Goal: Transaction & Acquisition: Book appointment/travel/reservation

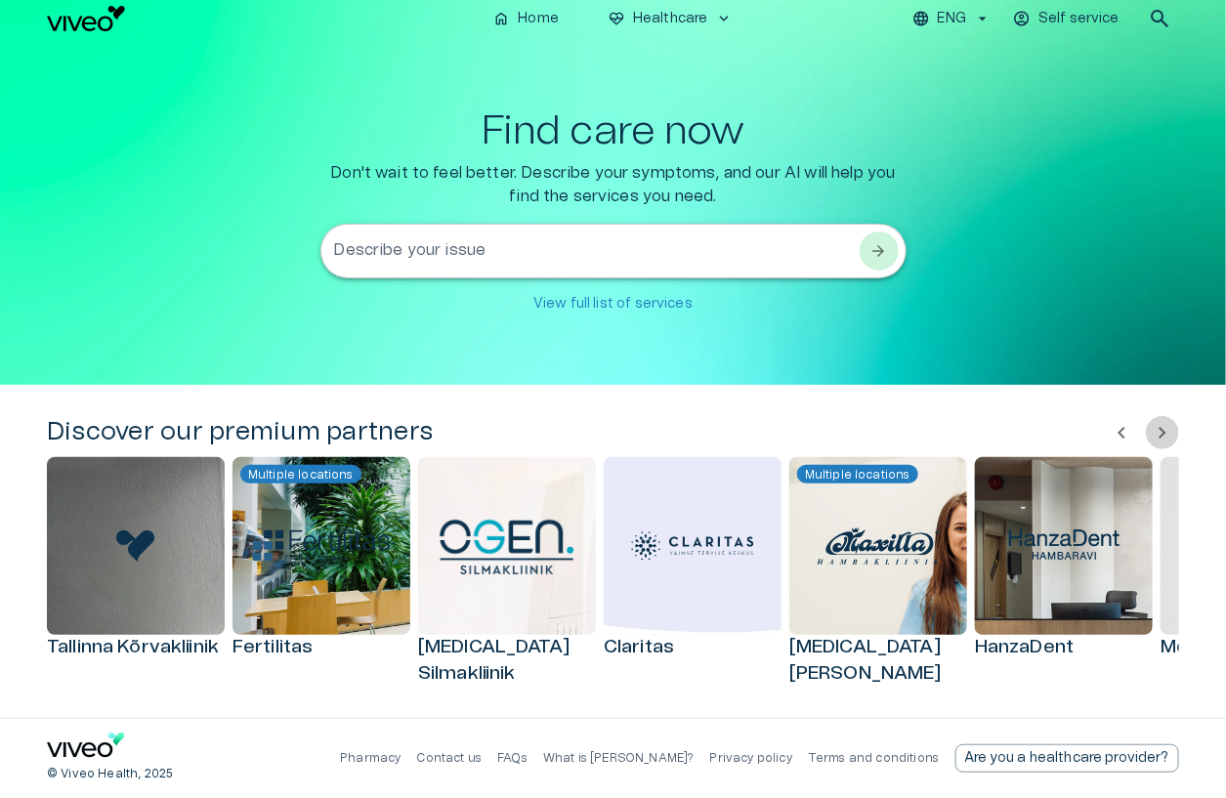
click at [1175, 431] on button "chevron_right" at bounding box center [1162, 432] width 33 height 33
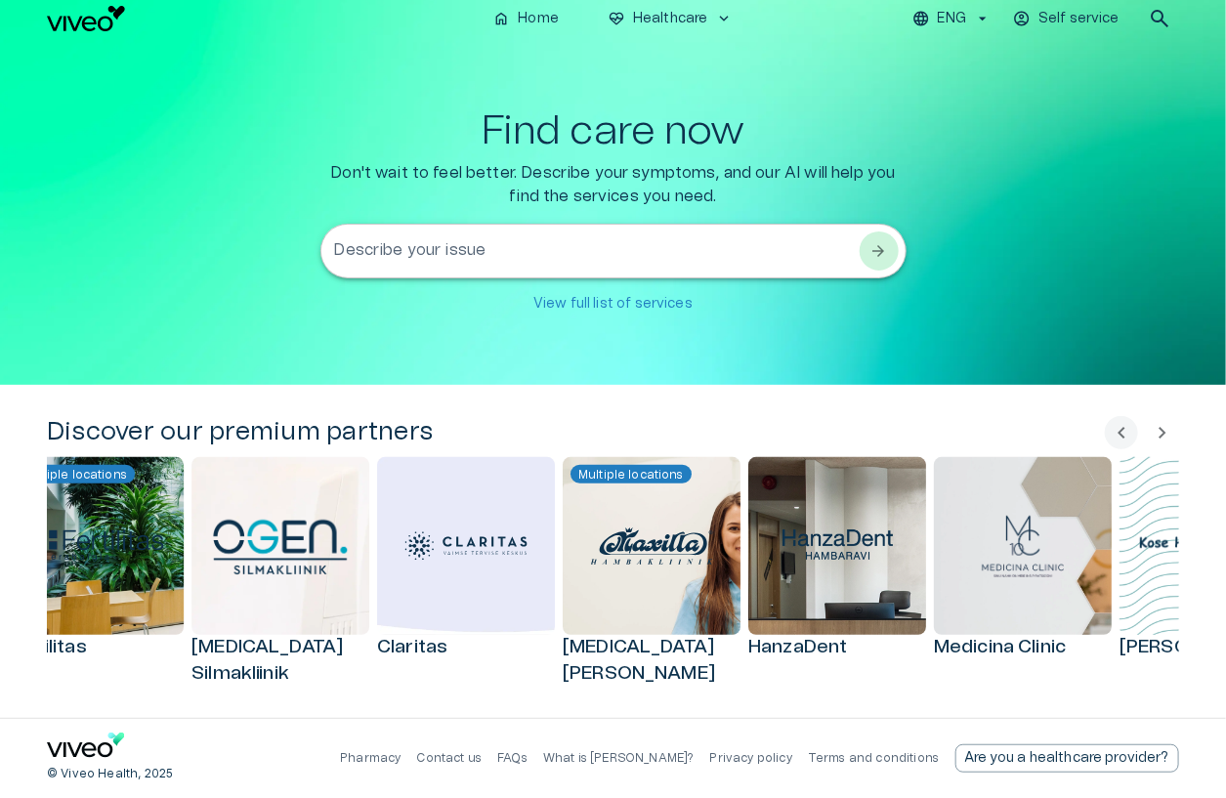
click at [1175, 431] on button "chevron_right" at bounding box center [1162, 432] width 33 height 33
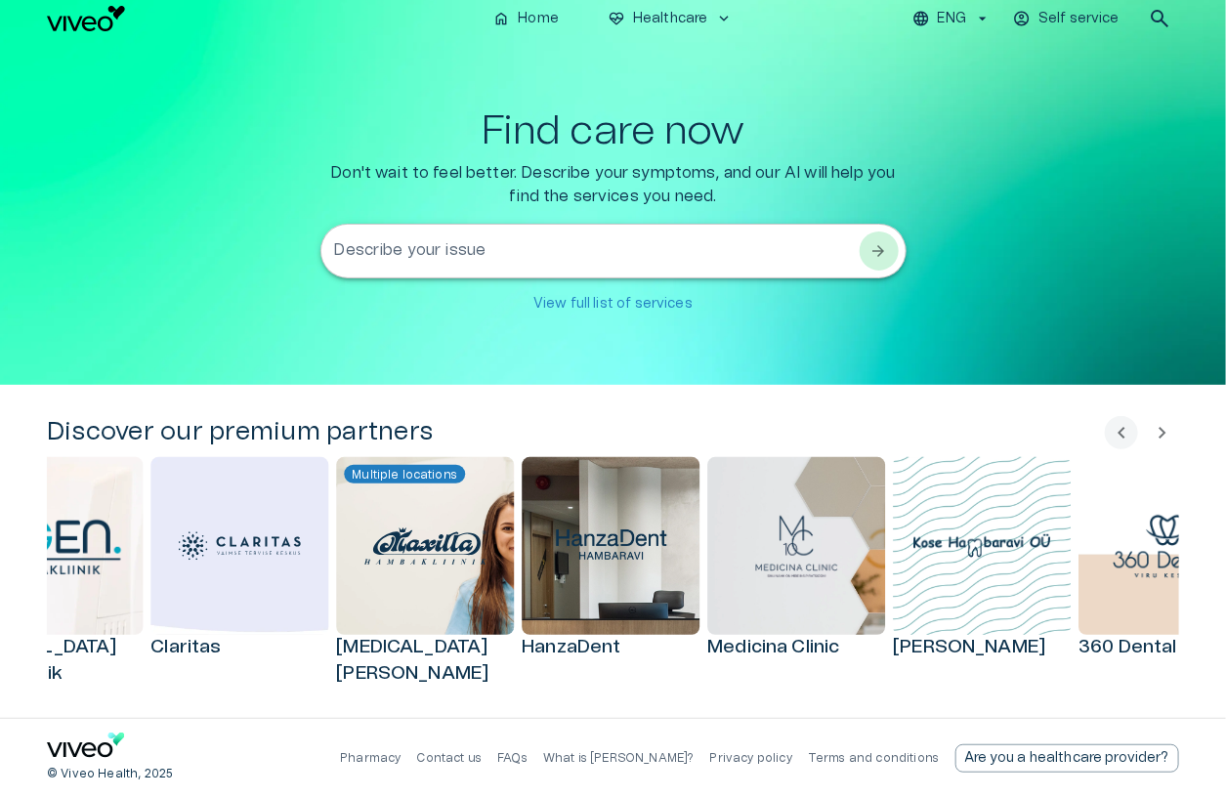
click at [1175, 431] on button "chevron_right" at bounding box center [1162, 432] width 33 height 33
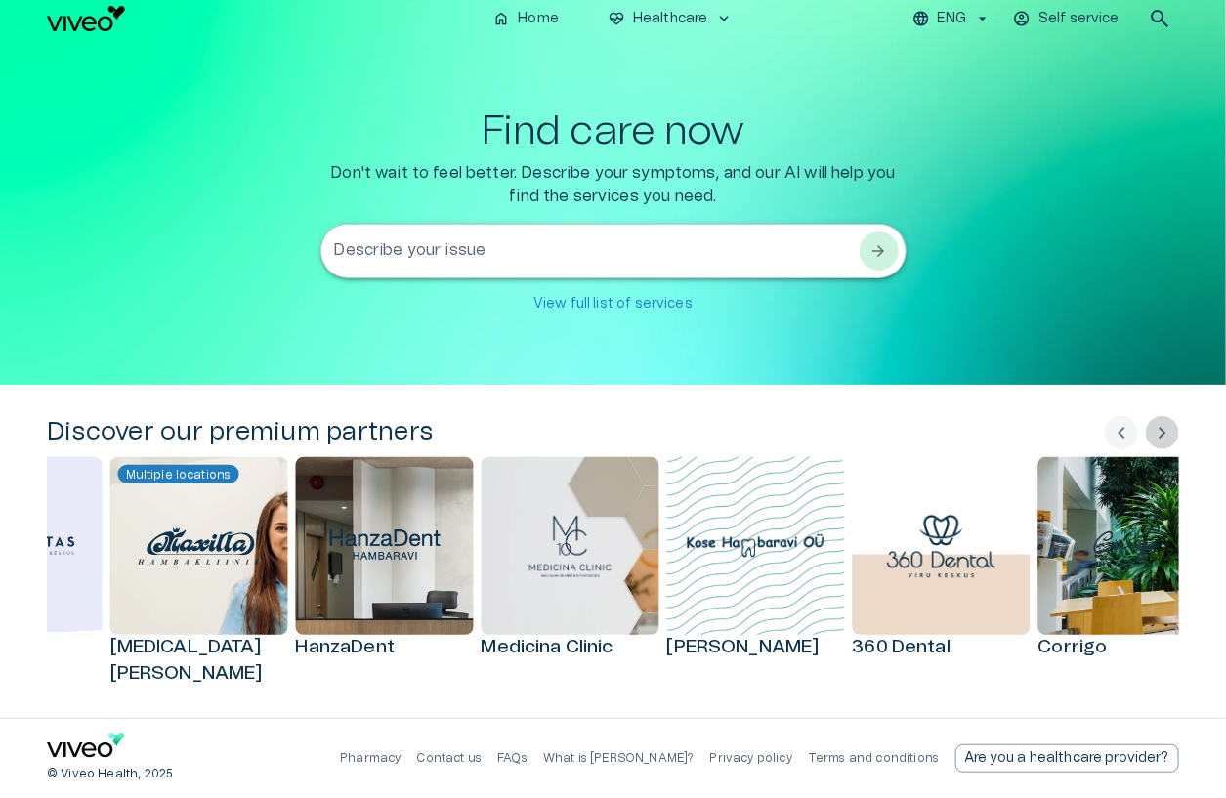
click at [1173, 431] on span "chevron_right" at bounding box center [1162, 432] width 23 height 23
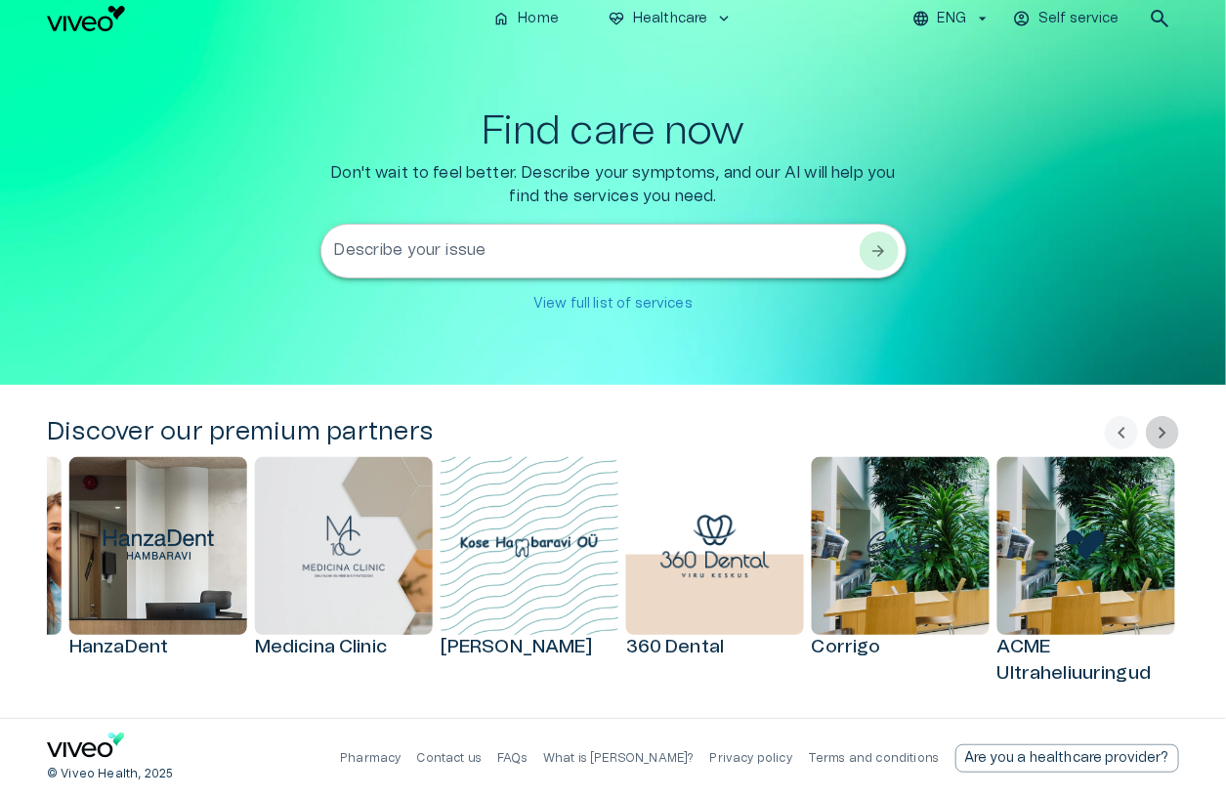
click at [1172, 432] on span "chevron_right" at bounding box center [1162, 432] width 23 height 23
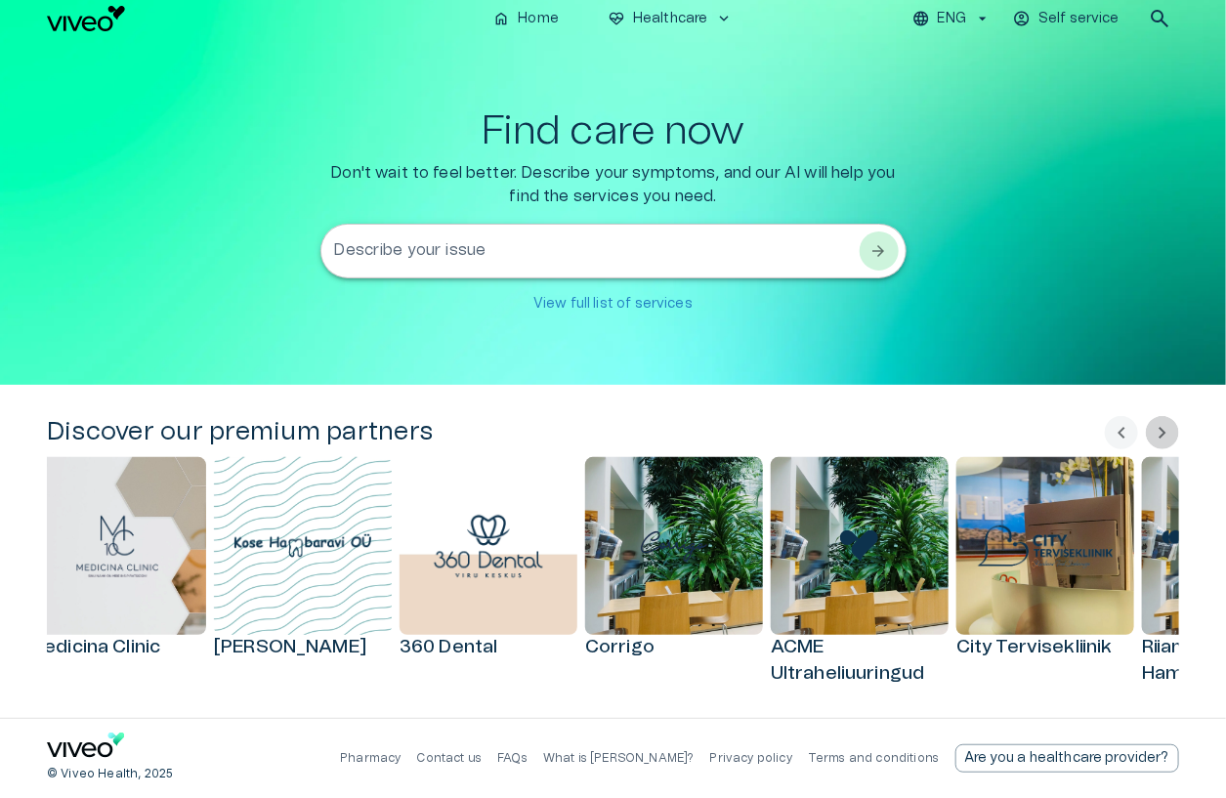
click at [1172, 432] on span "chevron_right" at bounding box center [1162, 432] width 23 height 23
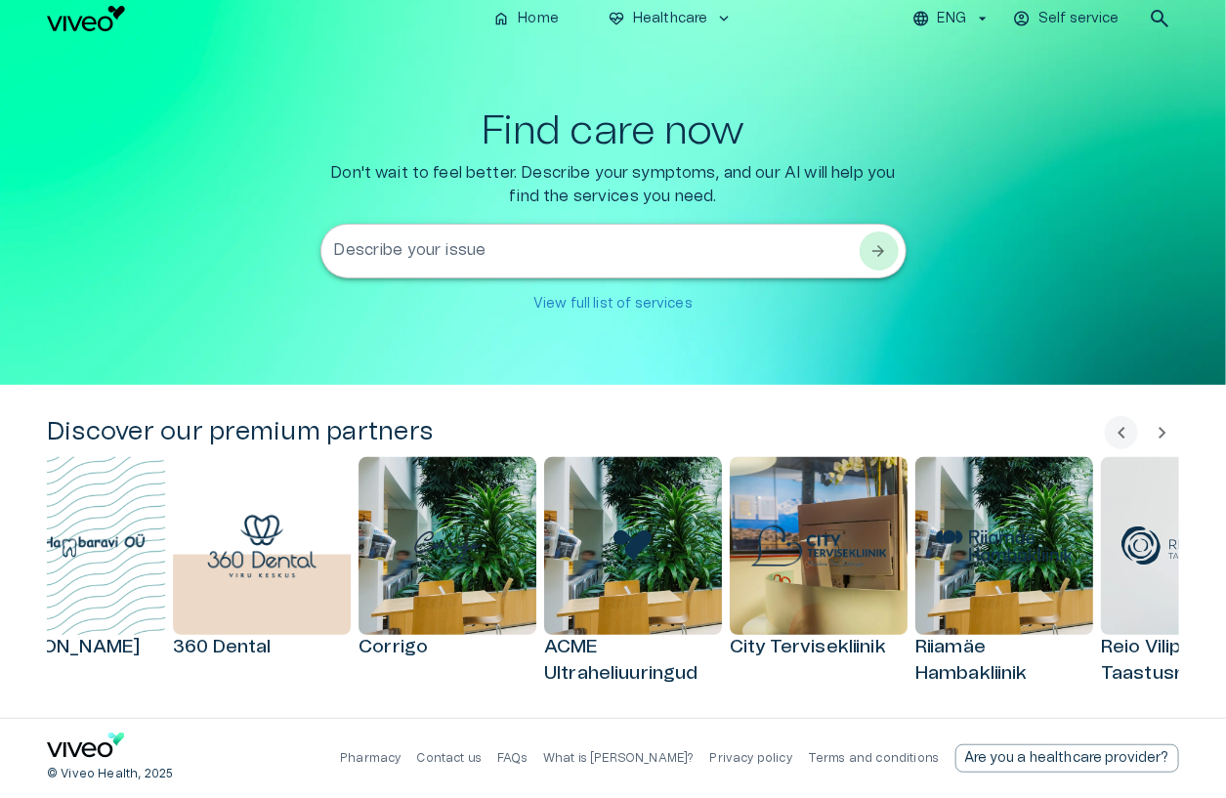
click at [1172, 432] on span "chevron_right" at bounding box center [1162, 432] width 23 height 23
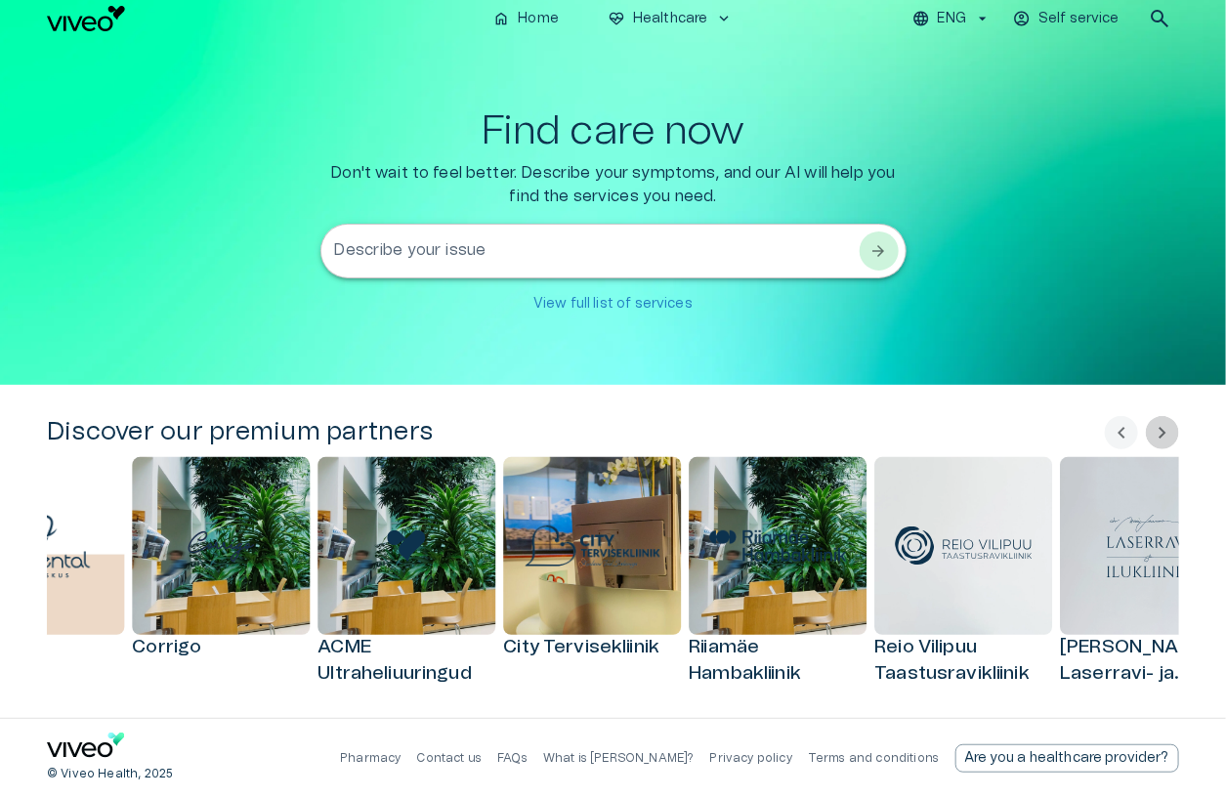
click at [1172, 432] on span "chevron_right" at bounding box center [1162, 432] width 23 height 23
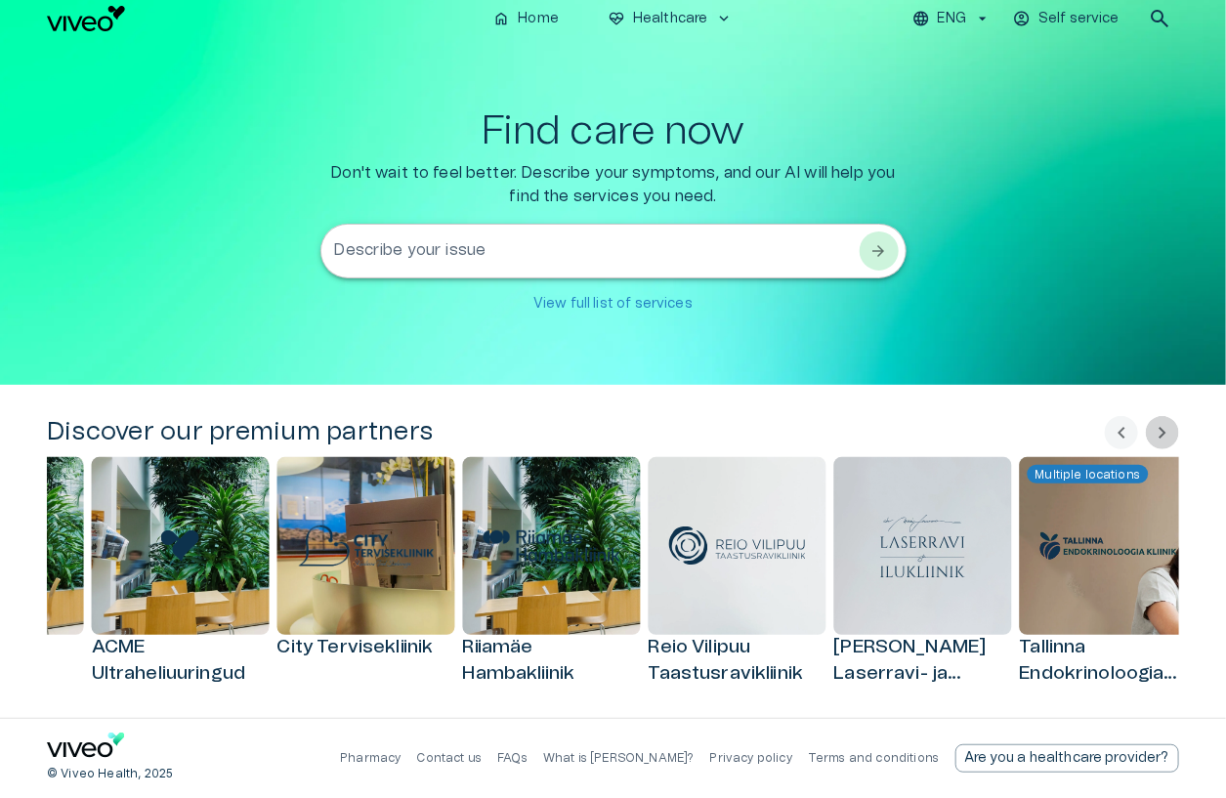
click at [1172, 432] on span "chevron_right" at bounding box center [1162, 432] width 23 height 23
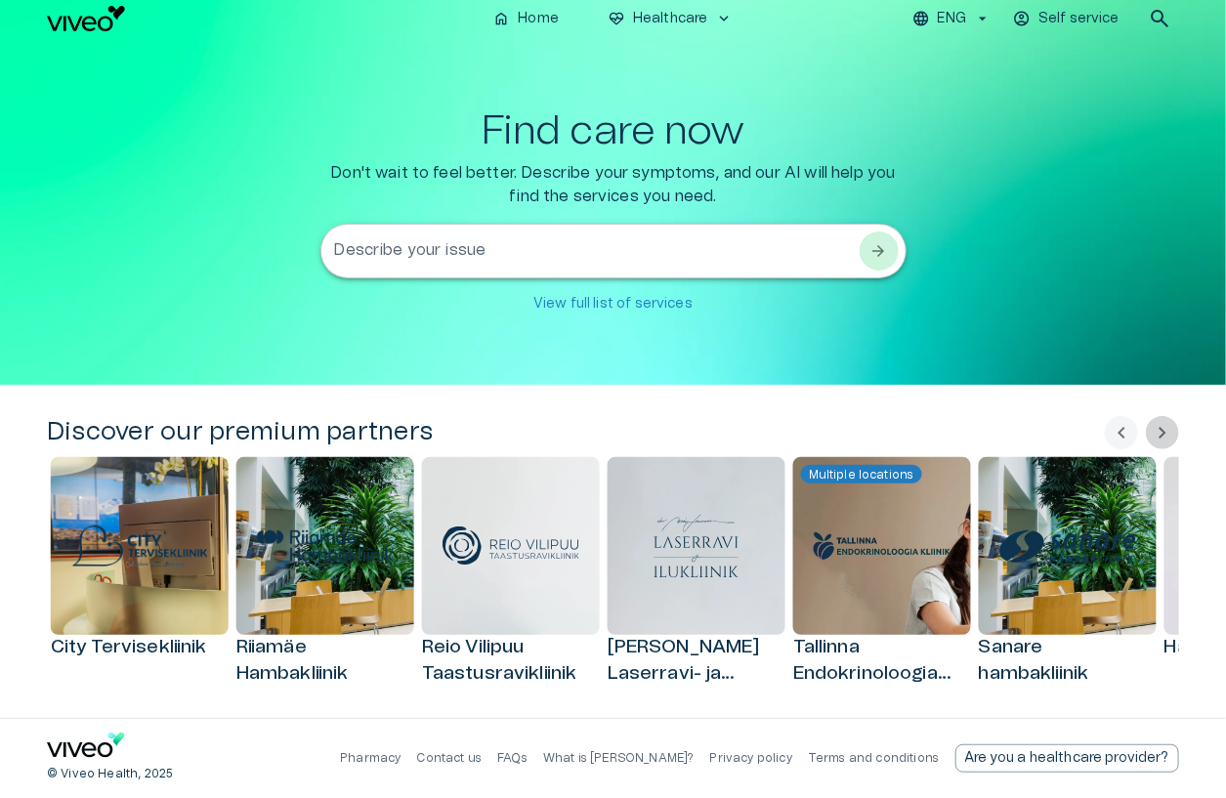
click at [1172, 432] on span "chevron_right" at bounding box center [1162, 432] width 23 height 23
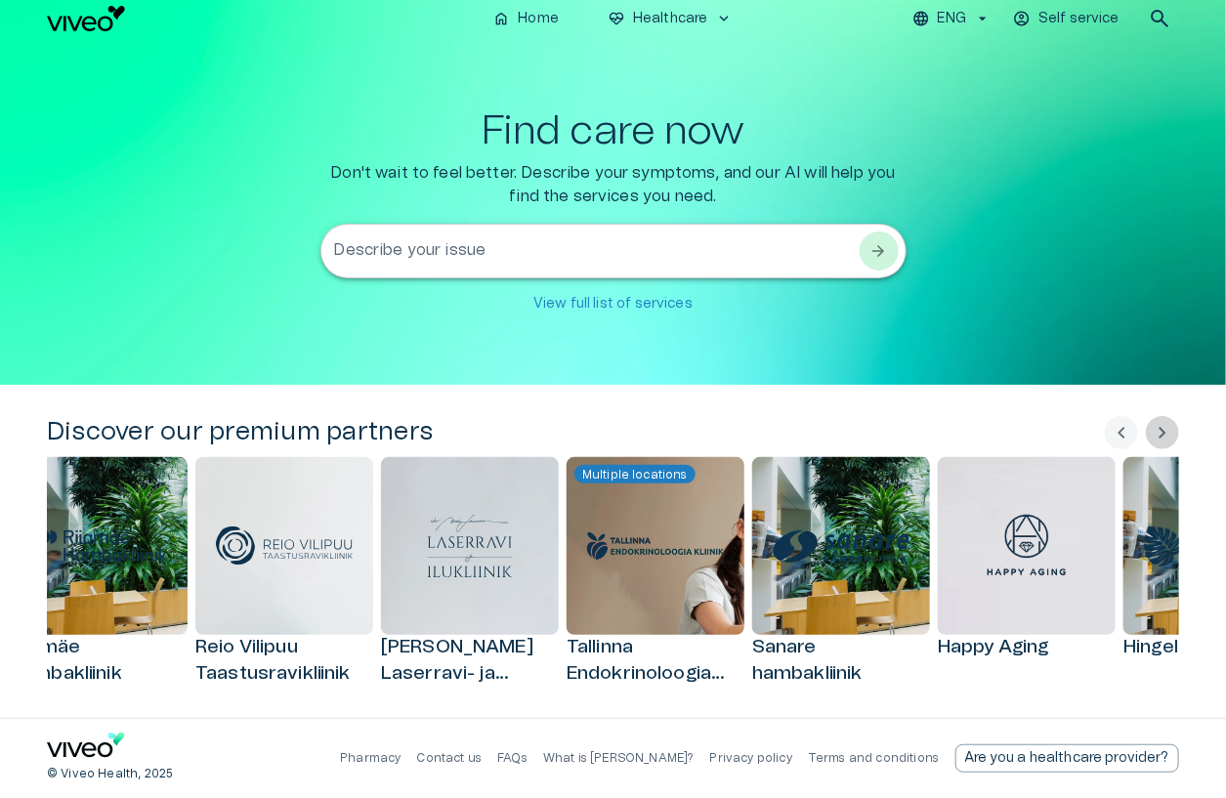
click at [1172, 432] on span "chevron_right" at bounding box center [1162, 432] width 23 height 23
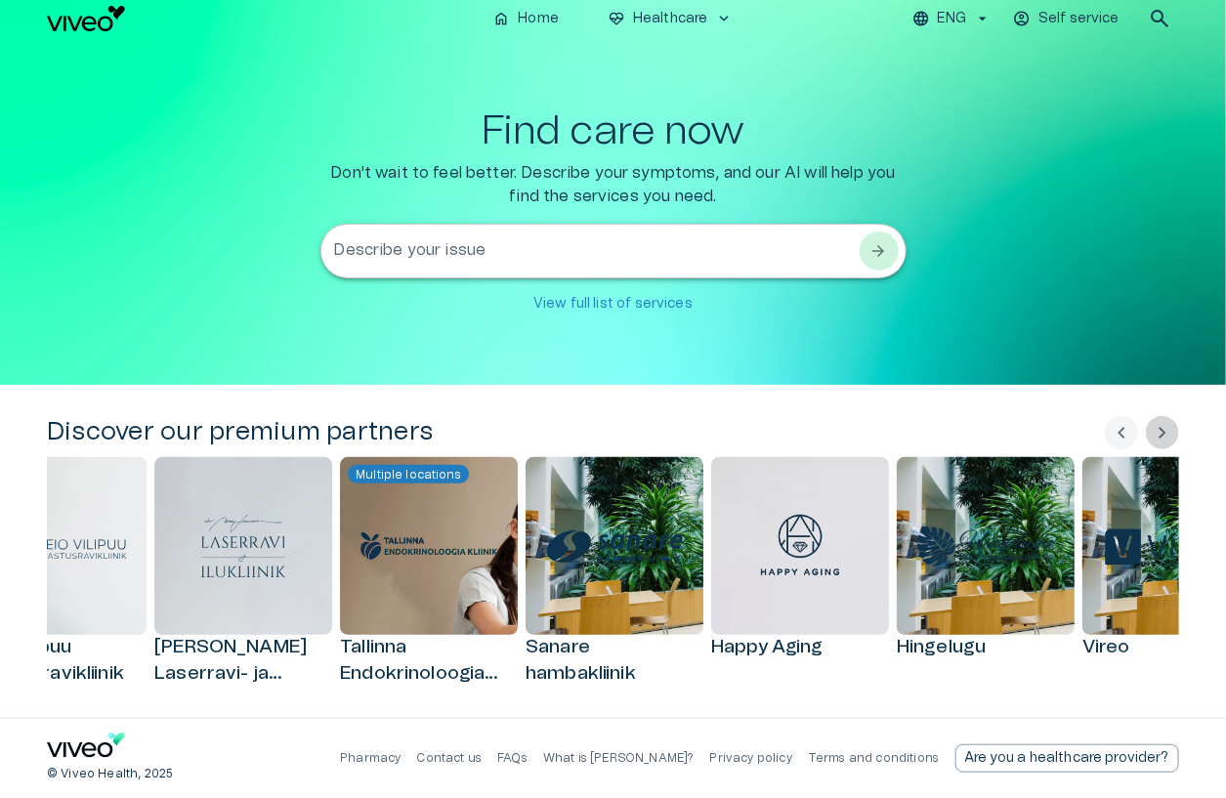
click at [1172, 432] on span "chevron_right" at bounding box center [1162, 432] width 23 height 23
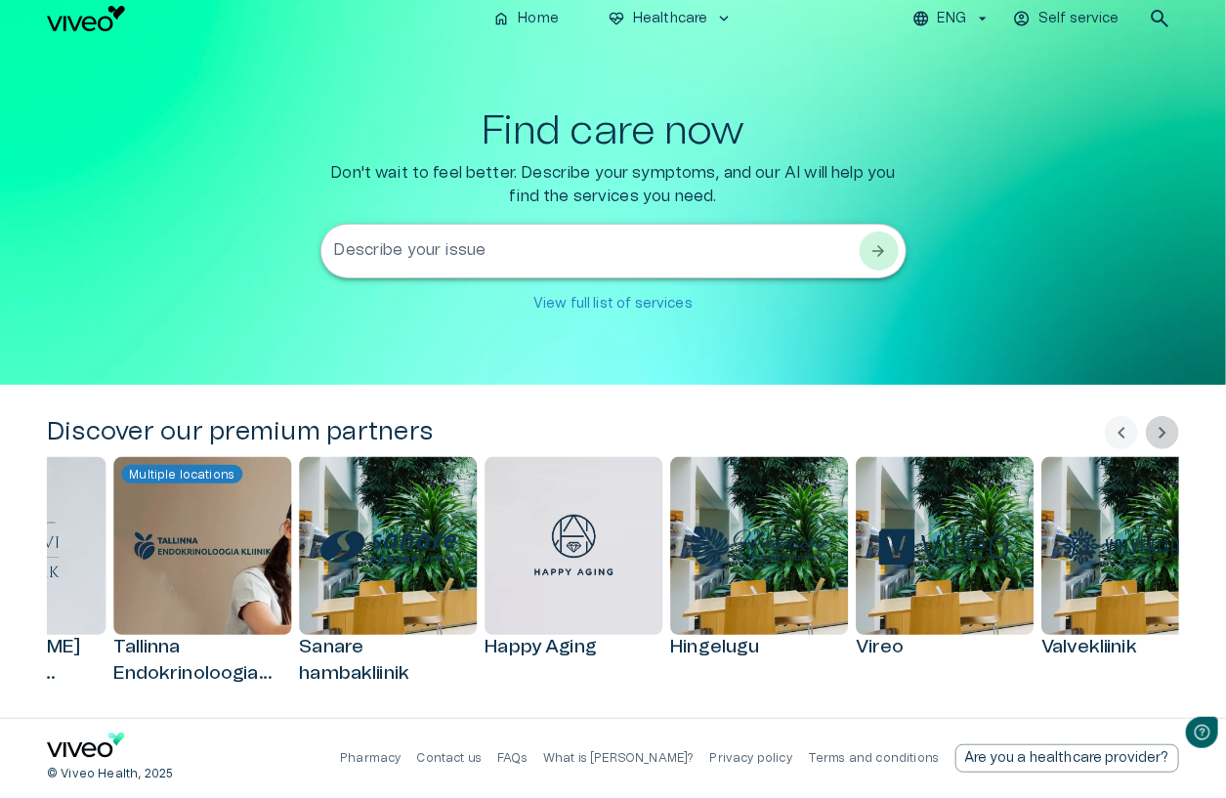
click at [1172, 432] on span "chevron_right" at bounding box center [1162, 432] width 23 height 23
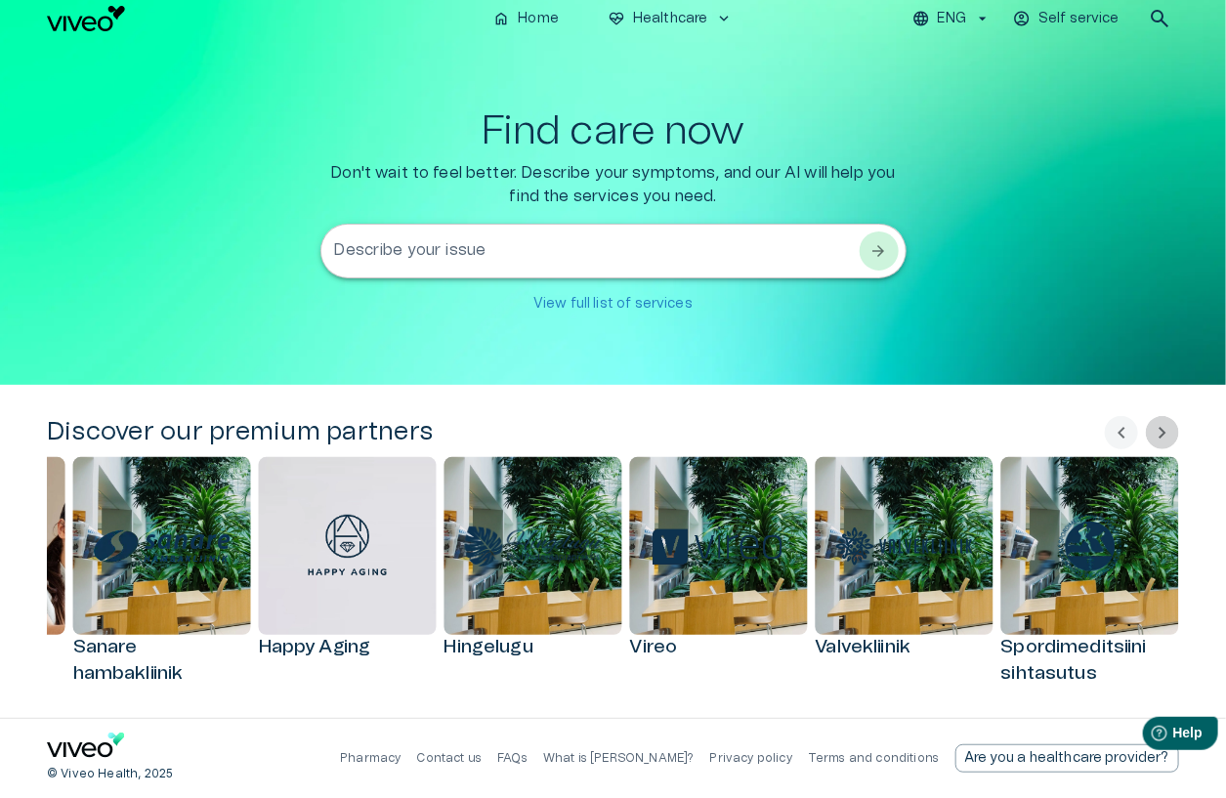
click at [1172, 432] on span "chevron_right" at bounding box center [1162, 432] width 23 height 23
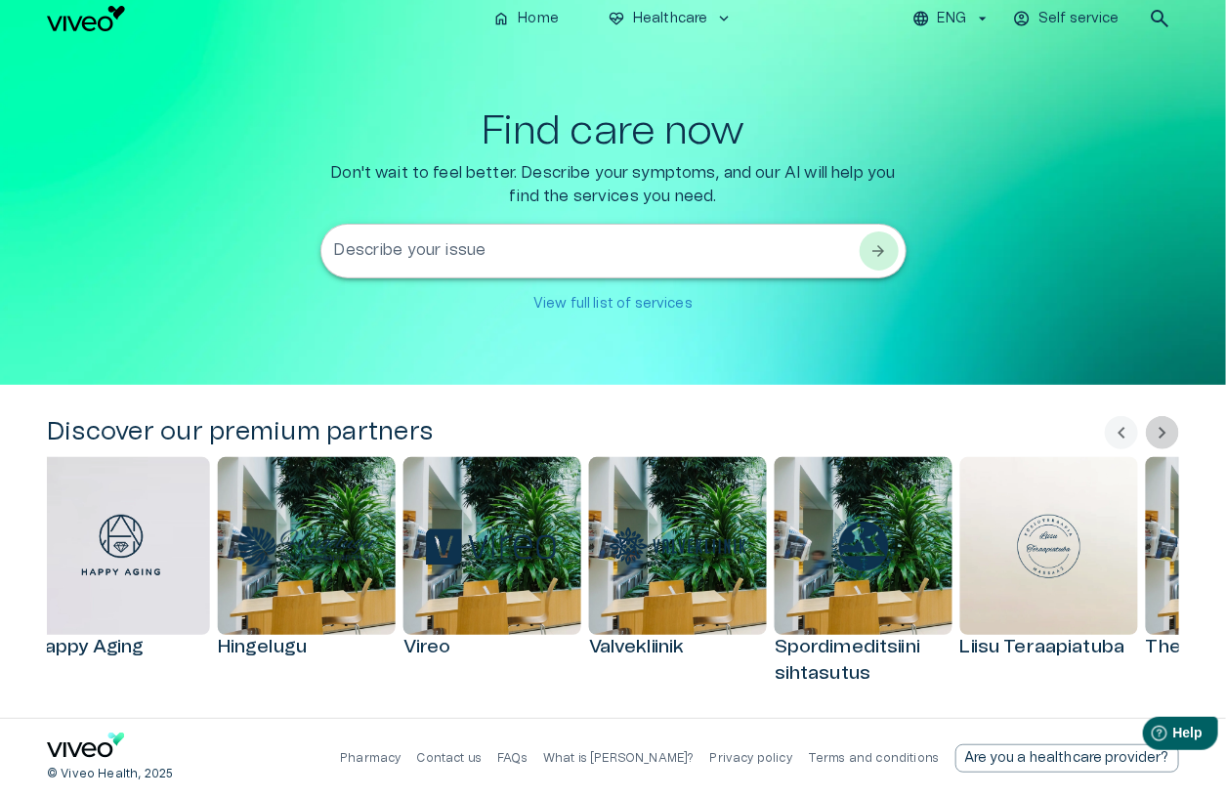
click at [1172, 432] on span "chevron_right" at bounding box center [1162, 432] width 23 height 23
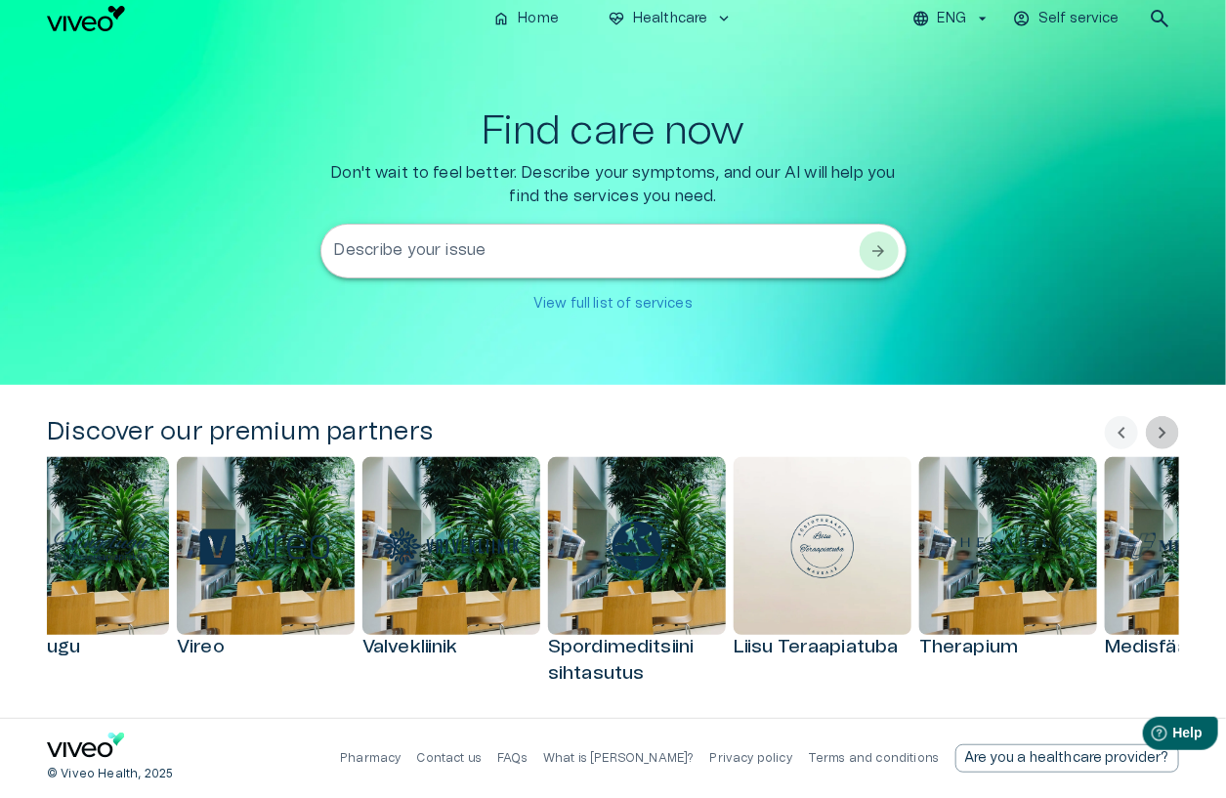
click at [1172, 432] on span "chevron_right" at bounding box center [1162, 432] width 23 height 23
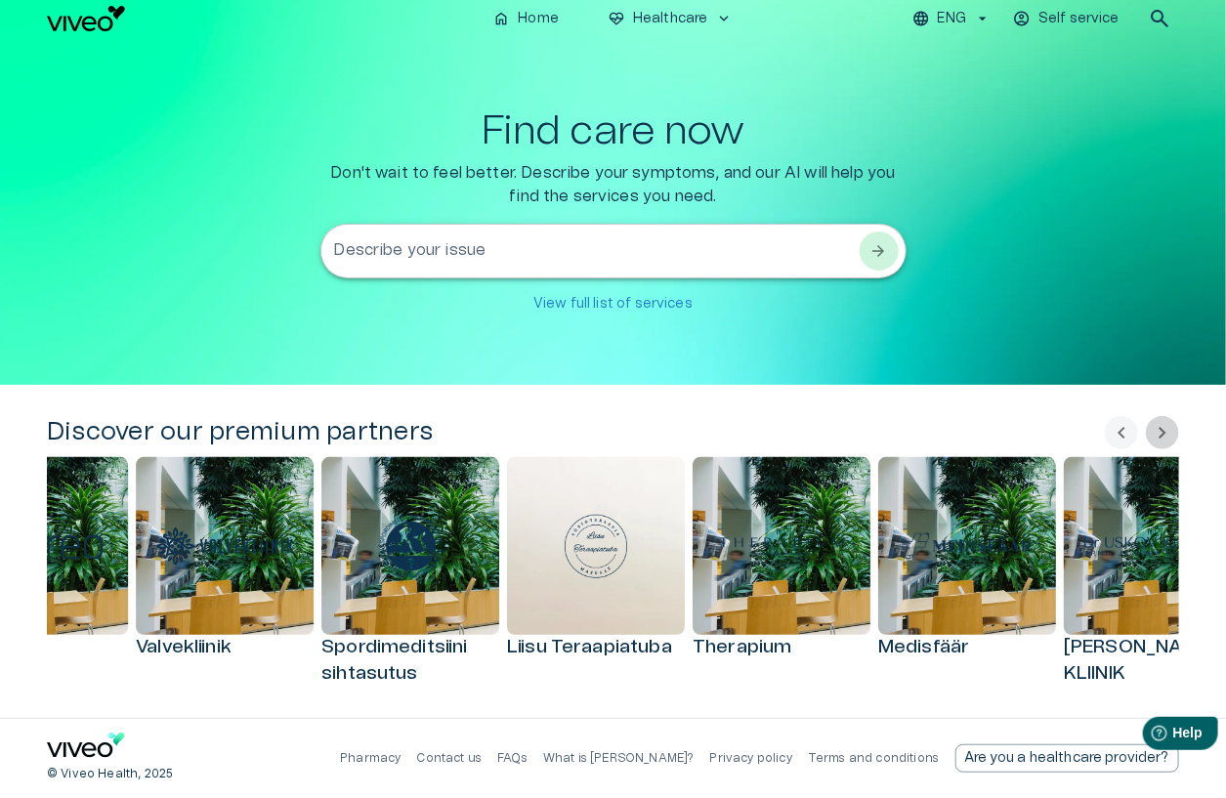
click at [1172, 432] on span "chevron_right" at bounding box center [1162, 432] width 23 height 23
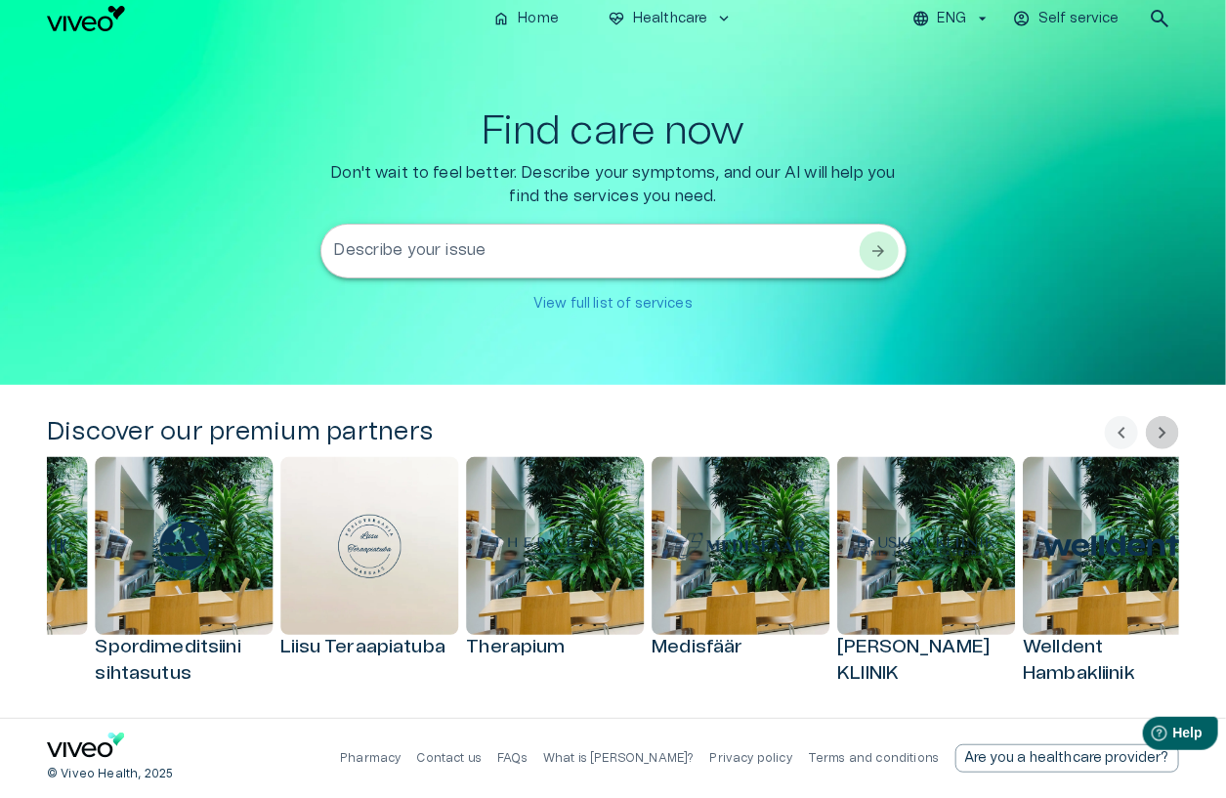
click at [1172, 432] on span "chevron_right" at bounding box center [1162, 432] width 23 height 23
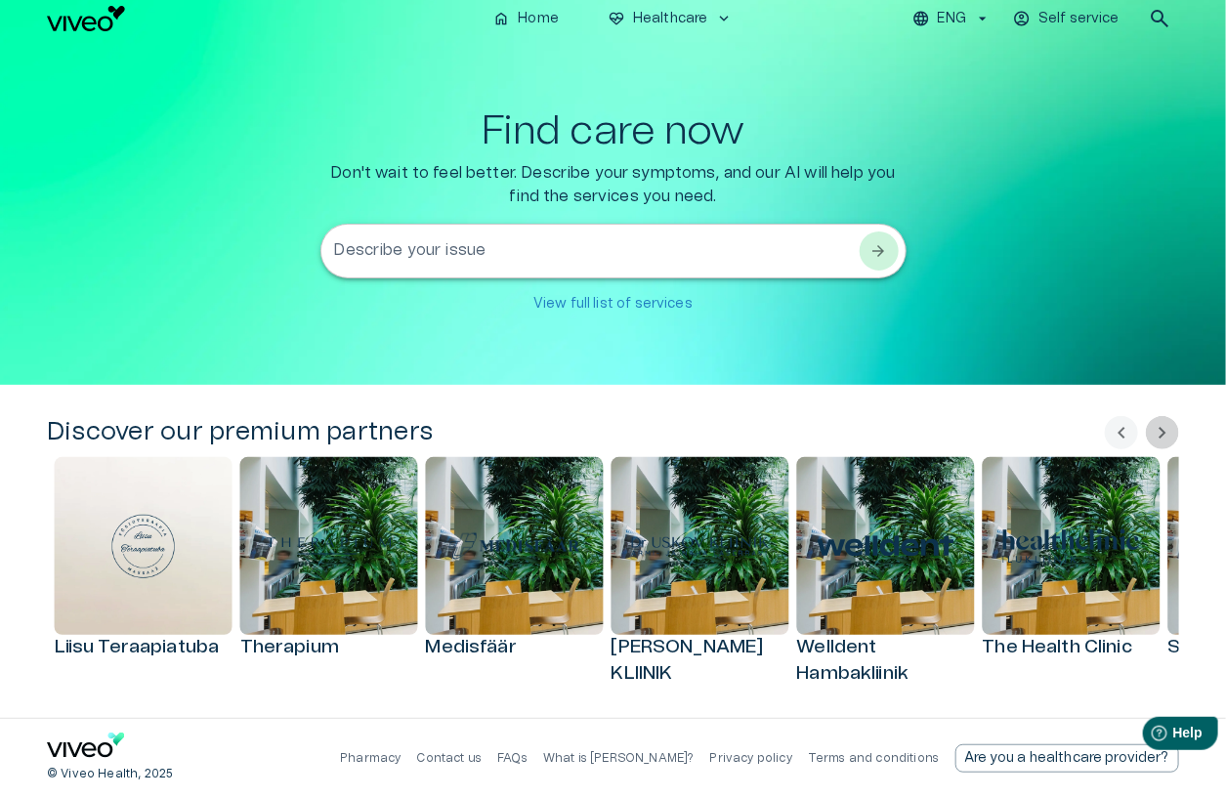
click at [1172, 432] on span "chevron_right" at bounding box center [1162, 432] width 23 height 23
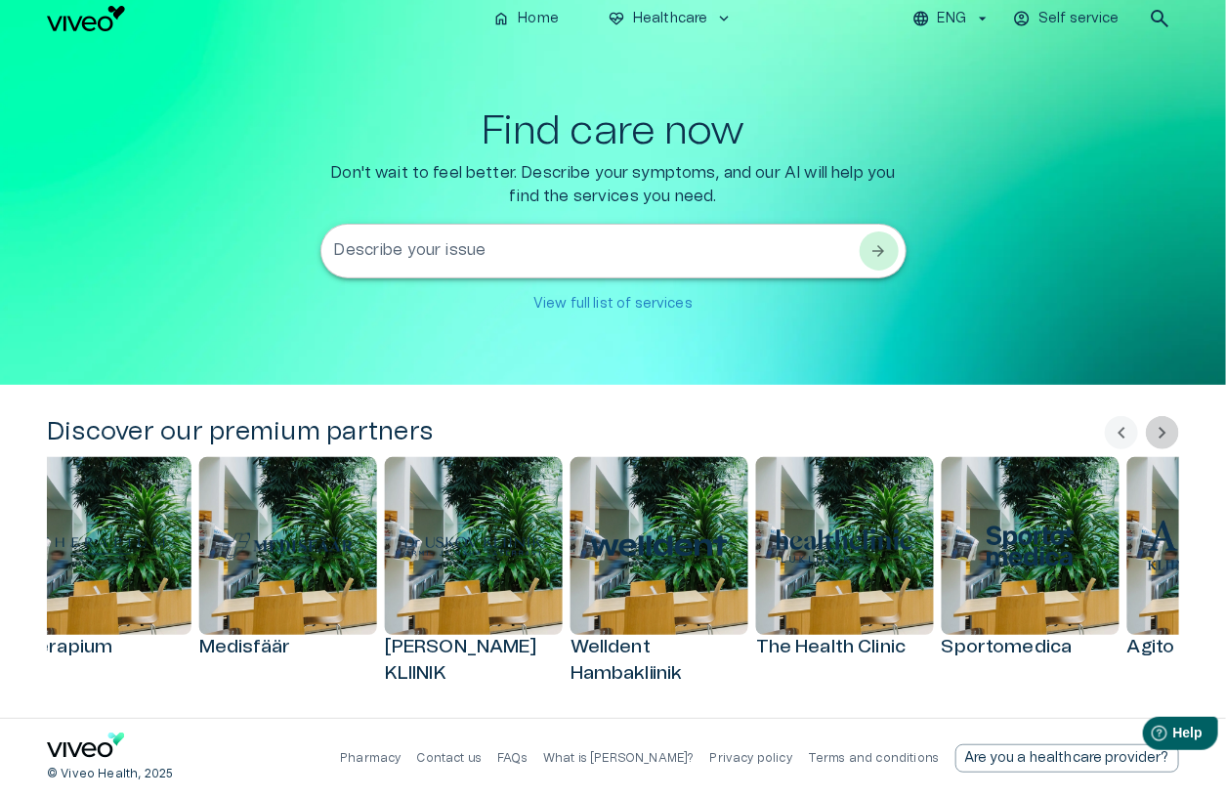
click at [1172, 432] on span "chevron_right" at bounding box center [1162, 432] width 23 height 23
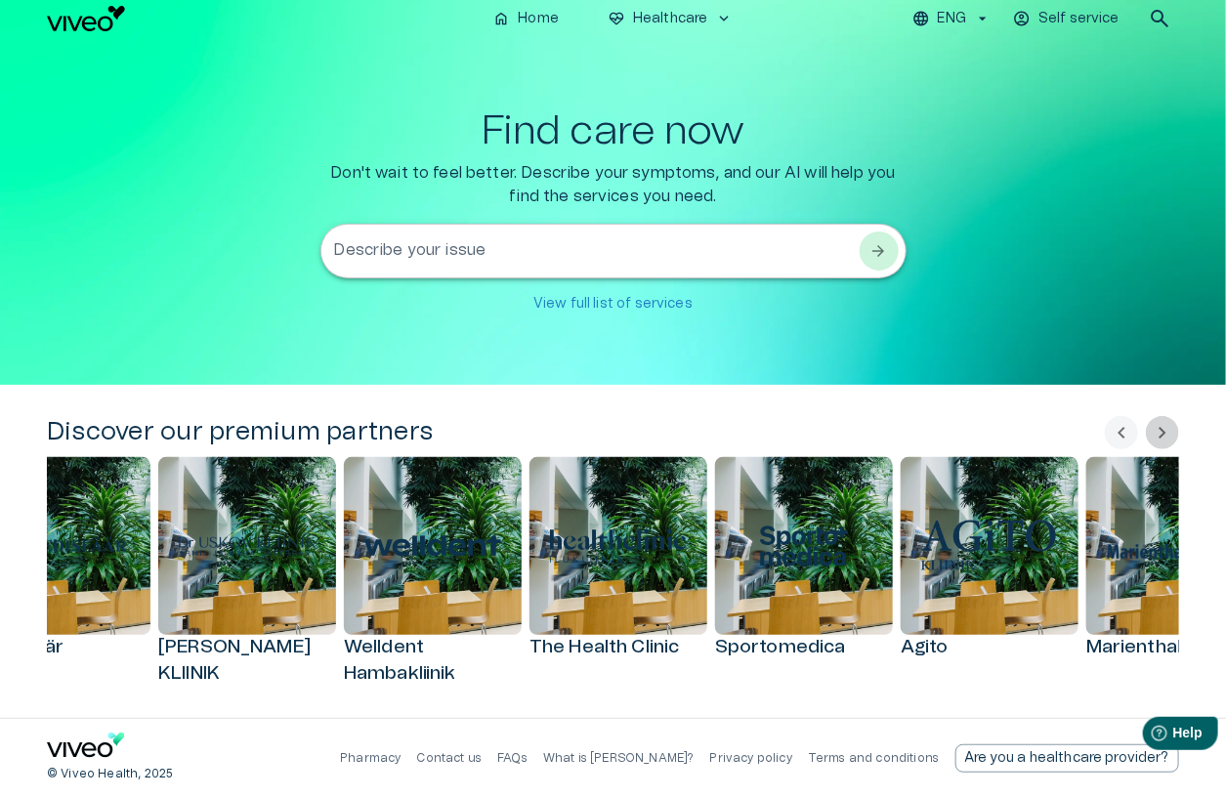
click at [1172, 432] on span "chevron_right" at bounding box center [1162, 432] width 23 height 23
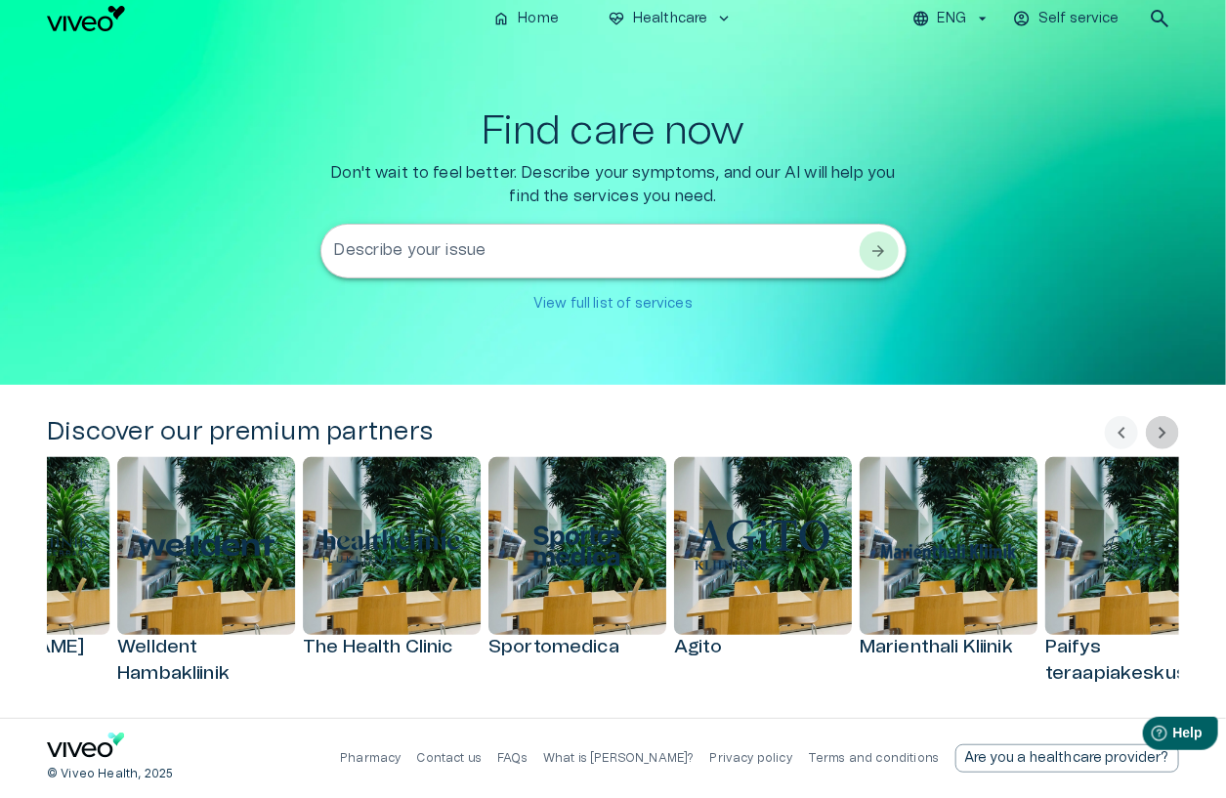
click at [1172, 432] on span "chevron_right" at bounding box center [1162, 432] width 23 height 23
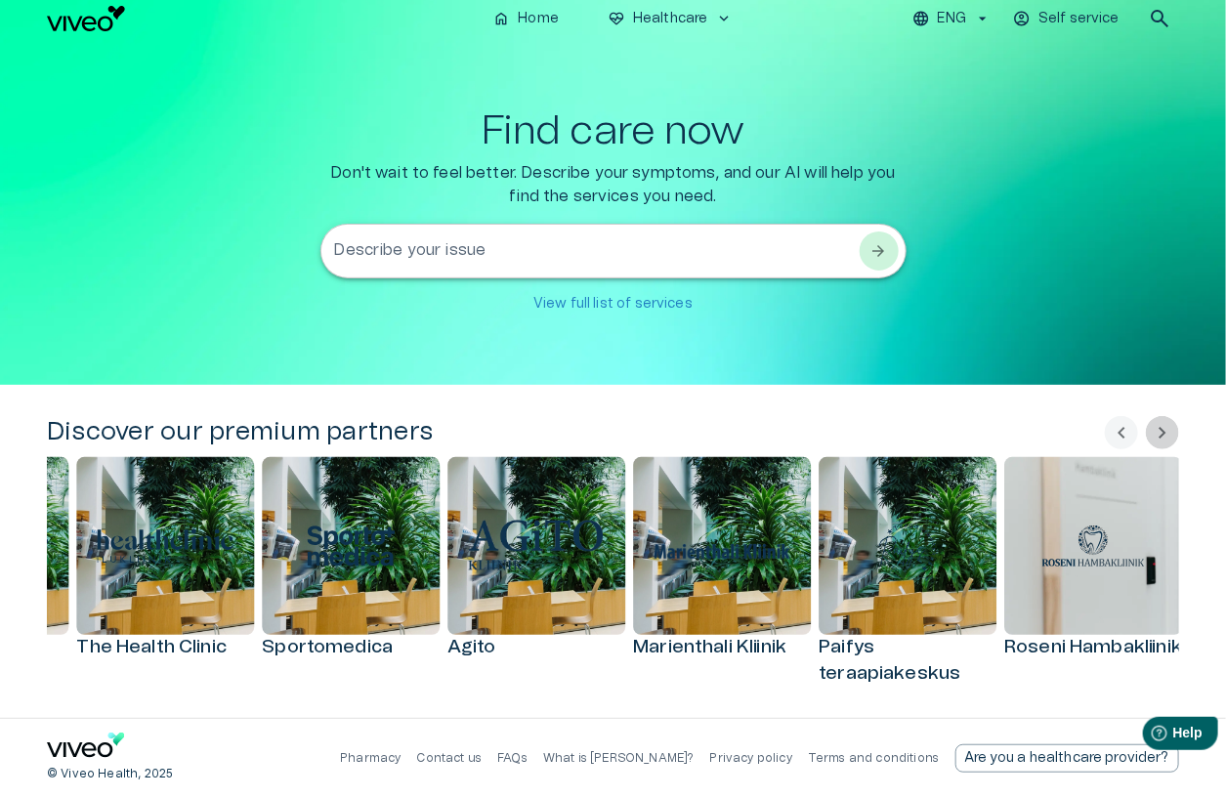
click at [1172, 432] on span "chevron_right" at bounding box center [1162, 432] width 23 height 23
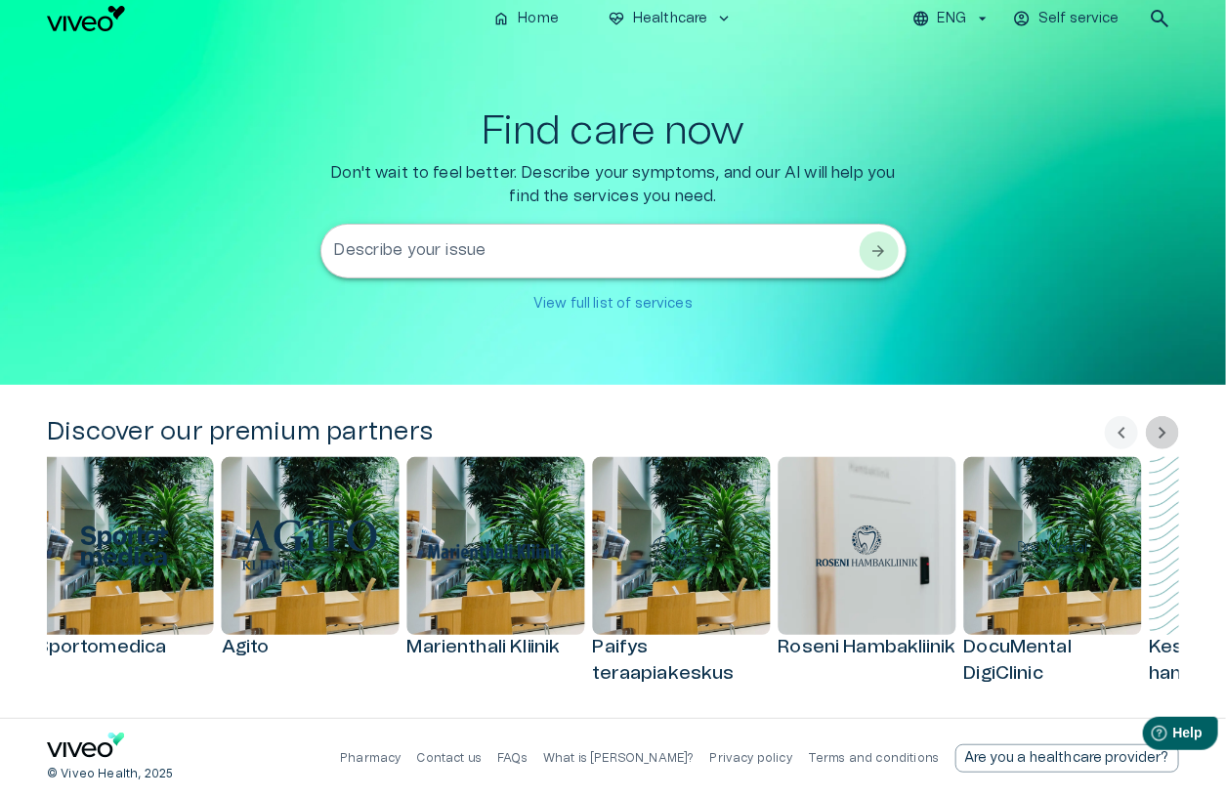
click at [1172, 432] on span "chevron_right" at bounding box center [1162, 432] width 23 height 23
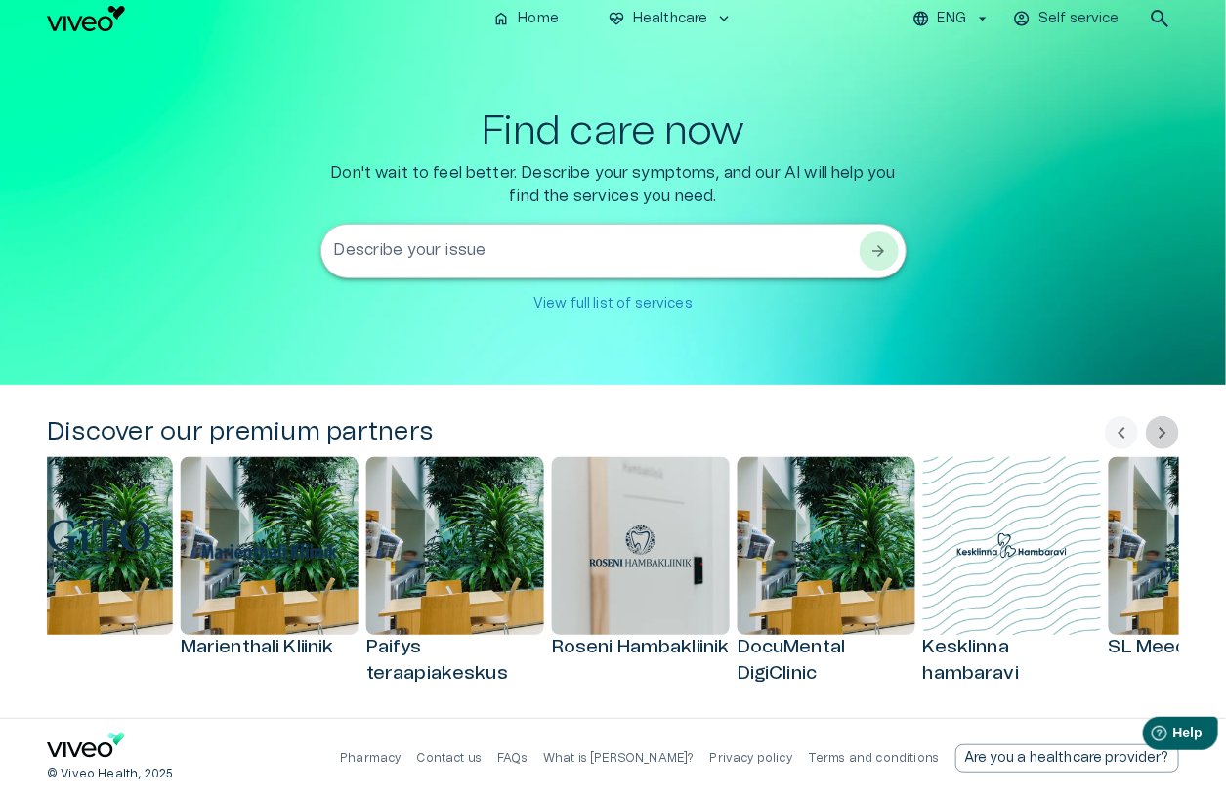
click at [1172, 432] on span "chevron_right" at bounding box center [1162, 432] width 23 height 23
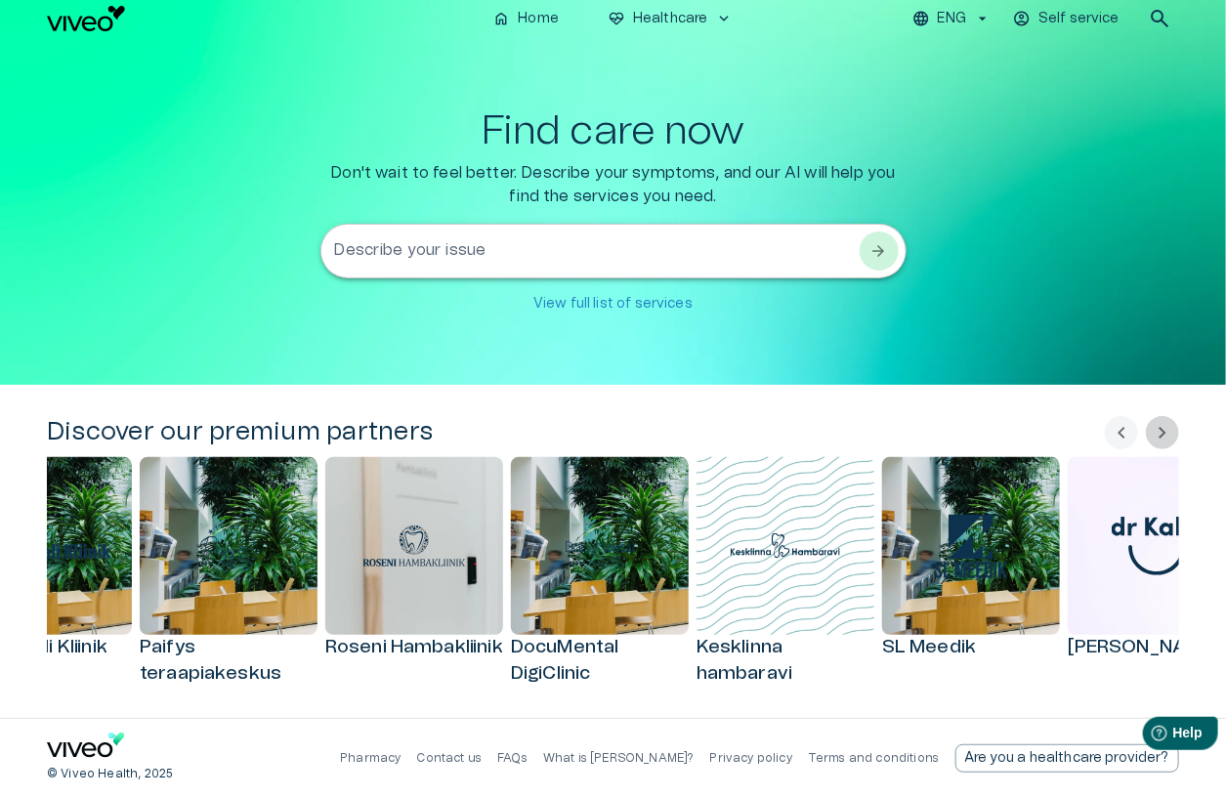
click at [1172, 432] on span "chevron_right" at bounding box center [1162, 432] width 23 height 23
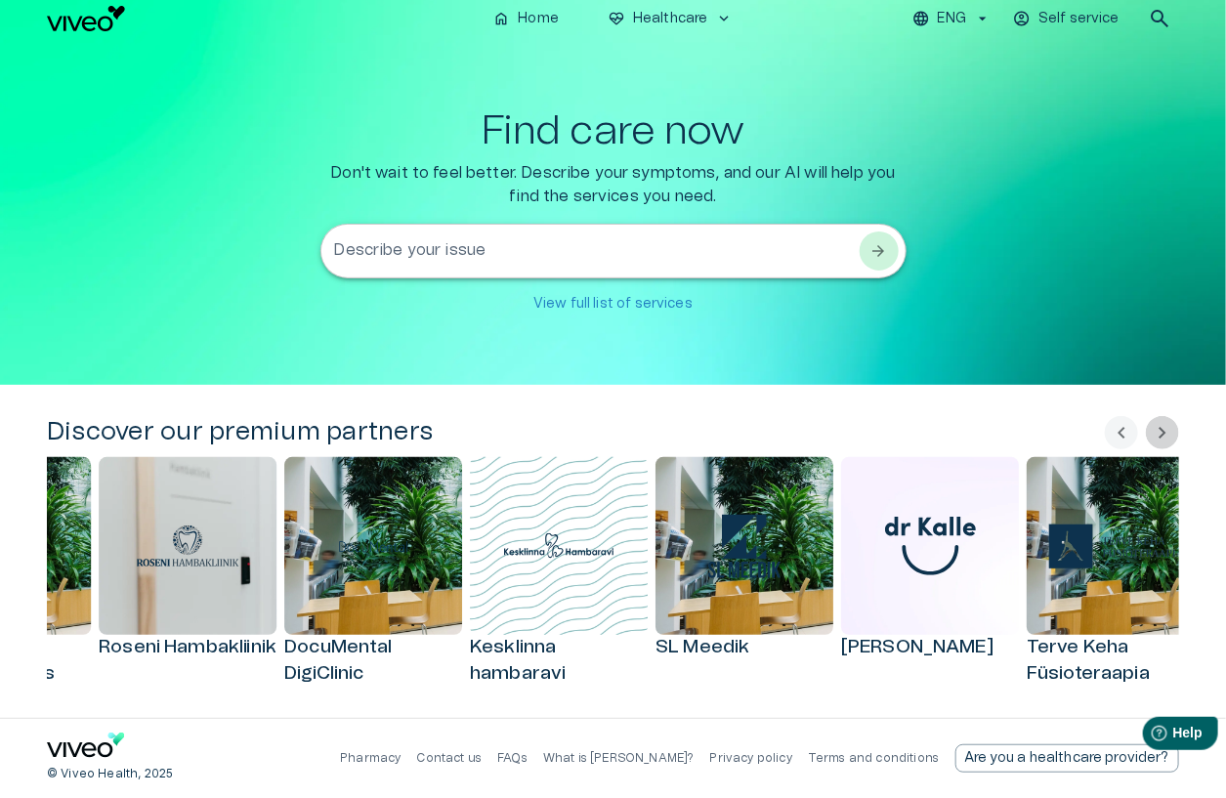
click at [1172, 432] on span "chevron_right" at bounding box center [1162, 432] width 23 height 23
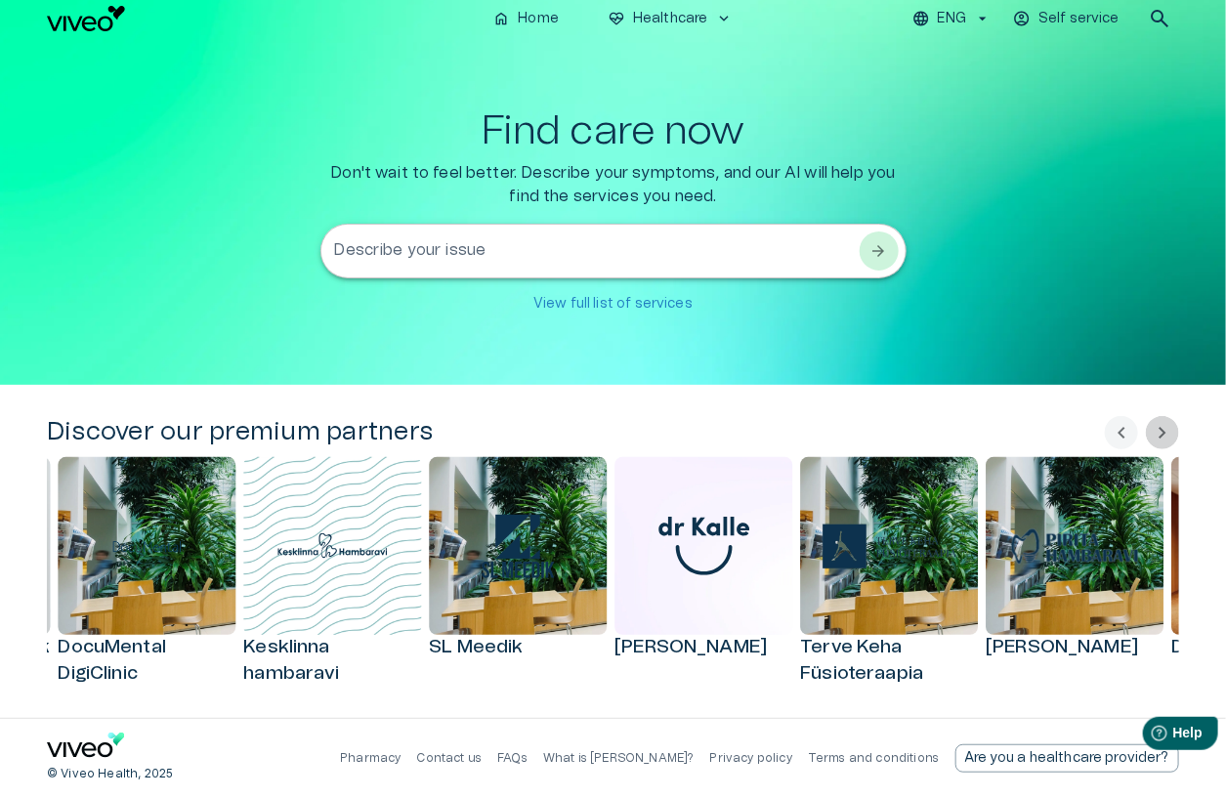
click at [1172, 432] on span "chevron_right" at bounding box center [1162, 432] width 23 height 23
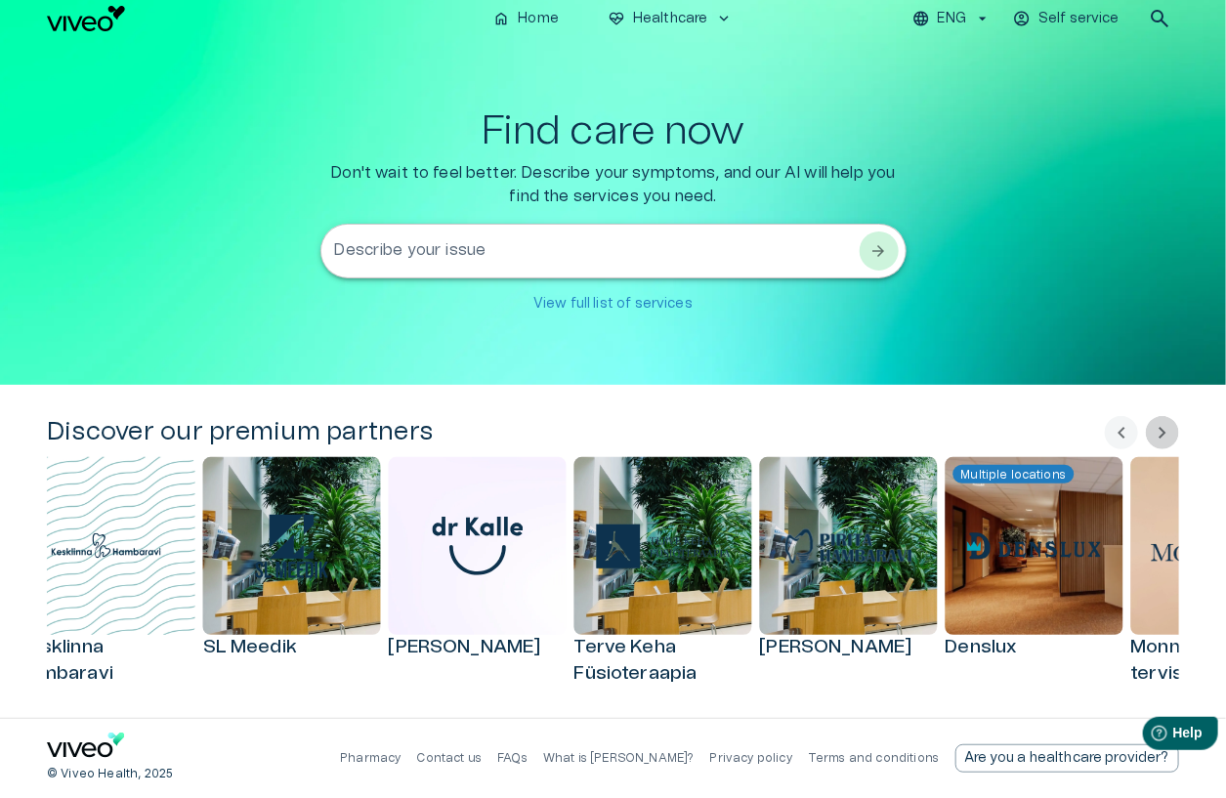
click at [1172, 432] on span "chevron_right" at bounding box center [1162, 432] width 23 height 23
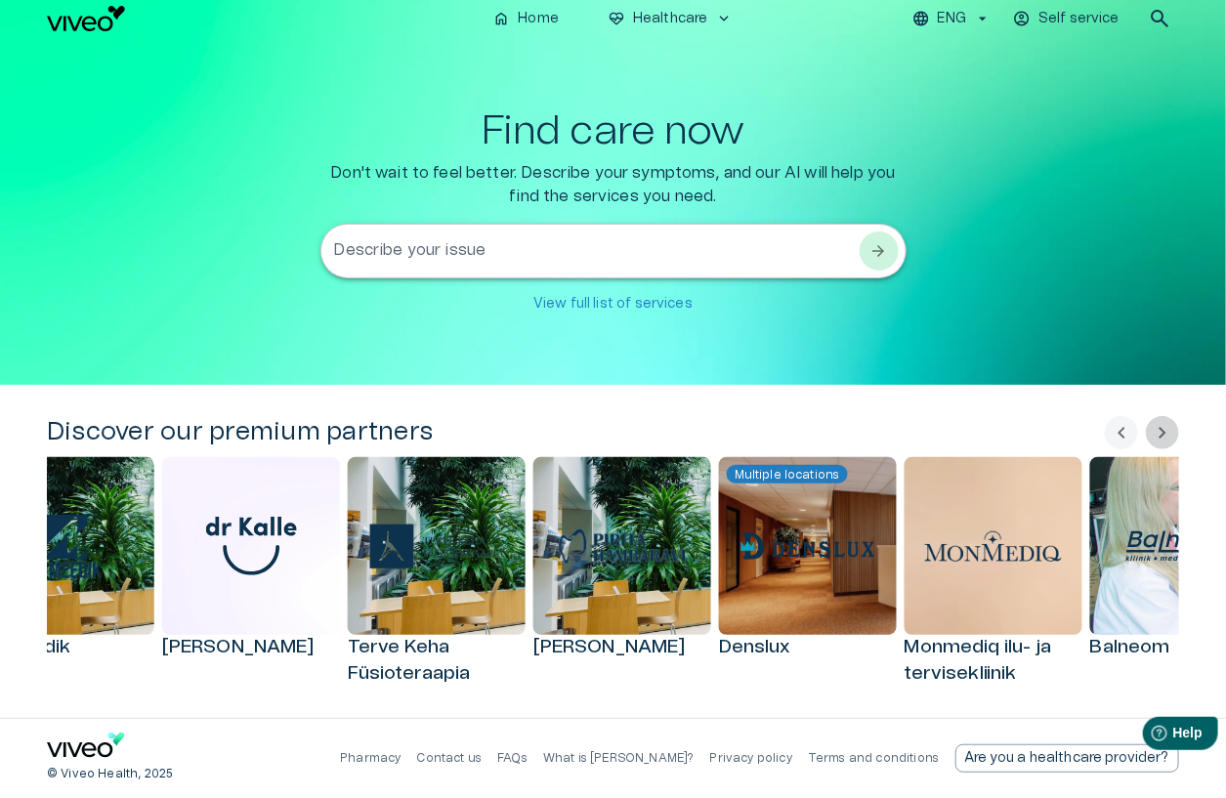
click at [1172, 432] on span "chevron_right" at bounding box center [1162, 432] width 23 height 23
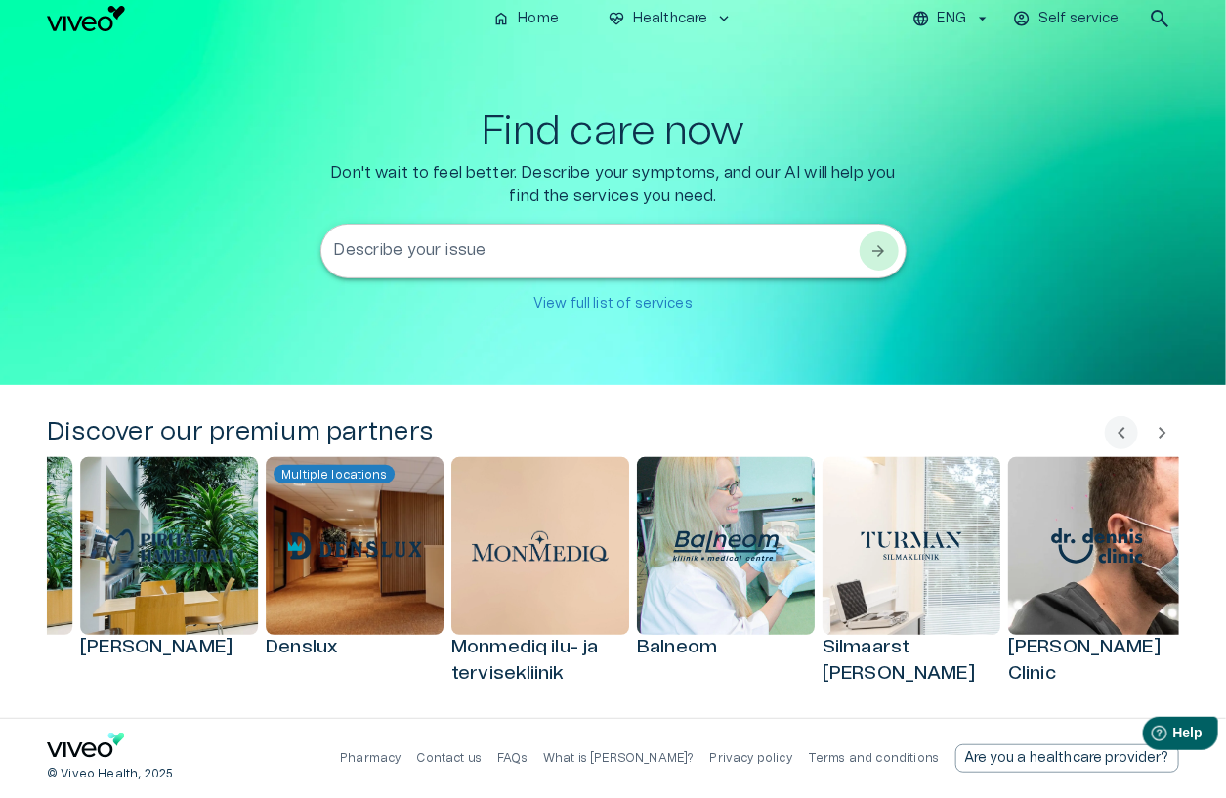
click at [1172, 432] on span "chevron_right" at bounding box center [1162, 432] width 23 height 23
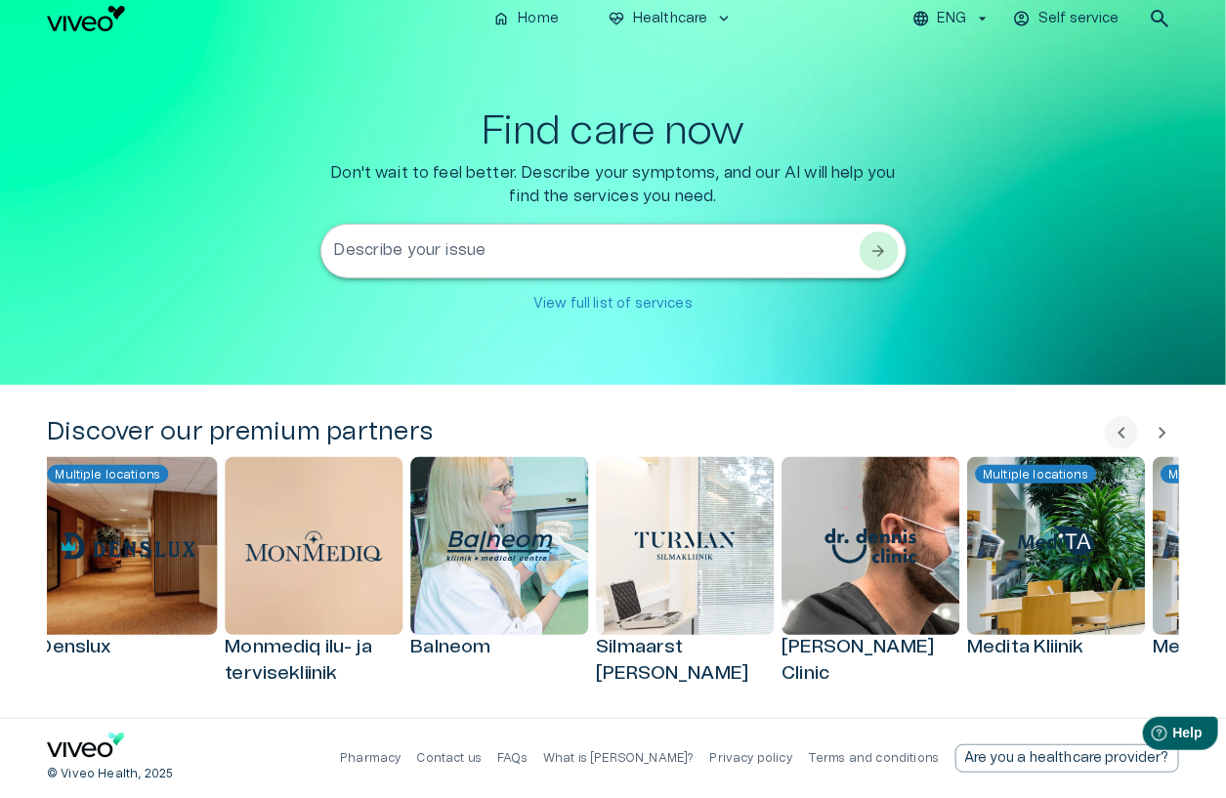
click at [1172, 432] on span "chevron_right" at bounding box center [1162, 432] width 23 height 23
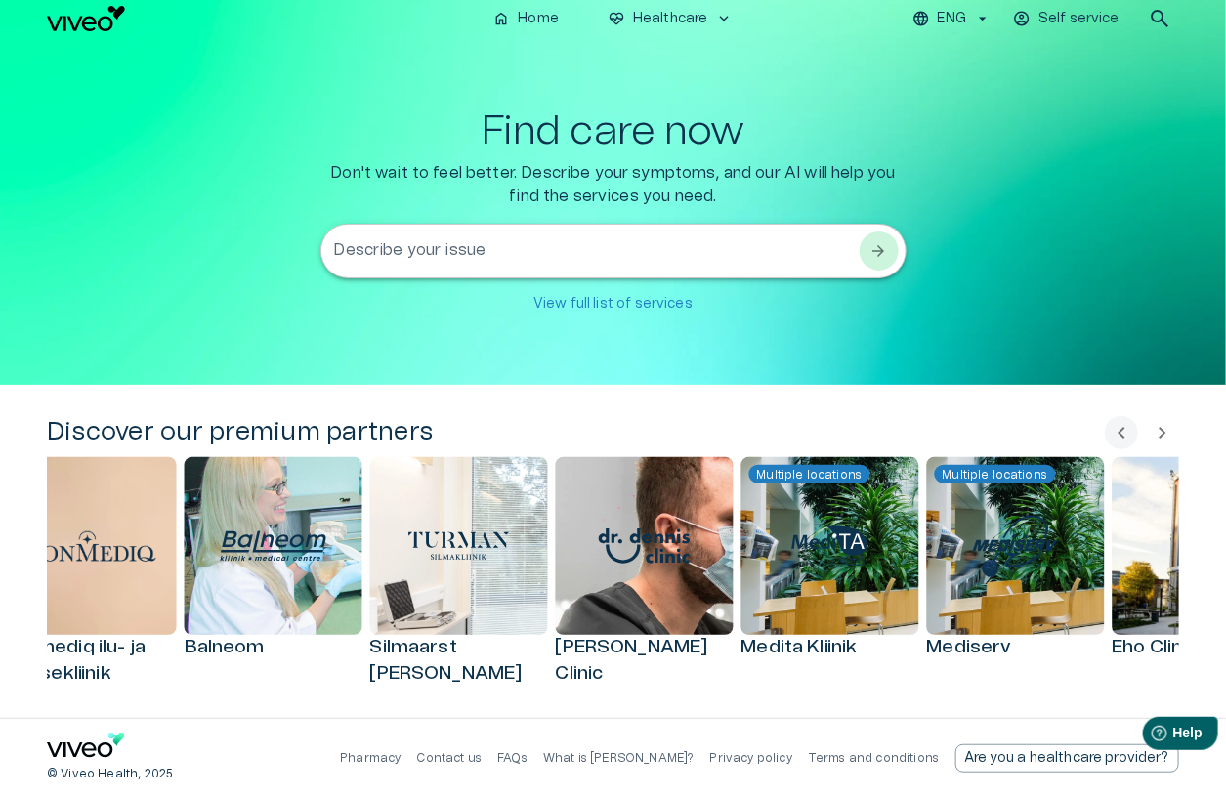
click at [1172, 432] on span "chevron_right" at bounding box center [1162, 432] width 23 height 23
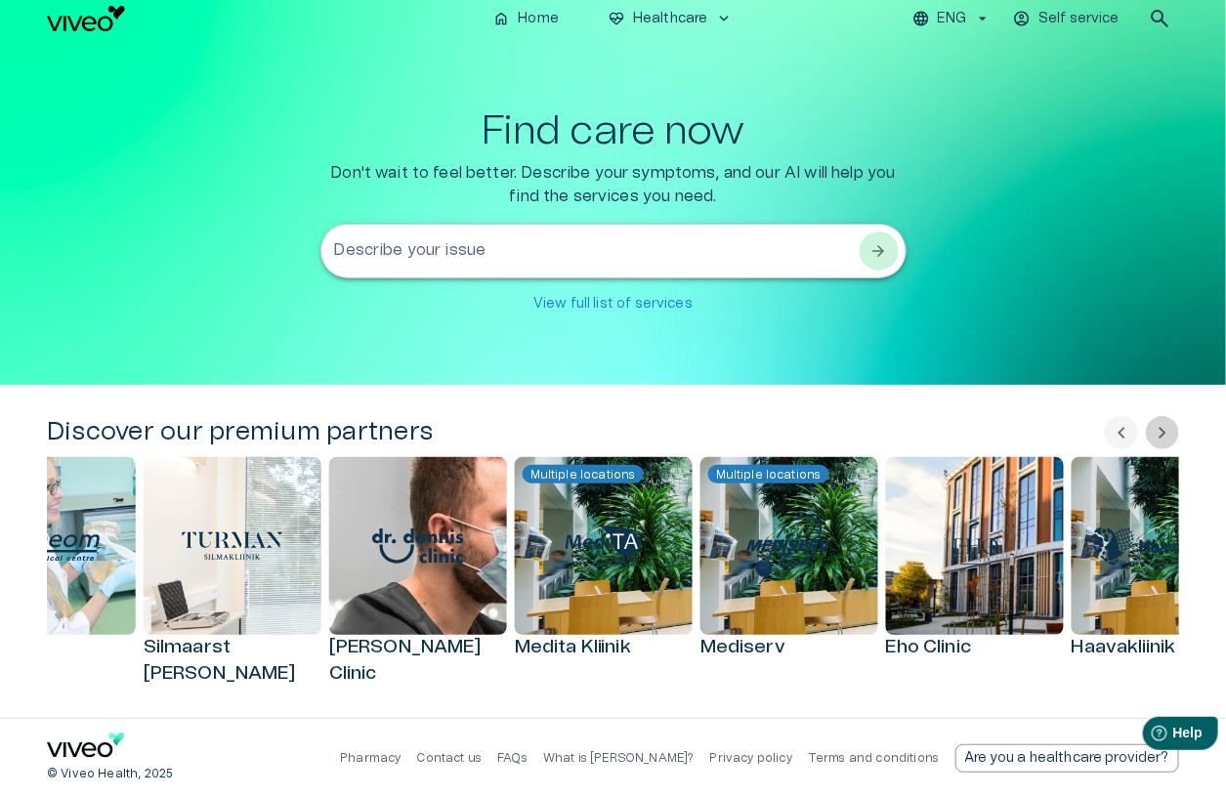
click at [1172, 432] on span "chevron_right" at bounding box center [1162, 432] width 23 height 23
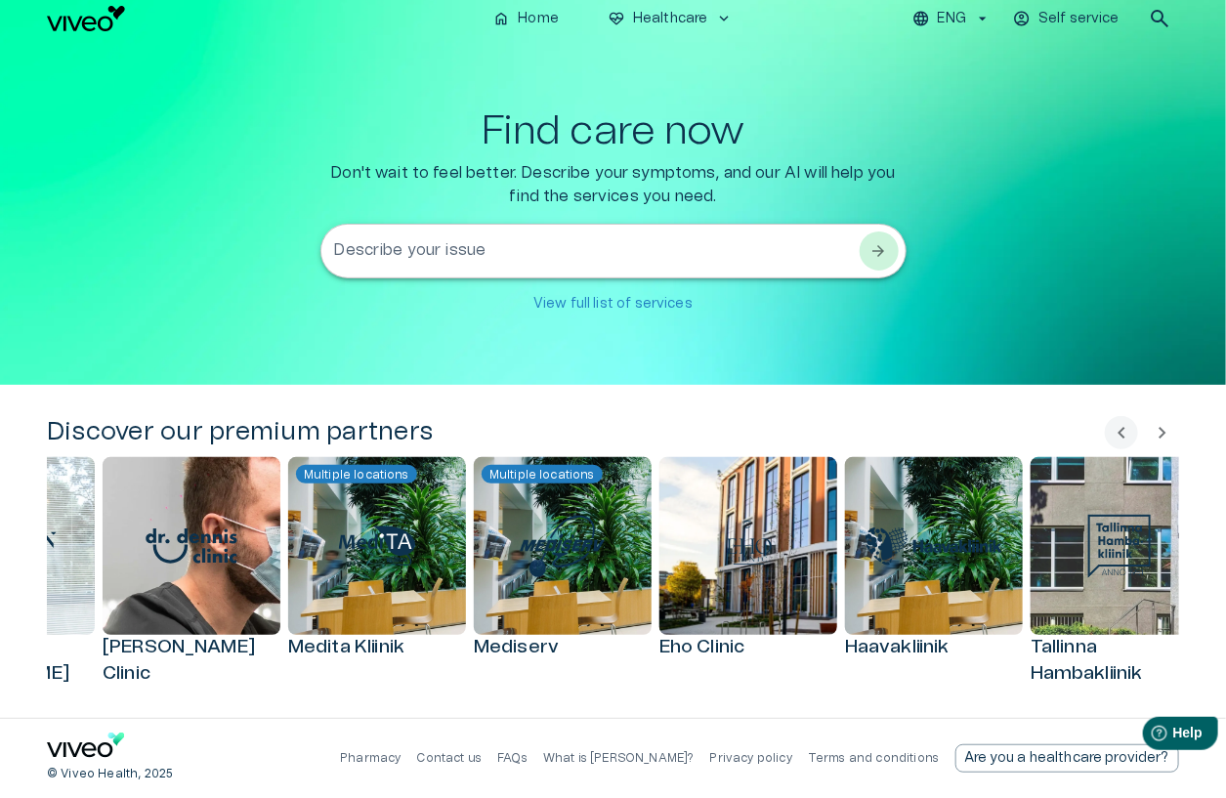
click at [1172, 432] on span "chevron_right" at bounding box center [1162, 432] width 23 height 23
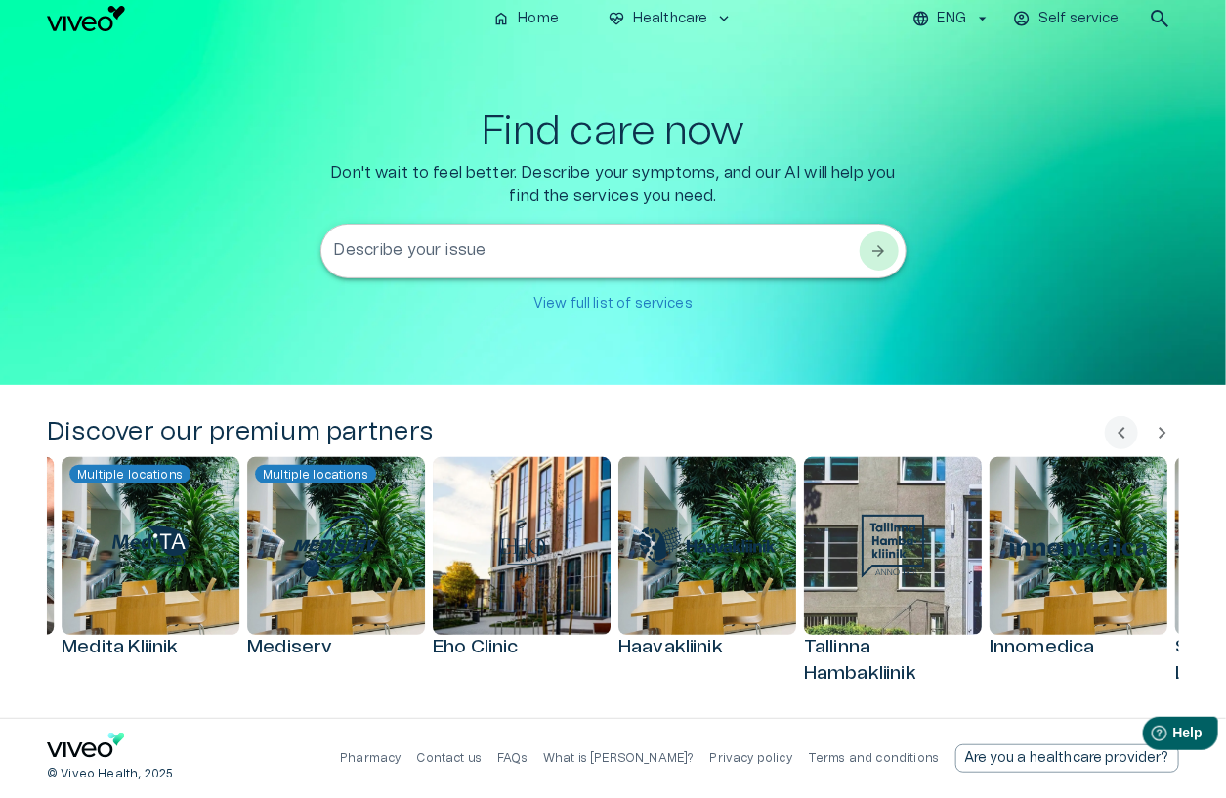
click at [1172, 432] on span "chevron_right" at bounding box center [1162, 432] width 23 height 23
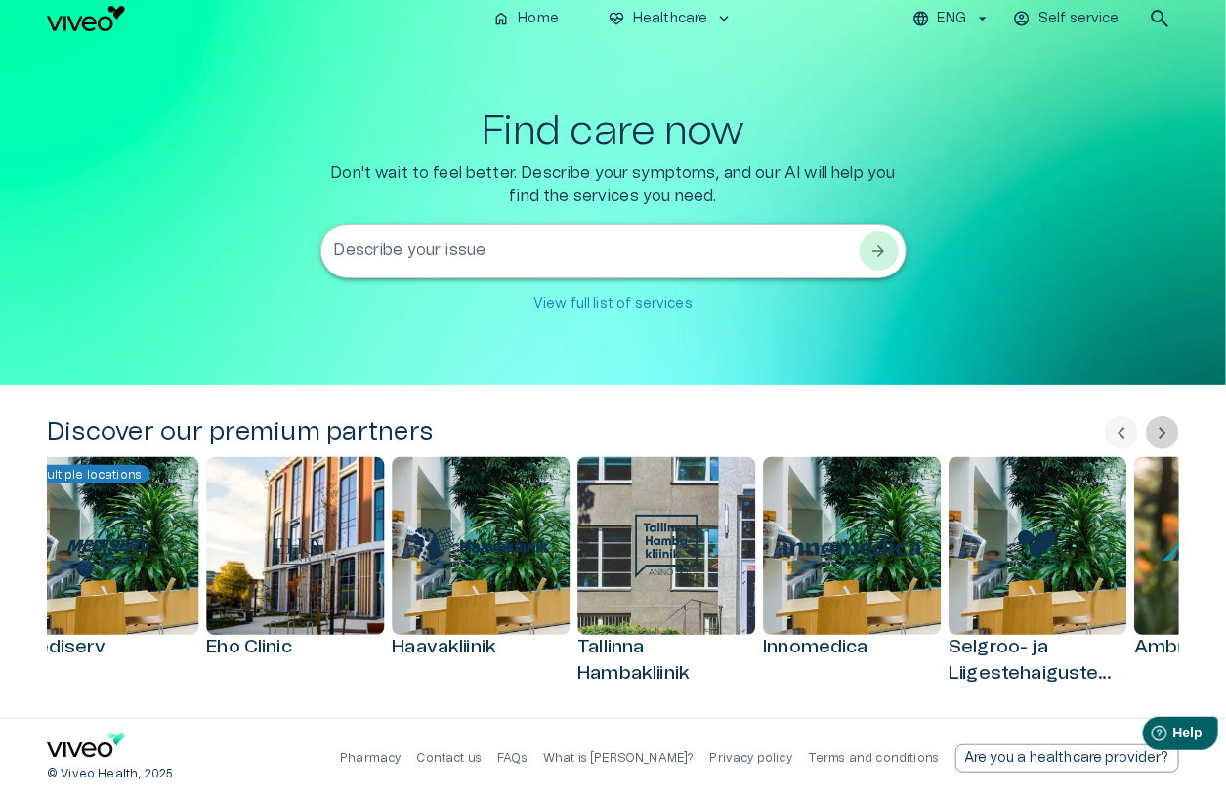
click at [1172, 432] on span "chevron_right" at bounding box center [1162, 432] width 23 height 23
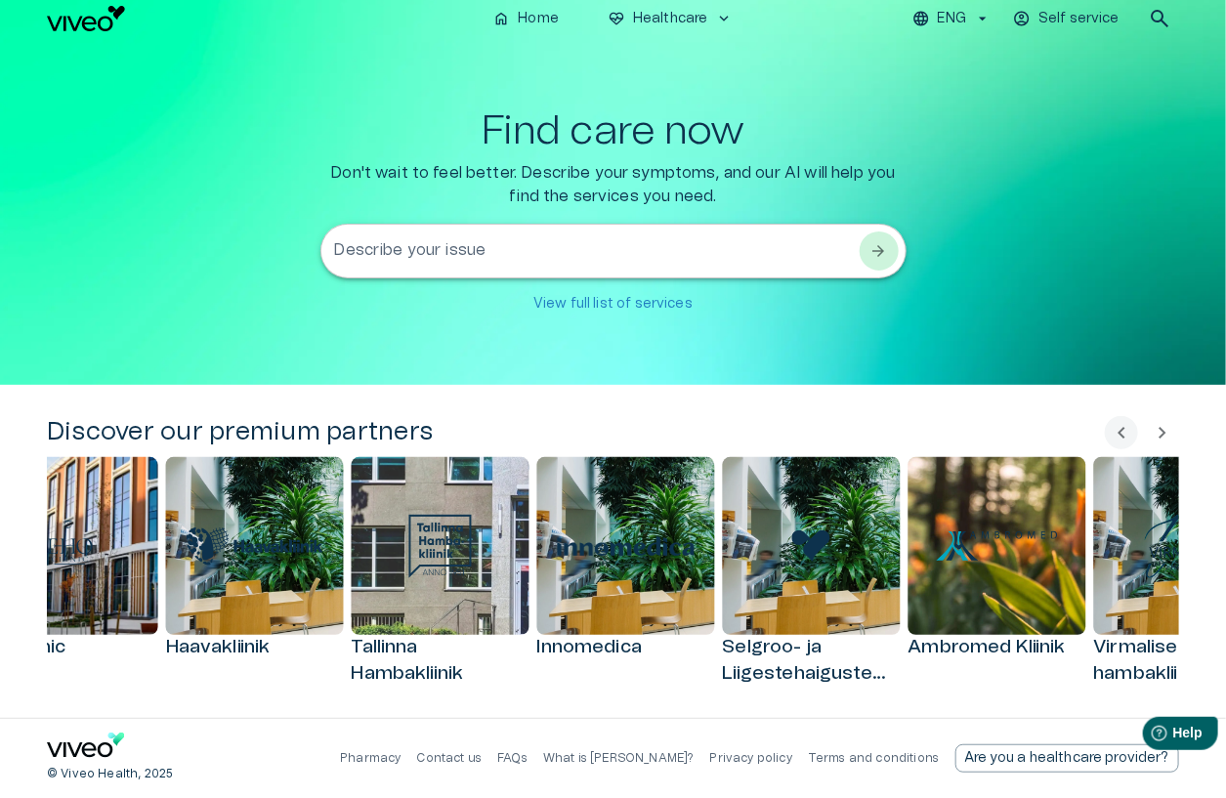
click at [1172, 432] on span "chevron_right" at bounding box center [1162, 432] width 23 height 23
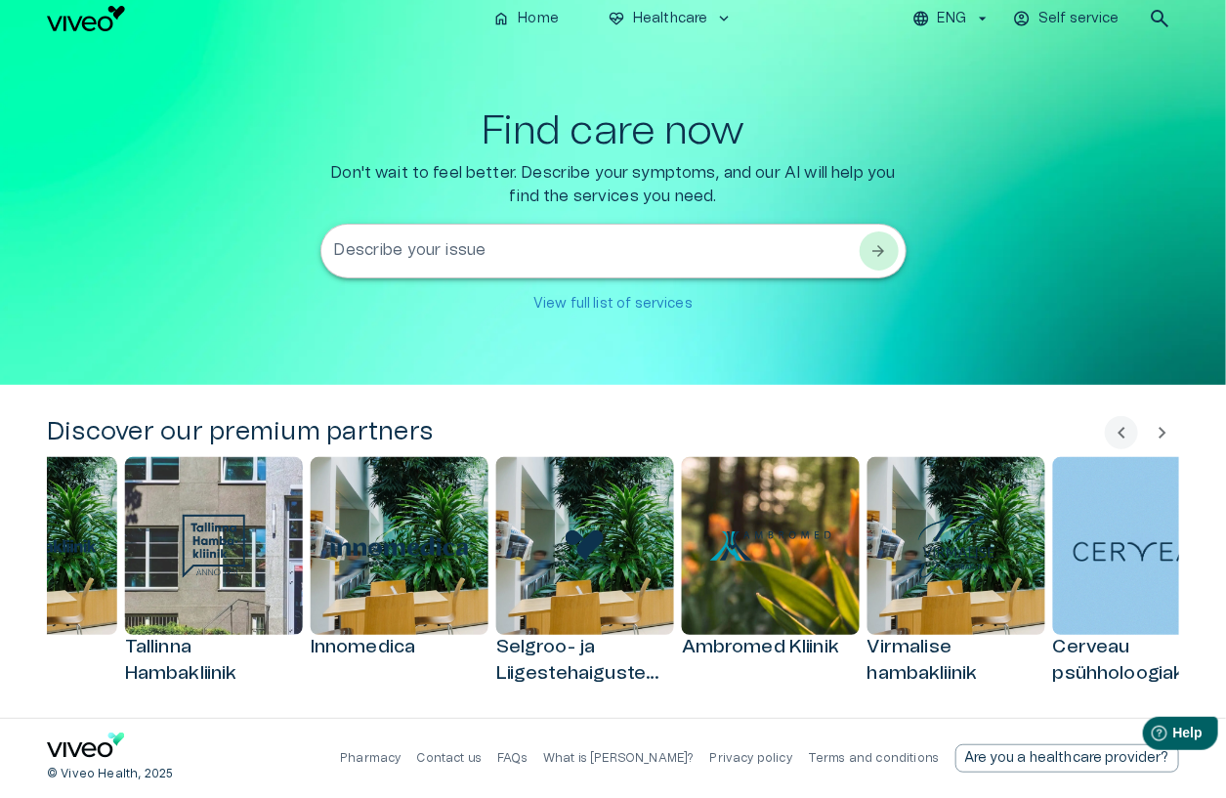
click at [1172, 432] on span "chevron_right" at bounding box center [1162, 432] width 23 height 23
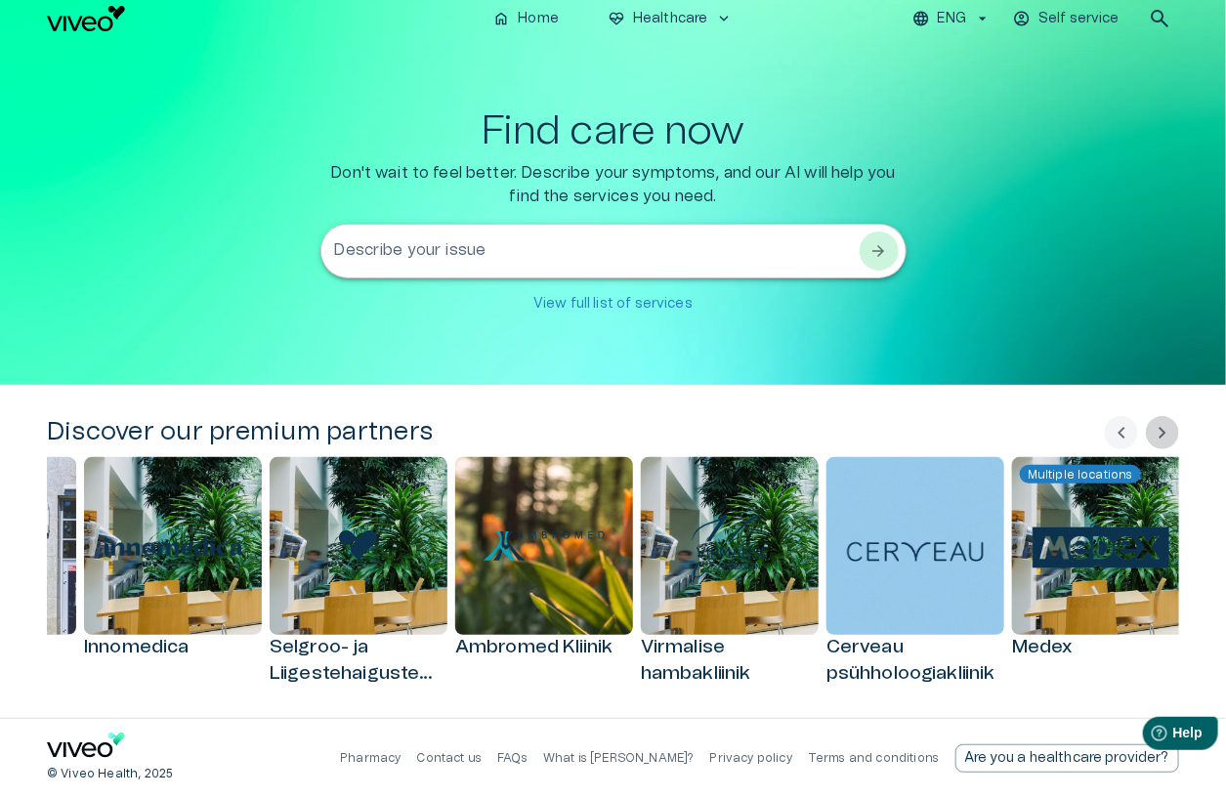
click at [1172, 432] on span "chevron_right" at bounding box center [1162, 432] width 23 height 23
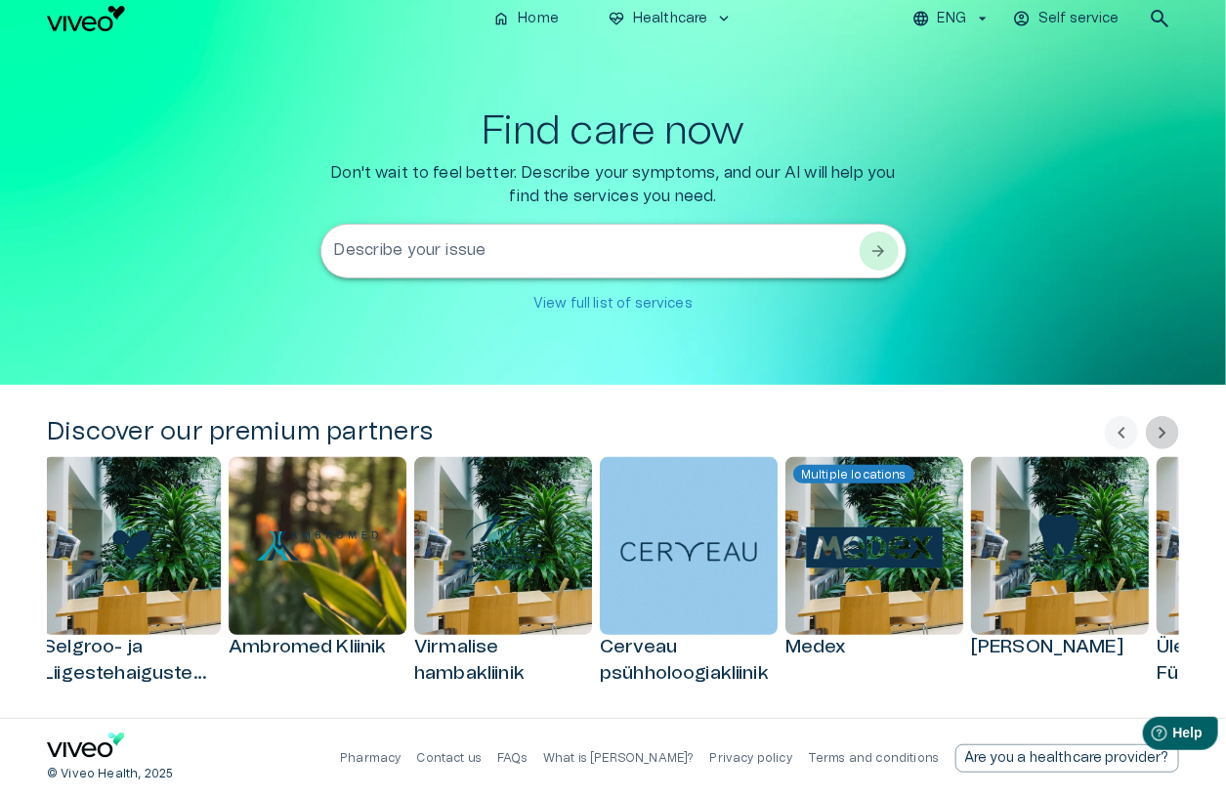
click at [1172, 432] on span "chevron_right" at bounding box center [1162, 432] width 23 height 23
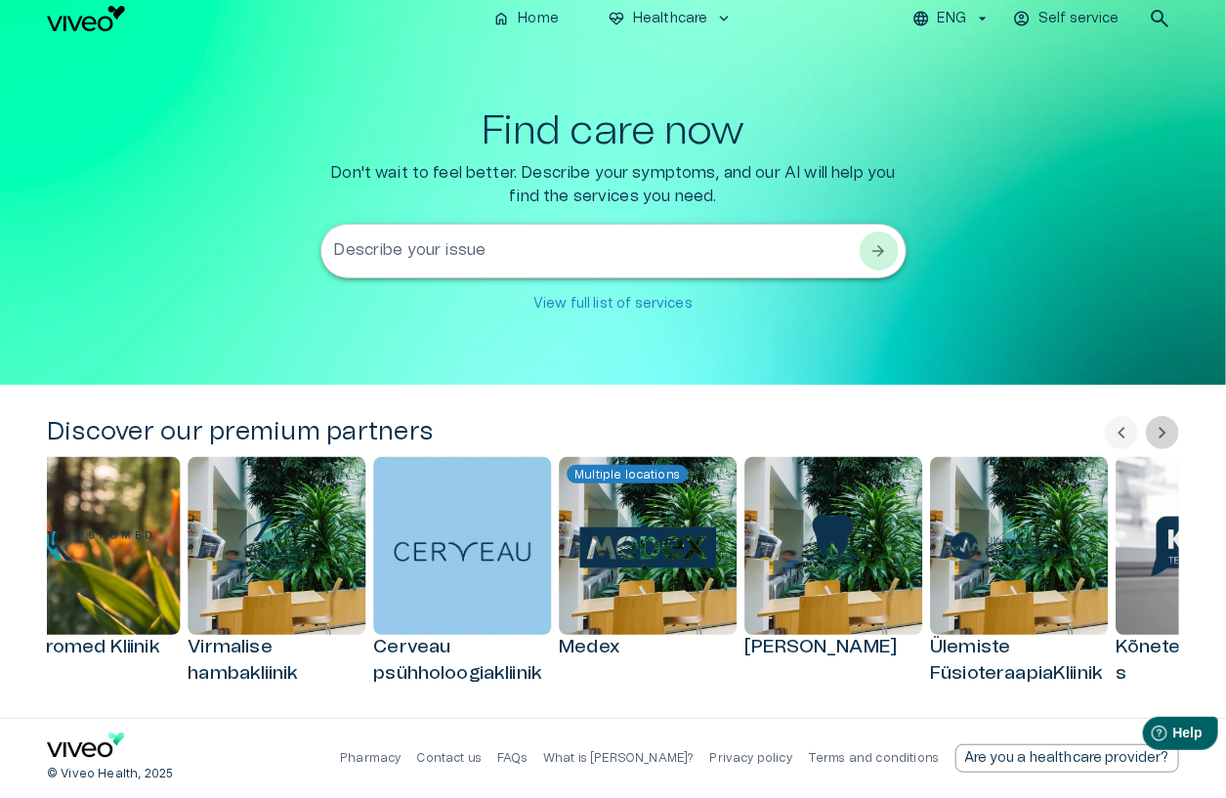
click at [1172, 432] on span "chevron_right" at bounding box center [1162, 432] width 23 height 23
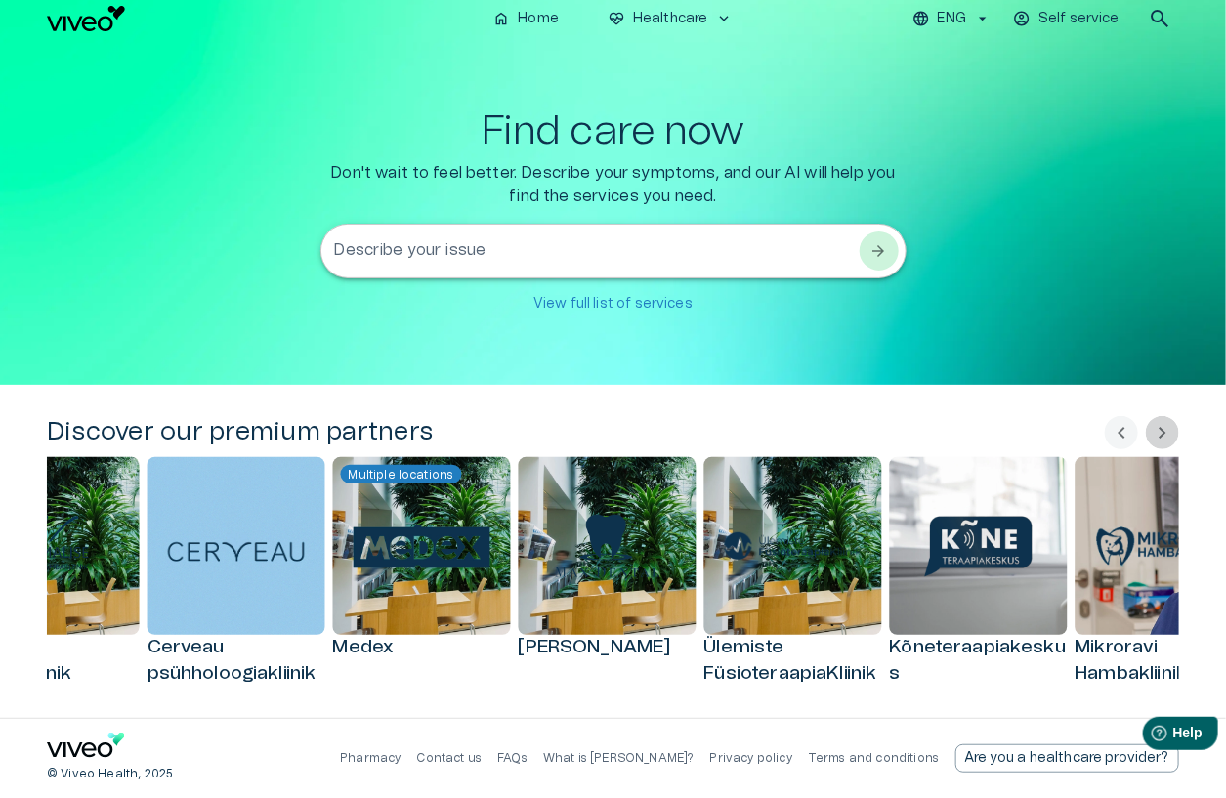
click at [1172, 432] on span "chevron_right" at bounding box center [1162, 432] width 23 height 23
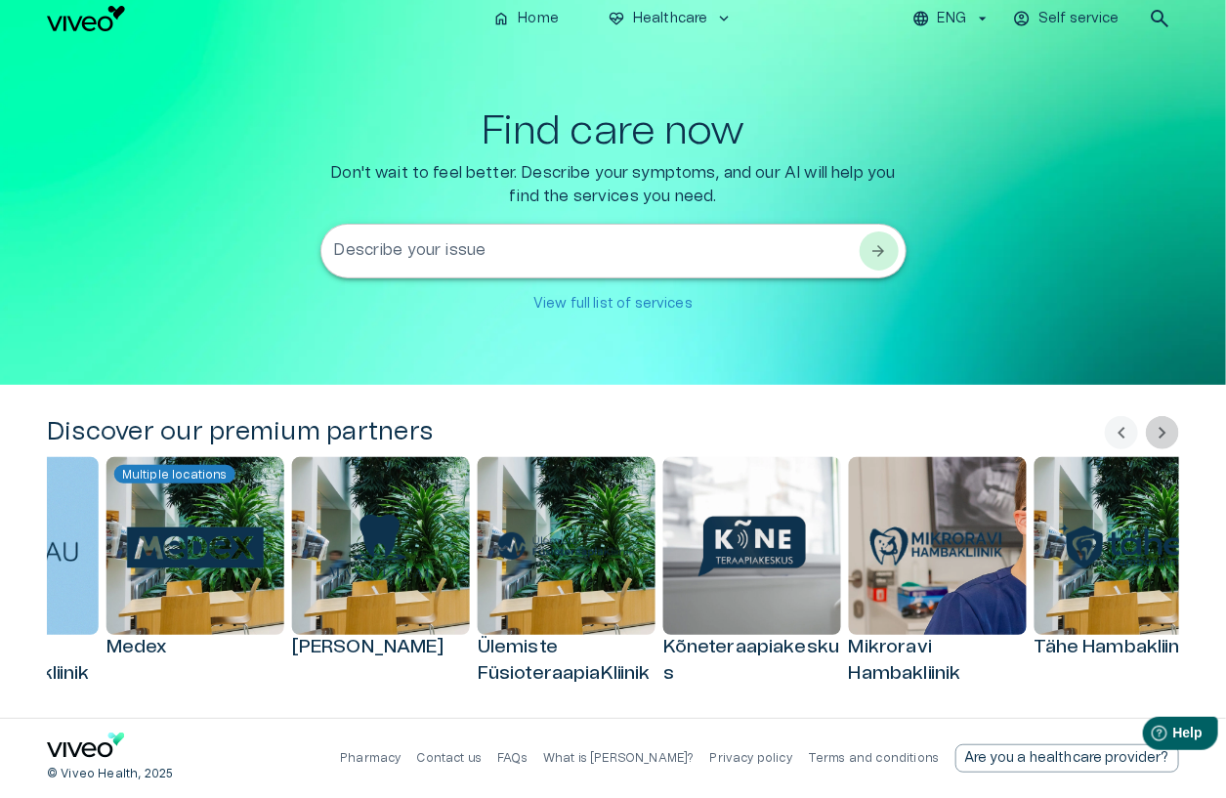
click at [1172, 432] on span "chevron_right" at bounding box center [1162, 432] width 23 height 23
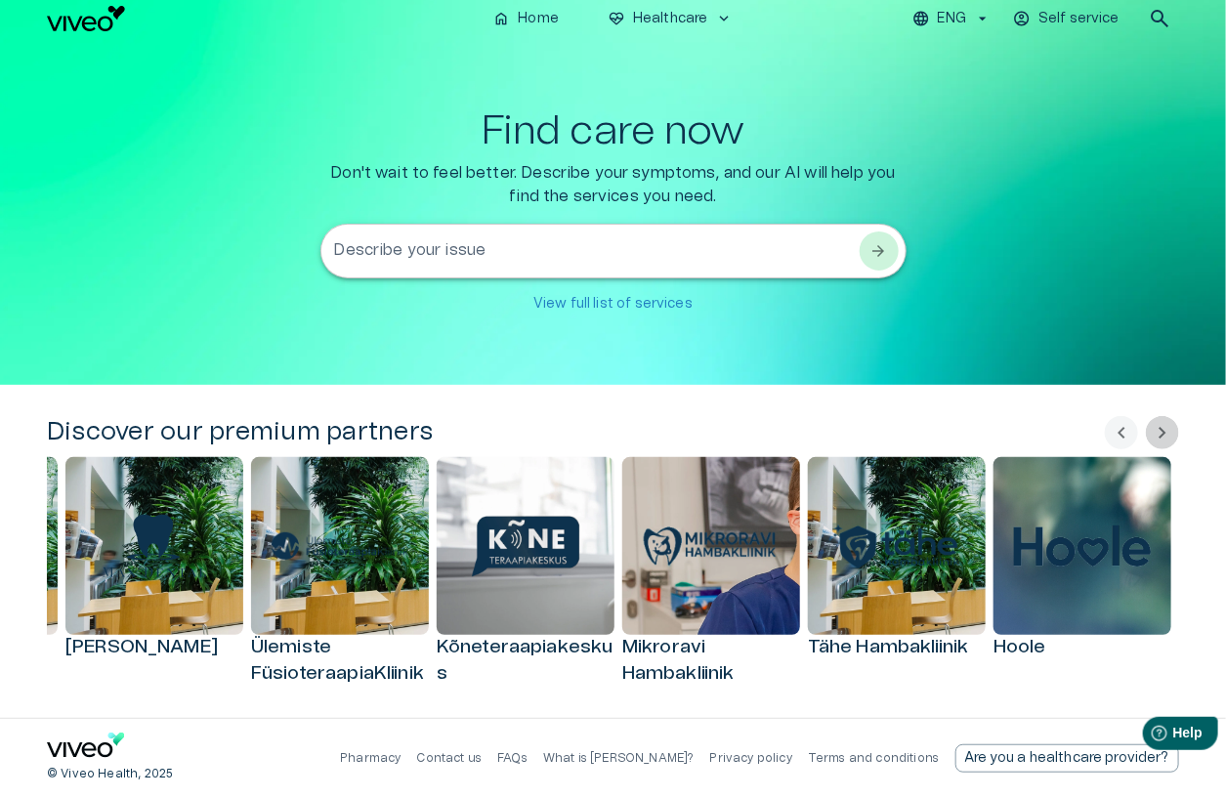
click at [1172, 432] on span "chevron_right" at bounding box center [1162, 432] width 23 height 23
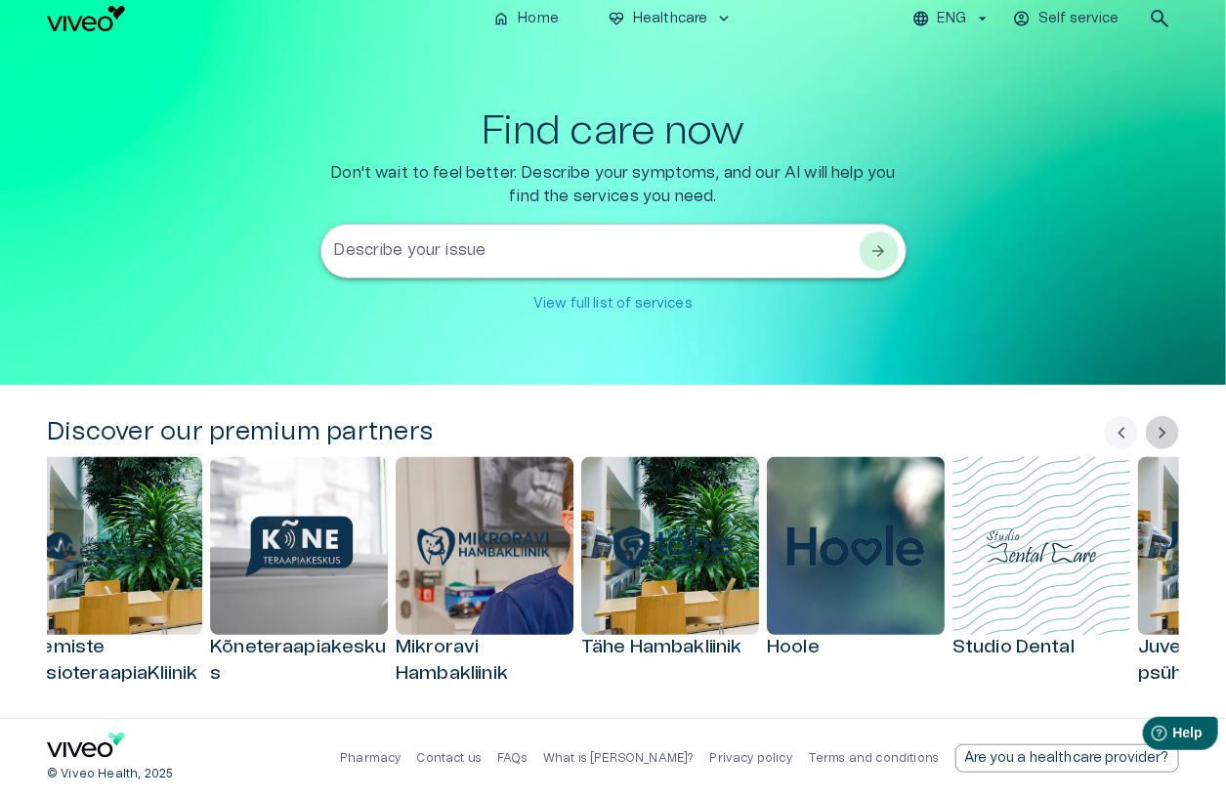
click at [1172, 432] on span "chevron_right" at bounding box center [1162, 432] width 23 height 23
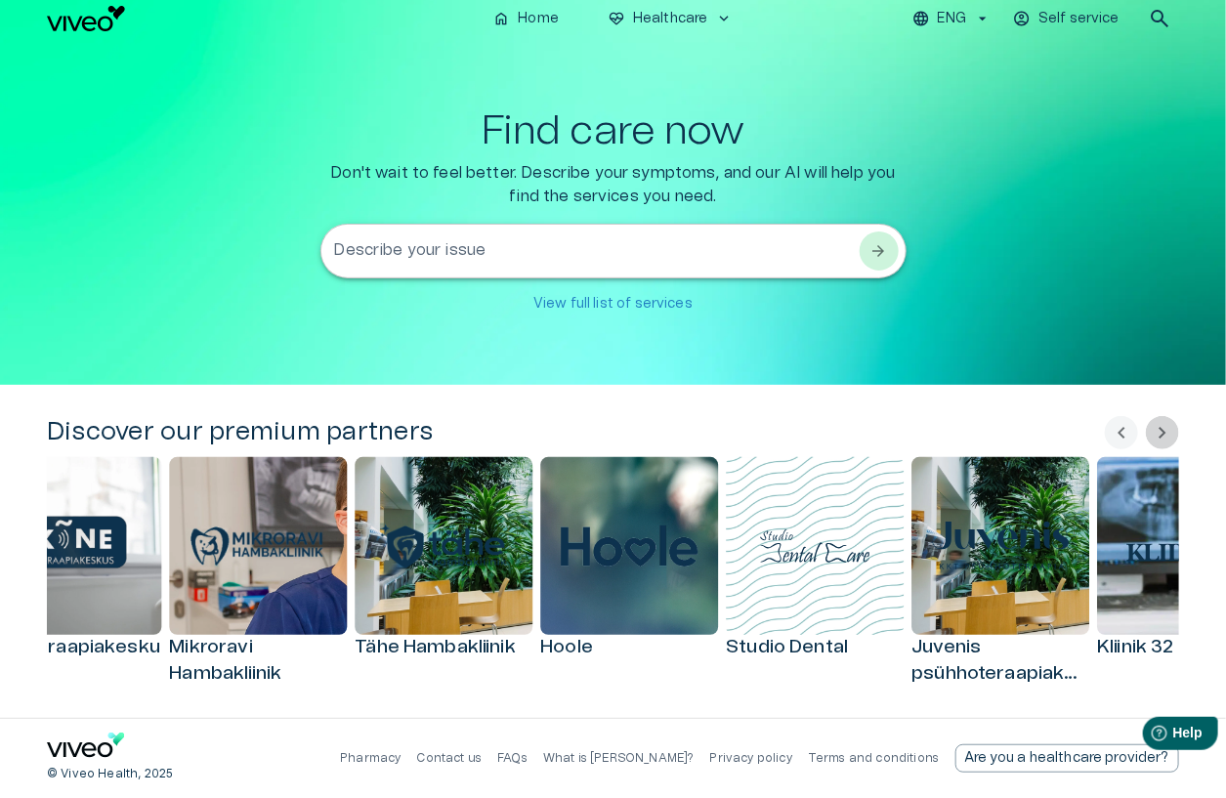
click at [1172, 432] on span "chevron_right" at bounding box center [1162, 432] width 23 height 23
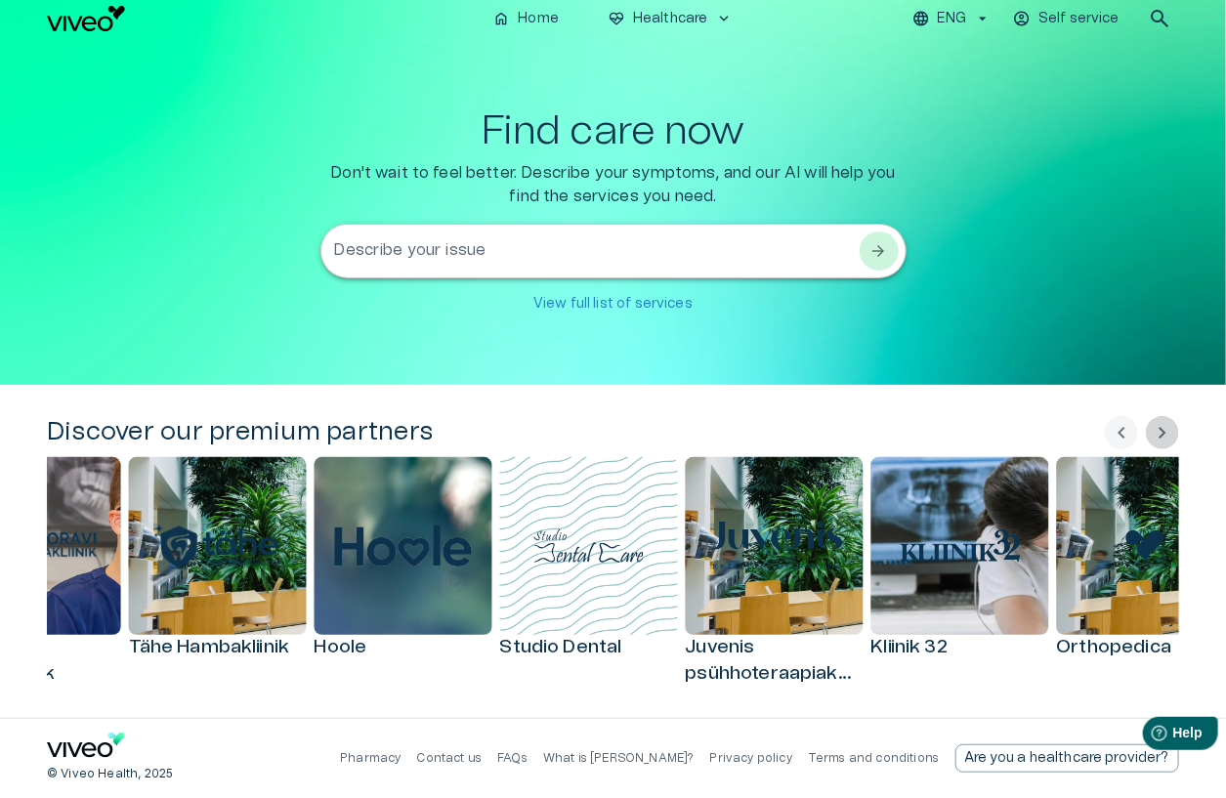
click at [1172, 432] on span "chevron_right" at bounding box center [1162, 432] width 23 height 23
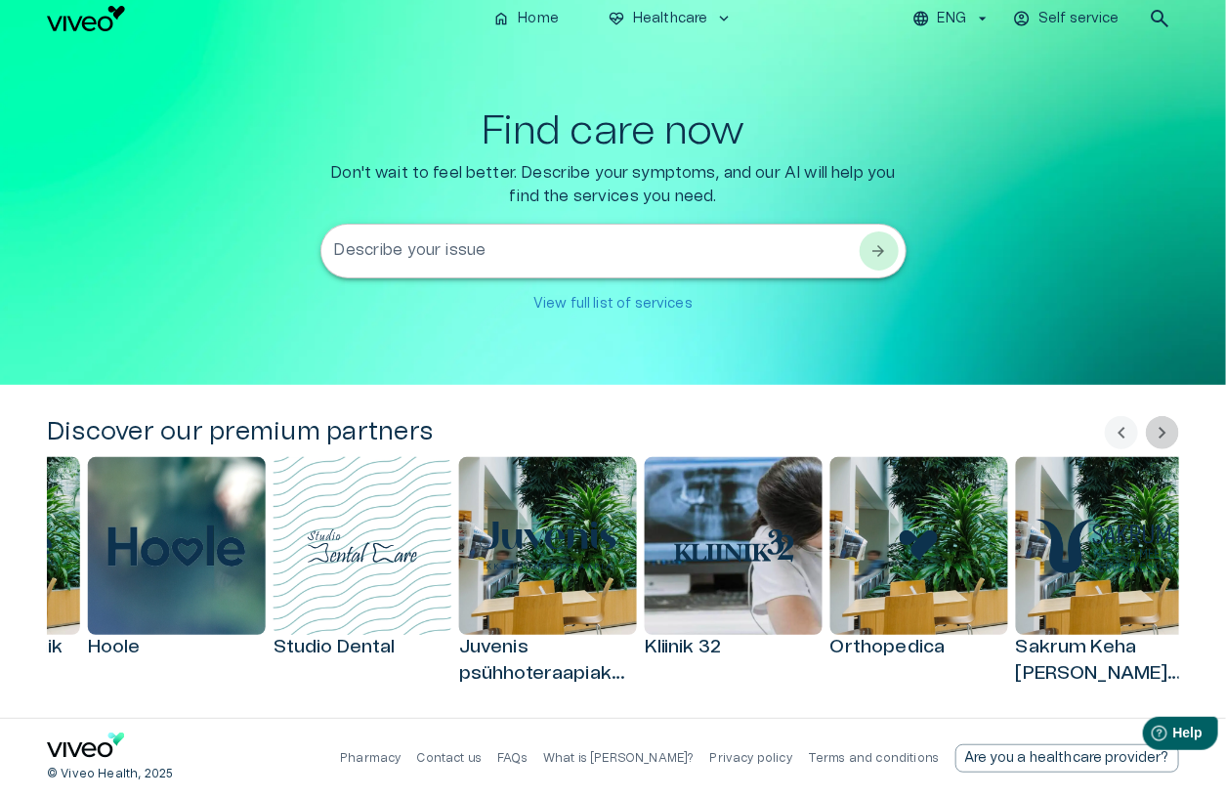
click at [1172, 432] on span "chevron_right" at bounding box center [1162, 432] width 23 height 23
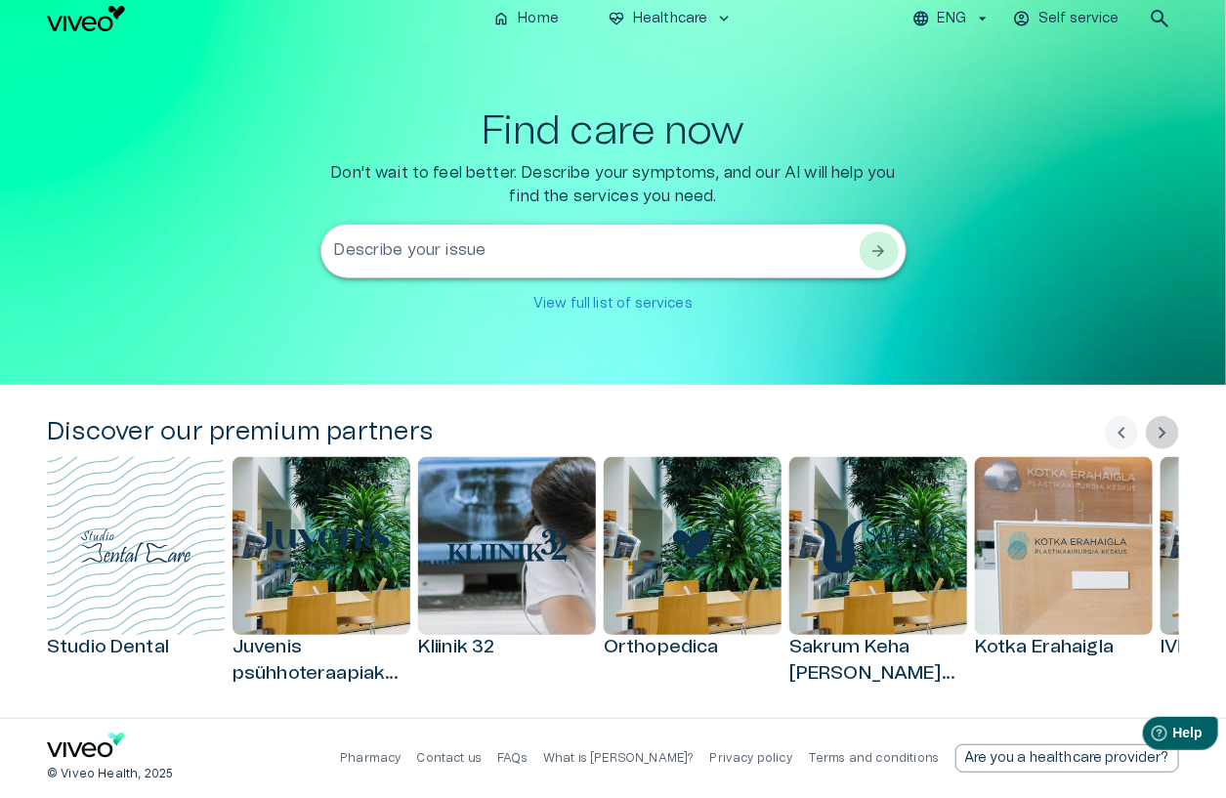
click at [1172, 432] on span "chevron_right" at bounding box center [1162, 432] width 23 height 23
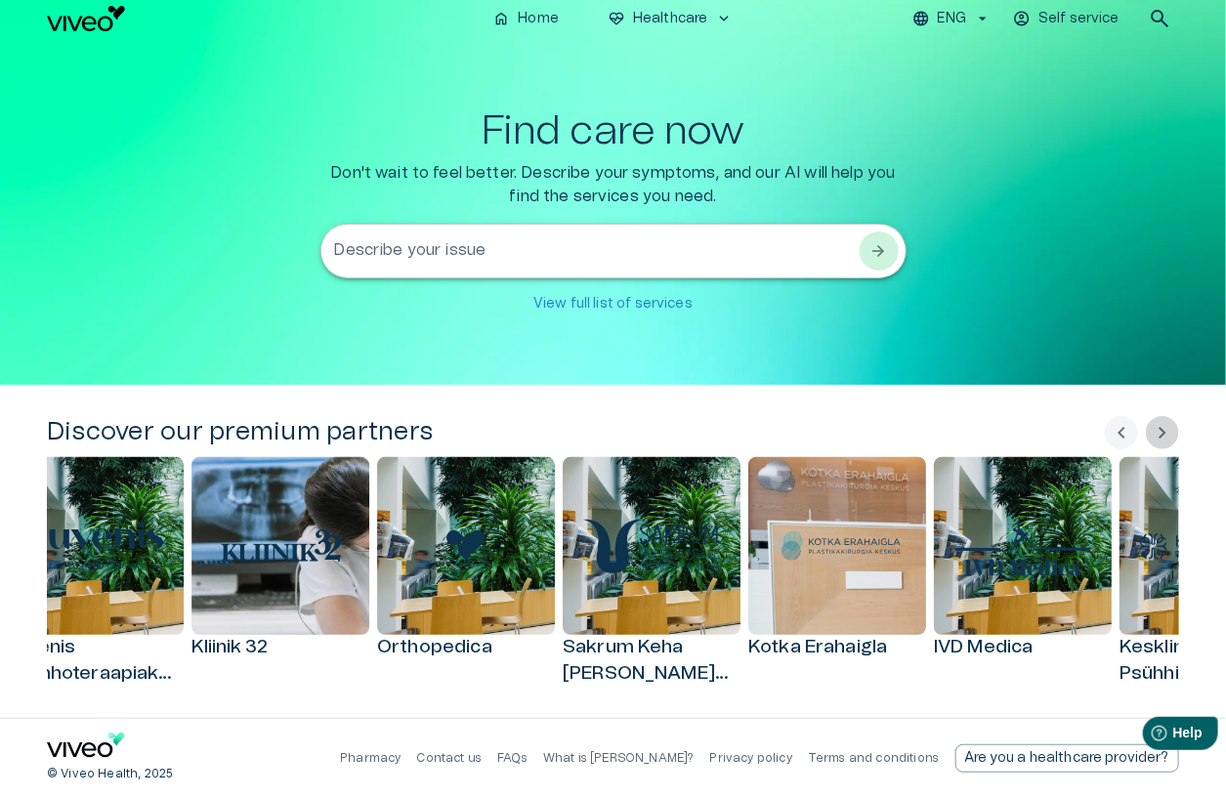
click at [1172, 432] on span "chevron_right" at bounding box center [1162, 432] width 23 height 23
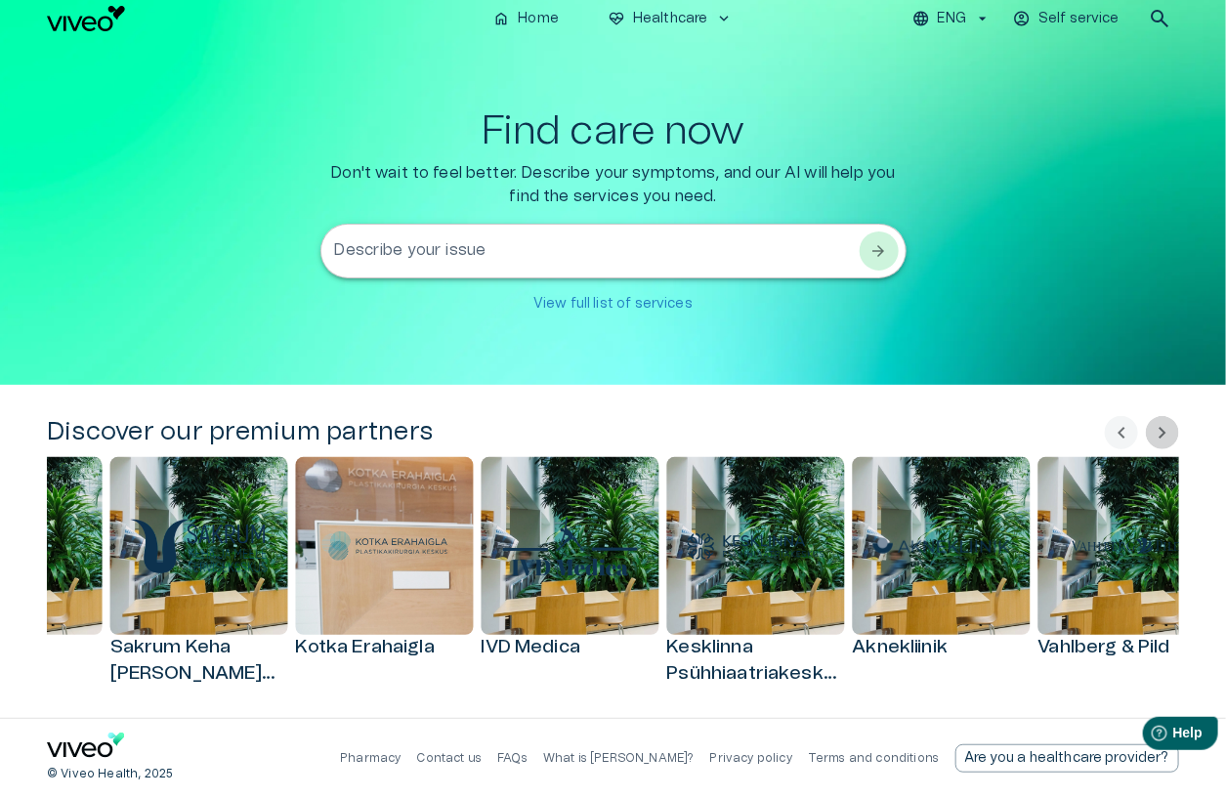
click at [1172, 432] on span "chevron_right" at bounding box center [1162, 432] width 23 height 23
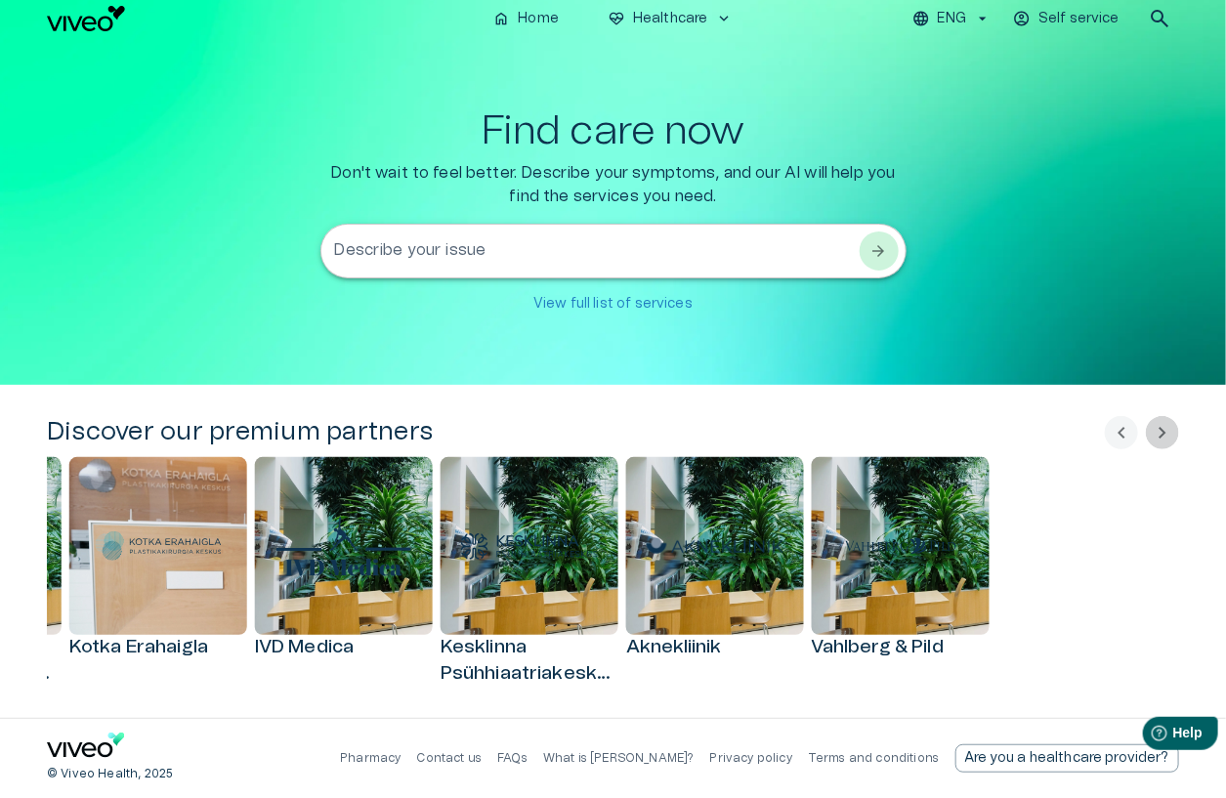
click at [1172, 432] on span "chevron_right" at bounding box center [1162, 432] width 23 height 23
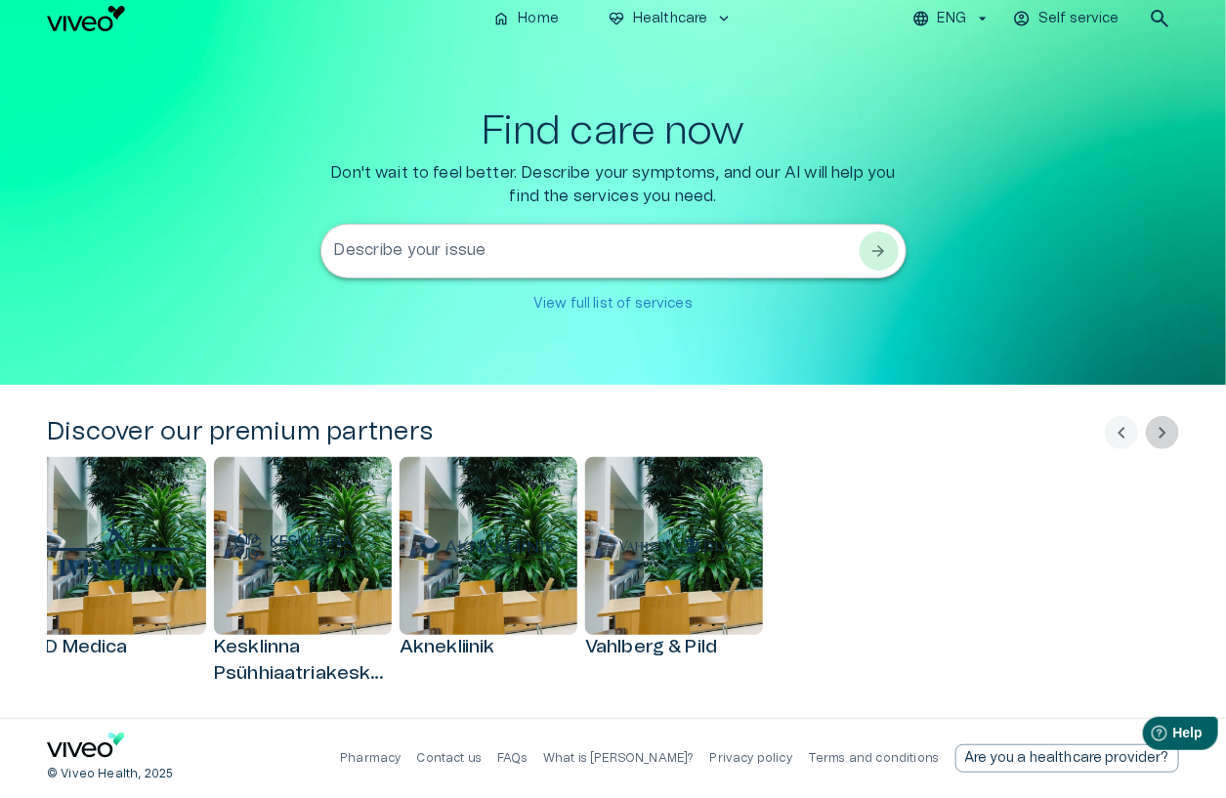
click at [1167, 430] on span "chevron_right" at bounding box center [1162, 432] width 23 height 23
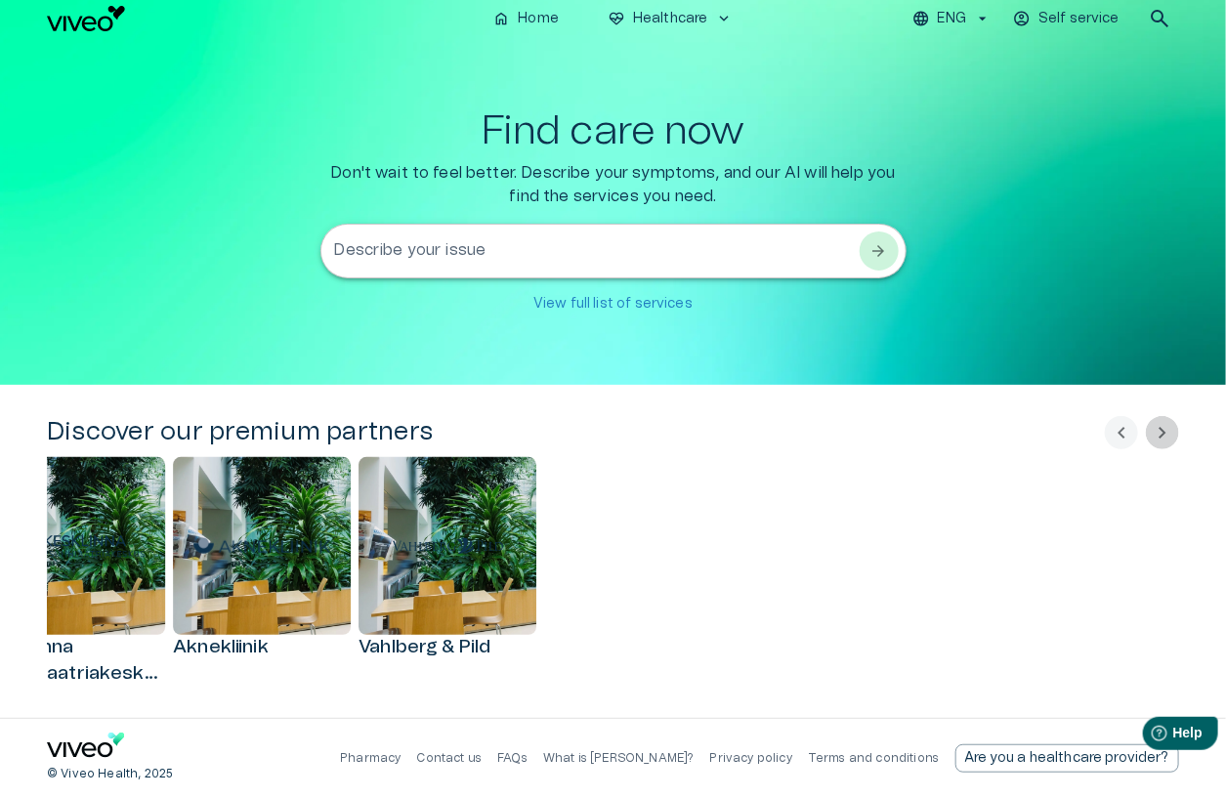
click at [1167, 430] on span "chevron_right" at bounding box center [1162, 432] width 23 height 23
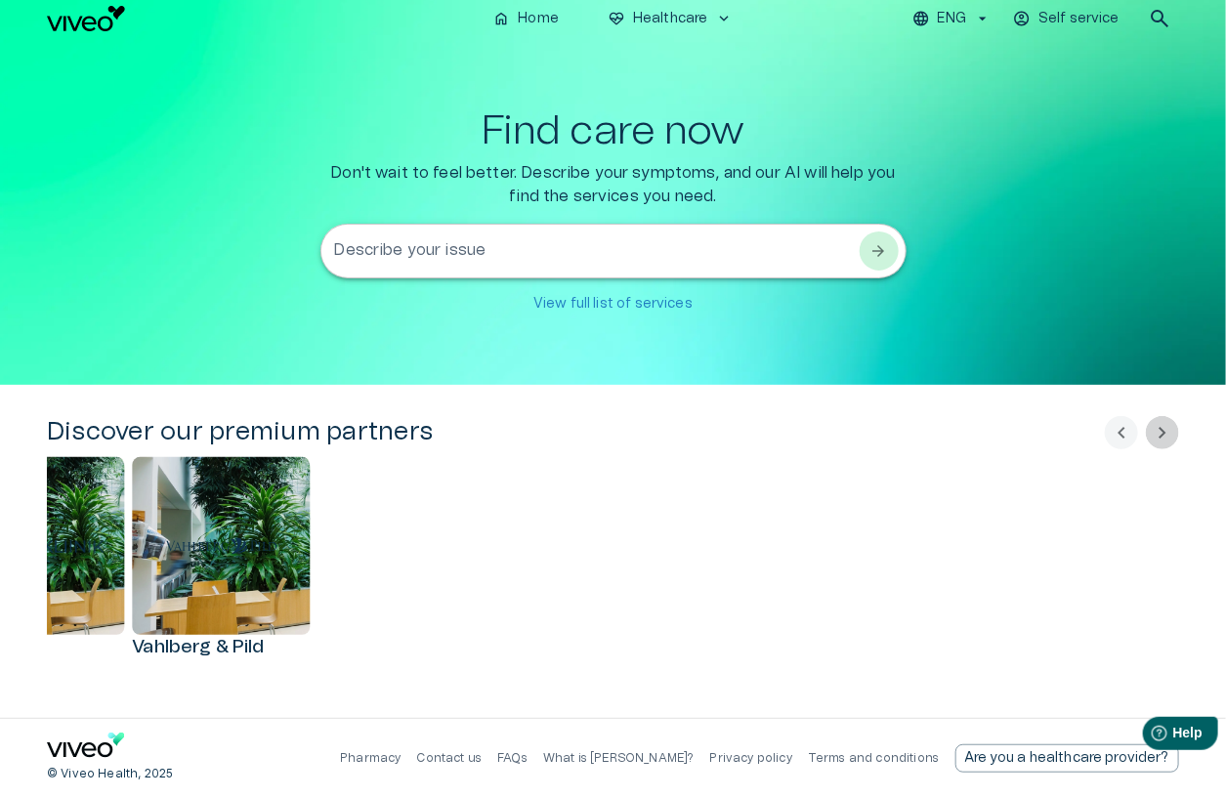
click at [1167, 430] on span "chevron_right" at bounding box center [1162, 432] width 23 height 23
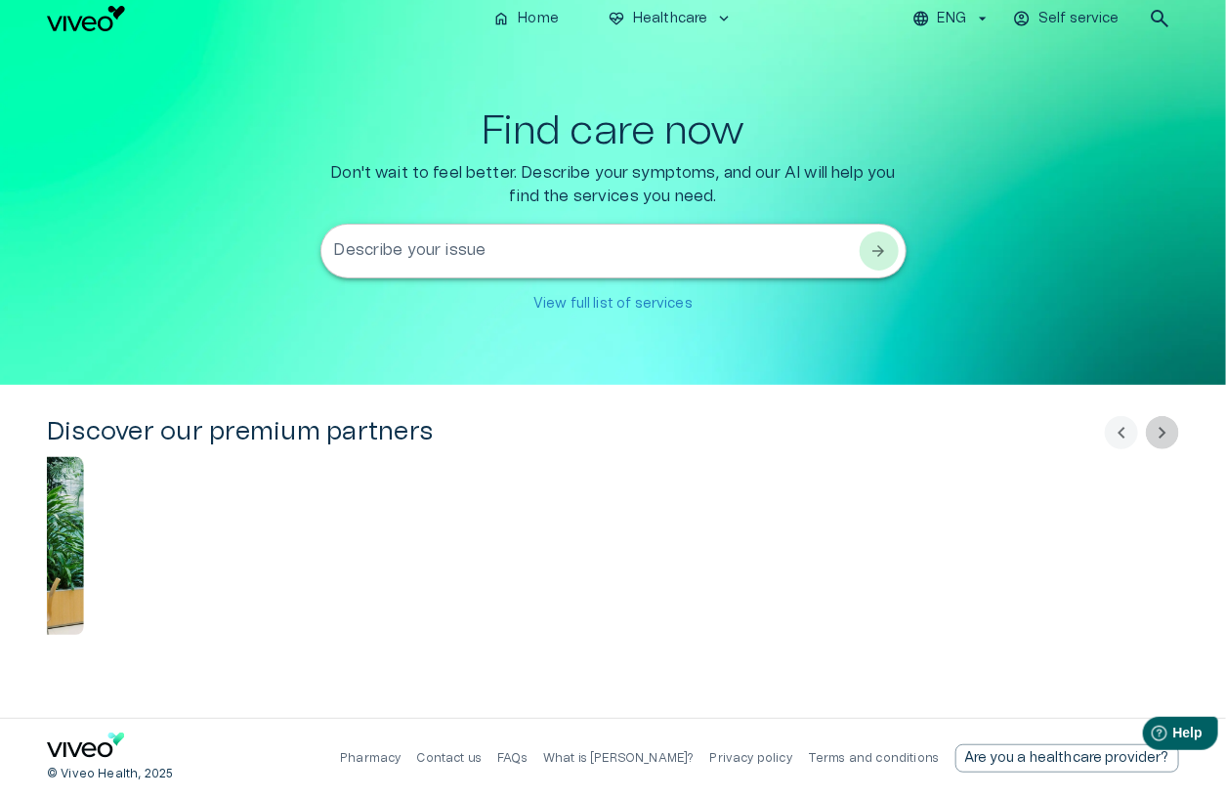
click at [1167, 430] on span "chevron_right" at bounding box center [1162, 432] width 23 height 23
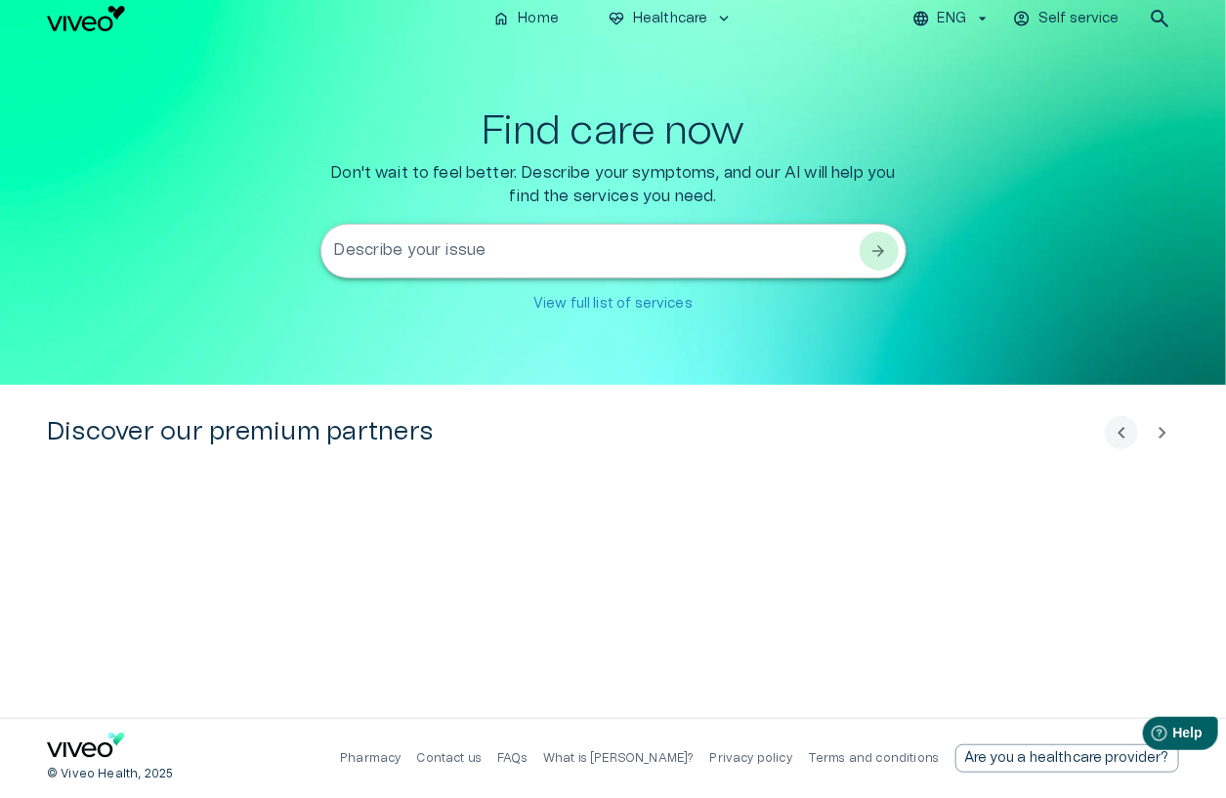
click at [1167, 430] on span "chevron_right" at bounding box center [1162, 432] width 23 height 23
click at [1109, 426] on button "chevron_left" at bounding box center [1121, 432] width 33 height 33
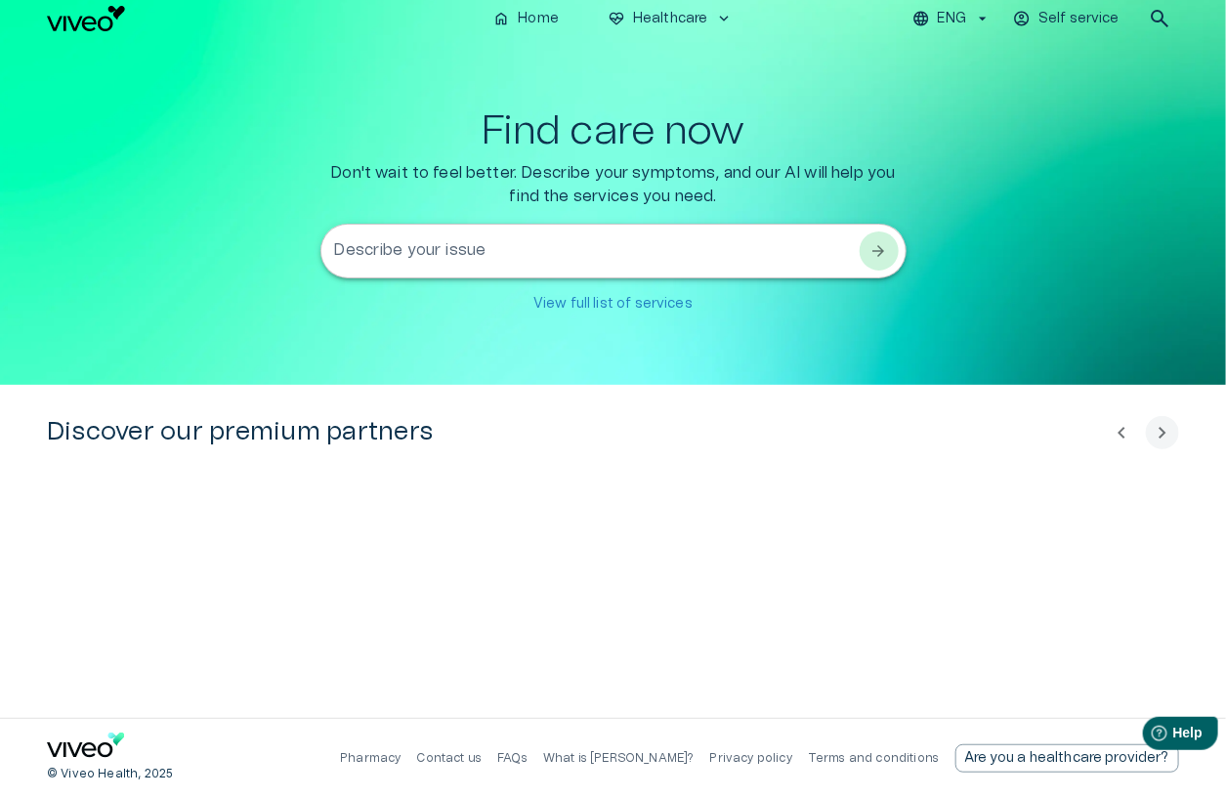
click at [1109, 426] on button "chevron_left" at bounding box center [1121, 432] width 33 height 33
click at [1110, 426] on span "chevron_left" at bounding box center [1121, 432] width 23 height 23
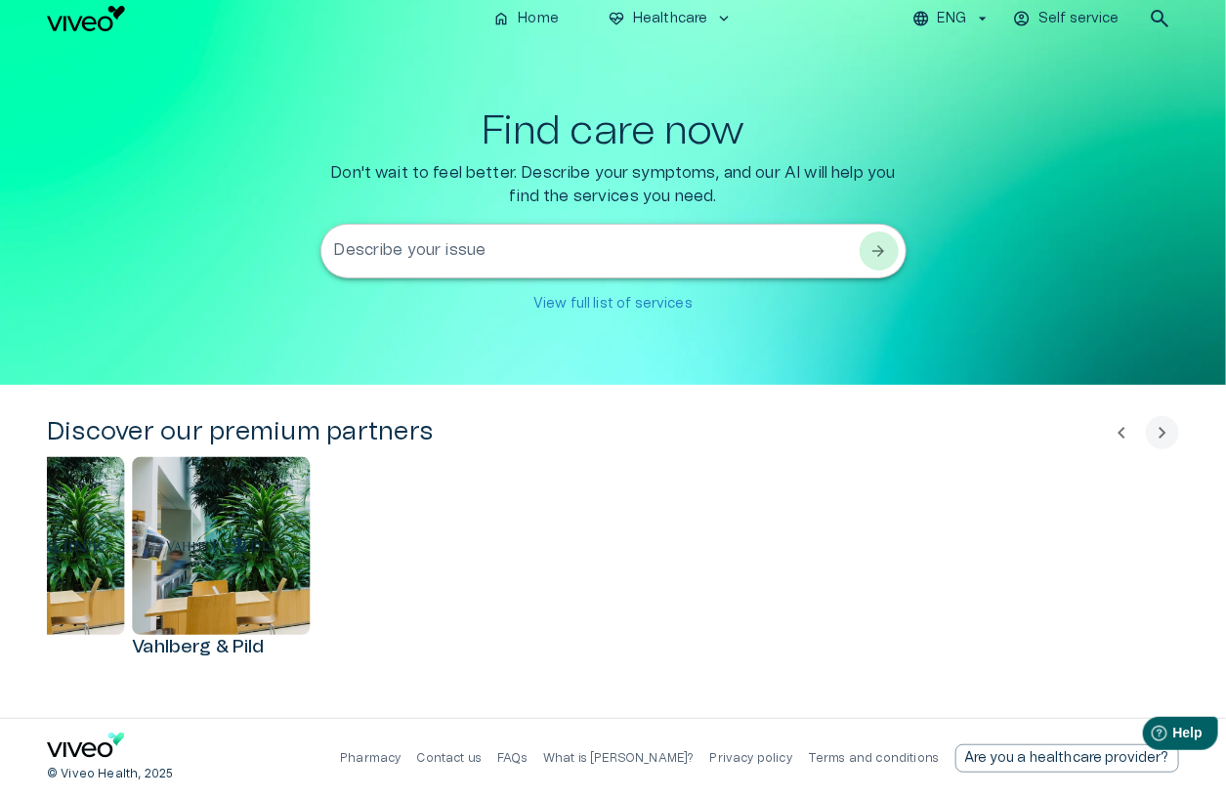
click at [1110, 426] on span "chevron_left" at bounding box center [1121, 432] width 23 height 23
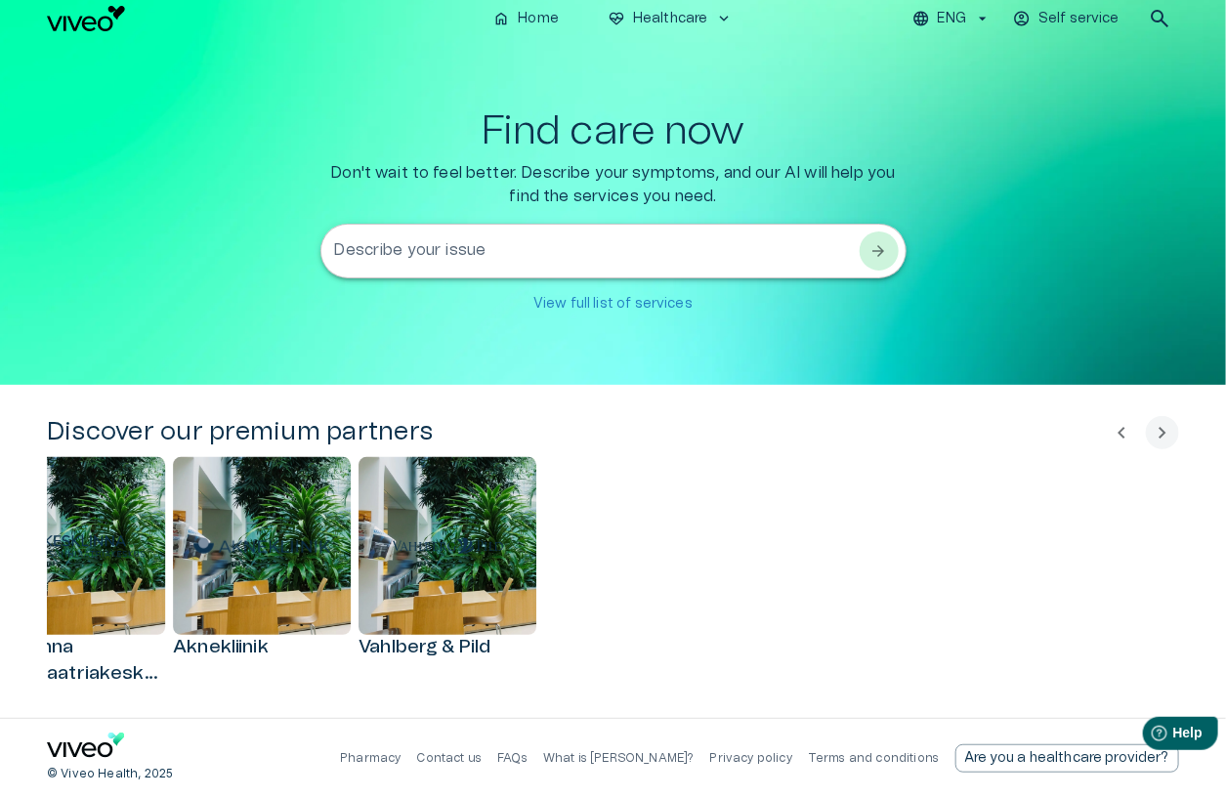
click at [1110, 426] on span "chevron_left" at bounding box center [1121, 432] width 23 height 23
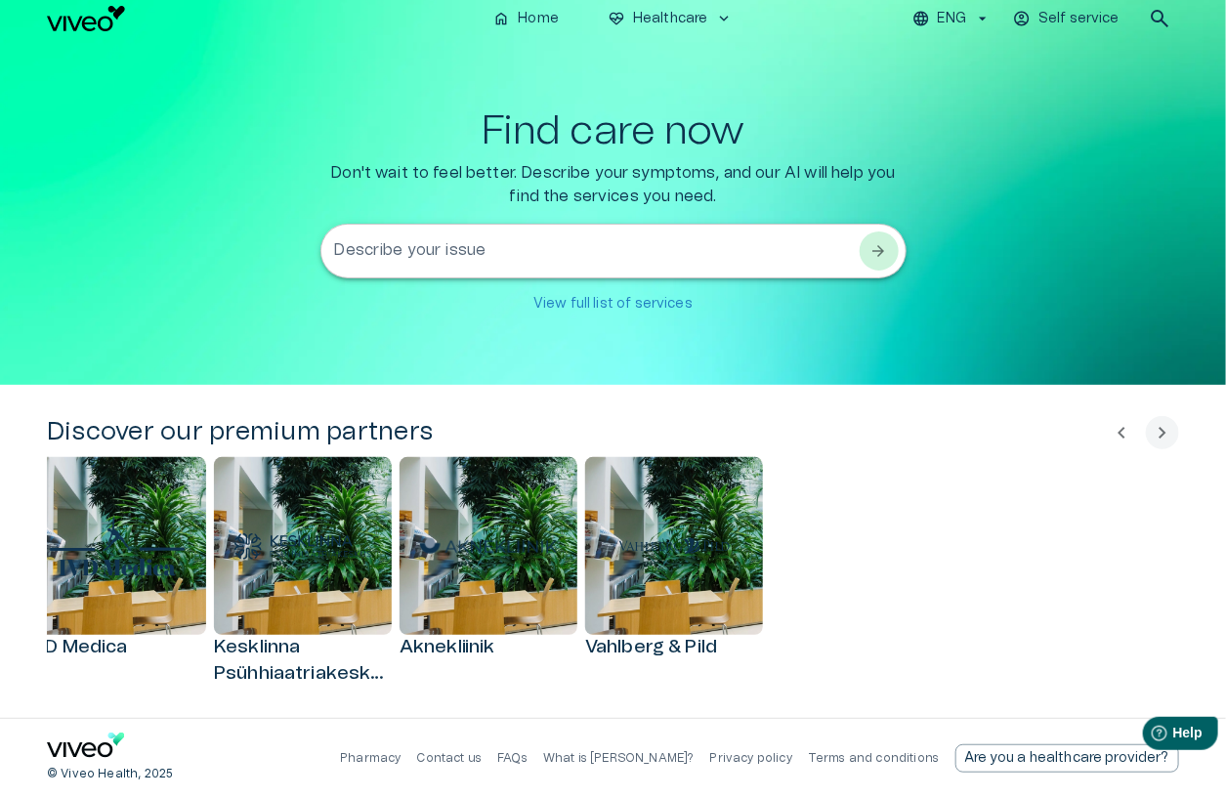
click at [1110, 426] on span "chevron_left" at bounding box center [1121, 432] width 23 height 23
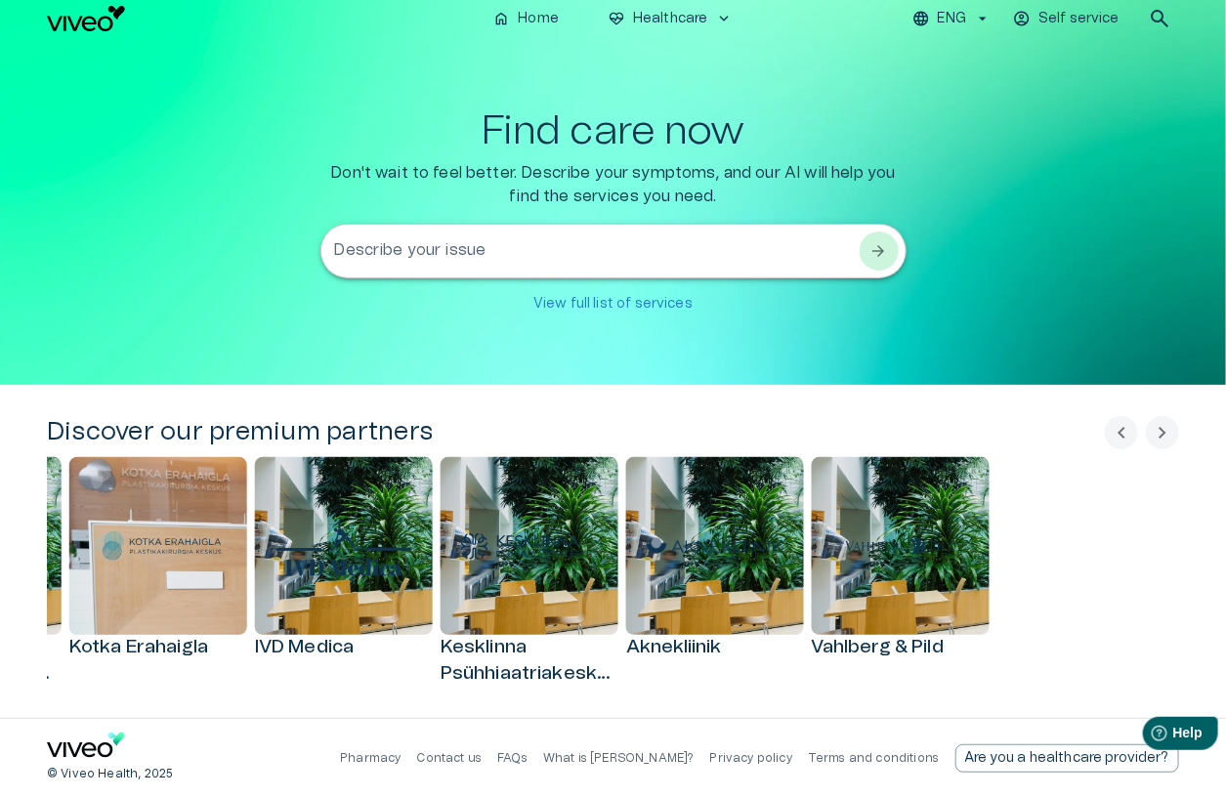
click at [626, 311] on p "View full list of services" at bounding box center [613, 304] width 159 height 21
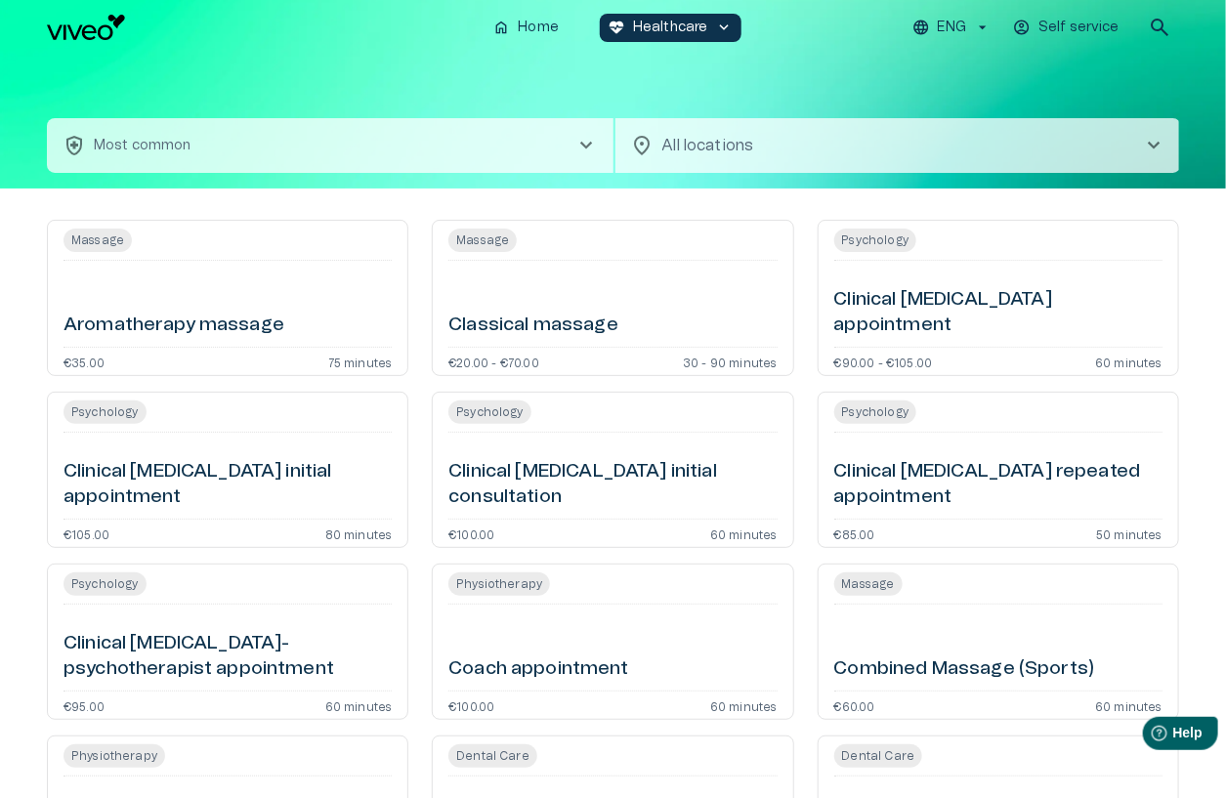
scroll to position [9, 0]
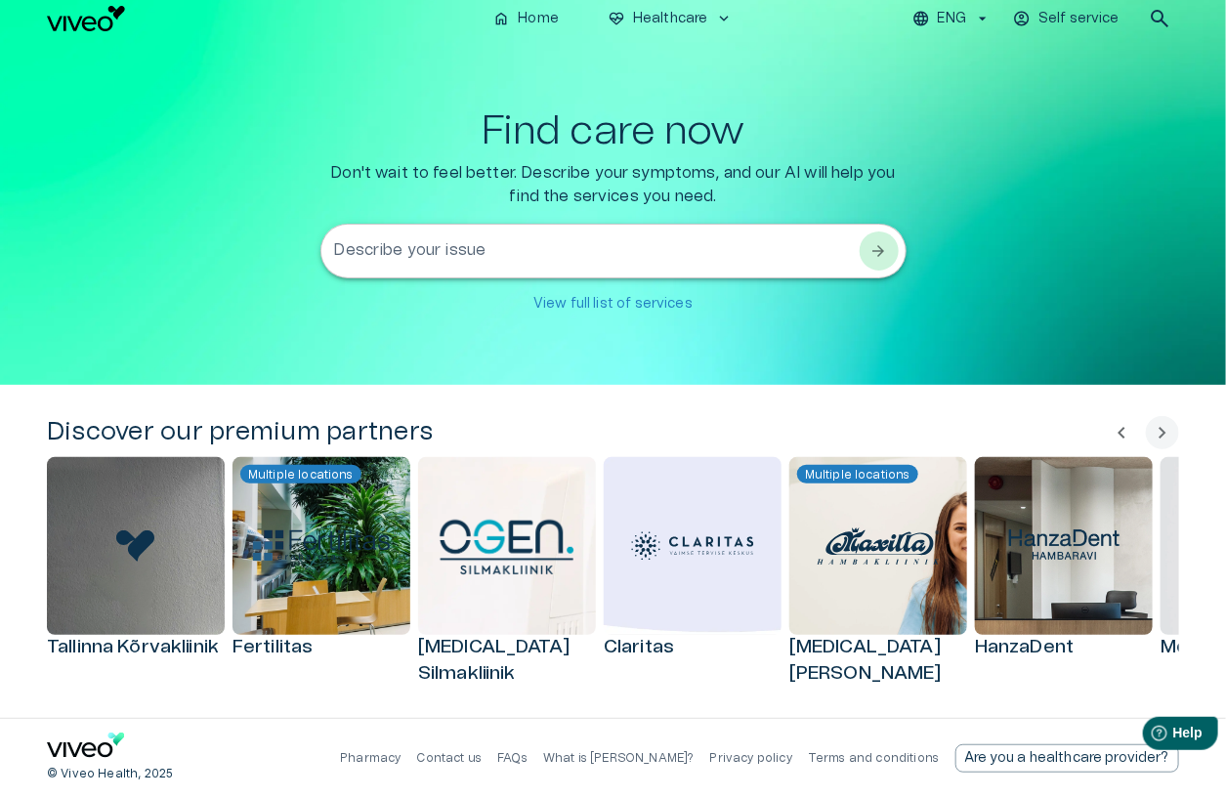
click at [712, 258] on textarea "Describe your issue" at bounding box center [596, 251] width 524 height 22
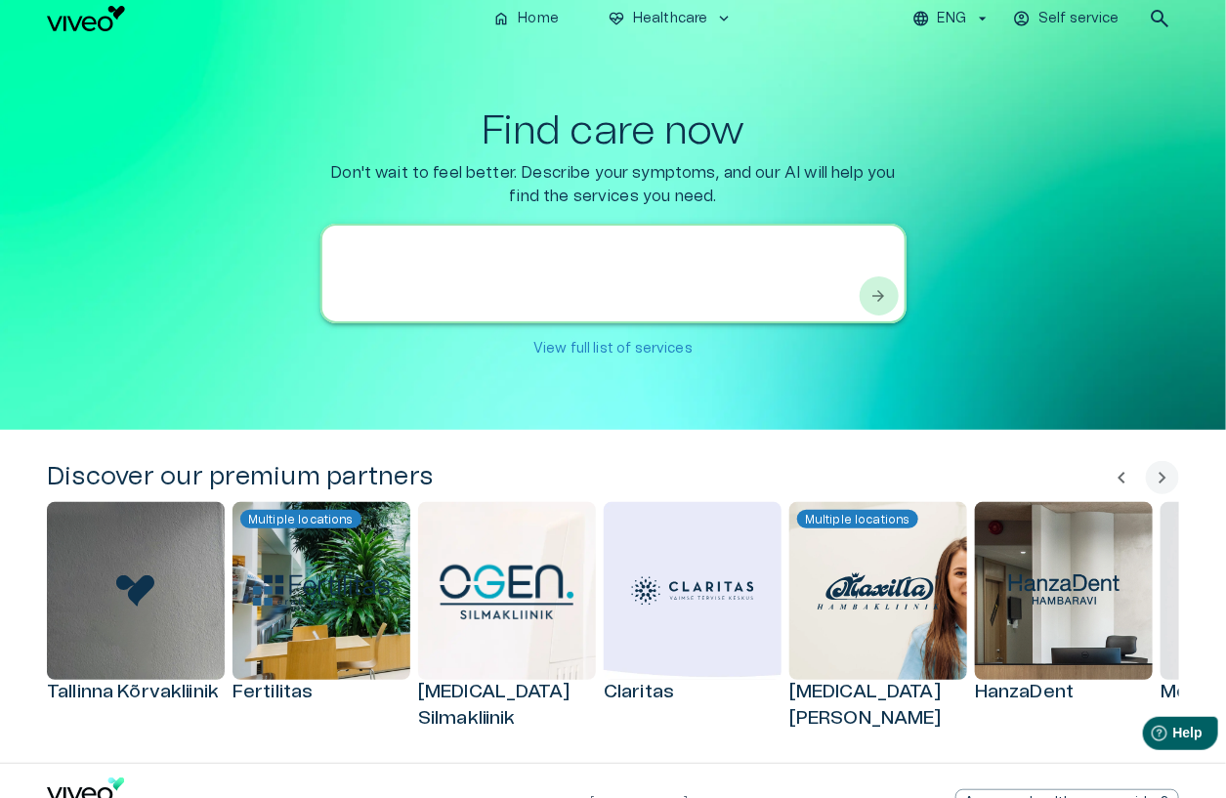
click at [954, 240] on div "Find care now Don't wait to feel better. Describe your symptoms, and our AI wil…" at bounding box center [613, 237] width 1133 height 259
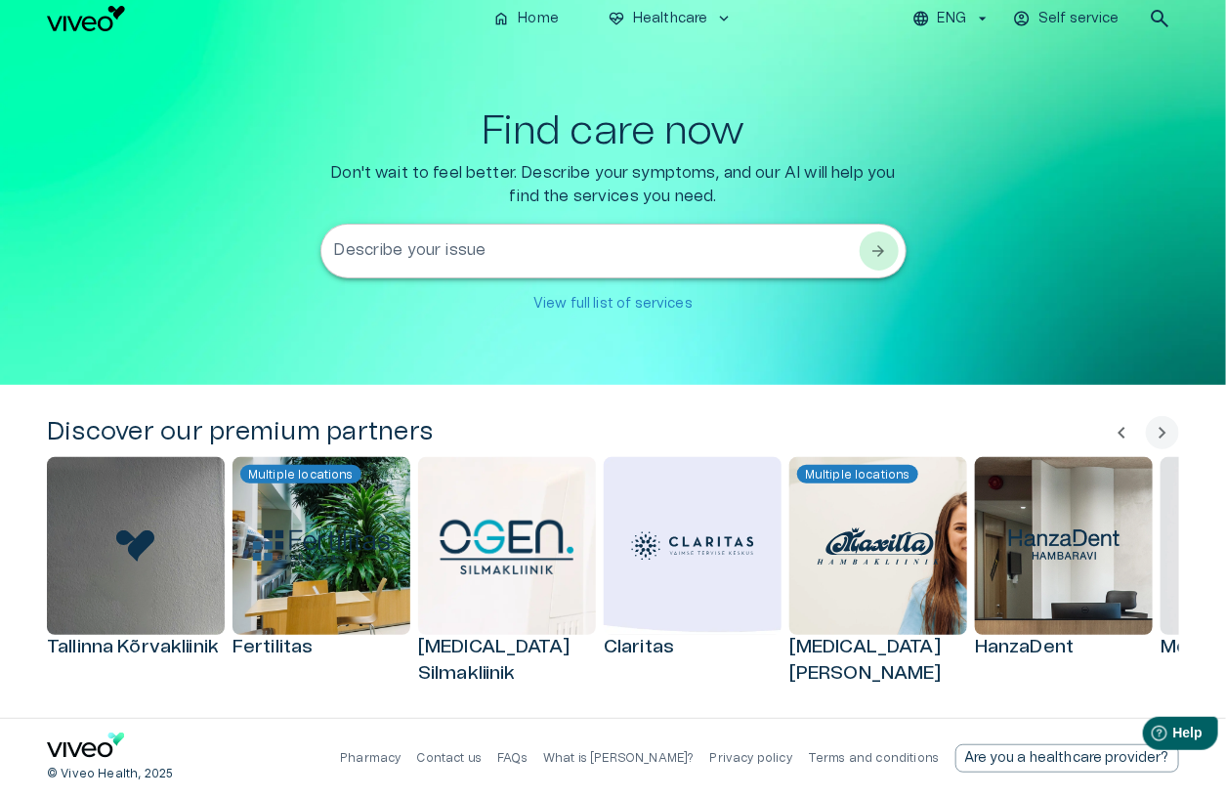
click at [735, 244] on textarea "Describe your issue" at bounding box center [596, 251] width 524 height 22
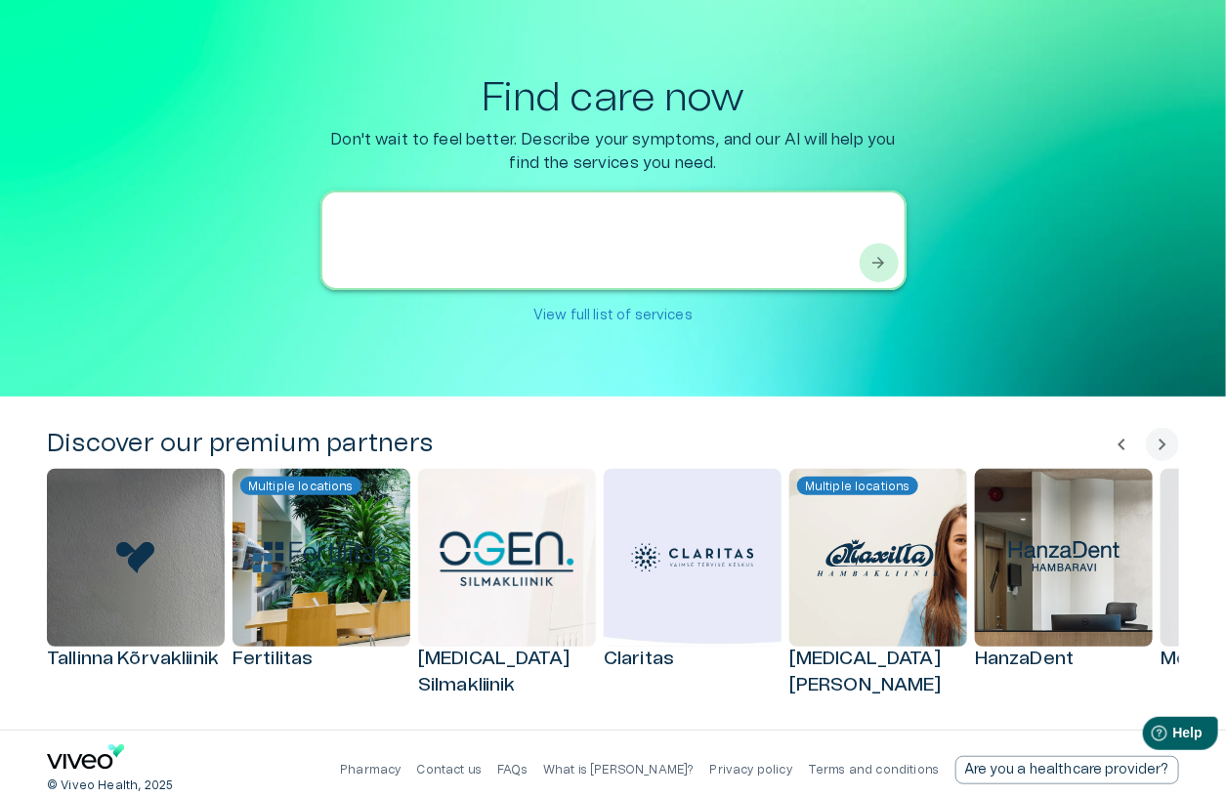
scroll to position [54, 0]
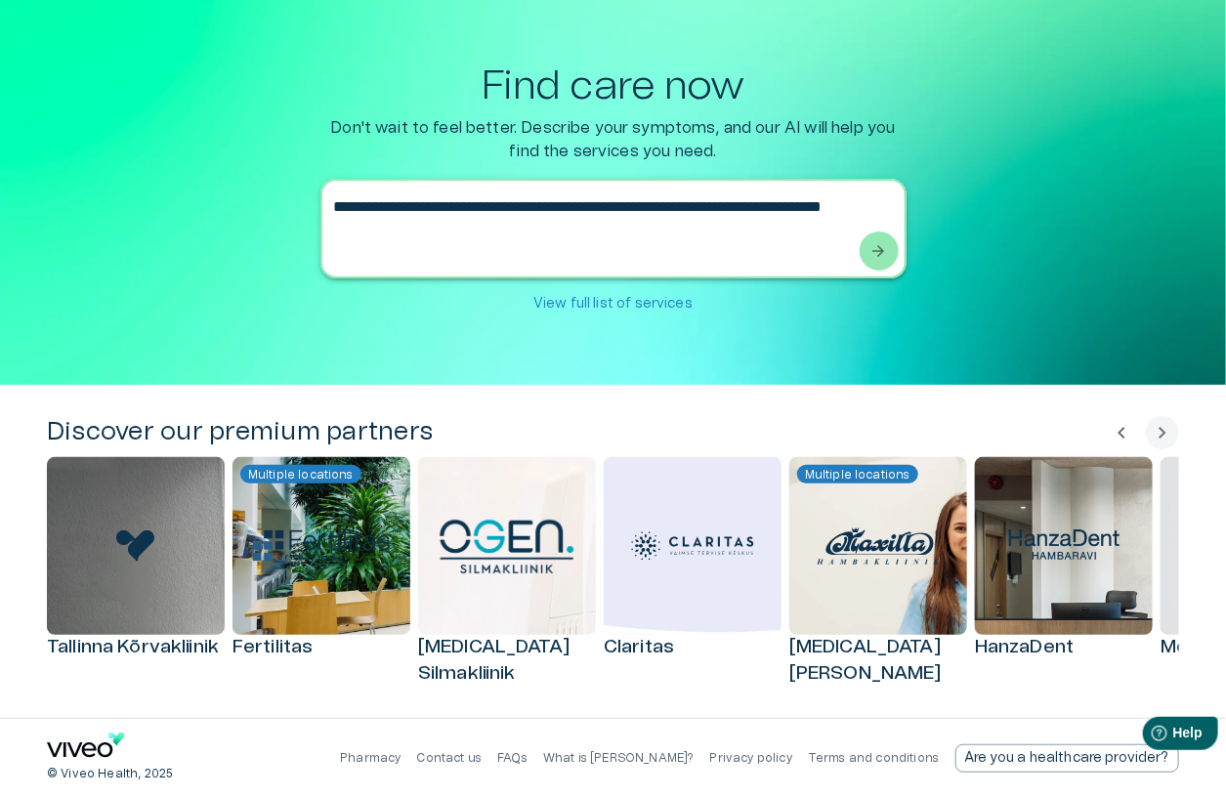
type textarea "**********"
click at [888, 255] on button "arrow_forward" at bounding box center [879, 251] width 39 height 39
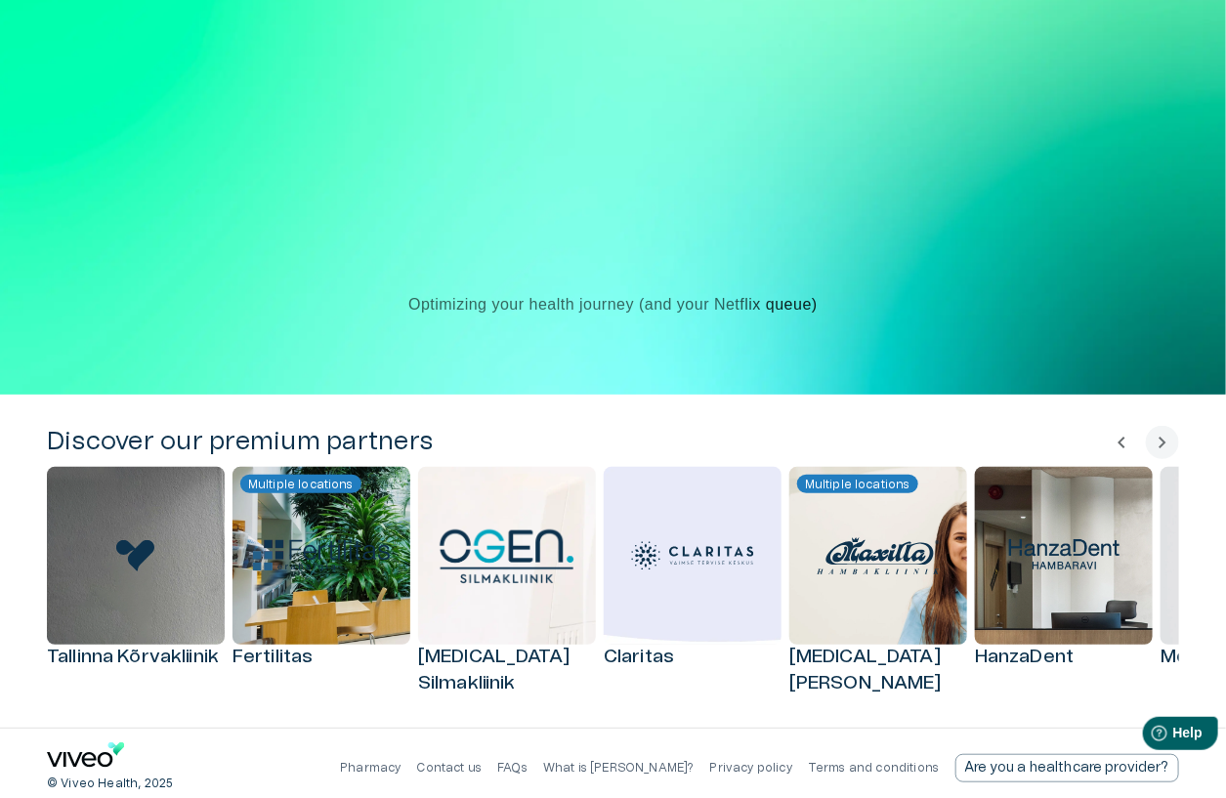
click at [645, 180] on div at bounding box center [613, 161] width 215 height 215
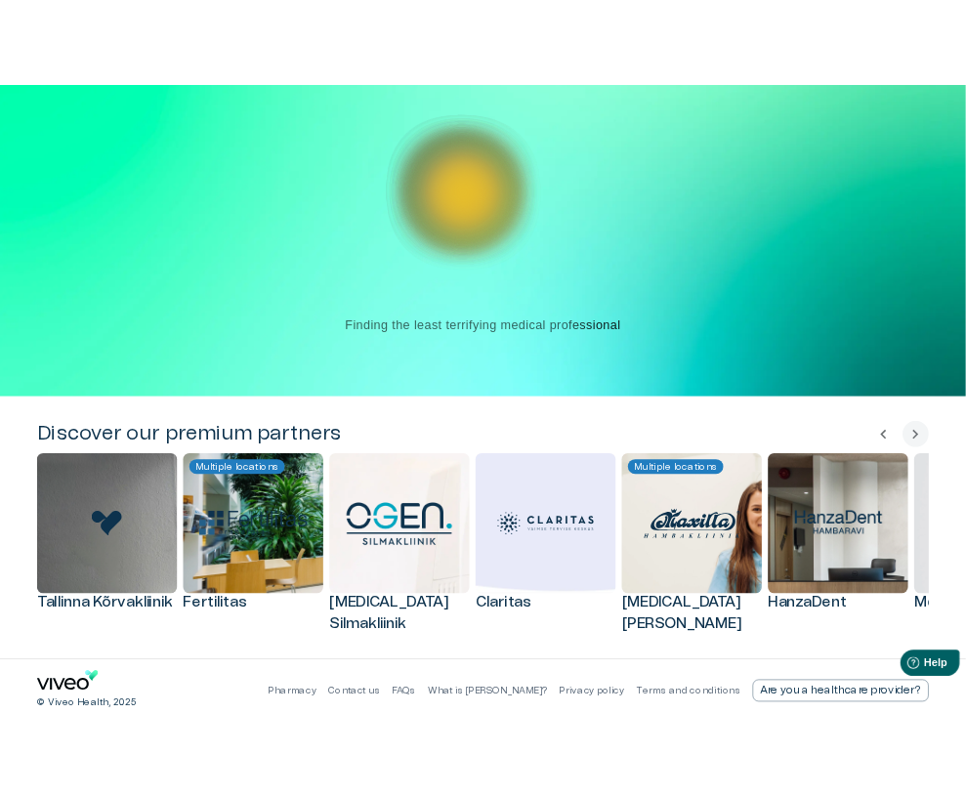
scroll to position [0, 0]
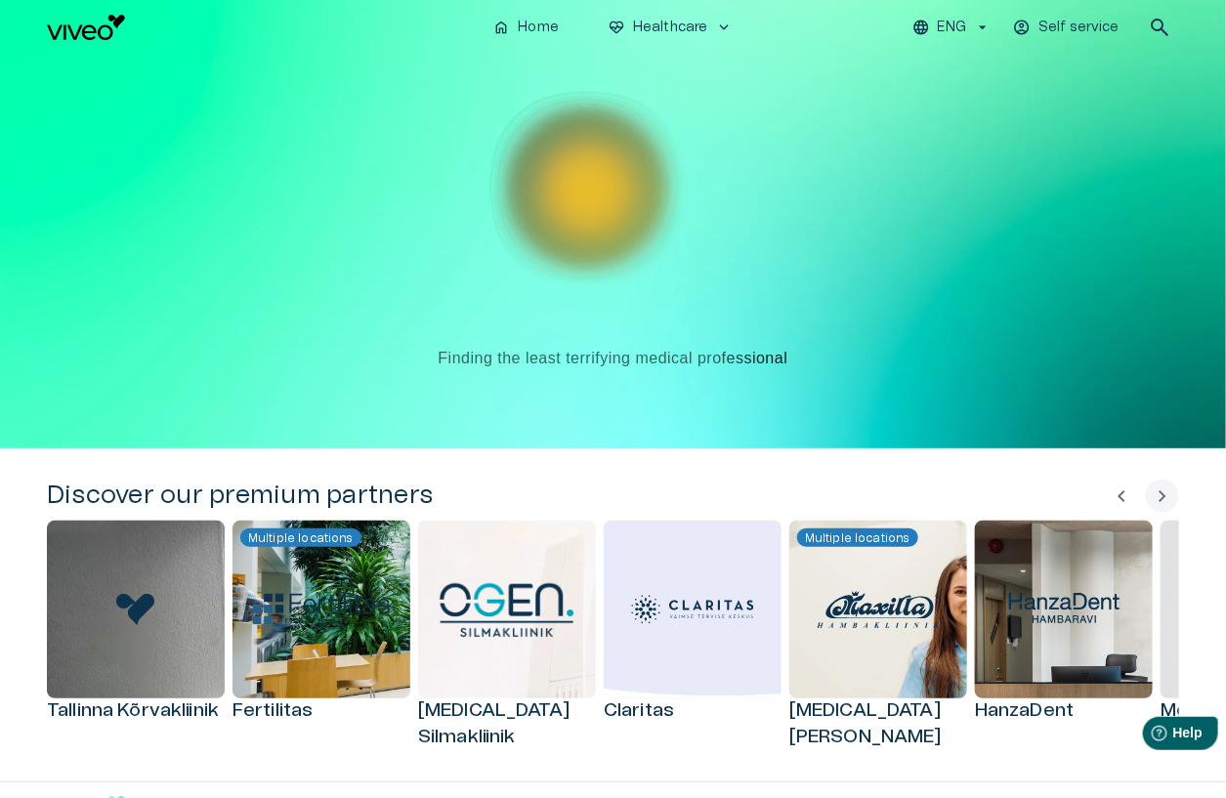
click at [623, 225] on aside at bounding box center [579, 181] width 88 height 88
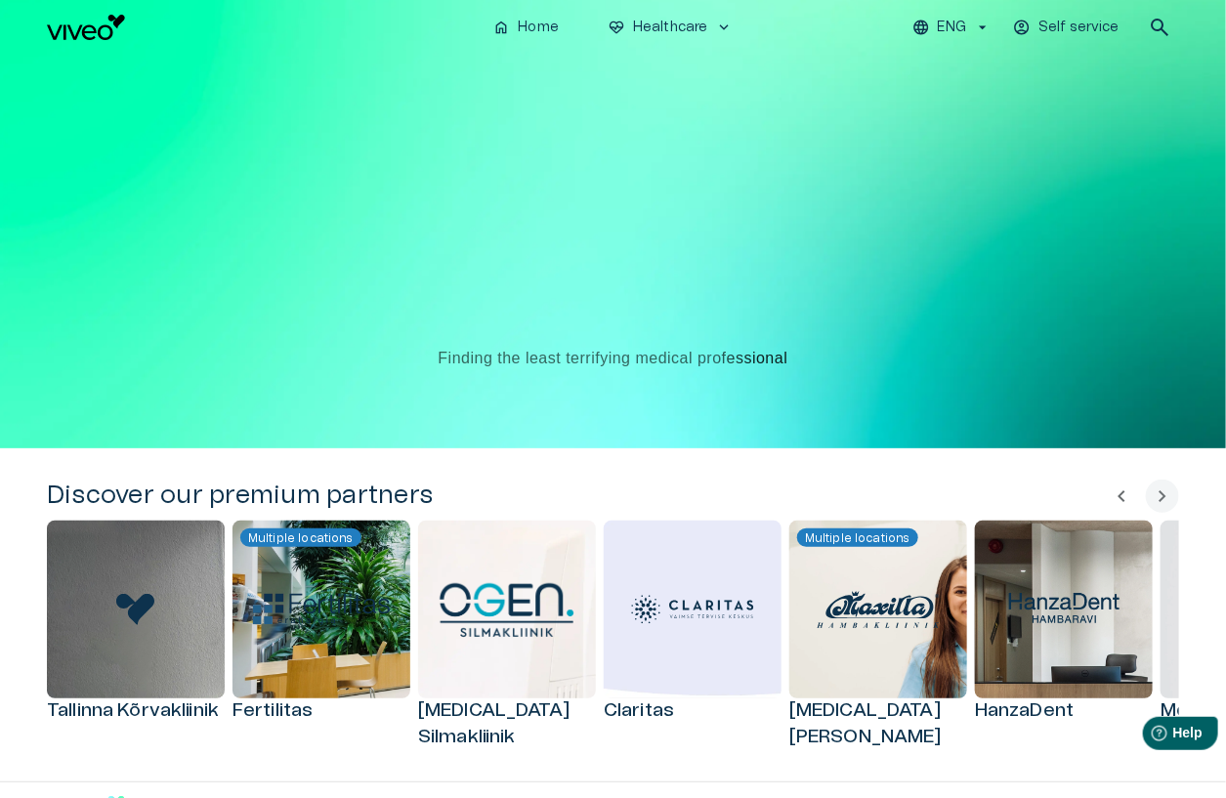
click at [635, 234] on div at bounding box center [613, 216] width 224 height 224
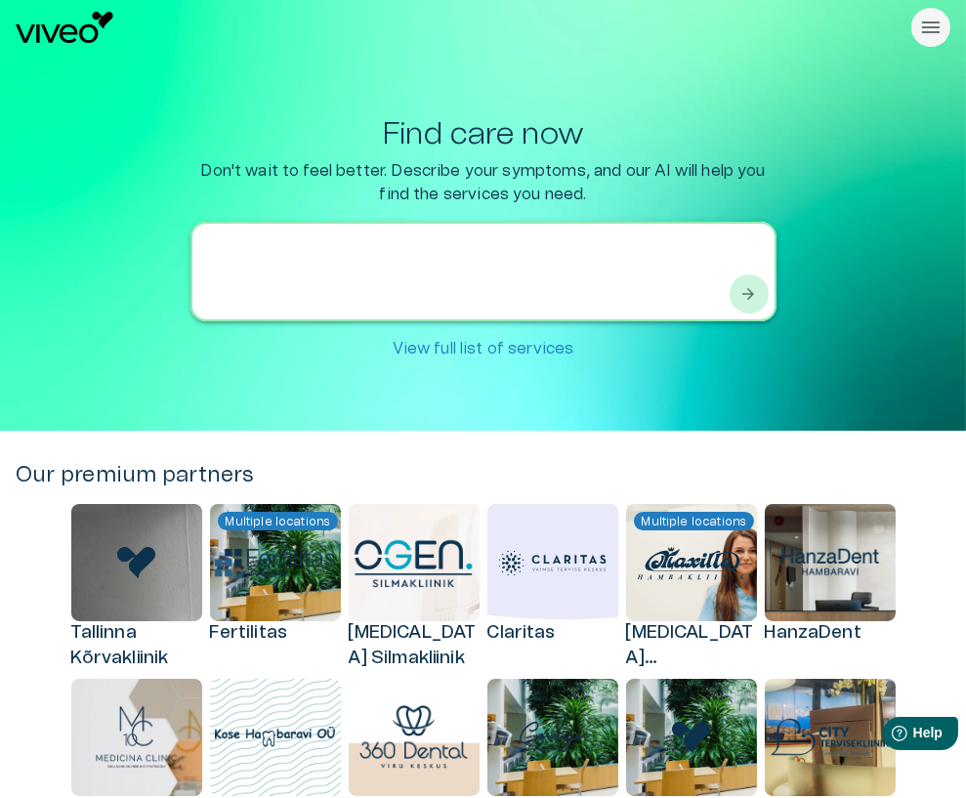
click at [311, 253] on textarea at bounding box center [466, 271] width 524 height 67
type textarea "**********"
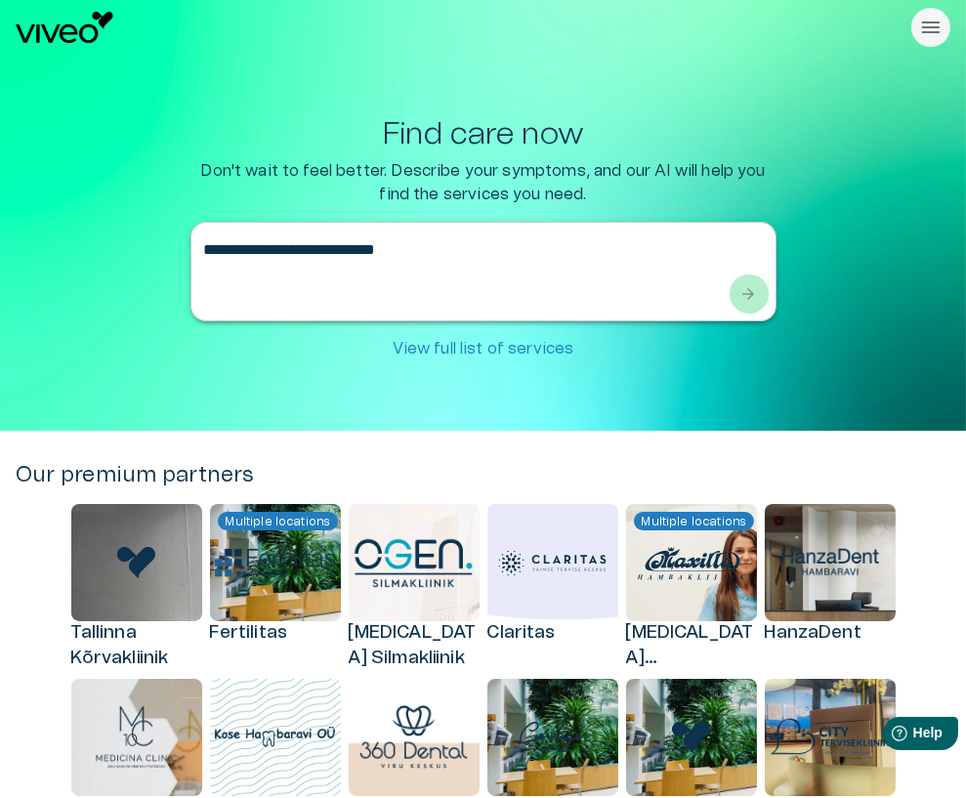
click at [745, 301] on span "arrow_forward" at bounding box center [750, 294] width 20 height 20
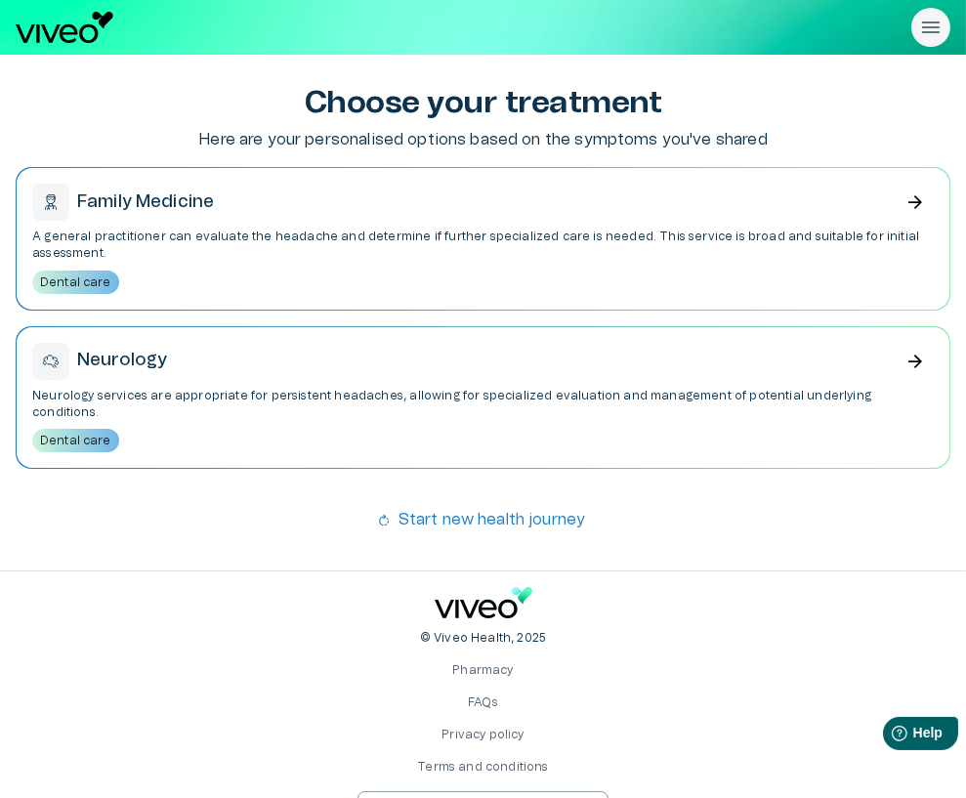
click at [454, 384] on div "Neurology arrow_forward Neurology services are appropriate for persistent heada…" at bounding box center [483, 397] width 933 height 141
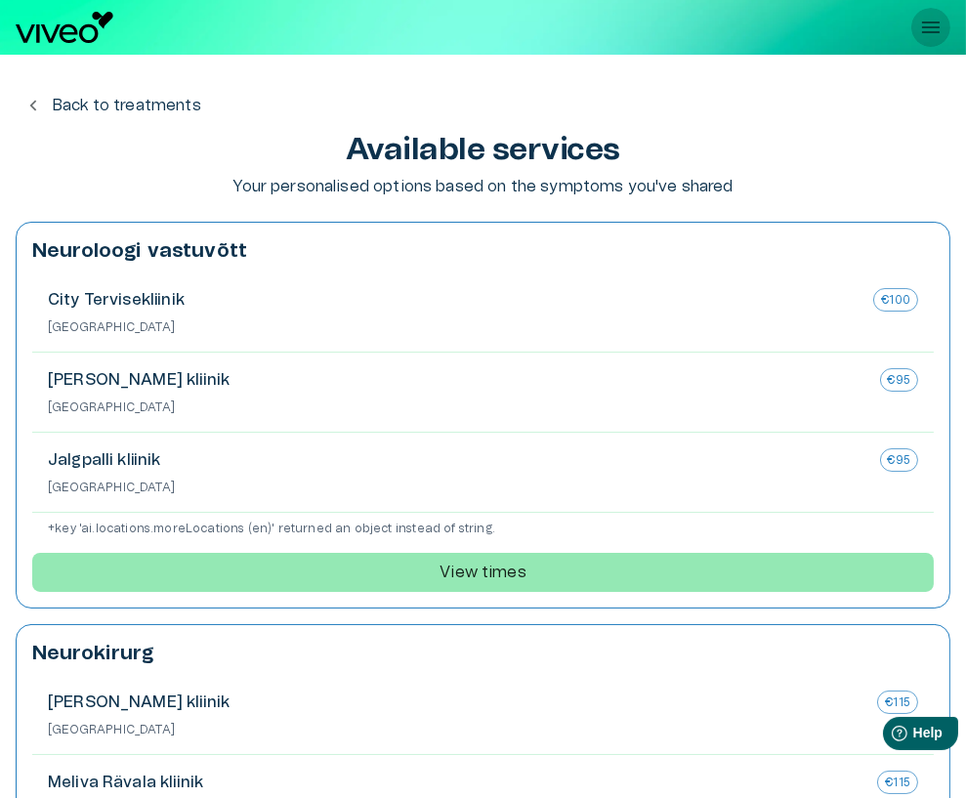
click at [921, 19] on icon "Handle dropdown menu visibility" at bounding box center [931, 27] width 23 height 23
click at [406, 529] on p "+ key 'ai.locations.moreLocations (en)' returned an object instead of string." at bounding box center [491, 529] width 886 height 17
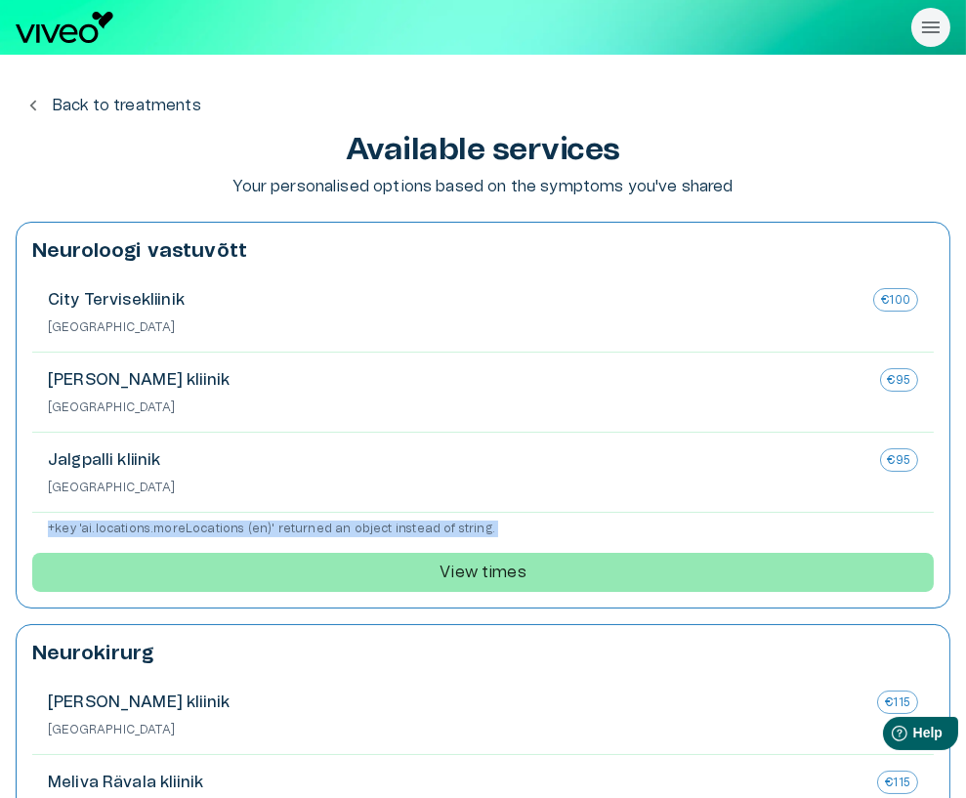
click at [406, 529] on p "+ key 'ai.locations.moreLocations (en)' returned an object instead of string." at bounding box center [491, 529] width 886 height 17
copy div "+ key 'ai.locations.moreLocations (en)' returned an object instead of string. V…"
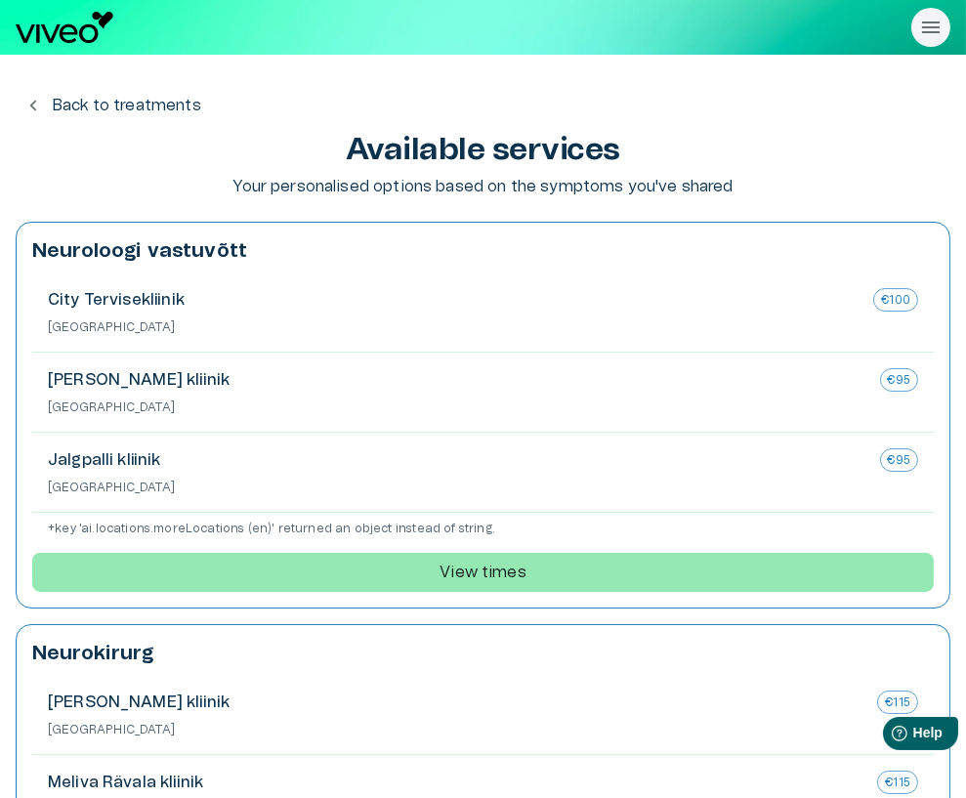
click at [275, 383] on p "Meliva Jalgpalli kliinik" at bounding box center [458, 379] width 821 height 23
click at [801, 150] on h1 "Available services" at bounding box center [483, 150] width 935 height 34
click at [78, 25] on img "Navigate to homepage" at bounding box center [65, 27] width 98 height 31
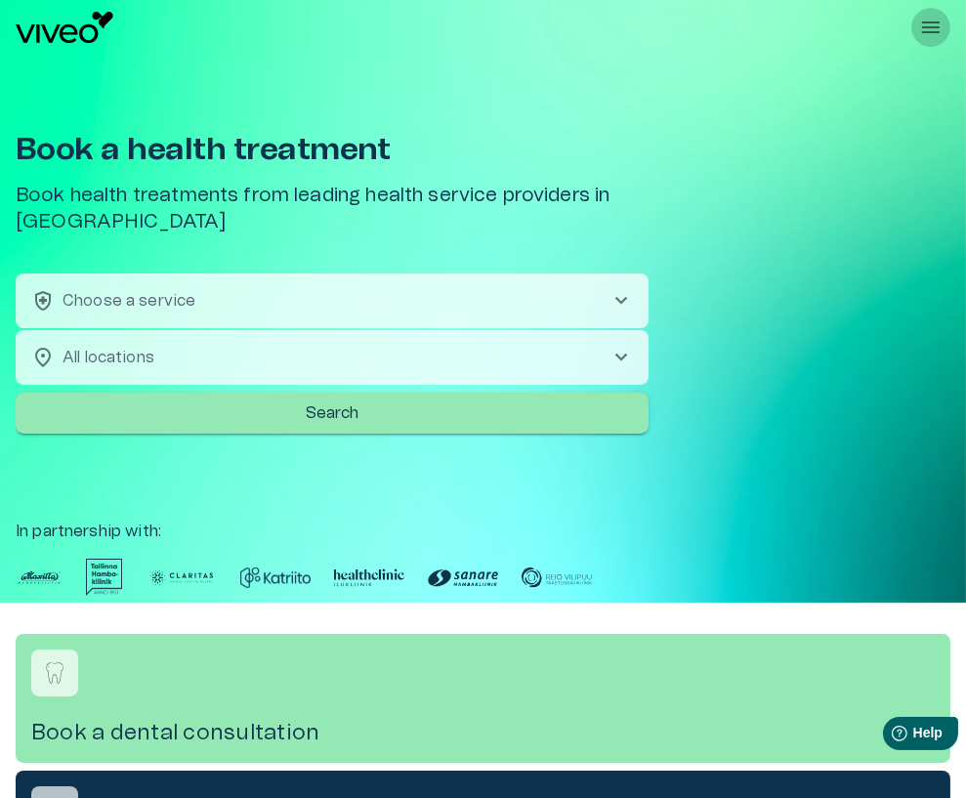
click at [926, 35] on icon "Handle dropdown menu visibility" at bounding box center [931, 27] width 23 height 23
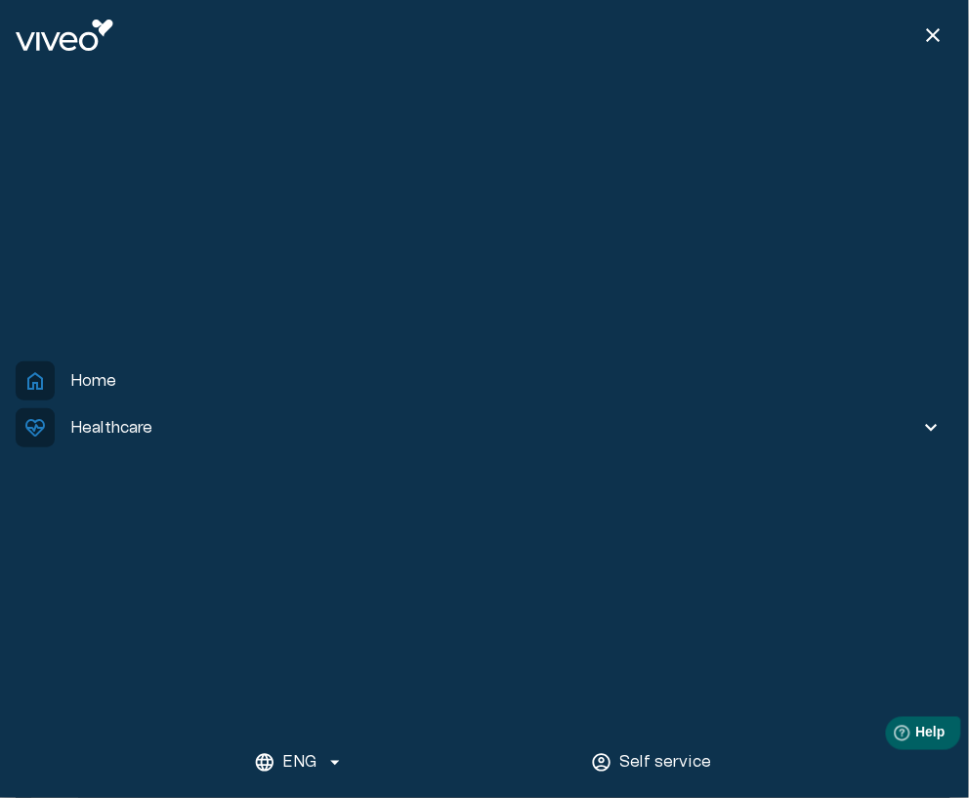
click at [178, 420] on span "ecg_heart Healthcare" at bounding box center [463, 427] width 895 height 39
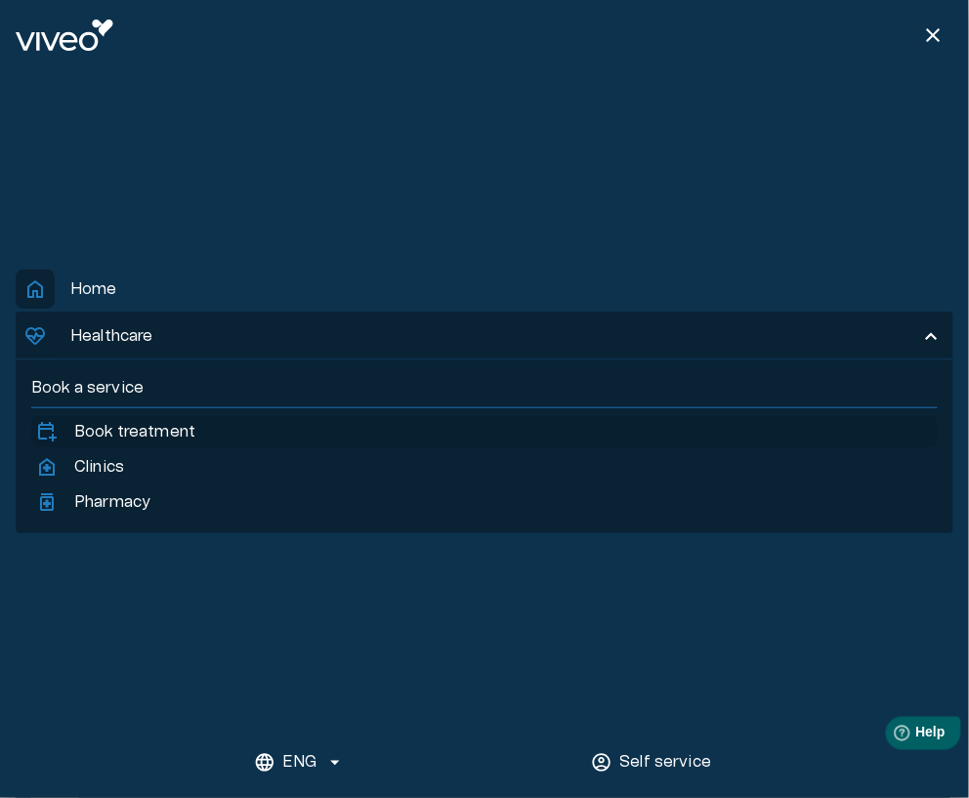
click at [198, 435] on link "calendar_add_on Book treatment" at bounding box center [484, 431] width 899 height 23
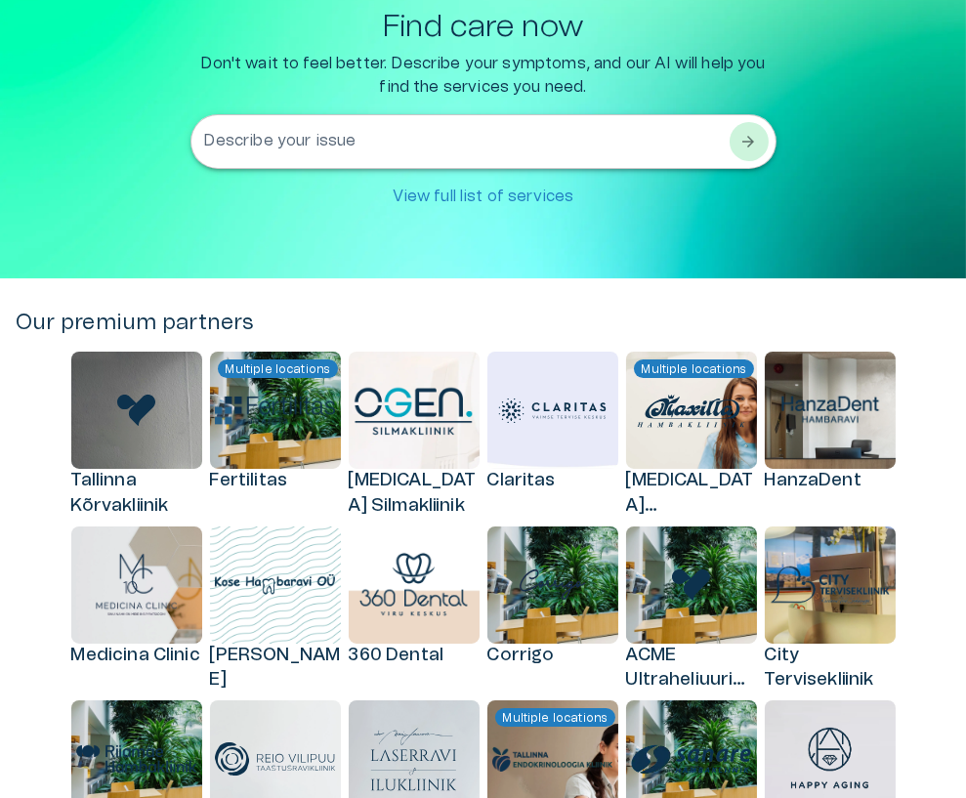
scroll to position [249, 0]
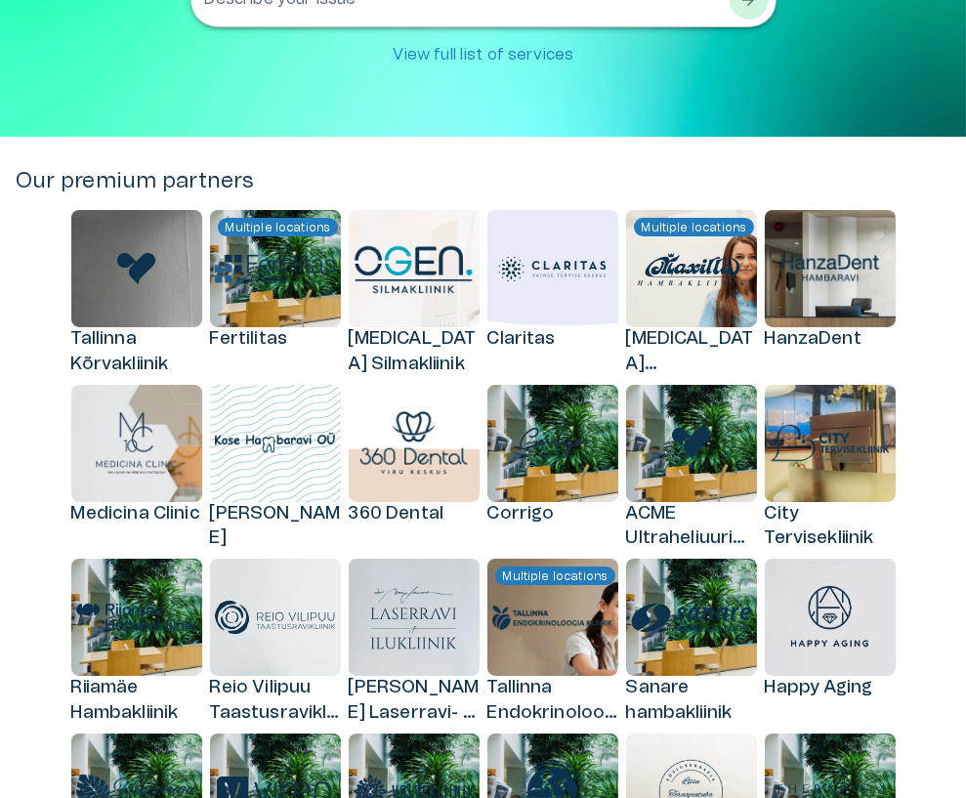
click at [813, 279] on img at bounding box center [830, 269] width 121 height 38
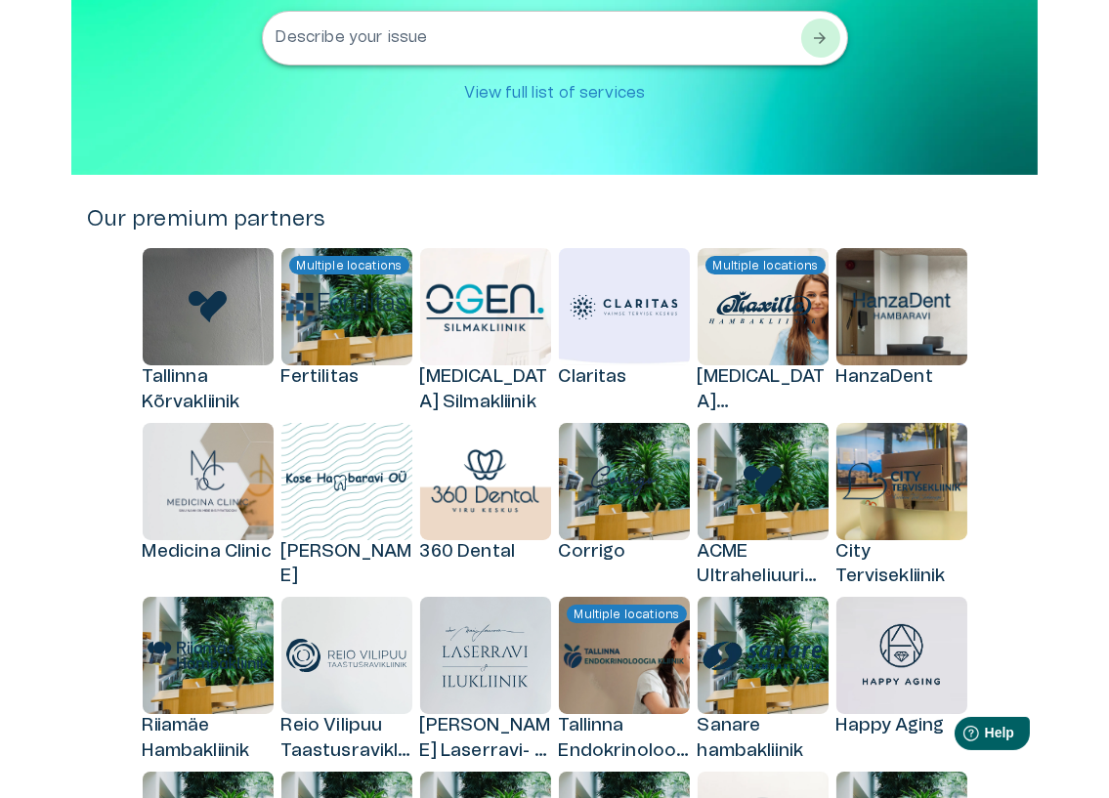
scroll to position [203, 0]
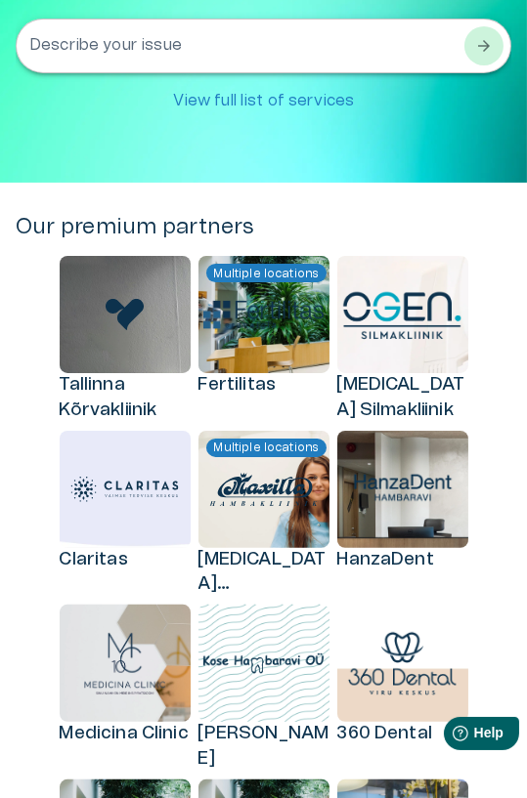
click at [405, 325] on img at bounding box center [402, 315] width 121 height 51
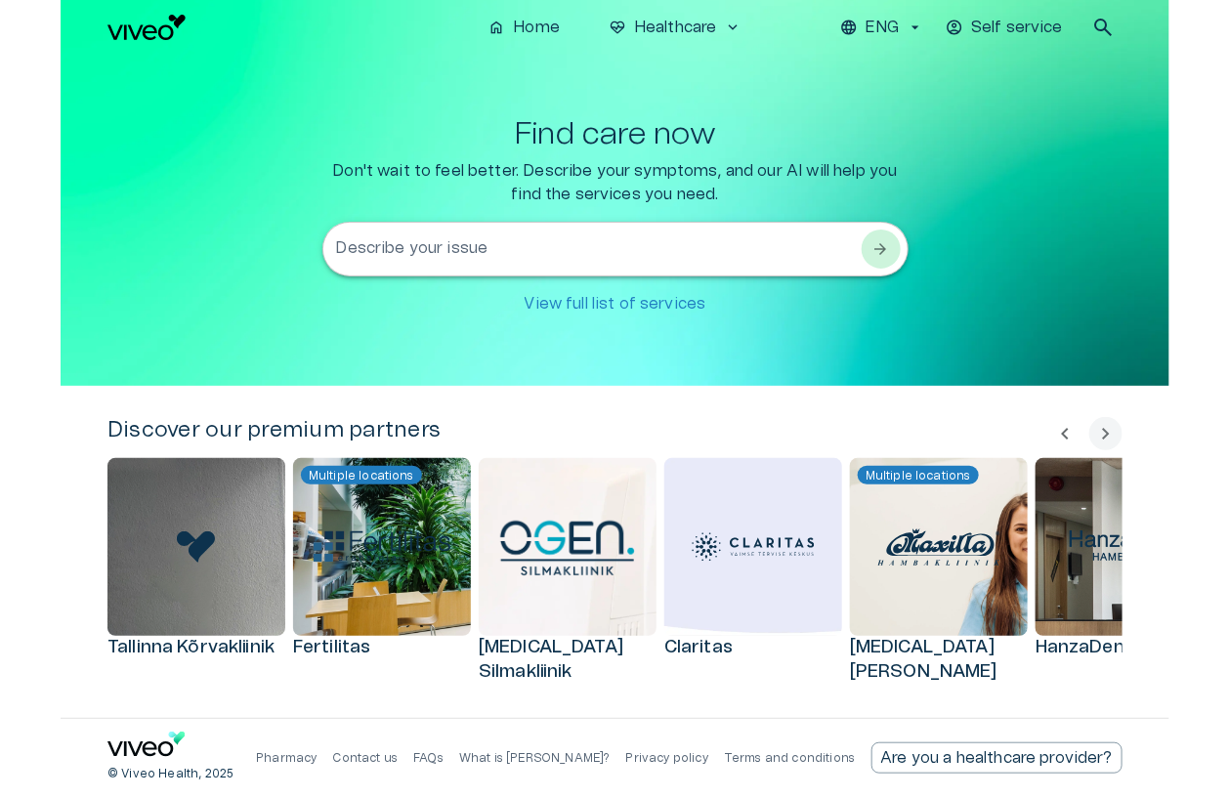
scroll to position [0, 0]
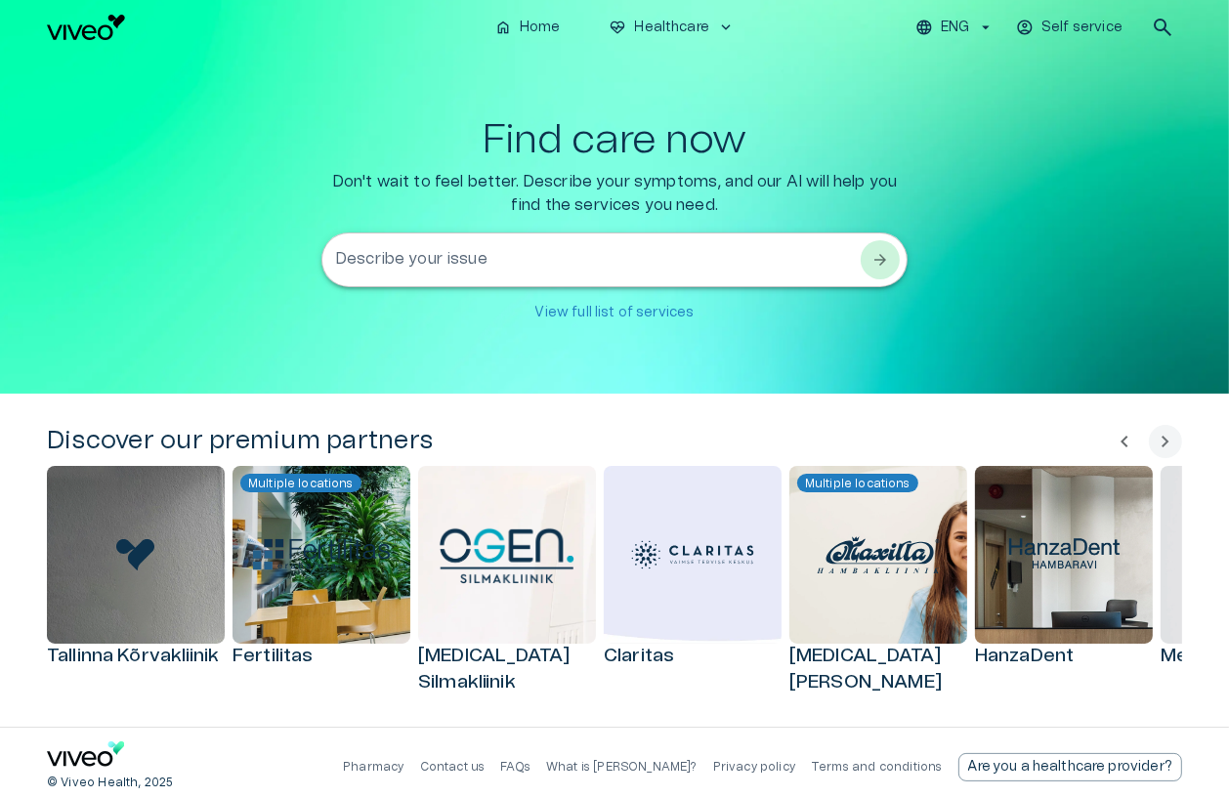
click at [968, 535] on img at bounding box center [1064, 555] width 137 height 43
click at [886, 593] on div "Multiple locations" at bounding box center [879, 555] width 178 height 178
click at [968, 445] on span "chevron_right" at bounding box center [1165, 441] width 23 height 23
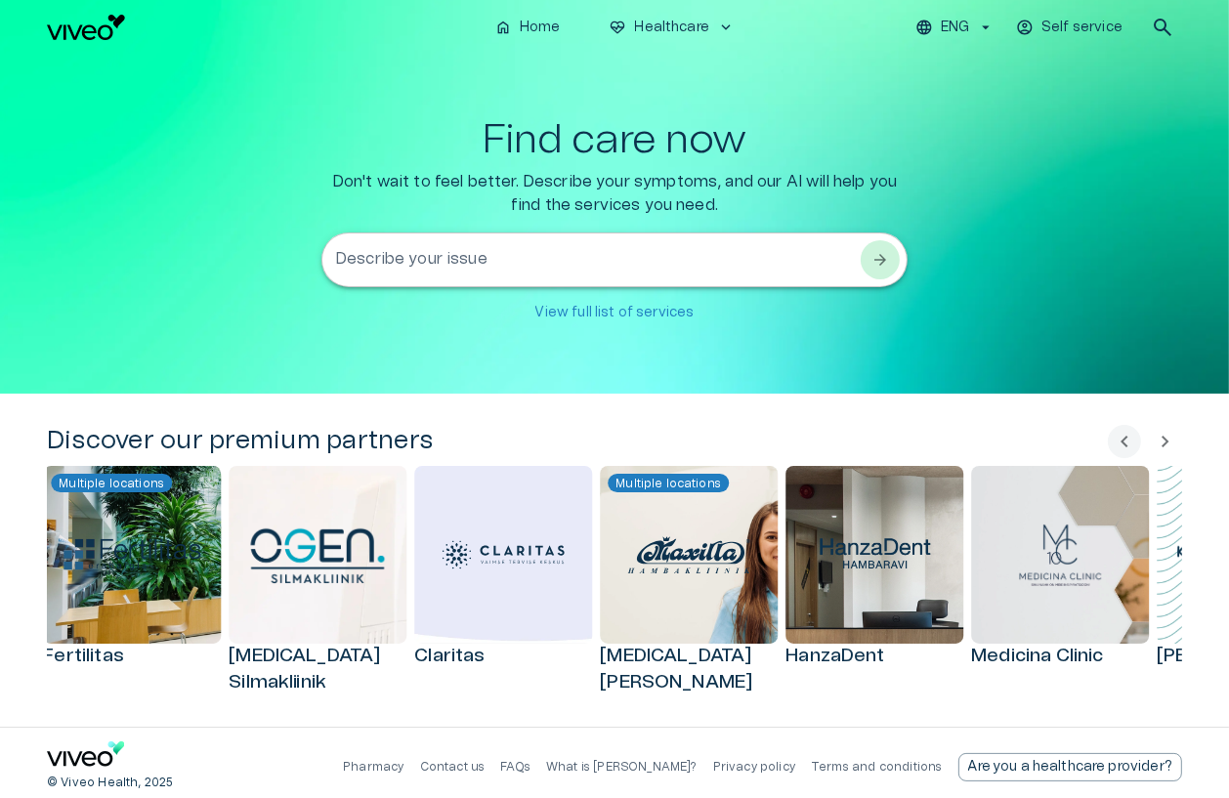
click at [968, 445] on span "chevron_right" at bounding box center [1165, 441] width 23 height 23
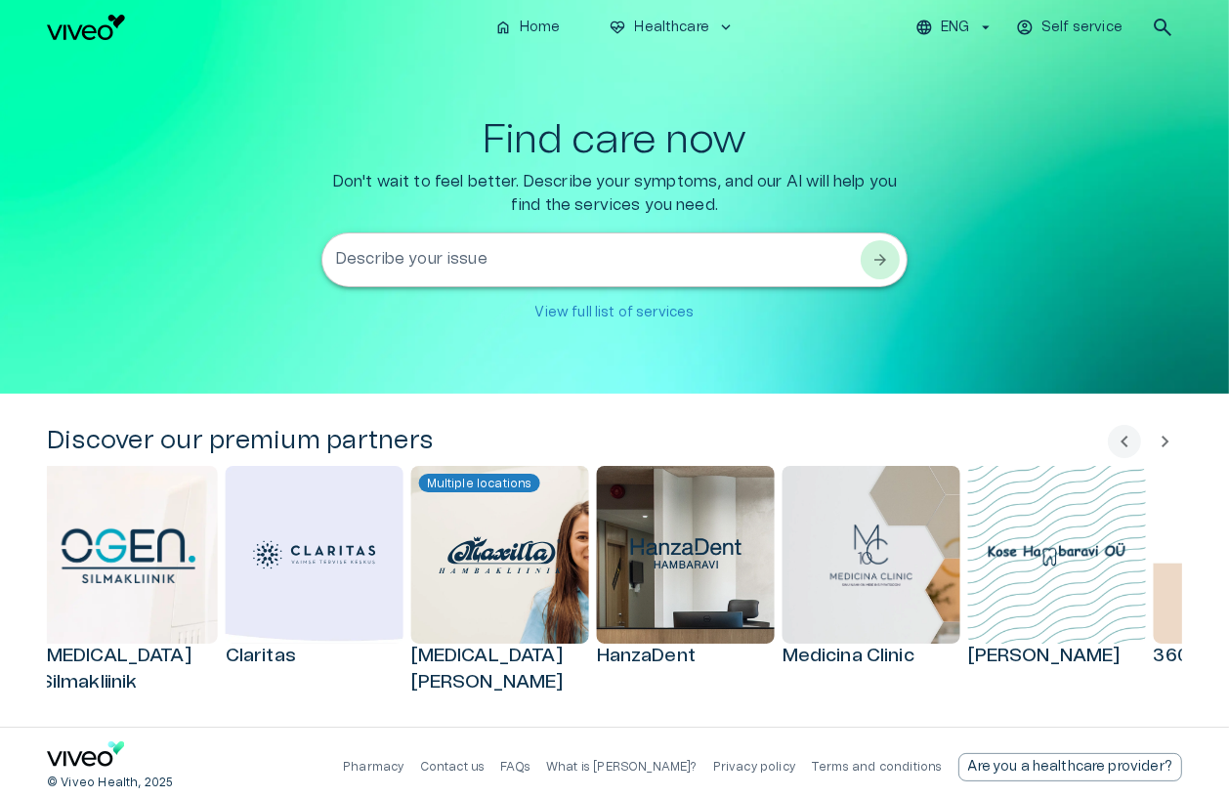
click at [968, 445] on span "chevron_right" at bounding box center [1165, 441] width 23 height 23
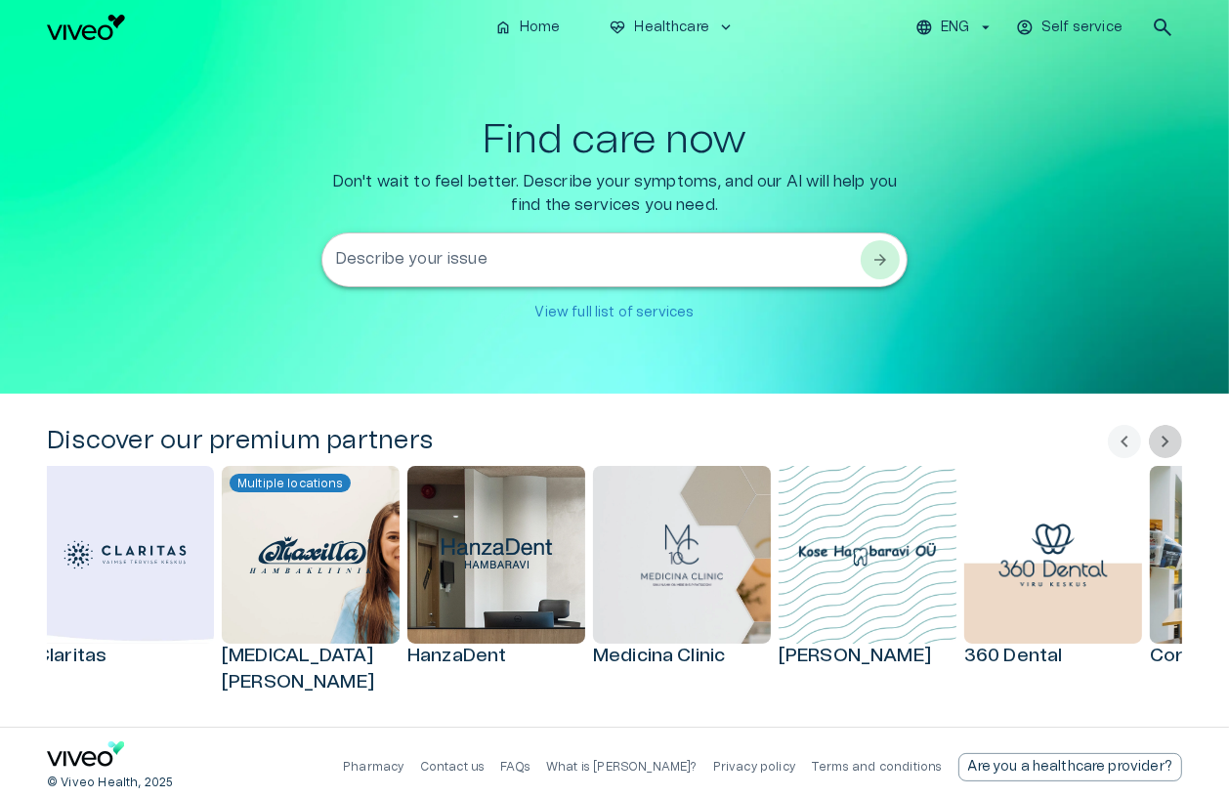
click at [968, 445] on span "chevron_right" at bounding box center [1165, 441] width 23 height 23
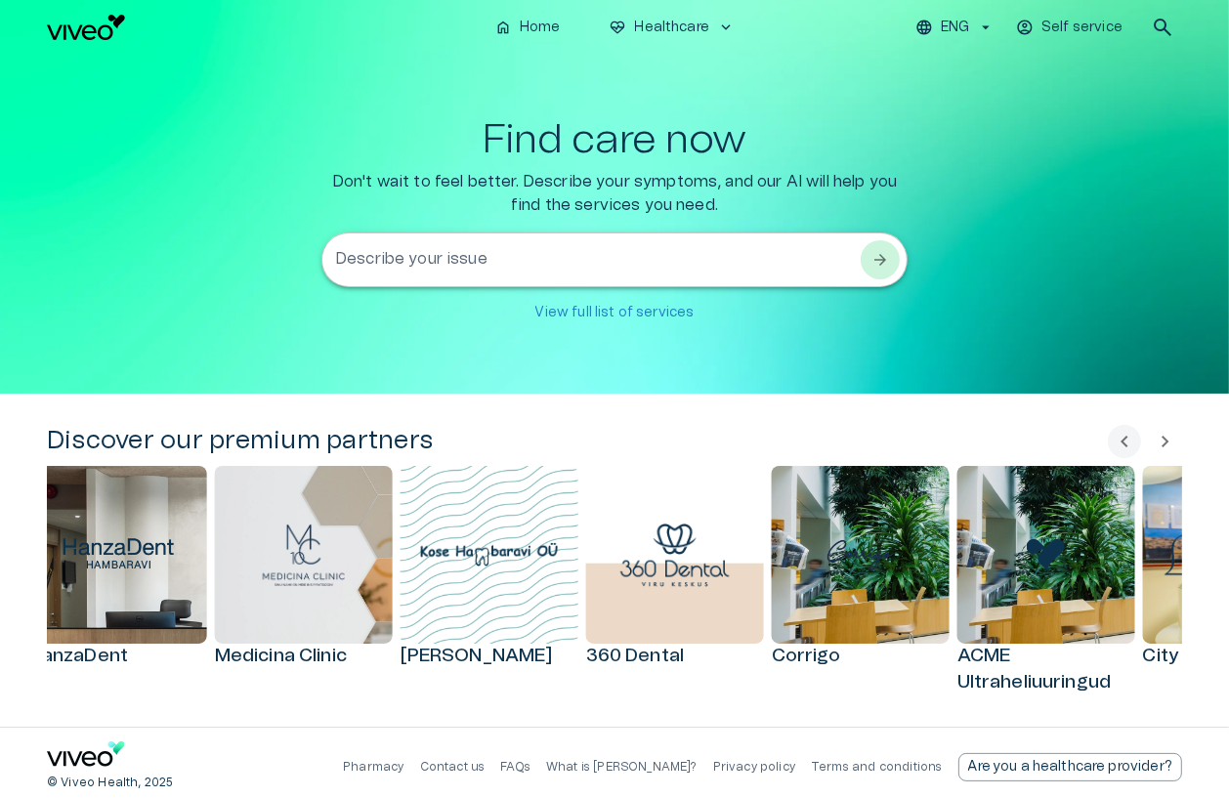
click at [968, 445] on span "chevron_right" at bounding box center [1165, 441] width 23 height 23
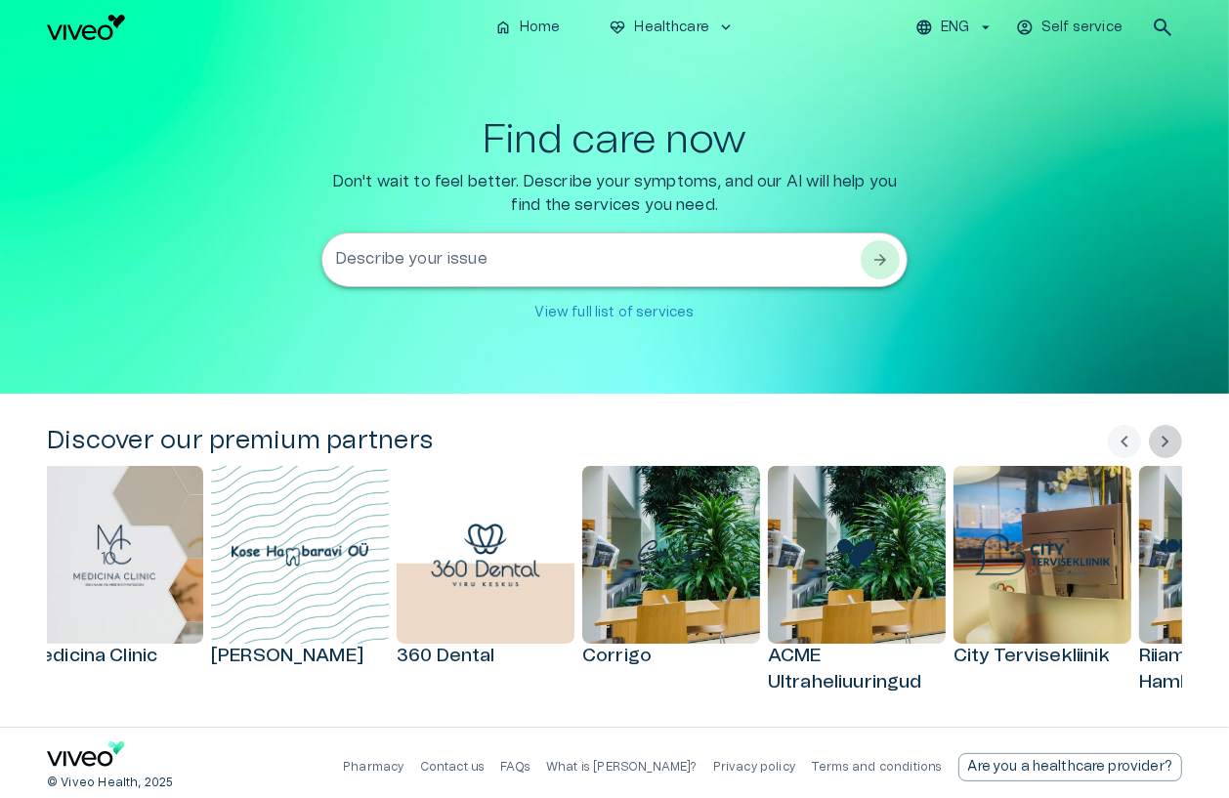
click at [968, 445] on span "chevron_right" at bounding box center [1165, 441] width 23 height 23
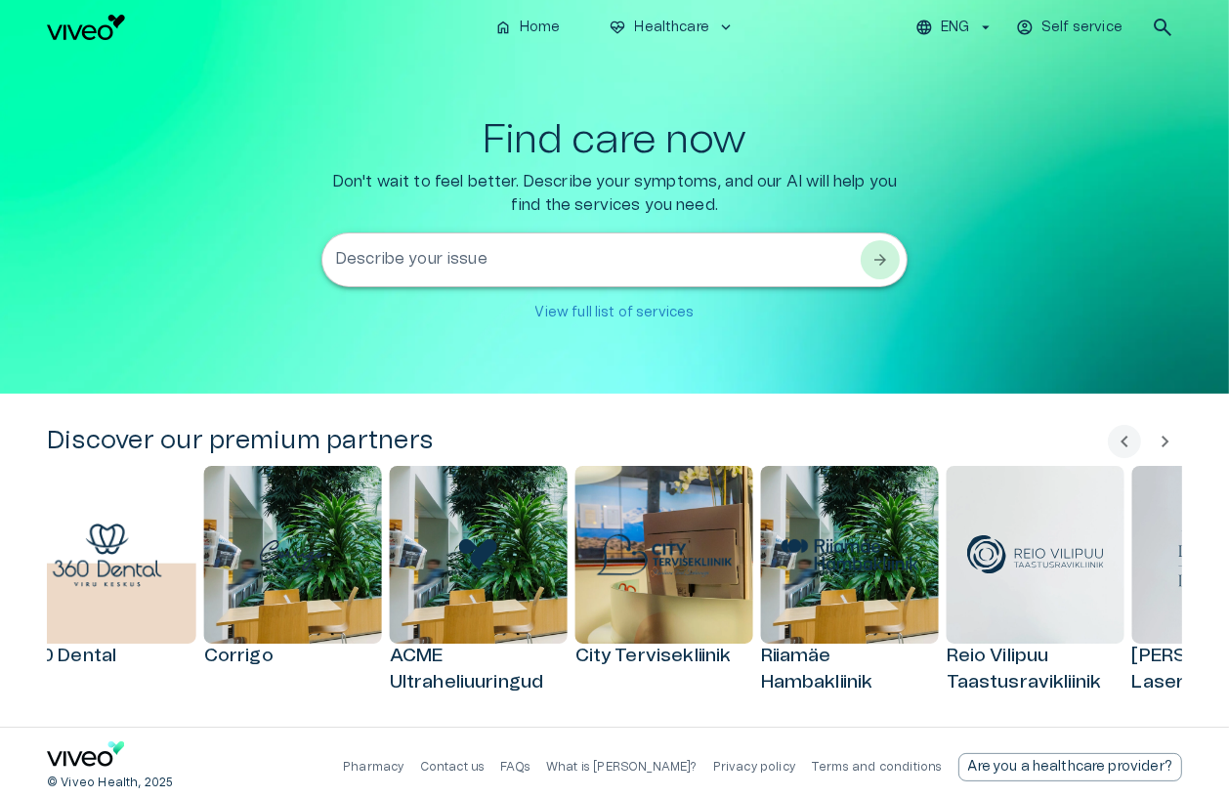
click at [968, 445] on span "chevron_right" at bounding box center [1165, 441] width 23 height 23
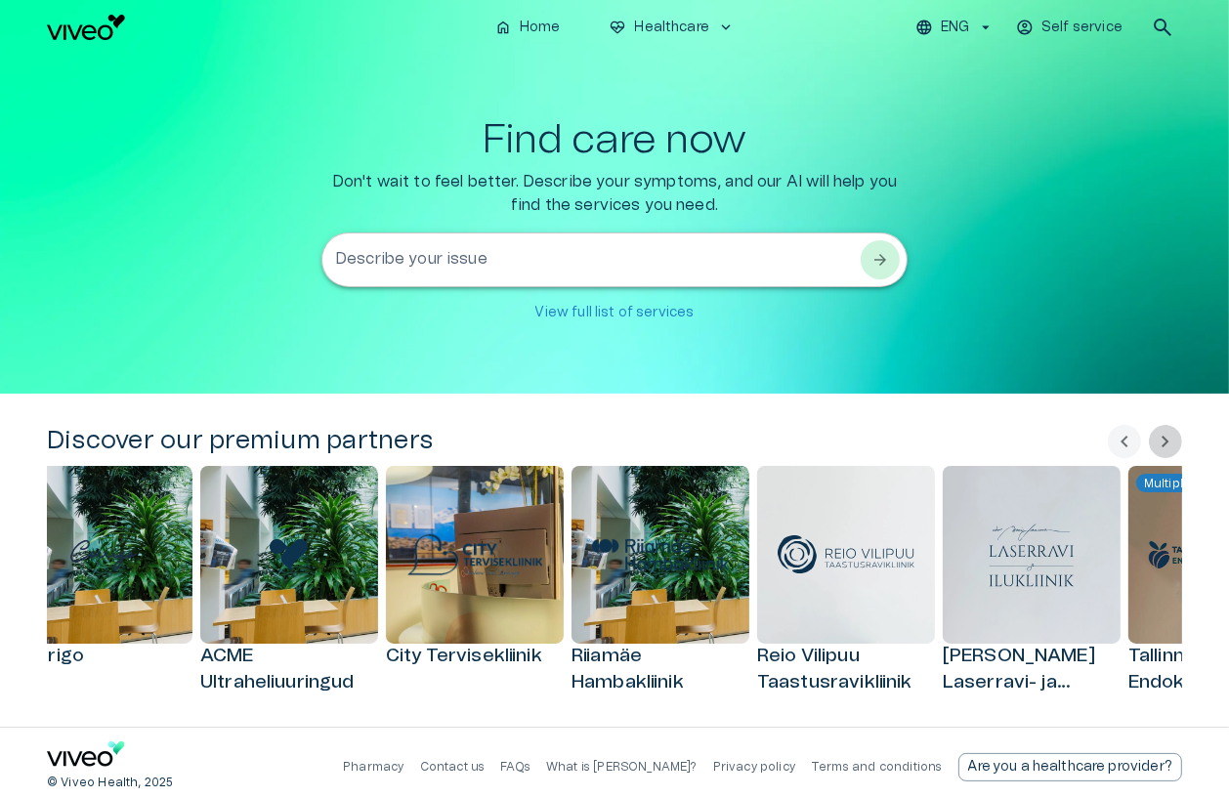
click at [968, 445] on span "chevron_right" at bounding box center [1165, 441] width 23 height 23
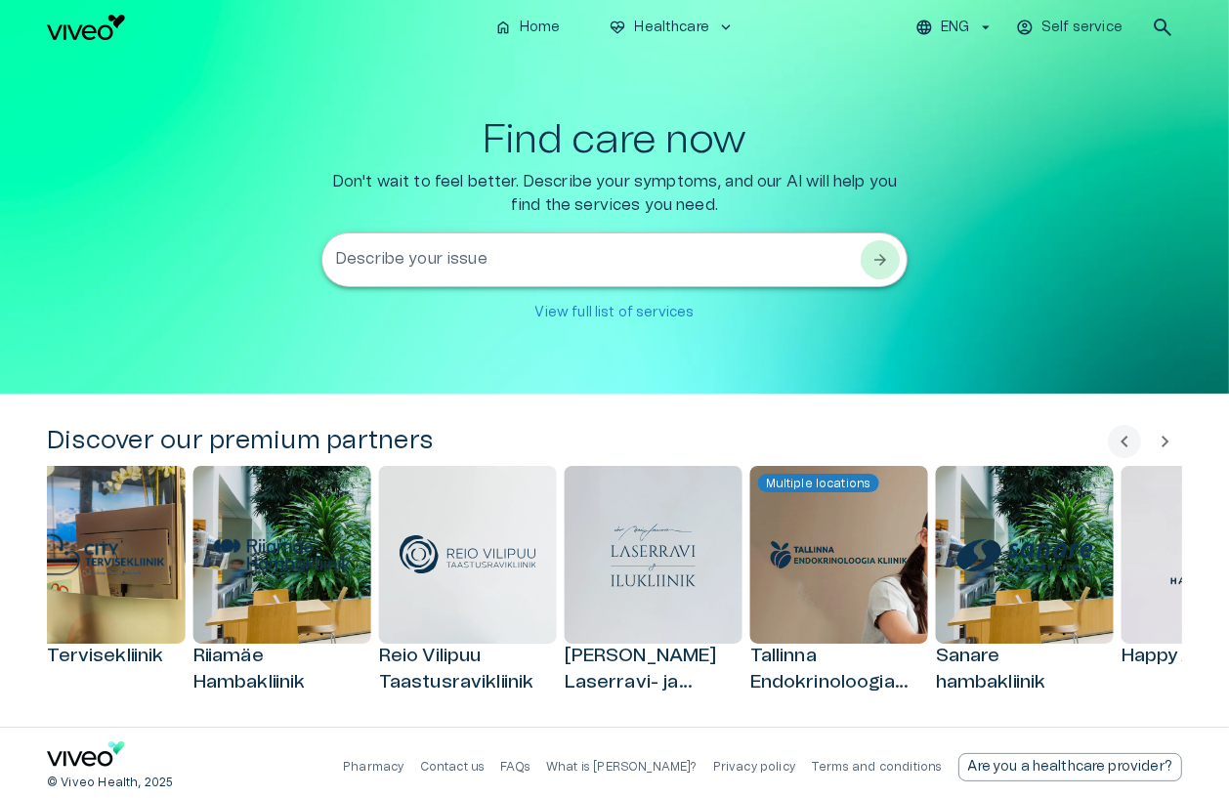
click at [968, 445] on span "chevron_right" at bounding box center [1165, 441] width 23 height 23
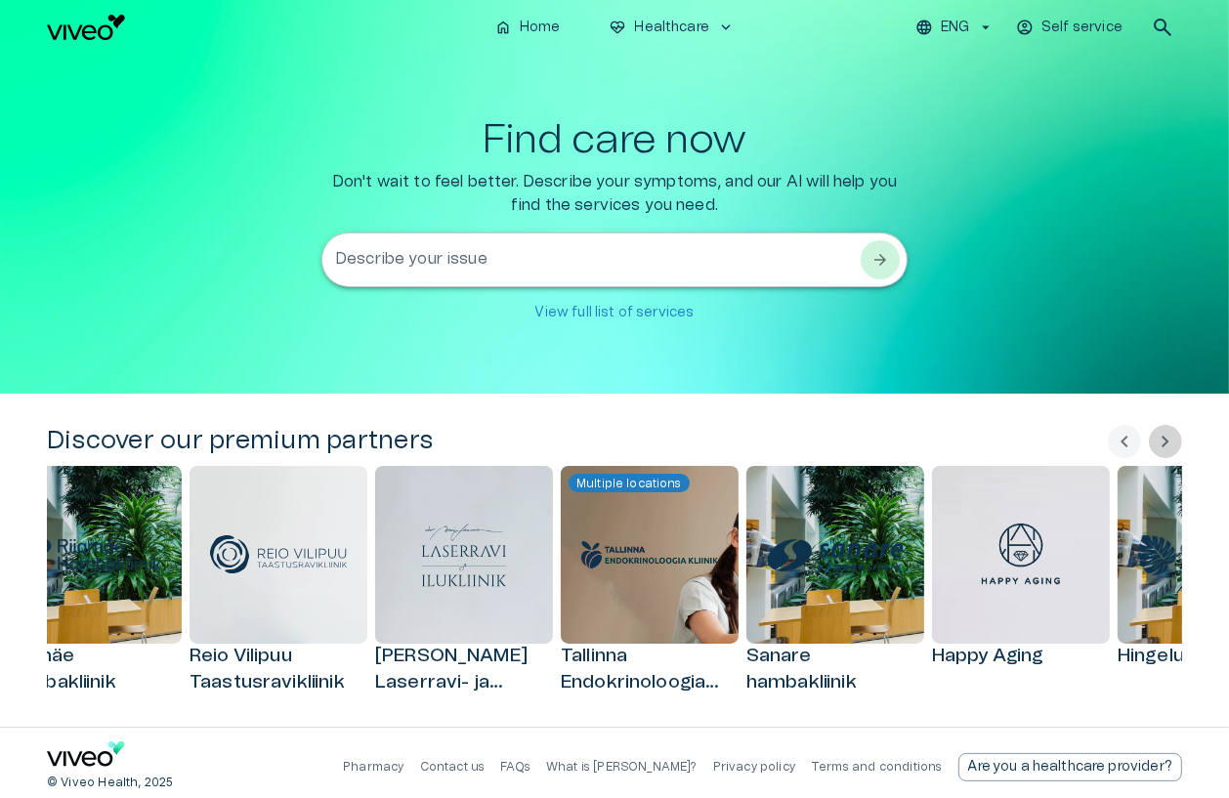
click at [968, 445] on span "chevron_right" at bounding box center [1165, 441] width 23 height 23
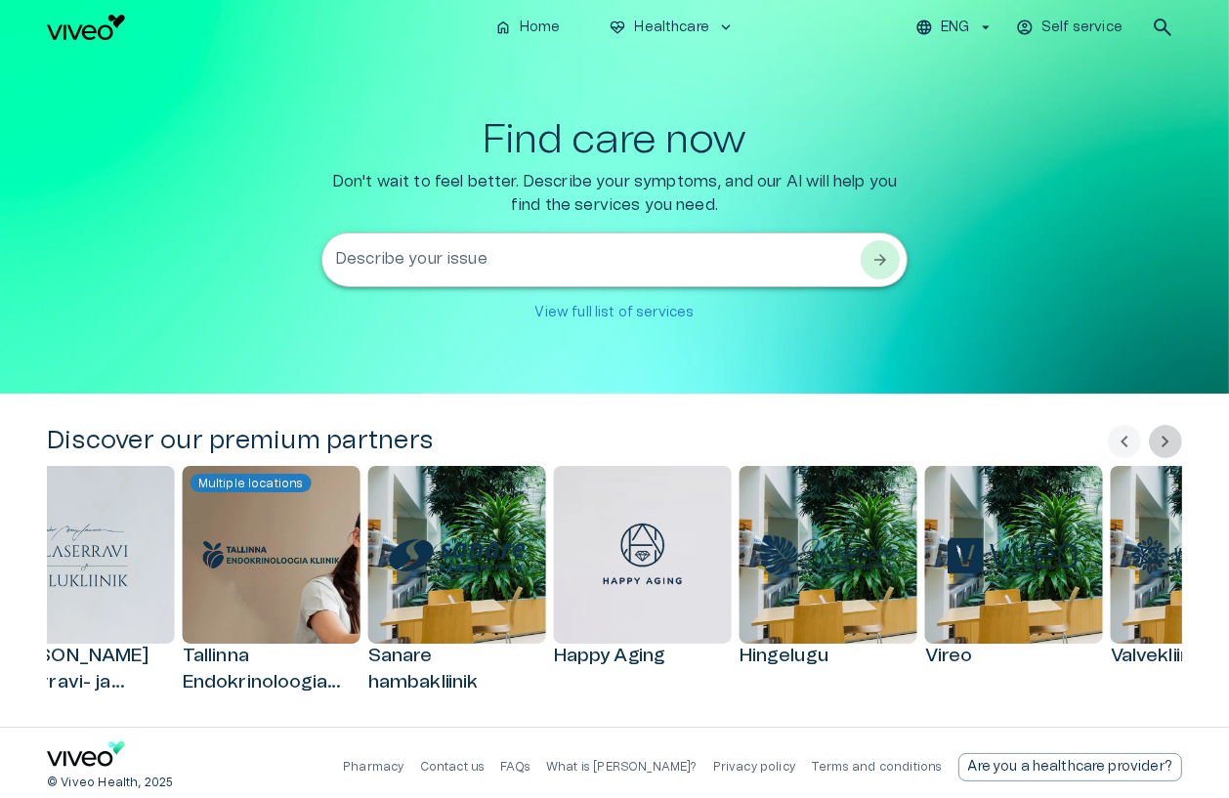
click at [968, 445] on span "chevron_right" at bounding box center [1165, 441] width 23 height 23
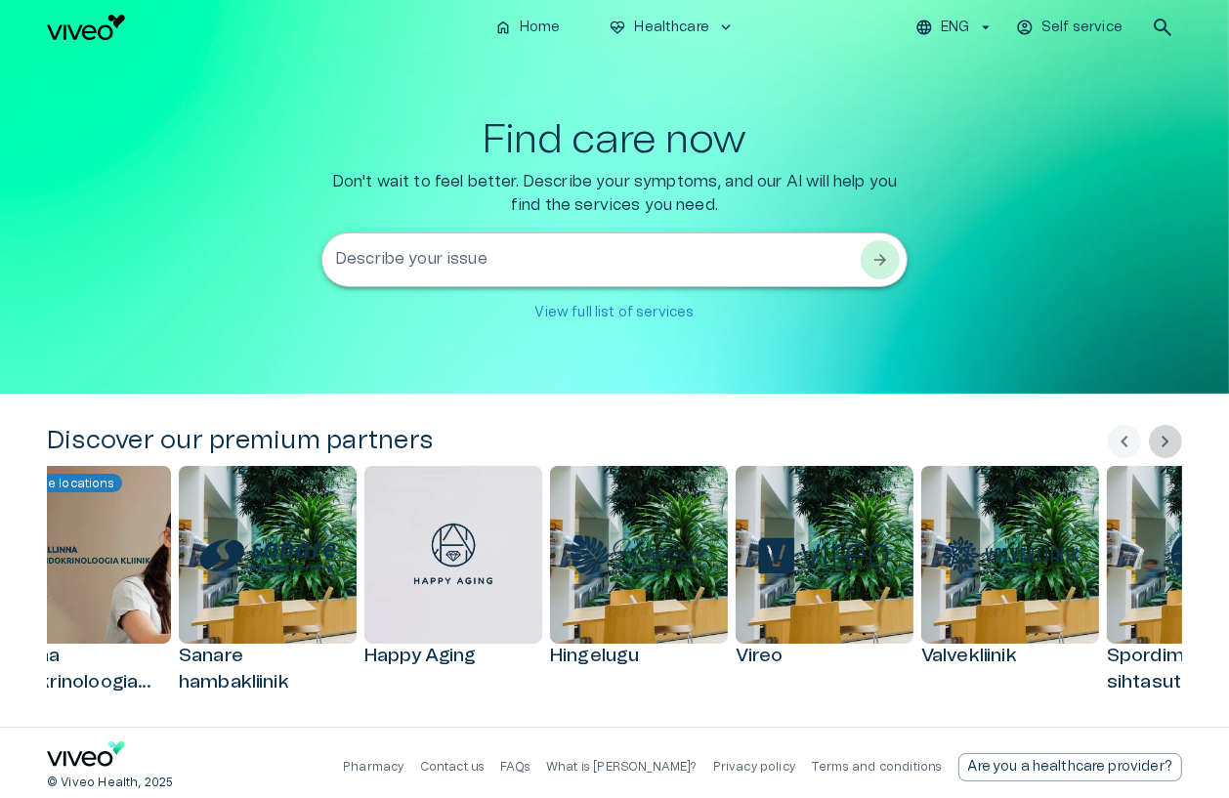
click at [968, 445] on span "chevron_right" at bounding box center [1165, 441] width 23 height 23
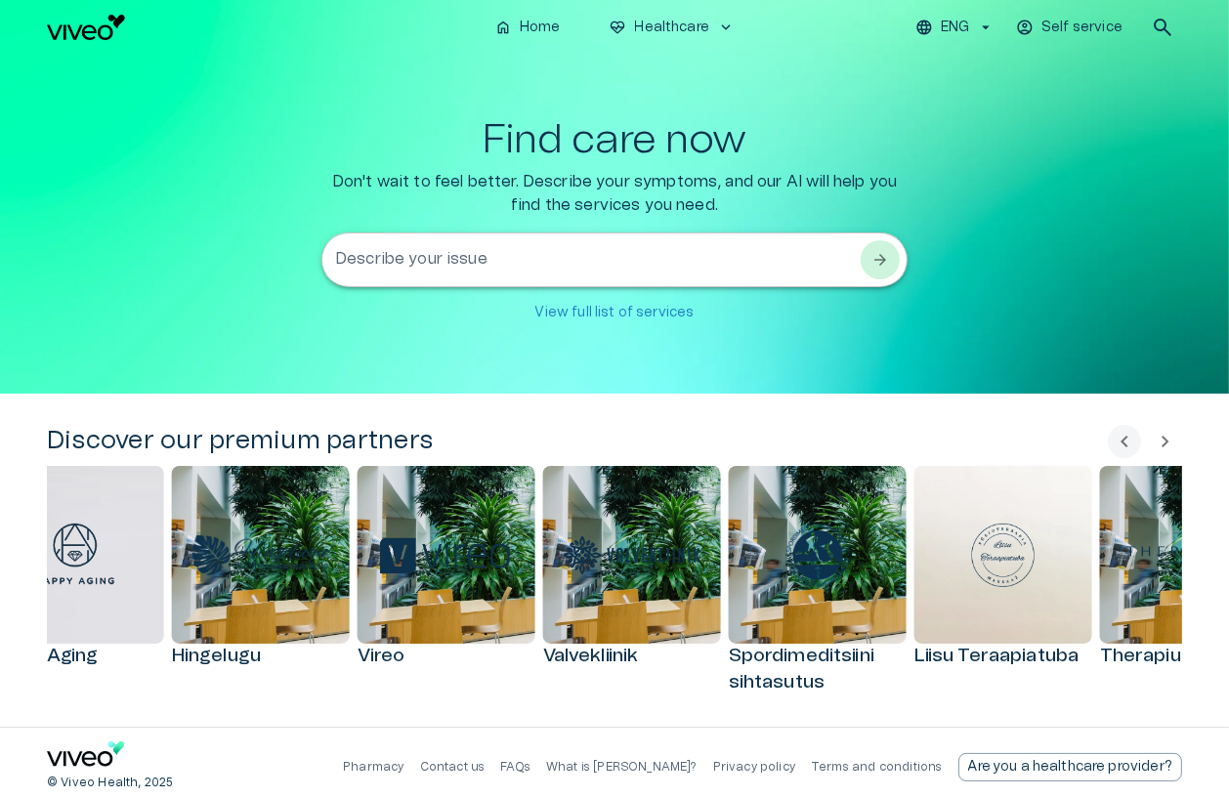
click at [968, 445] on span "chevron_right" at bounding box center [1165, 441] width 23 height 23
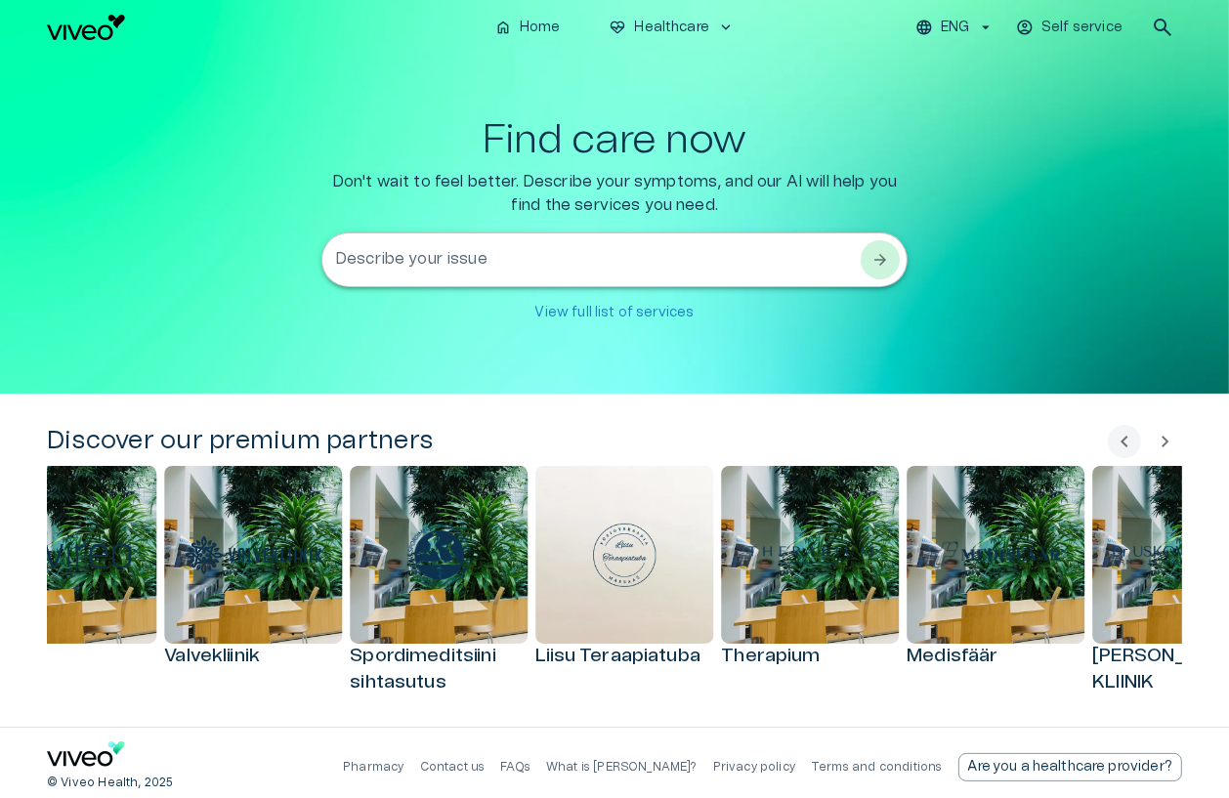
click at [968, 445] on span "chevron_right" at bounding box center [1165, 441] width 23 height 23
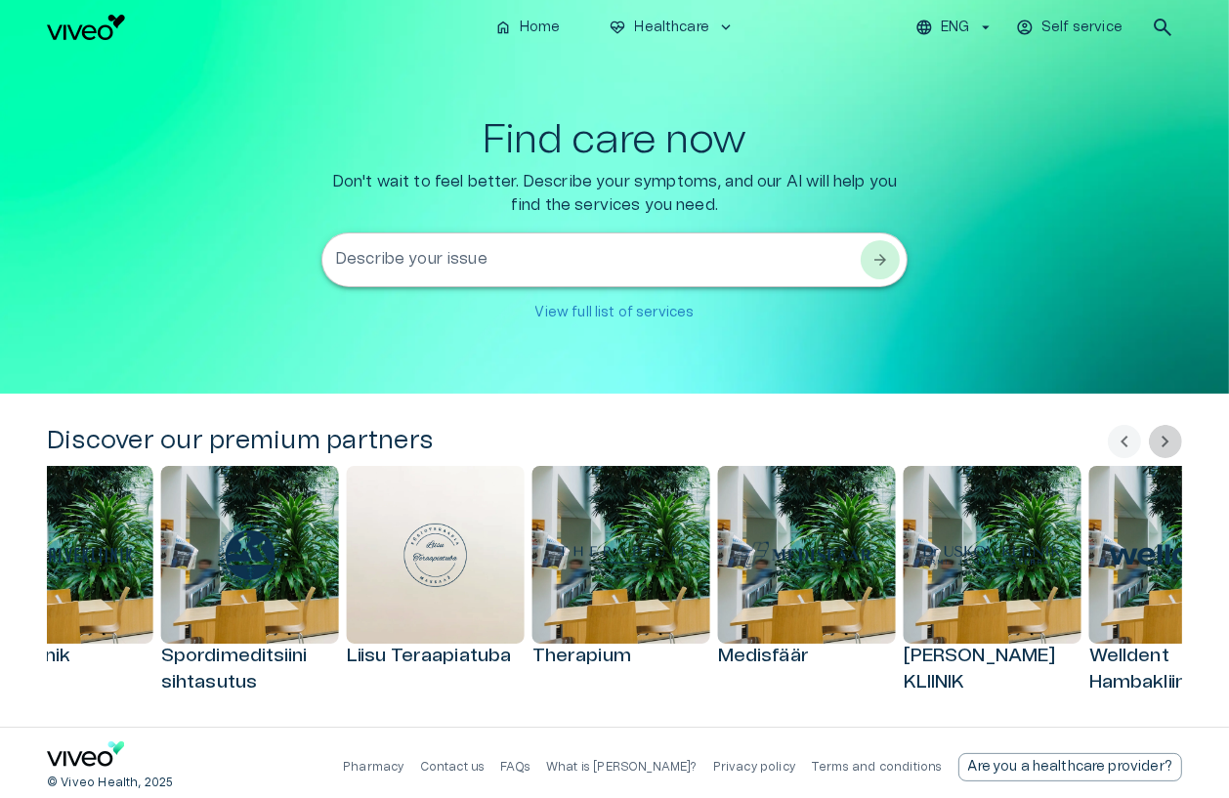
click at [968, 445] on span "chevron_right" at bounding box center [1165, 441] width 23 height 23
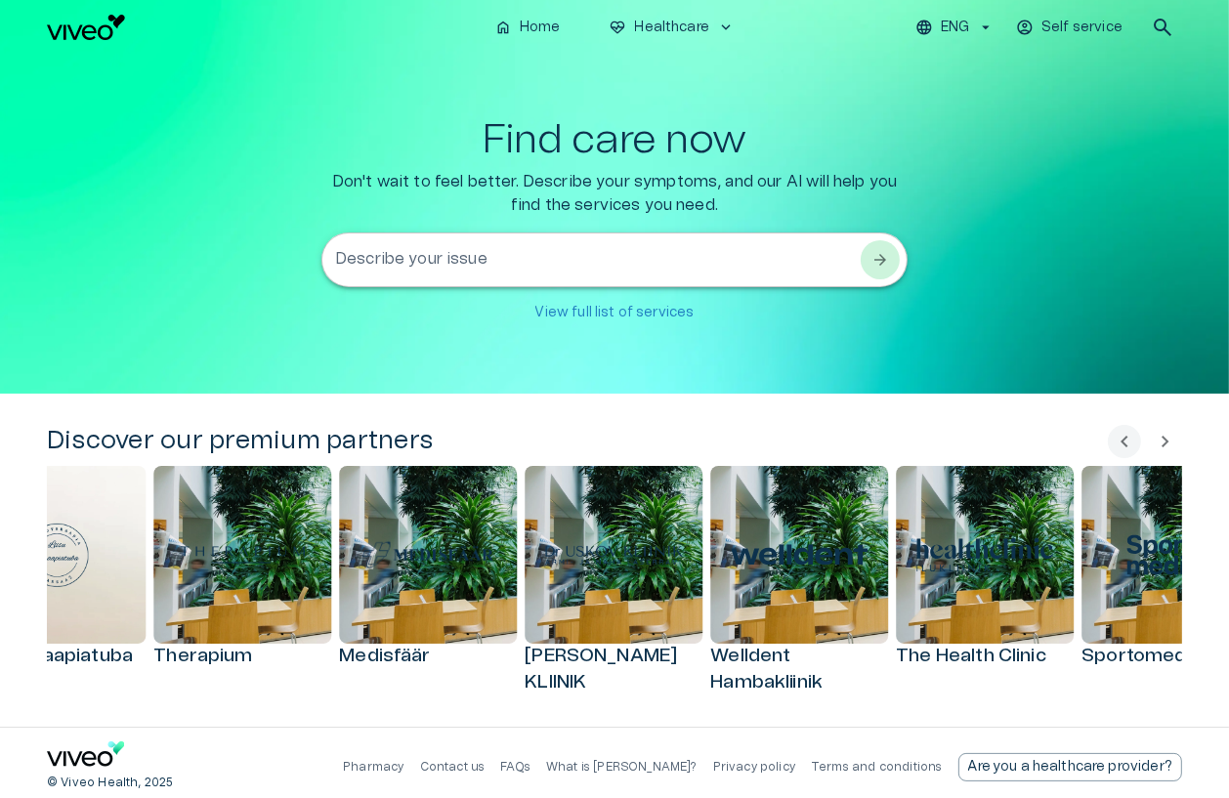
click at [968, 445] on span "chevron_right" at bounding box center [1165, 441] width 23 height 23
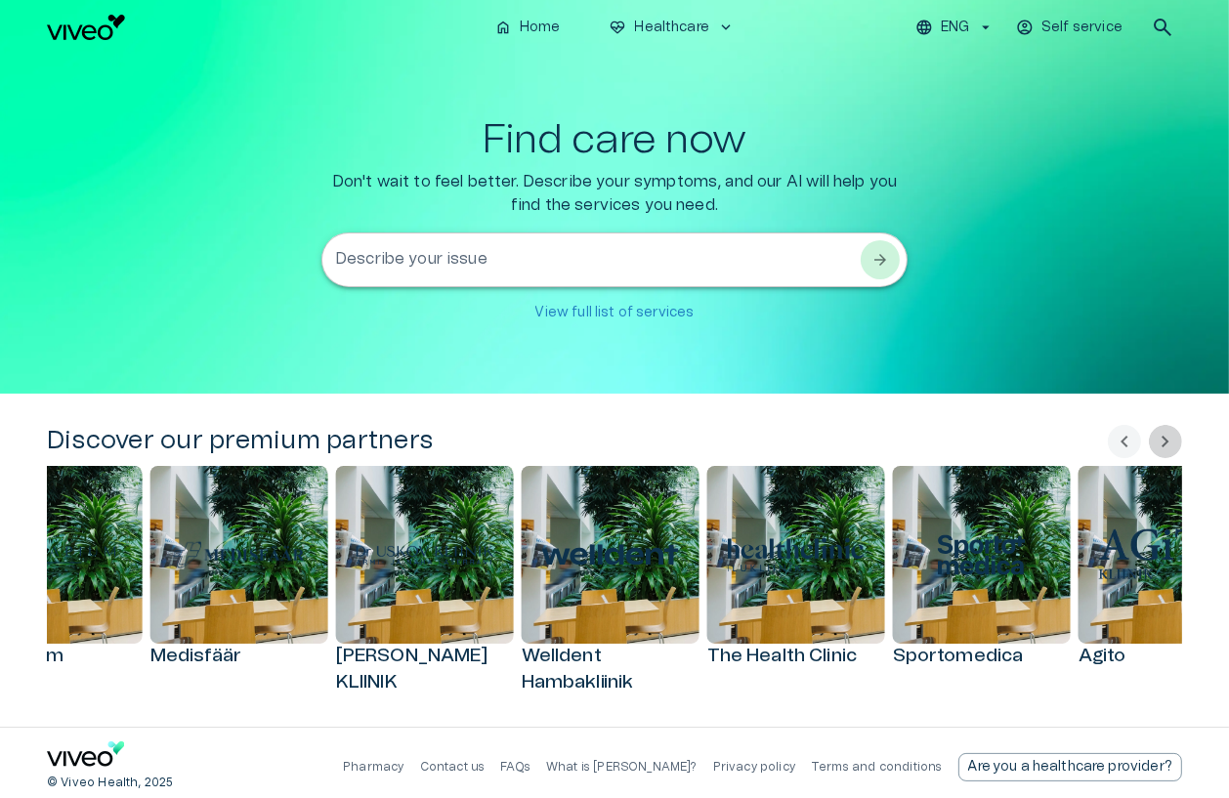
click at [968, 445] on span "chevron_right" at bounding box center [1165, 441] width 23 height 23
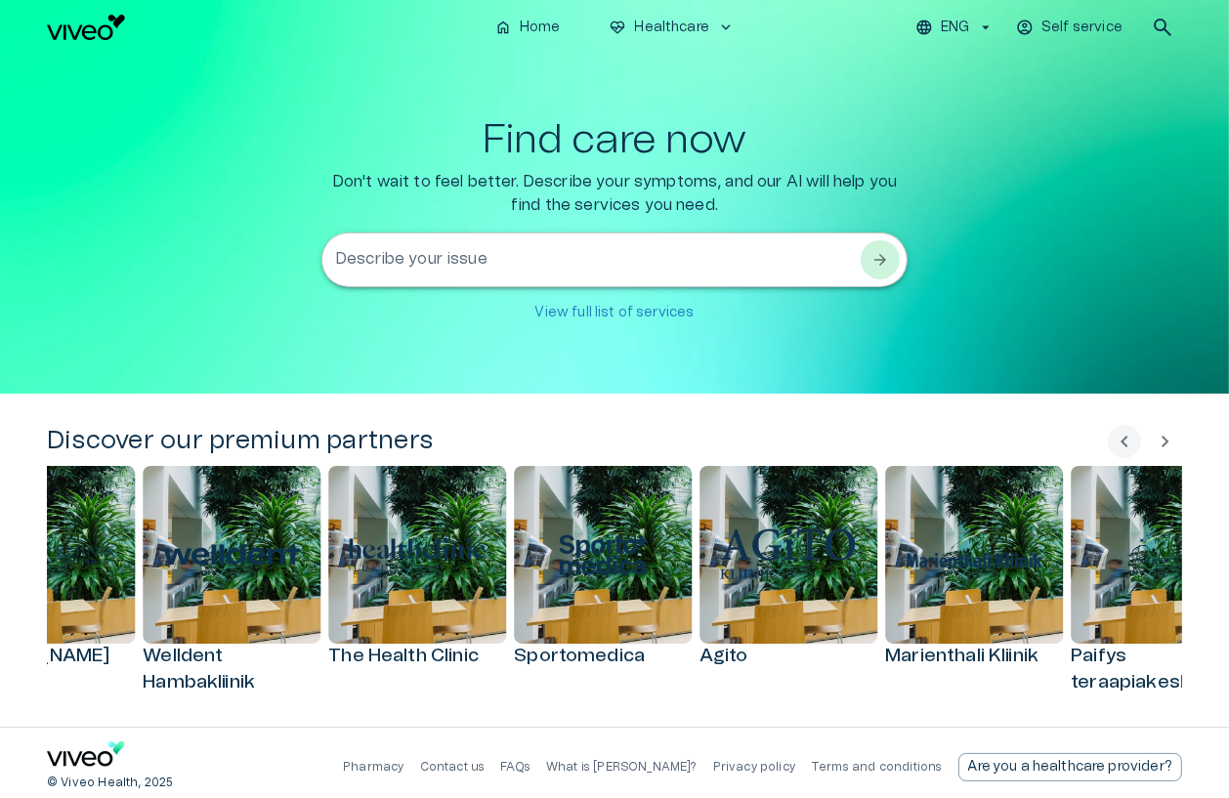
click at [968, 445] on span "chevron_right" at bounding box center [1165, 441] width 23 height 23
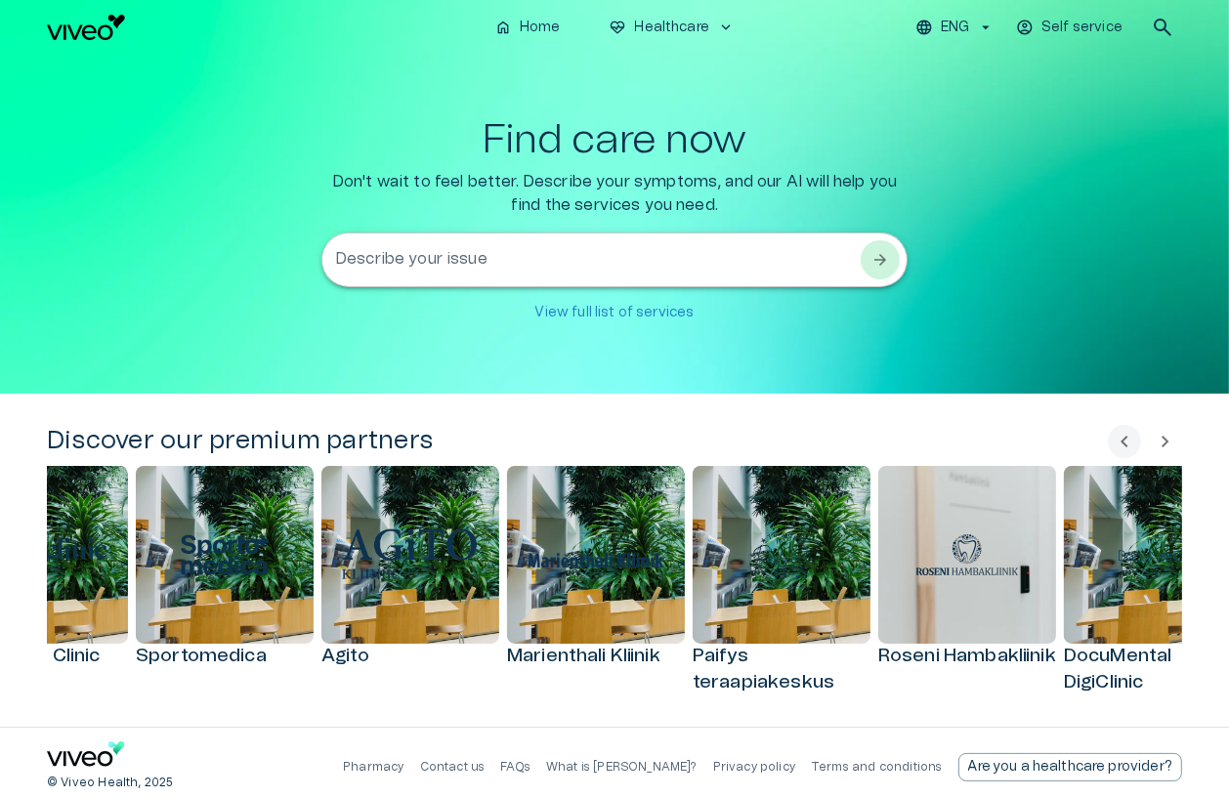
click at [968, 445] on span "chevron_right" at bounding box center [1165, 441] width 23 height 23
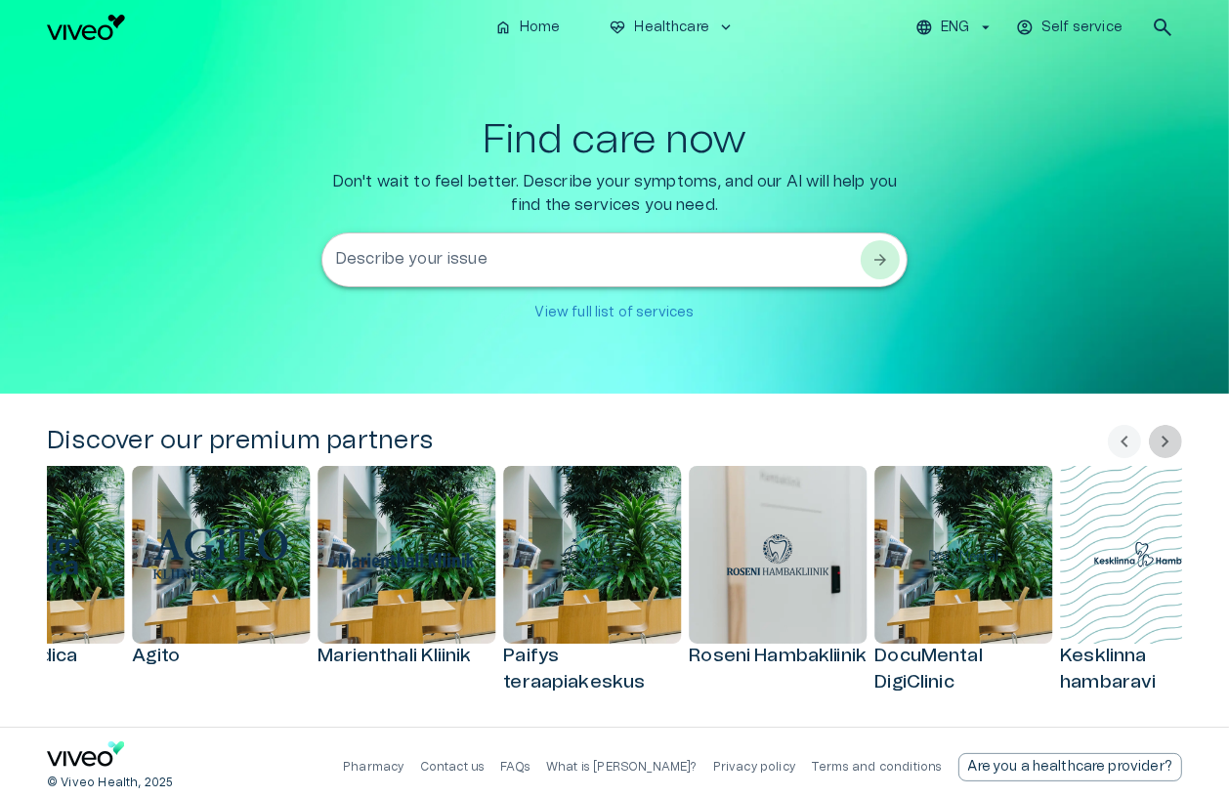
click at [968, 445] on span "chevron_right" at bounding box center [1165, 441] width 23 height 23
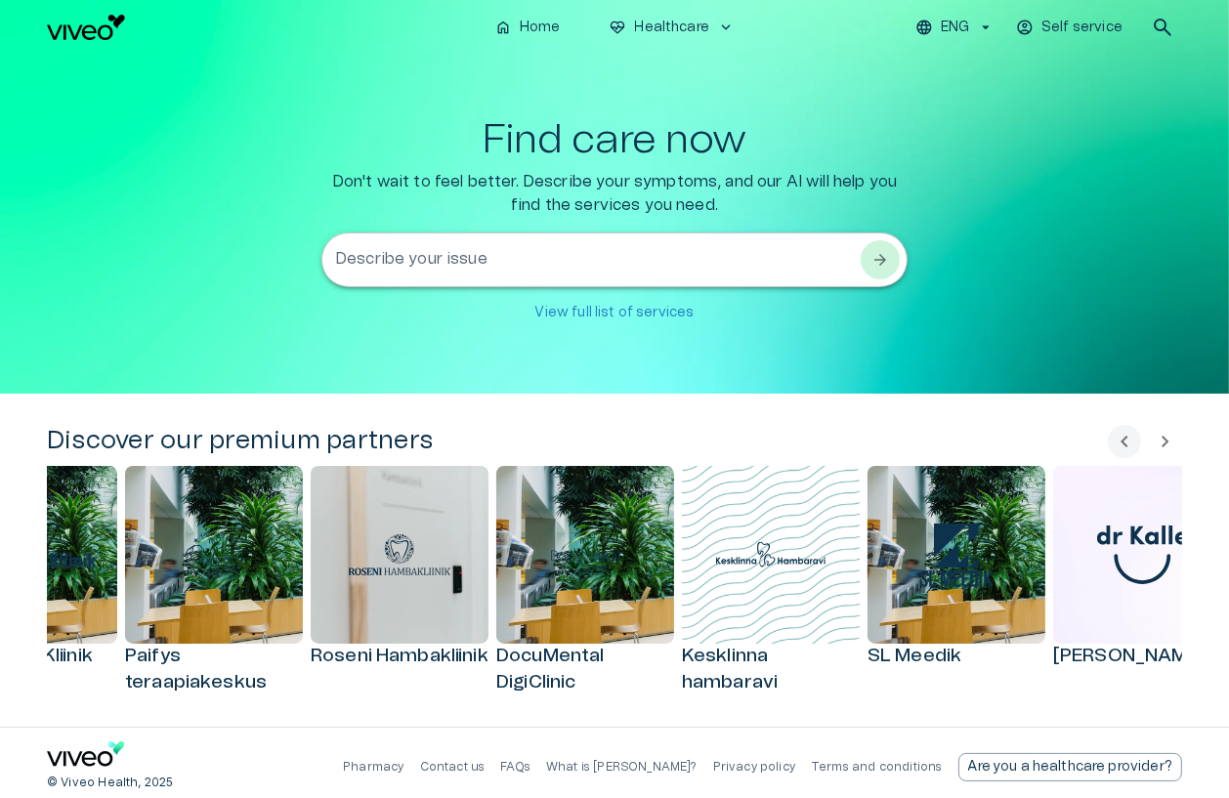
click at [968, 445] on span "chevron_right" at bounding box center [1165, 441] width 23 height 23
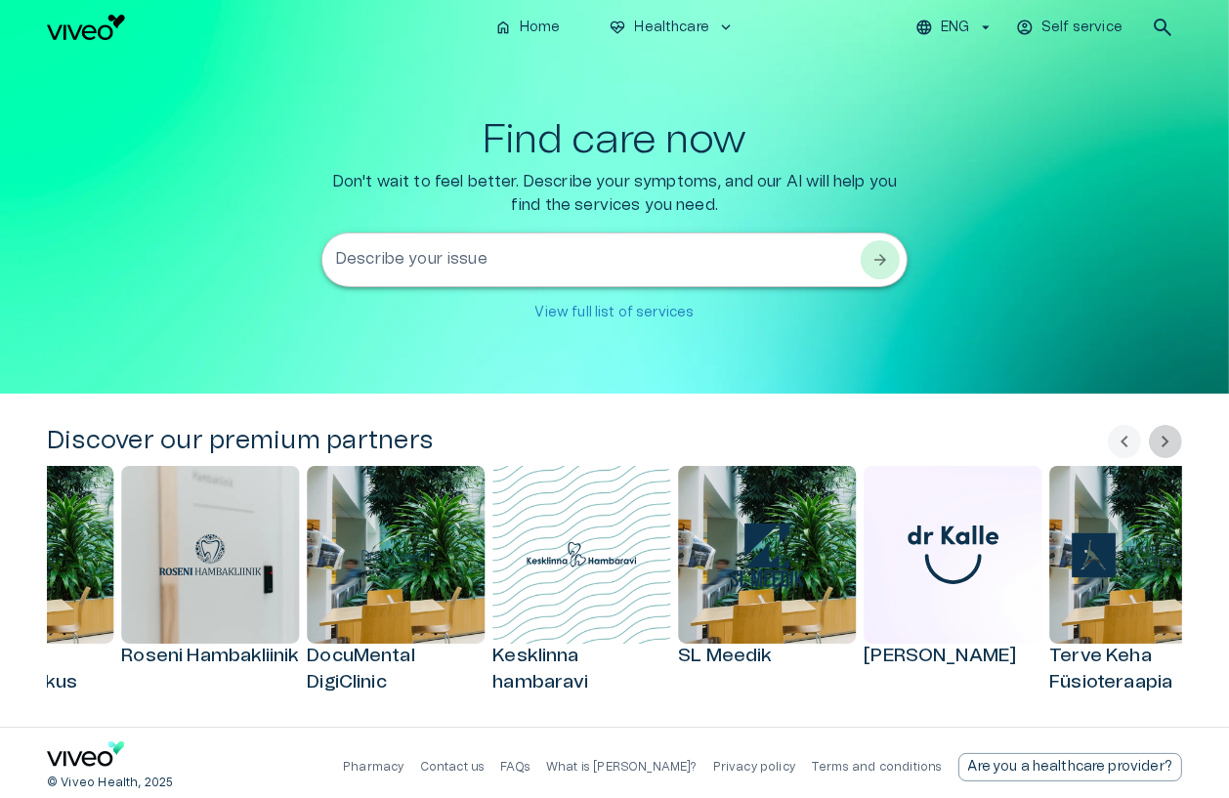
click at [968, 445] on span "chevron_right" at bounding box center [1165, 441] width 23 height 23
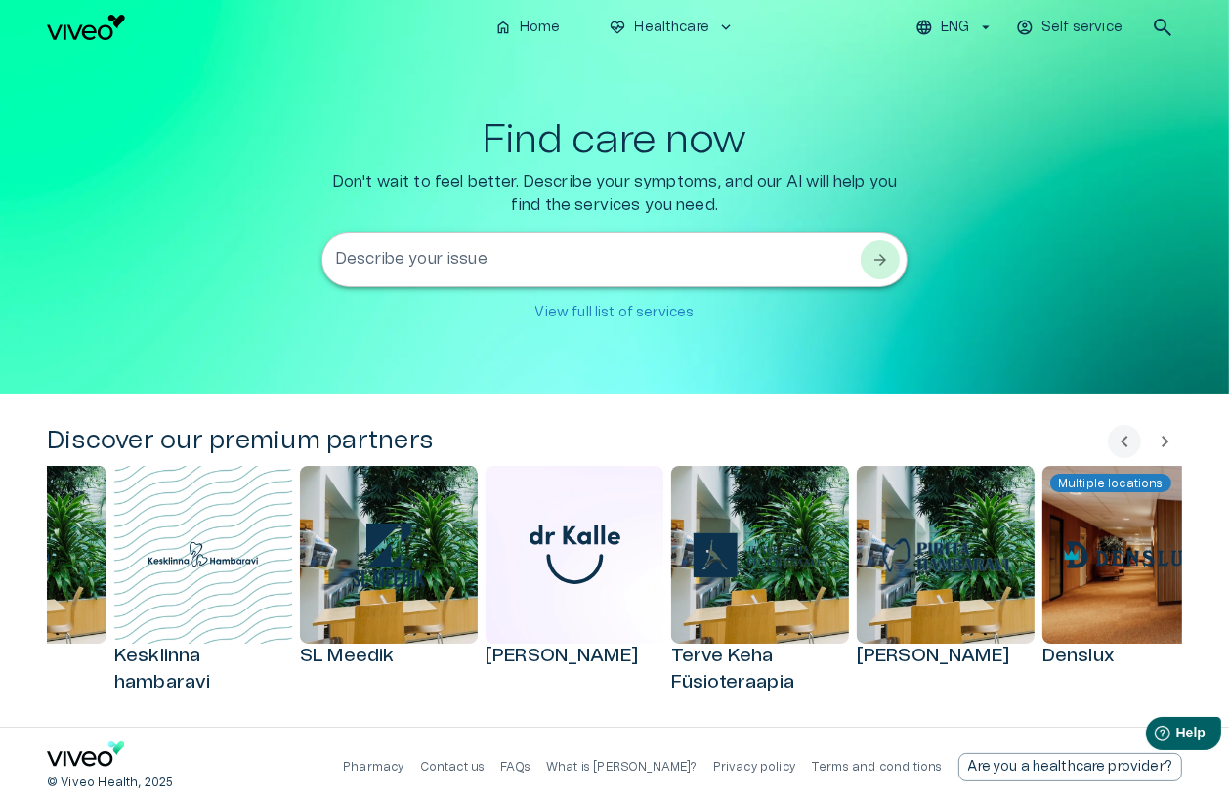
click at [968, 445] on span "chevron_right" at bounding box center [1165, 441] width 23 height 23
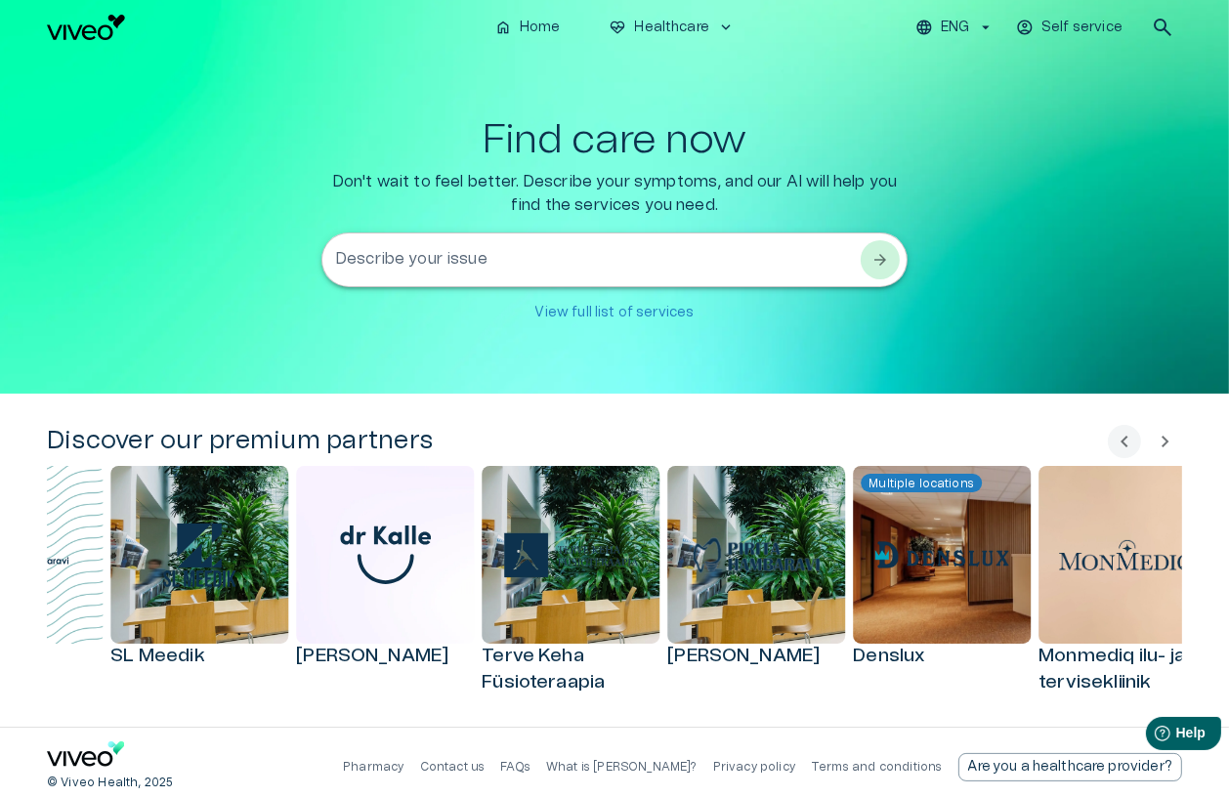
click at [968, 445] on span "chevron_right" at bounding box center [1165, 441] width 23 height 23
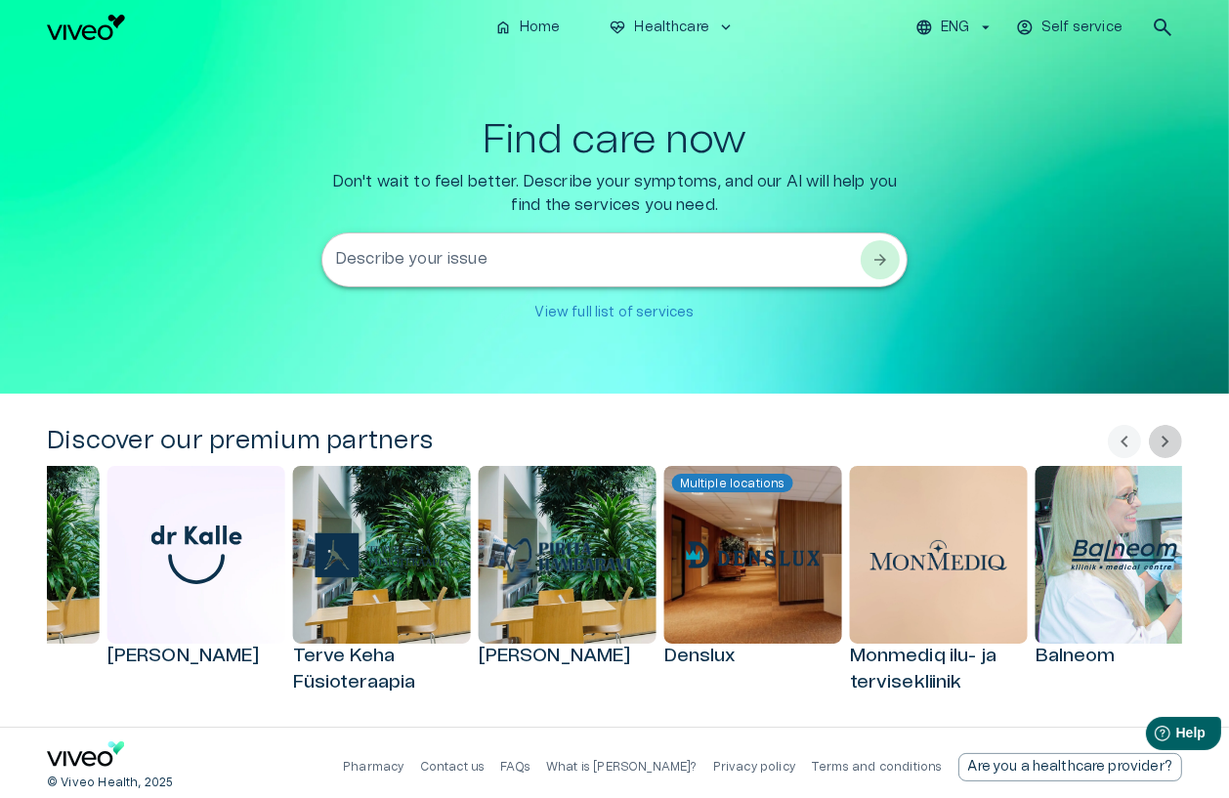
click at [968, 445] on span "chevron_right" at bounding box center [1165, 441] width 23 height 23
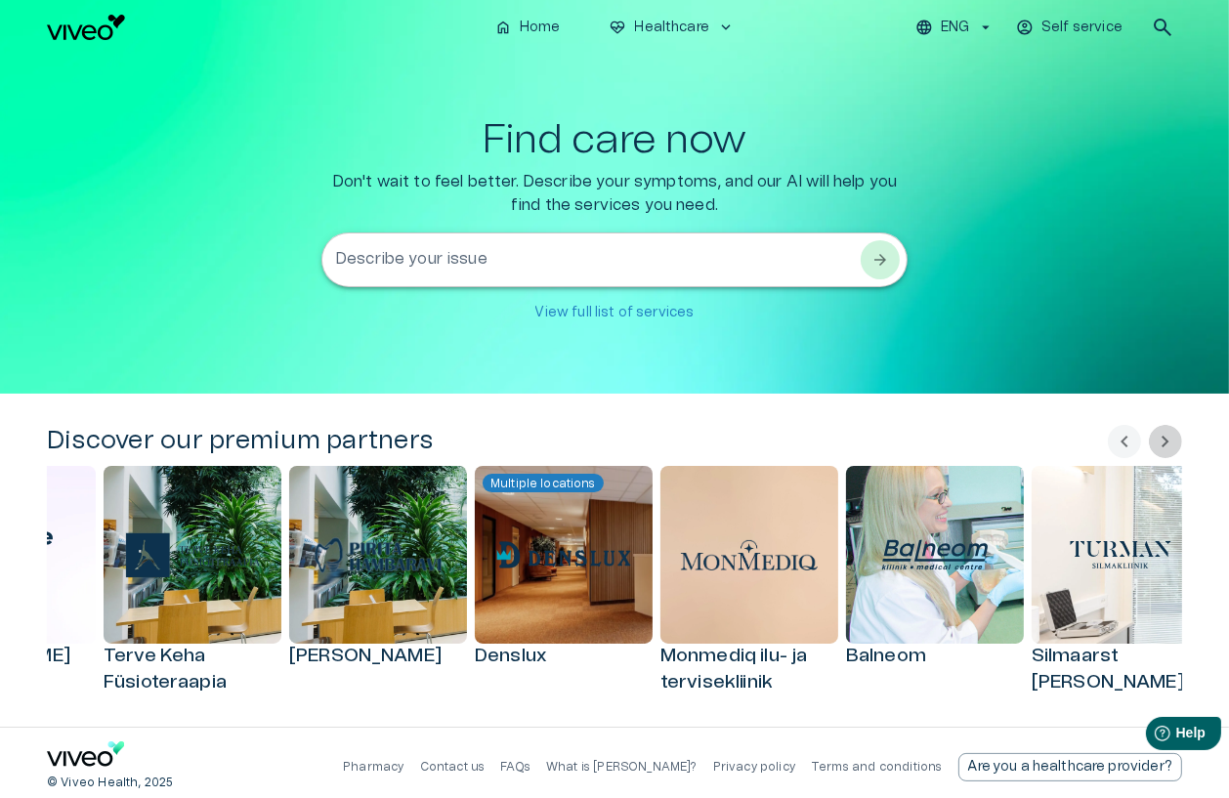
click at [968, 445] on span "chevron_right" at bounding box center [1165, 441] width 23 height 23
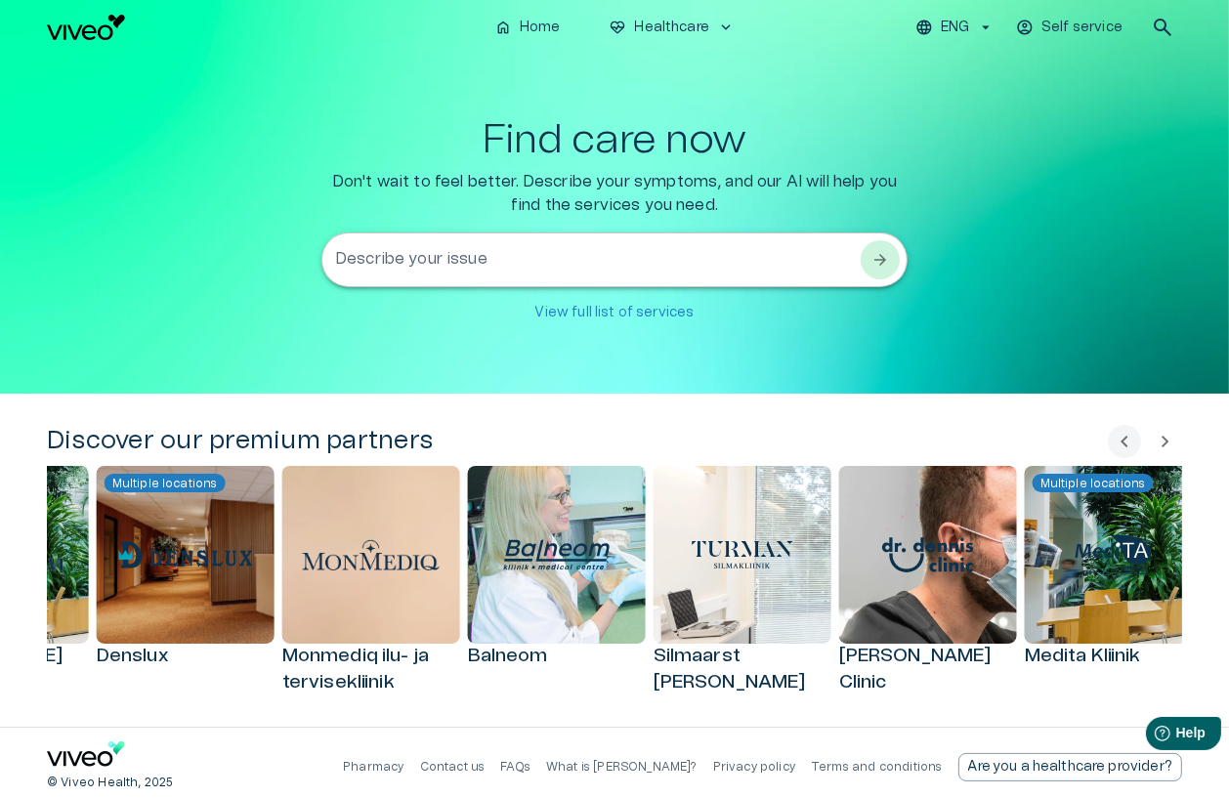
click at [968, 445] on span "chevron_right" at bounding box center [1165, 441] width 23 height 23
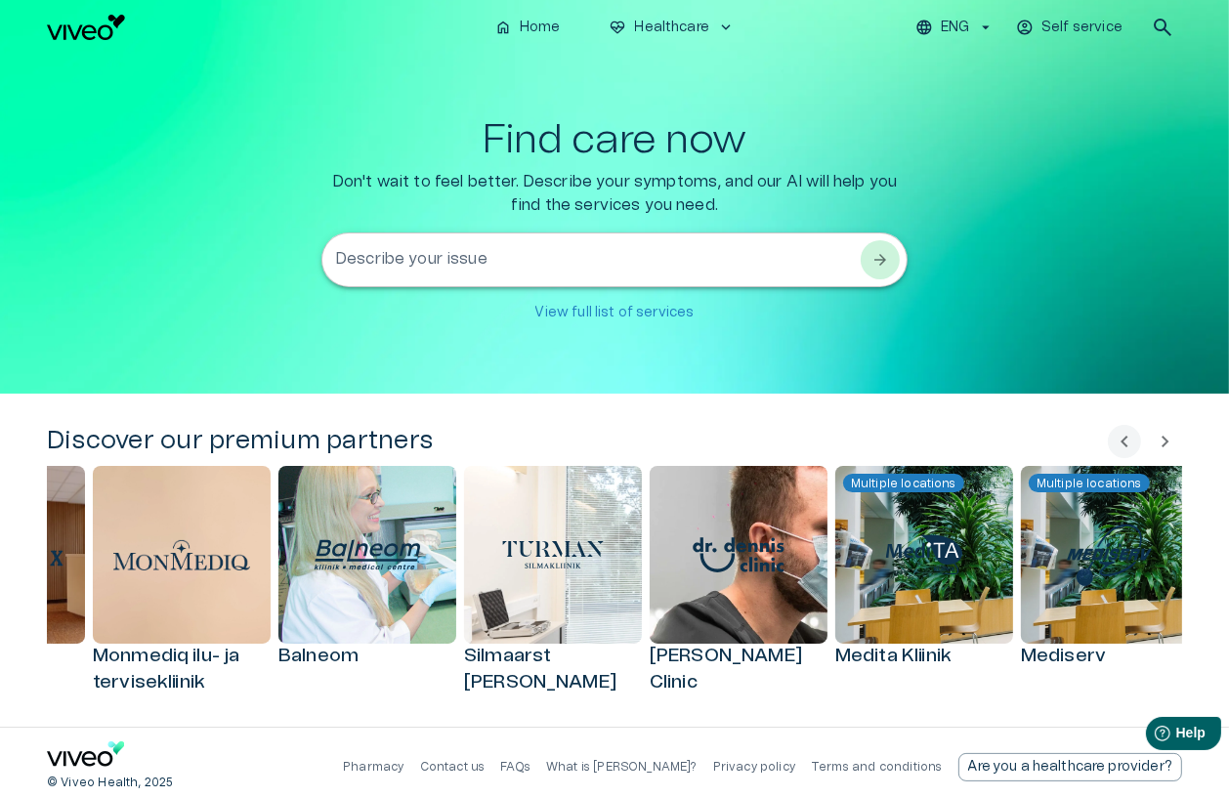
click at [968, 445] on span "chevron_right" at bounding box center [1165, 441] width 23 height 23
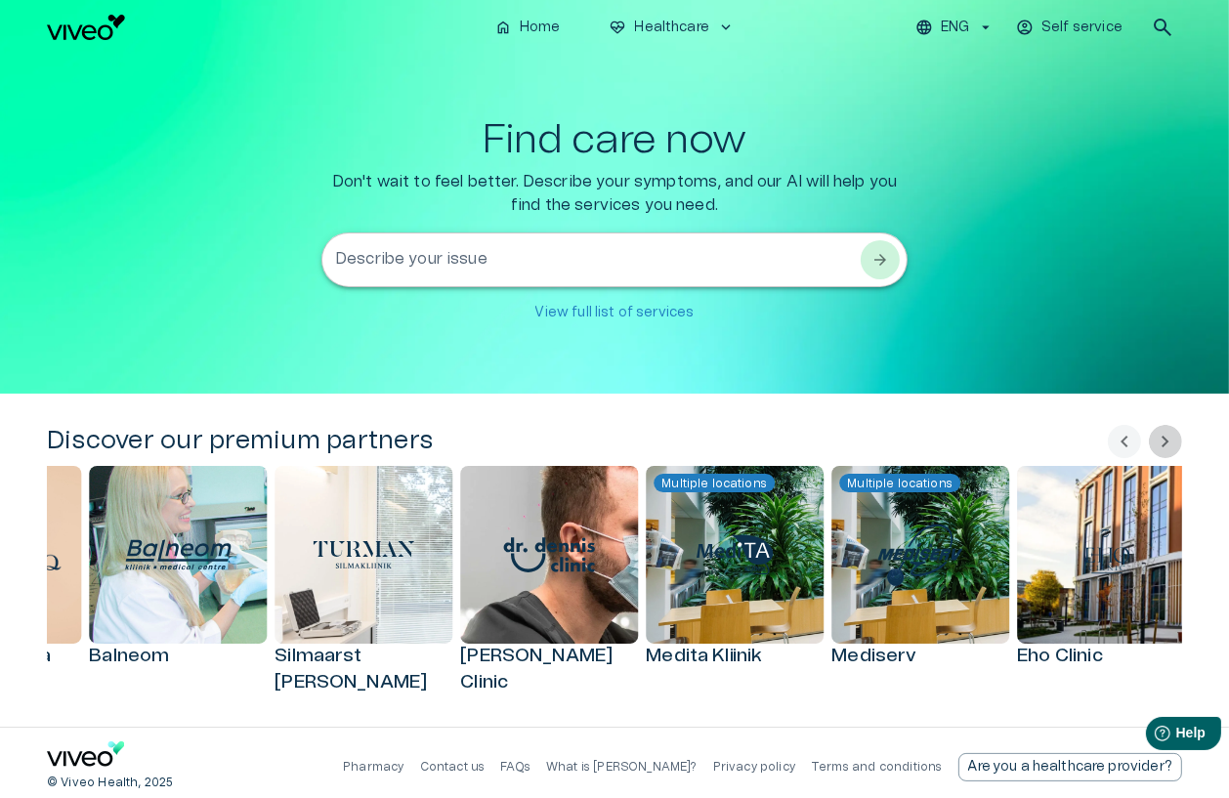
click at [968, 445] on span "chevron_right" at bounding box center [1165, 441] width 23 height 23
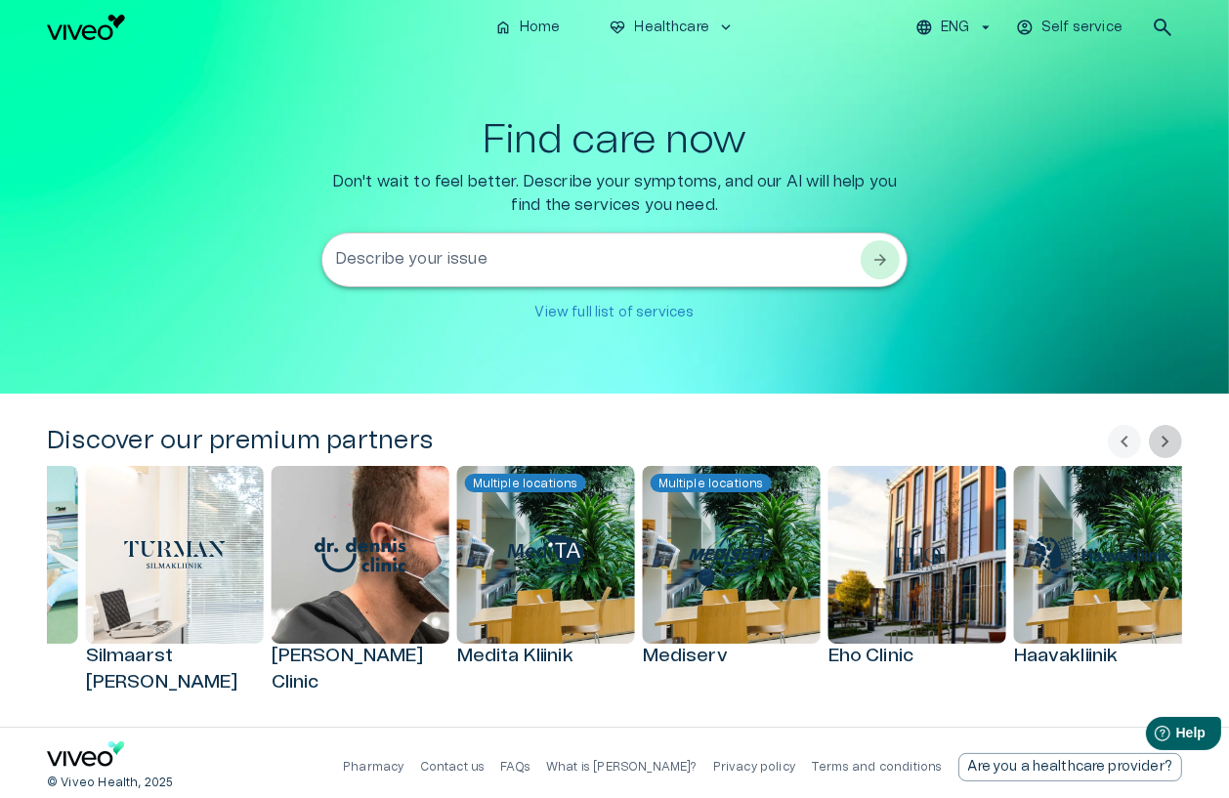
click at [968, 445] on span "chevron_right" at bounding box center [1165, 441] width 23 height 23
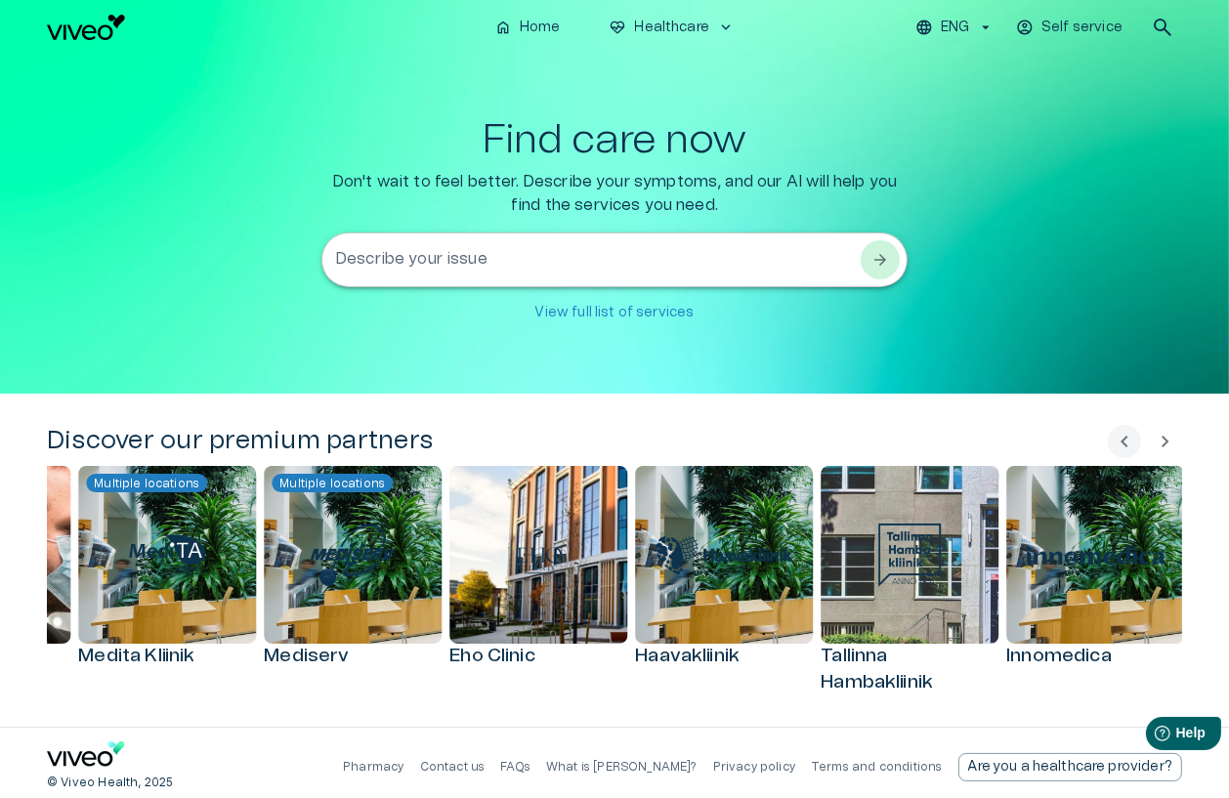
click at [968, 445] on span "chevron_right" at bounding box center [1165, 441] width 23 height 23
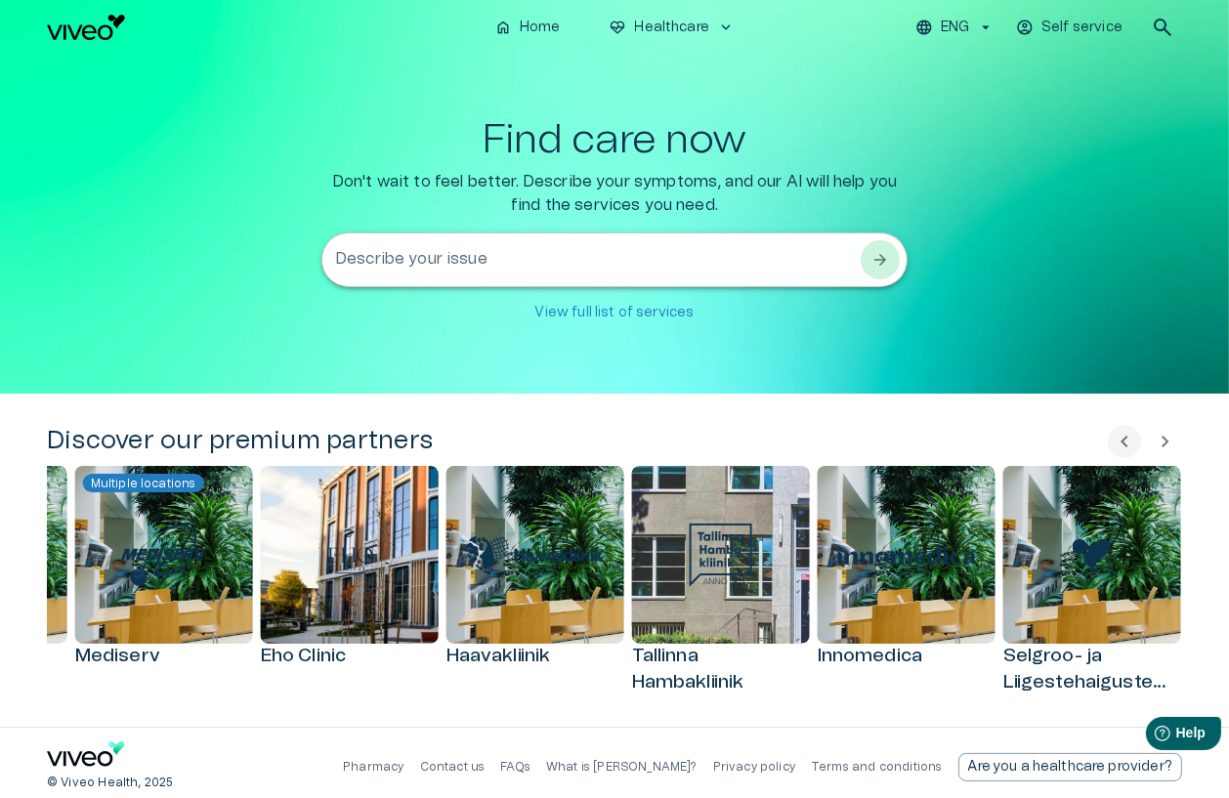
click at [968, 445] on span "chevron_right" at bounding box center [1165, 441] width 23 height 23
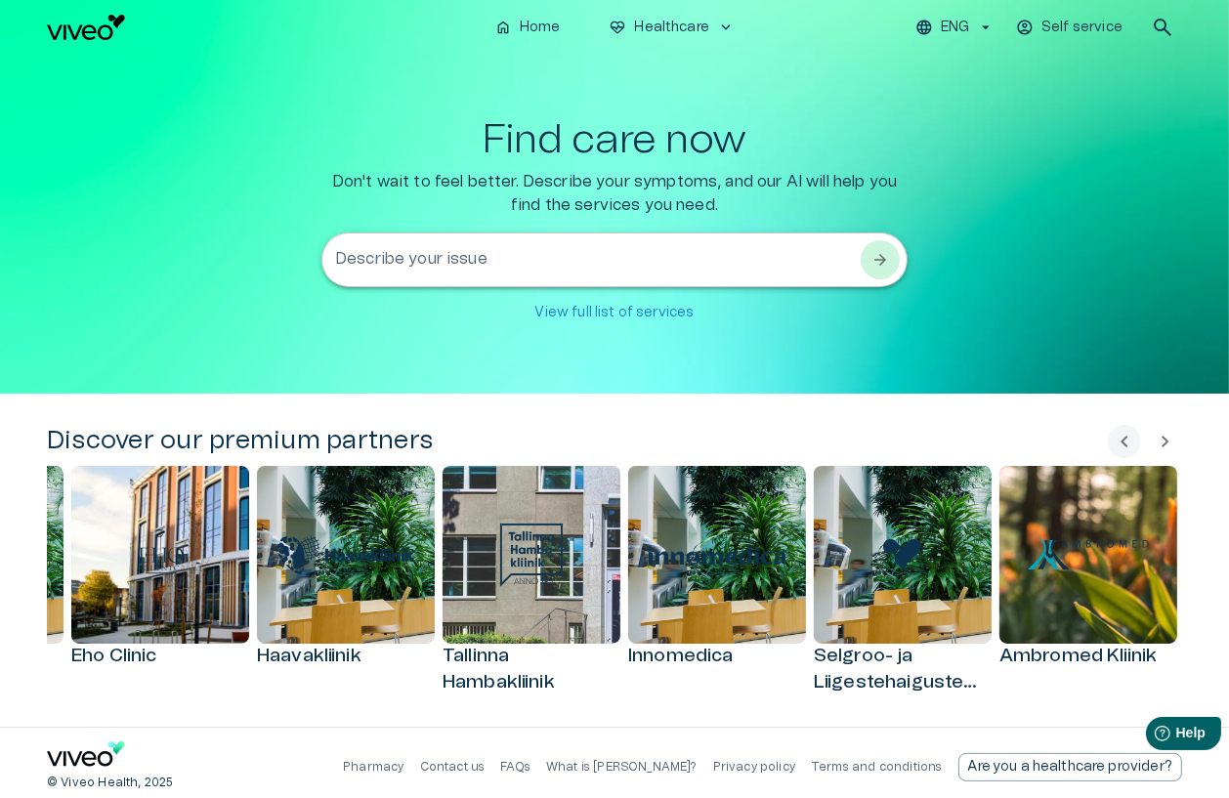
click at [968, 445] on span "chevron_right" at bounding box center [1165, 441] width 23 height 23
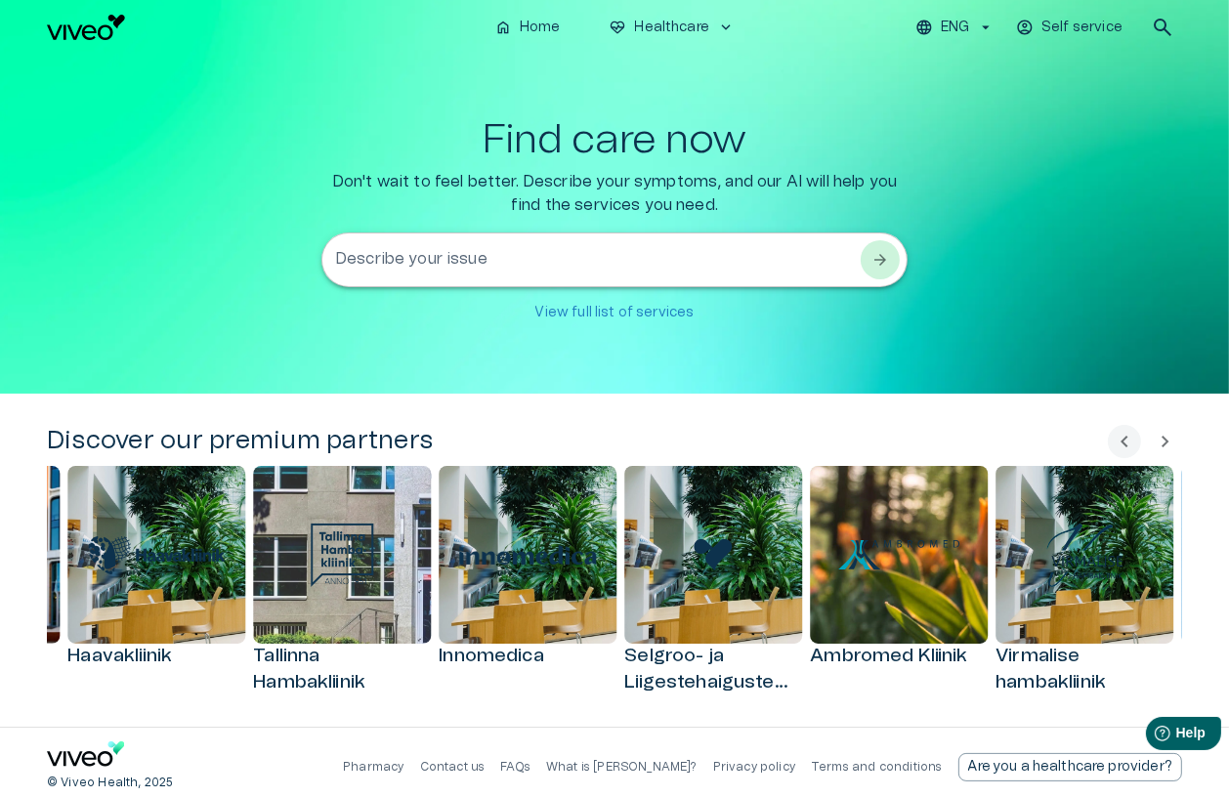
click at [968, 445] on span "chevron_right" at bounding box center [1165, 441] width 23 height 23
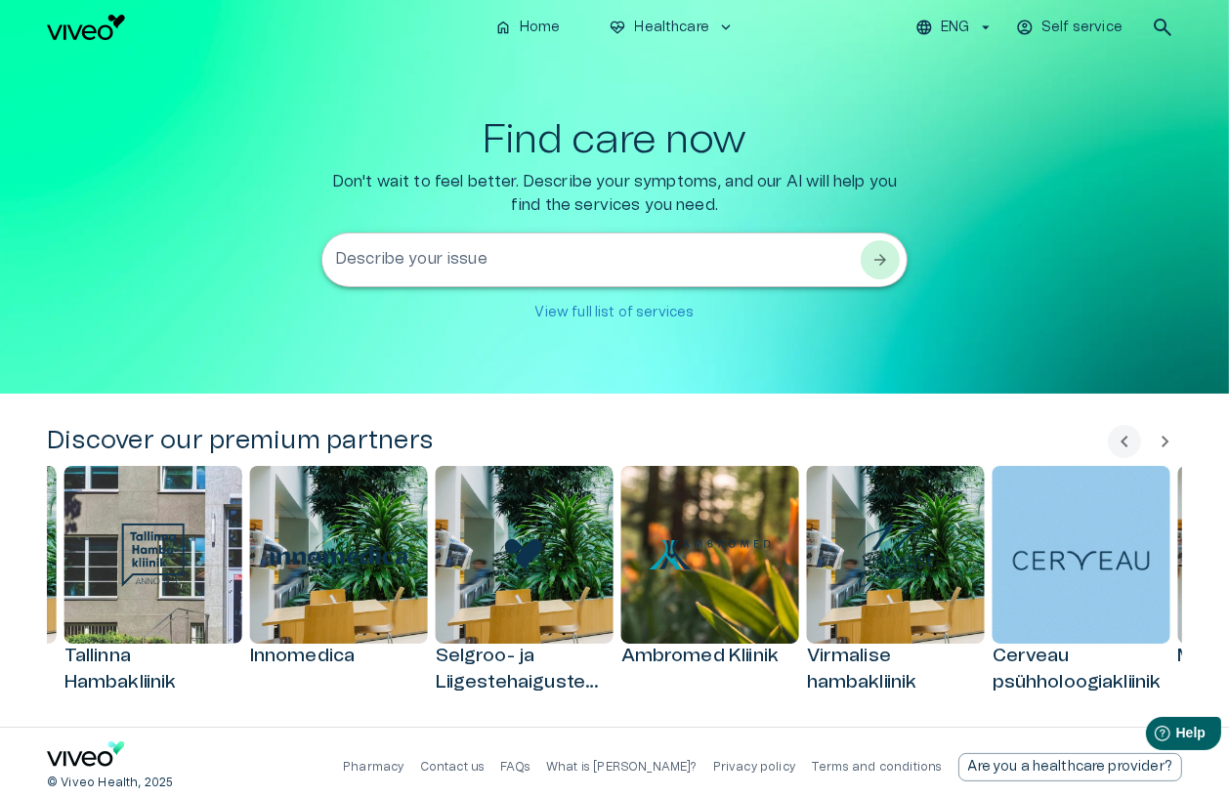
click at [968, 445] on span "chevron_right" at bounding box center [1165, 441] width 23 height 23
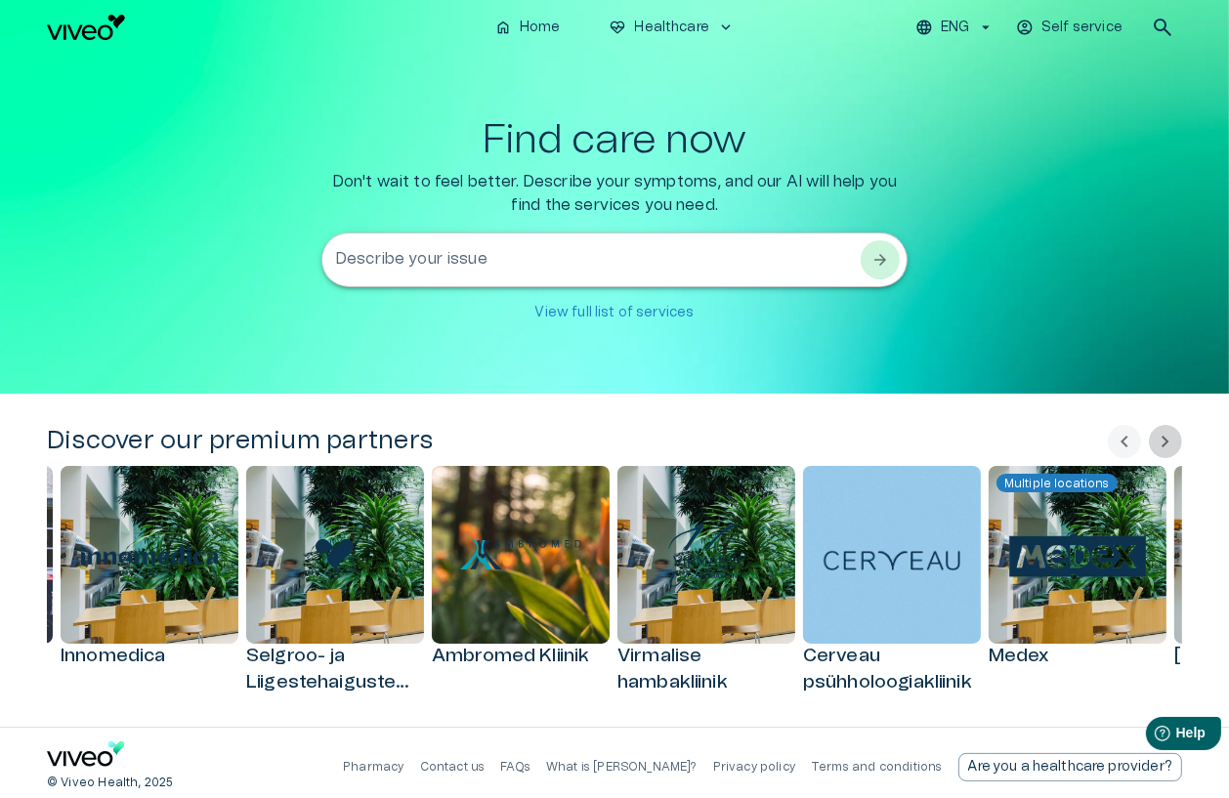
click at [968, 445] on span "chevron_right" at bounding box center [1165, 441] width 23 height 23
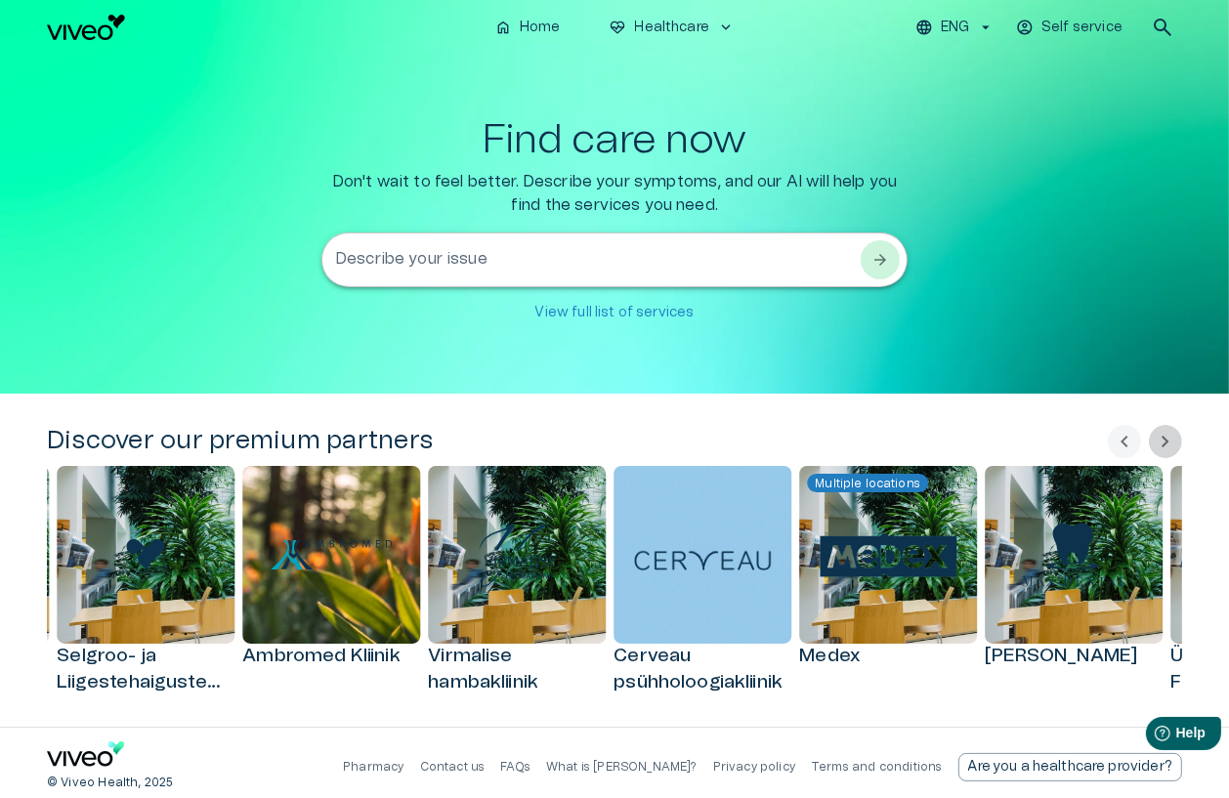
click at [968, 445] on span "chevron_right" at bounding box center [1165, 441] width 23 height 23
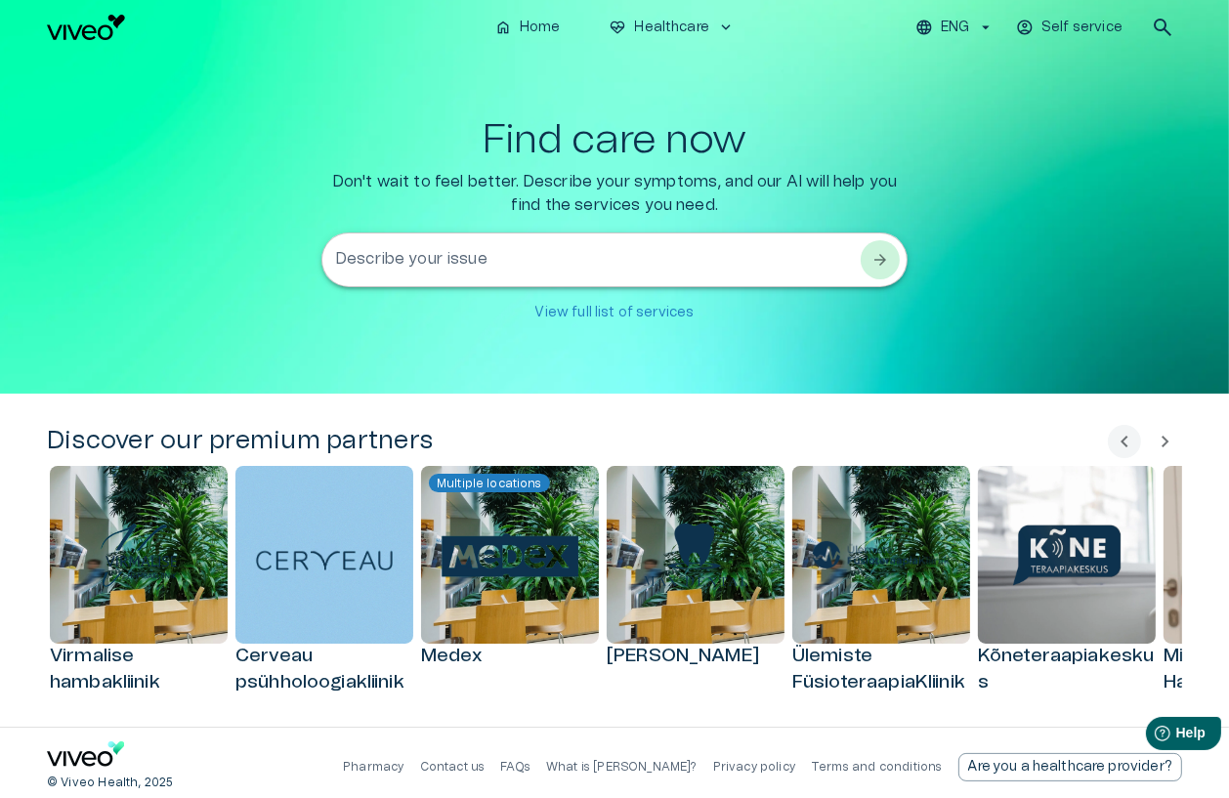
click at [968, 445] on span "chevron_right" at bounding box center [1165, 441] width 23 height 23
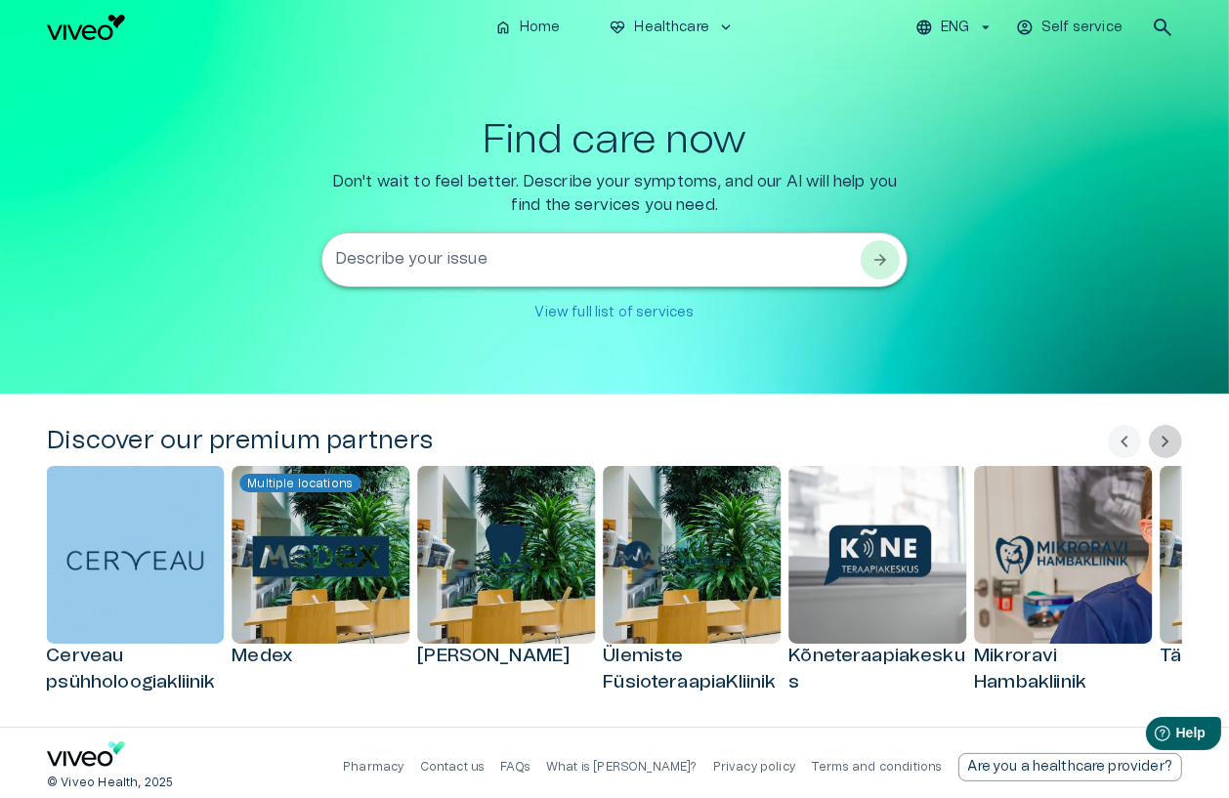
click at [968, 445] on span "chevron_right" at bounding box center [1165, 441] width 23 height 23
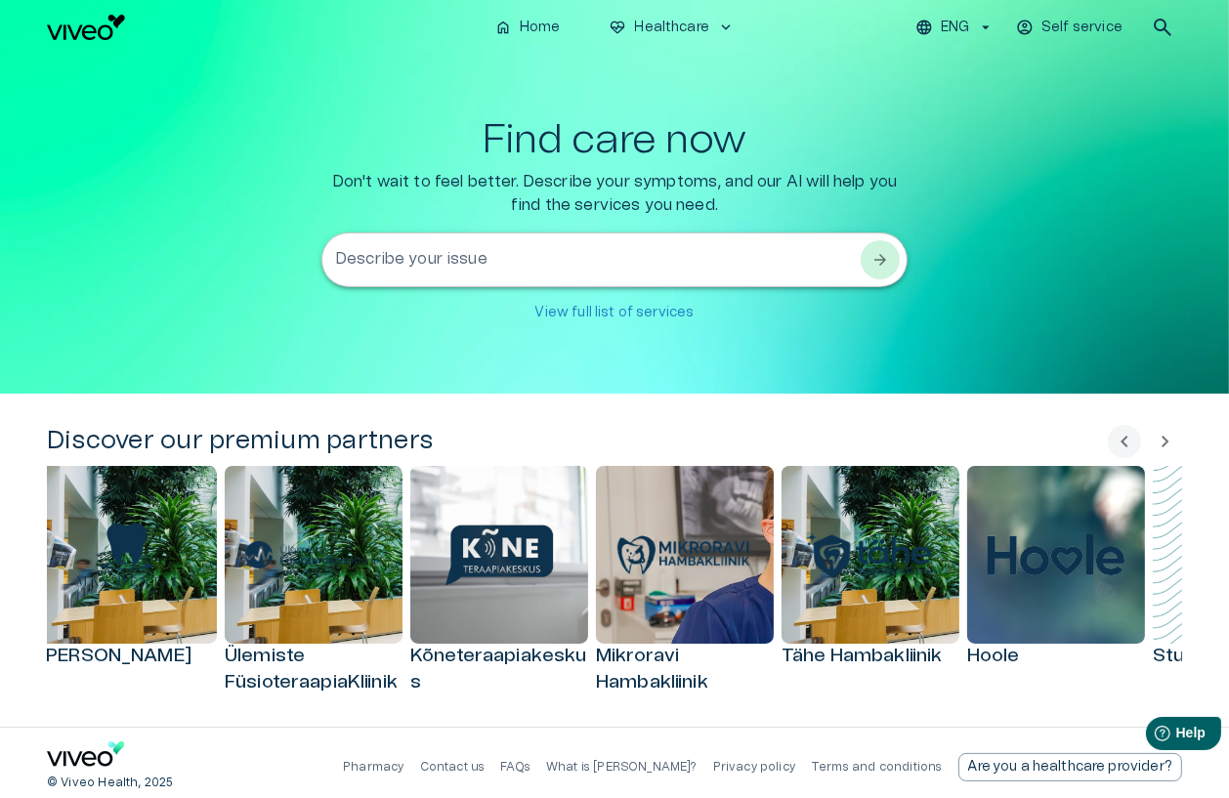
click at [968, 445] on span "chevron_right" at bounding box center [1165, 441] width 23 height 23
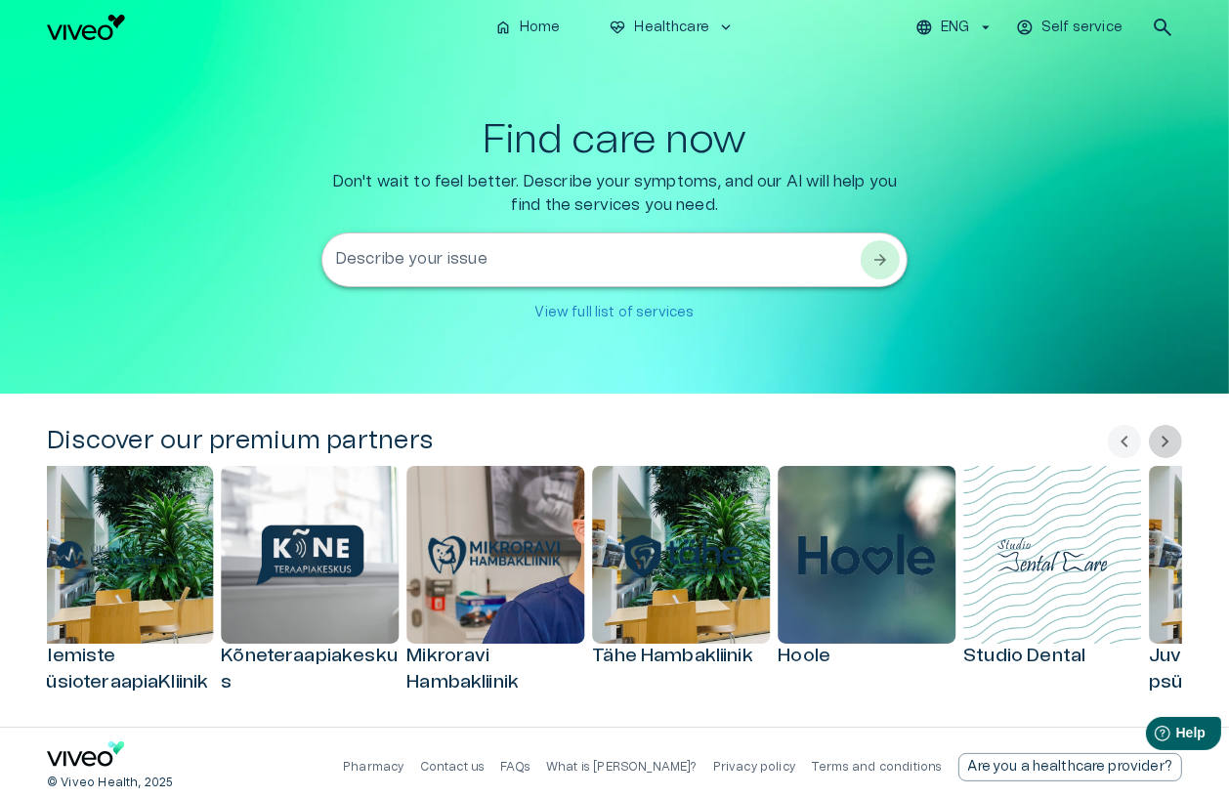
click at [968, 445] on span "chevron_right" at bounding box center [1165, 441] width 23 height 23
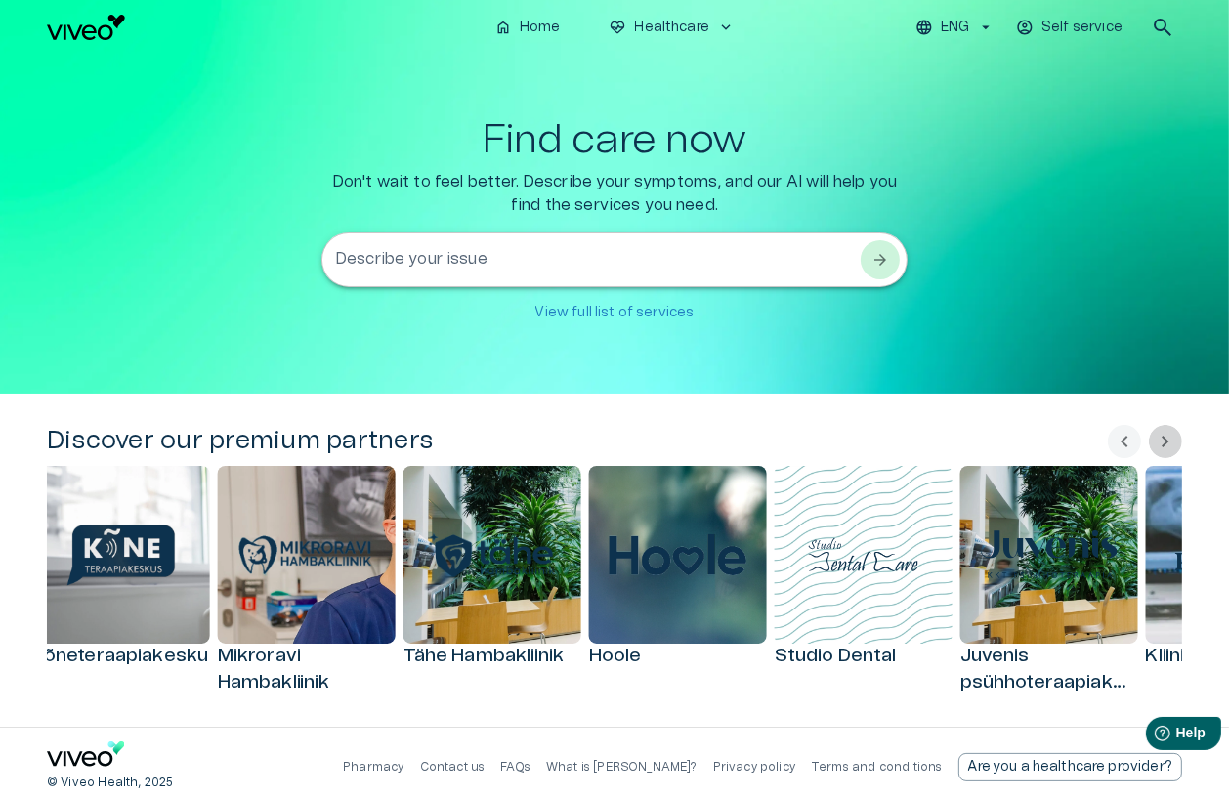
click at [968, 445] on span "chevron_right" at bounding box center [1165, 441] width 23 height 23
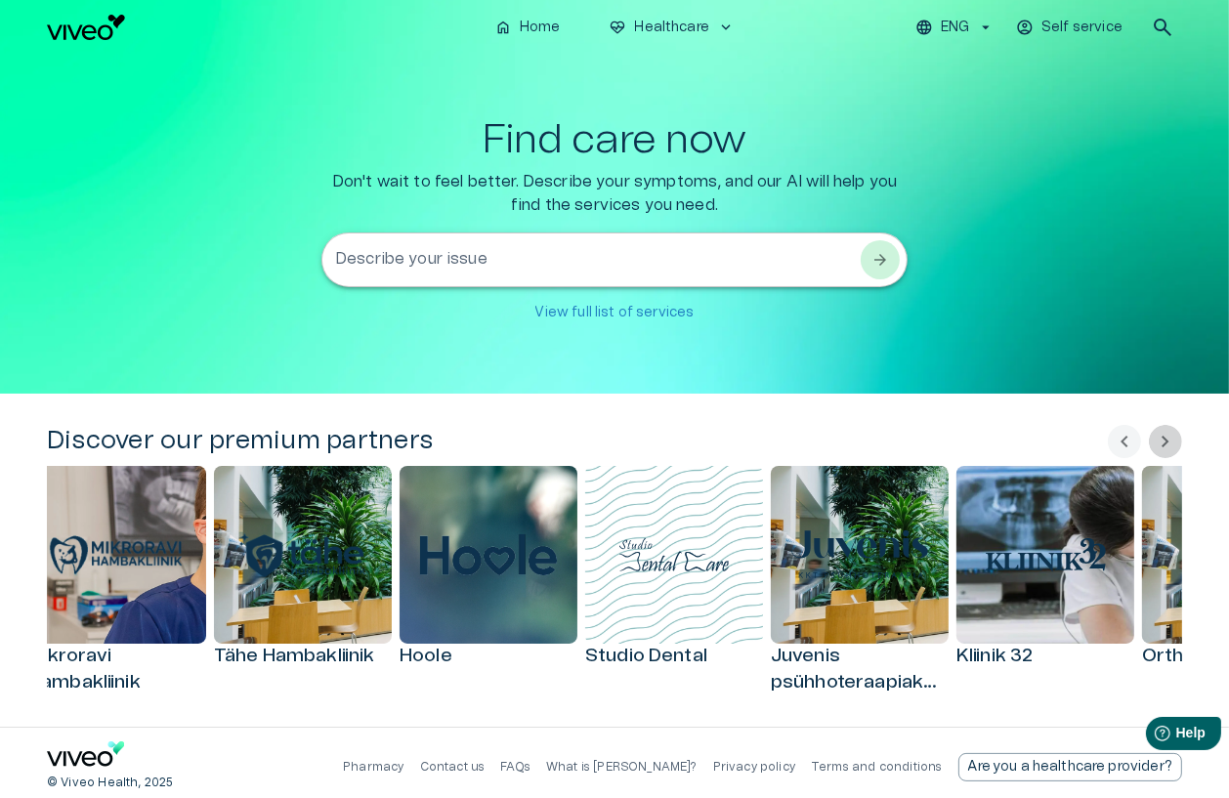
click at [968, 445] on span "chevron_right" at bounding box center [1165, 441] width 23 height 23
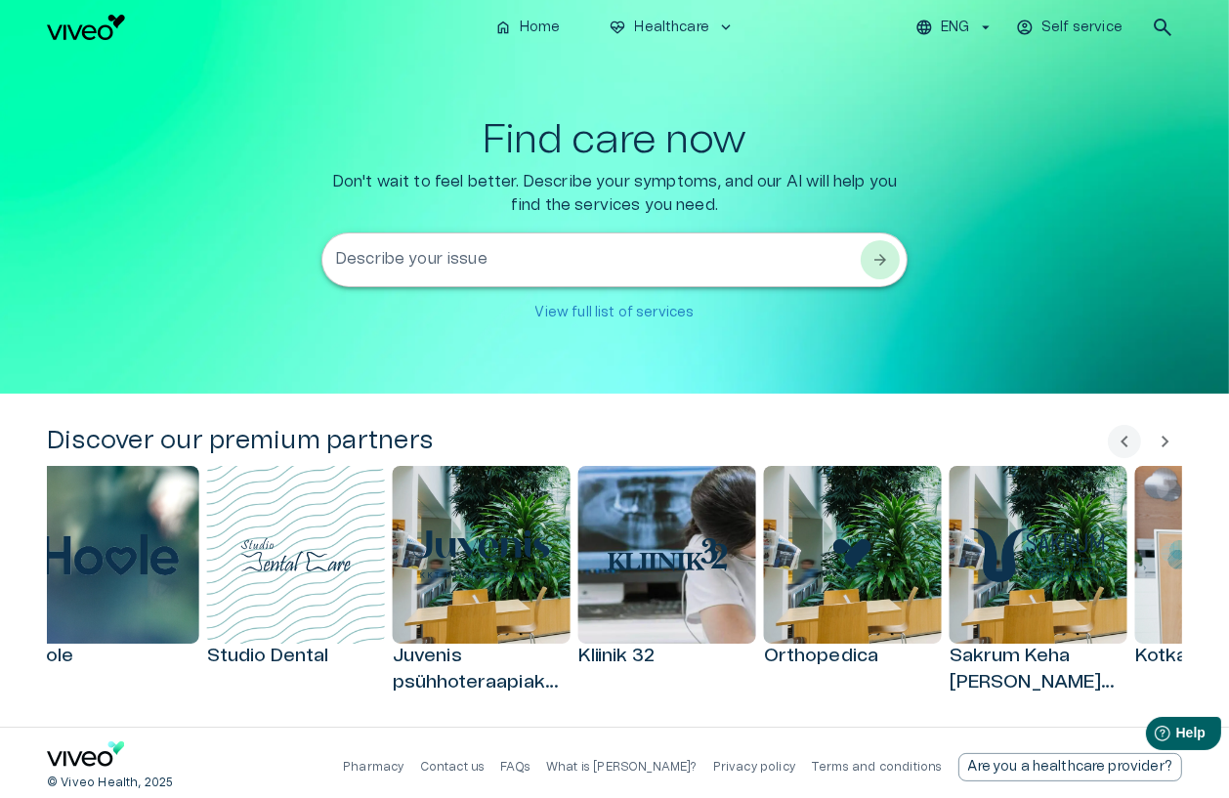
click at [968, 445] on span "chevron_right" at bounding box center [1165, 441] width 23 height 23
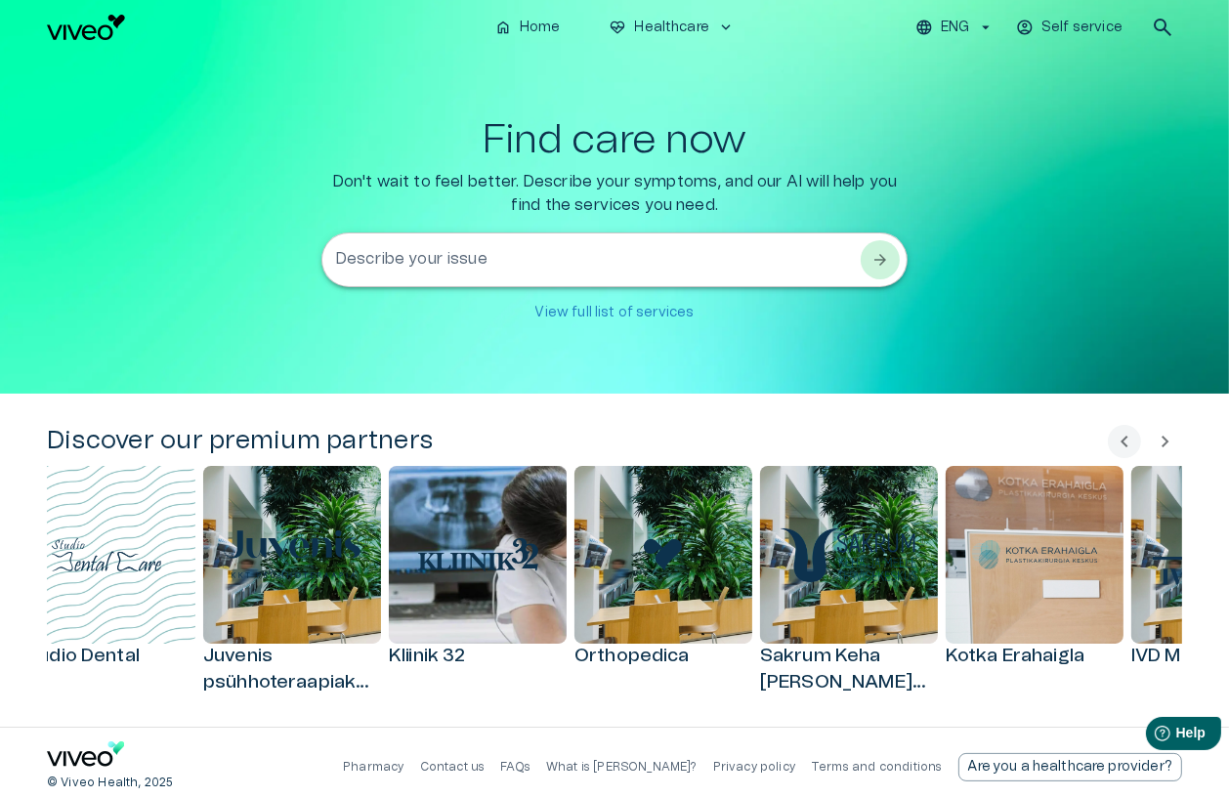
click at [968, 445] on span "chevron_right" at bounding box center [1165, 441] width 23 height 23
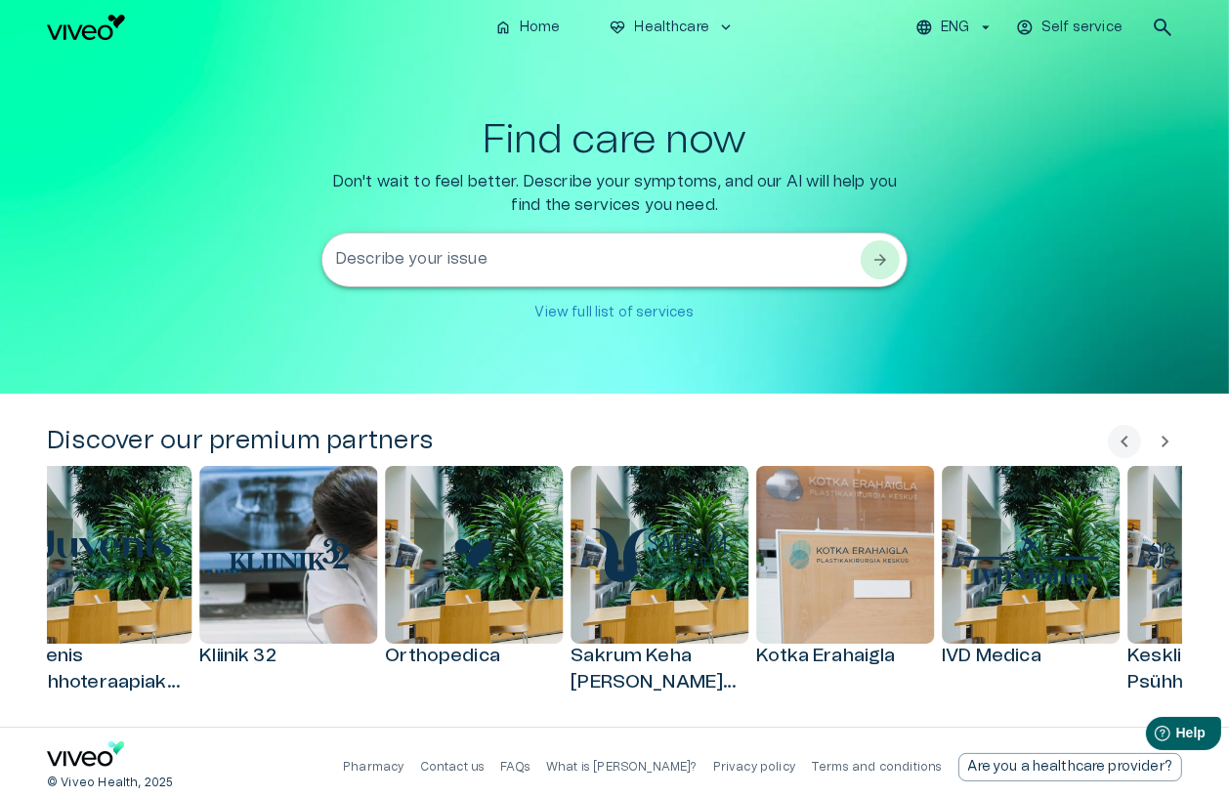
click at [968, 445] on span "chevron_right" at bounding box center [1165, 441] width 23 height 23
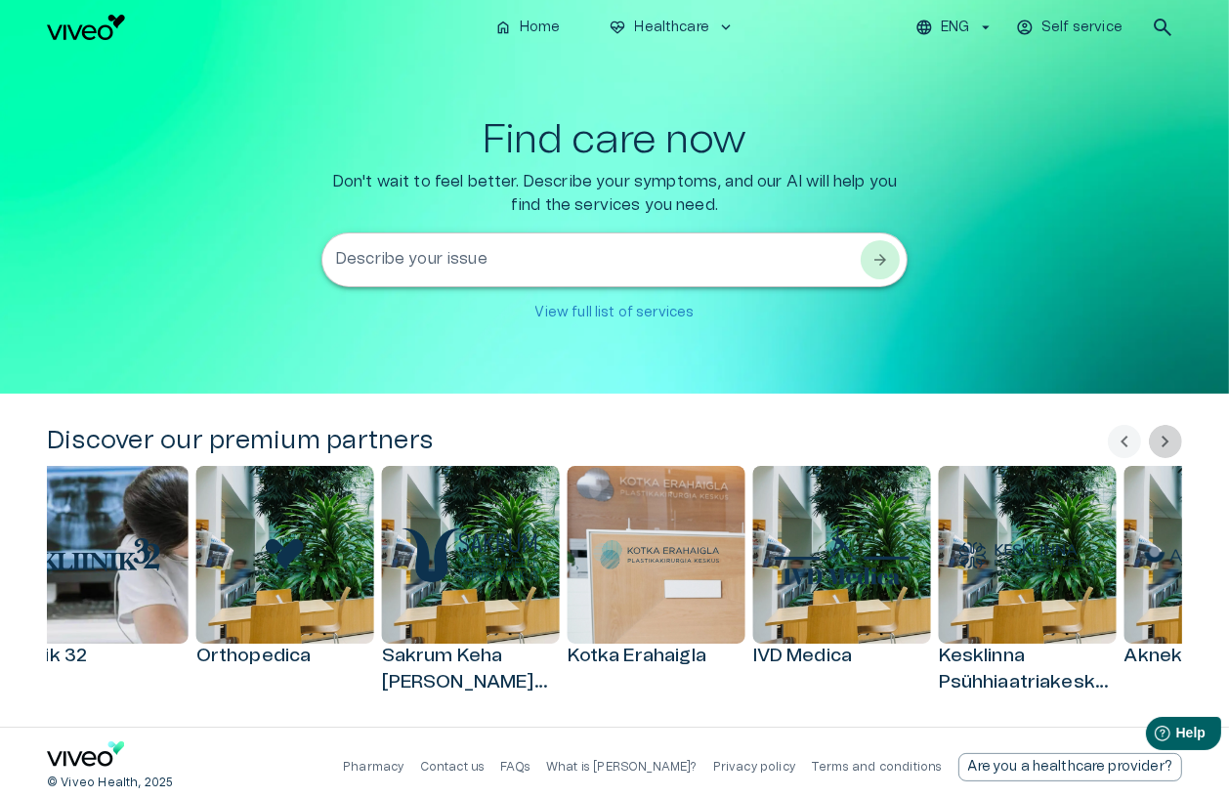
click at [968, 445] on span "chevron_right" at bounding box center [1165, 441] width 23 height 23
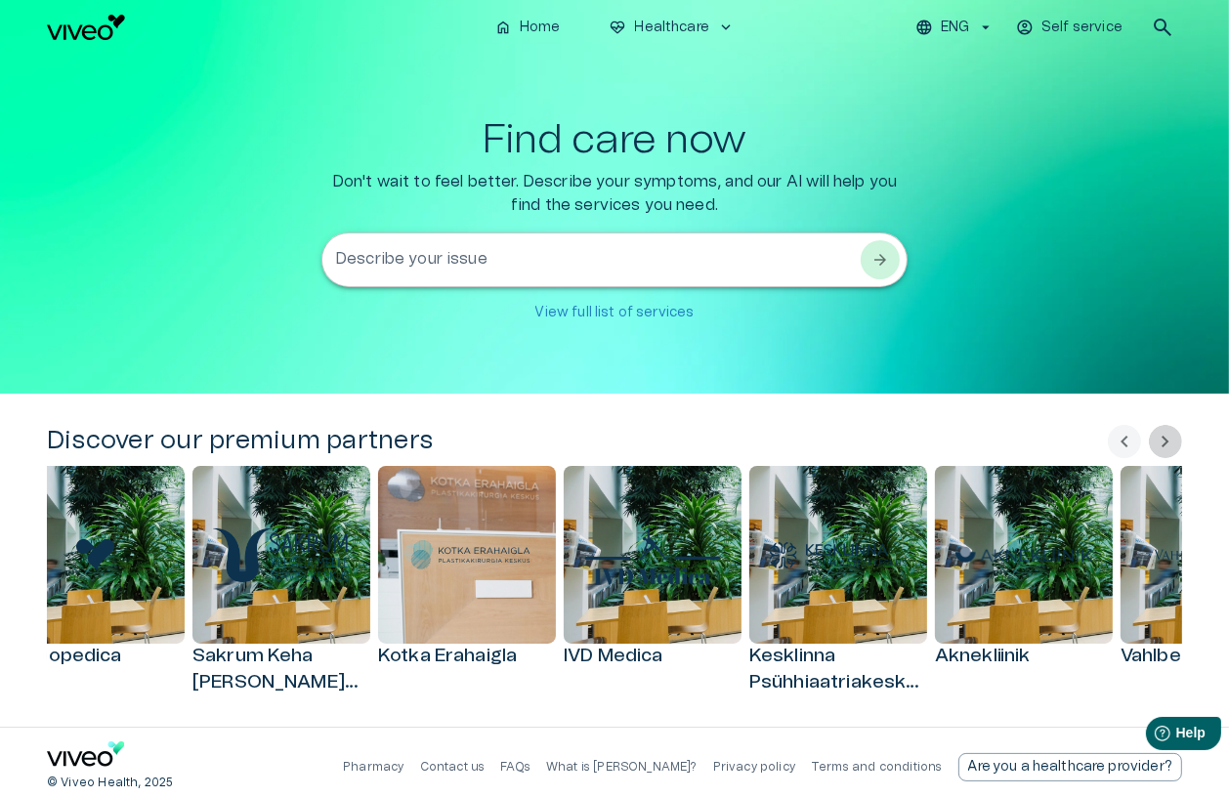
click at [968, 445] on span "chevron_right" at bounding box center [1165, 441] width 23 height 23
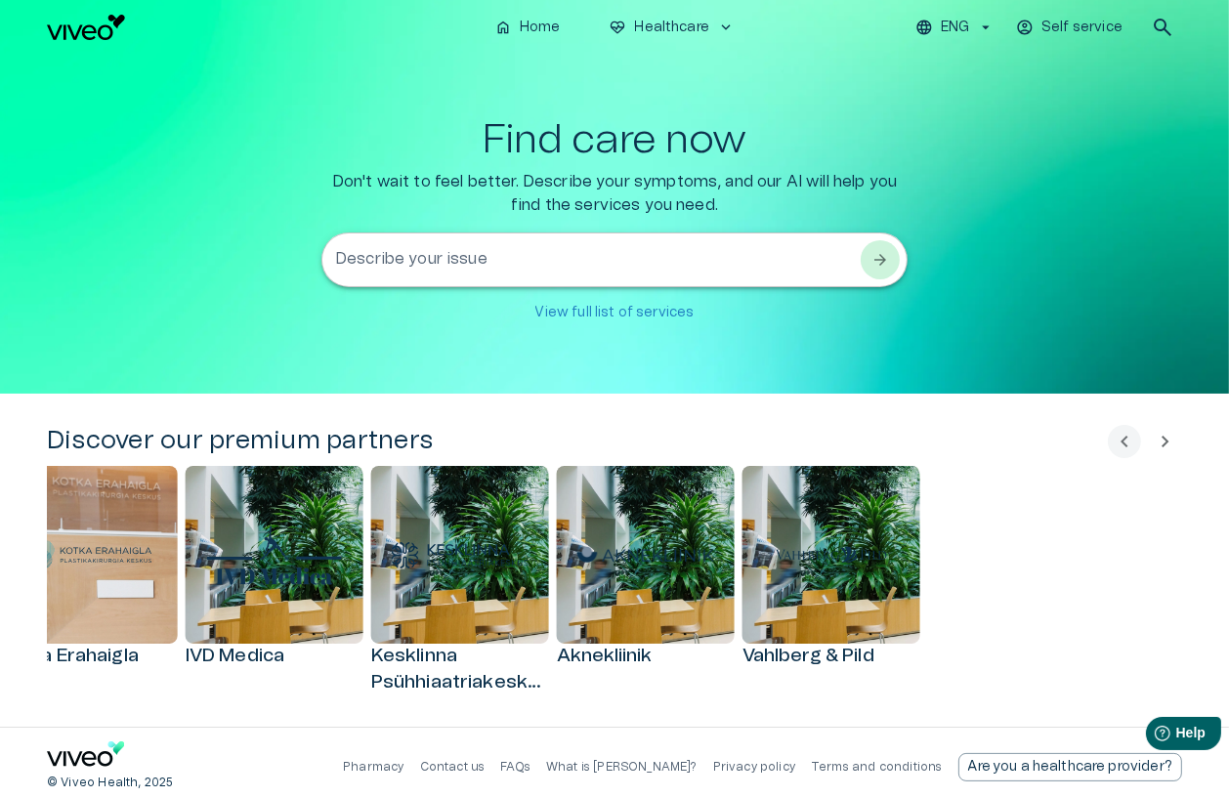
click at [968, 445] on div "chevron_left chevron_right" at bounding box center [1145, 441] width 74 height 33
click at [968, 433] on span "chevron_left" at bounding box center [1124, 441] width 23 height 23
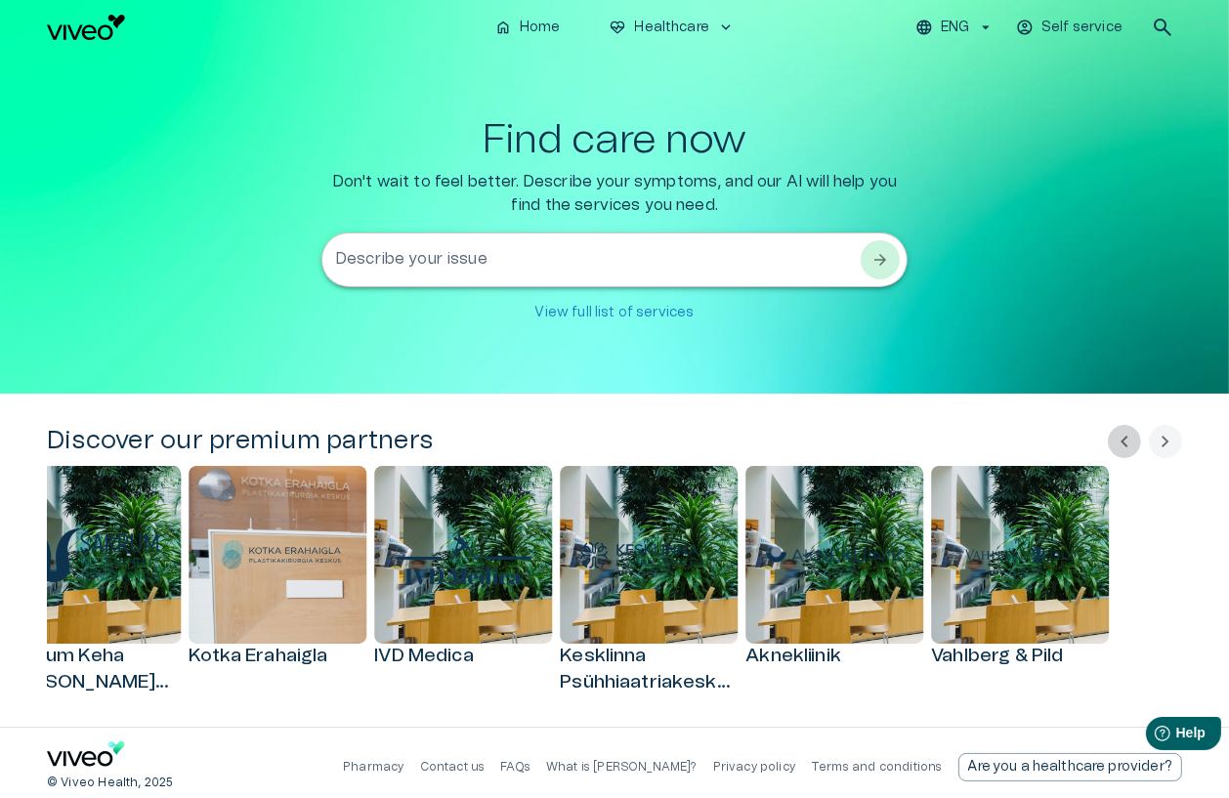
click at [968, 433] on span "chevron_left" at bounding box center [1124, 441] width 23 height 23
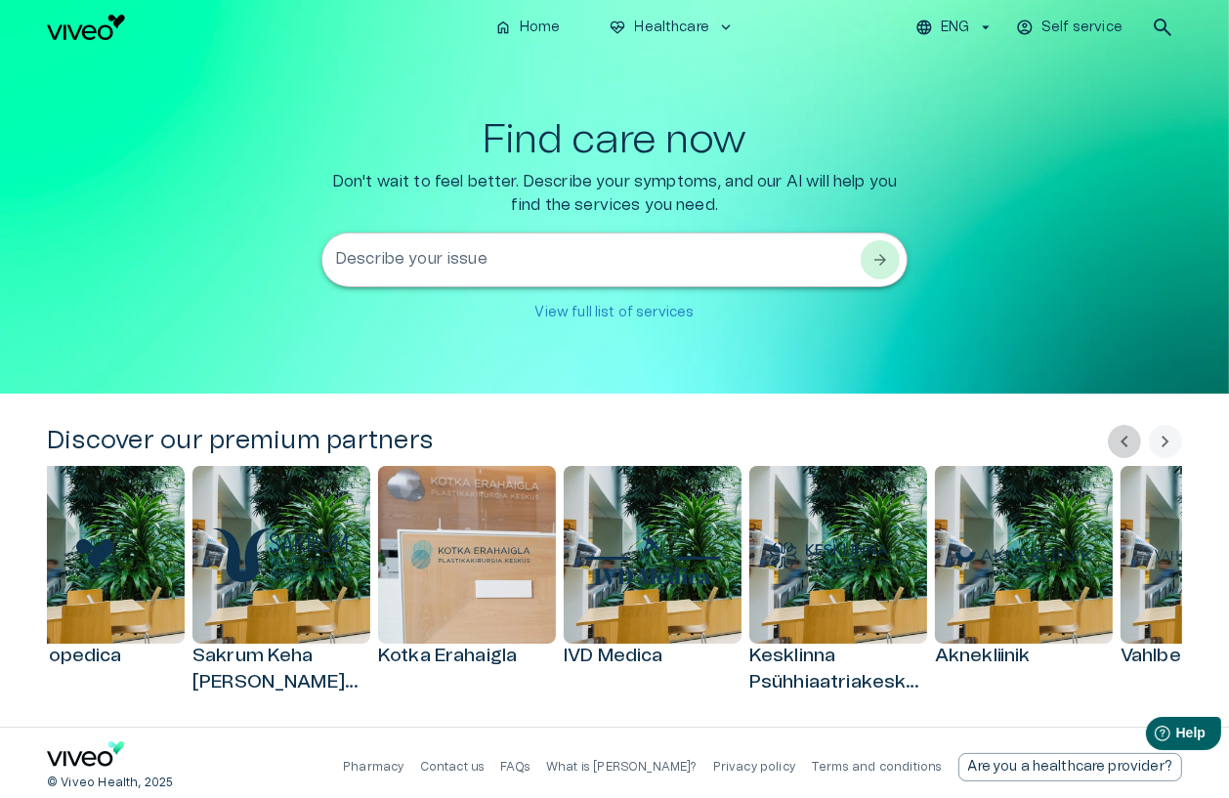
click at [968, 433] on span "chevron_left" at bounding box center [1124, 441] width 23 height 23
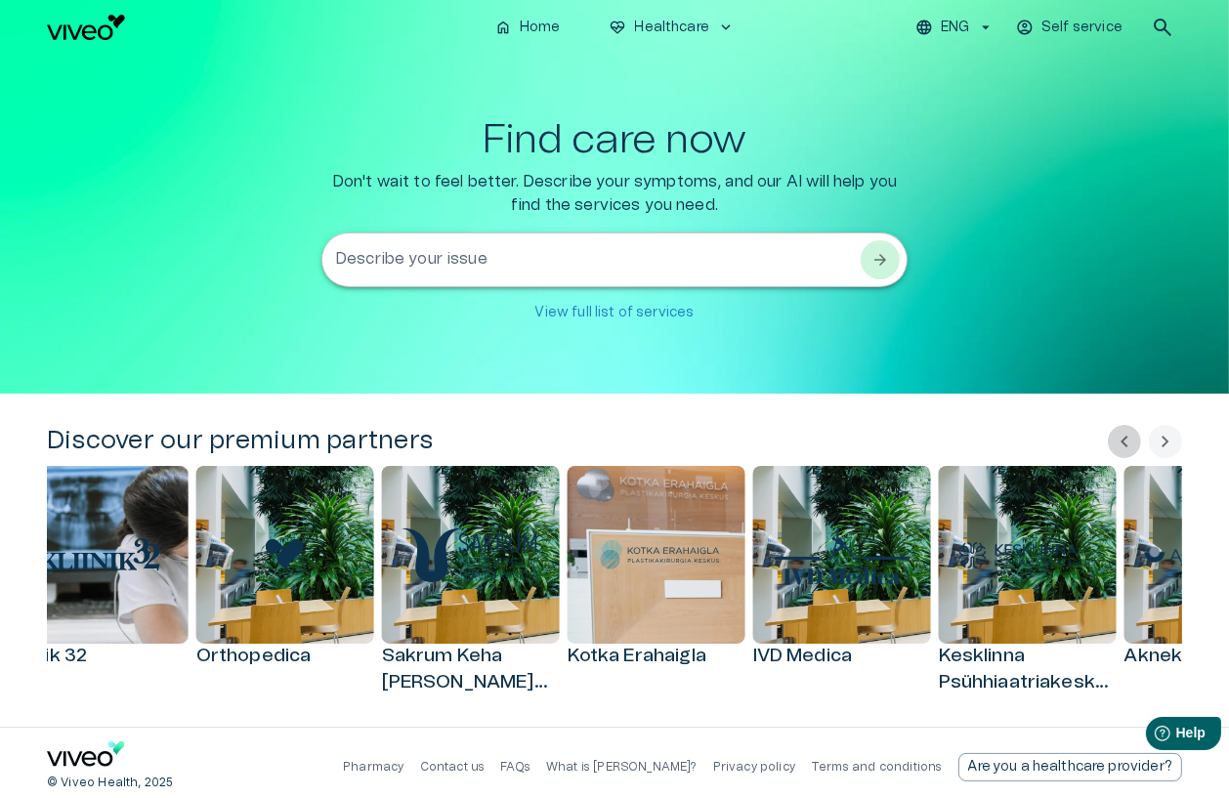
click at [968, 433] on span "chevron_left" at bounding box center [1124, 441] width 23 height 23
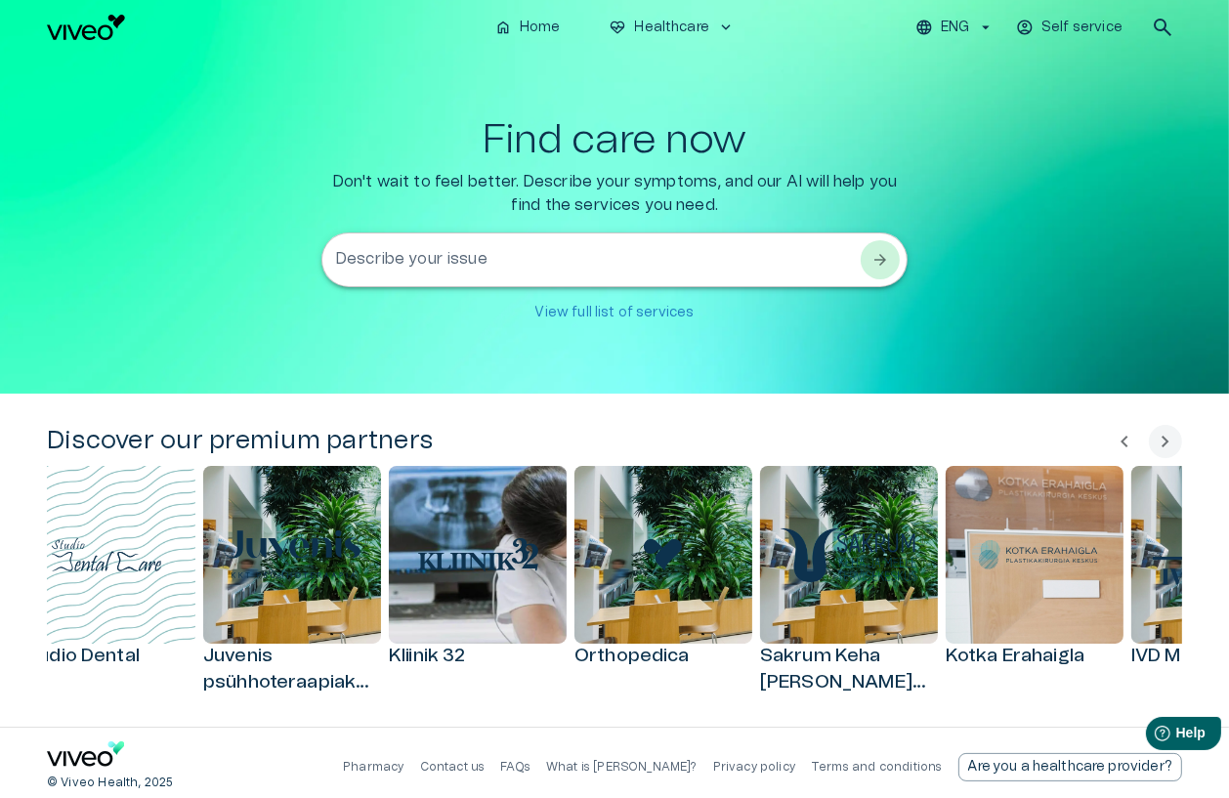
click at [968, 433] on span "chevron_left" at bounding box center [1124, 441] width 23 height 23
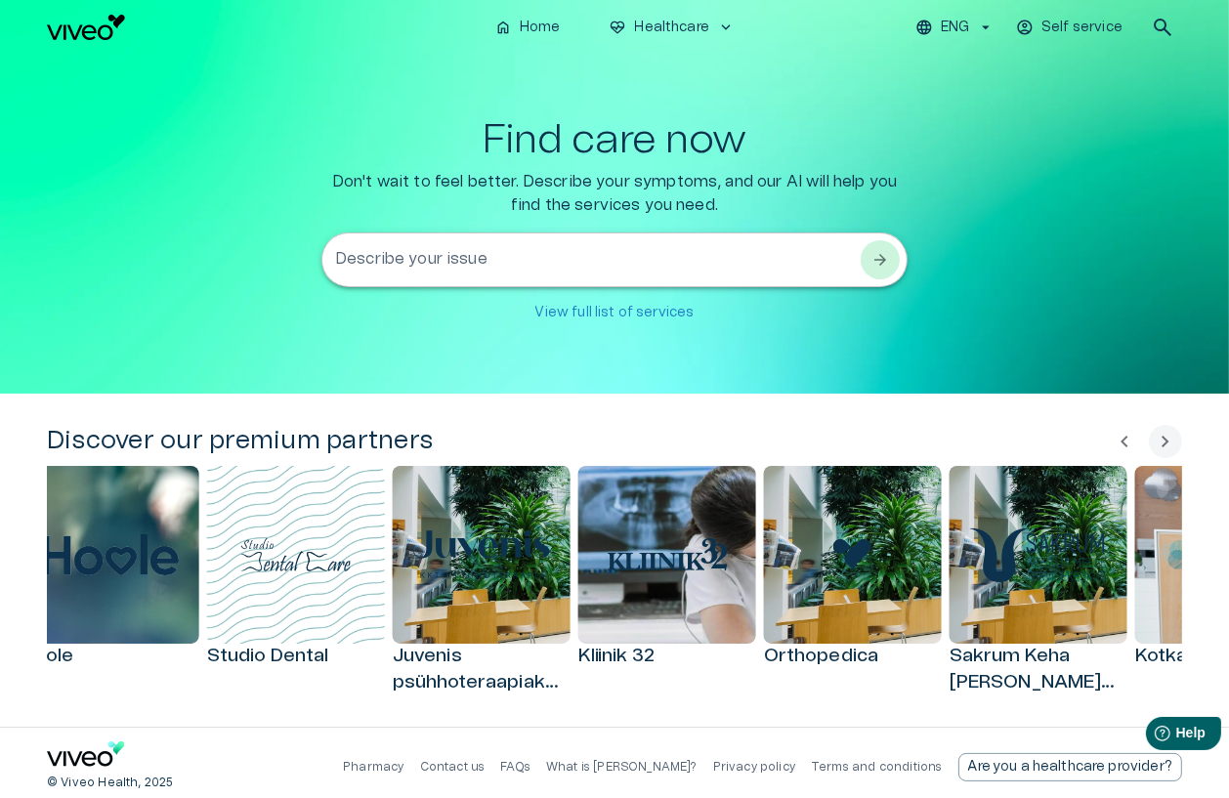
click at [968, 433] on span "chevron_left" at bounding box center [1124, 441] width 23 height 23
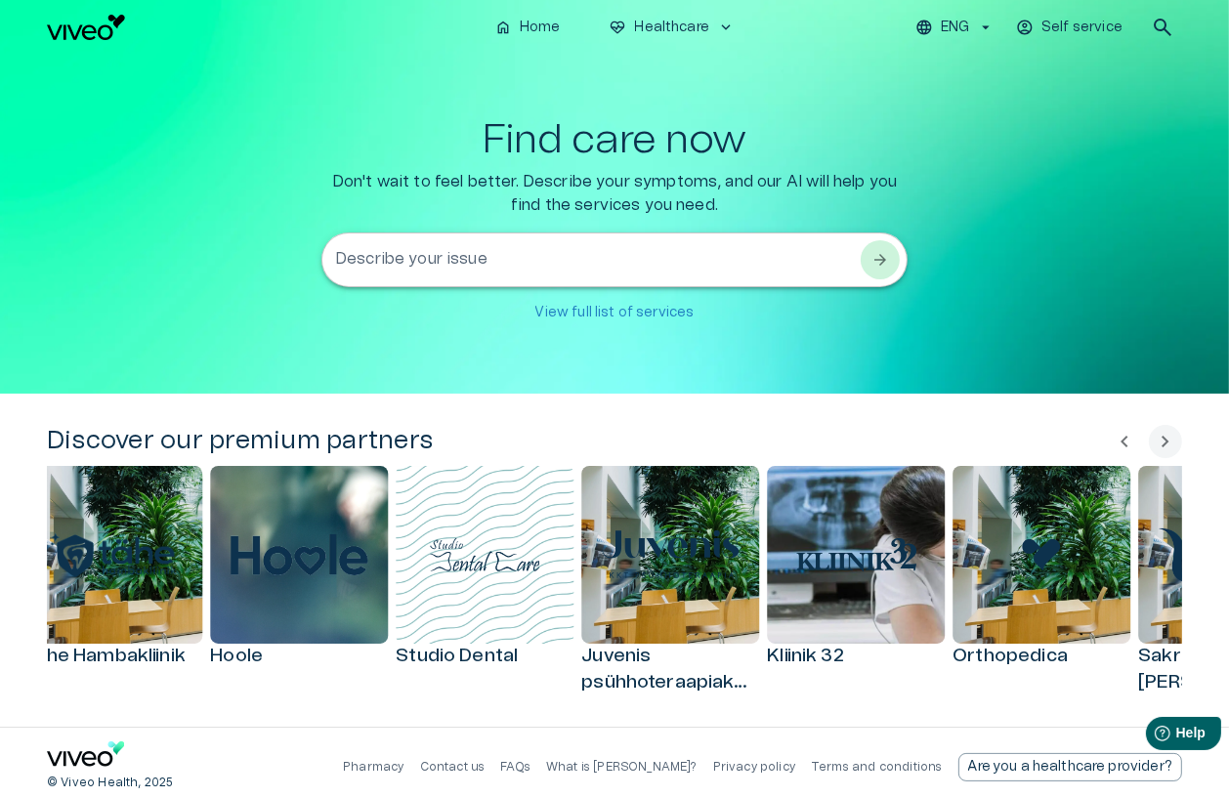
click at [968, 433] on span "chevron_left" at bounding box center [1124, 441] width 23 height 23
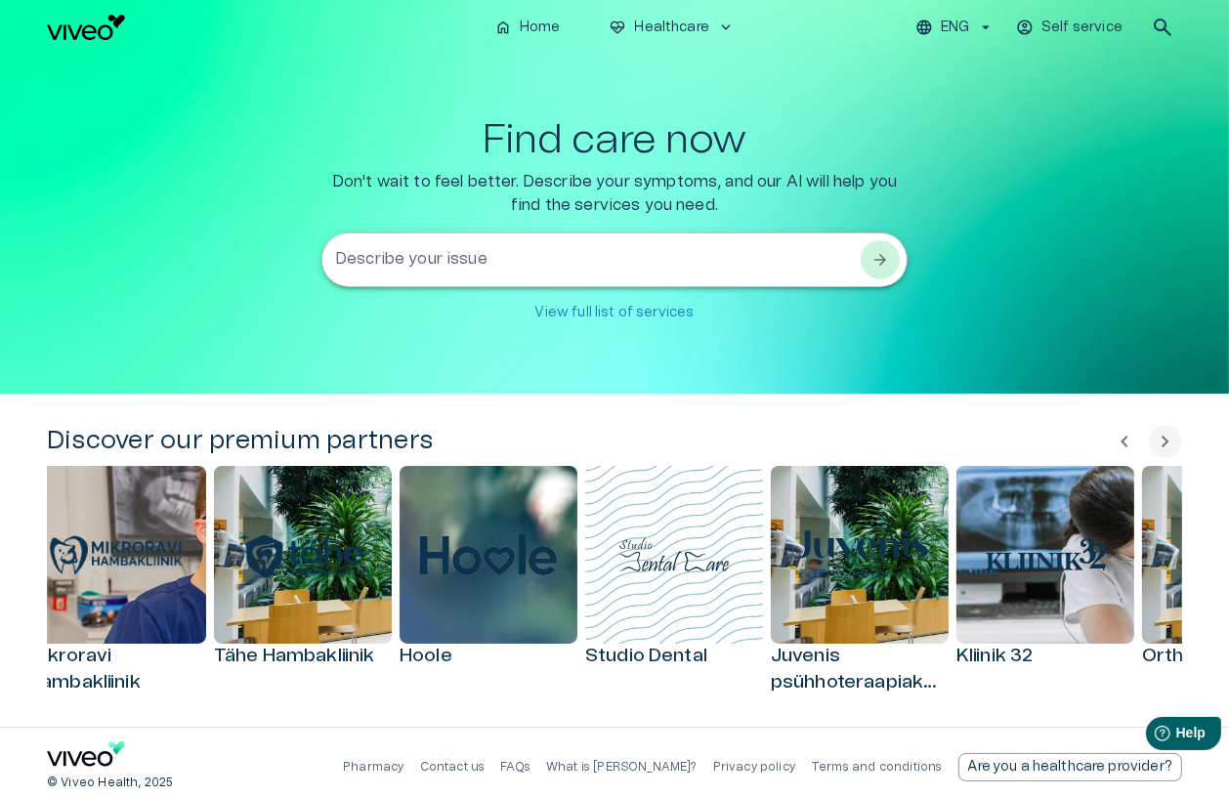
click at [968, 434] on span "chevron_left" at bounding box center [1124, 441] width 23 height 23
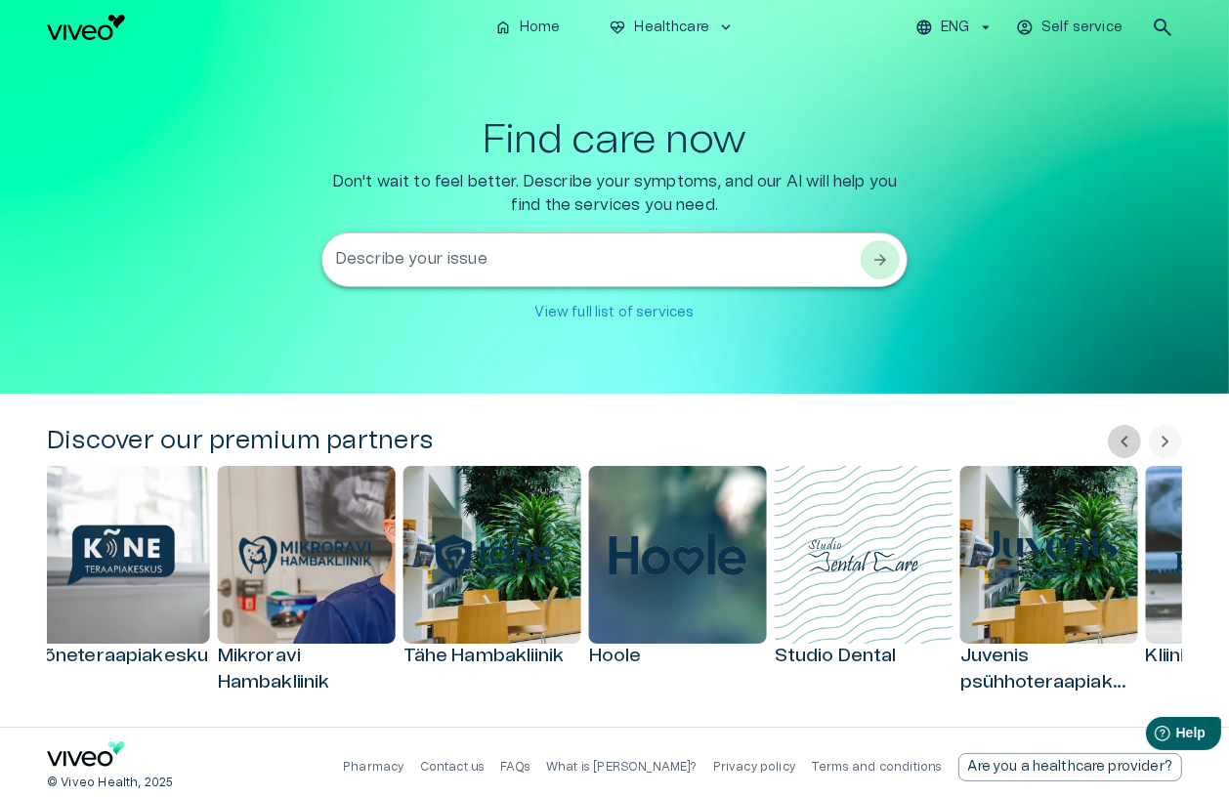
click at [968, 435] on span "chevron_left" at bounding box center [1124, 441] width 23 height 23
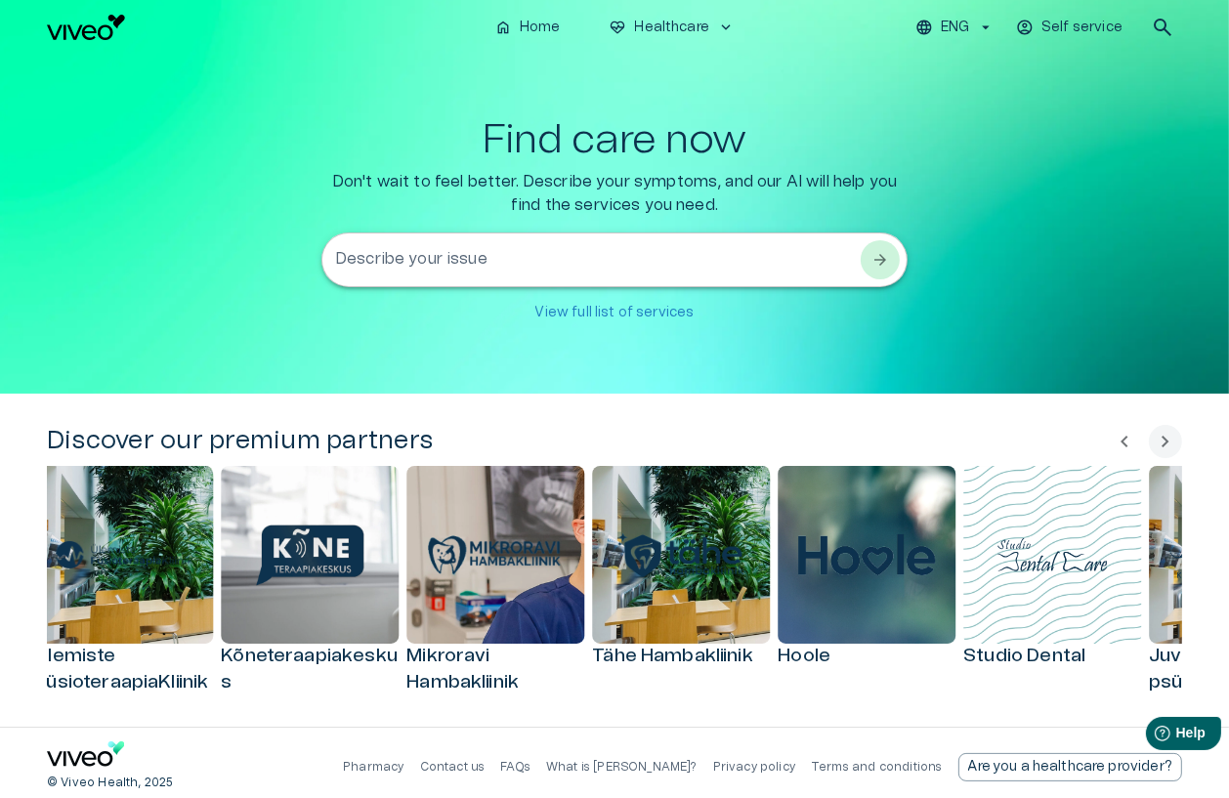
click at [968, 436] on span "chevron_left" at bounding box center [1124, 441] width 23 height 23
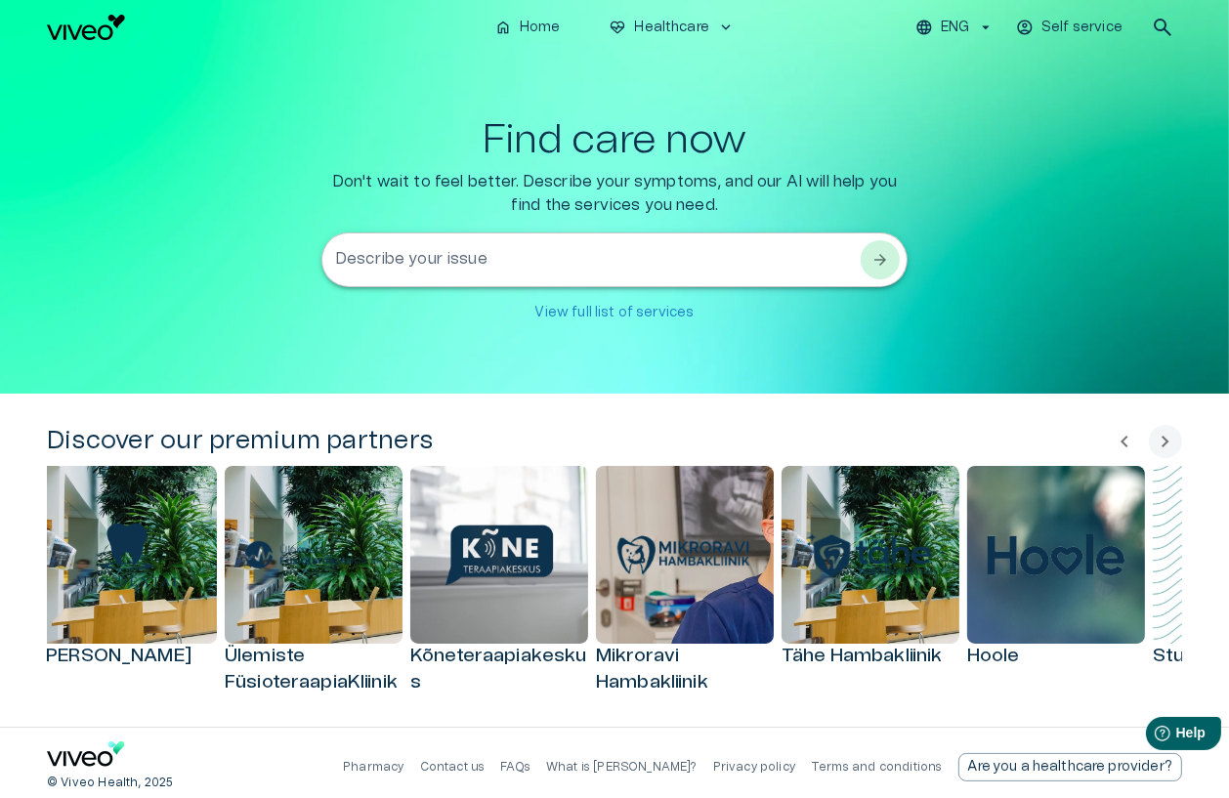
click at [968, 436] on span "chevron_left" at bounding box center [1124, 441] width 23 height 23
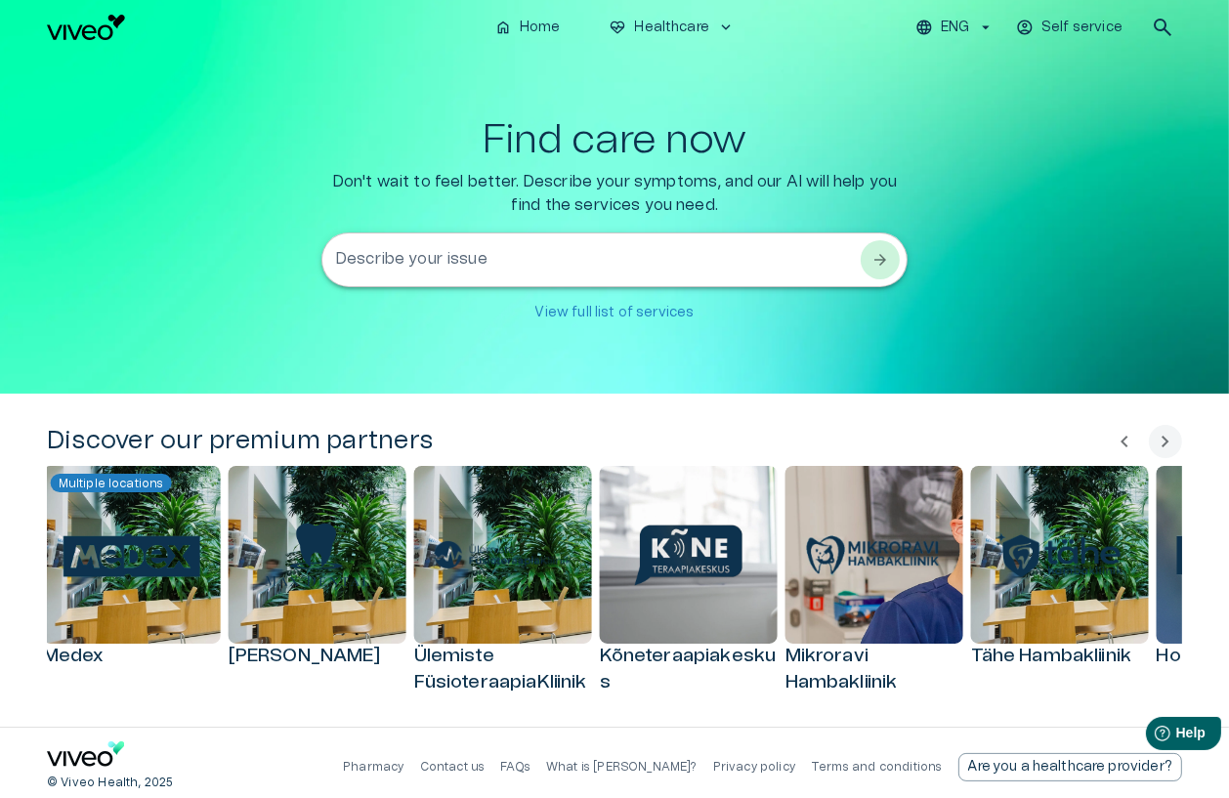
click at [968, 436] on span "chevron_left" at bounding box center [1124, 441] width 23 height 23
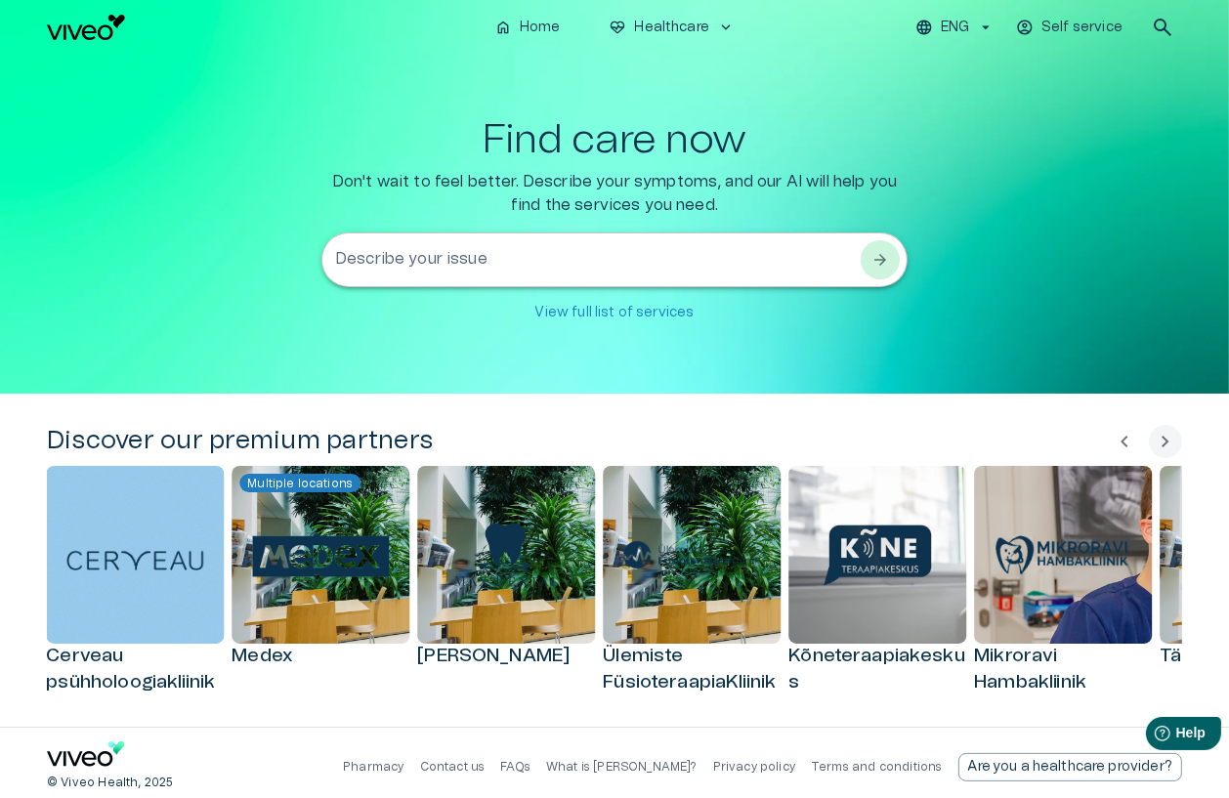
click at [968, 451] on span "chevron_left" at bounding box center [1124, 441] width 23 height 23
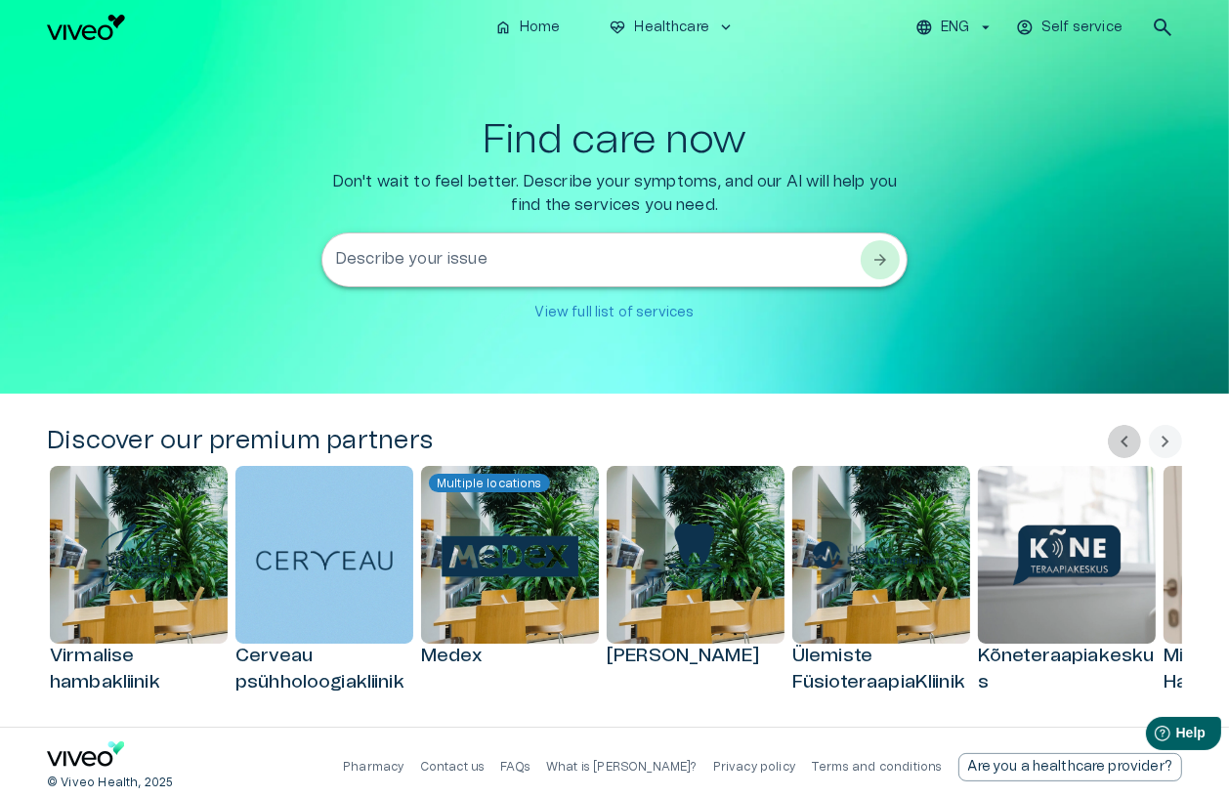
click at [968, 451] on span "chevron_left" at bounding box center [1124, 441] width 23 height 23
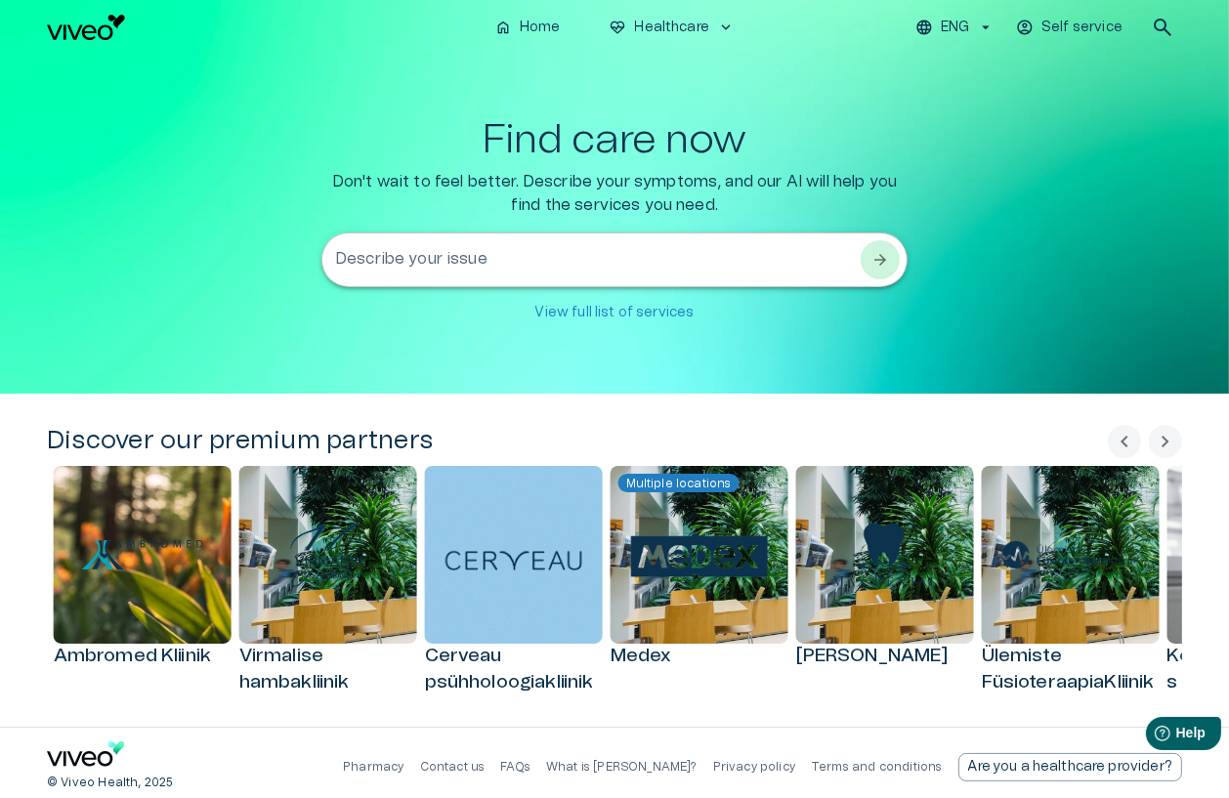
scroll to position [9, 0]
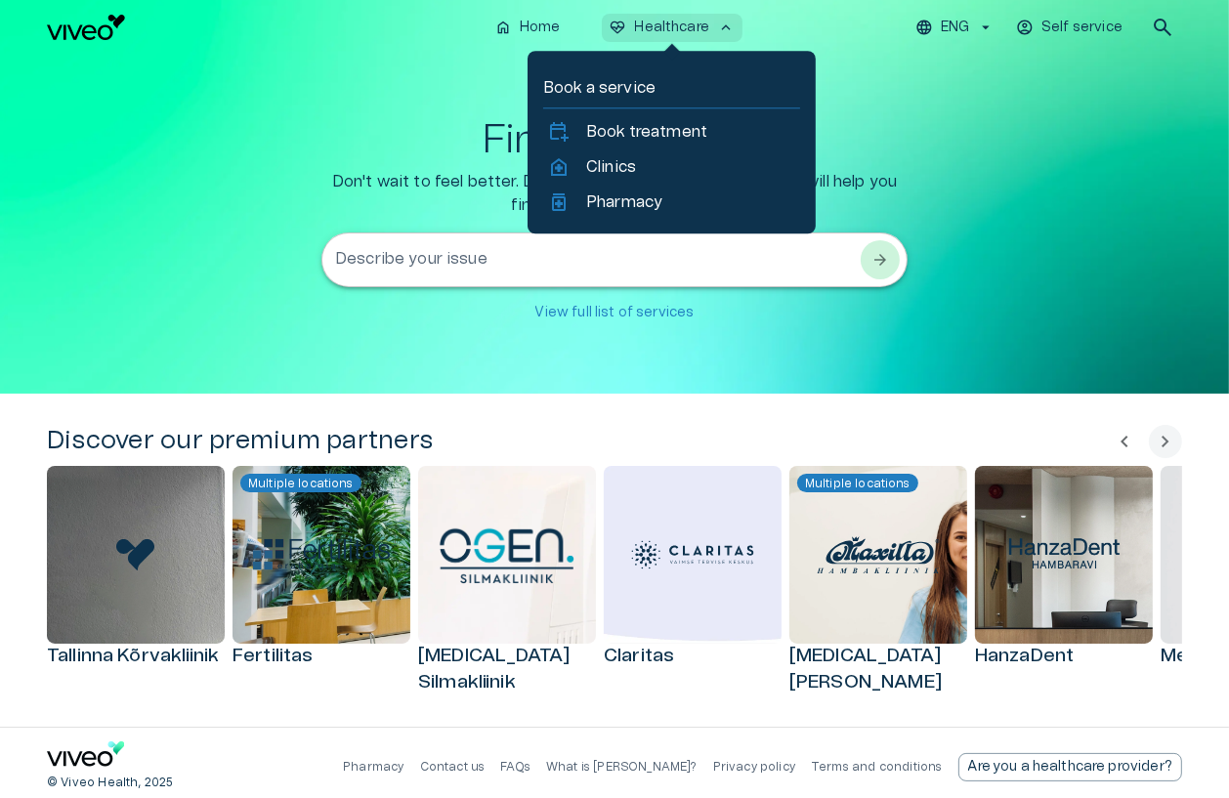
click at [674, 37] on p "Healthcare" at bounding box center [672, 28] width 75 height 21
click at [634, 161] on p "Clinics" at bounding box center [611, 166] width 50 height 23
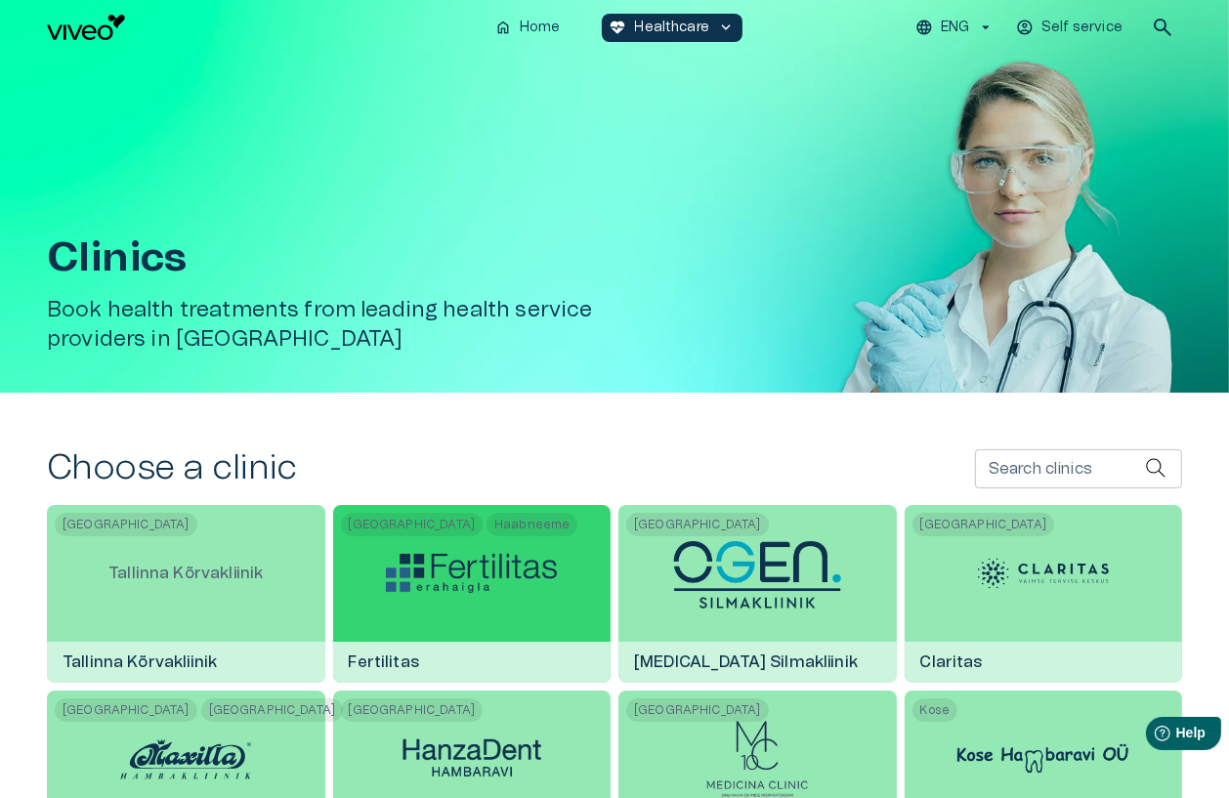
click at [506, 590] on img at bounding box center [471, 573] width 171 height 39
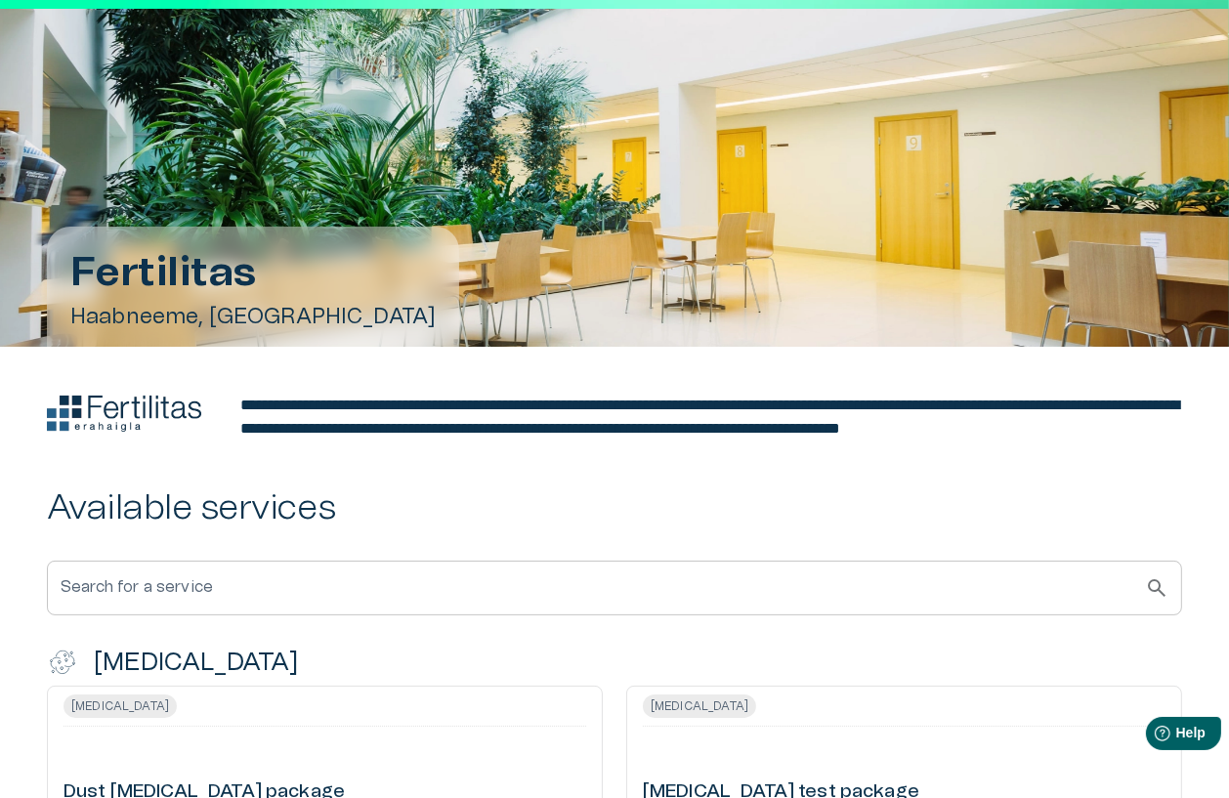
scroll to position [50, 0]
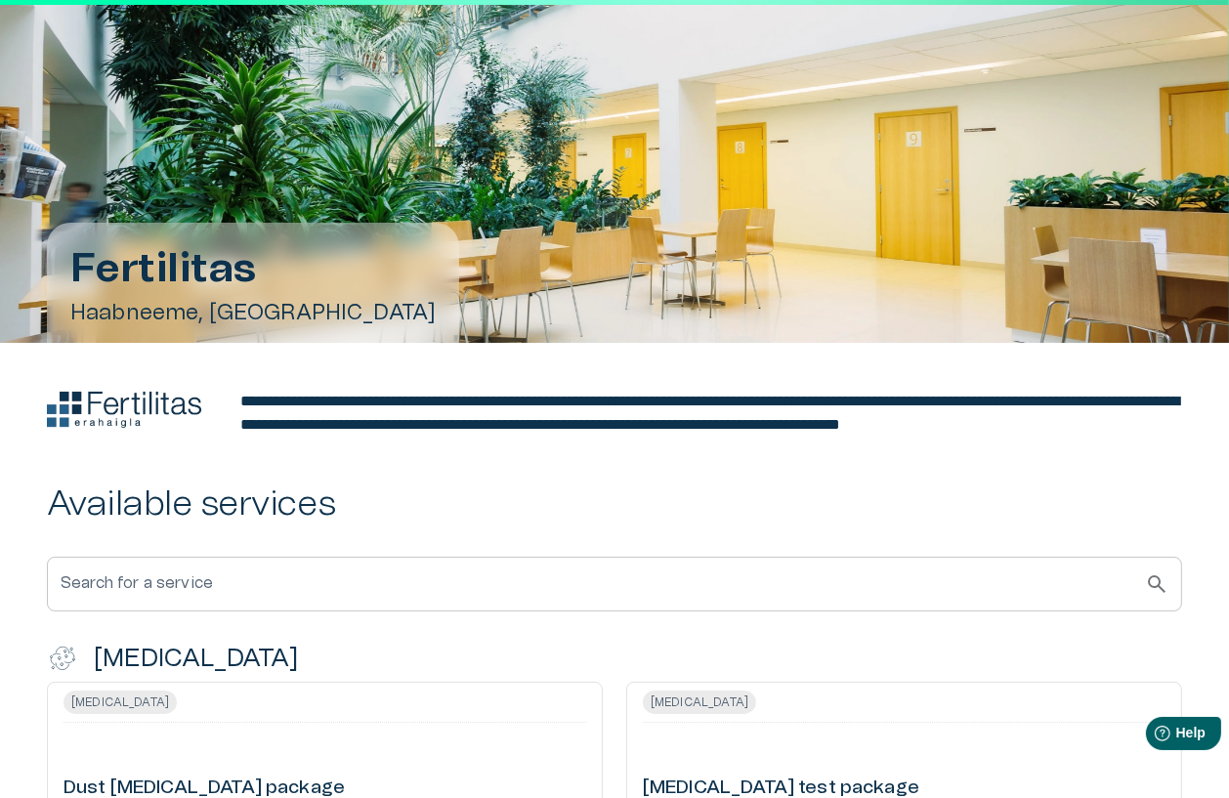
click at [746, 264] on div "Fertilitas Haabneeme, Tallinn" at bounding box center [614, 283] width 1135 height 120
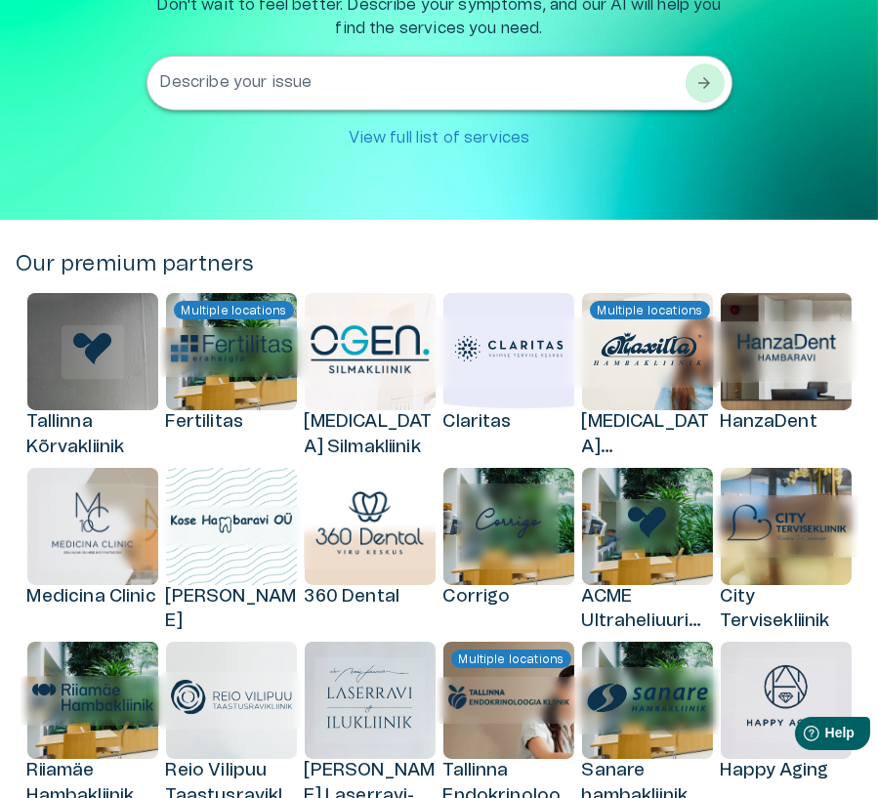
scroll to position [215, 0]
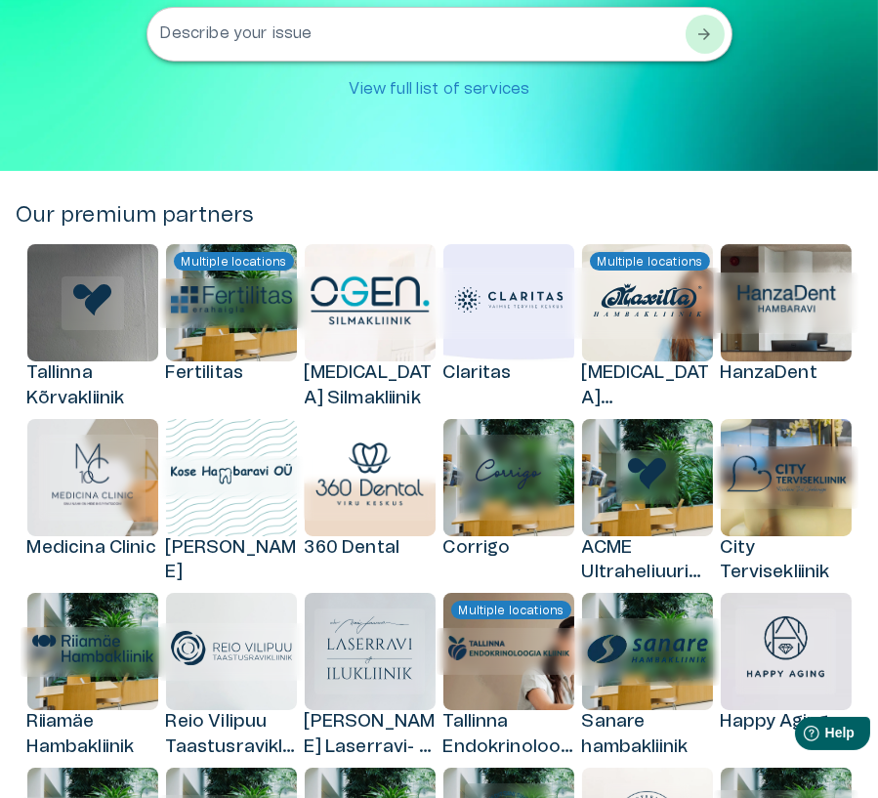
click at [601, 148] on div "Find care now Don't wait to feel better. Describe your symptoms, and our AI wil…" at bounding box center [439, 5] width 847 height 331
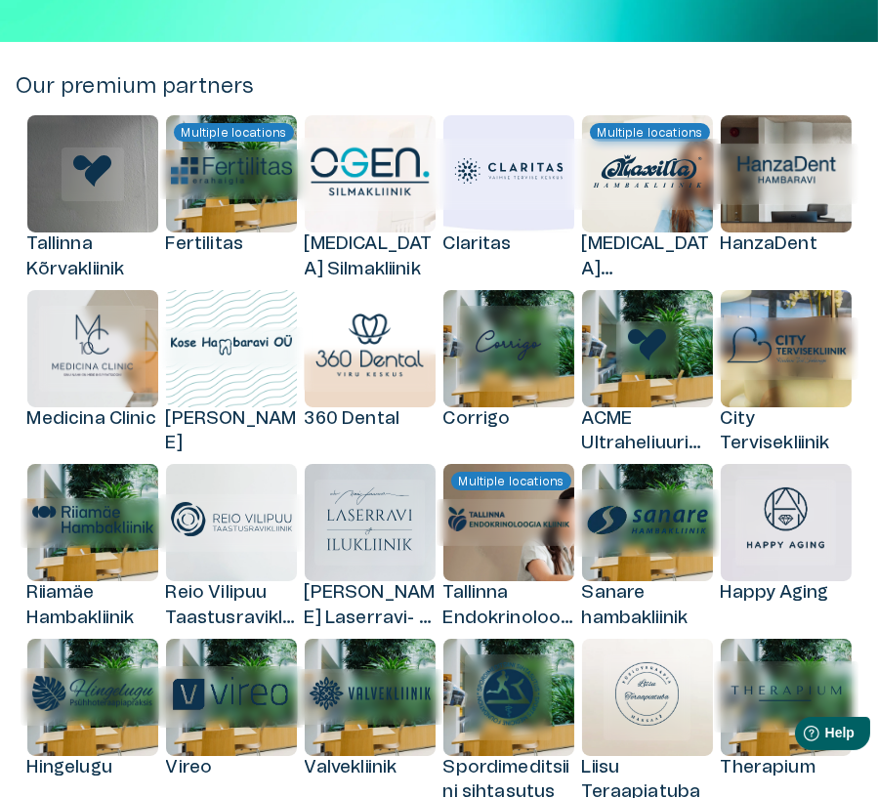
scroll to position [307, 0]
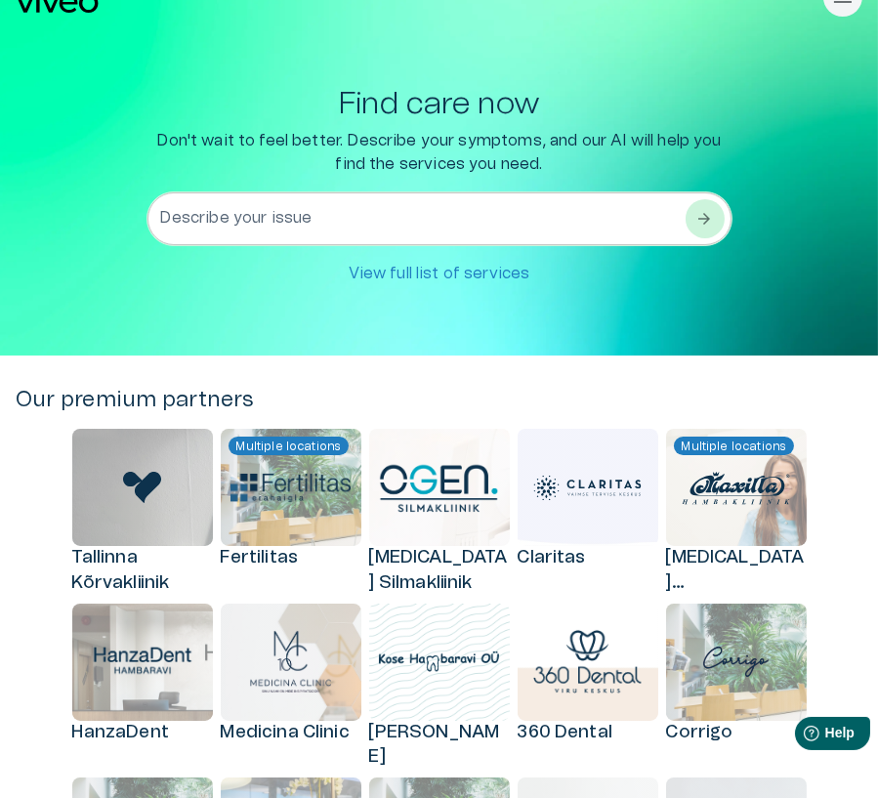
scroll to position [21, 0]
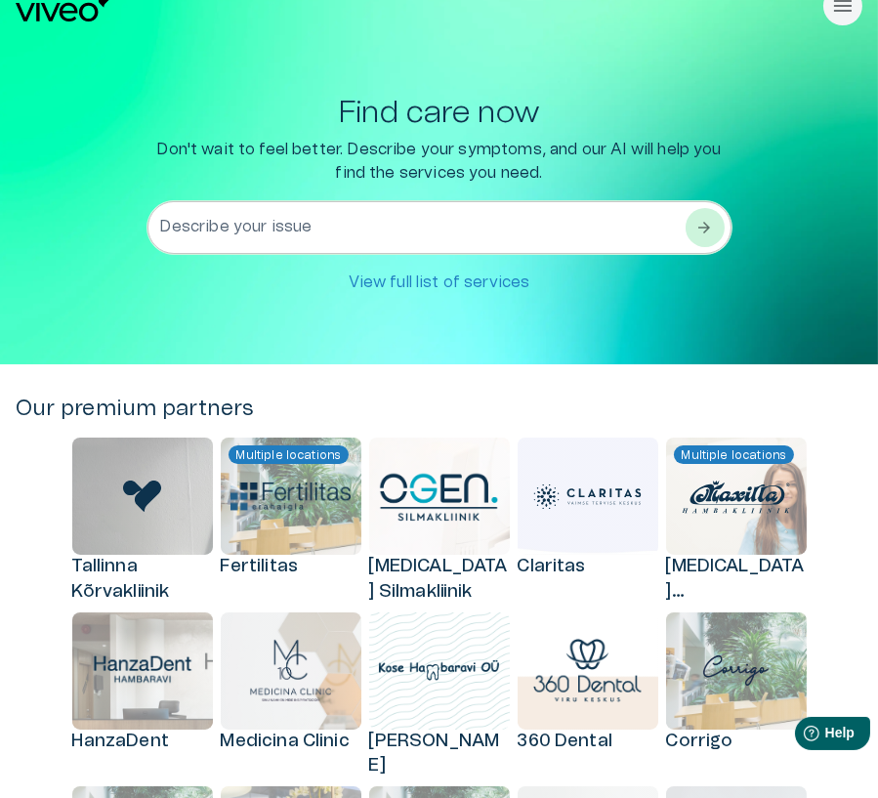
click at [580, 243] on textarea "Describe your issue" at bounding box center [422, 227] width 522 height 67
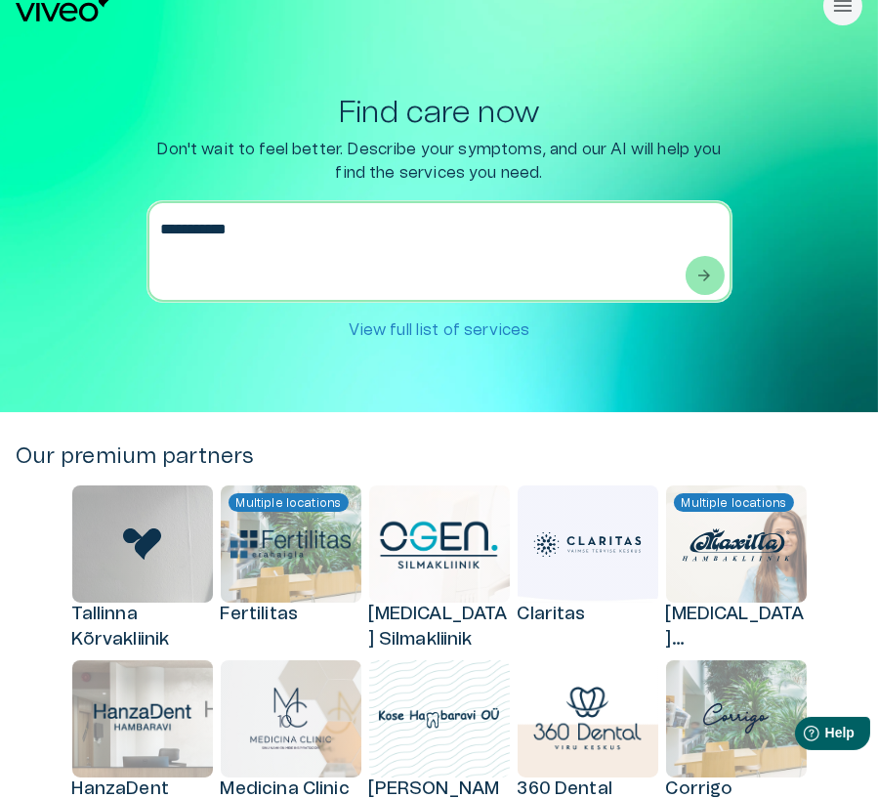
type textarea "**********"
click at [708, 273] on span "arrow_forward" at bounding box center [706, 276] width 20 height 20
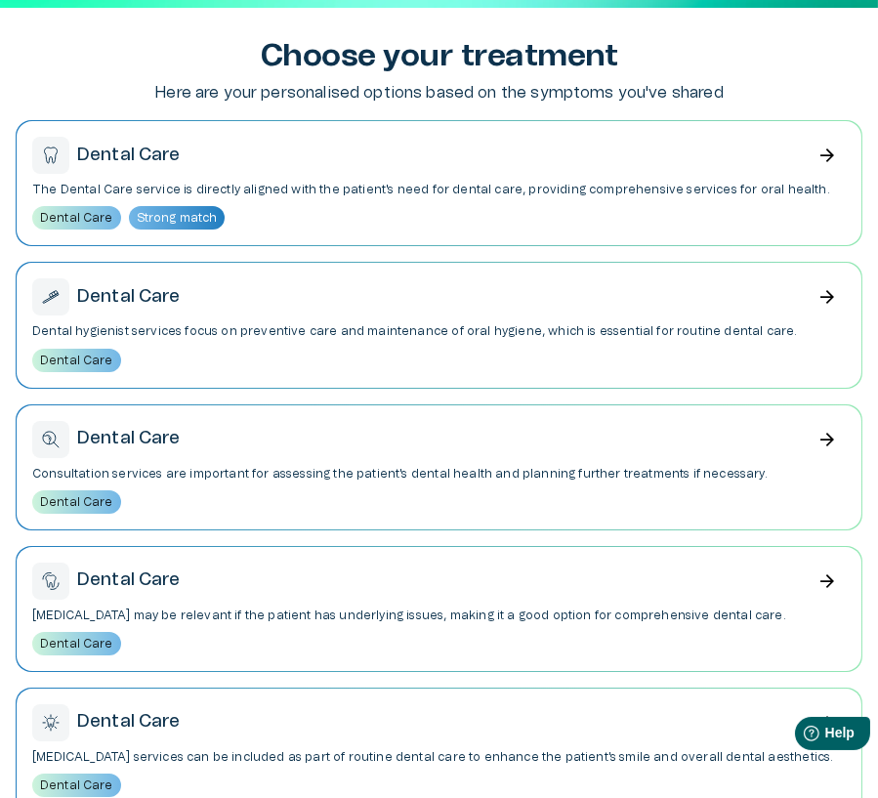
scroll to position [10, 0]
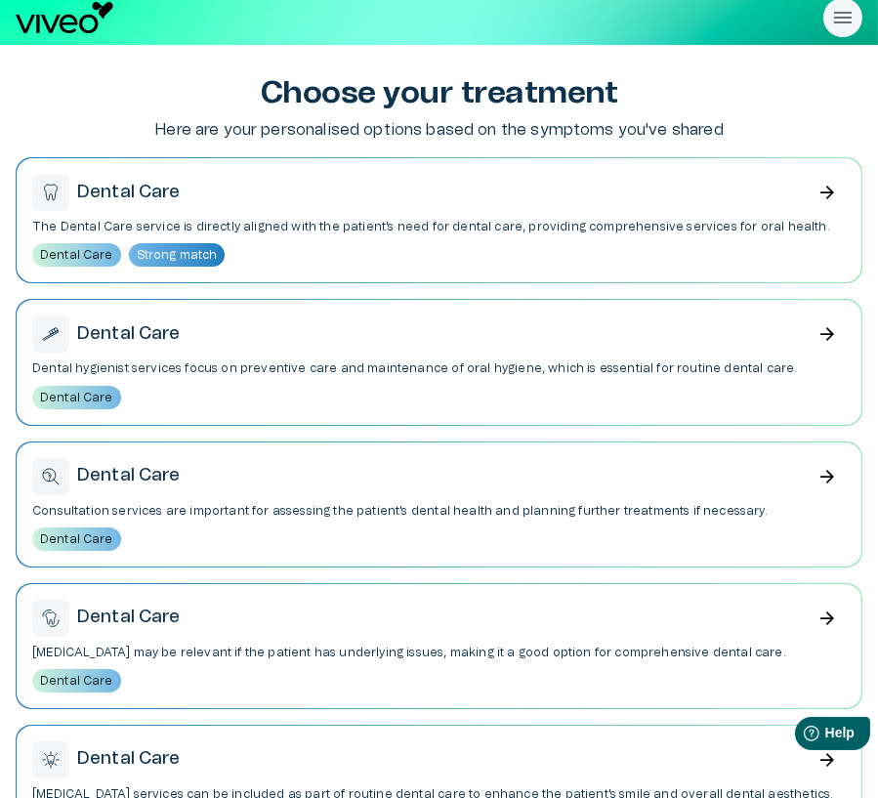
click at [536, 228] on p "The Dental Care service is directly aligned with the patient's need for dental …" at bounding box center [439, 227] width 814 height 17
click at [454, 235] on div "Dental Care arrow_forward The Dental Care service is directly aligned with the …" at bounding box center [439, 220] width 845 height 124
click at [499, 172] on div "Dental Care arrow_forward The Dental Care service is directly aligned with the …" at bounding box center [439, 220] width 845 height 124
click at [547, 55] on div "Choose your treatment Here are your personalised options based on the symptoms …" at bounding box center [439, 499] width 878 height 908
click at [461, 225] on p "The Dental Care service is directly aligned with the patient's need for dental …" at bounding box center [439, 227] width 814 height 17
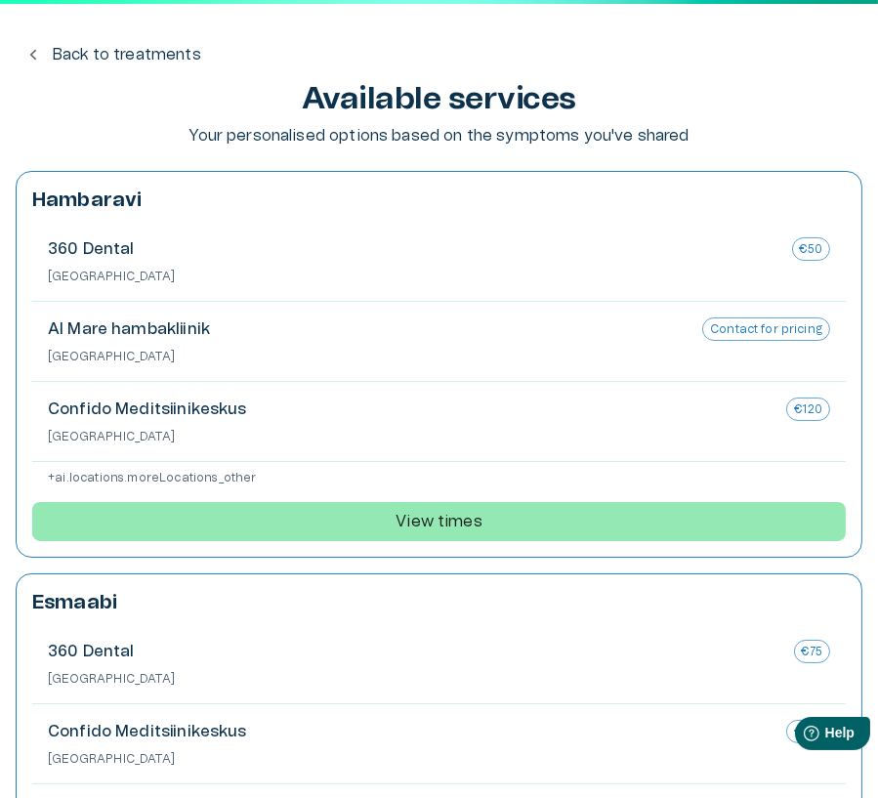
scroll to position [0, 0]
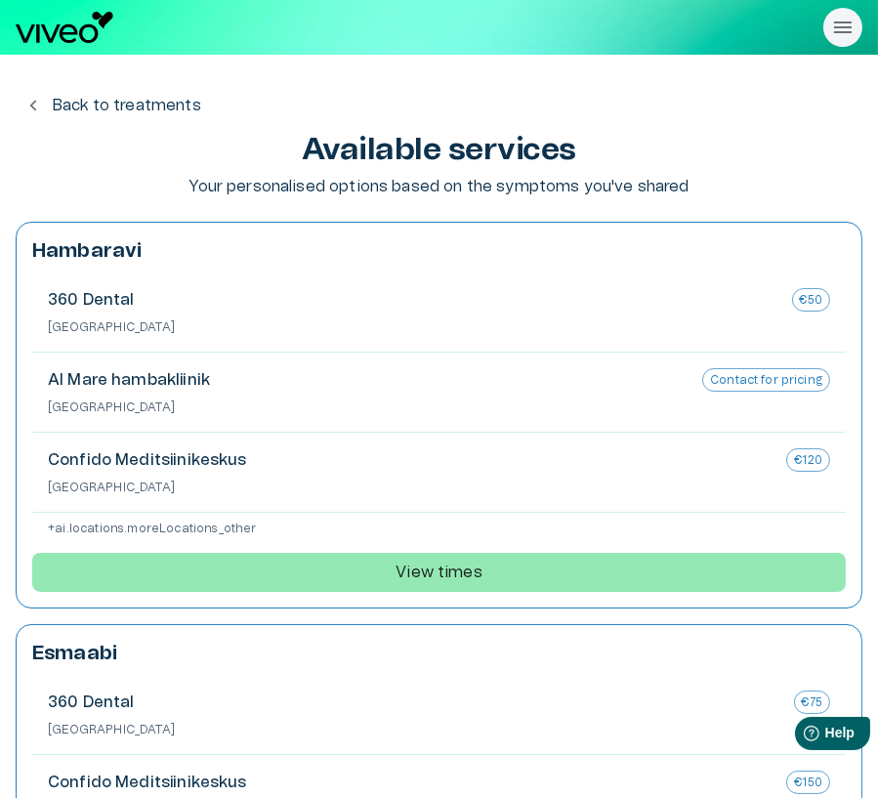
click at [157, 114] on p "Back to treatments" at bounding box center [127, 105] width 150 height 23
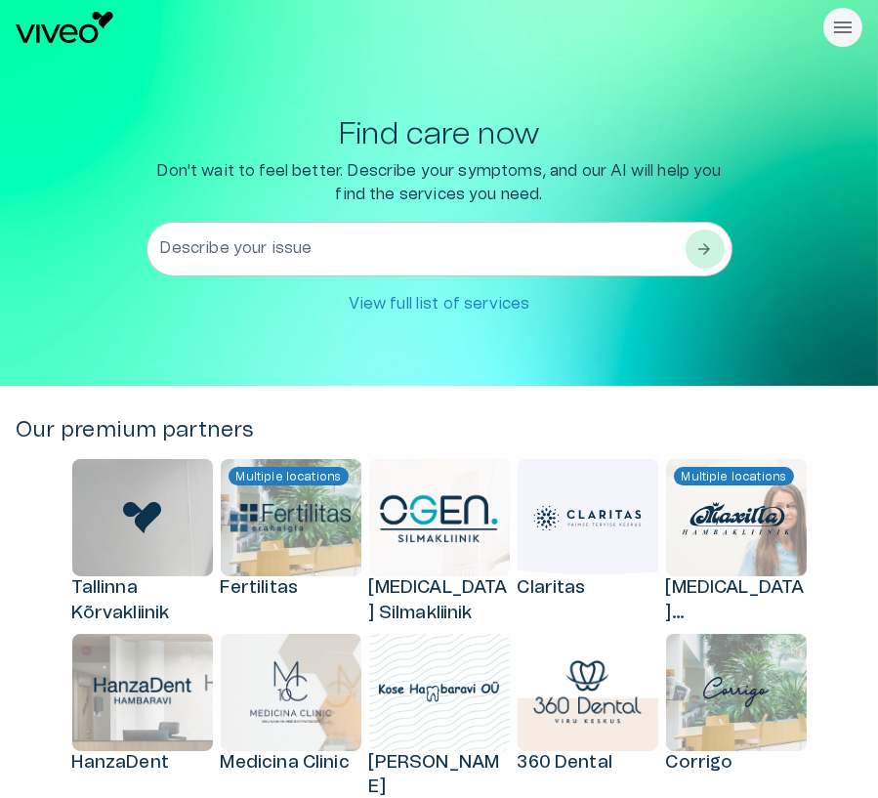
click at [495, 180] on p "Don't wait to feel better. Describe your symptoms, and our AI will help you fin…" at bounding box center [440, 182] width 586 height 47
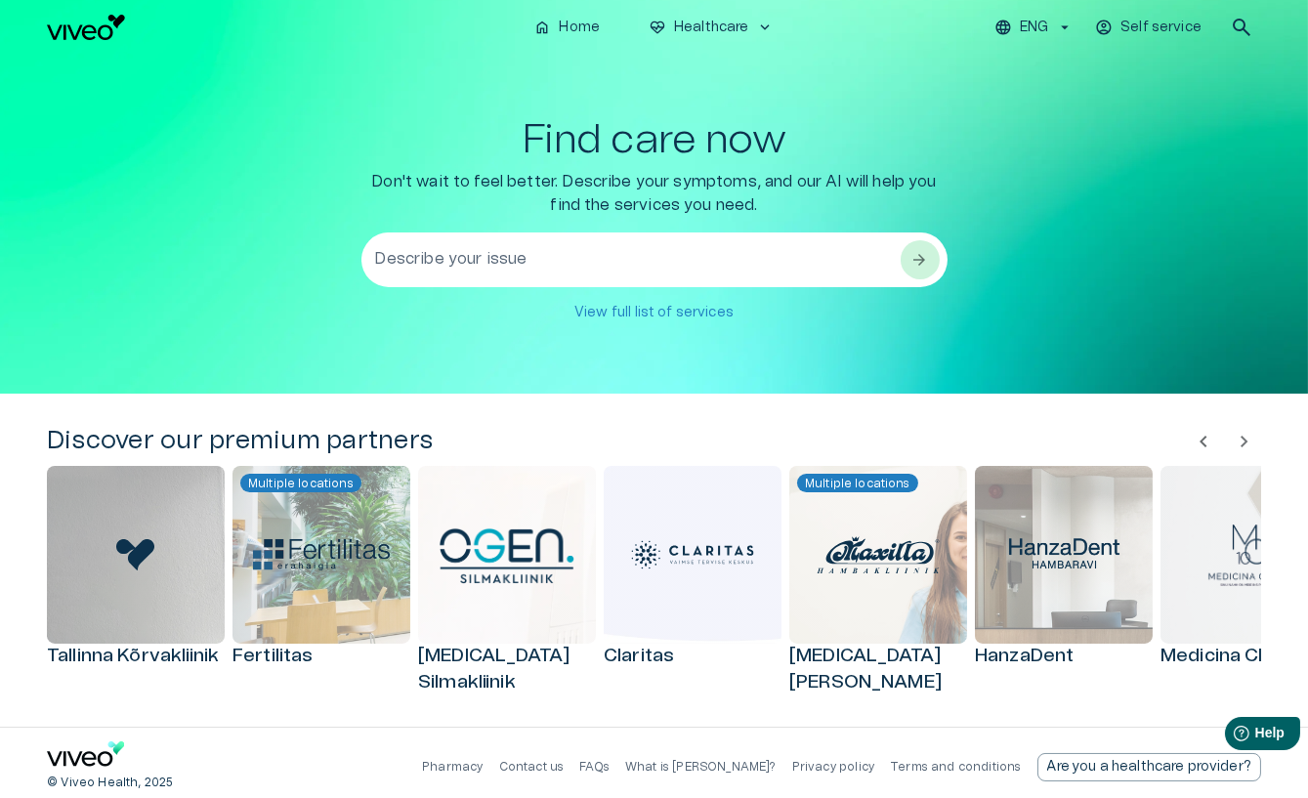
click at [880, 443] on span "chevron_right" at bounding box center [1244, 441] width 23 height 23
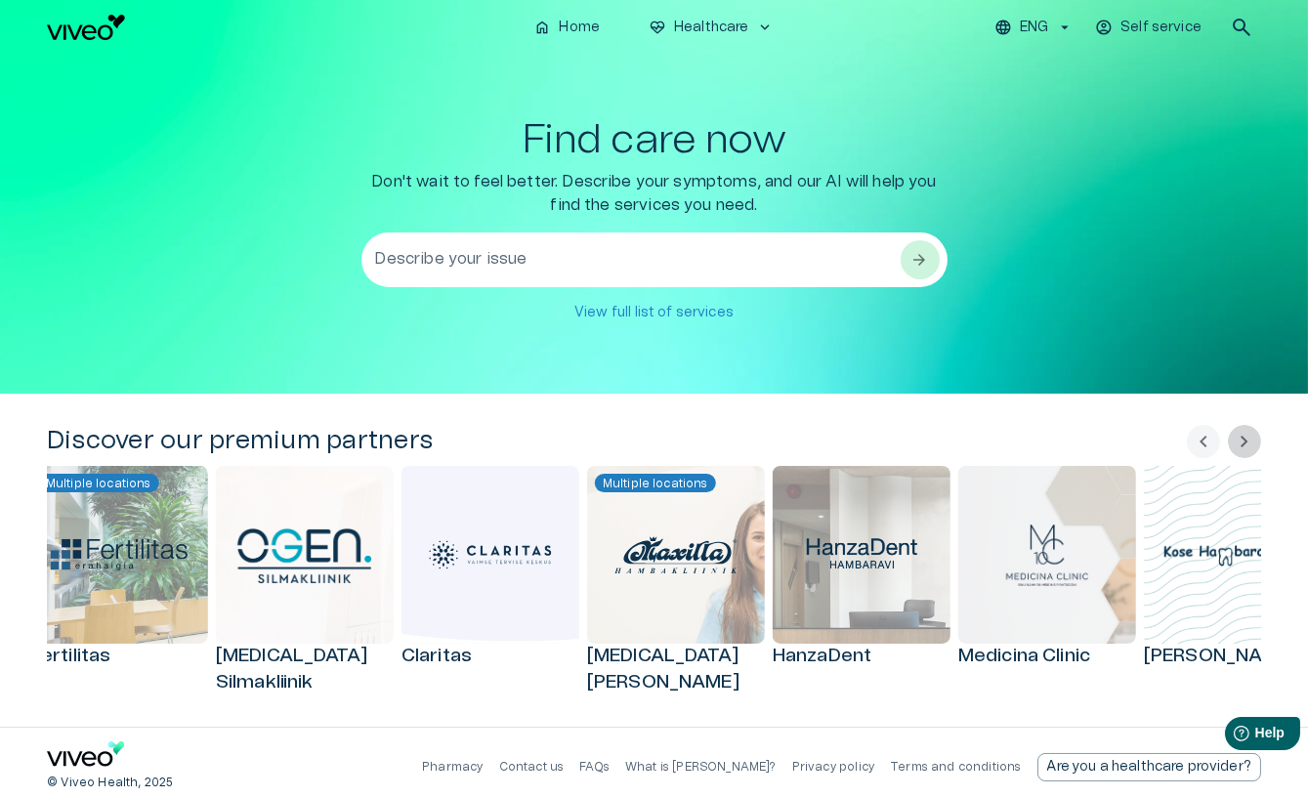
click at [880, 443] on span "chevron_right" at bounding box center [1244, 441] width 23 height 23
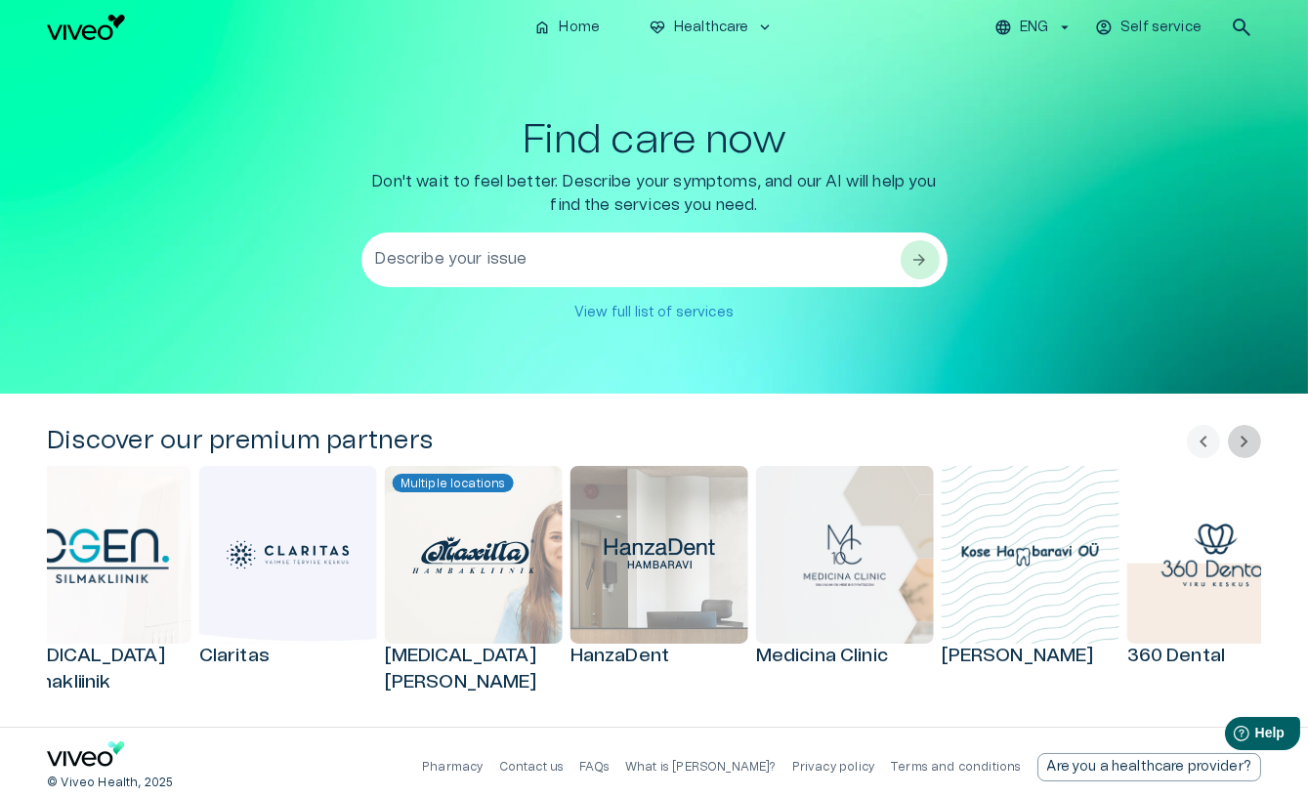
click at [880, 443] on span "chevron_right" at bounding box center [1244, 441] width 23 height 23
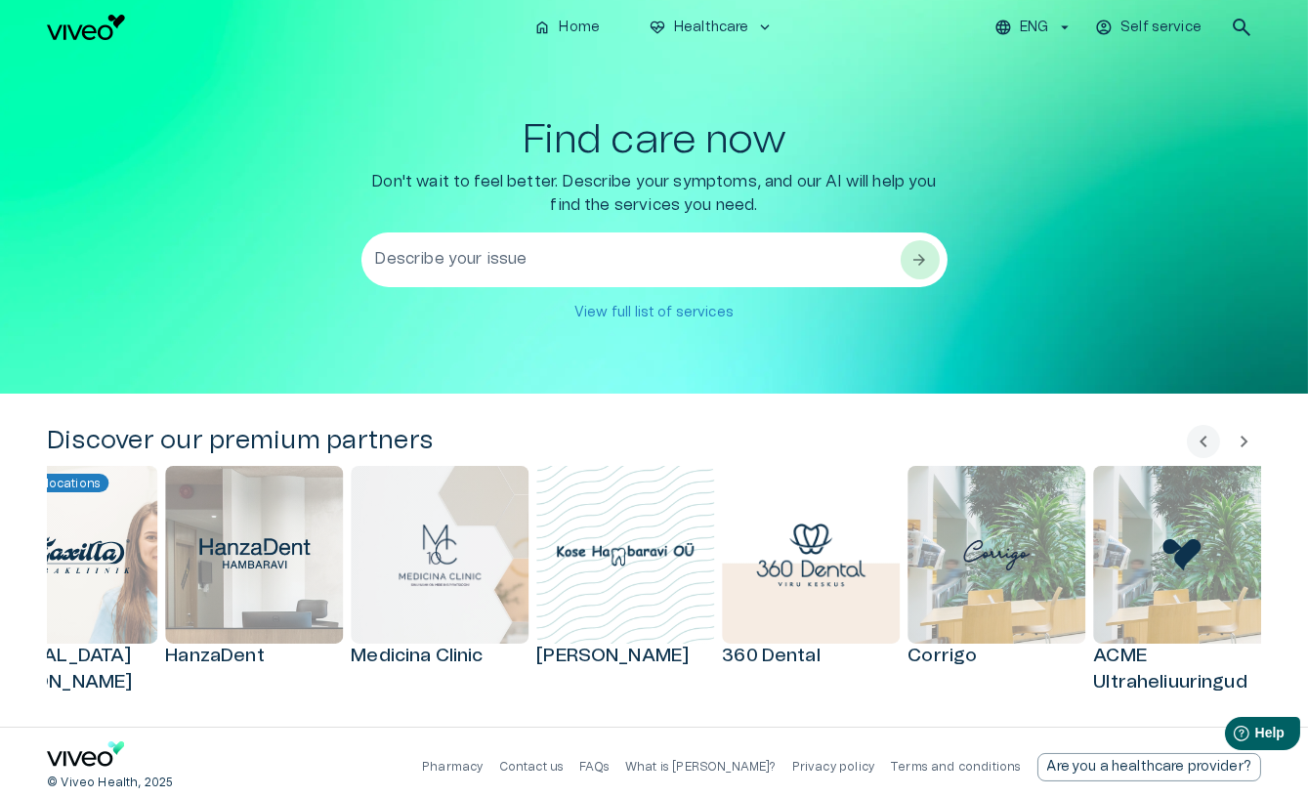
click at [880, 443] on span "chevron_right" at bounding box center [1244, 441] width 23 height 23
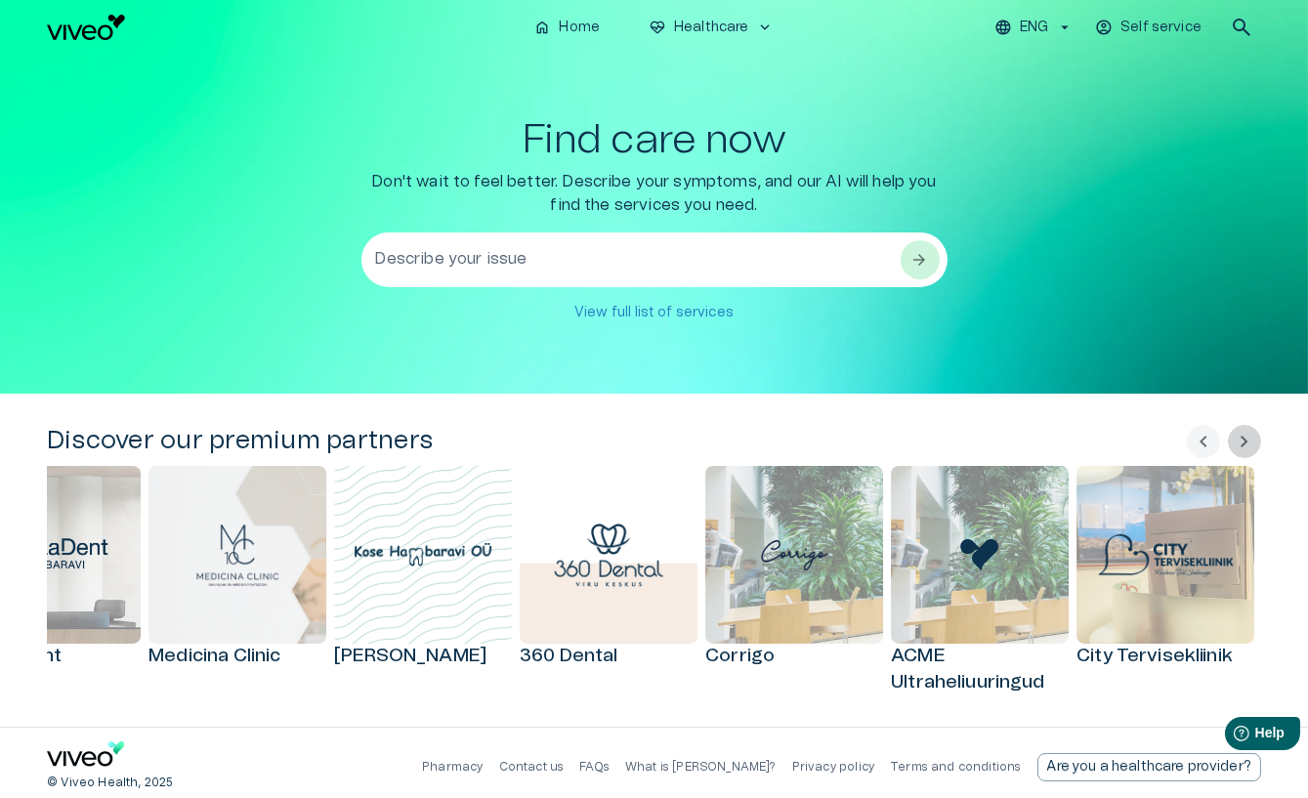
click at [880, 443] on span "chevron_right" at bounding box center [1244, 441] width 23 height 23
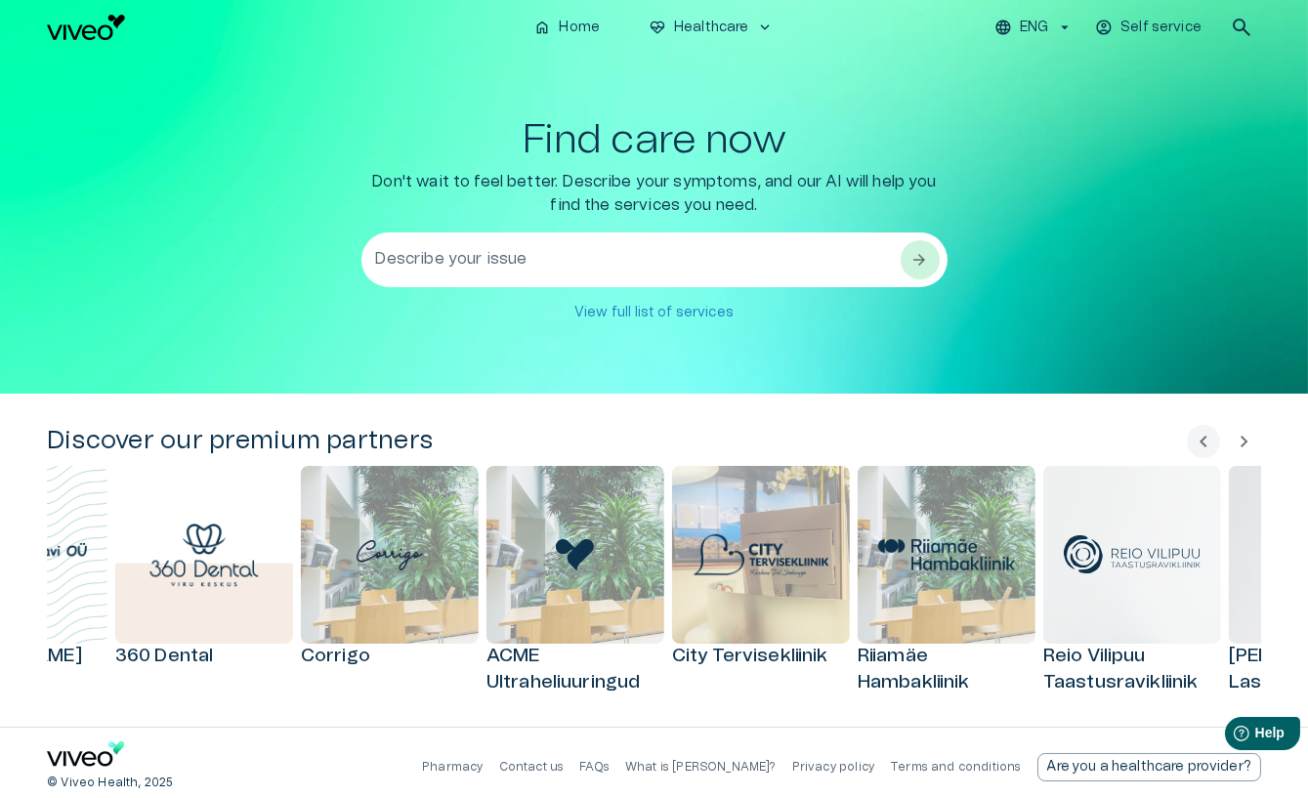
click at [880, 443] on span "chevron_right" at bounding box center [1244, 441] width 23 height 23
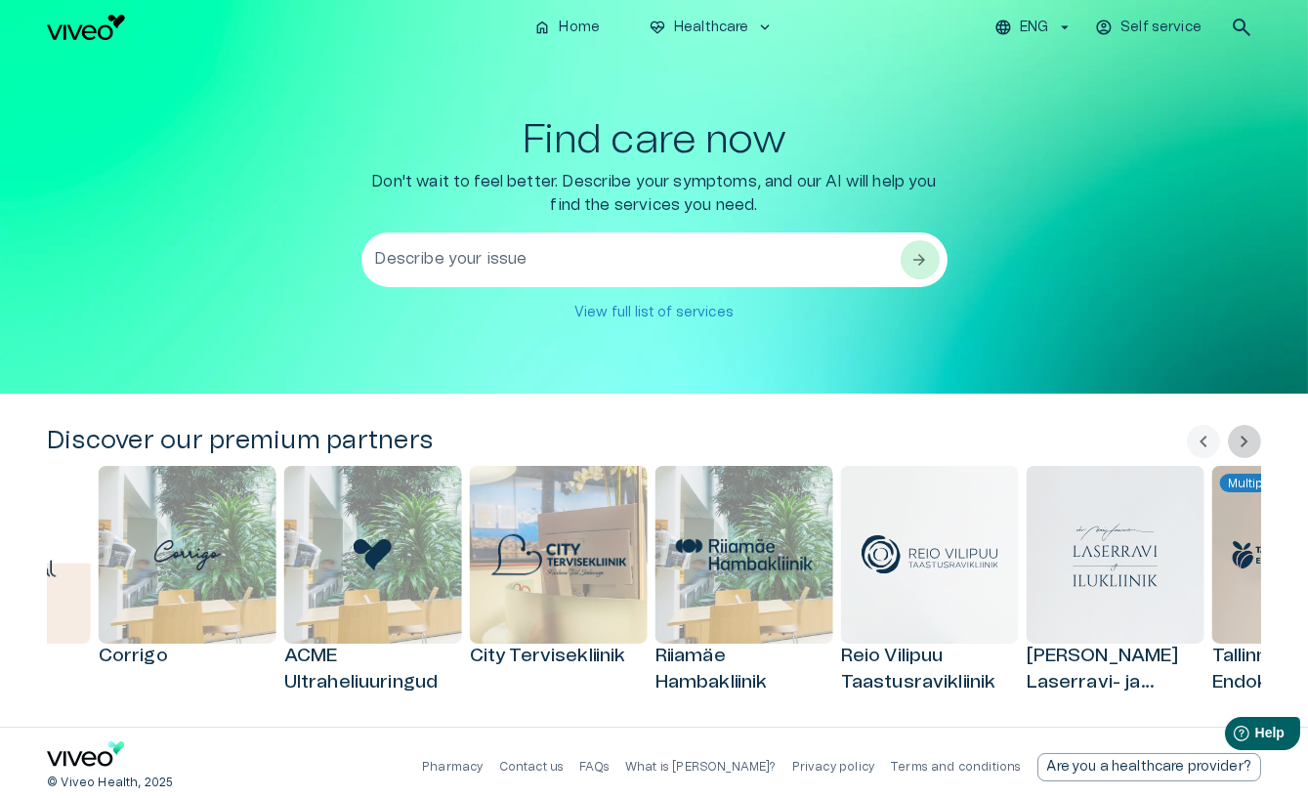
click at [880, 443] on span "chevron_right" at bounding box center [1244, 441] width 23 height 23
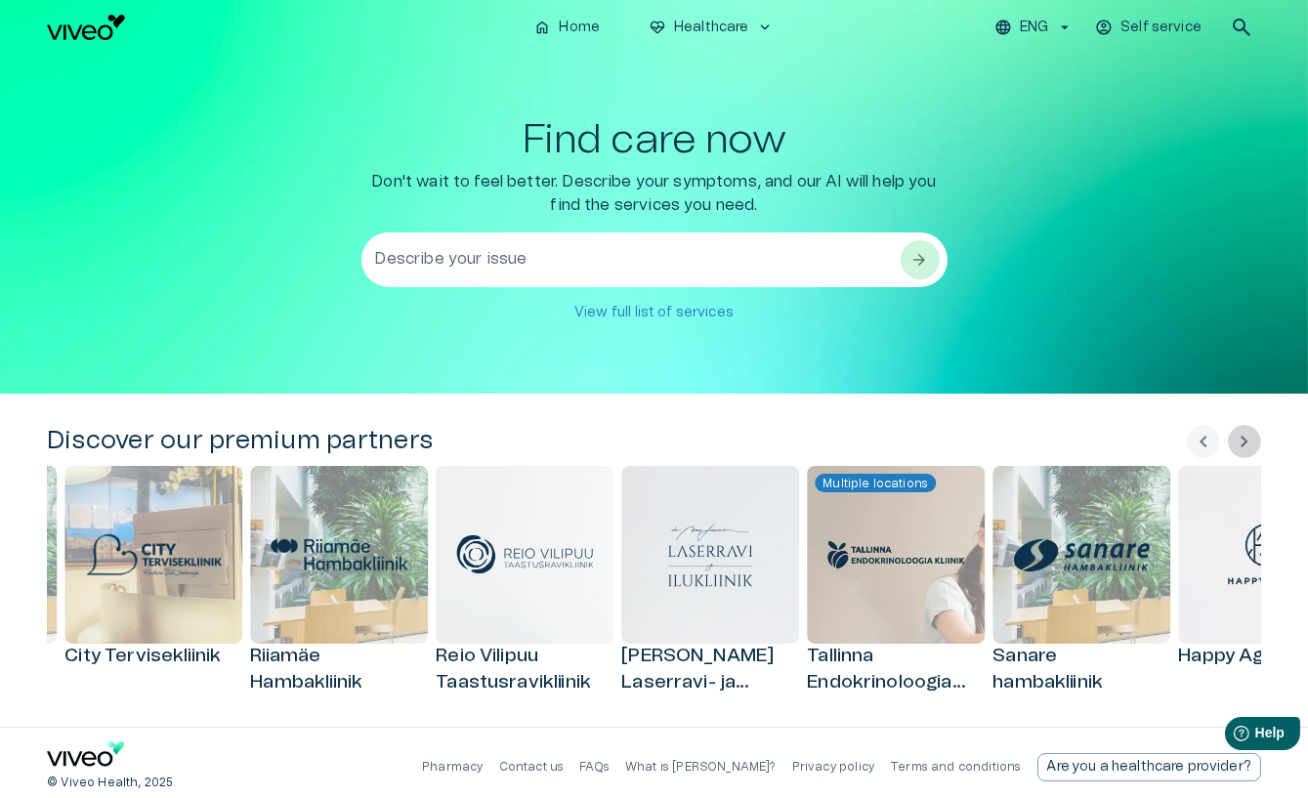
click at [880, 443] on span "chevron_right" at bounding box center [1244, 441] width 23 height 23
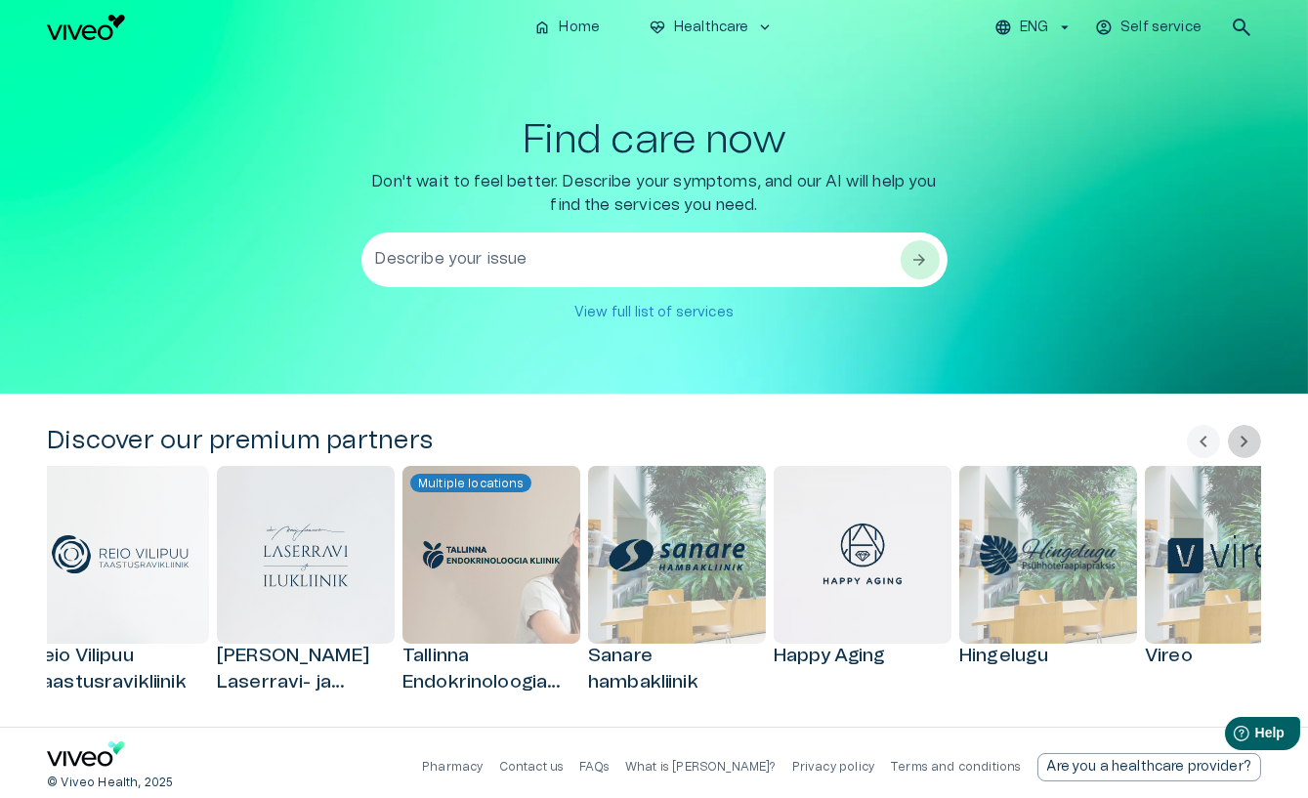
click at [880, 443] on span "chevron_right" at bounding box center [1244, 441] width 23 height 23
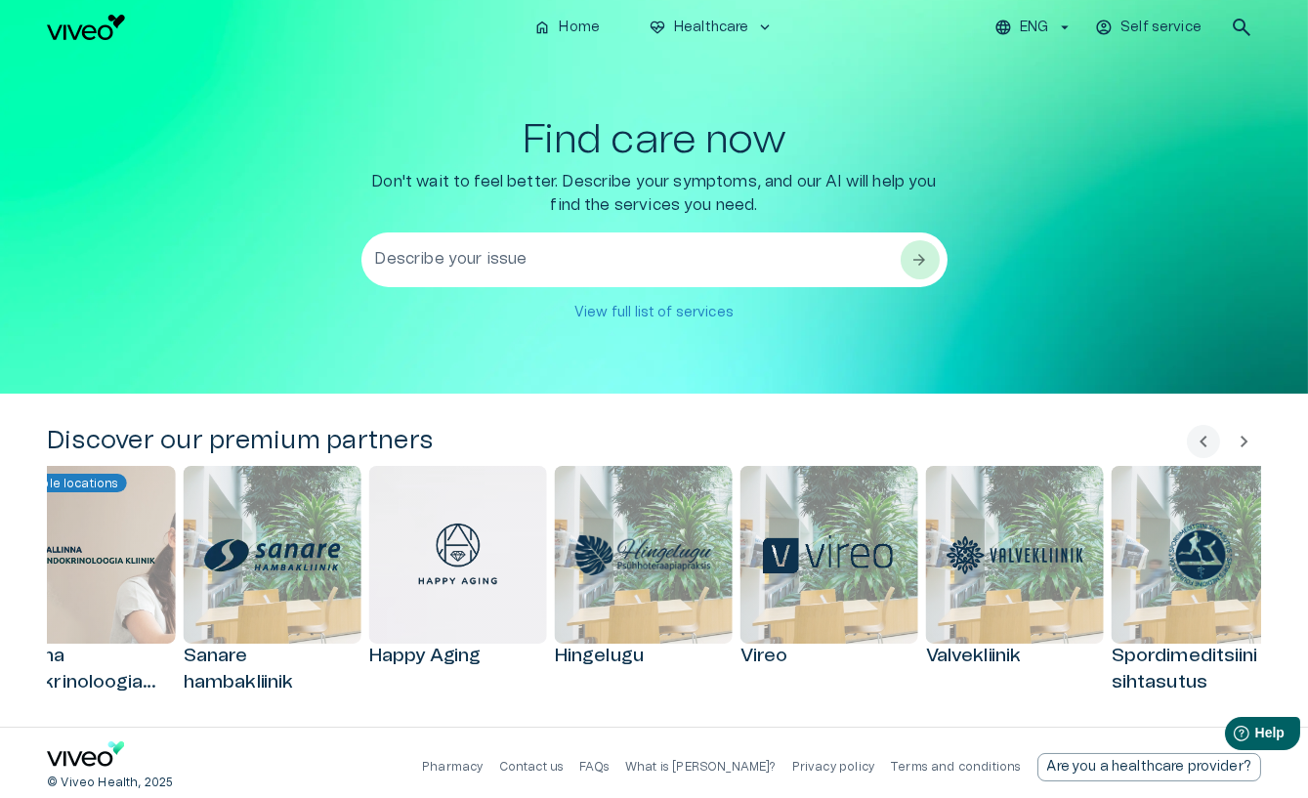
click at [880, 443] on span "chevron_right" at bounding box center [1244, 441] width 23 height 23
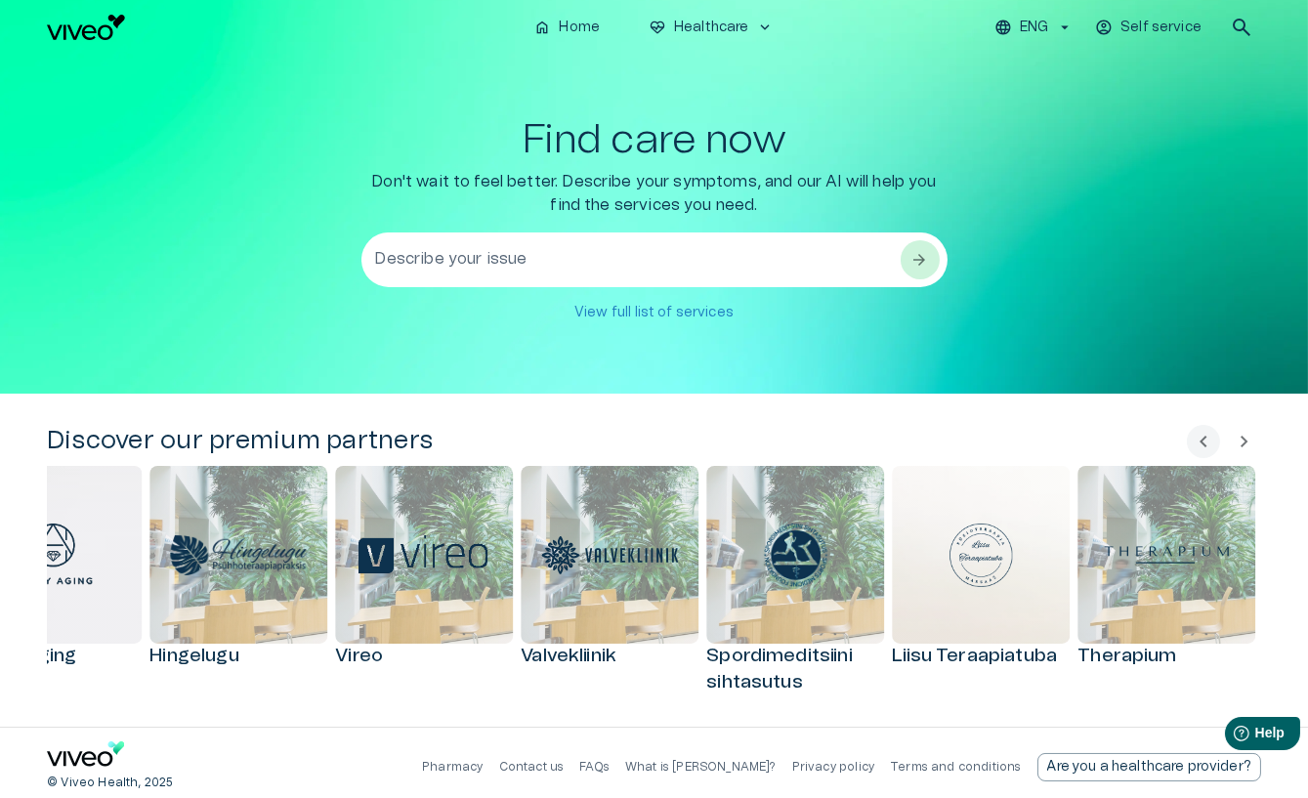
click at [880, 443] on span "chevron_right" at bounding box center [1244, 441] width 23 height 23
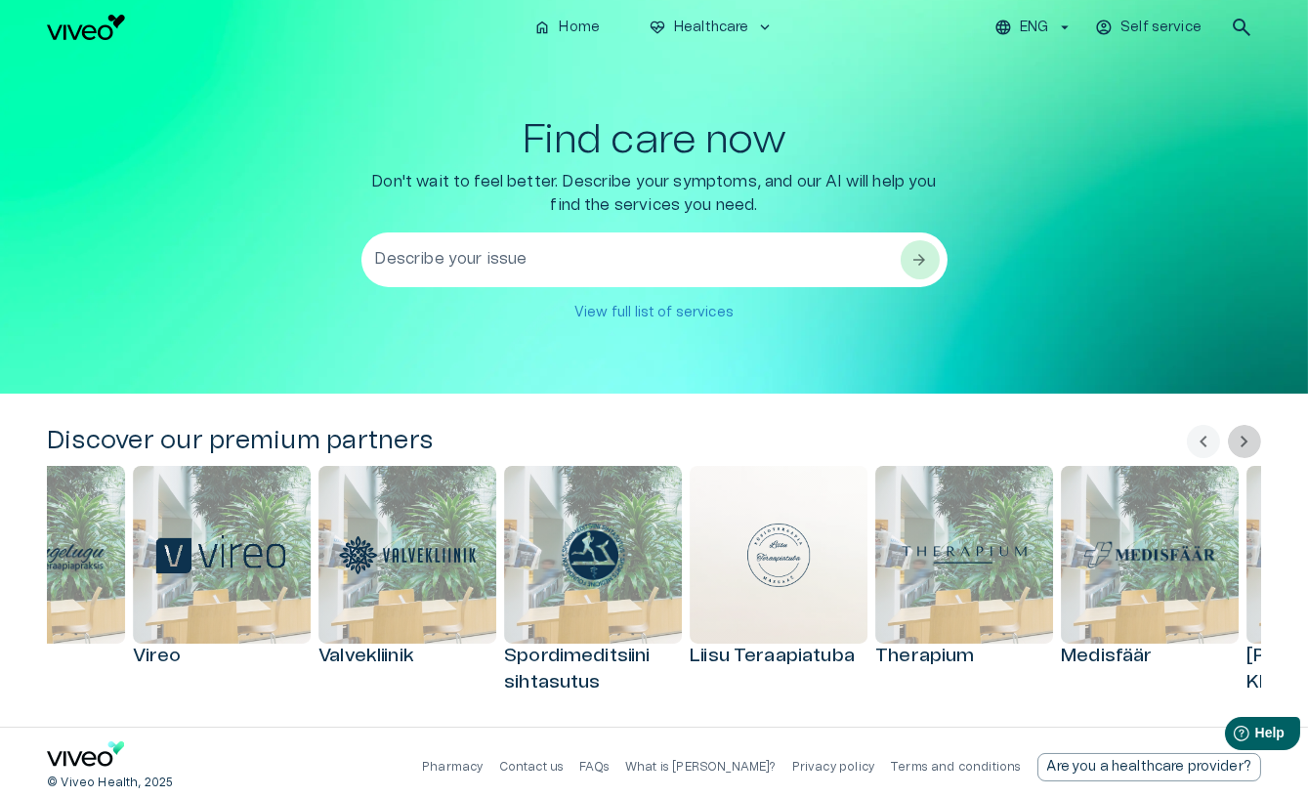
click at [880, 443] on span "chevron_right" at bounding box center [1244, 441] width 23 height 23
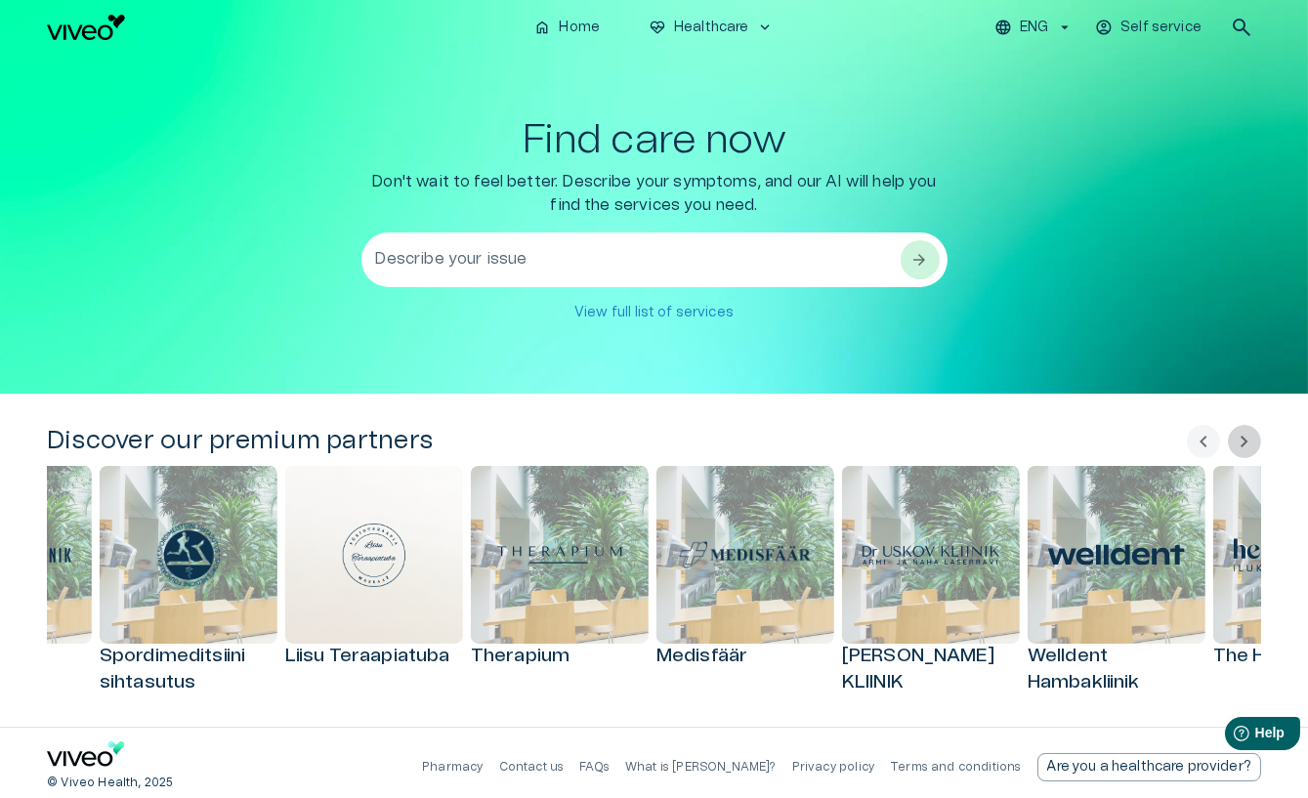
click at [880, 443] on span "chevron_right" at bounding box center [1244, 441] width 23 height 23
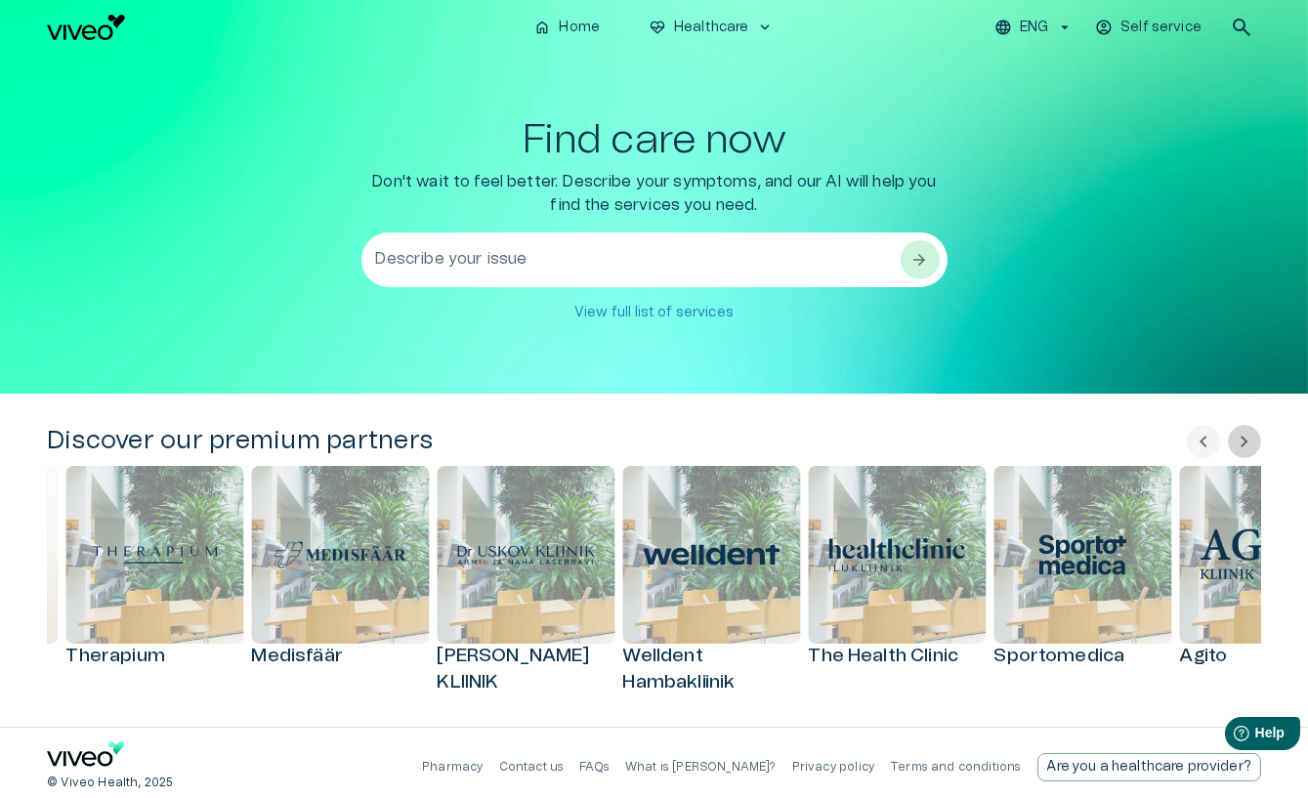
click at [880, 443] on span "chevron_right" at bounding box center [1244, 441] width 23 height 23
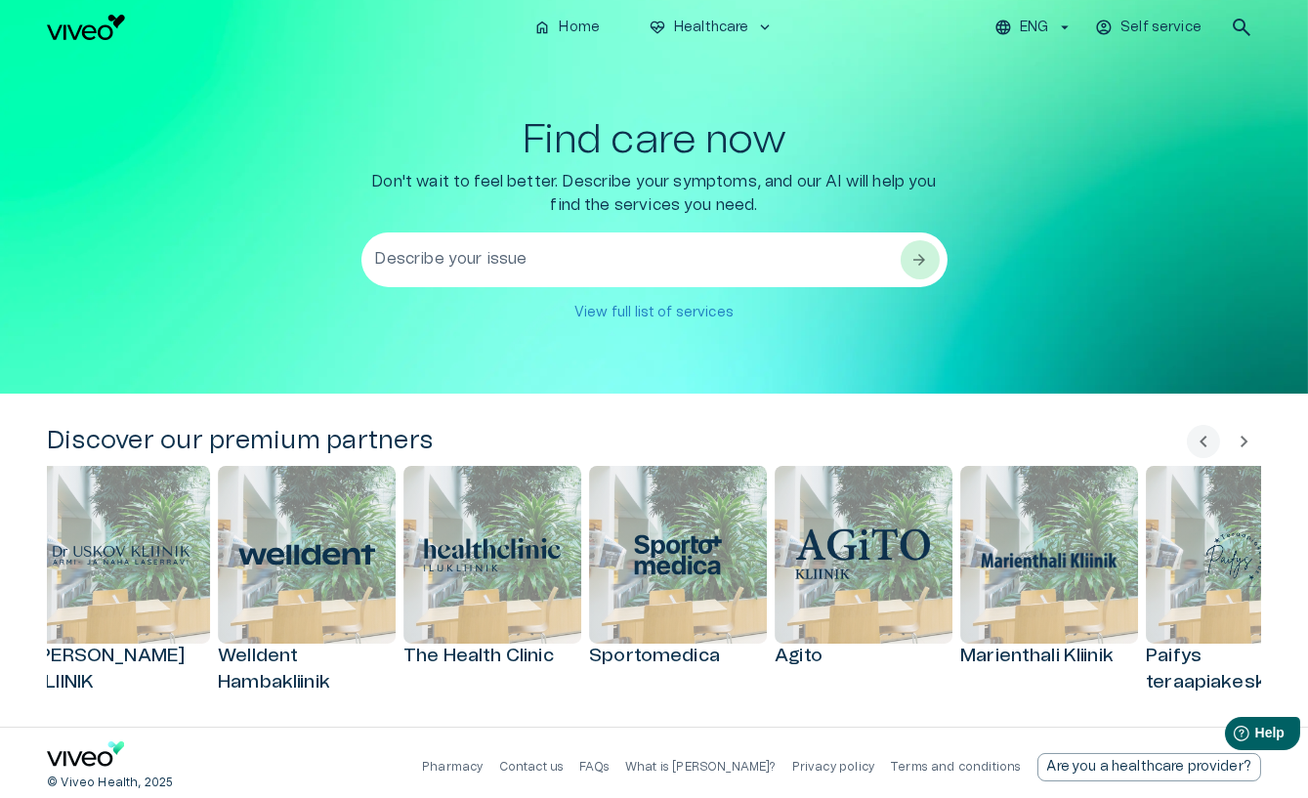
click at [880, 443] on span "chevron_right" at bounding box center [1244, 441] width 23 height 23
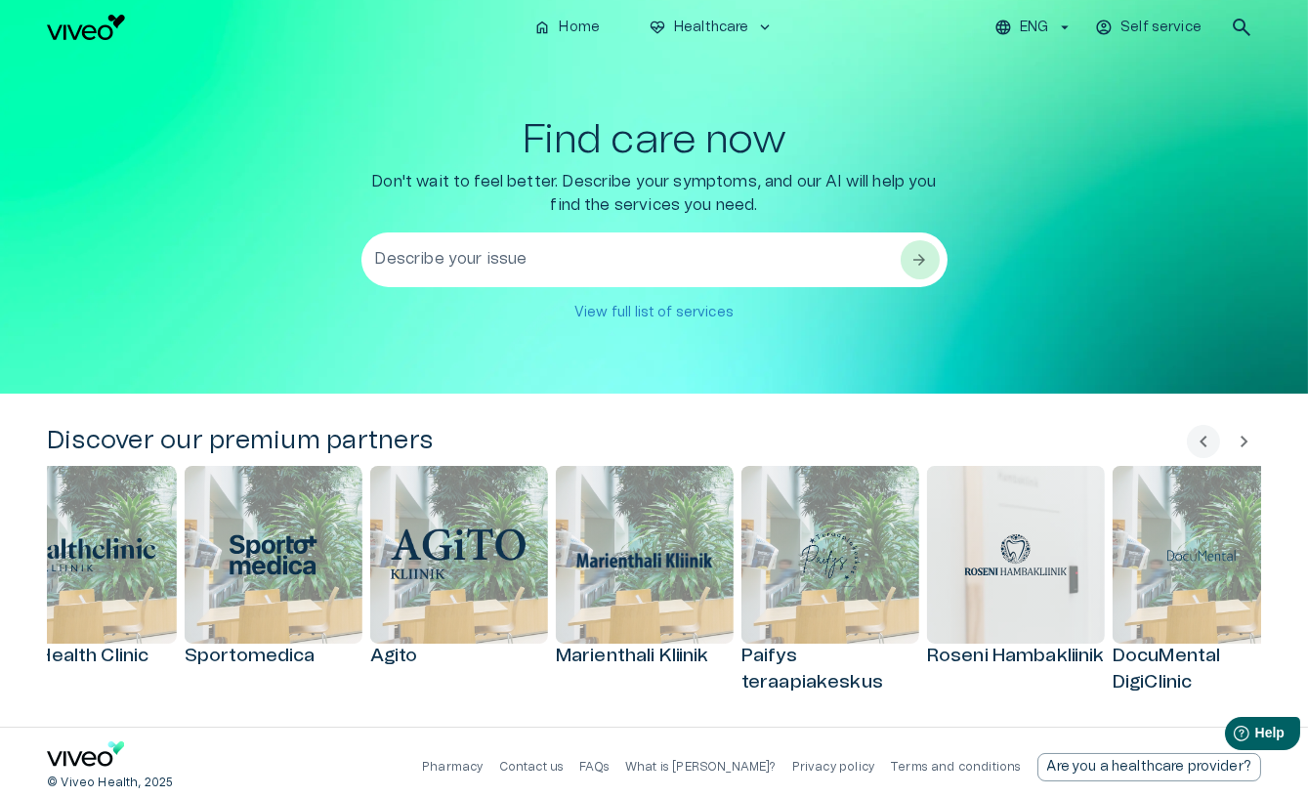
click at [880, 443] on span "chevron_right" at bounding box center [1244, 441] width 23 height 23
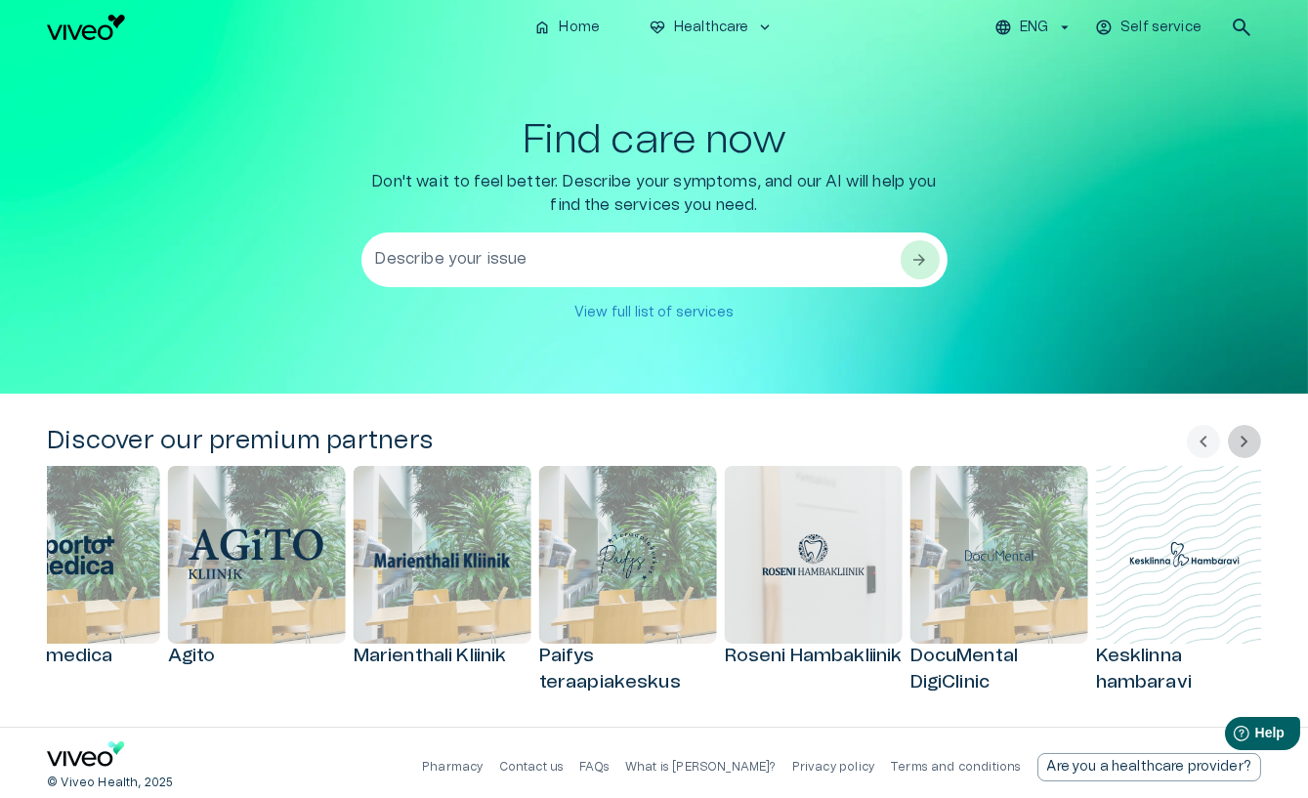
click at [880, 443] on span "chevron_right" at bounding box center [1244, 441] width 23 height 23
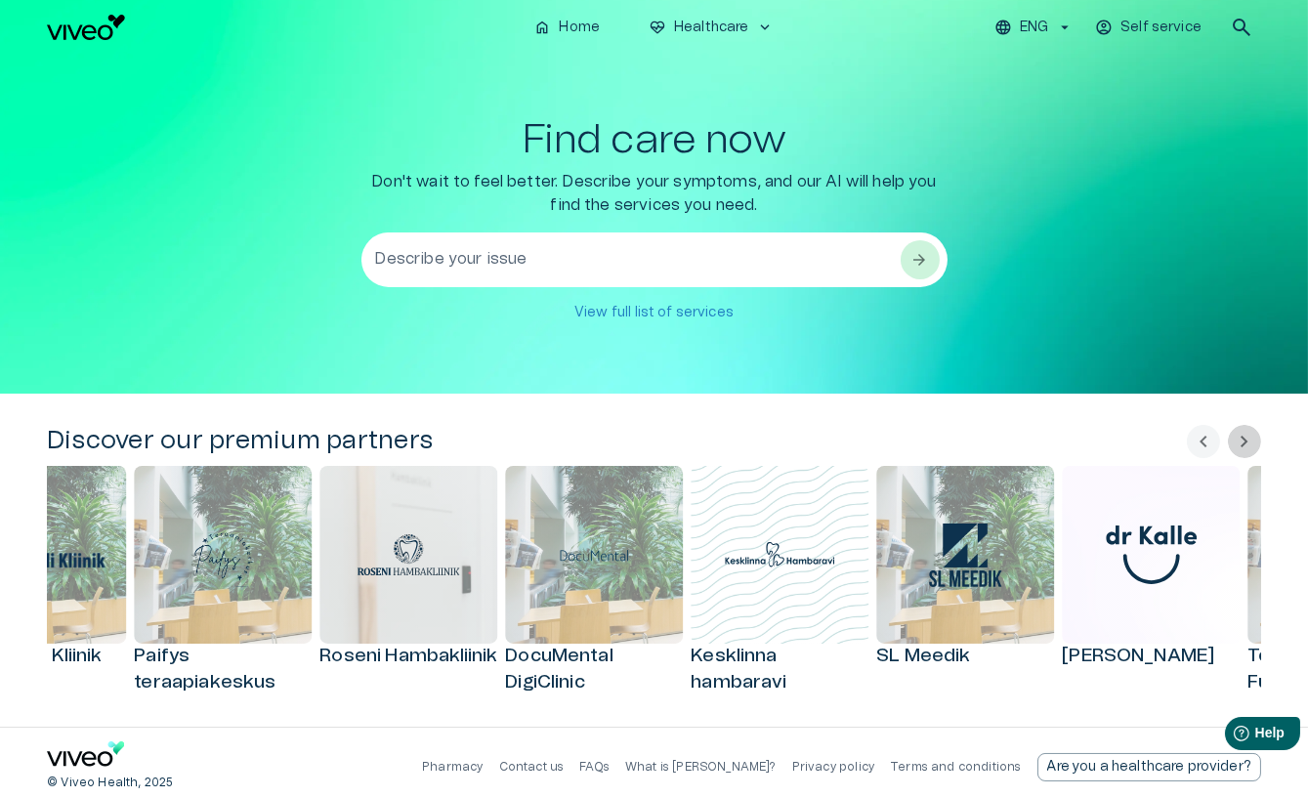
click at [880, 443] on span "chevron_right" at bounding box center [1244, 441] width 23 height 23
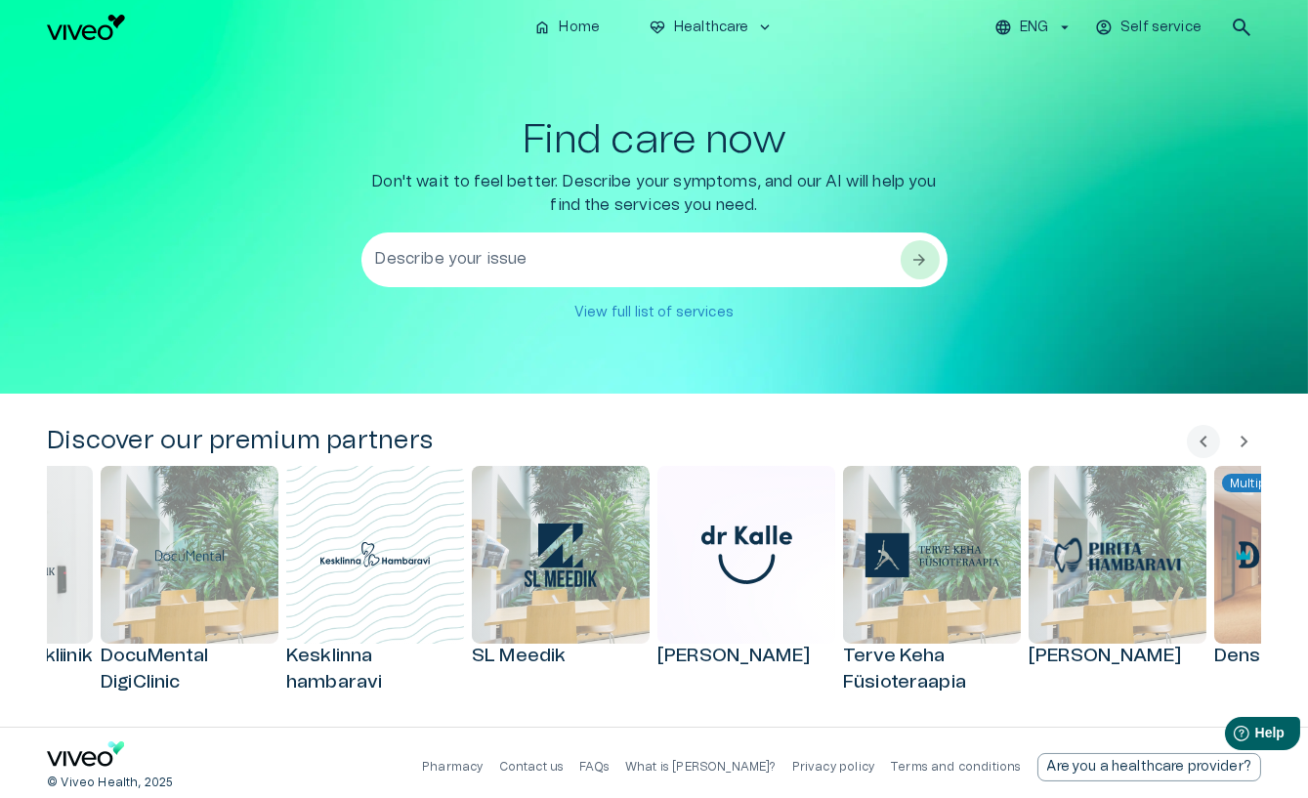
click at [880, 443] on span "chevron_right" at bounding box center [1244, 441] width 23 height 23
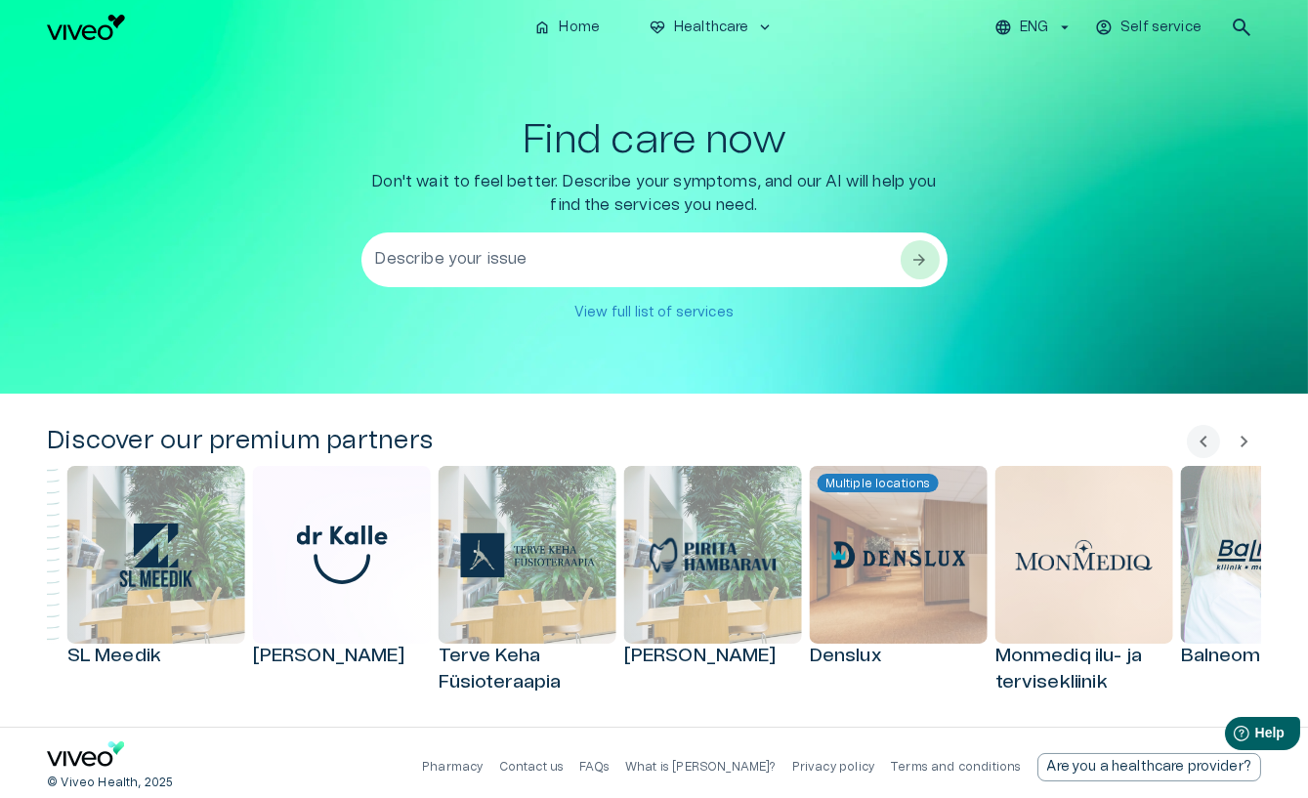
click at [880, 443] on span "chevron_right" at bounding box center [1244, 441] width 23 height 23
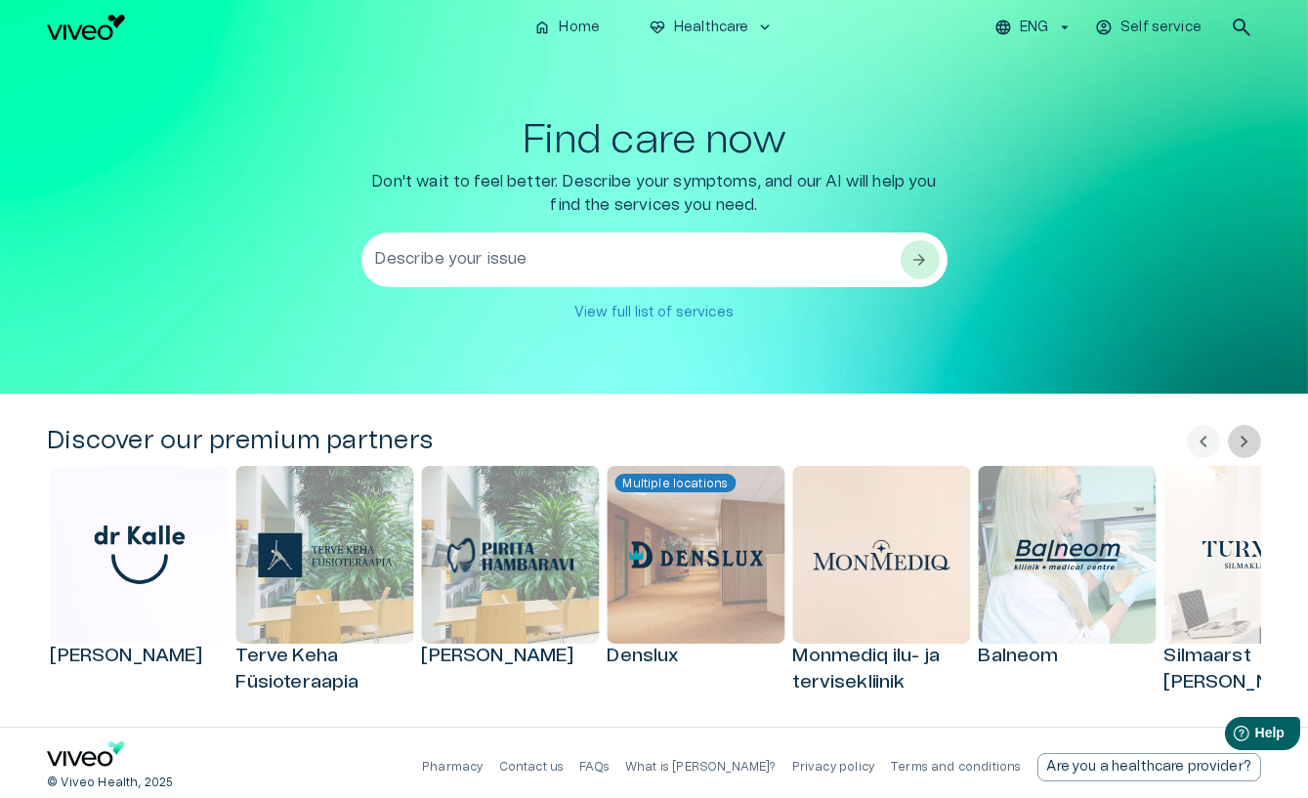
click at [880, 443] on span "chevron_right" at bounding box center [1244, 441] width 23 height 23
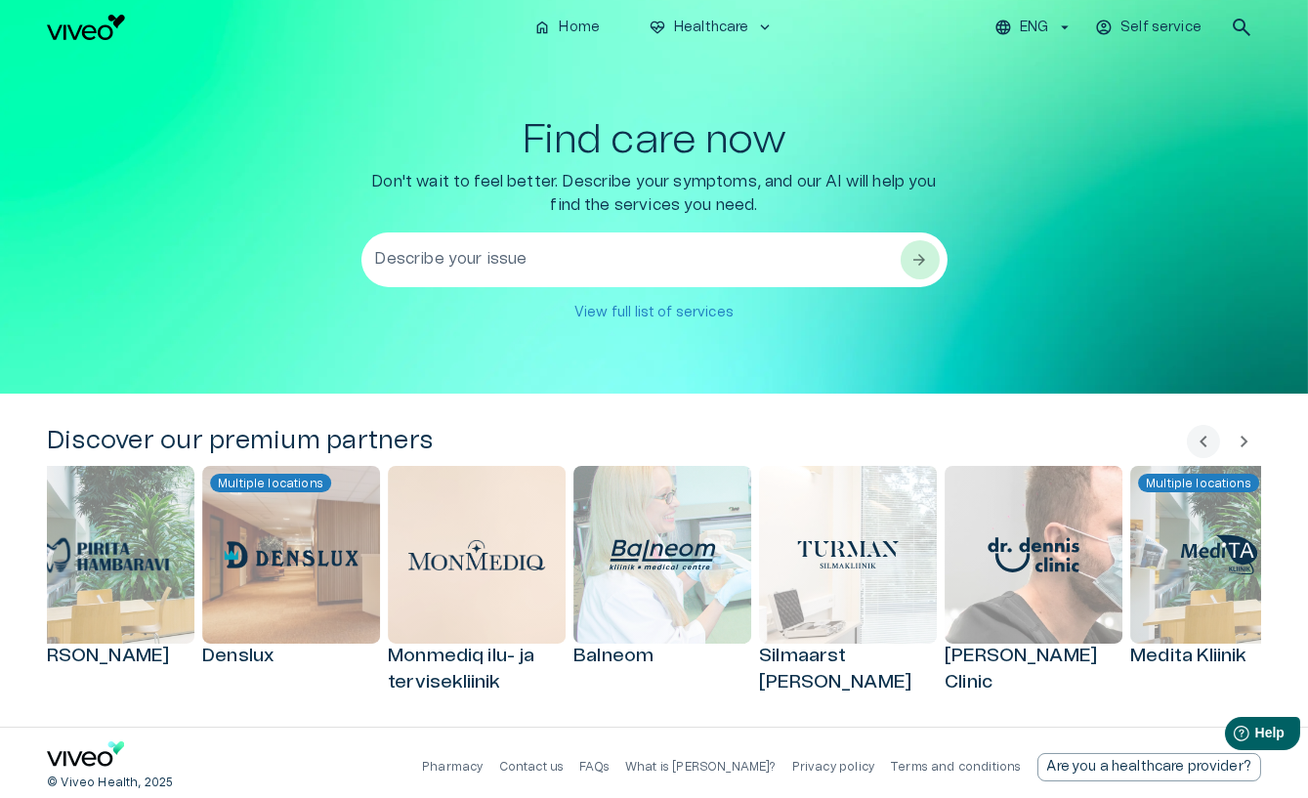
click at [880, 443] on span "chevron_right" at bounding box center [1244, 441] width 23 height 23
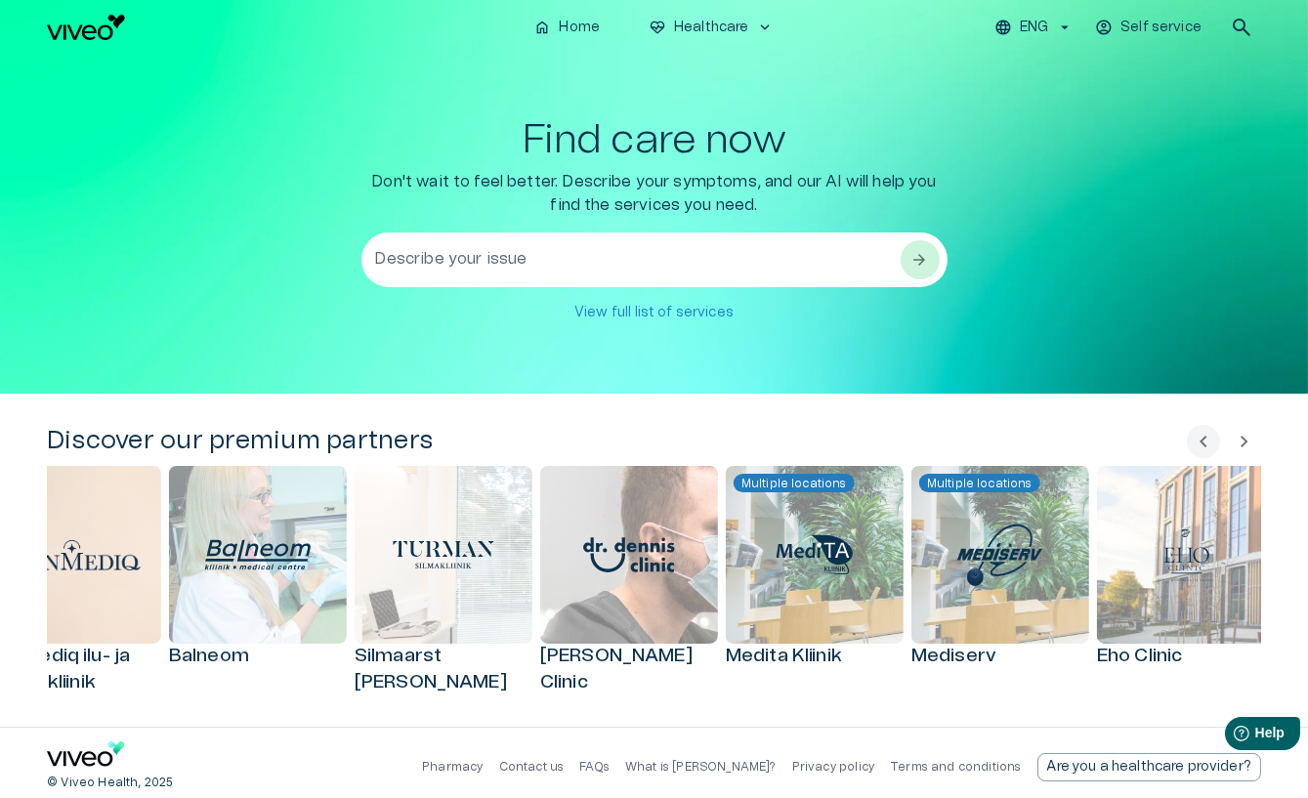
click at [880, 443] on span "chevron_right" at bounding box center [1244, 441] width 23 height 23
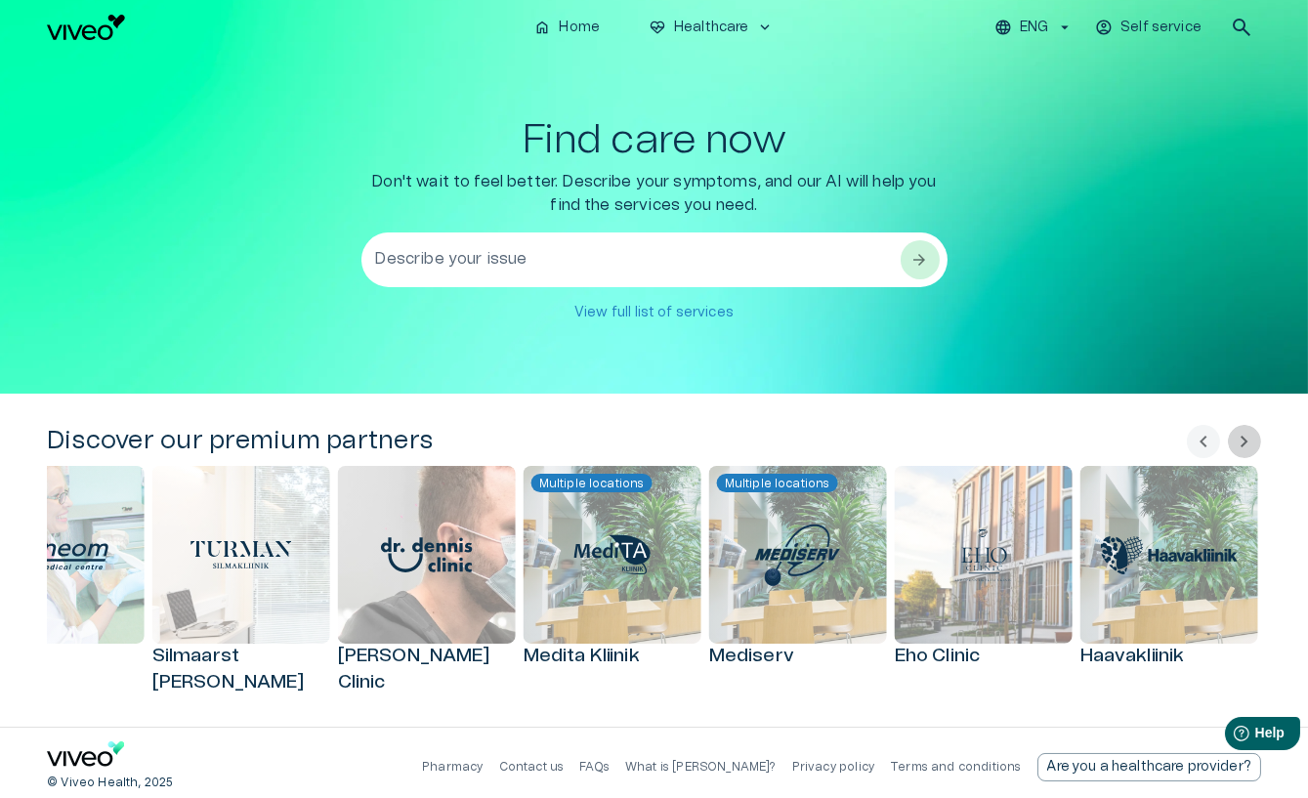
click at [880, 443] on span "chevron_right" at bounding box center [1244, 441] width 23 height 23
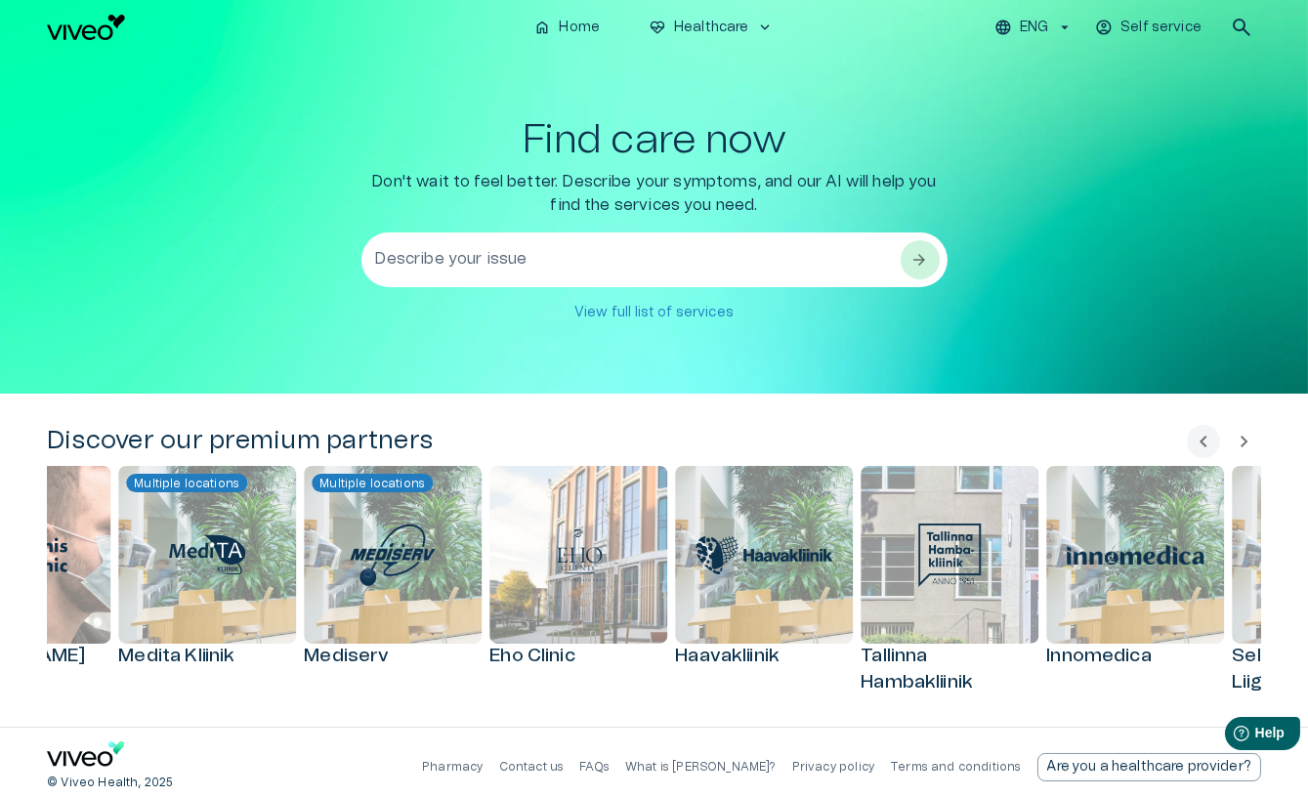
click at [880, 443] on span "chevron_right" at bounding box center [1244, 441] width 23 height 23
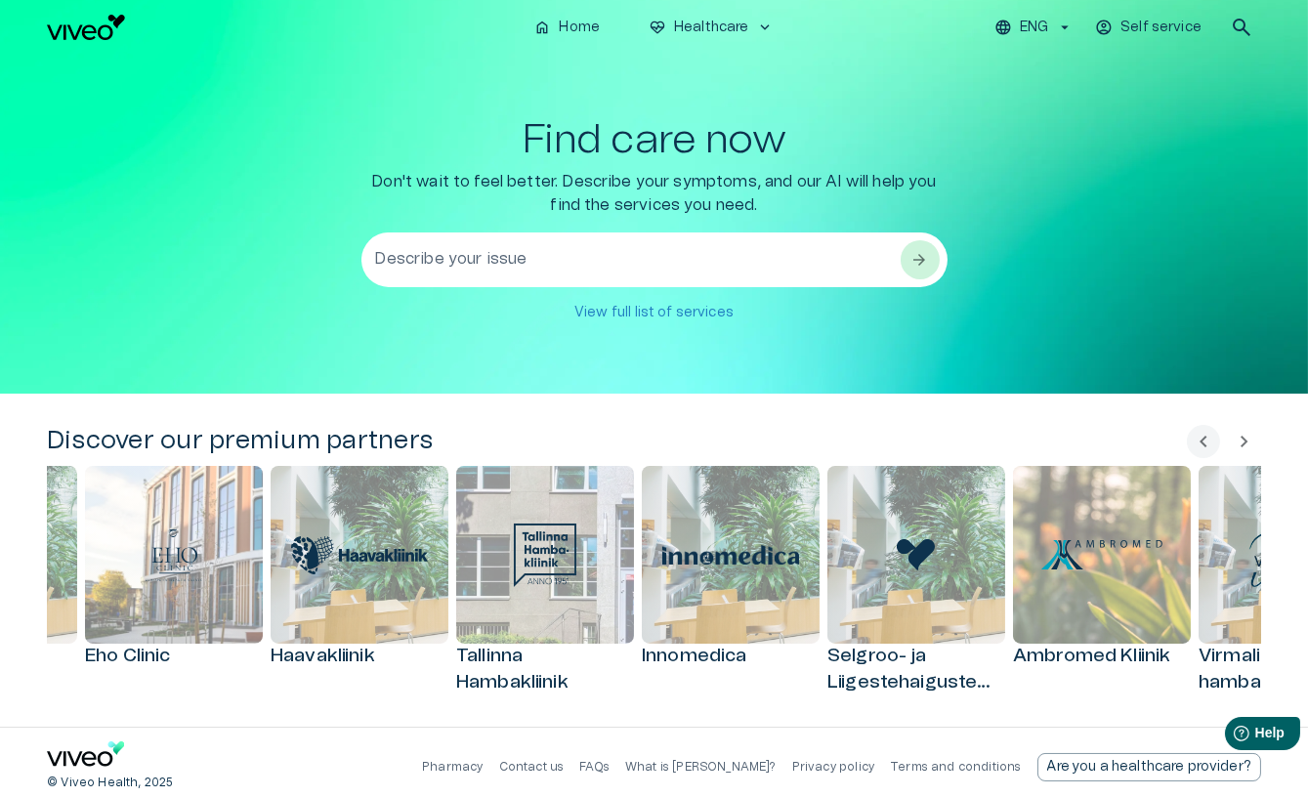
click at [880, 443] on span "chevron_right" at bounding box center [1244, 441] width 23 height 23
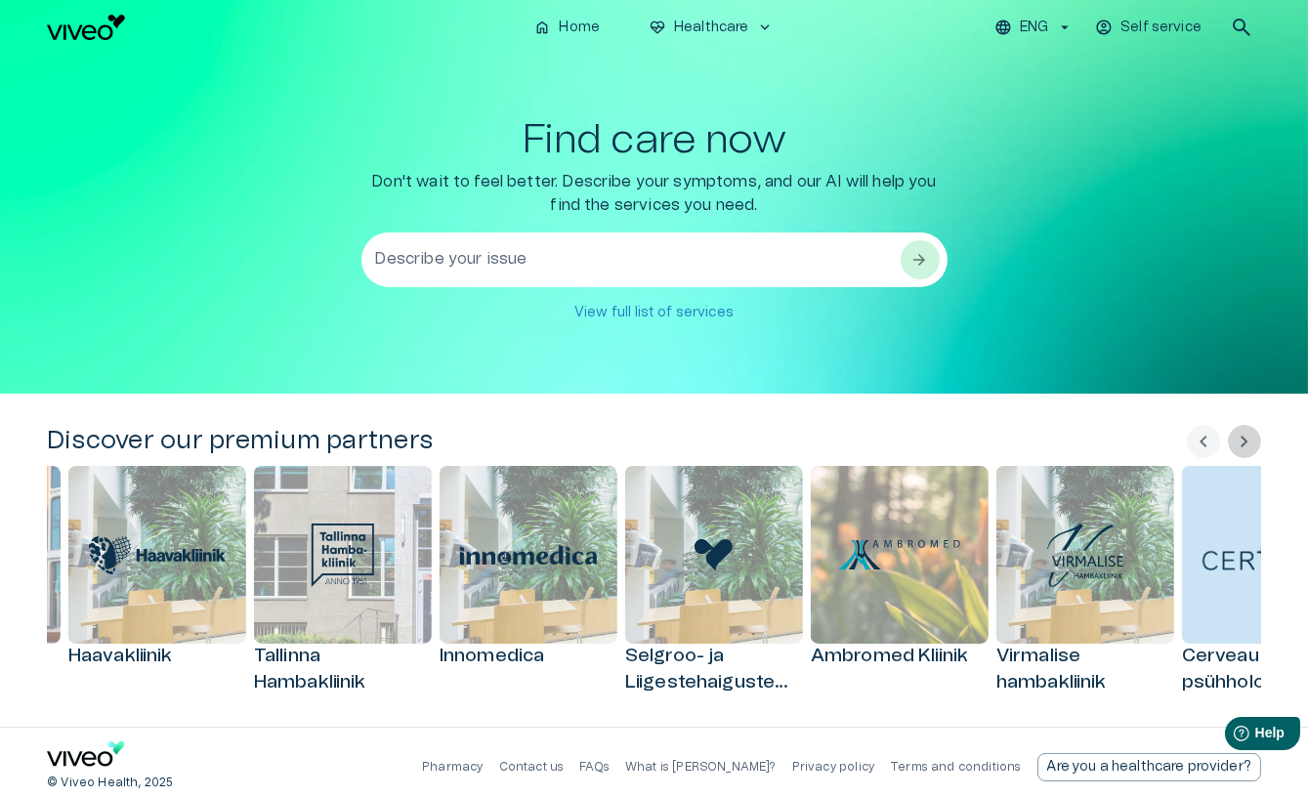
click at [880, 443] on span "chevron_right" at bounding box center [1244, 441] width 23 height 23
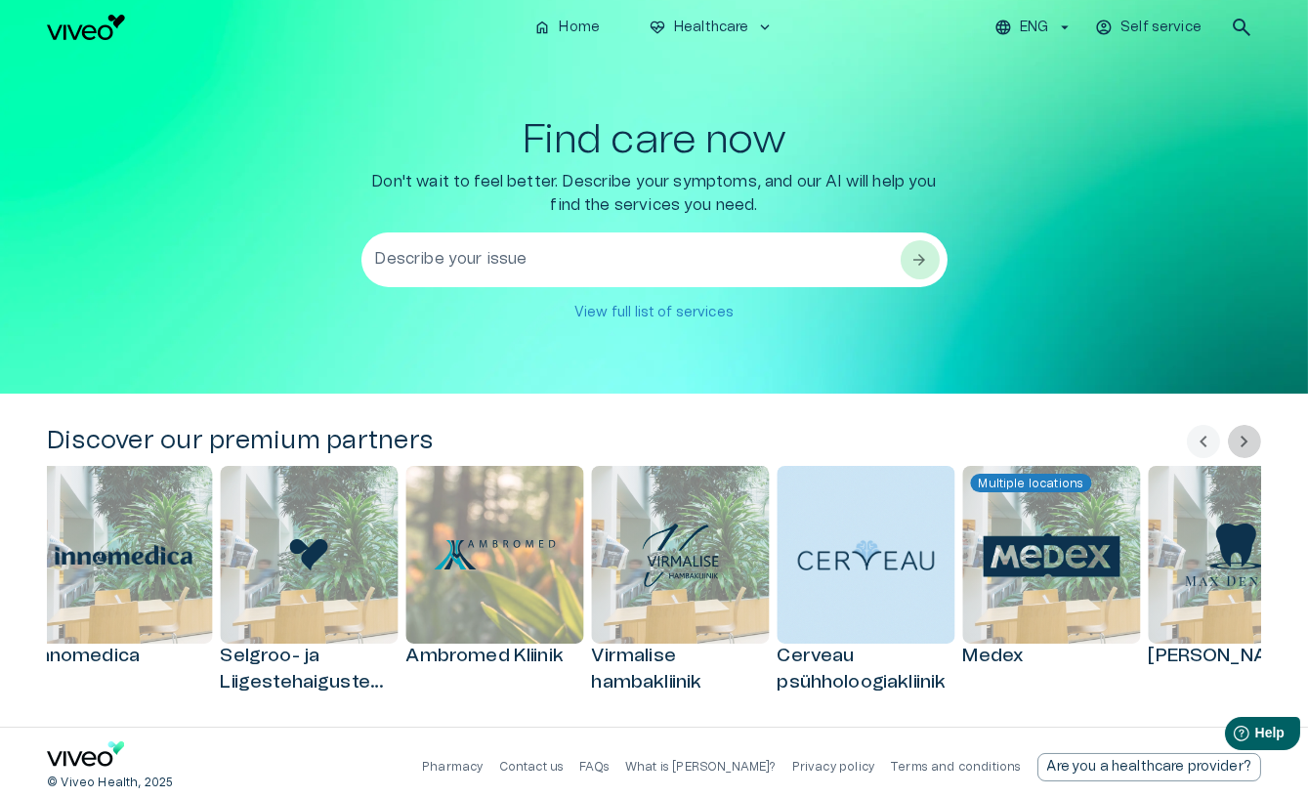
click at [880, 443] on span "chevron_right" at bounding box center [1244, 441] width 23 height 23
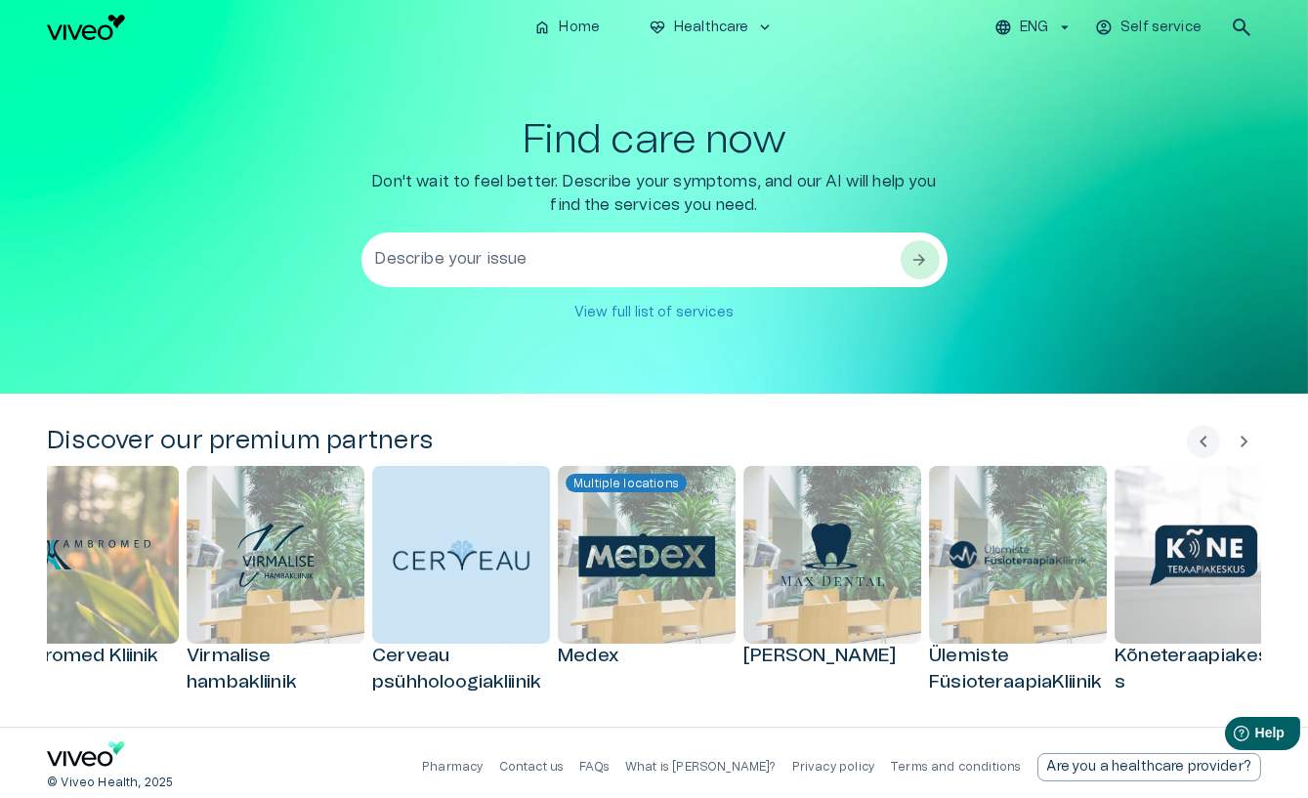
click at [880, 443] on span "chevron_right" at bounding box center [1244, 441] width 23 height 23
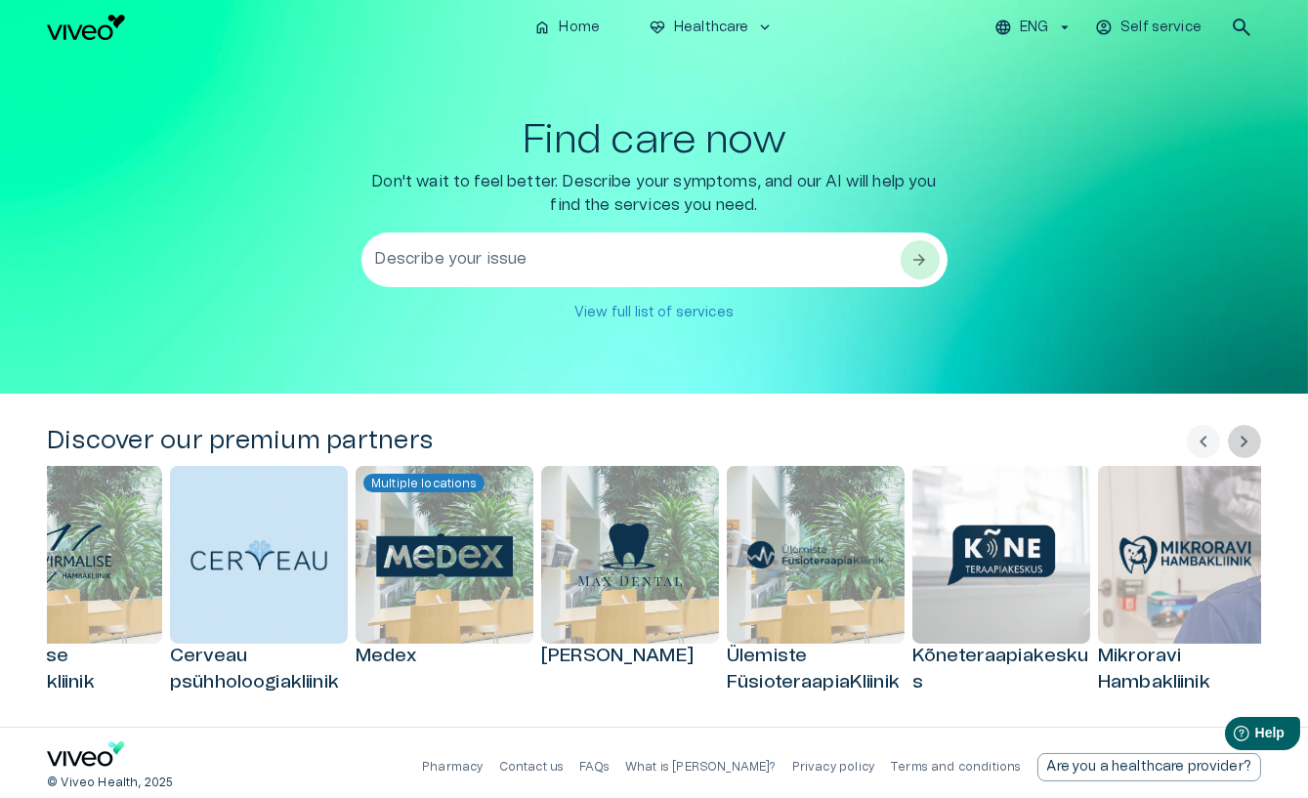
click at [880, 443] on span "chevron_right" at bounding box center [1244, 441] width 23 height 23
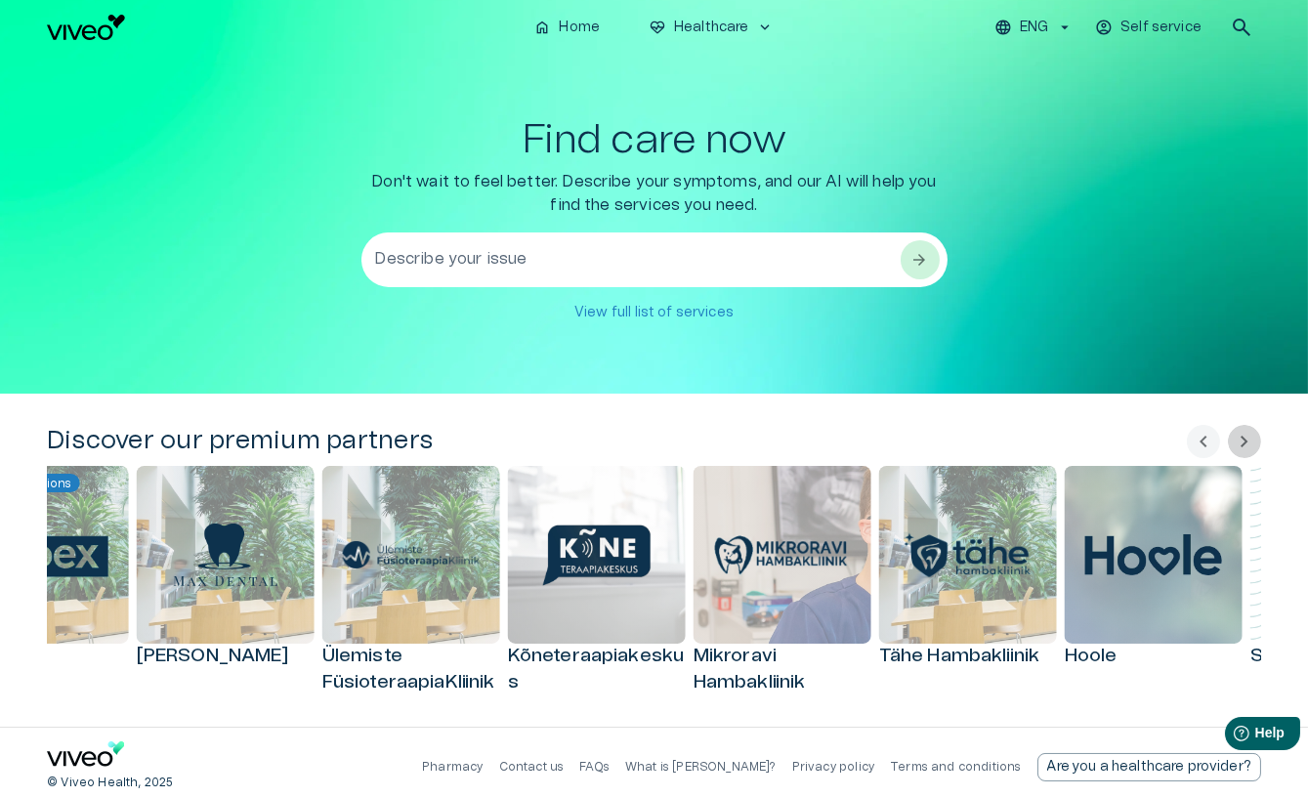
click at [880, 443] on span "chevron_right" at bounding box center [1244, 441] width 23 height 23
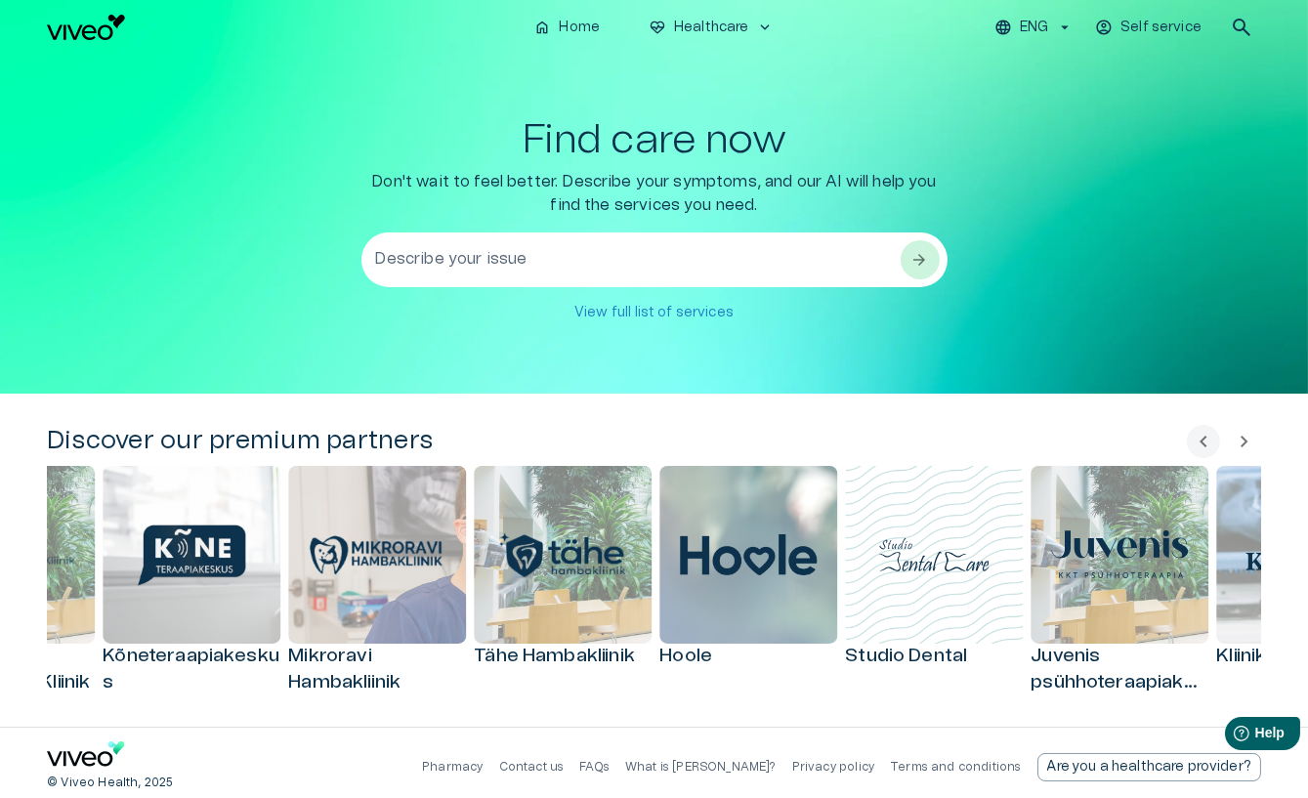
click at [880, 443] on span "chevron_right" at bounding box center [1244, 441] width 23 height 23
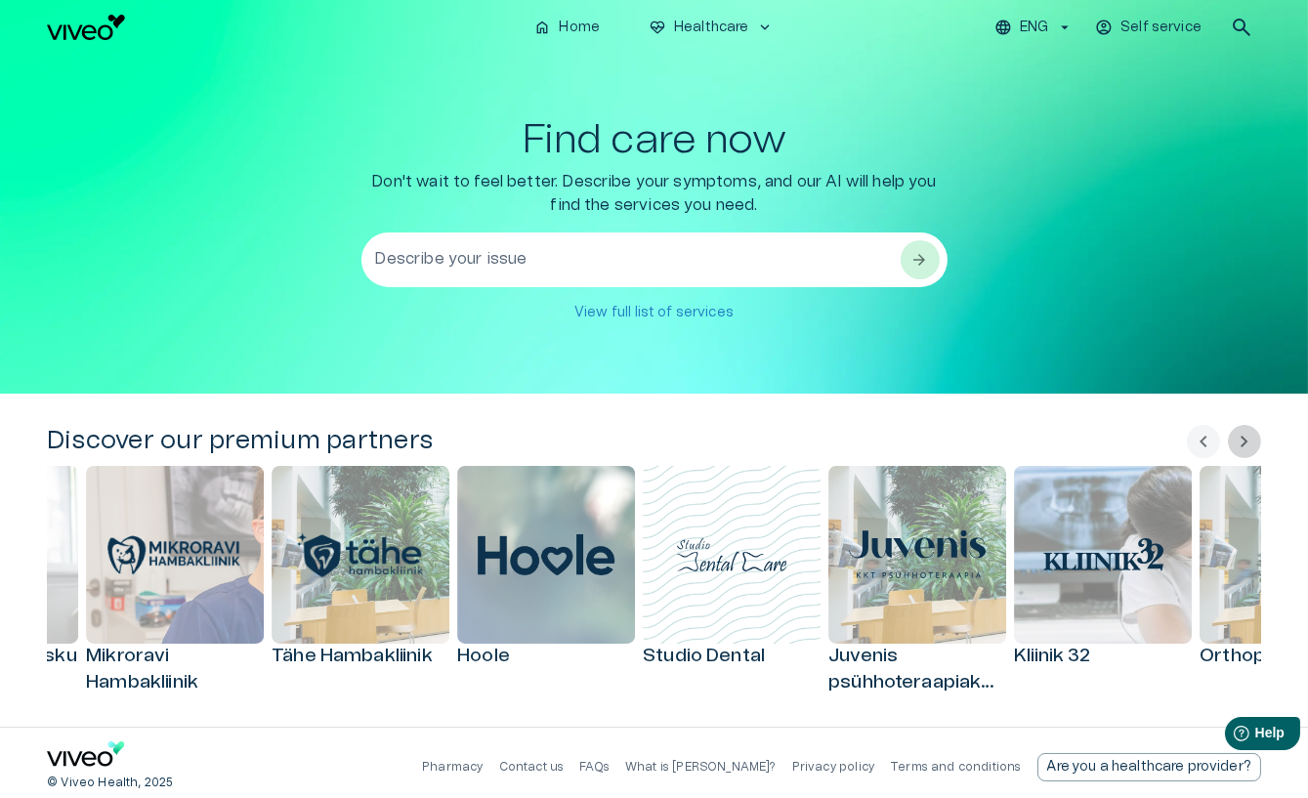
click at [880, 443] on span "chevron_right" at bounding box center [1244, 441] width 23 height 23
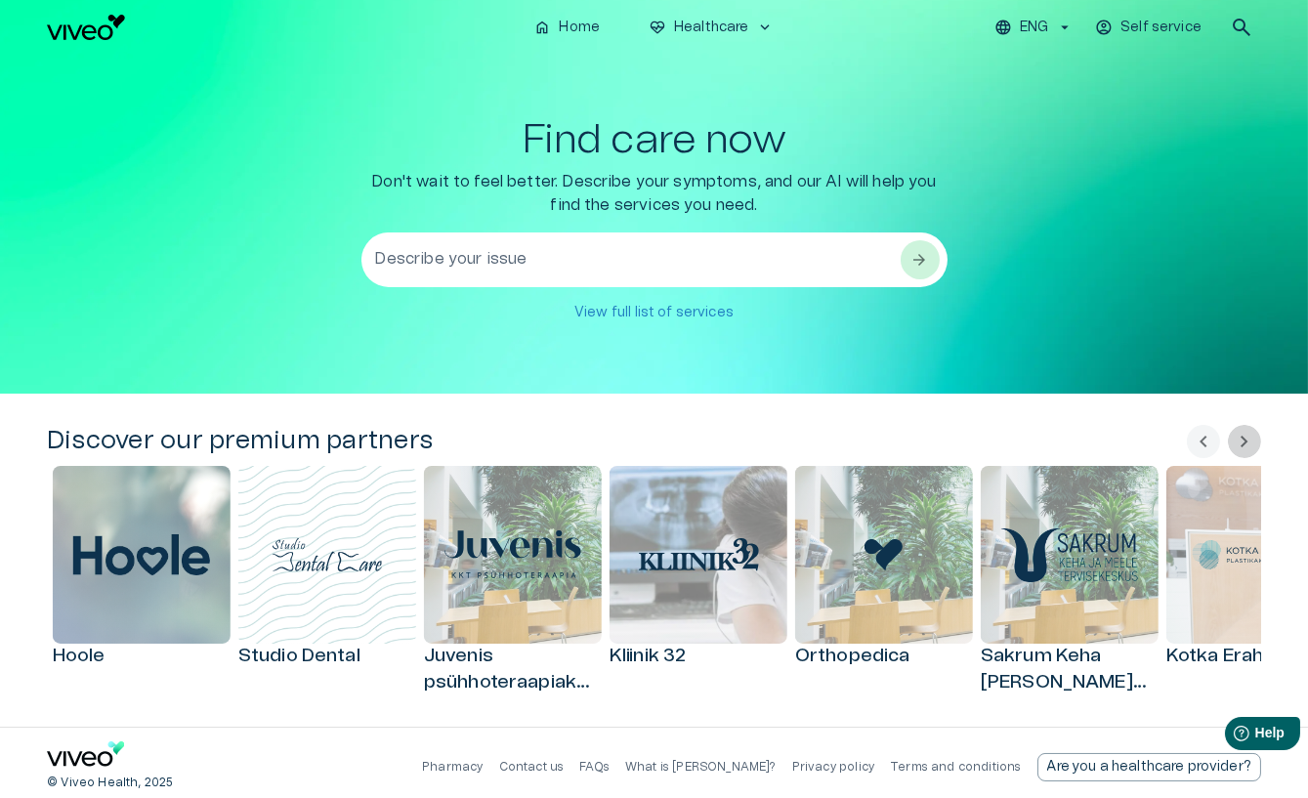
click at [880, 443] on span "chevron_right" at bounding box center [1244, 441] width 23 height 23
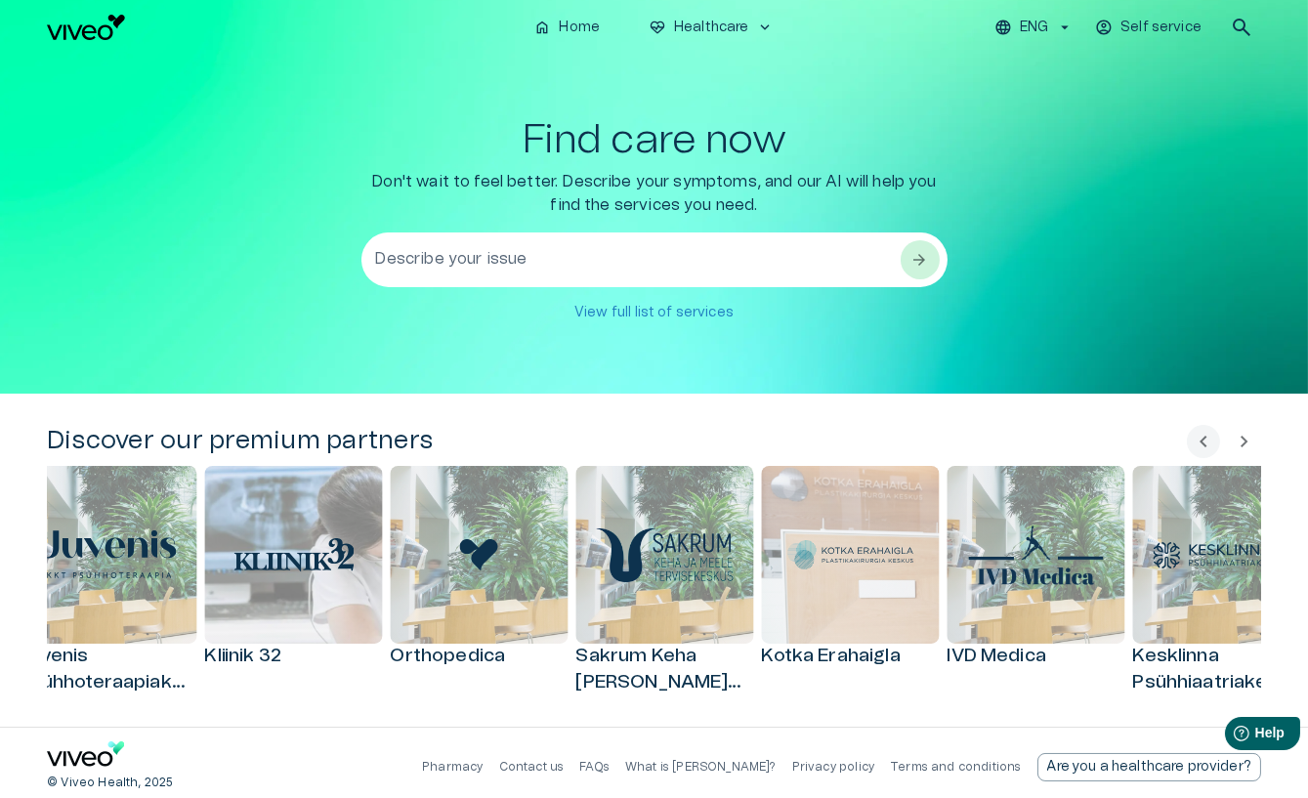
click at [880, 443] on span "chevron_right" at bounding box center [1244, 441] width 23 height 23
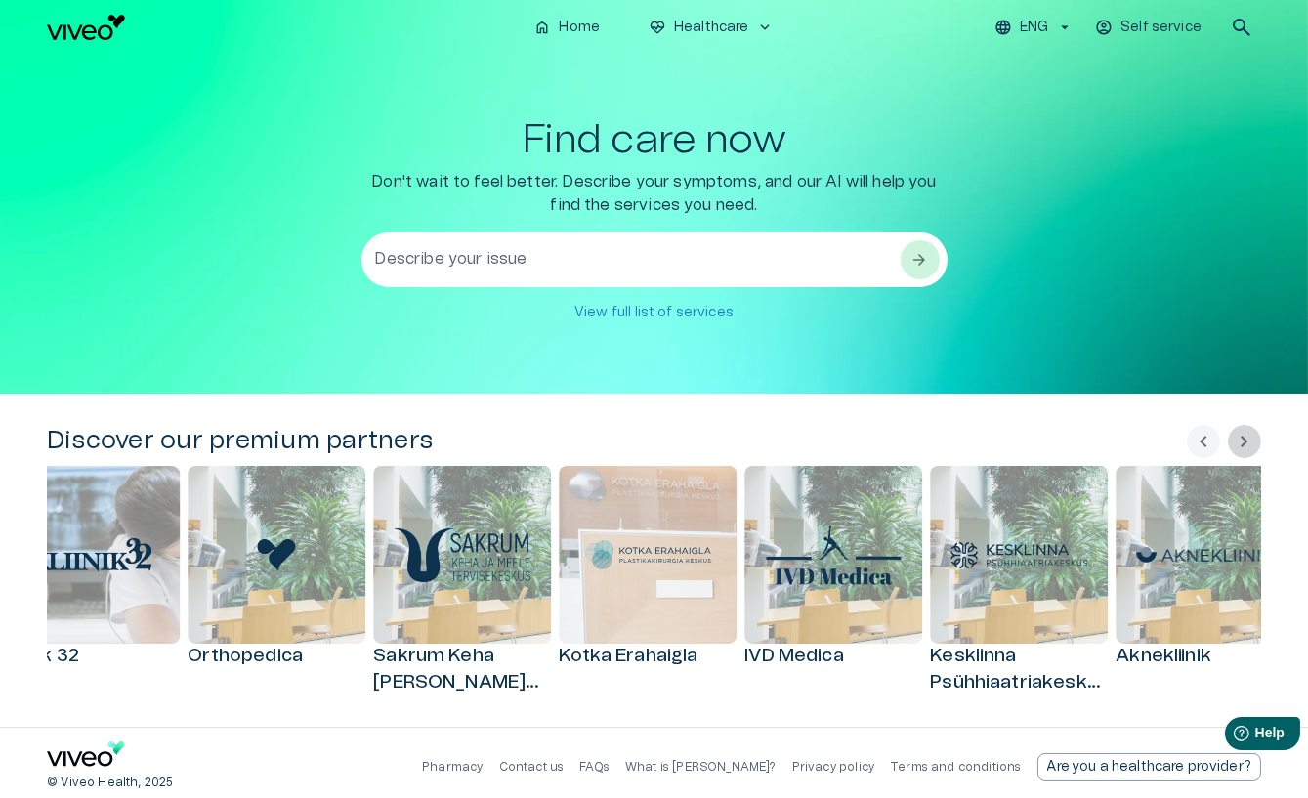
click at [880, 443] on span "chevron_right" at bounding box center [1244, 441] width 23 height 23
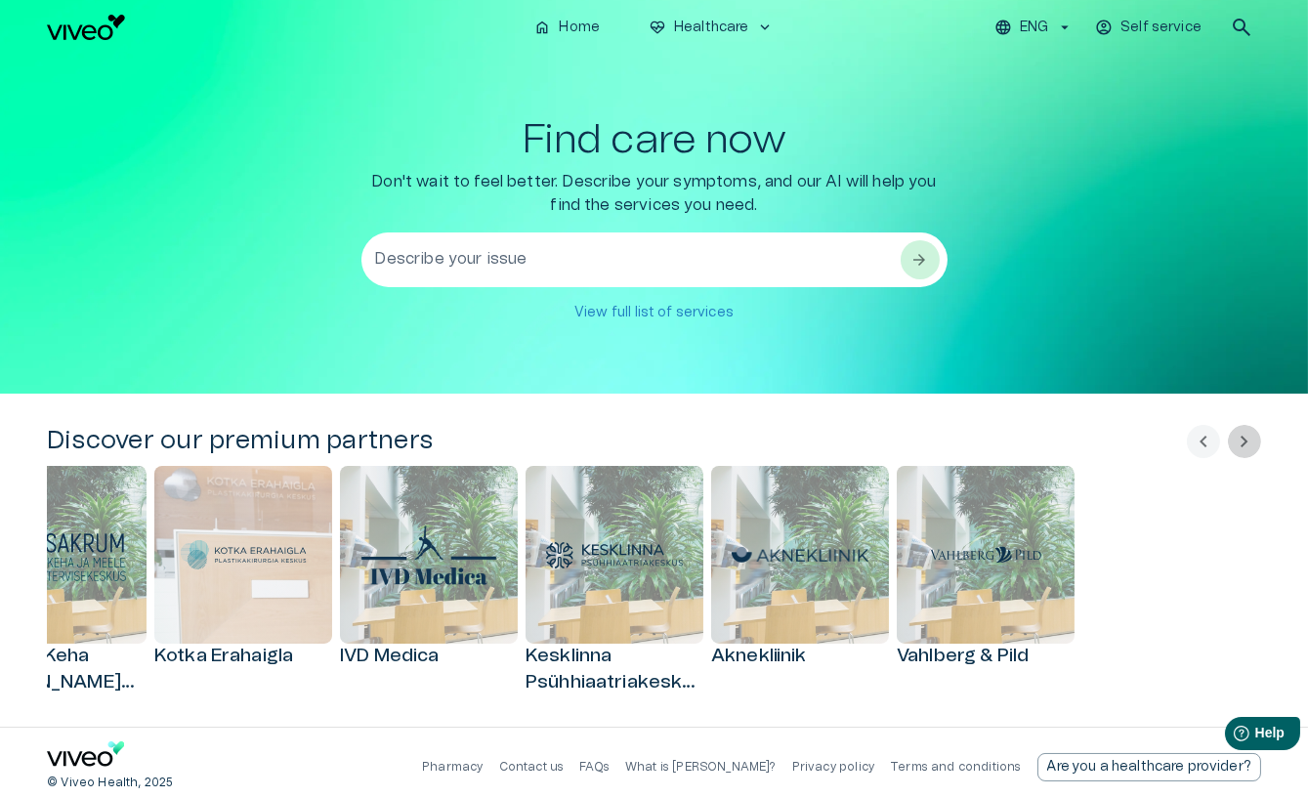
click at [880, 443] on span "chevron_right" at bounding box center [1244, 441] width 23 height 23
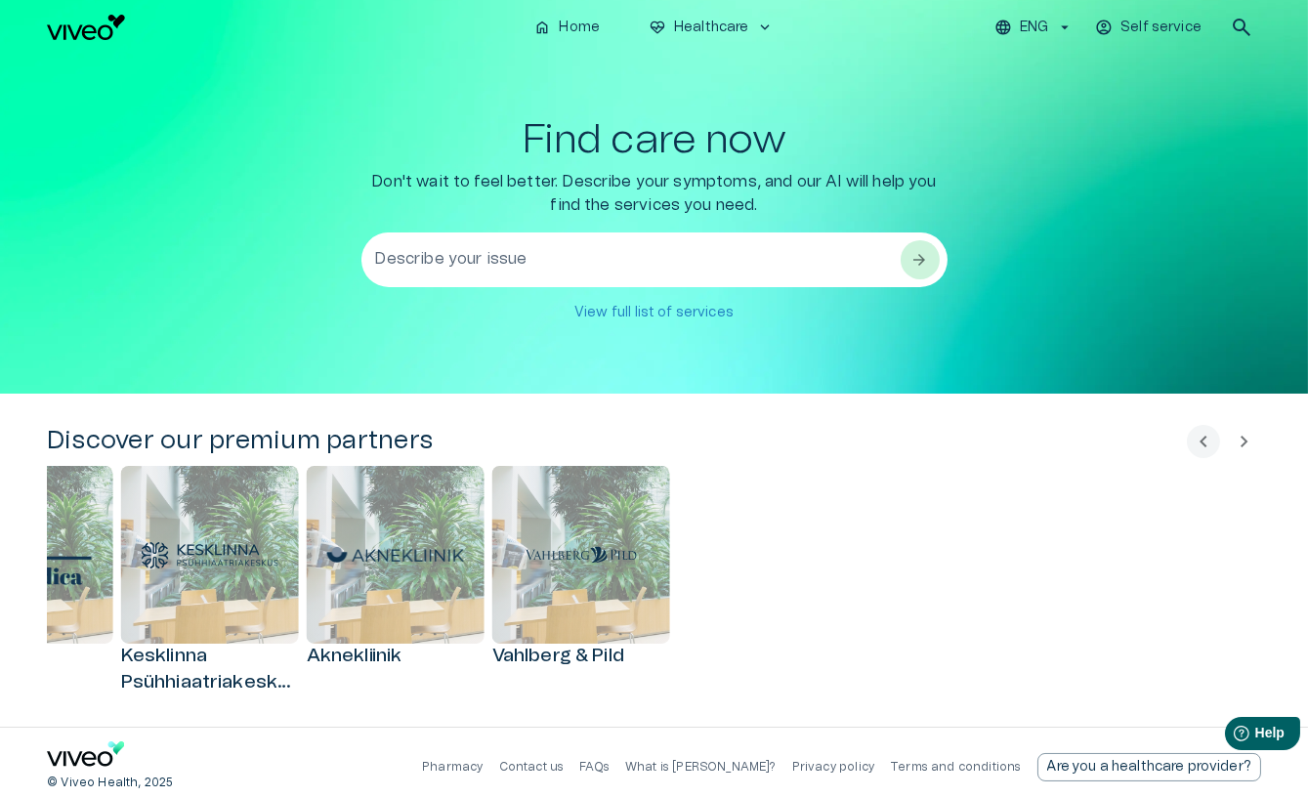
click at [880, 443] on span "chevron_right" at bounding box center [1244, 441] width 23 height 23
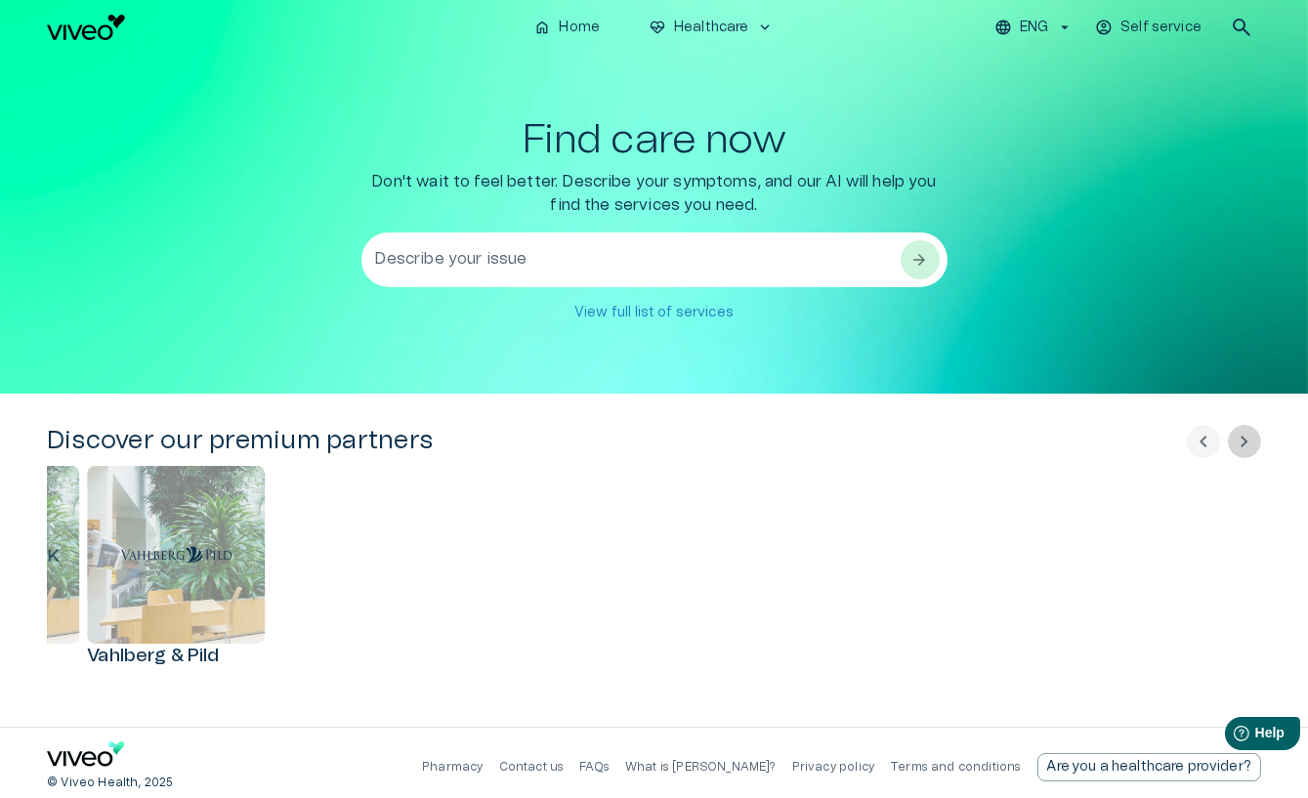
click at [880, 443] on span "chevron_right" at bounding box center [1244, 441] width 23 height 23
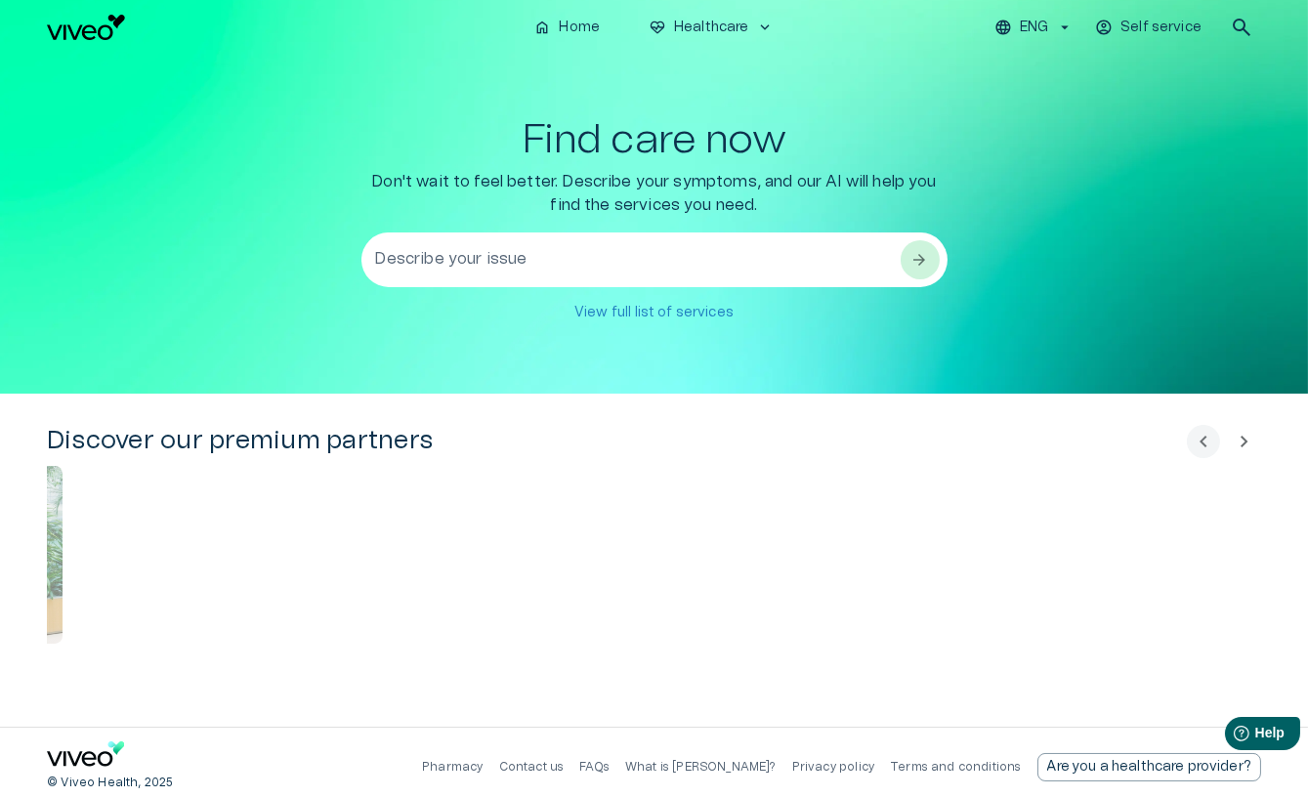
click at [880, 443] on div "chevron_left chevron_right" at bounding box center [1224, 441] width 74 height 33
click at [880, 445] on button "chevron_left" at bounding box center [1203, 441] width 33 height 33
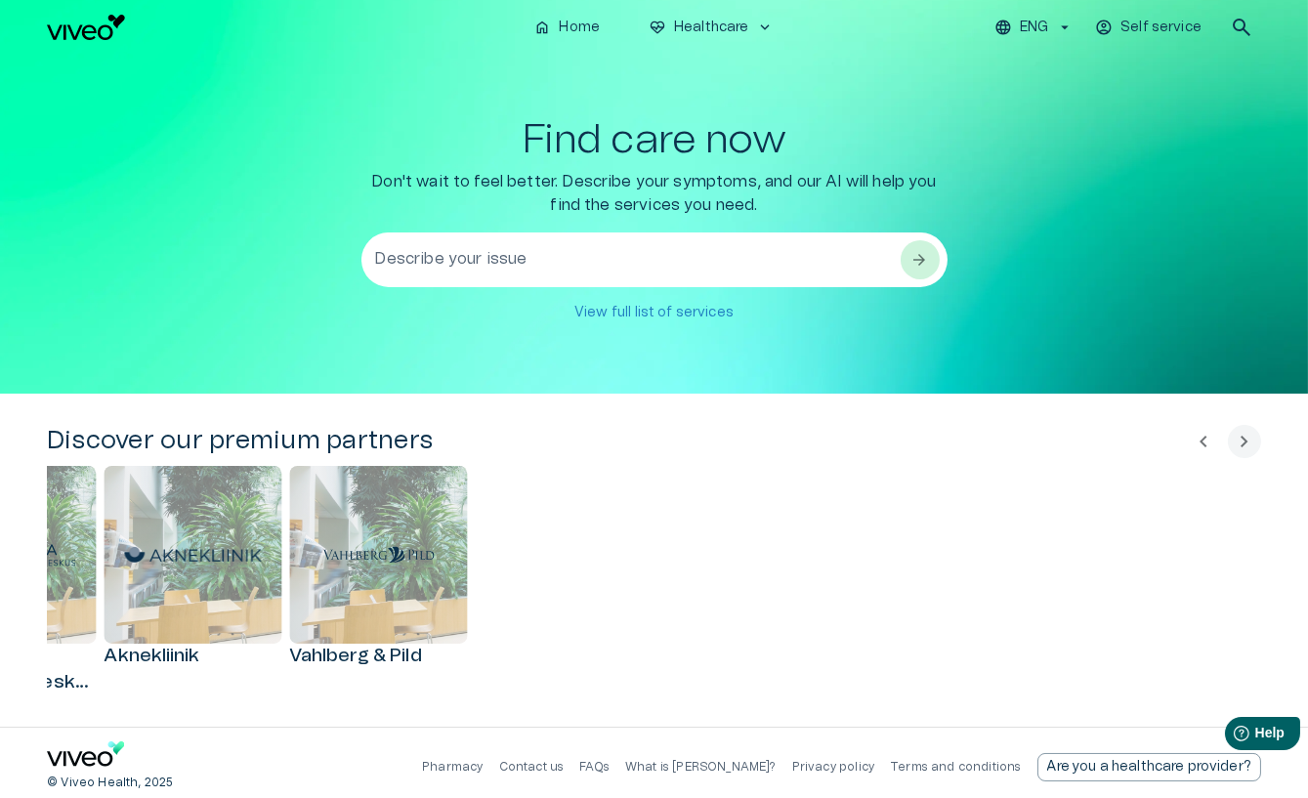
click at [880, 445] on button "chevron_left" at bounding box center [1203, 441] width 33 height 33
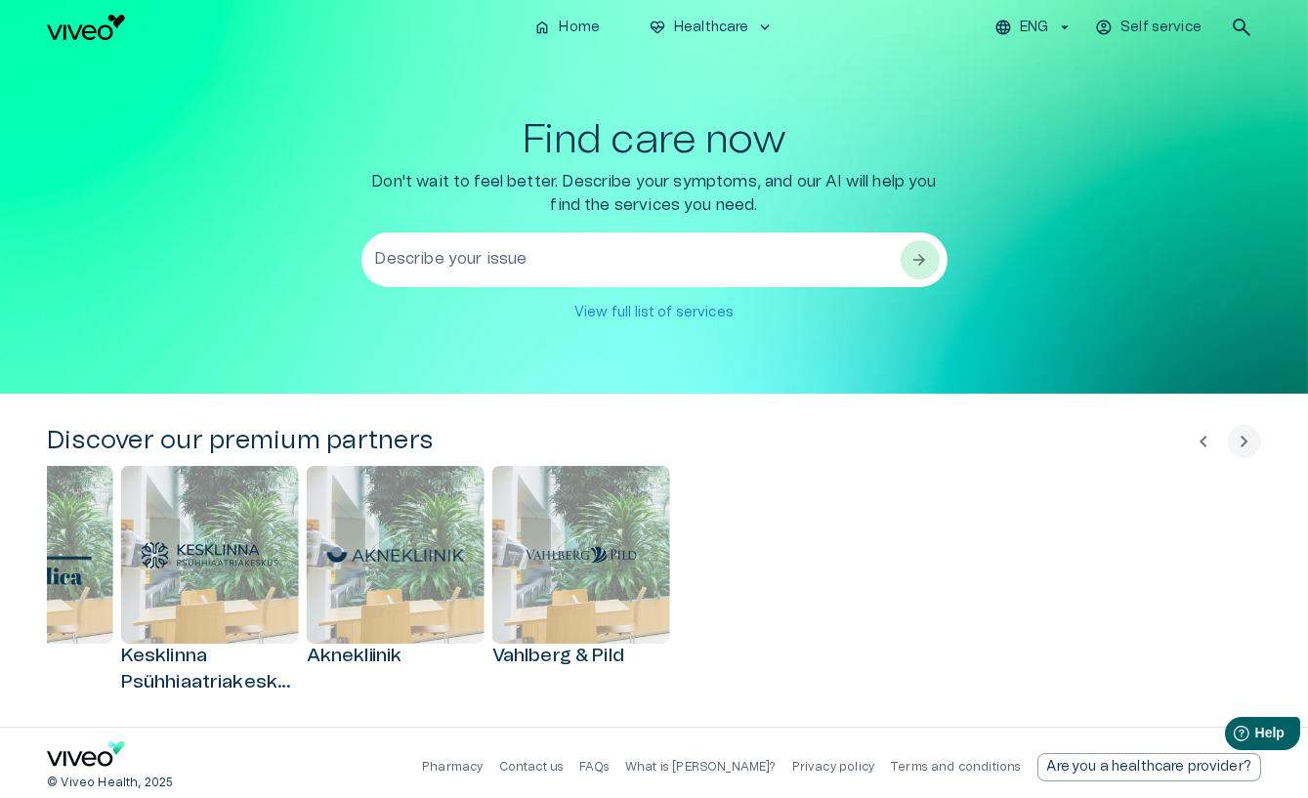
click at [880, 445] on button "chevron_left" at bounding box center [1203, 441] width 33 height 33
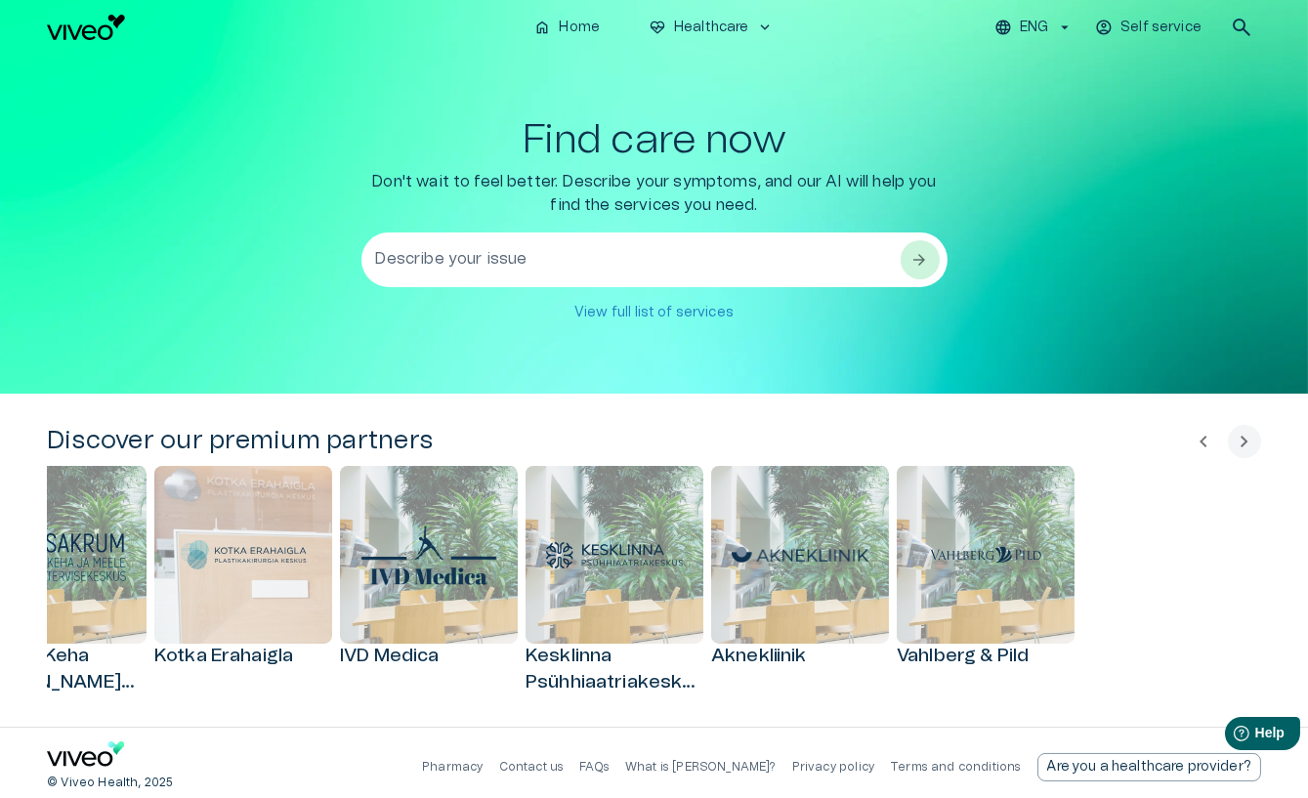
click at [880, 445] on button "chevron_left" at bounding box center [1203, 441] width 33 height 33
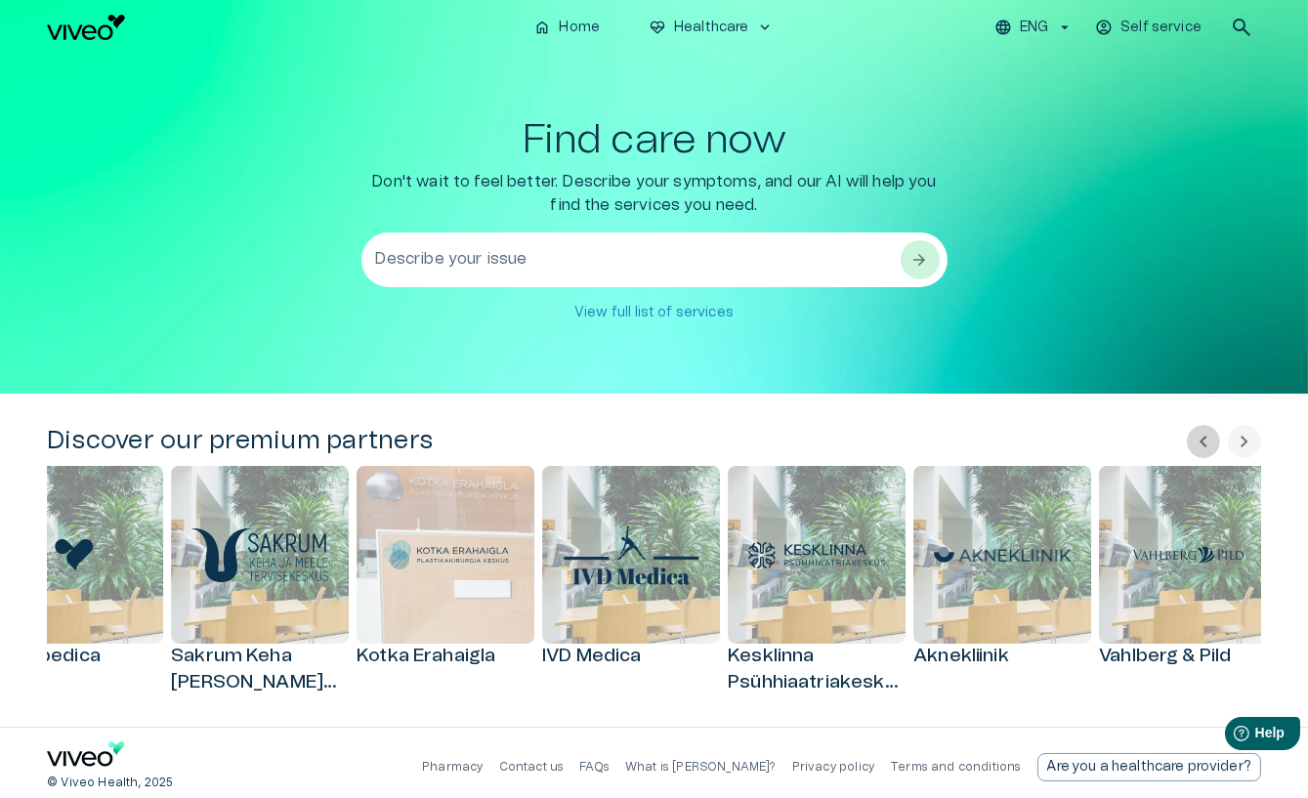
click at [880, 445] on button "chevron_left" at bounding box center [1203, 441] width 33 height 33
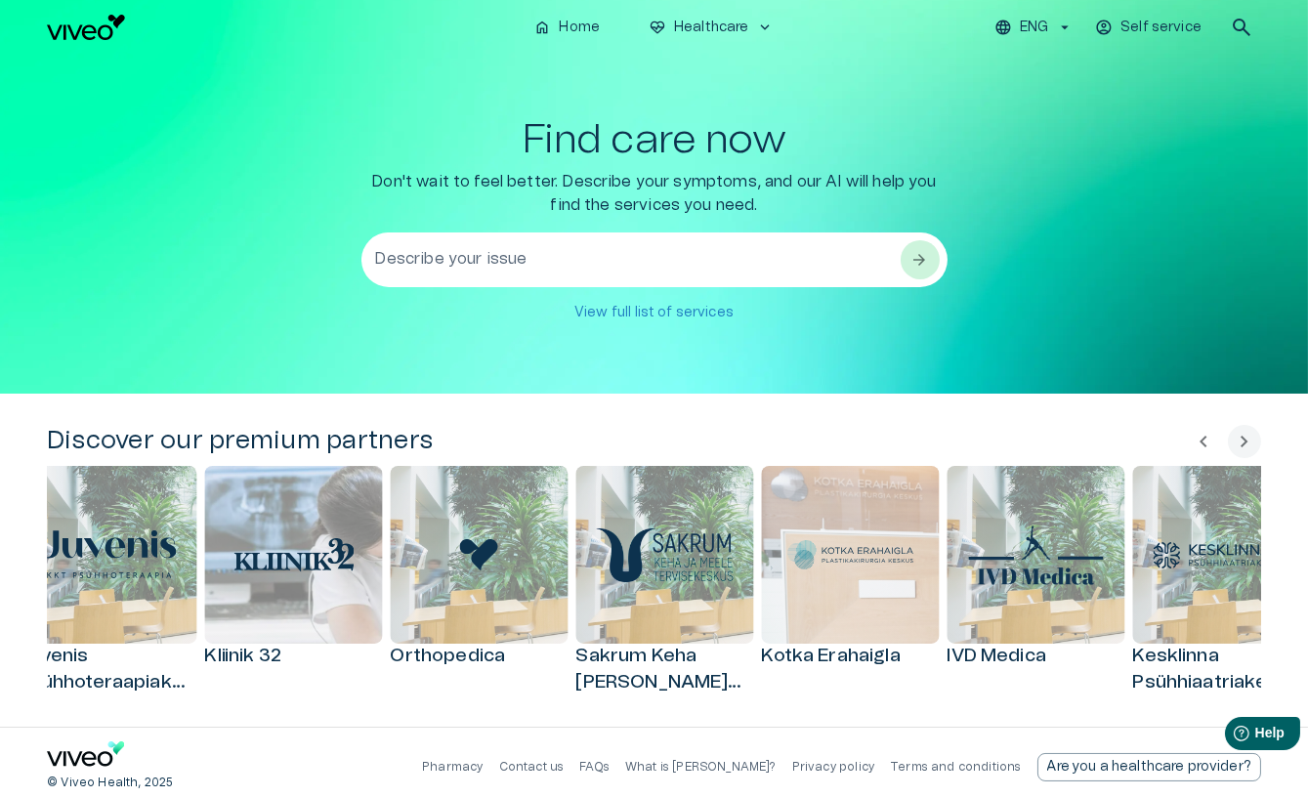
click at [880, 445] on button "chevron_left" at bounding box center [1203, 441] width 33 height 33
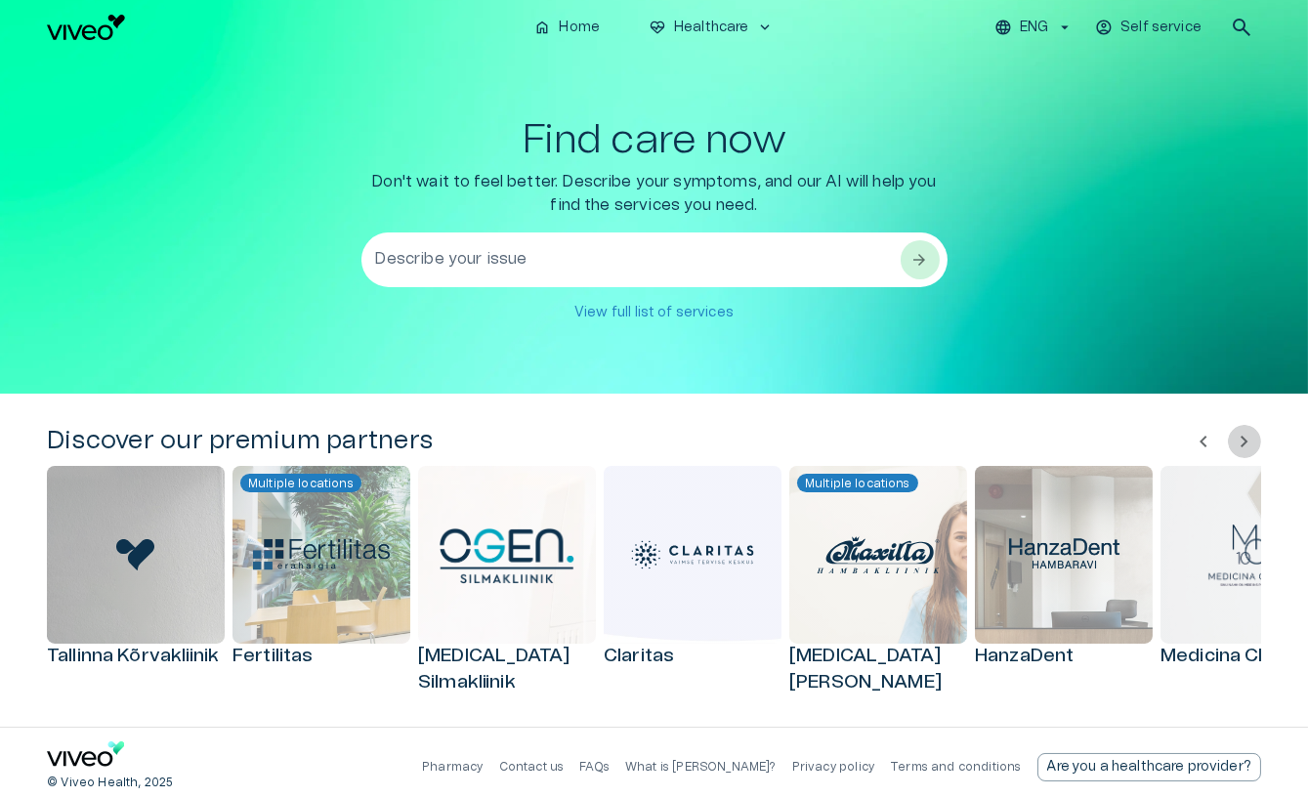
click at [1236, 440] on span "chevron_right" at bounding box center [1244, 441] width 23 height 23
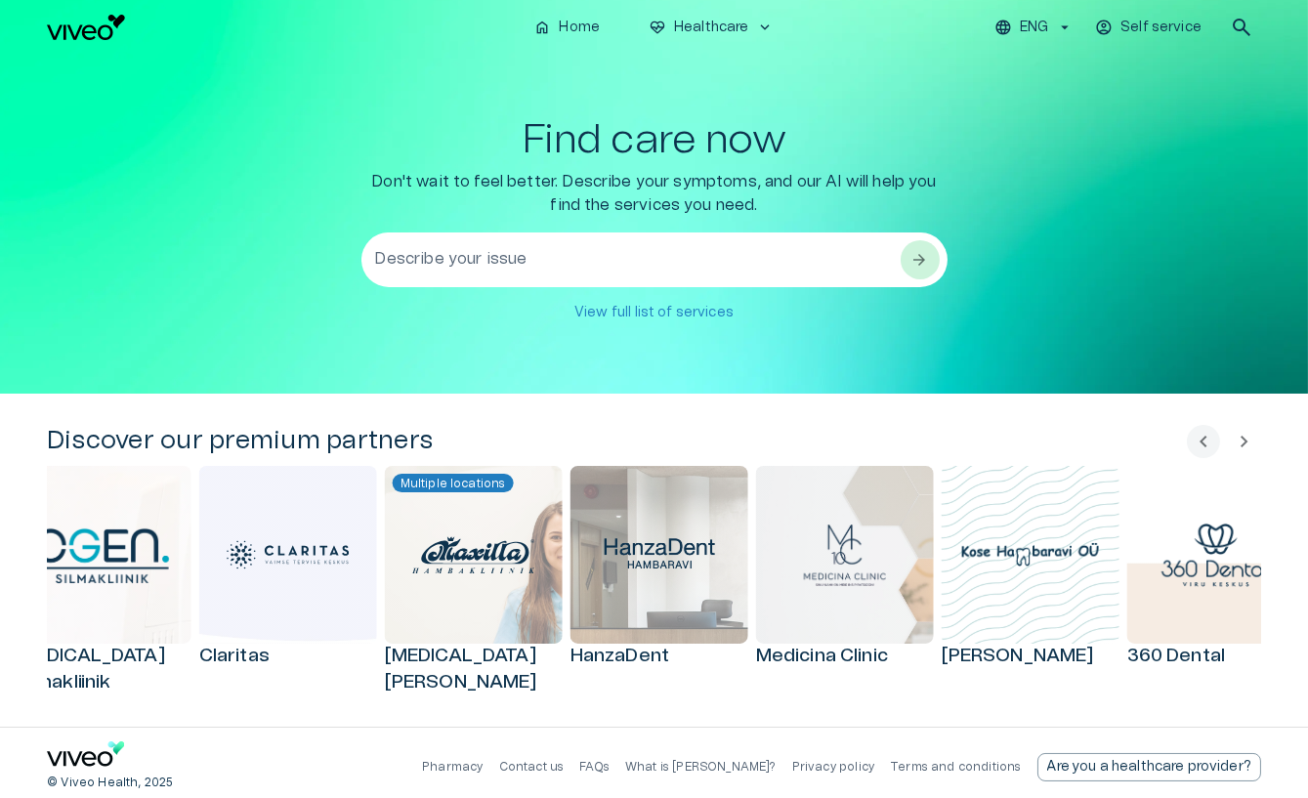
click at [1236, 440] on span "chevron_right" at bounding box center [1244, 441] width 23 height 23
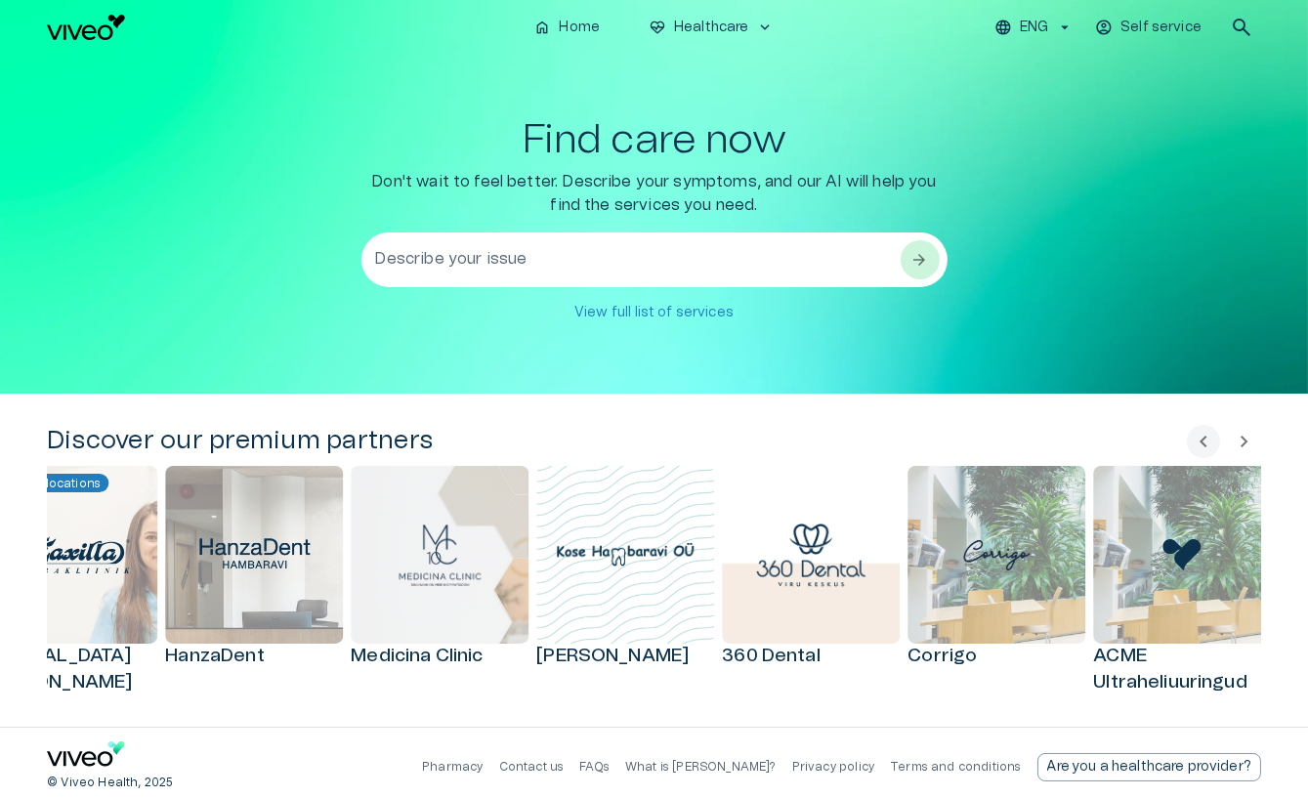
click at [1236, 440] on span "chevron_right" at bounding box center [1244, 441] width 23 height 23
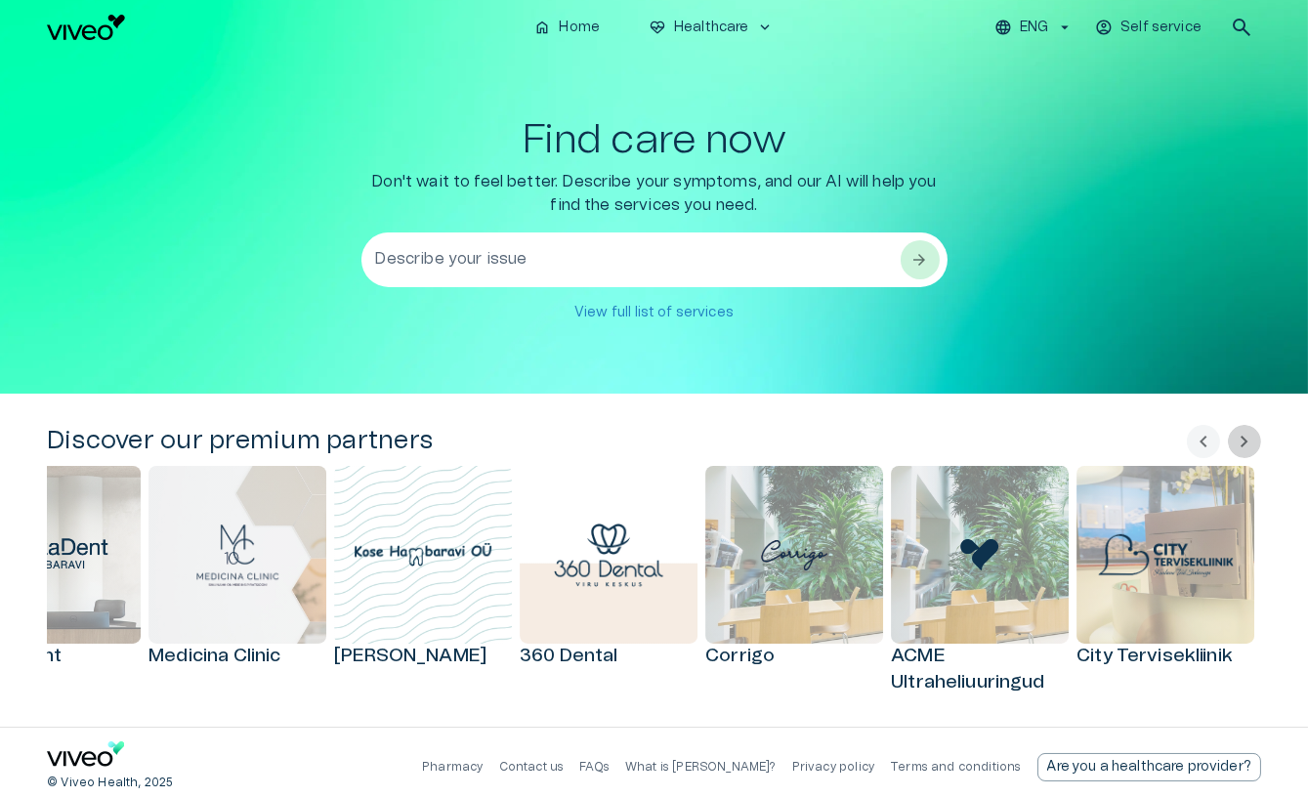
click at [1236, 440] on span "chevron_right" at bounding box center [1244, 441] width 23 height 23
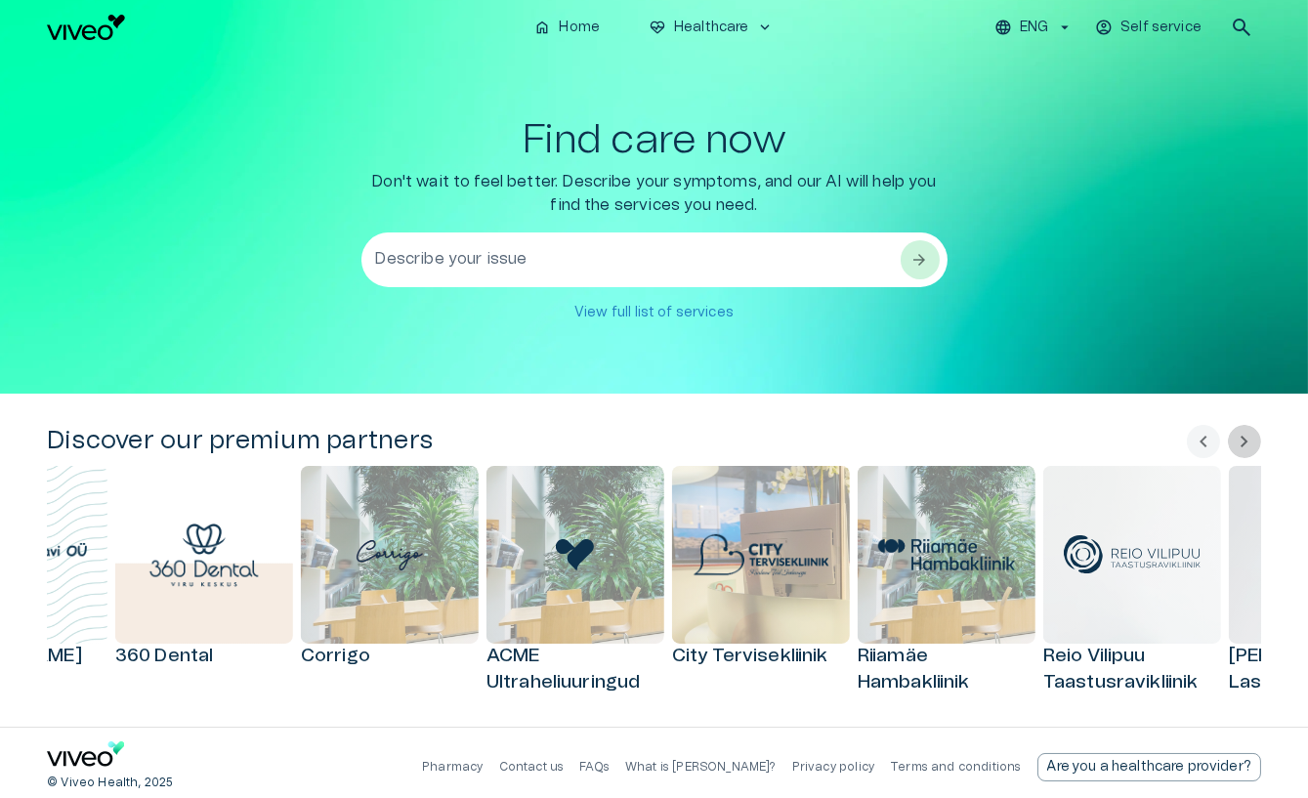
click at [1236, 440] on span "chevron_right" at bounding box center [1244, 441] width 23 height 23
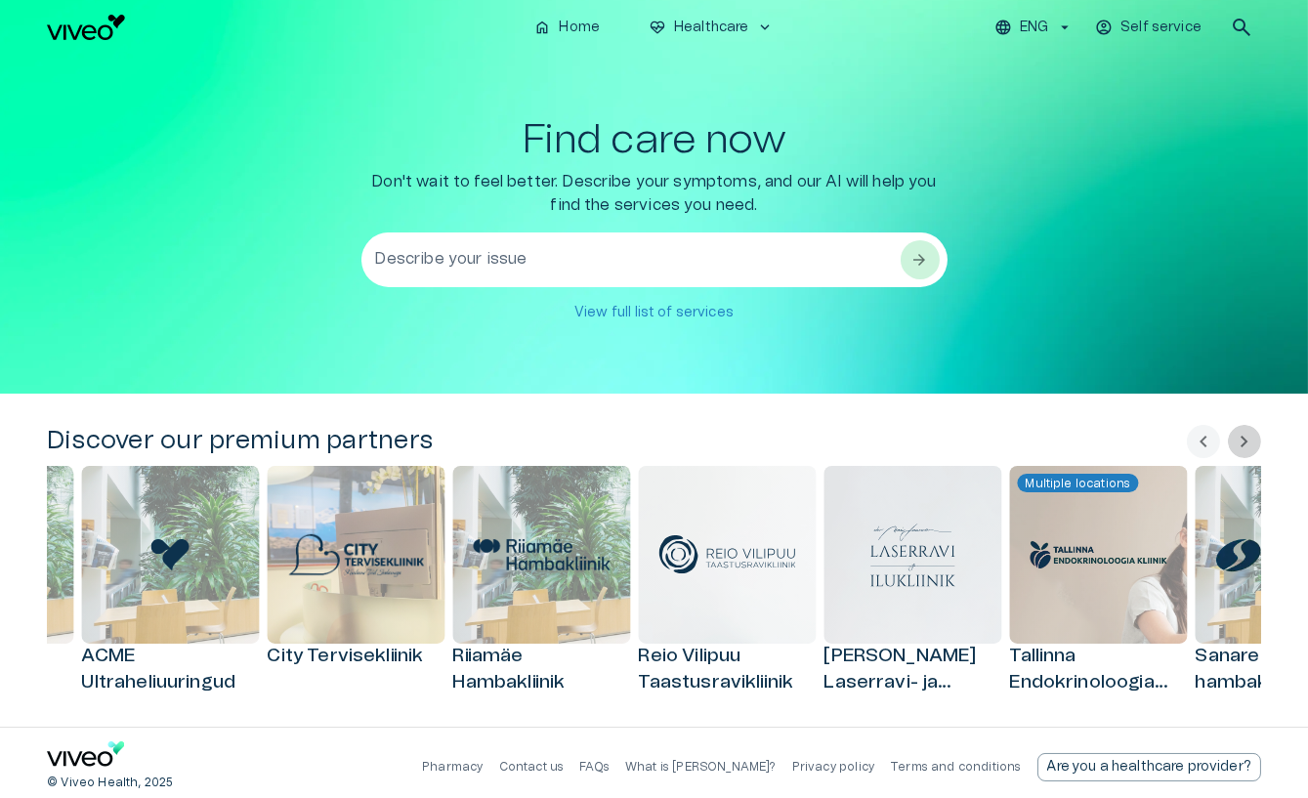
click at [1236, 440] on span "chevron_right" at bounding box center [1244, 441] width 23 height 23
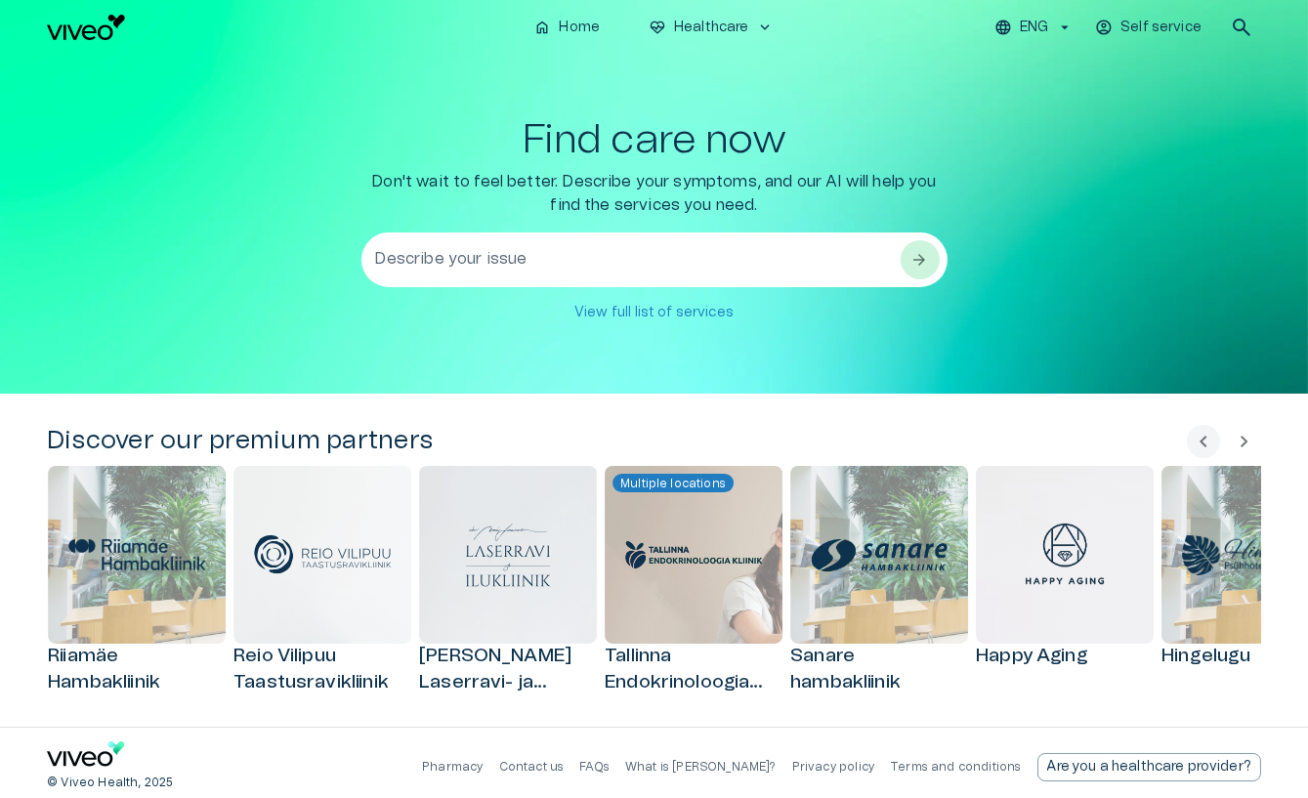
click at [1236, 440] on span "chevron_right" at bounding box center [1244, 441] width 23 height 23
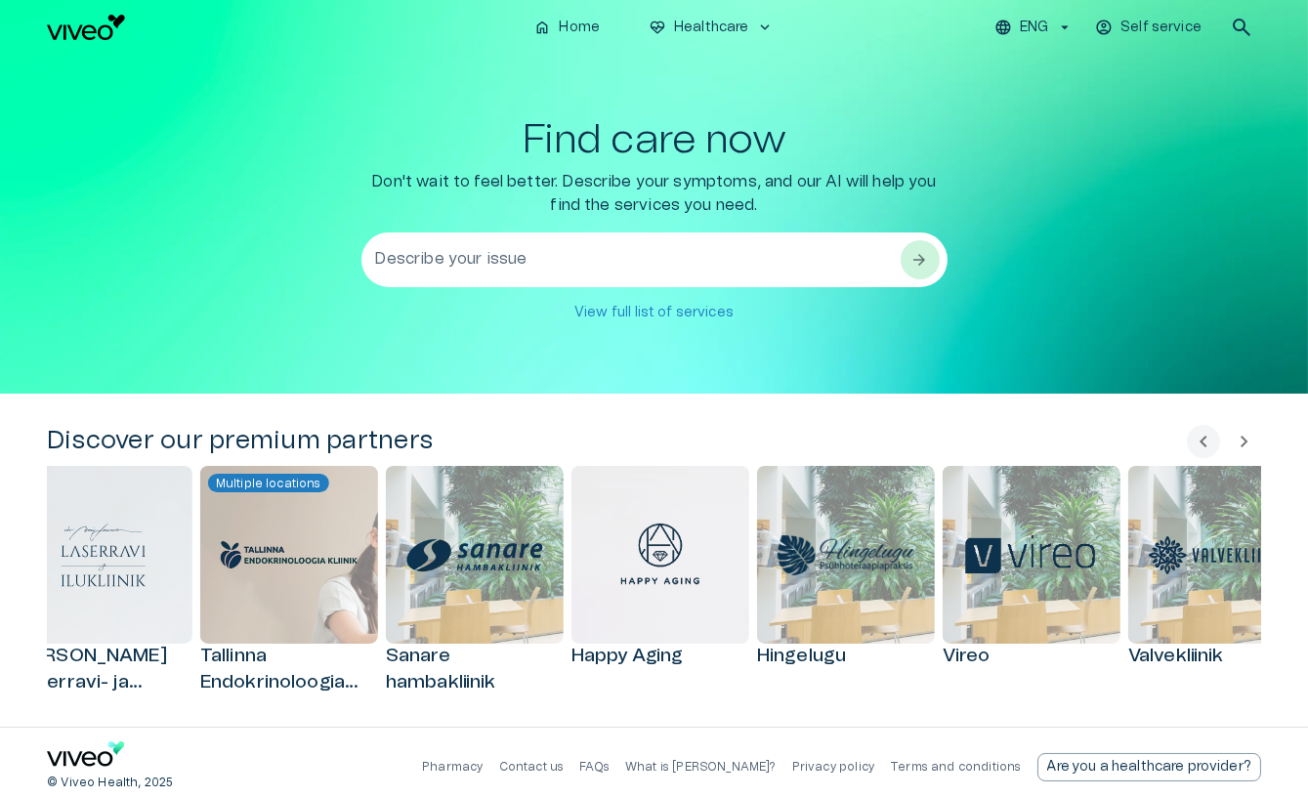
click at [1236, 440] on span "chevron_right" at bounding box center [1244, 441] width 23 height 23
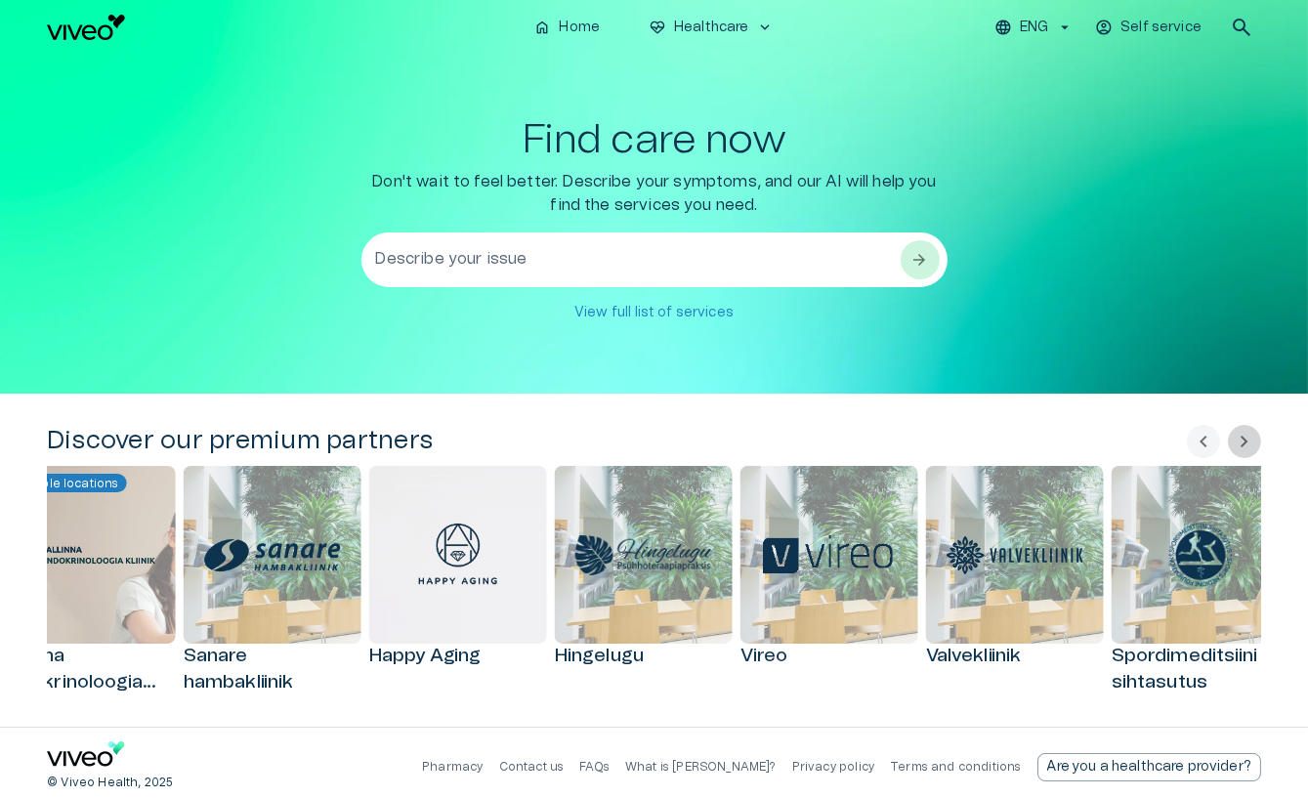
click at [1236, 440] on span "chevron_right" at bounding box center [1244, 441] width 23 height 23
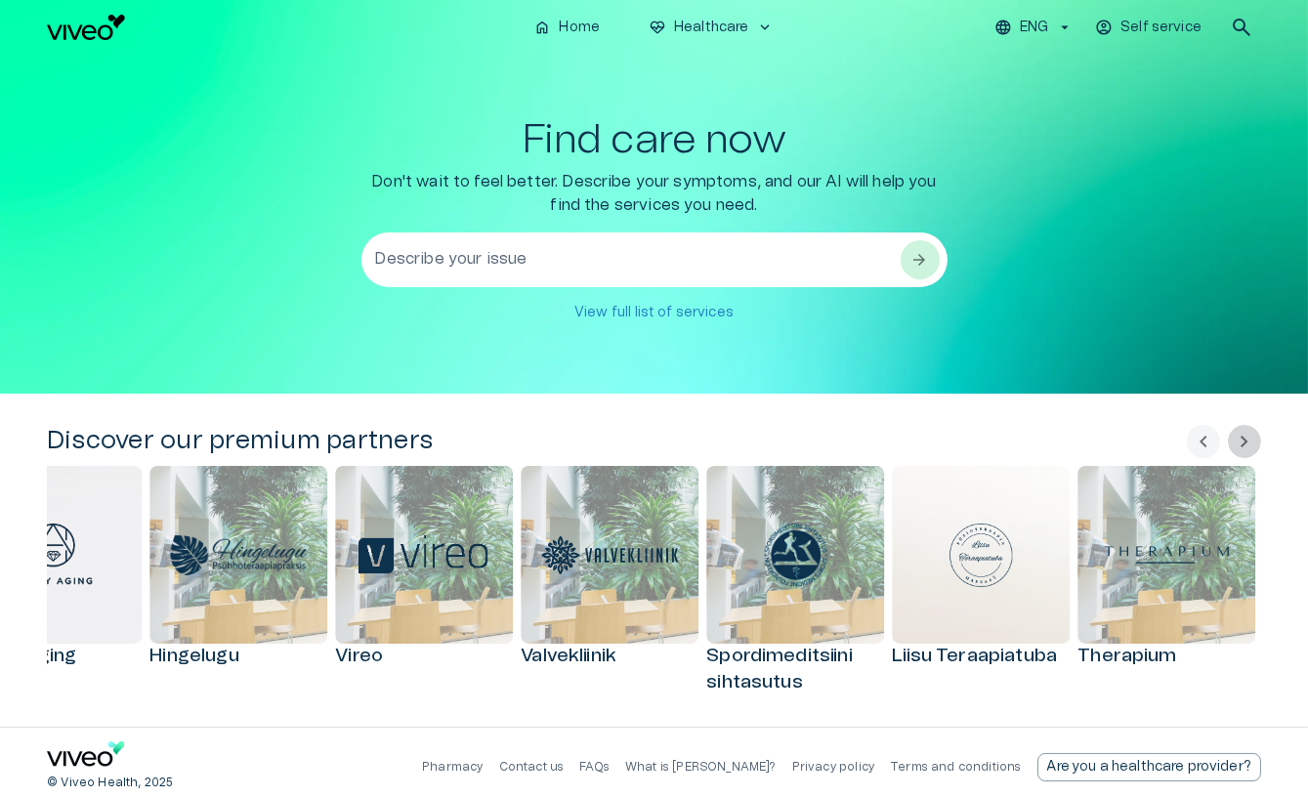
click at [1236, 440] on span "chevron_right" at bounding box center [1244, 441] width 23 height 23
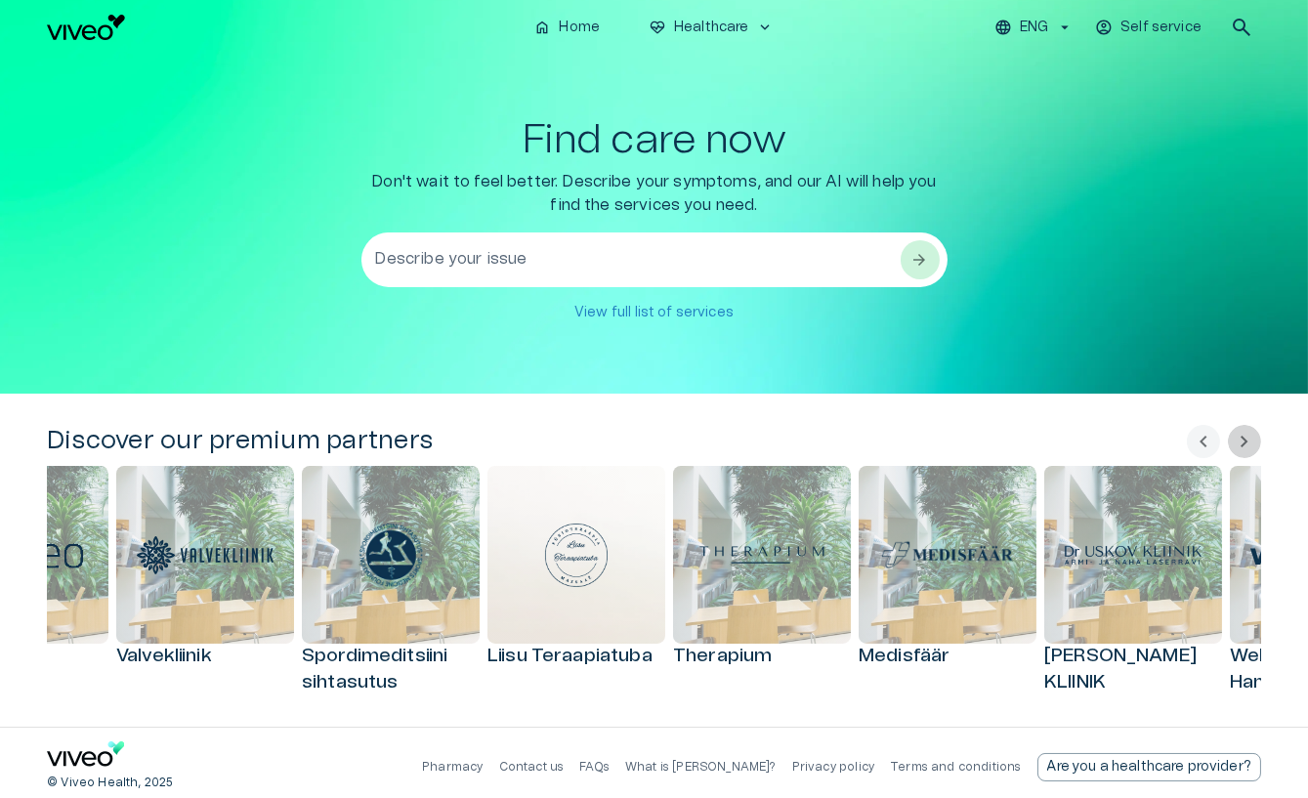
click at [1236, 440] on span "chevron_right" at bounding box center [1244, 441] width 23 height 23
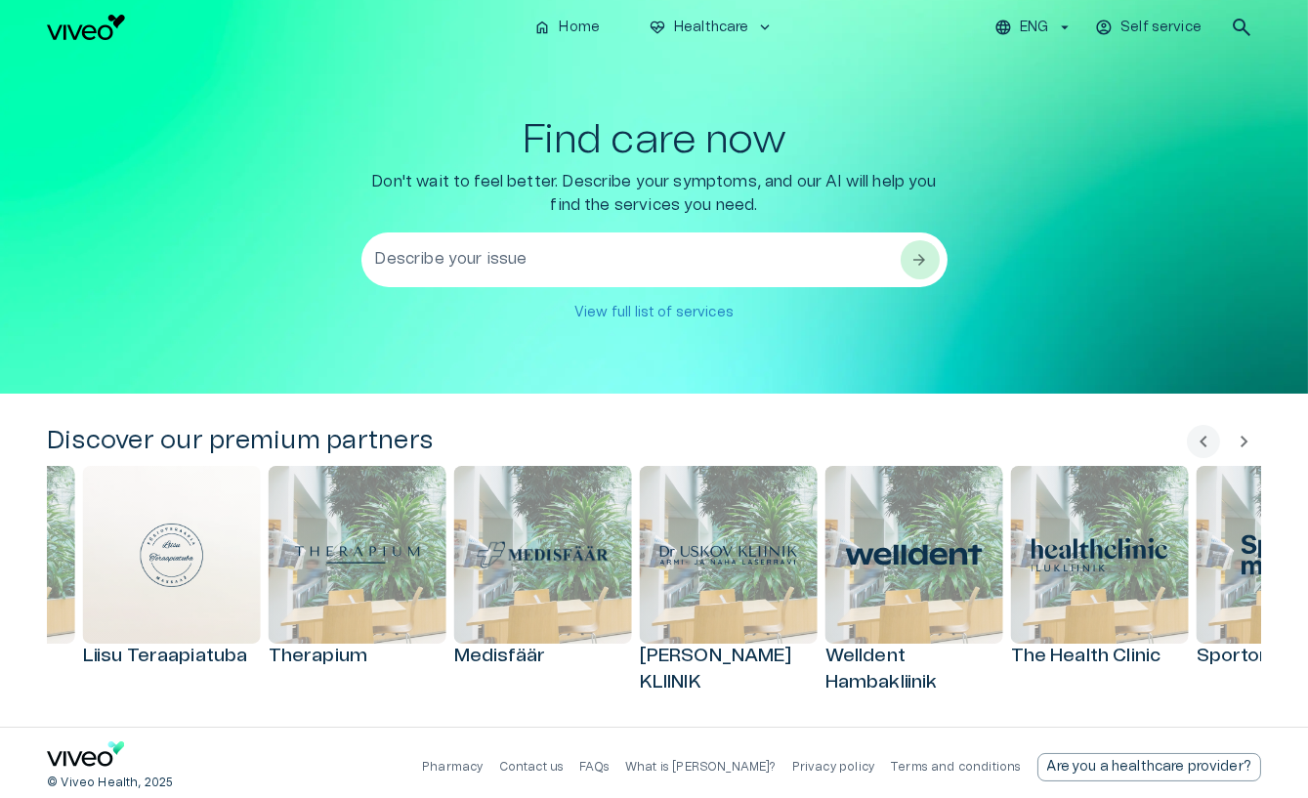
click at [1236, 440] on span "chevron_right" at bounding box center [1244, 441] width 23 height 23
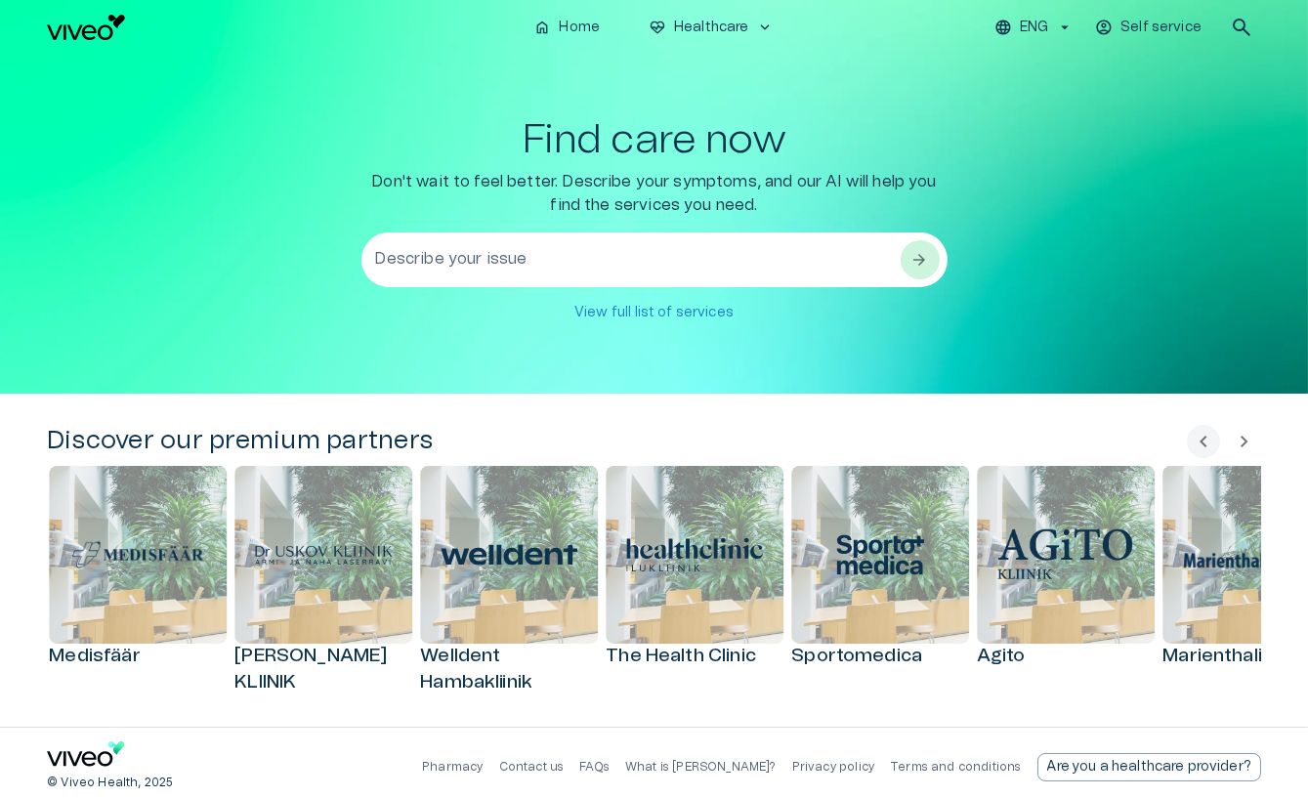
click at [1236, 440] on span "chevron_right" at bounding box center [1244, 441] width 23 height 23
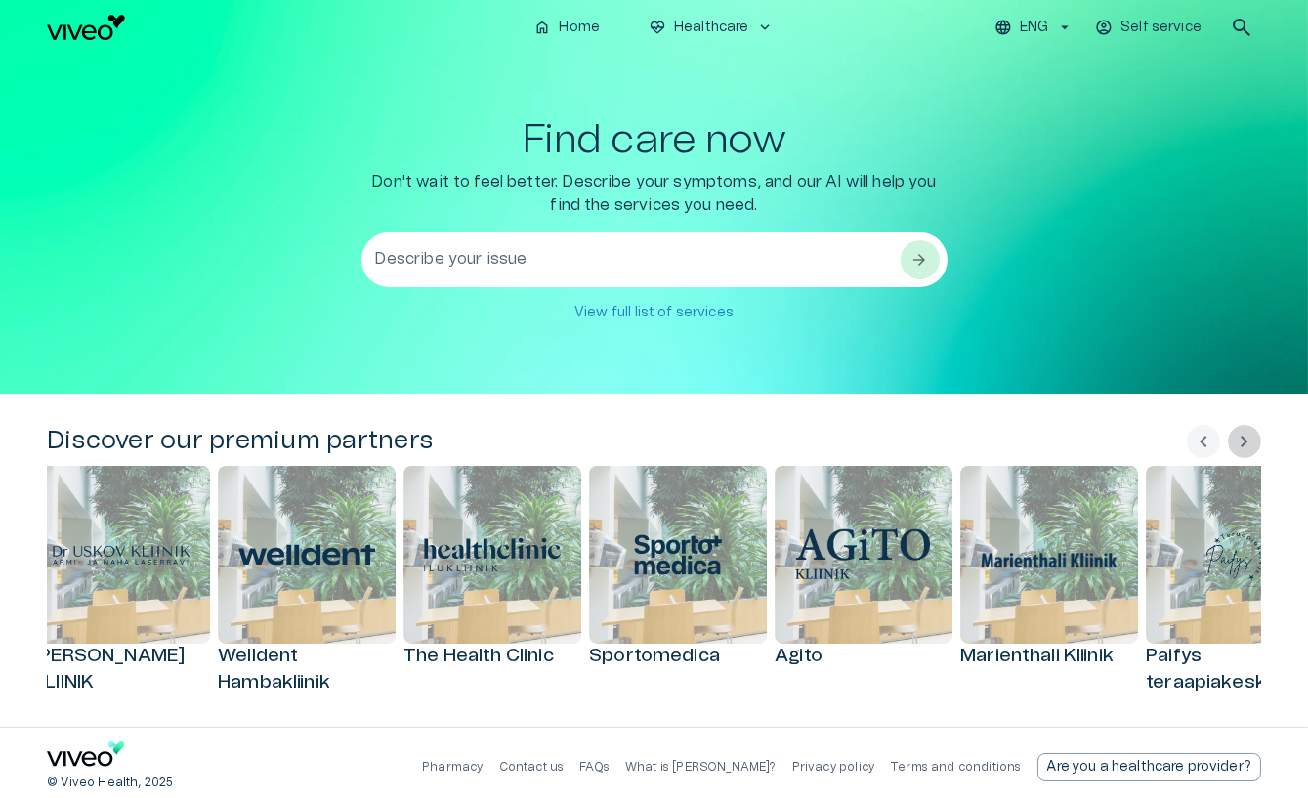
click at [1236, 440] on span "chevron_right" at bounding box center [1244, 441] width 23 height 23
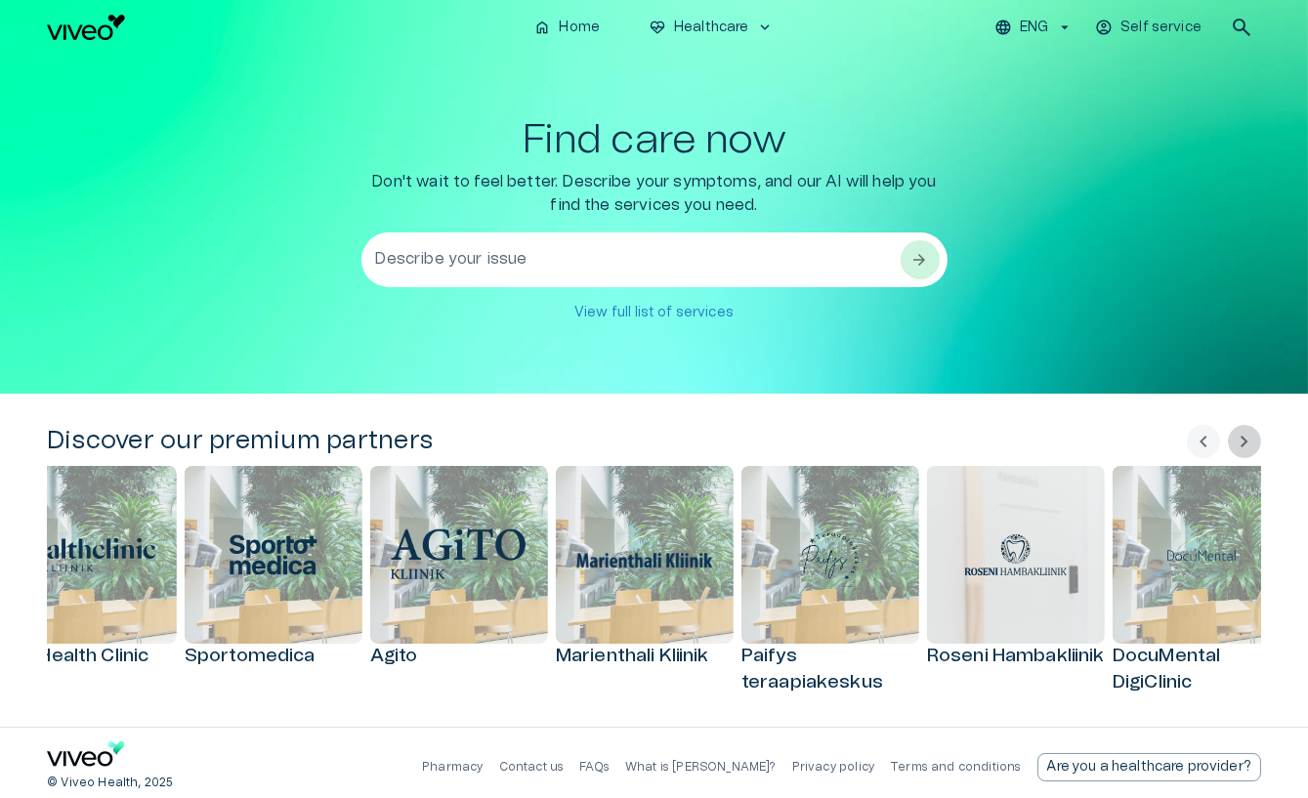
click at [1236, 440] on span "chevron_right" at bounding box center [1244, 441] width 23 height 23
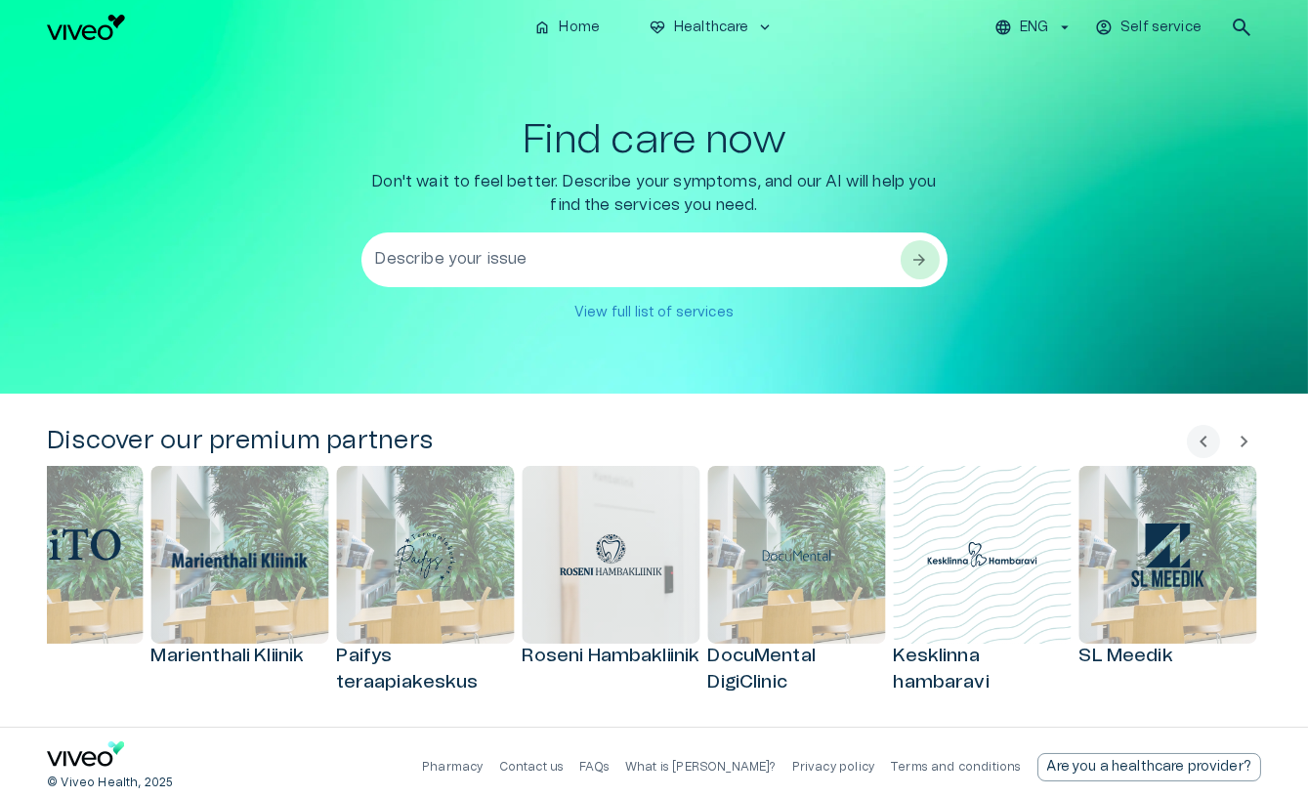
click at [1236, 440] on span "chevron_right" at bounding box center [1244, 441] width 23 height 23
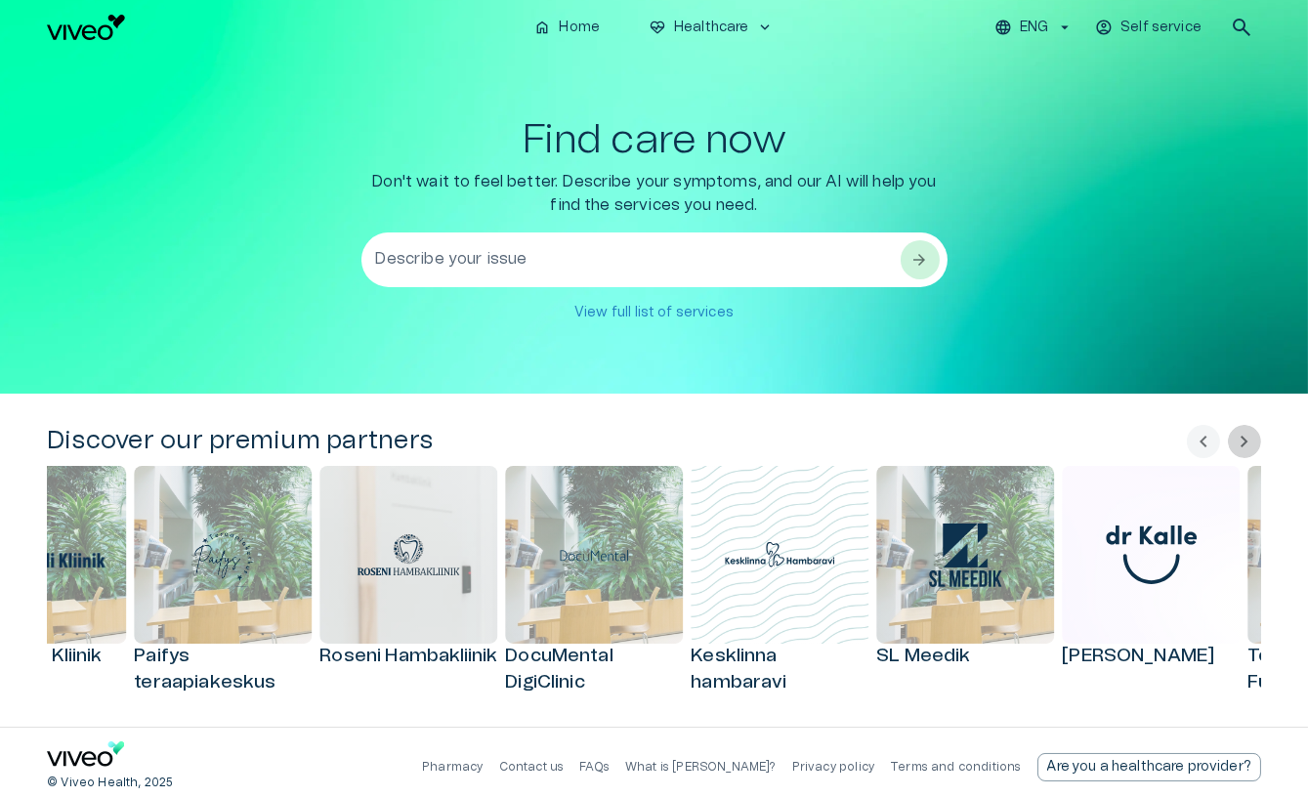
click at [1236, 440] on span "chevron_right" at bounding box center [1244, 441] width 23 height 23
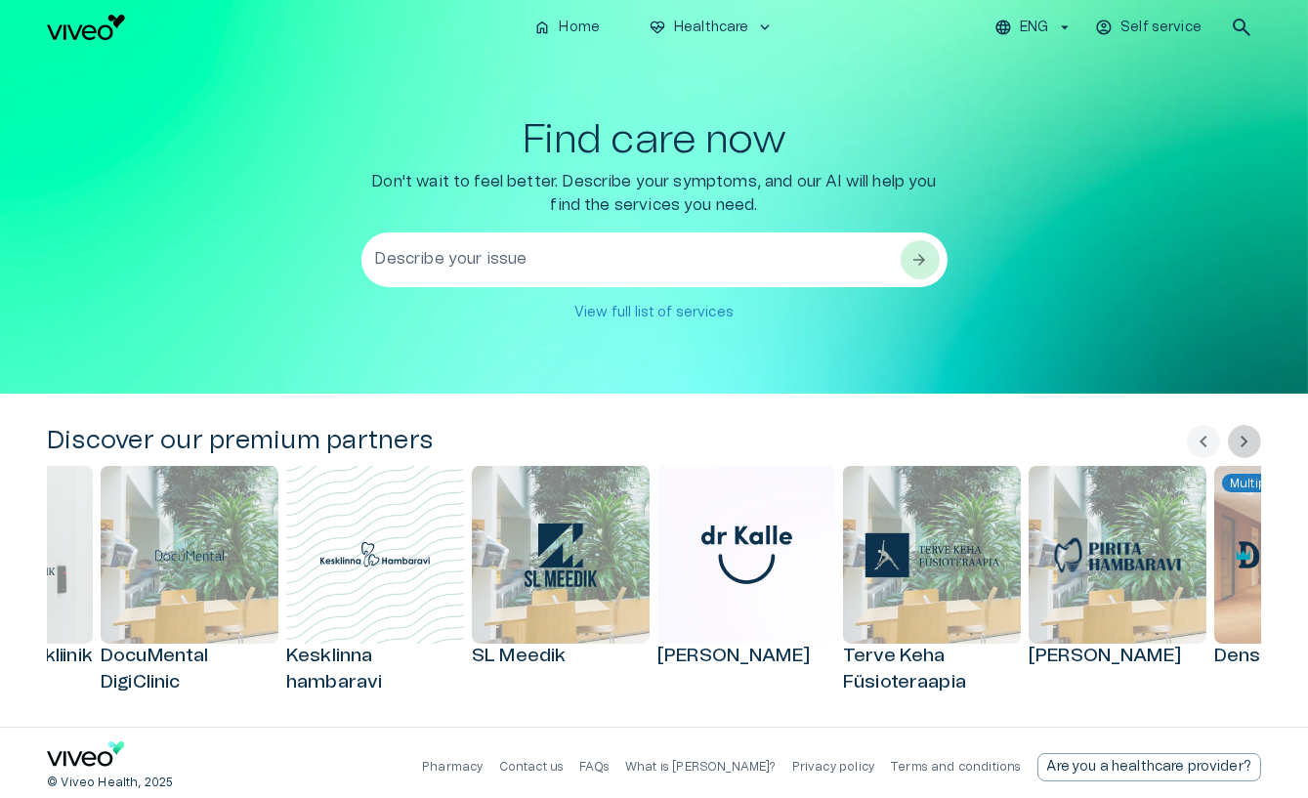
click at [1236, 440] on span "chevron_right" at bounding box center [1244, 441] width 23 height 23
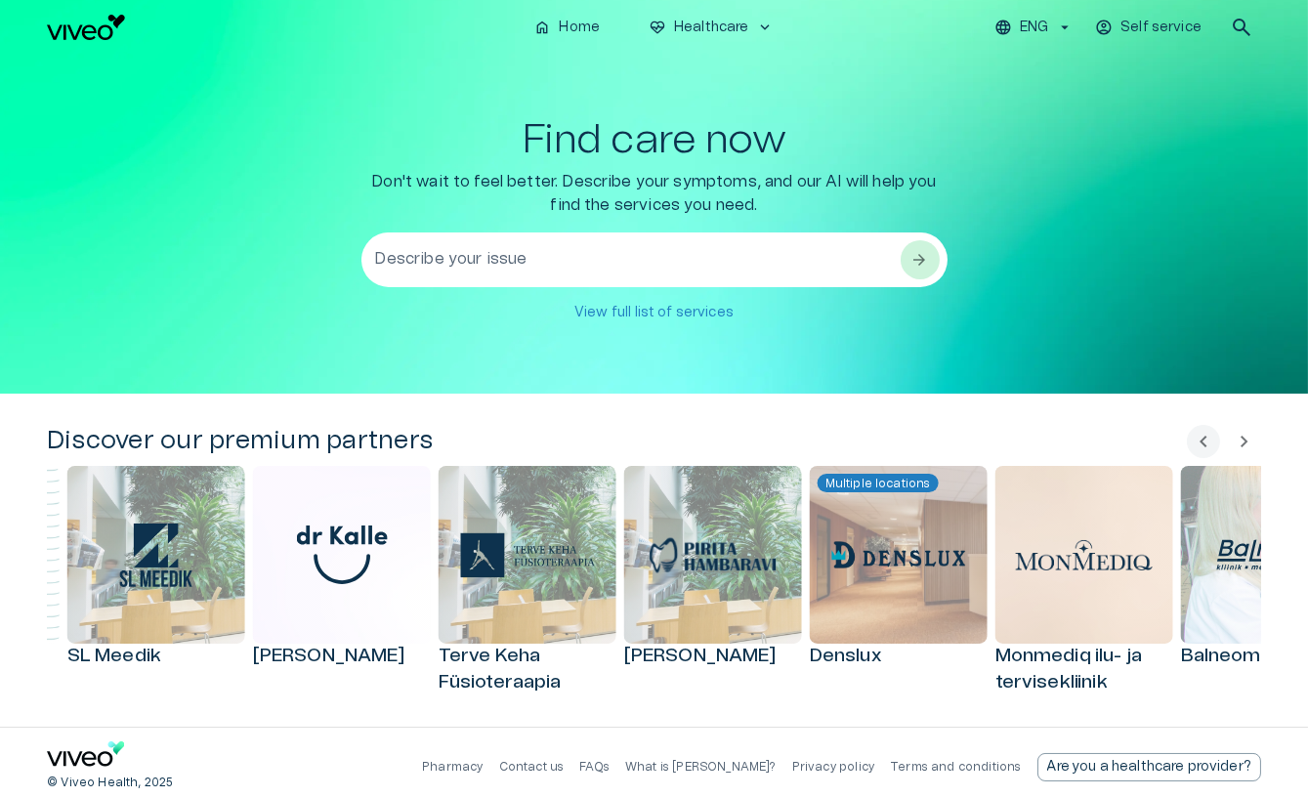
click at [1236, 440] on span "chevron_right" at bounding box center [1244, 441] width 23 height 23
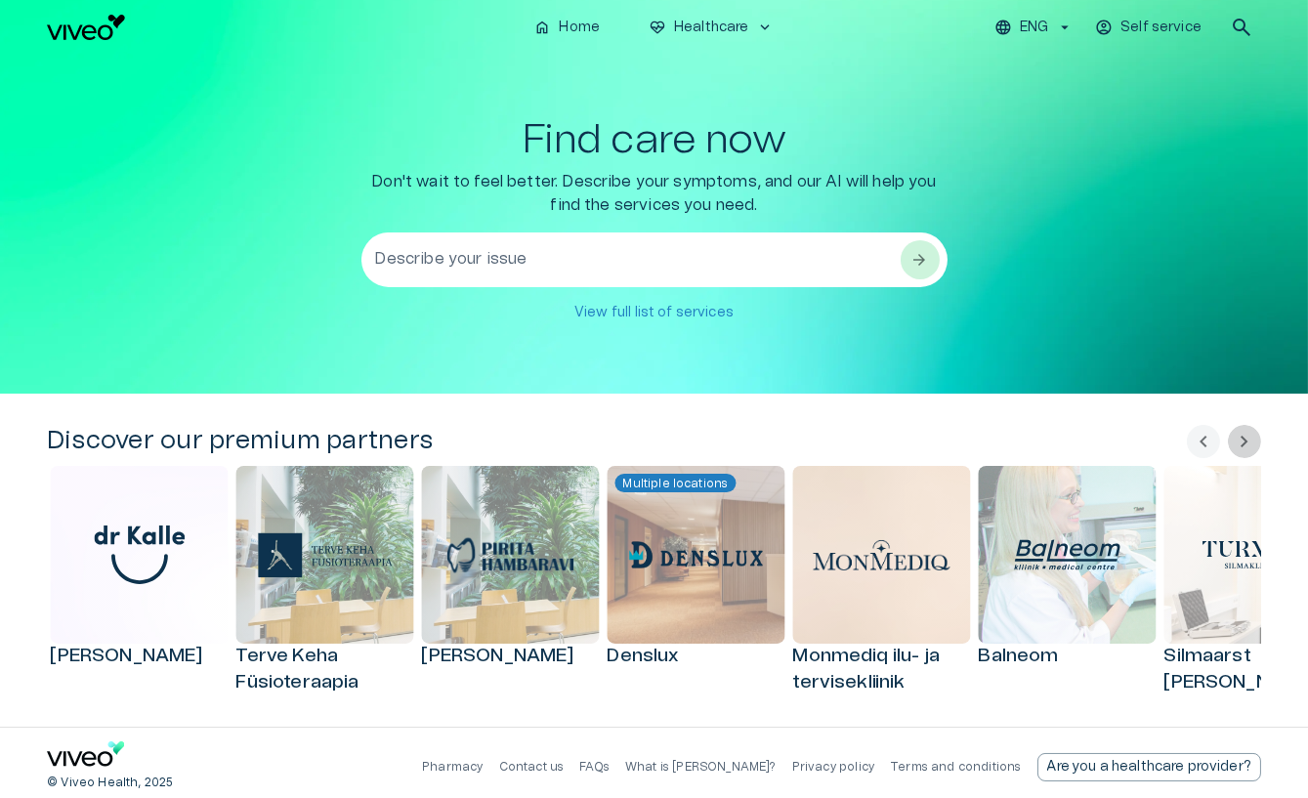
click at [1236, 440] on span "chevron_right" at bounding box center [1244, 441] width 23 height 23
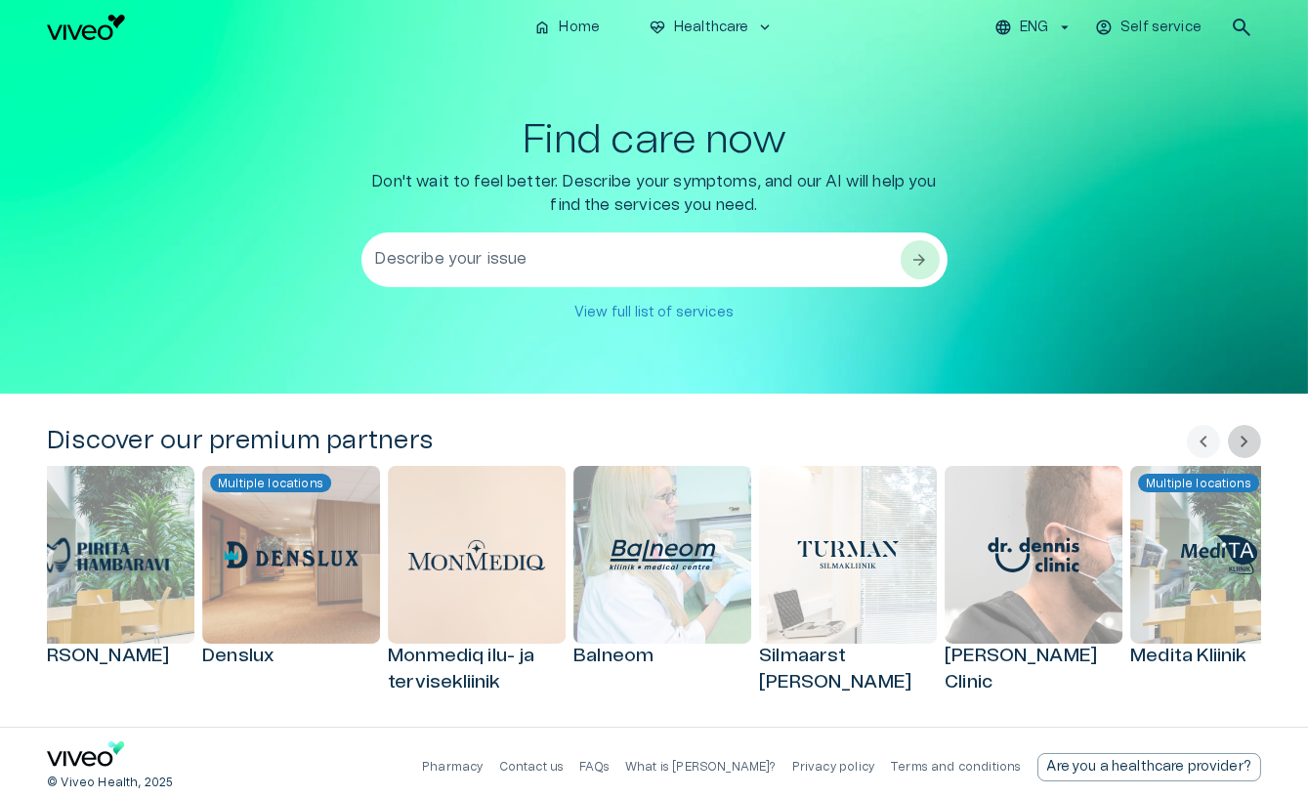
click at [1236, 440] on span "chevron_right" at bounding box center [1244, 441] width 23 height 23
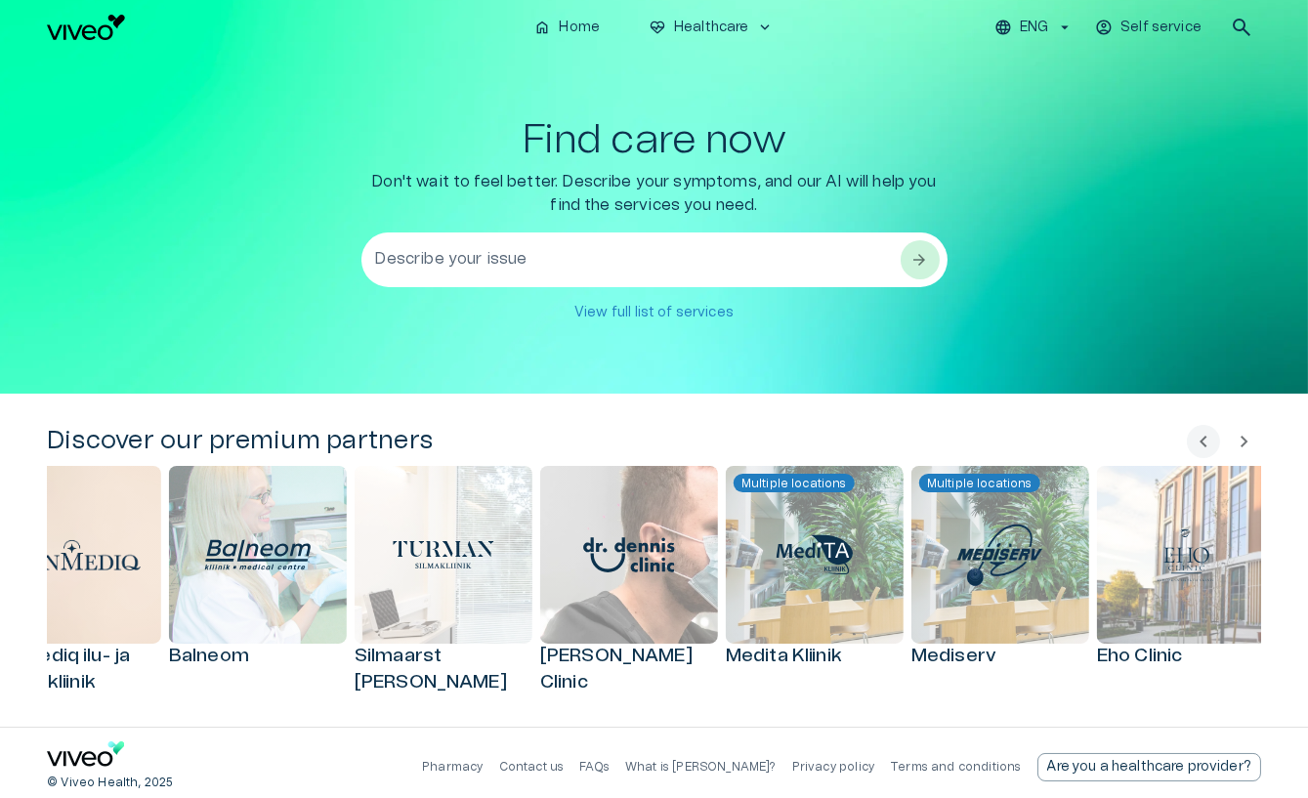
click at [1236, 440] on span "chevron_right" at bounding box center [1244, 441] width 23 height 23
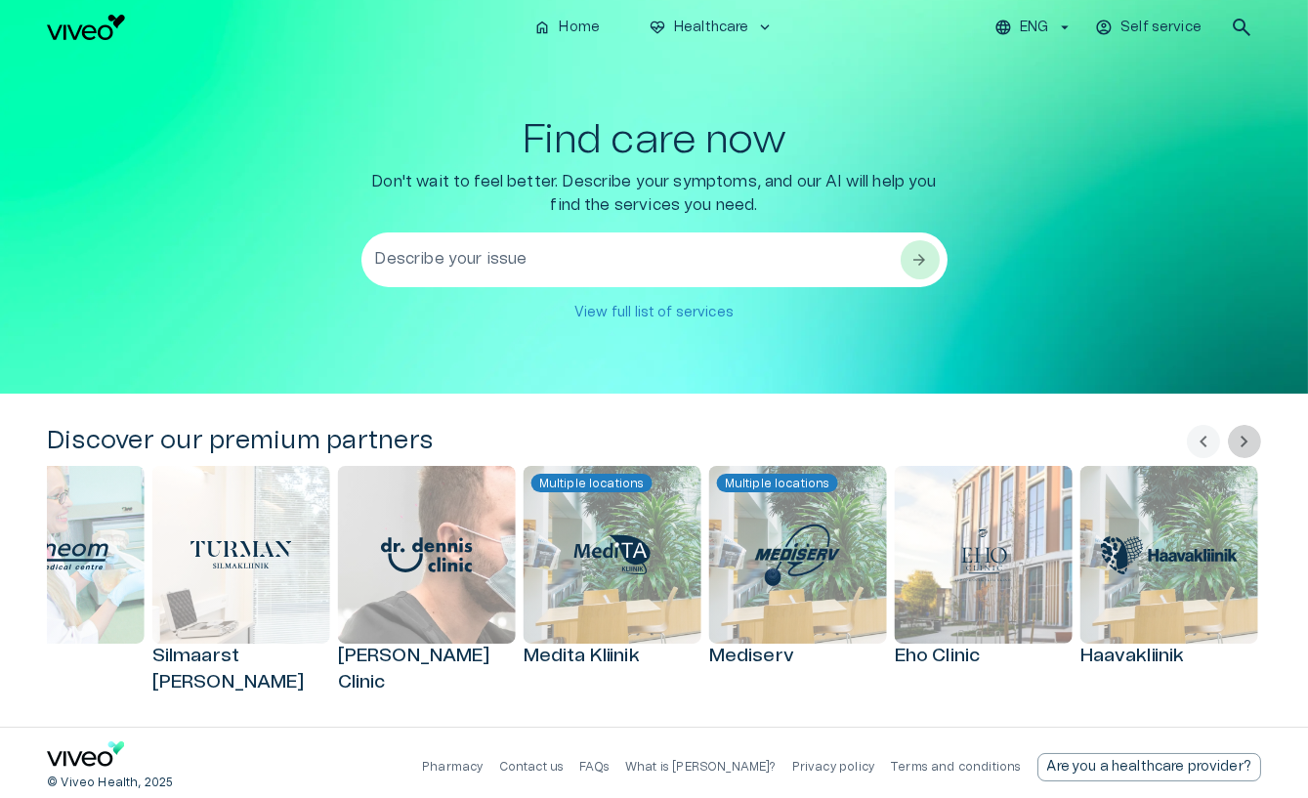
click at [1236, 440] on span "chevron_right" at bounding box center [1244, 441] width 23 height 23
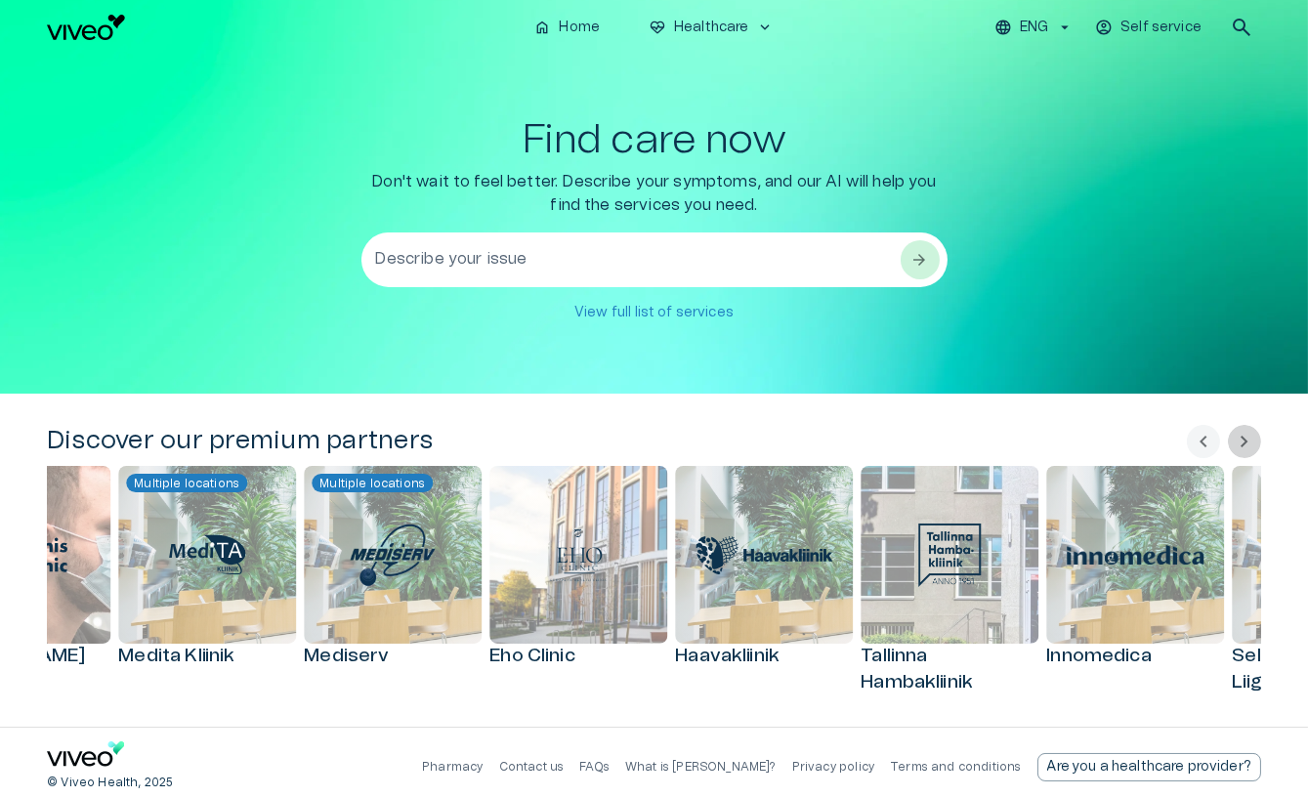
click at [1236, 440] on span "chevron_right" at bounding box center [1244, 441] width 23 height 23
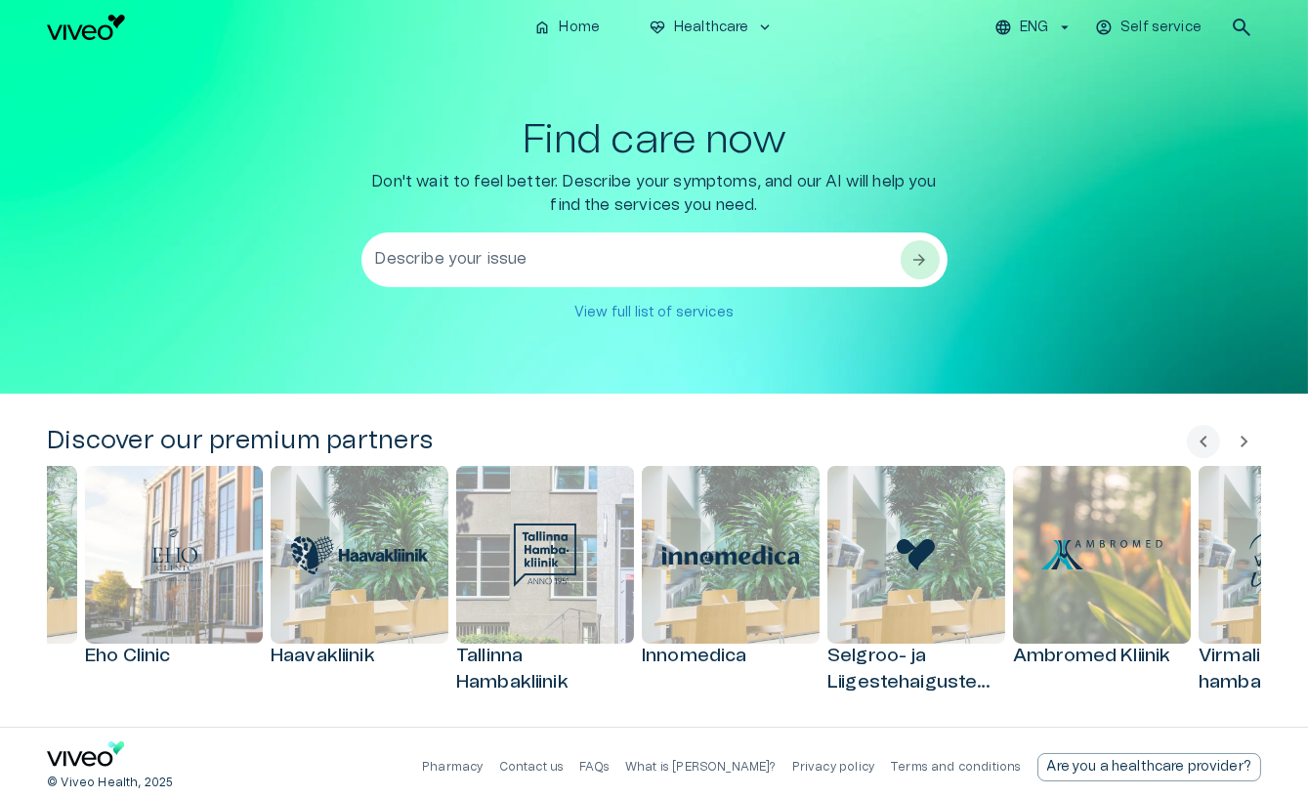
click at [1236, 440] on span "chevron_right" at bounding box center [1244, 441] width 23 height 23
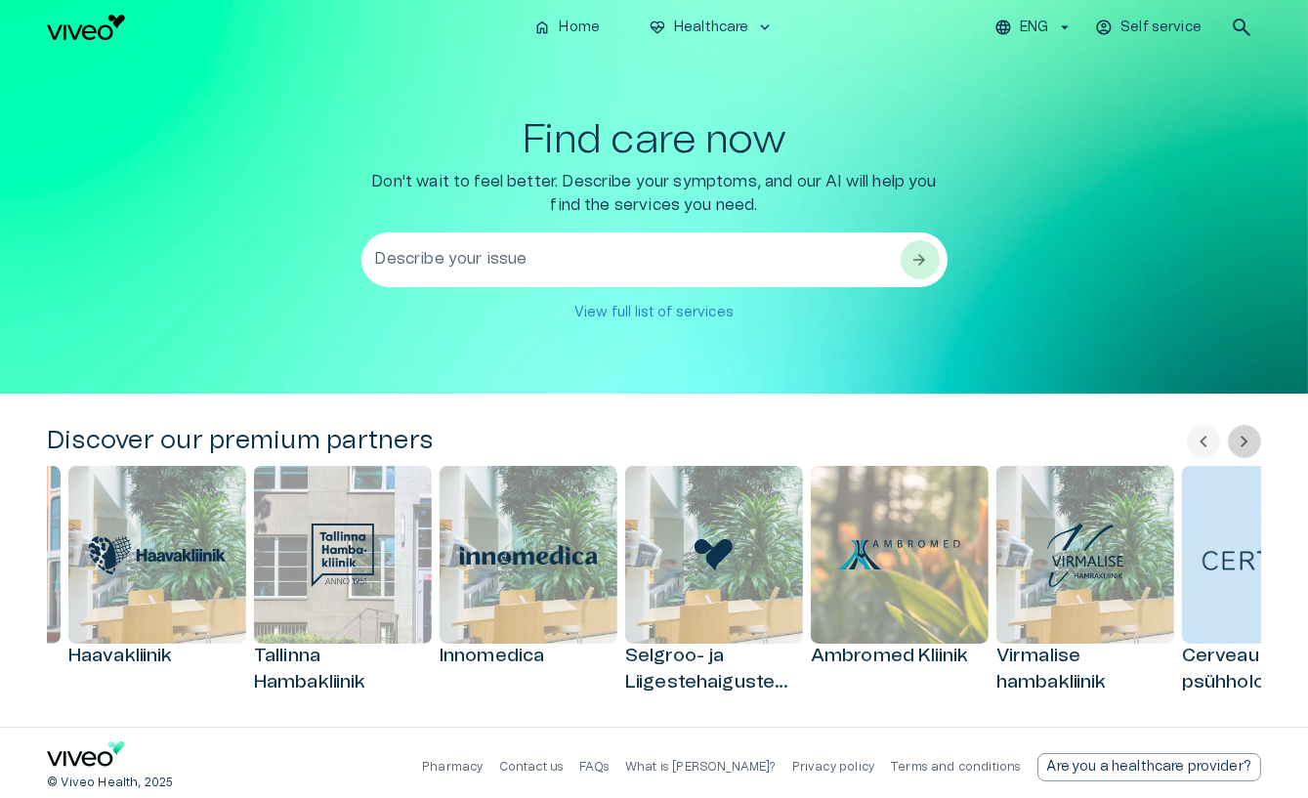
click at [1236, 440] on span "chevron_right" at bounding box center [1244, 441] width 23 height 23
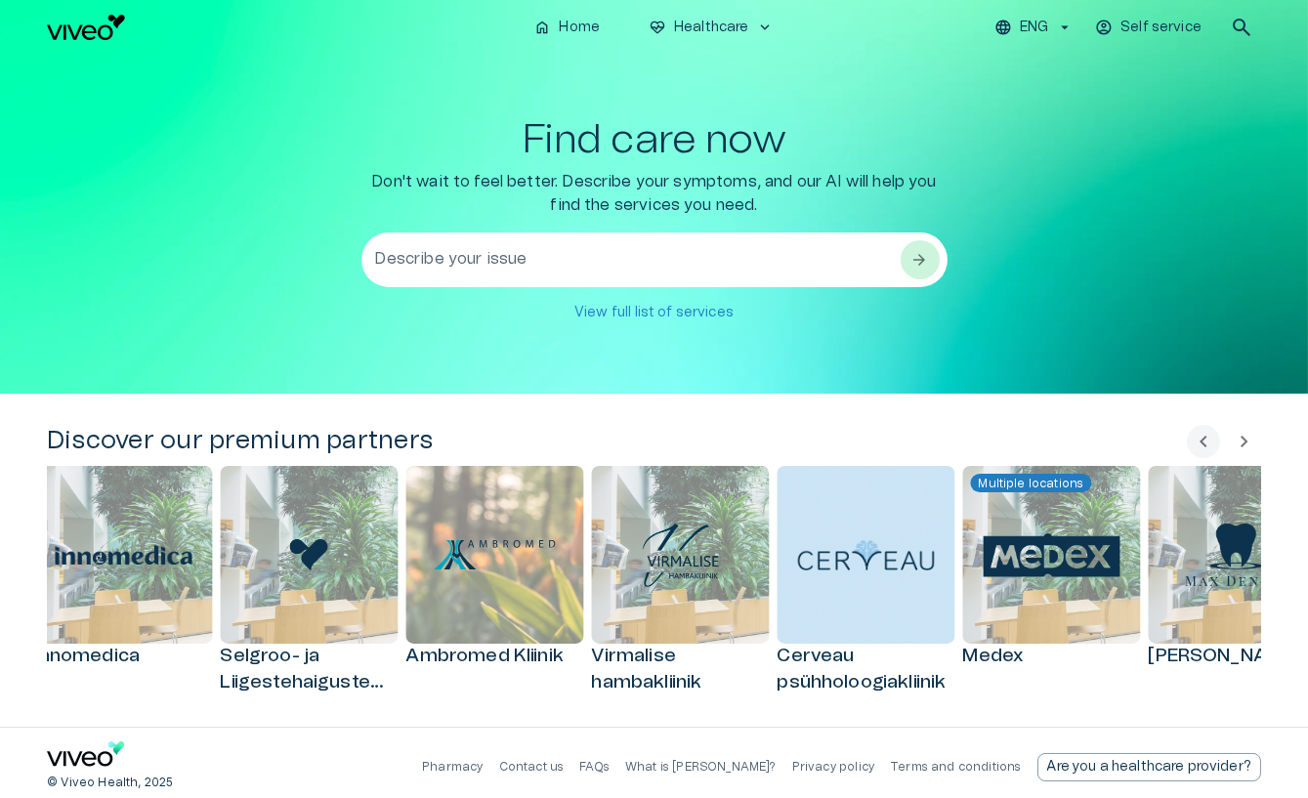
click at [1236, 440] on span "chevron_right" at bounding box center [1244, 441] width 23 height 23
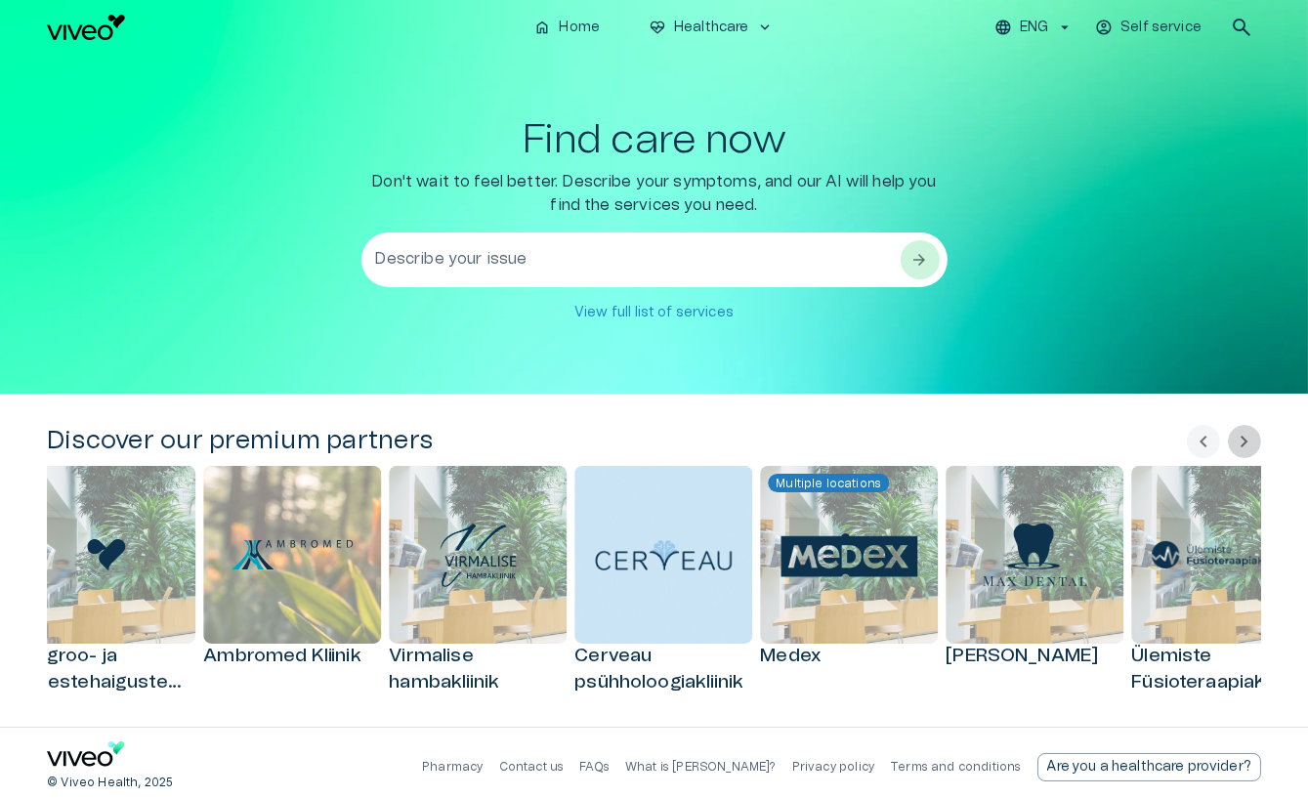
click at [1236, 440] on span "chevron_right" at bounding box center [1244, 441] width 23 height 23
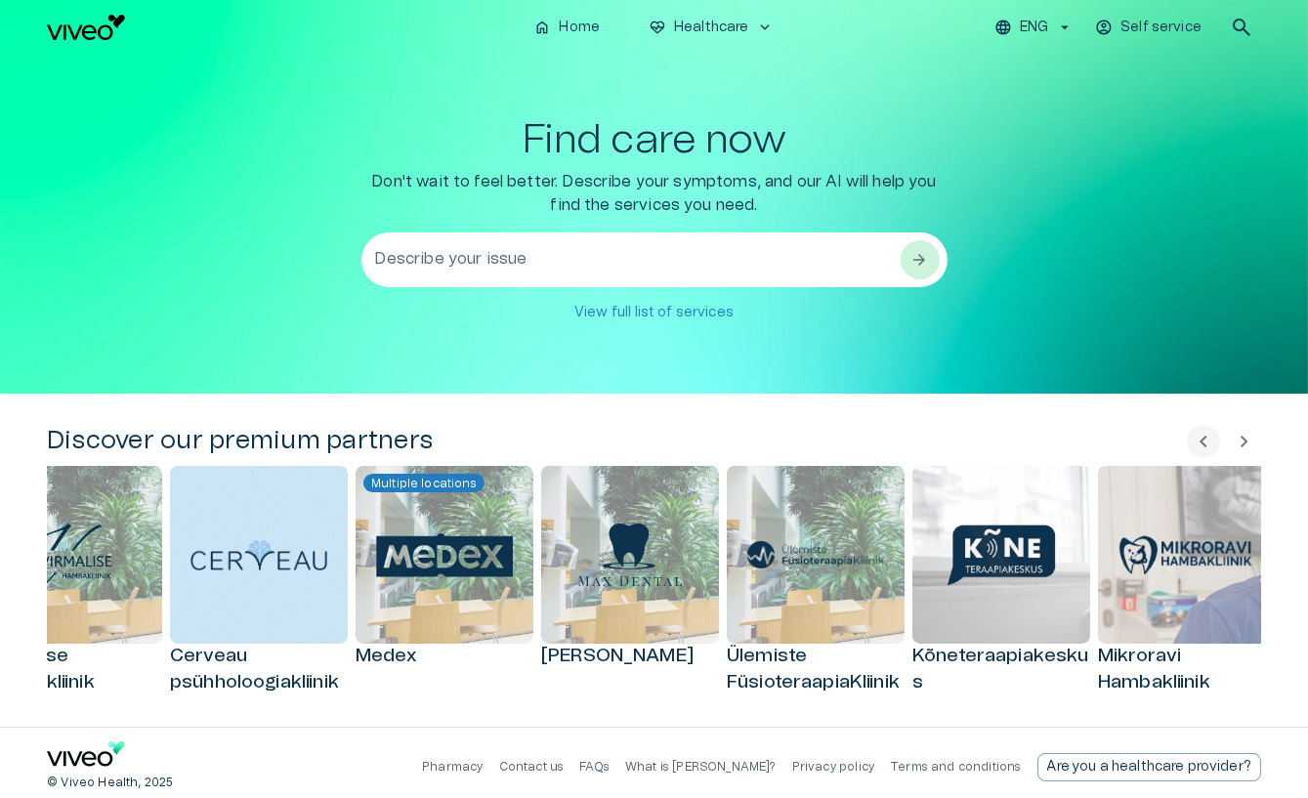
click at [1236, 440] on span "chevron_right" at bounding box center [1244, 441] width 23 height 23
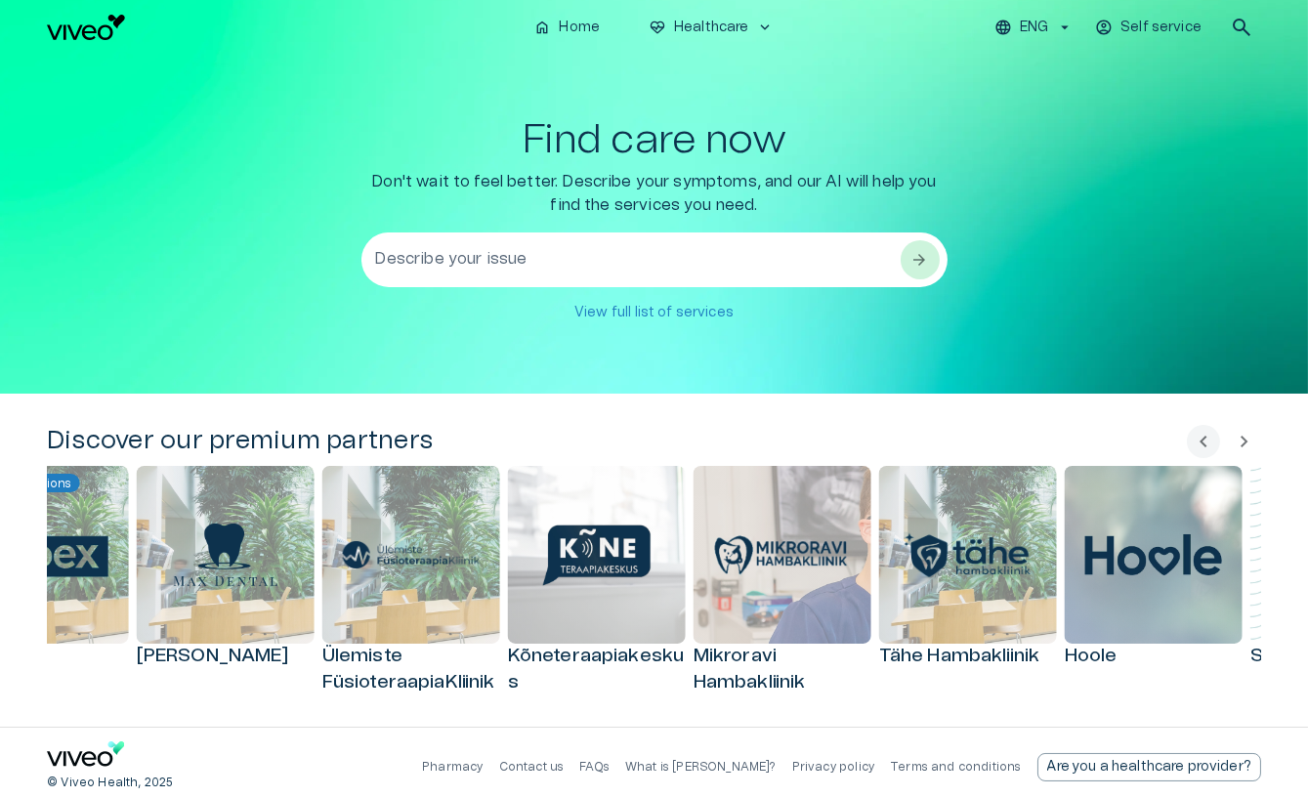
click at [1236, 440] on span "chevron_right" at bounding box center [1244, 441] width 23 height 23
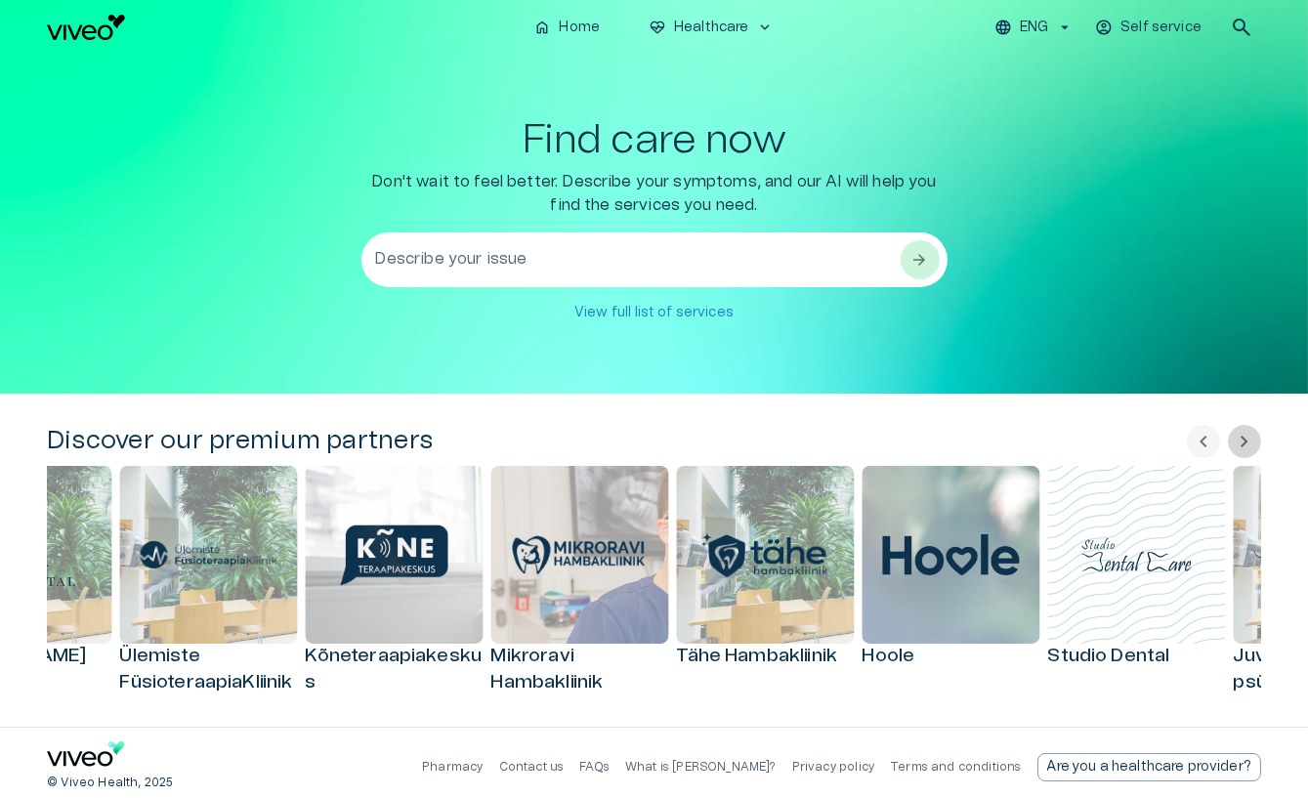
click at [1236, 440] on span "chevron_right" at bounding box center [1244, 441] width 23 height 23
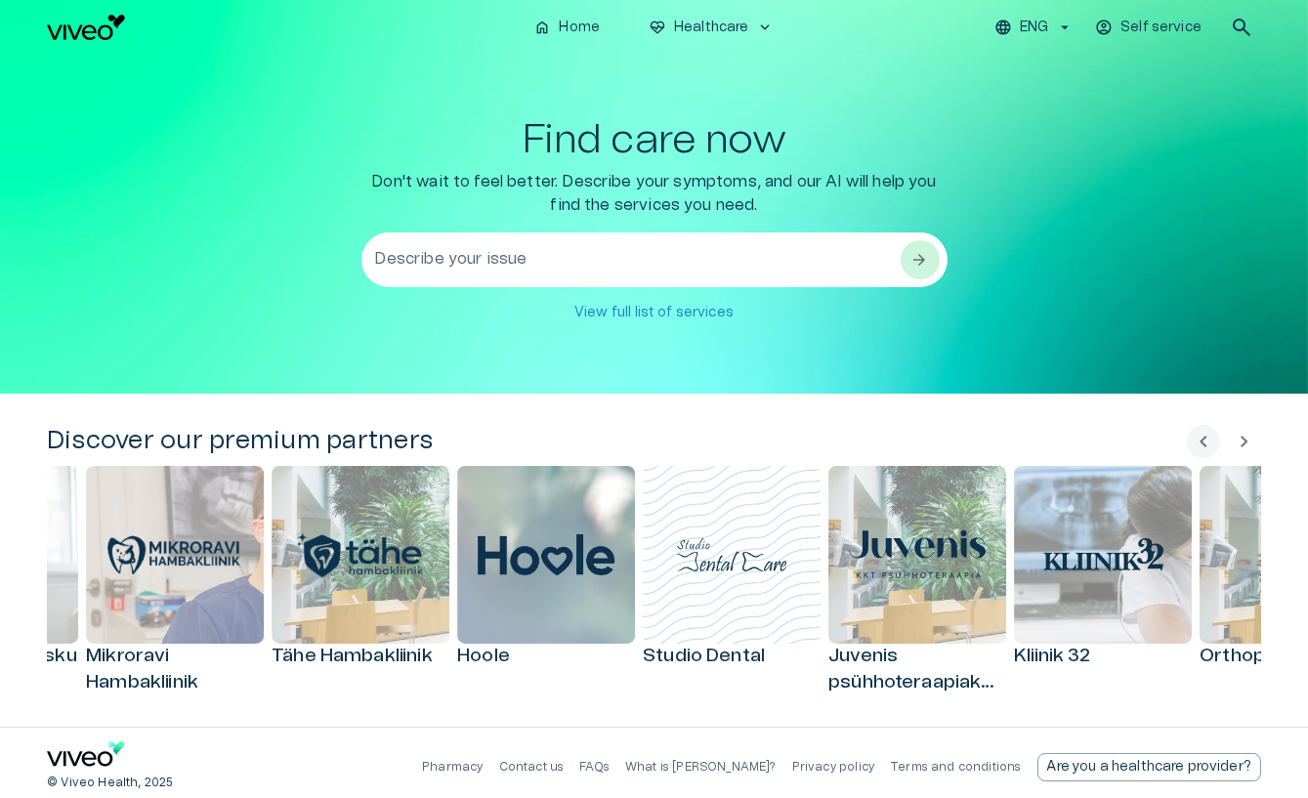
click at [1236, 440] on span "chevron_right" at bounding box center [1244, 441] width 23 height 23
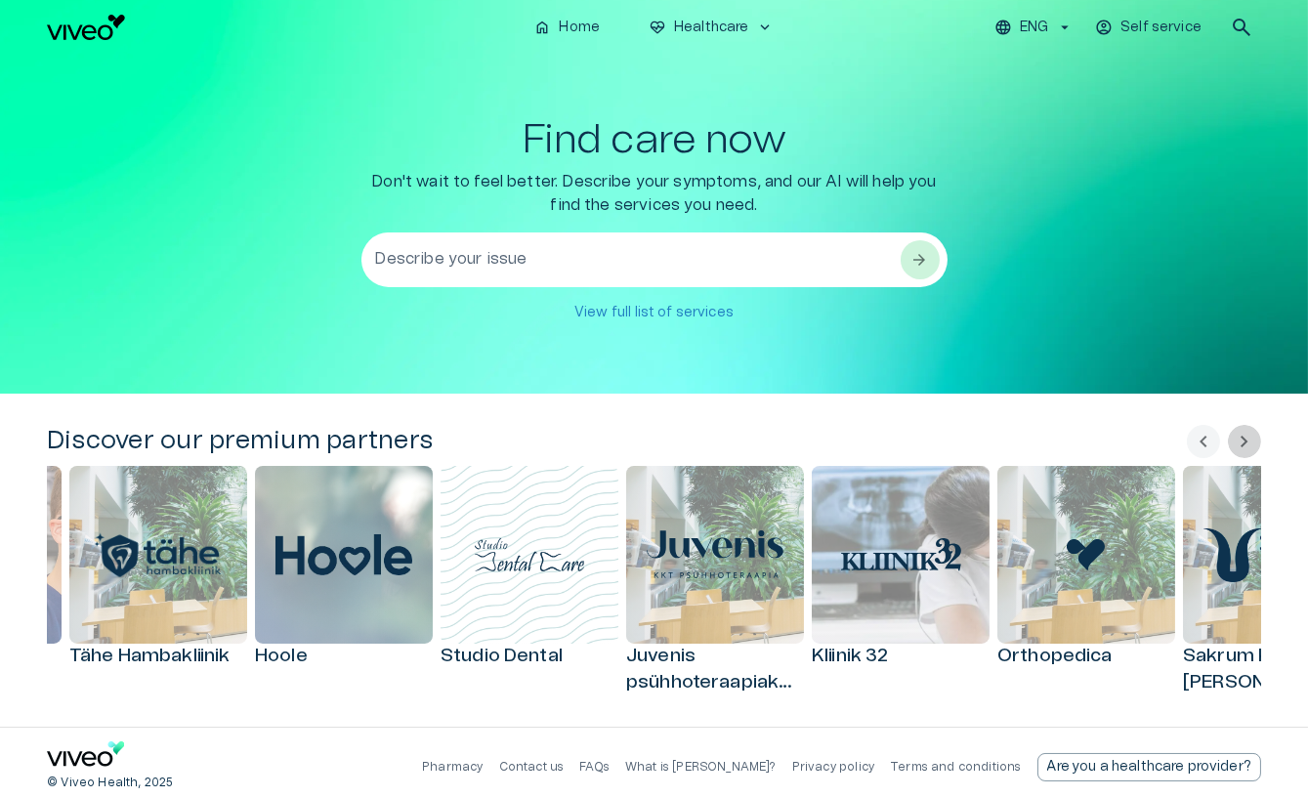
click at [1236, 440] on span "chevron_right" at bounding box center [1244, 441] width 23 height 23
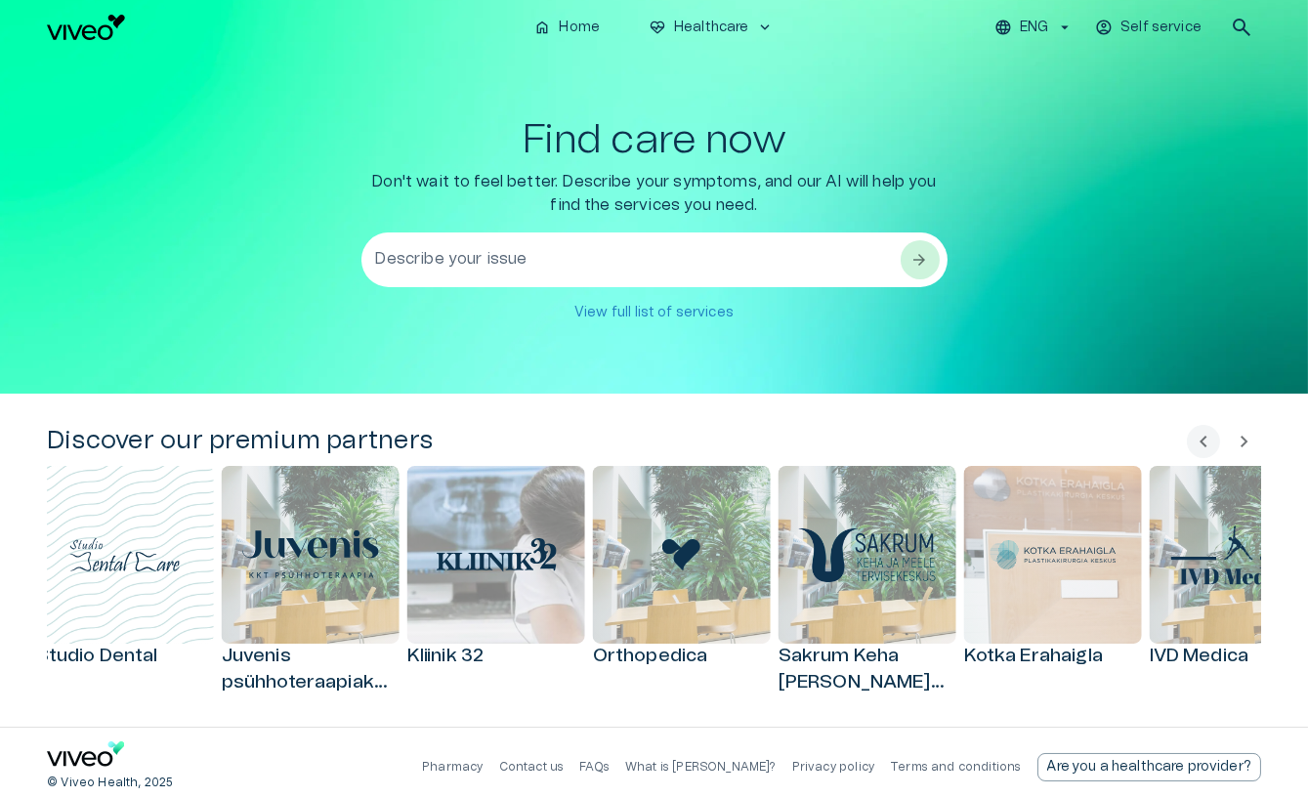
click at [1236, 440] on span "chevron_right" at bounding box center [1244, 441] width 23 height 23
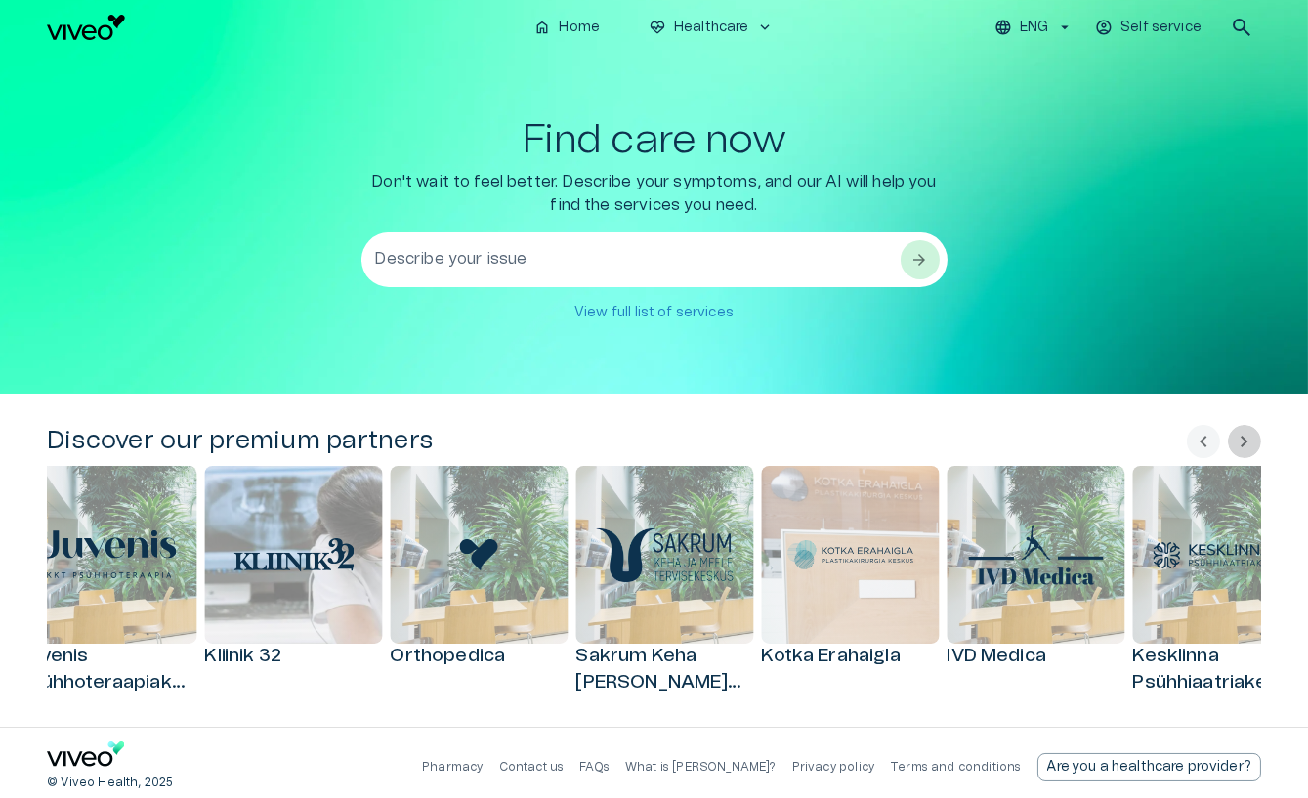
click at [1236, 440] on span "chevron_right" at bounding box center [1244, 441] width 23 height 23
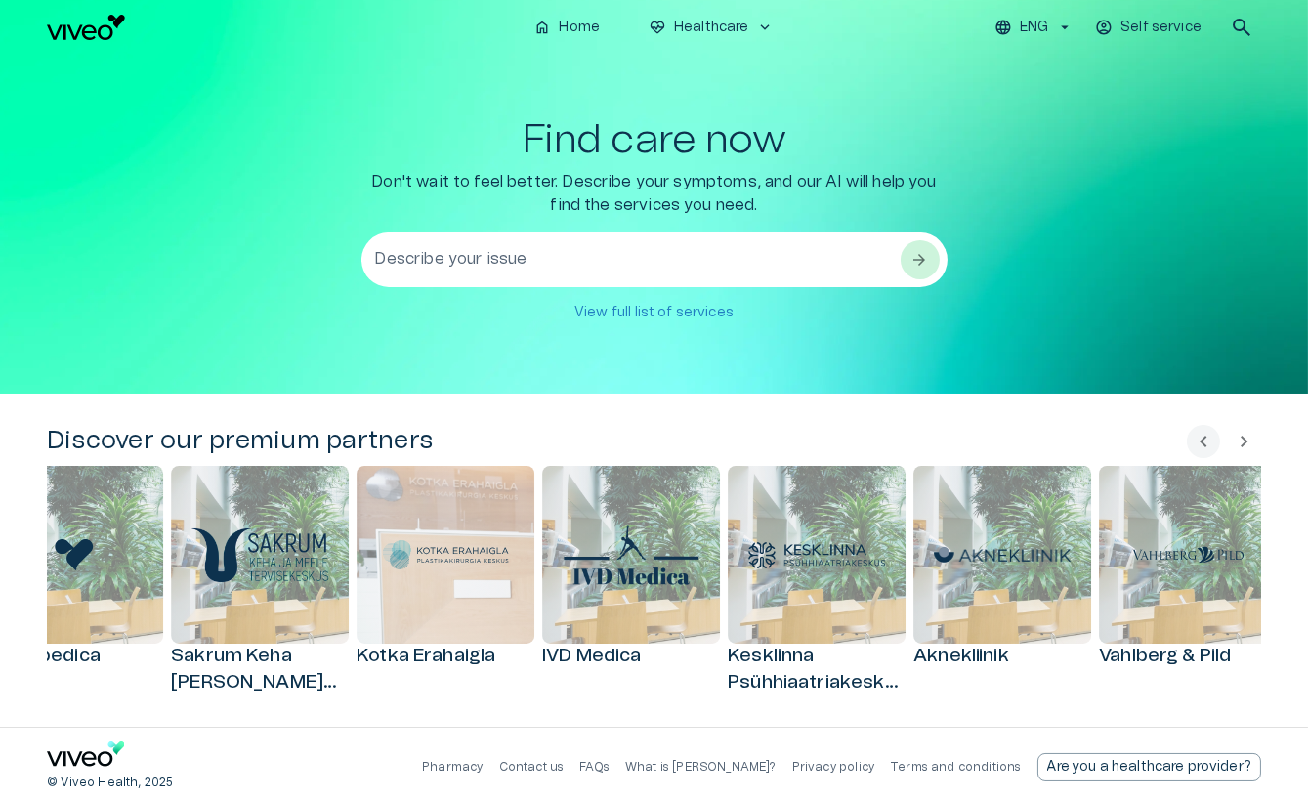
click at [1236, 440] on span "chevron_right" at bounding box center [1244, 441] width 23 height 23
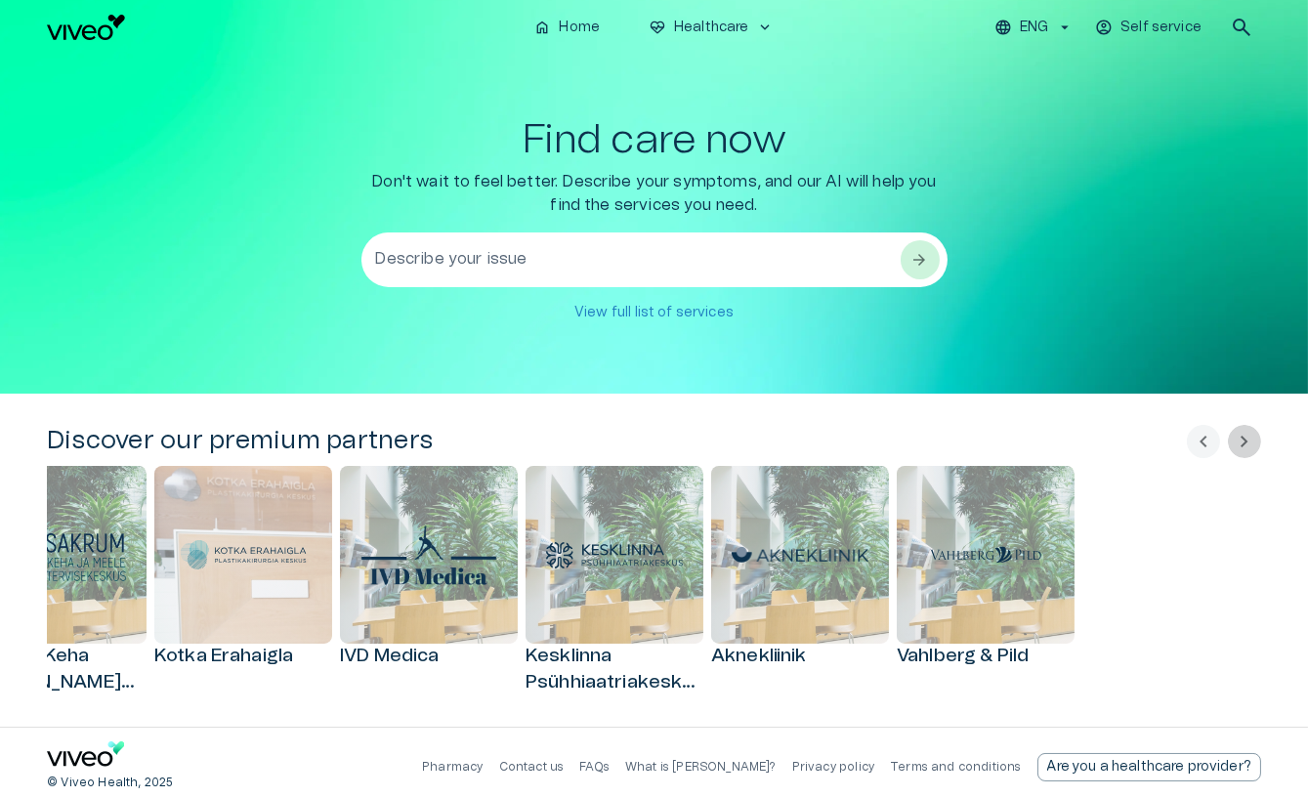
click at [1236, 440] on span "chevron_right" at bounding box center [1244, 441] width 23 height 23
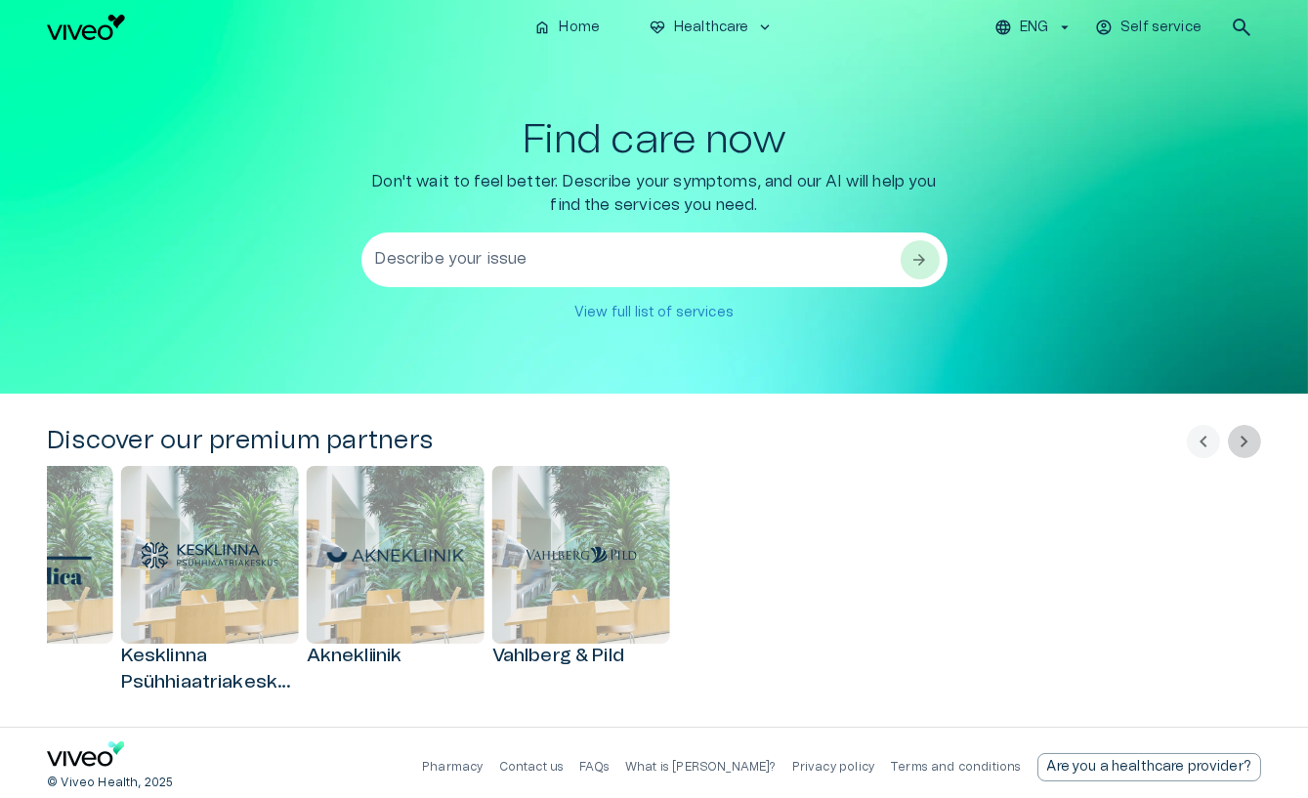
click at [1236, 440] on span "chevron_right" at bounding box center [1244, 441] width 23 height 23
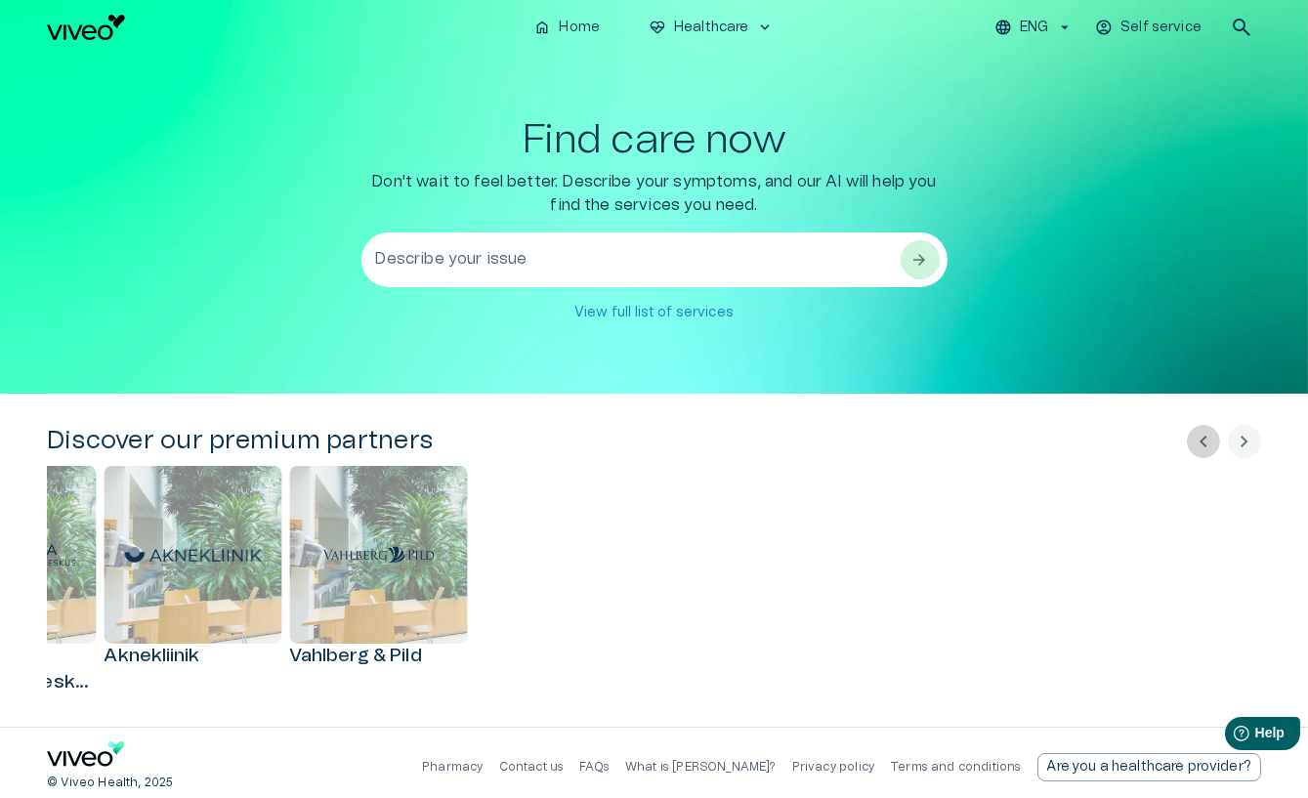
click at [1198, 447] on span "chevron_left" at bounding box center [1203, 441] width 23 height 23
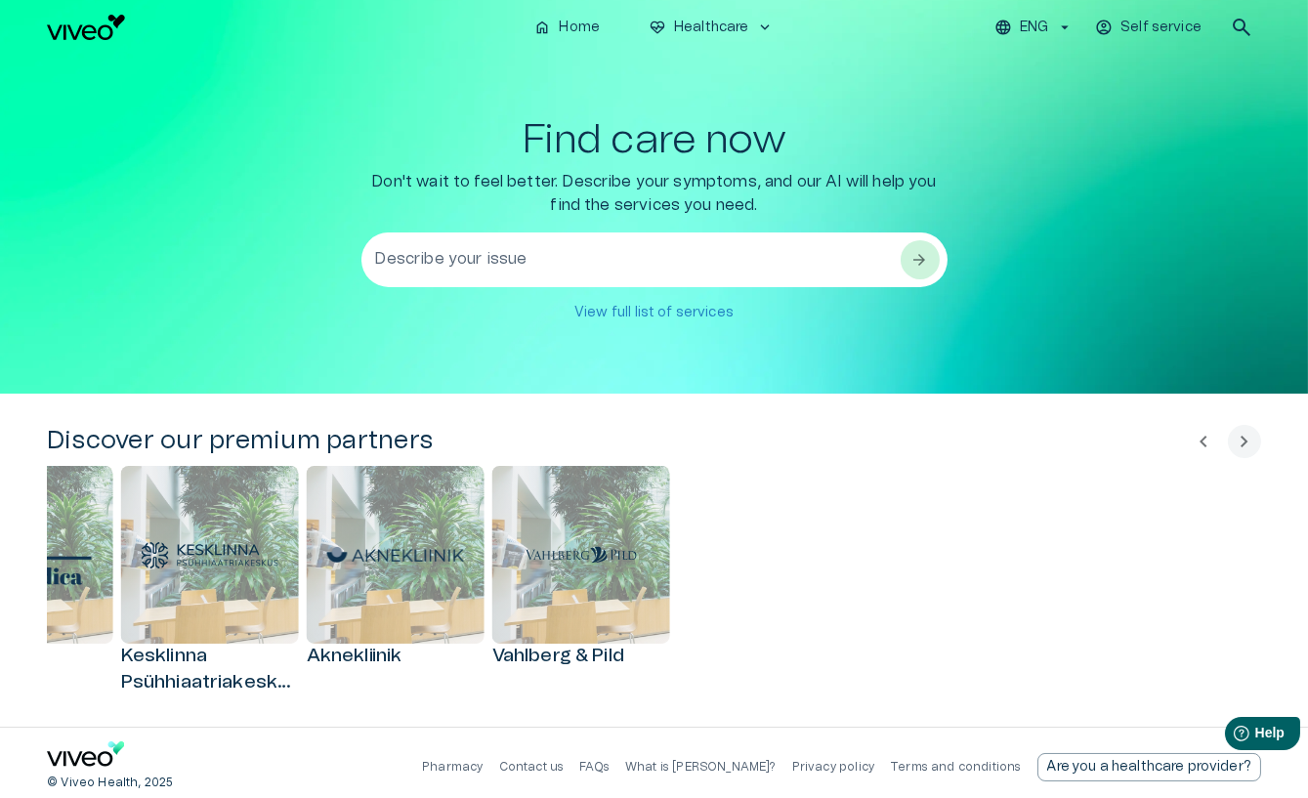
click at [1198, 447] on span "chevron_left" at bounding box center [1203, 441] width 23 height 23
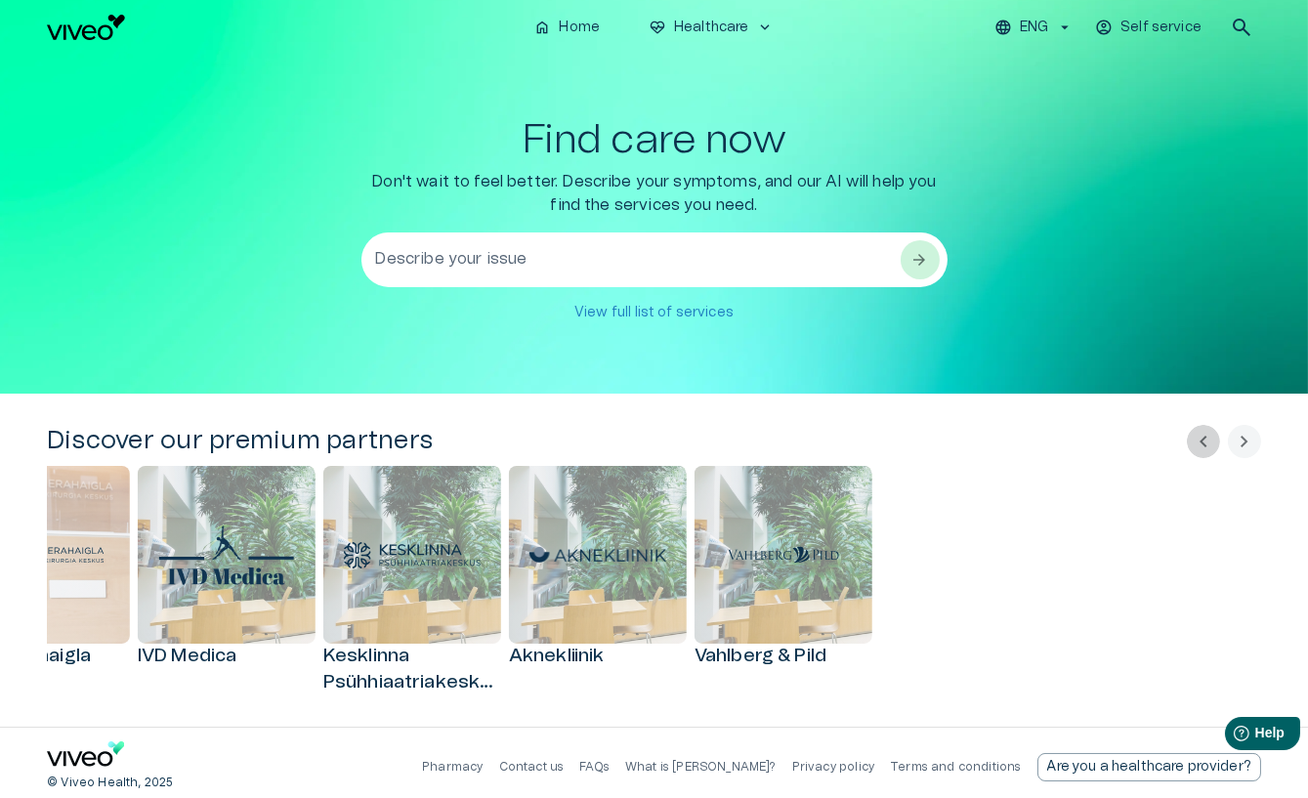
click at [1207, 439] on span "chevron_left" at bounding box center [1203, 441] width 23 height 23
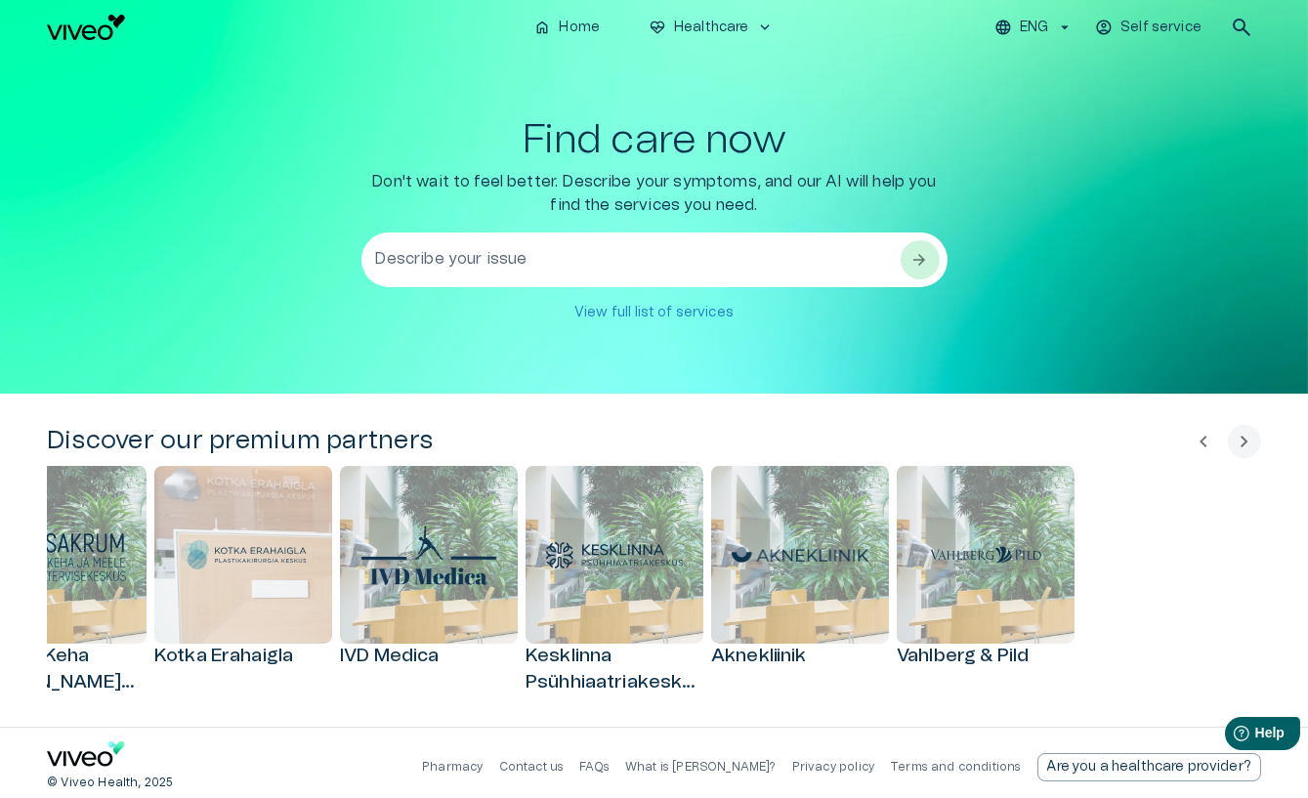
click at [1207, 439] on span "chevron_left" at bounding box center [1203, 441] width 23 height 23
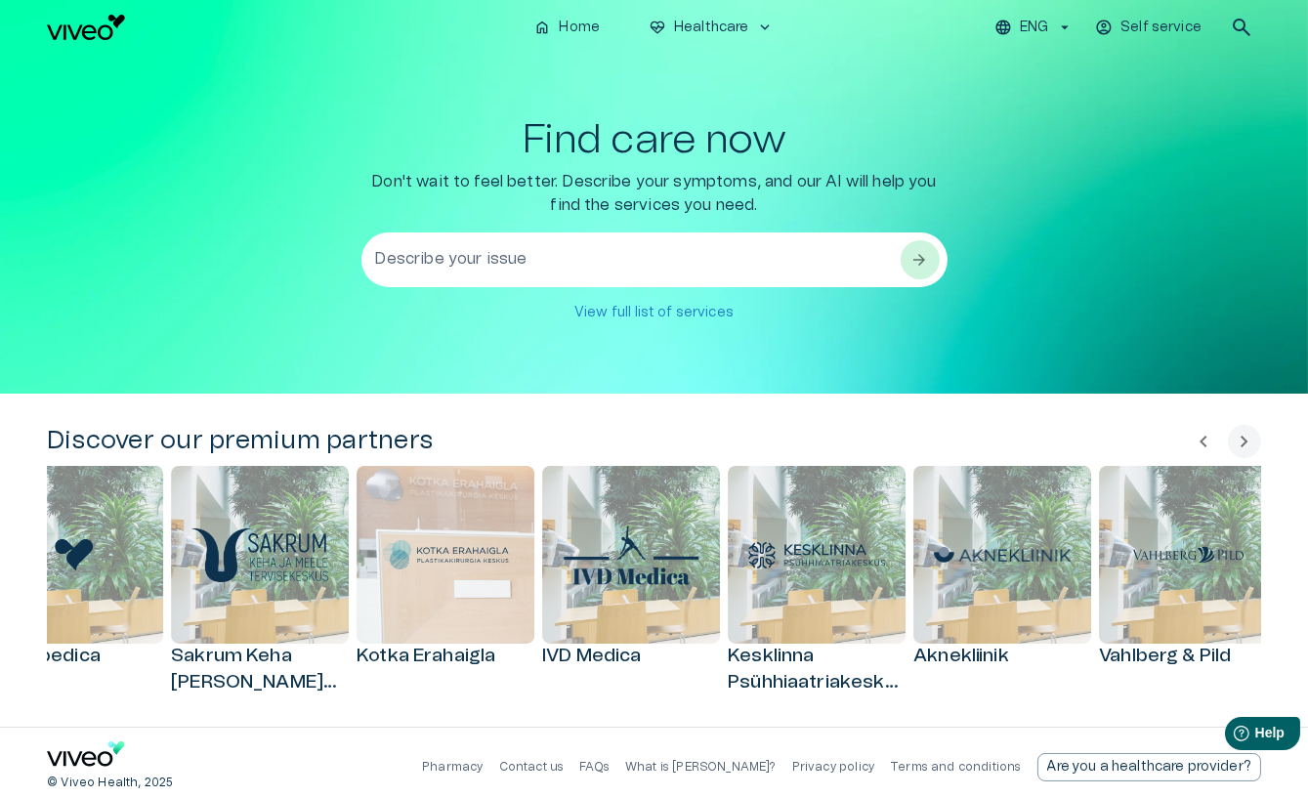
click at [1207, 439] on span "chevron_left" at bounding box center [1203, 441] width 23 height 23
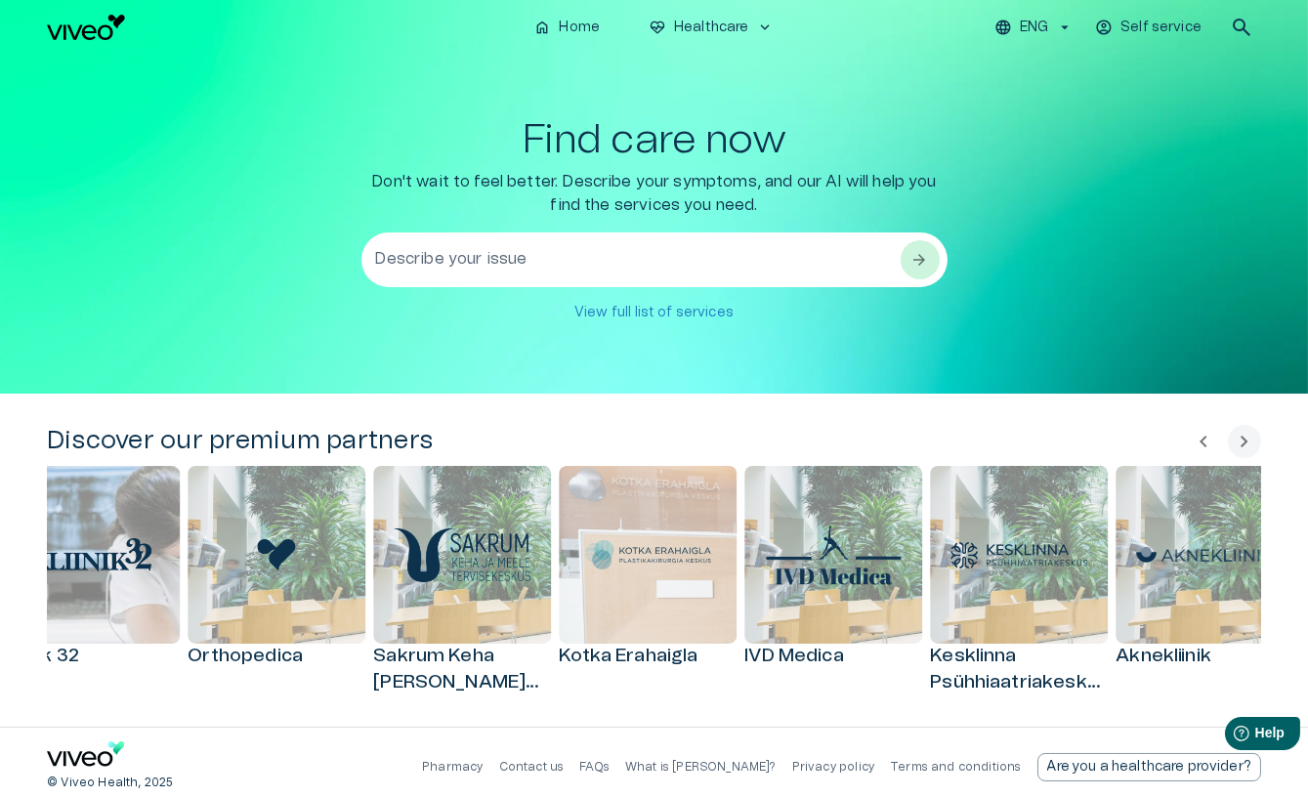
click at [1207, 439] on span "chevron_left" at bounding box center [1203, 441] width 23 height 23
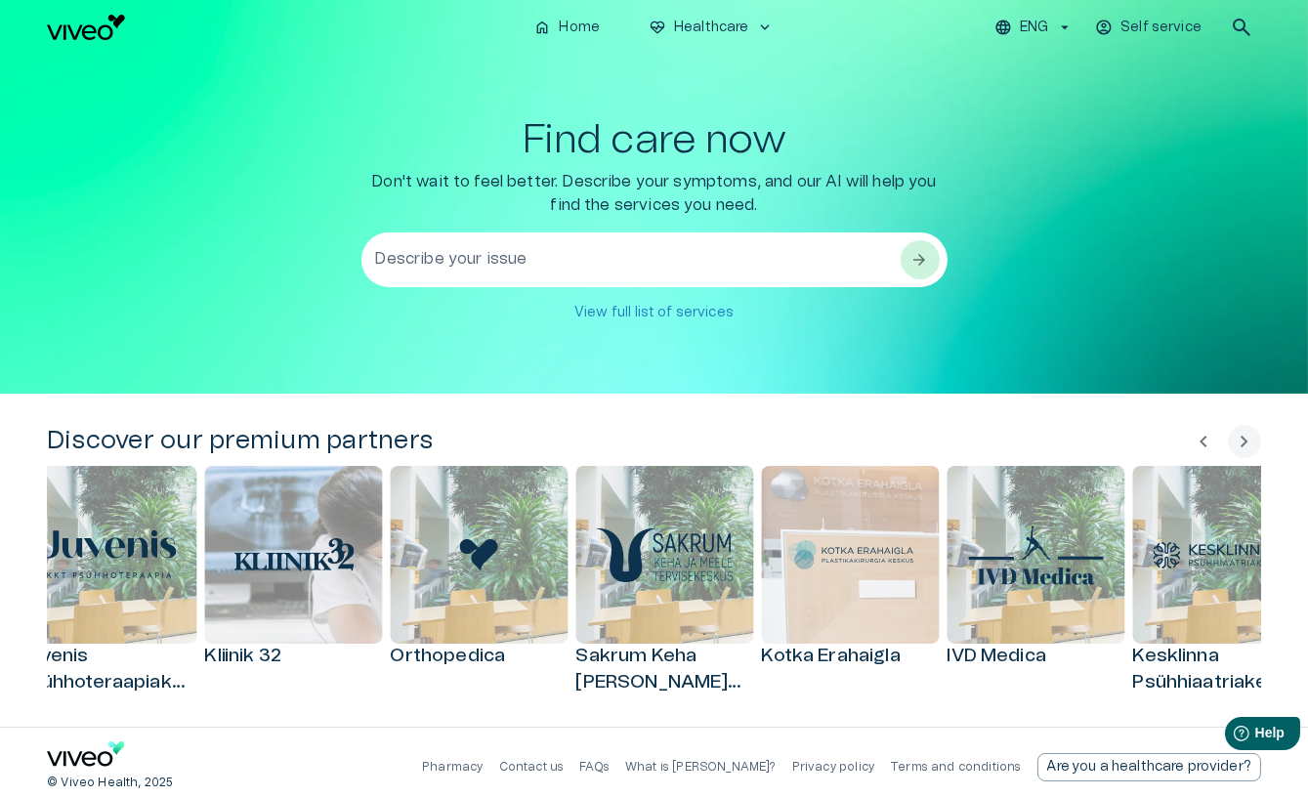
click at [1207, 439] on span "chevron_left" at bounding box center [1203, 441] width 23 height 23
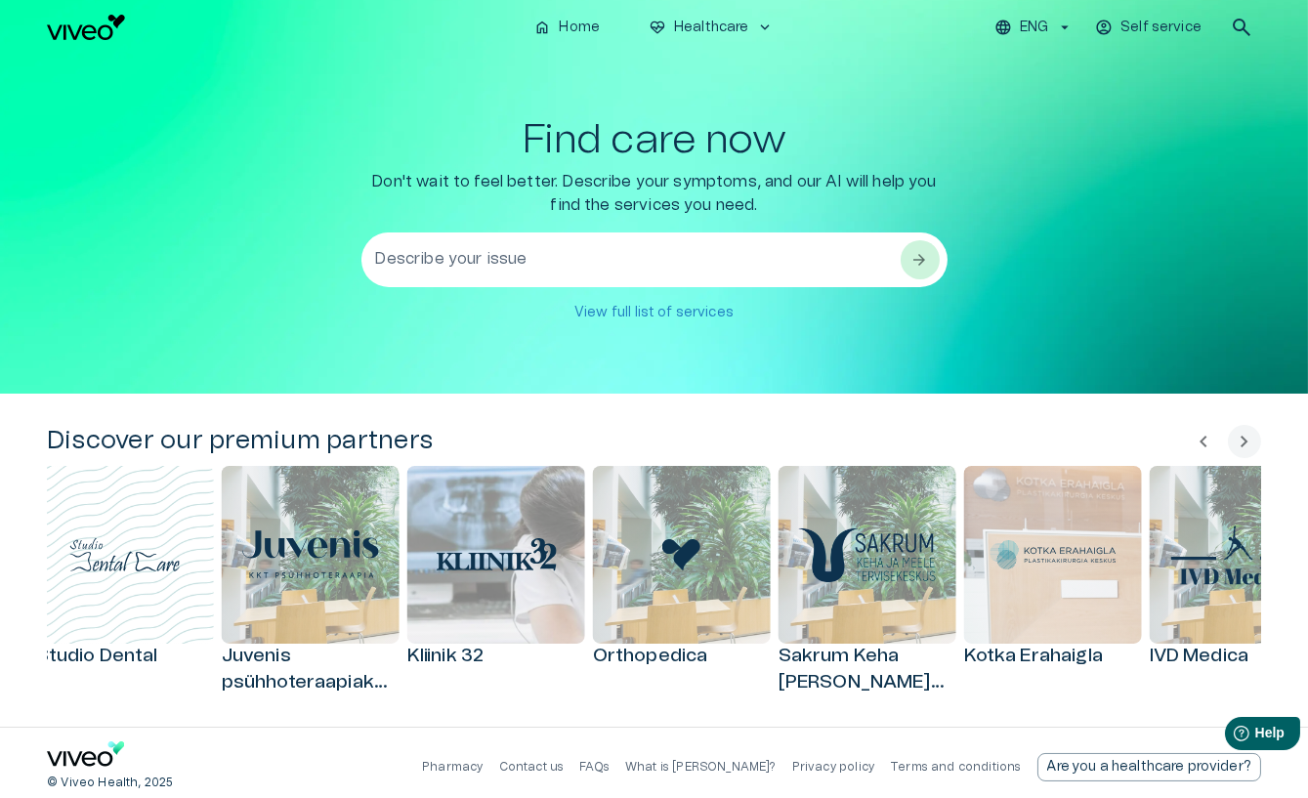
click at [1207, 439] on span "chevron_left" at bounding box center [1203, 441] width 23 height 23
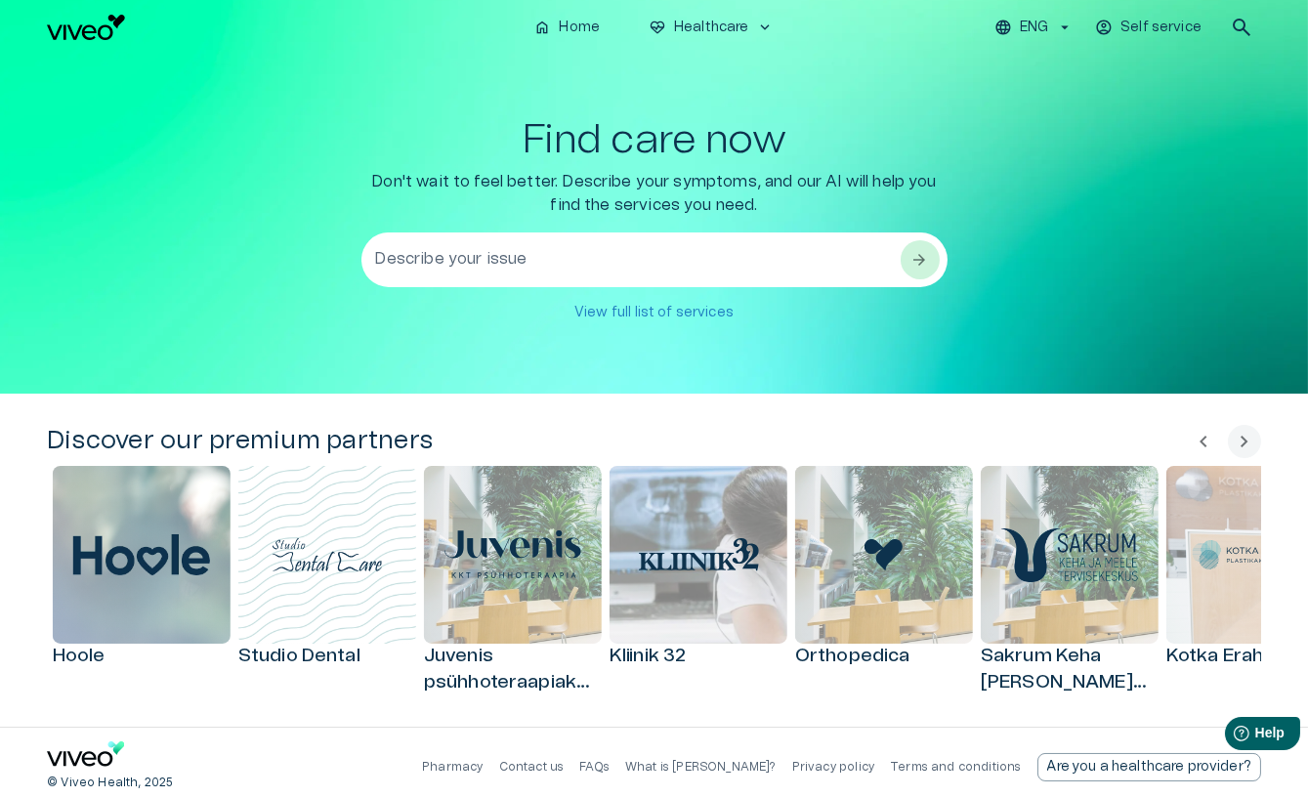
click at [1207, 439] on span "chevron_left" at bounding box center [1203, 441] width 23 height 23
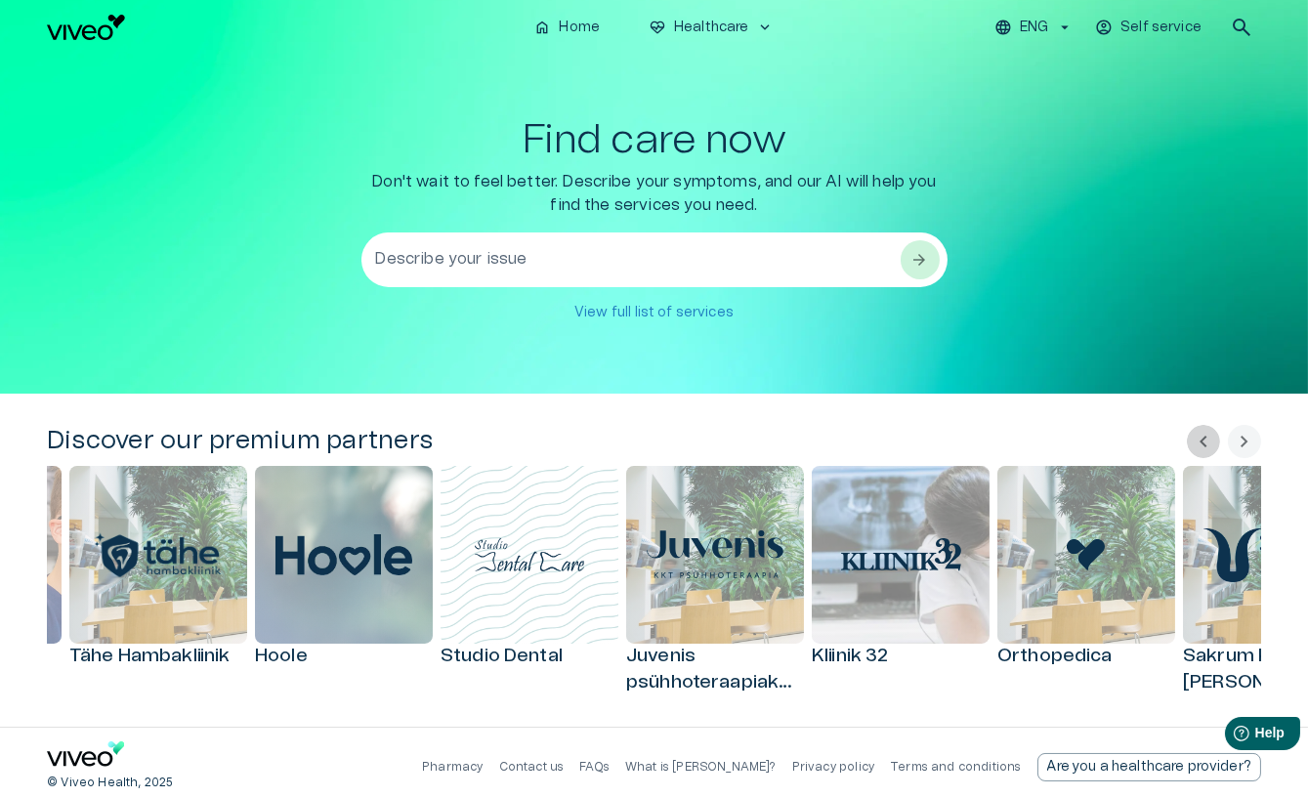
click at [1207, 439] on span "chevron_left" at bounding box center [1203, 441] width 23 height 23
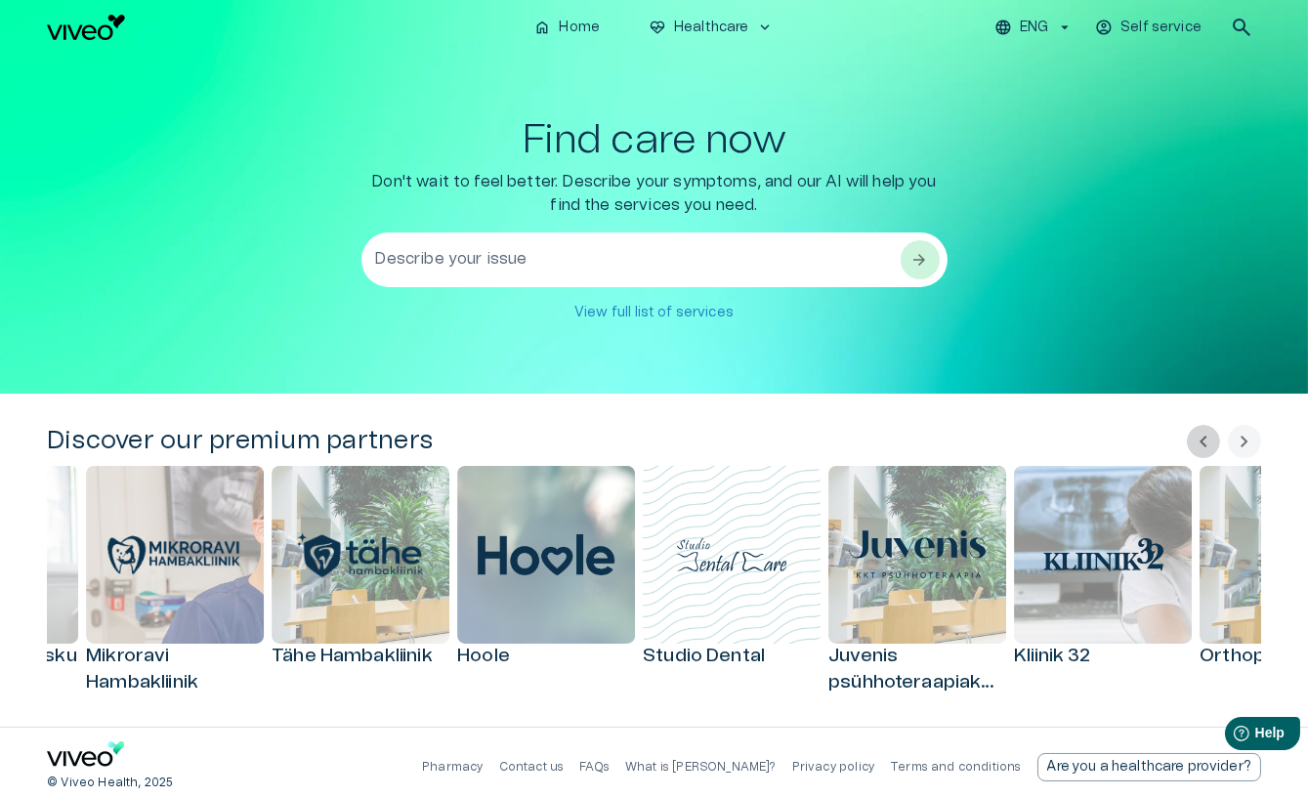
click at [1207, 439] on span "chevron_left" at bounding box center [1203, 441] width 23 height 23
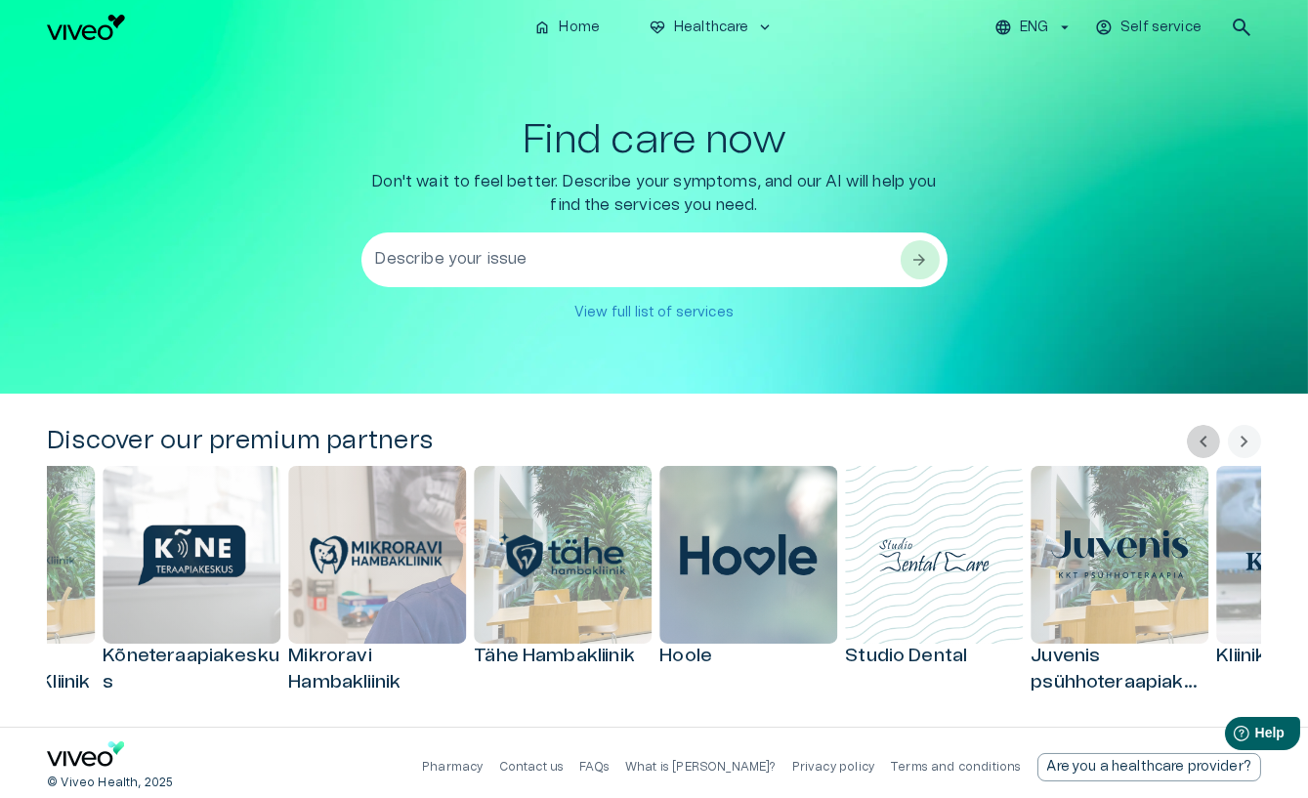
click at [1207, 439] on span "chevron_left" at bounding box center [1203, 441] width 23 height 23
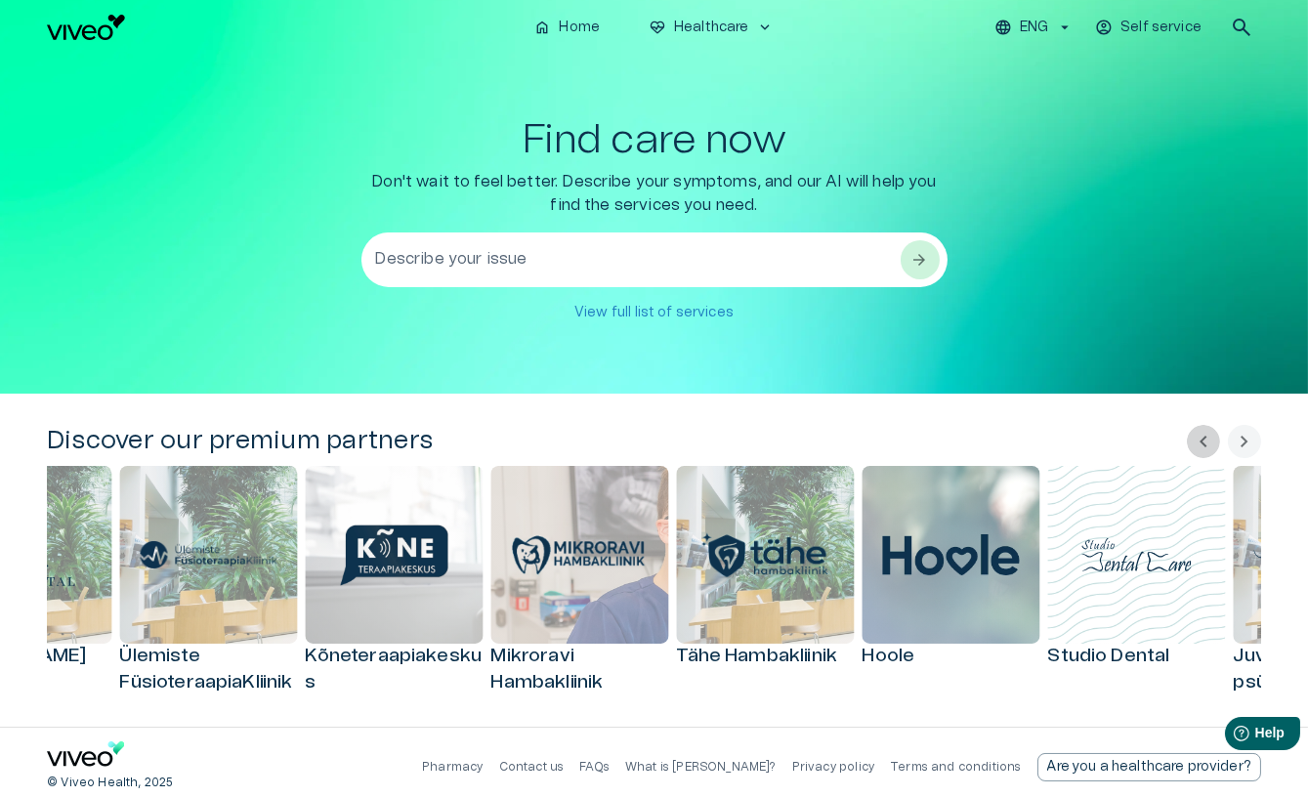
click at [1207, 439] on span "chevron_left" at bounding box center [1203, 441] width 23 height 23
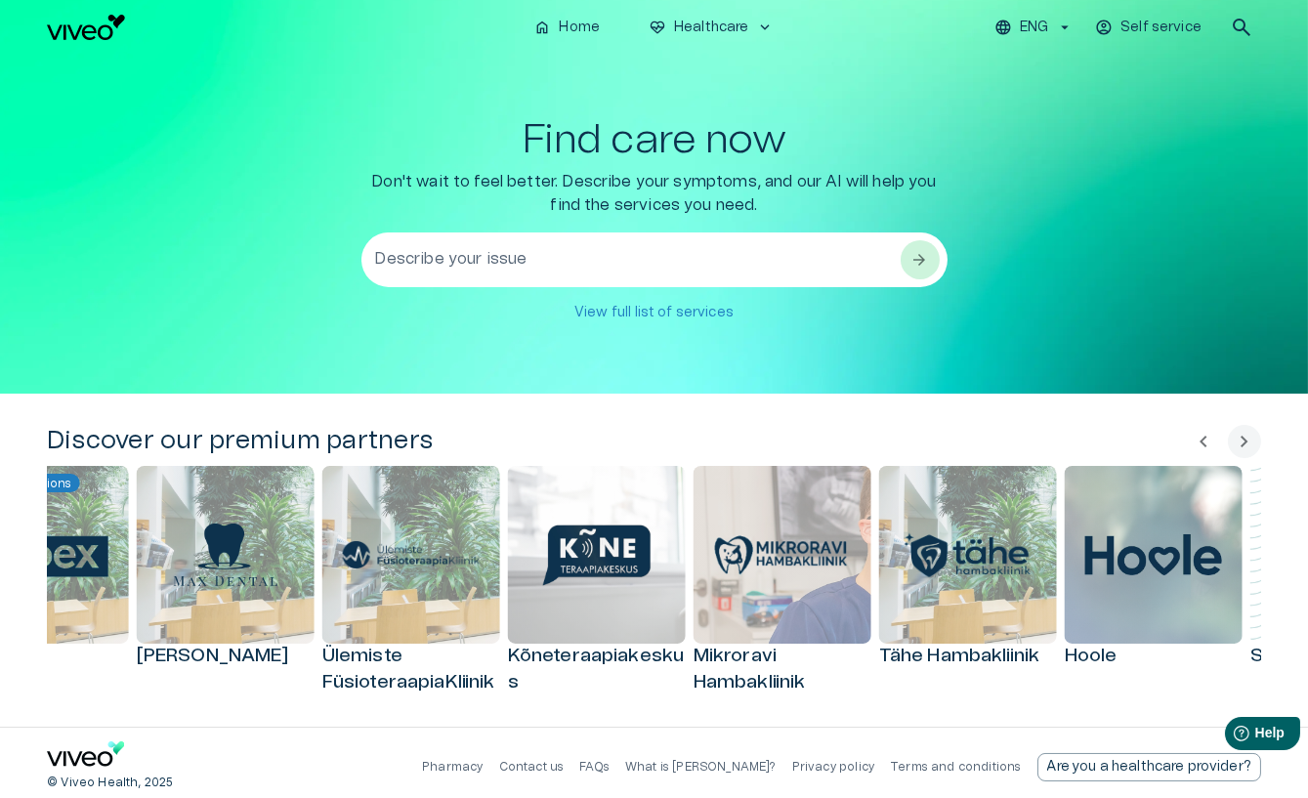
click at [1207, 439] on span "chevron_left" at bounding box center [1203, 441] width 23 height 23
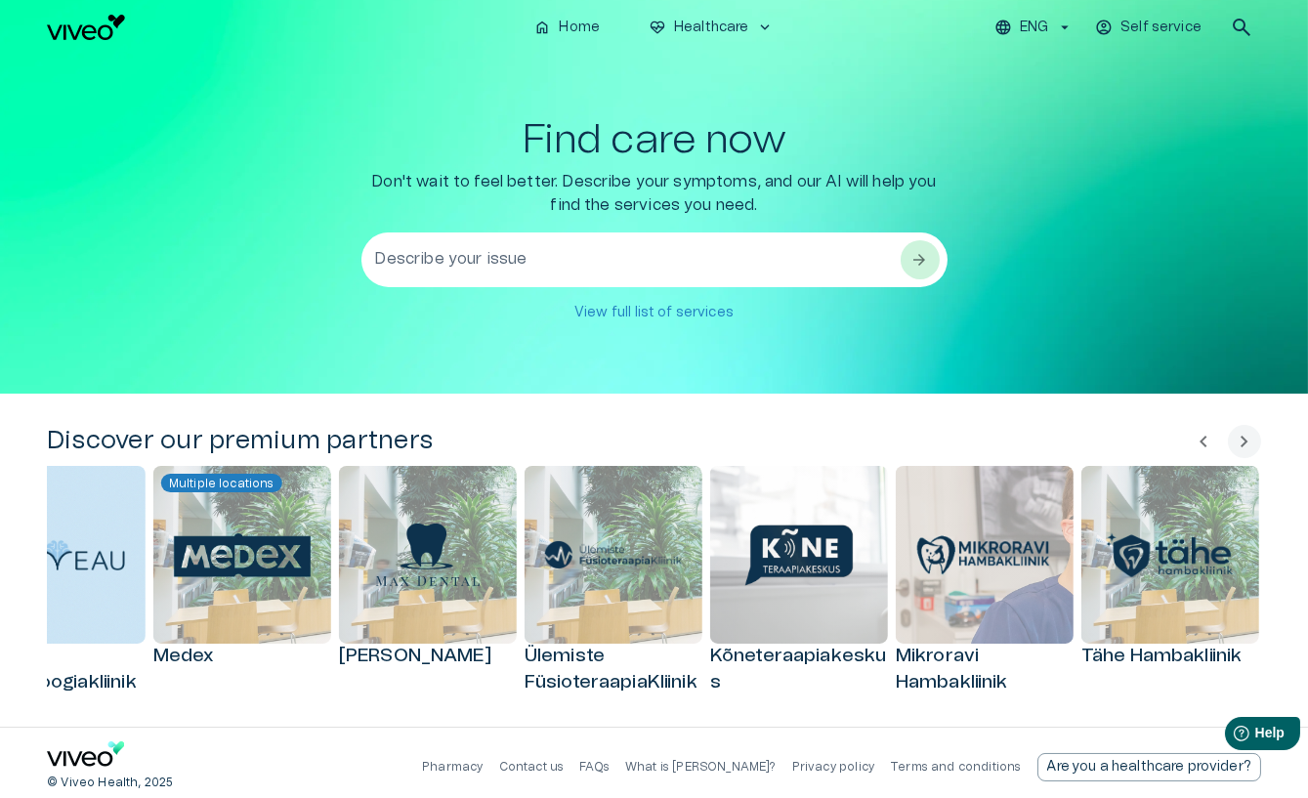
click at [1207, 439] on span "chevron_left" at bounding box center [1203, 441] width 23 height 23
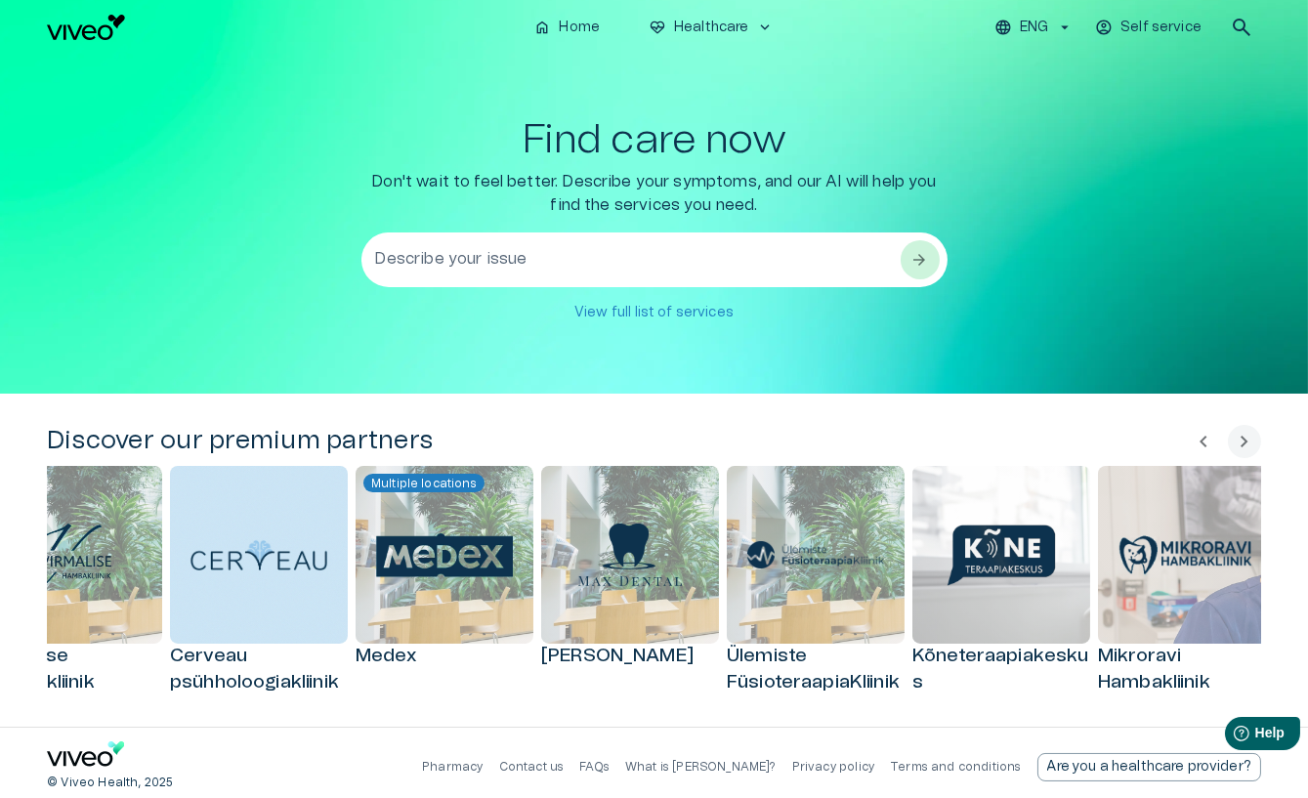
click at [1207, 439] on span "chevron_left" at bounding box center [1203, 441] width 23 height 23
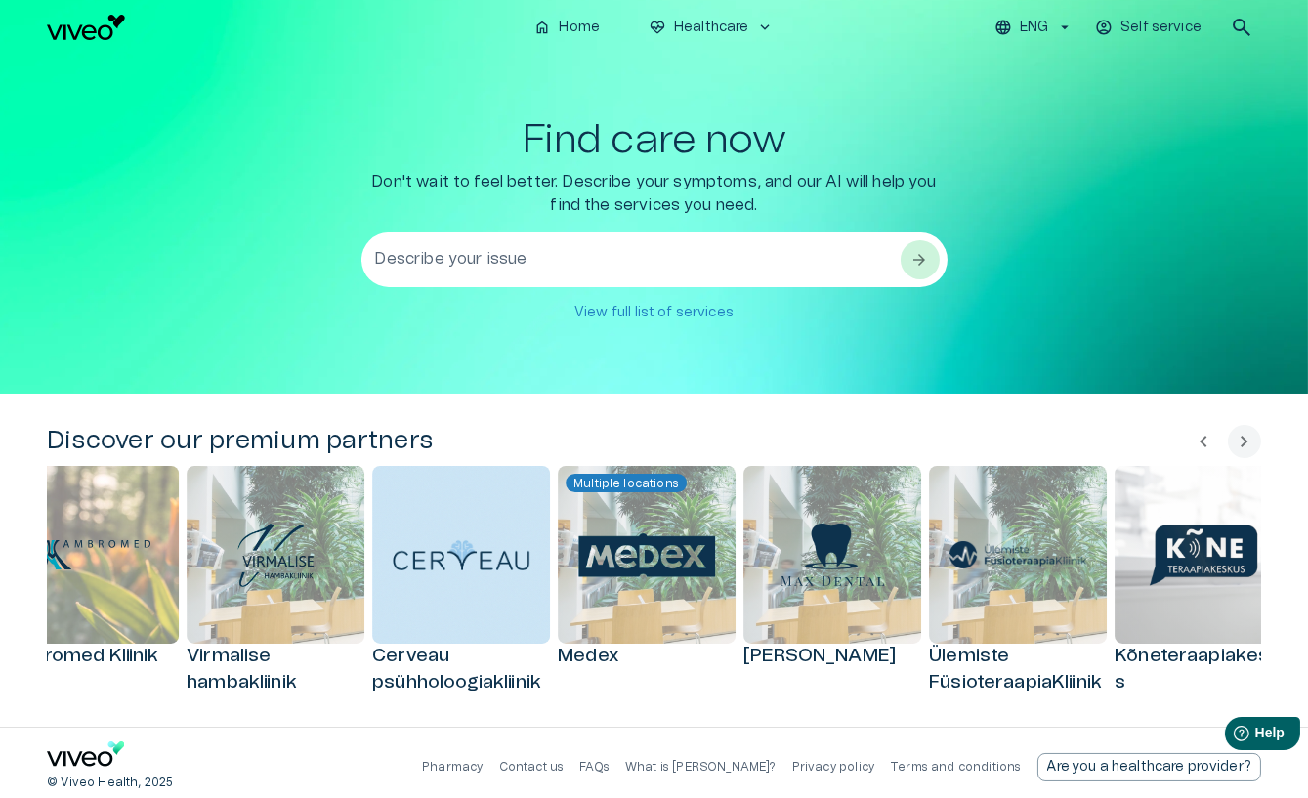
click at [1207, 439] on span "chevron_left" at bounding box center [1203, 441] width 23 height 23
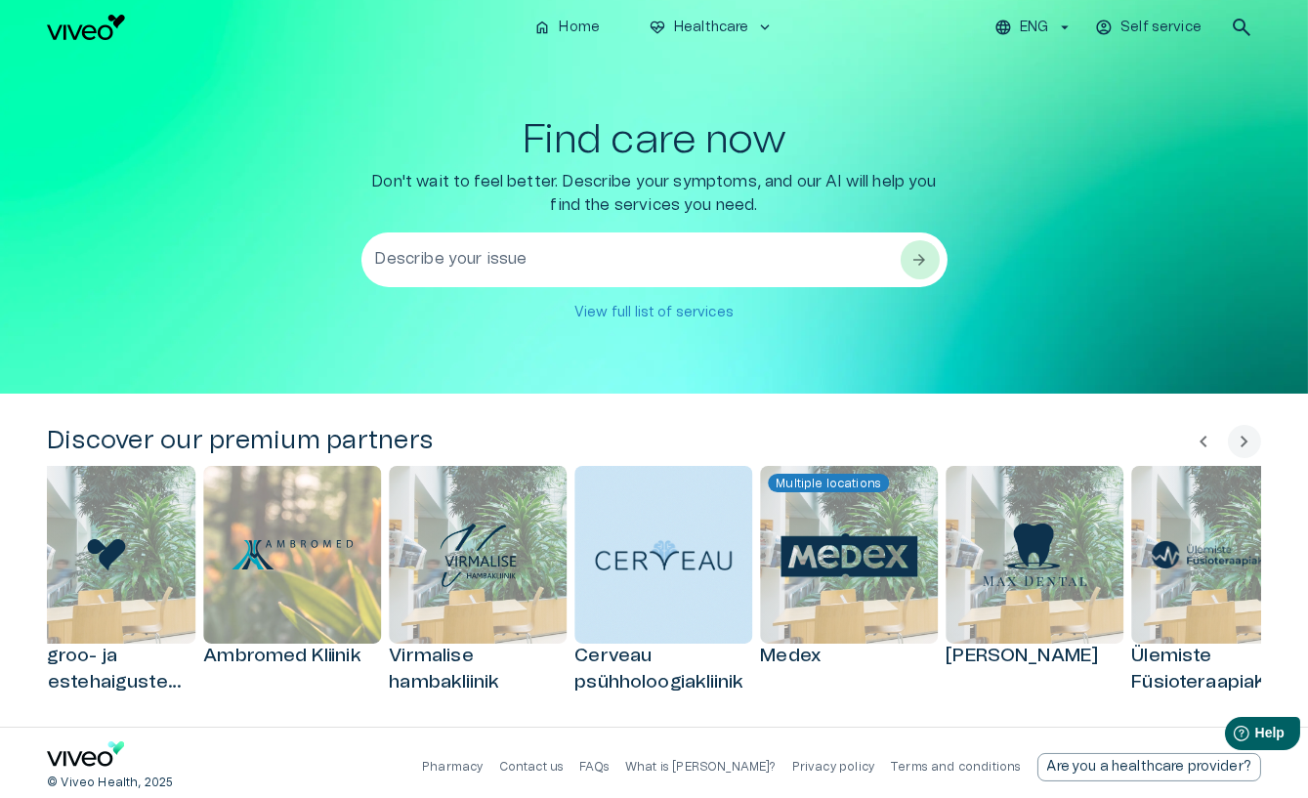
click at [1207, 439] on span "chevron_left" at bounding box center [1203, 441] width 23 height 23
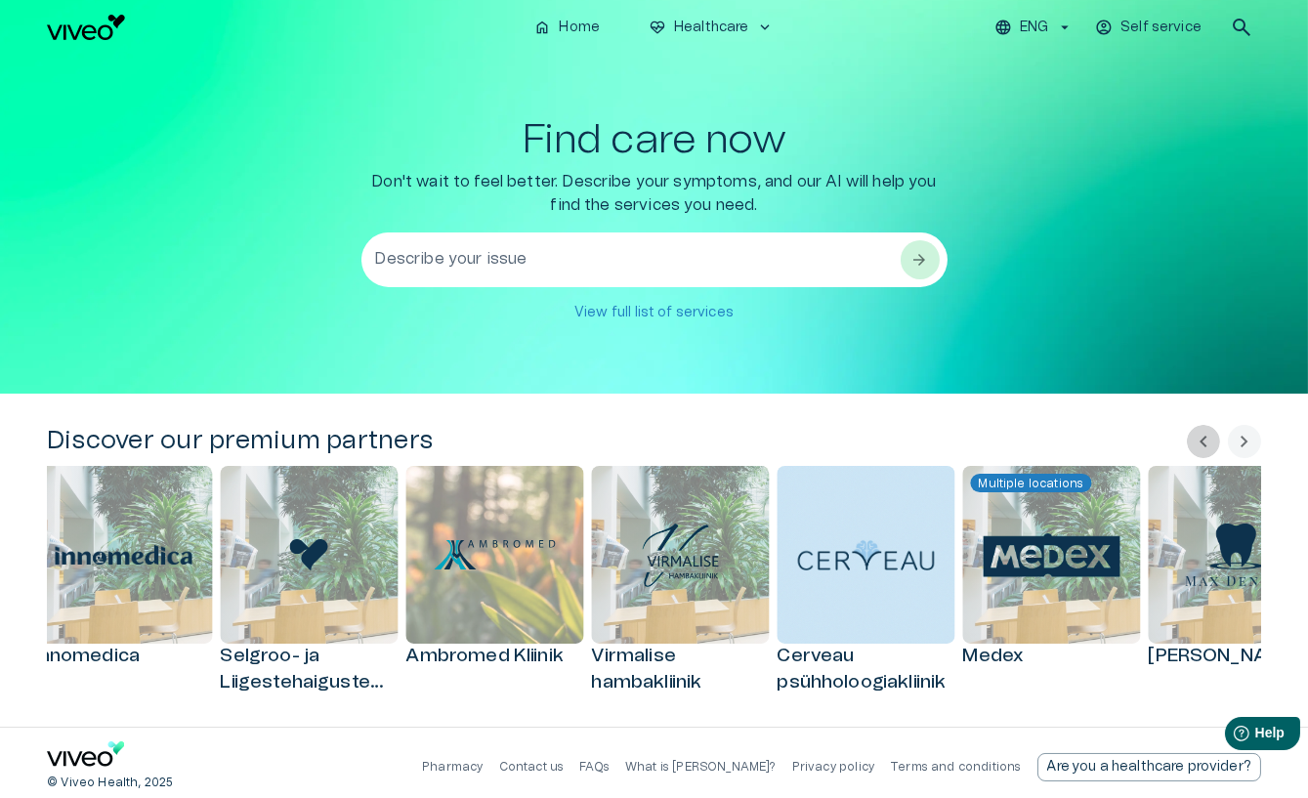
click at [1207, 439] on span "chevron_left" at bounding box center [1203, 441] width 23 height 23
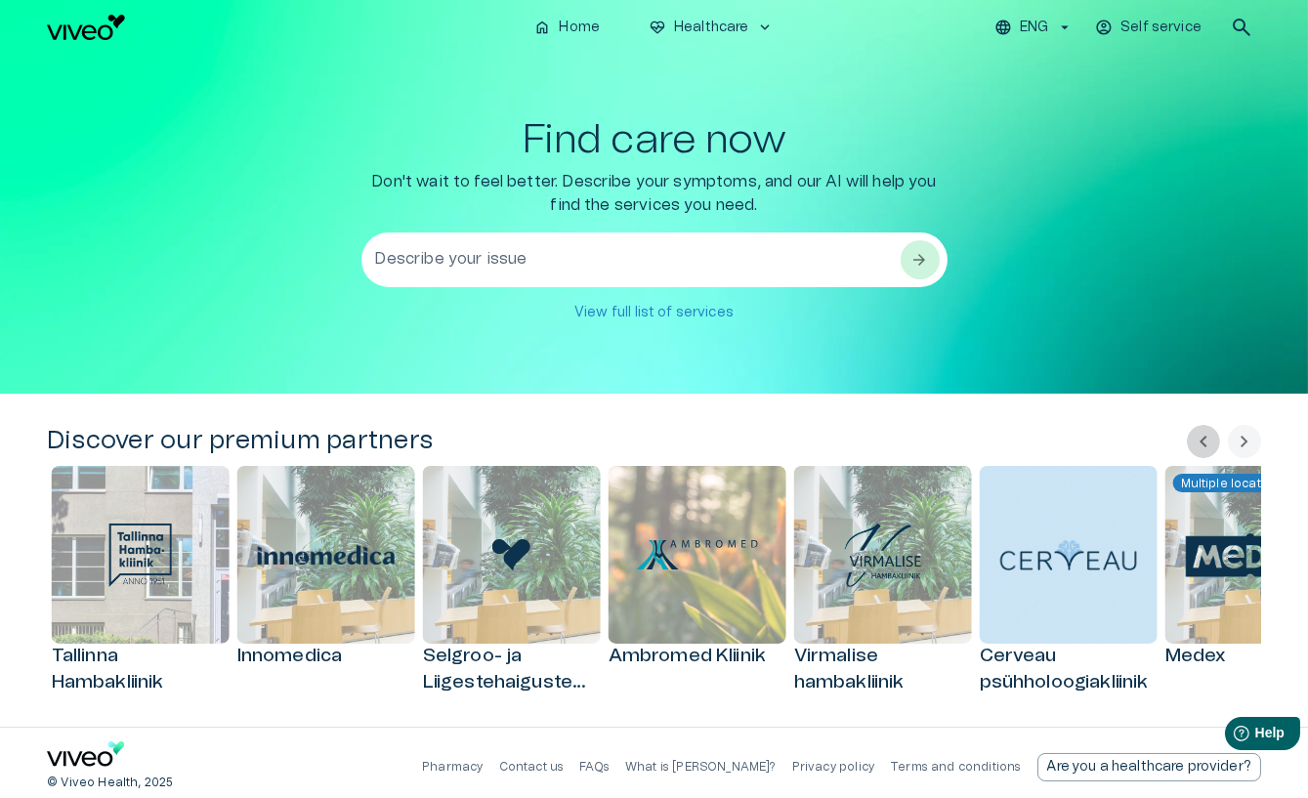
click at [1207, 439] on span "chevron_left" at bounding box center [1203, 441] width 23 height 23
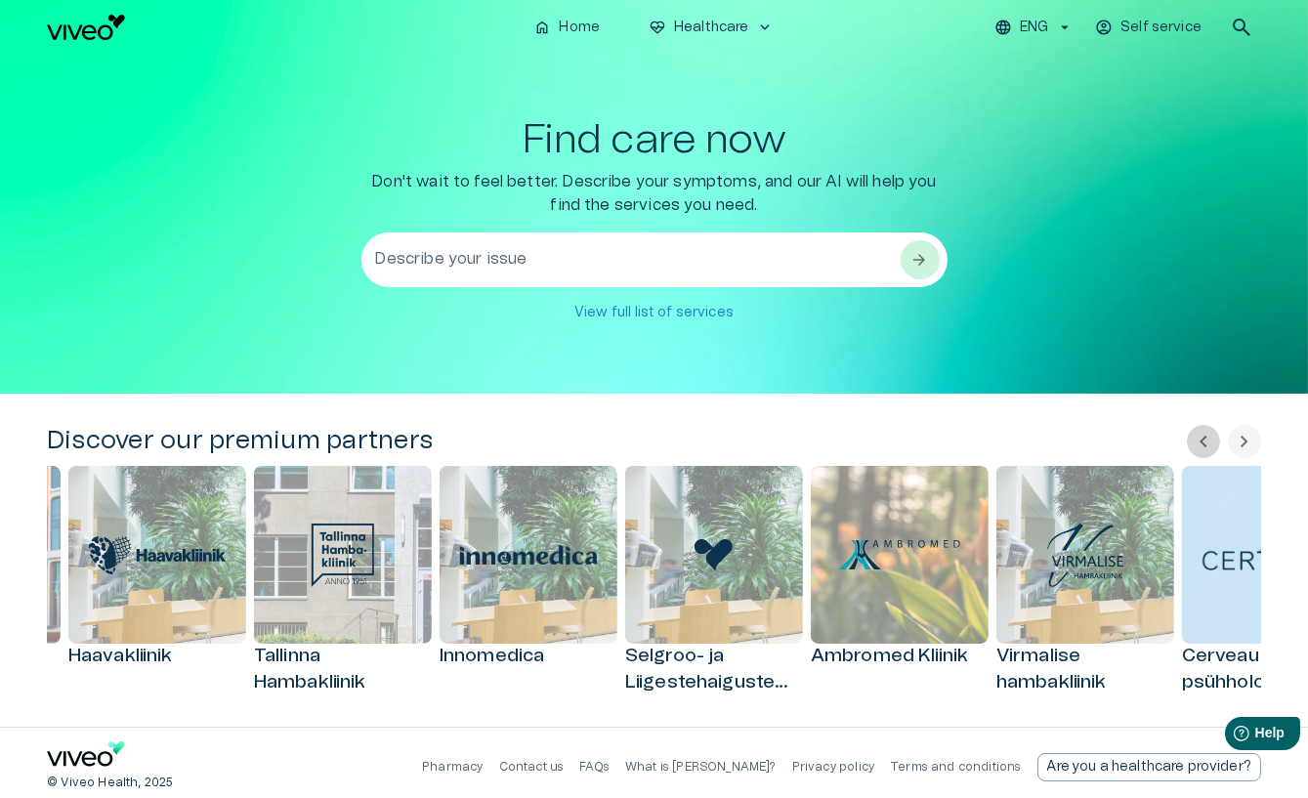
click at [1207, 440] on span "chevron_left" at bounding box center [1203, 441] width 23 height 23
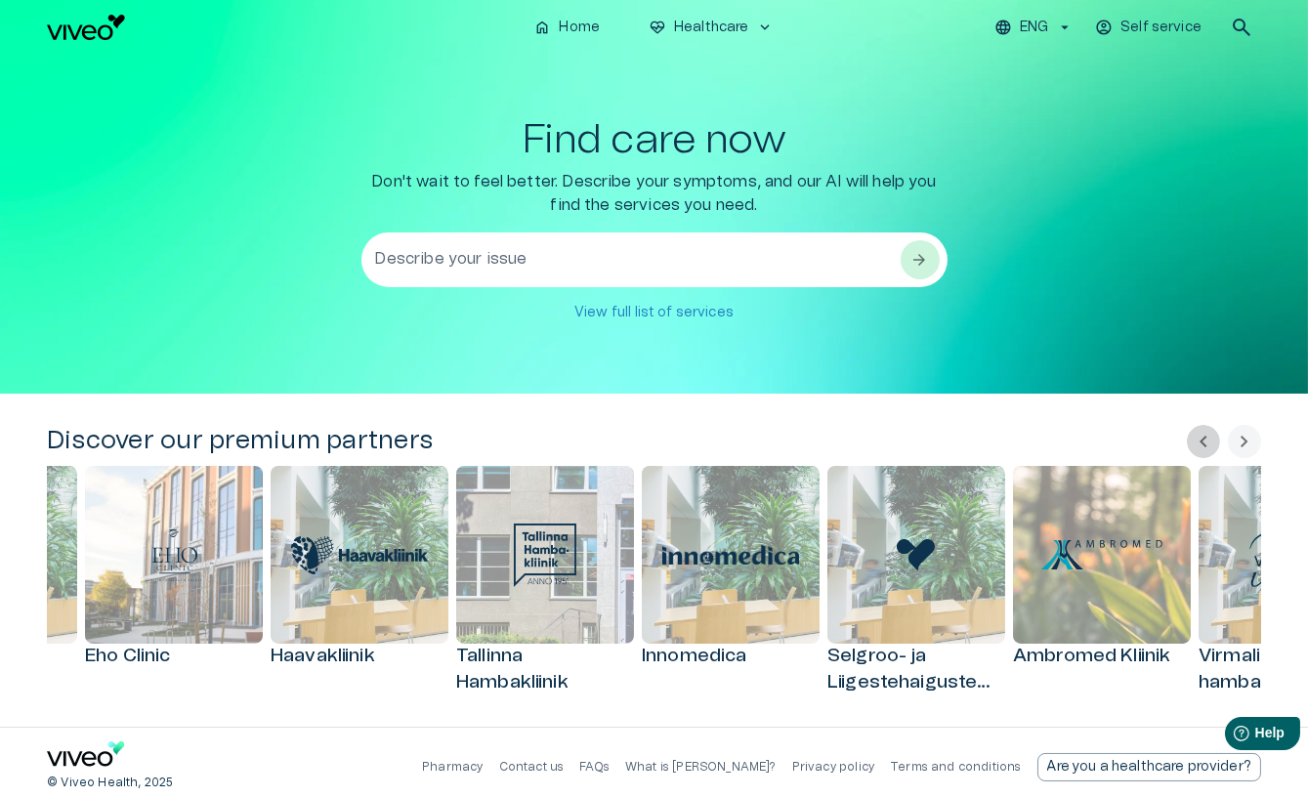
click at [1207, 440] on span "chevron_left" at bounding box center [1203, 441] width 23 height 23
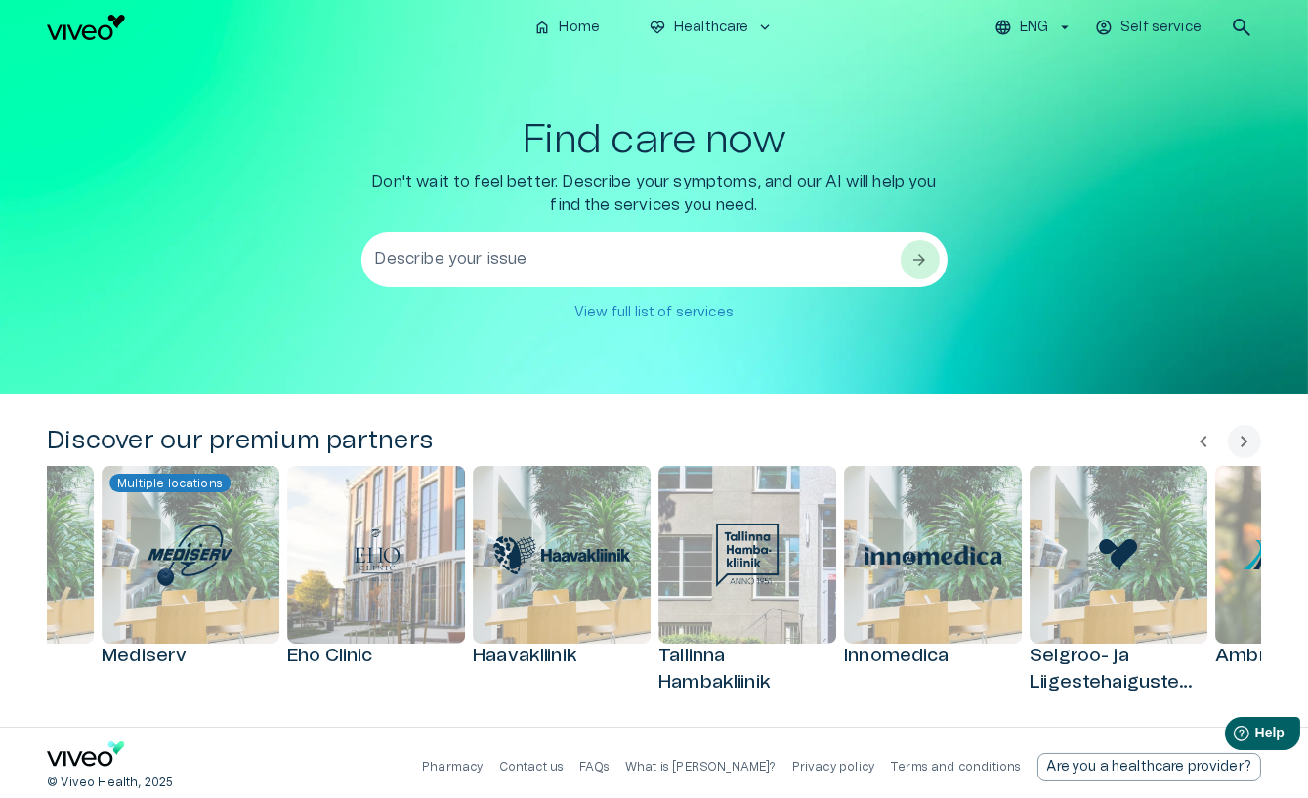
click at [1207, 440] on span "chevron_left" at bounding box center [1203, 441] width 23 height 23
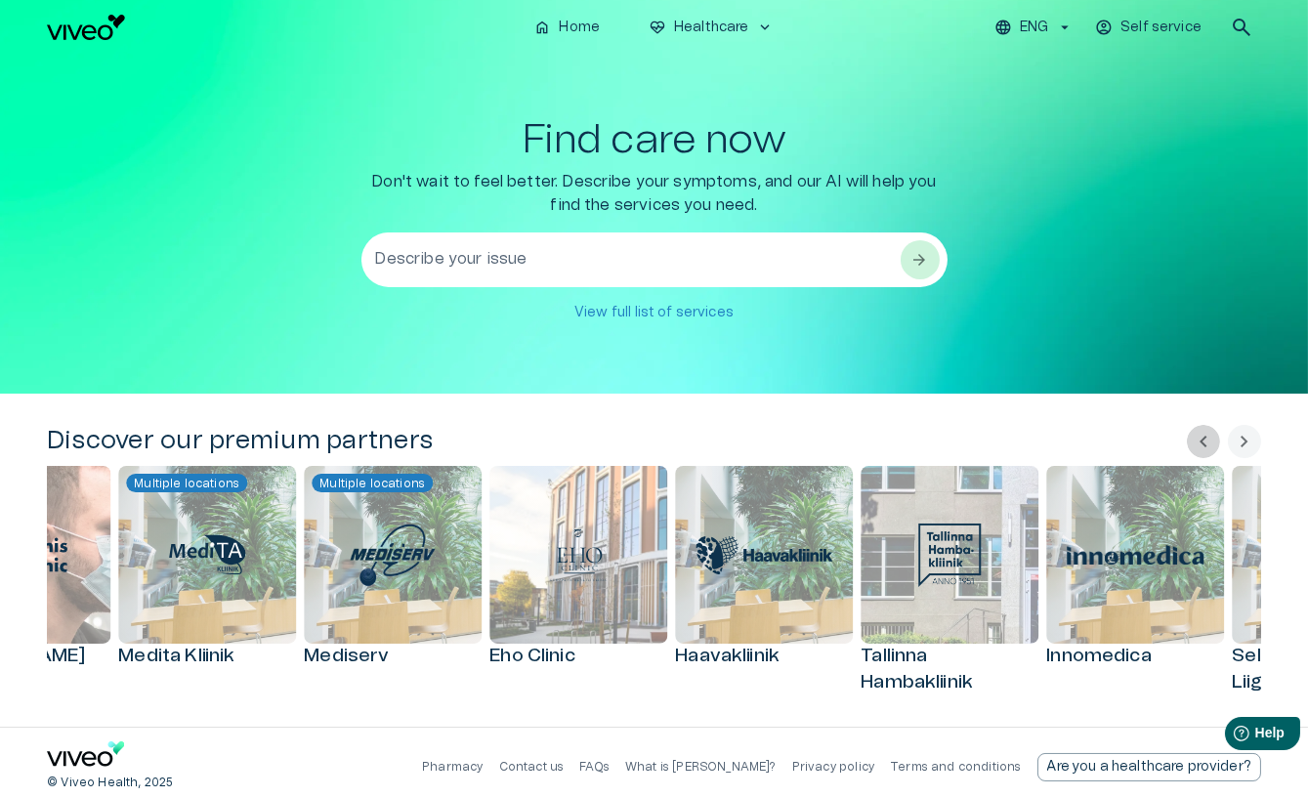
click at [1207, 440] on span "chevron_left" at bounding box center [1203, 441] width 23 height 23
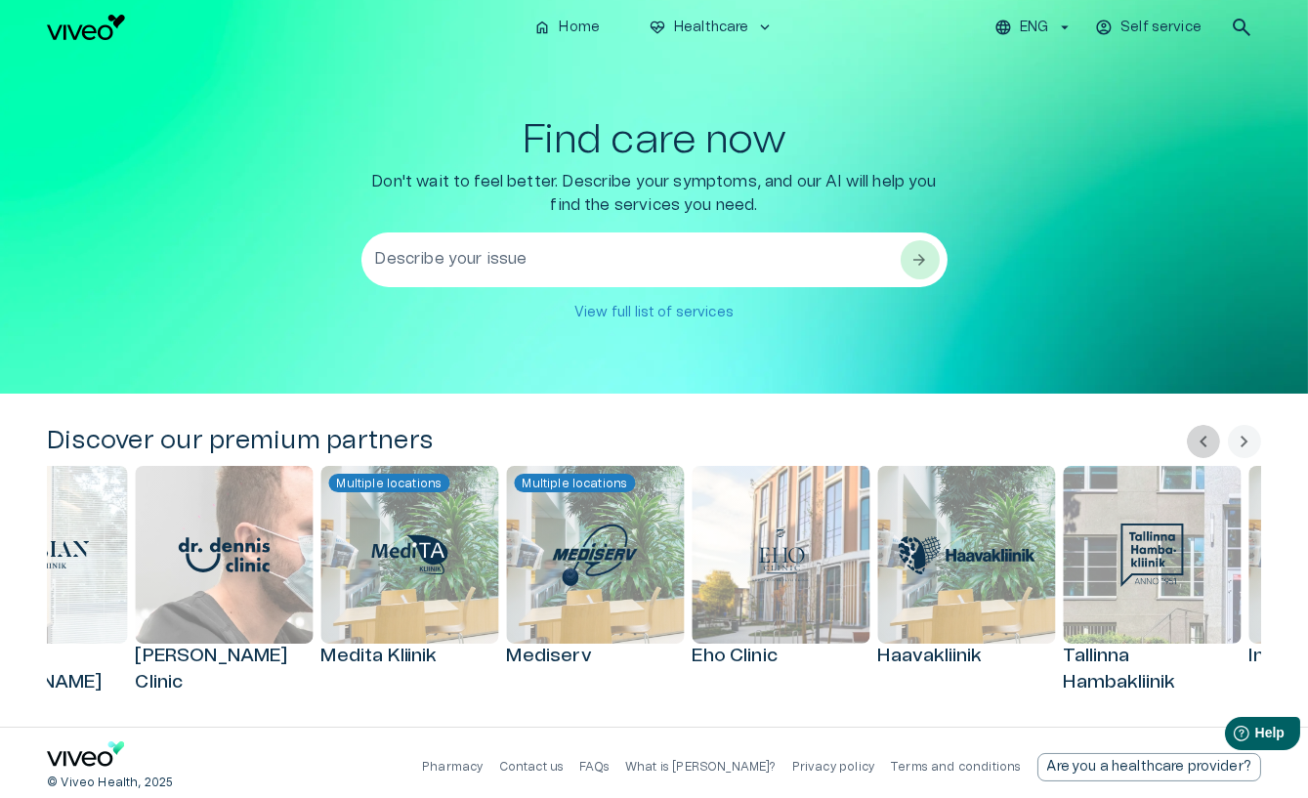
click at [1207, 440] on span "chevron_left" at bounding box center [1203, 441] width 23 height 23
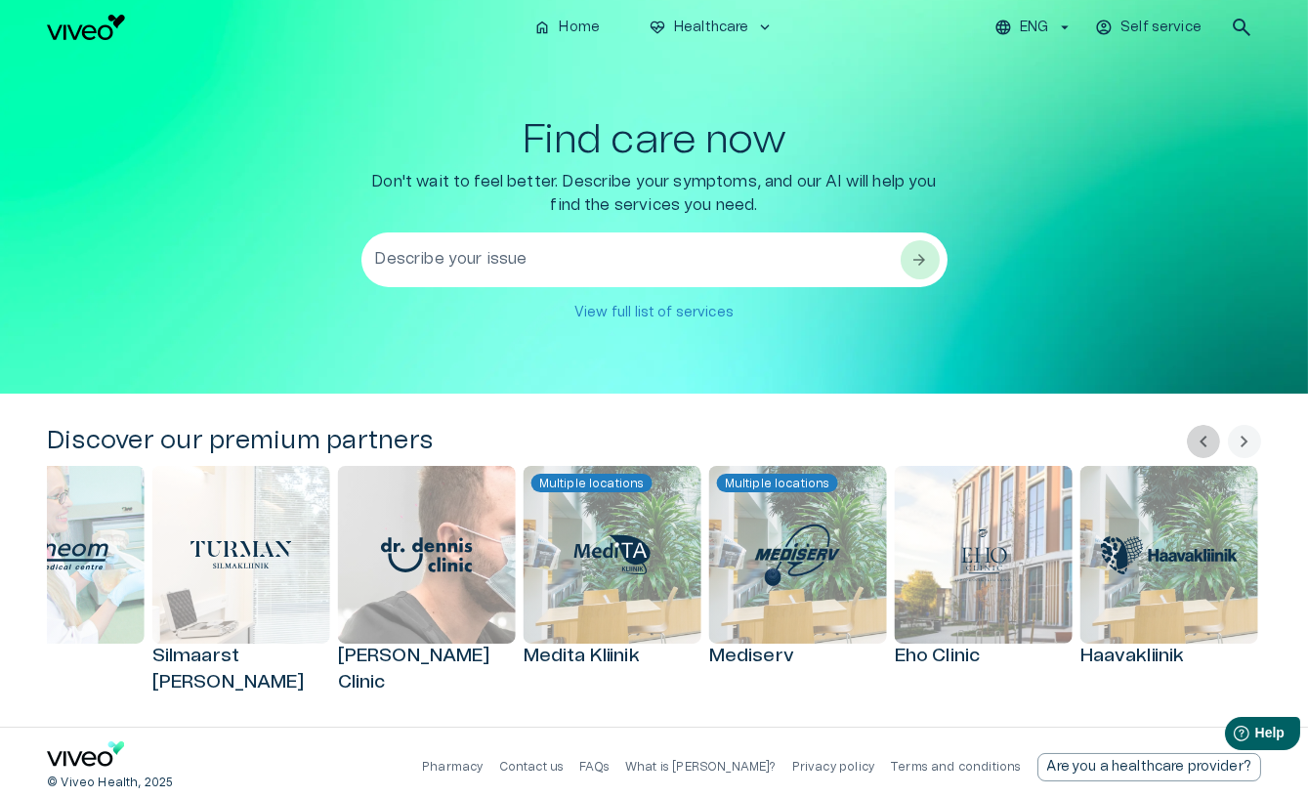
click at [1207, 440] on span "chevron_left" at bounding box center [1203, 441] width 23 height 23
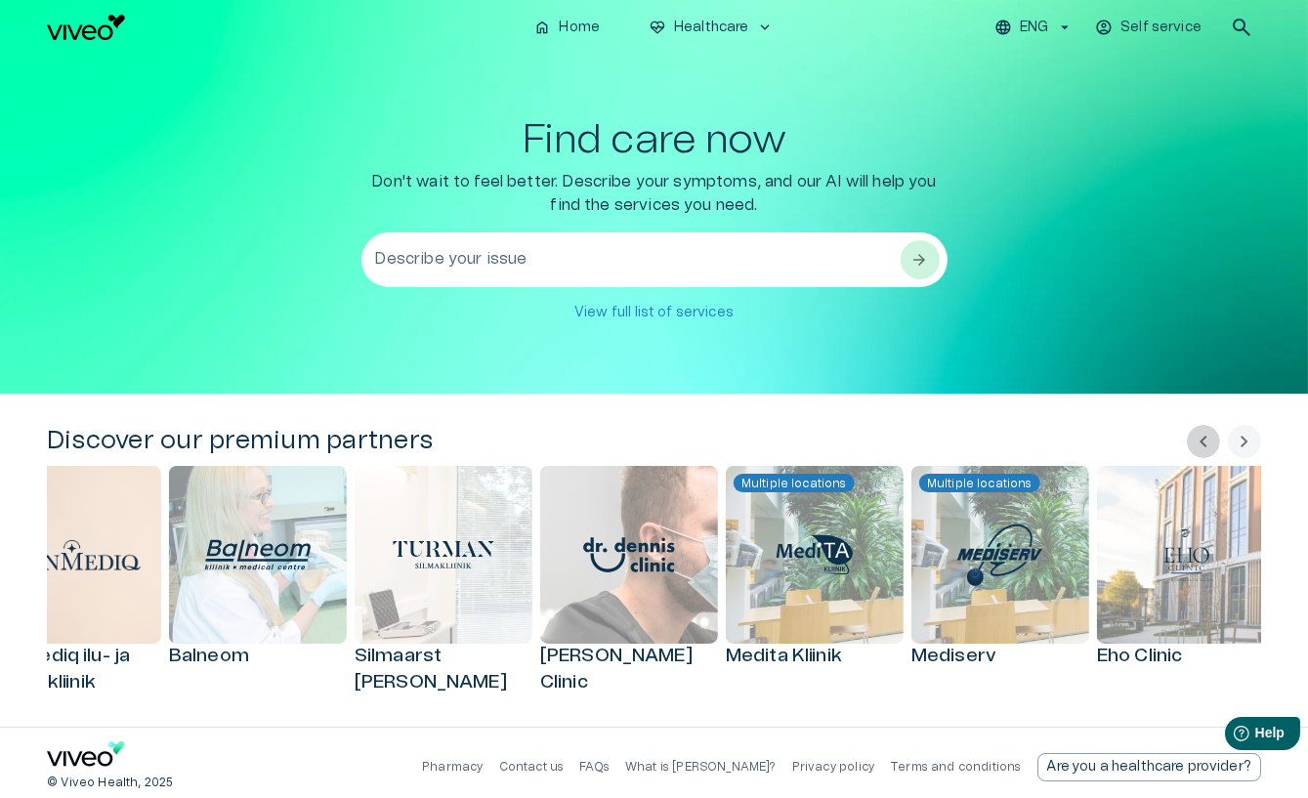
click at [1207, 440] on span "chevron_left" at bounding box center [1203, 441] width 23 height 23
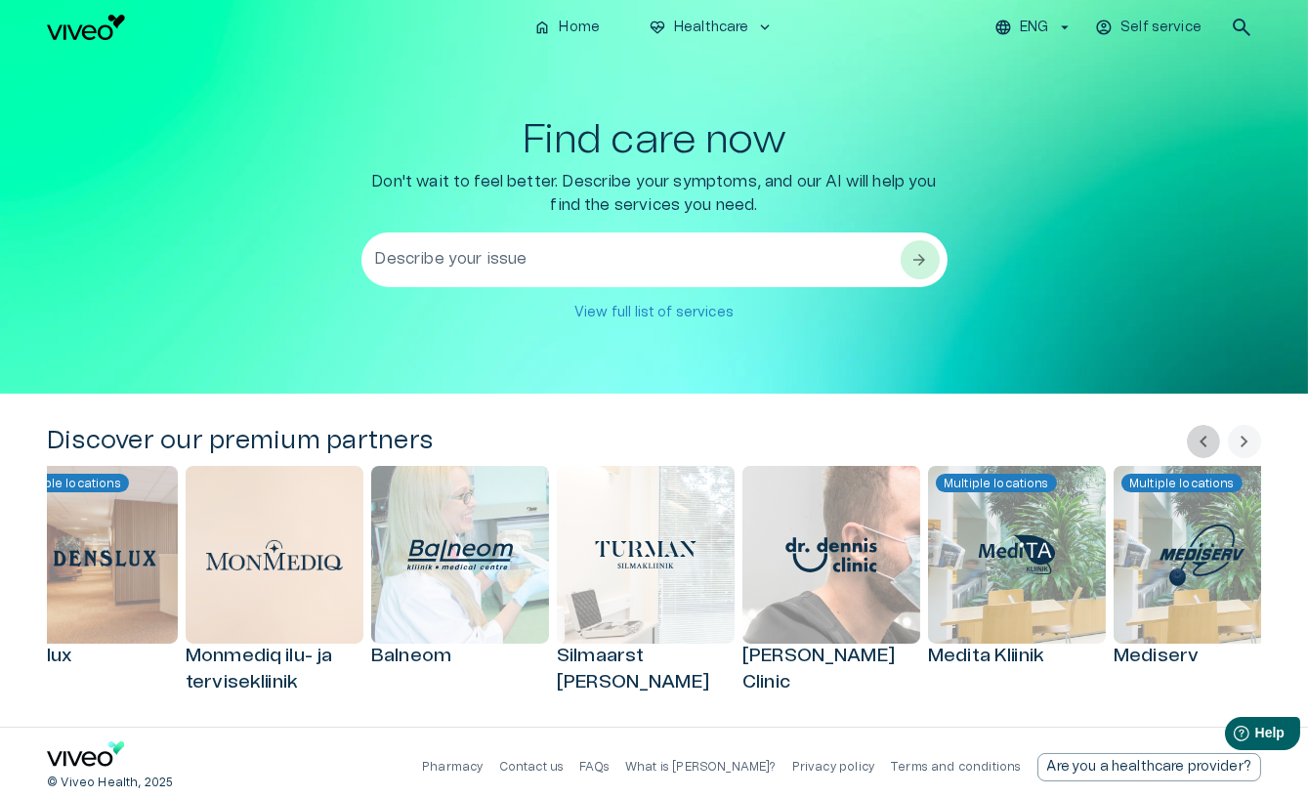
click at [1207, 440] on span "chevron_left" at bounding box center [1203, 441] width 23 height 23
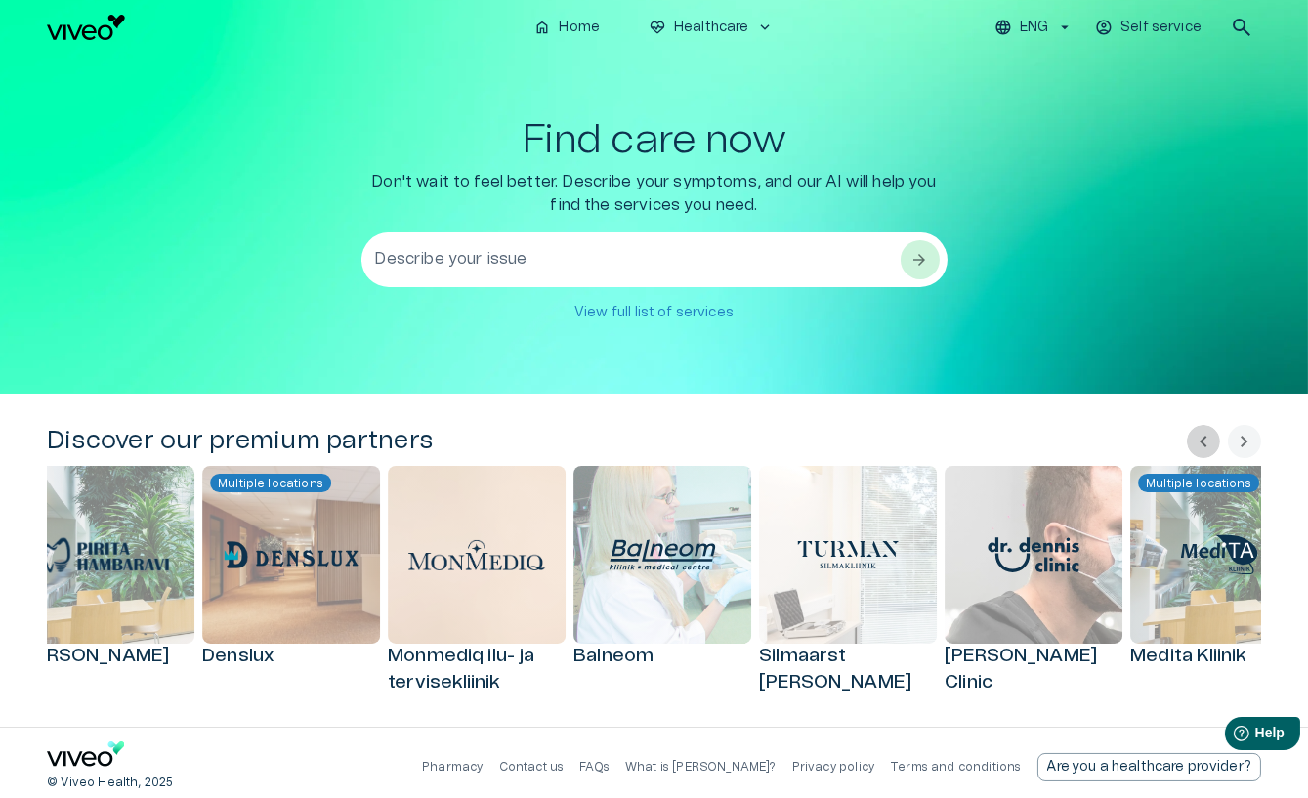
click at [1207, 440] on span "chevron_left" at bounding box center [1203, 441] width 23 height 23
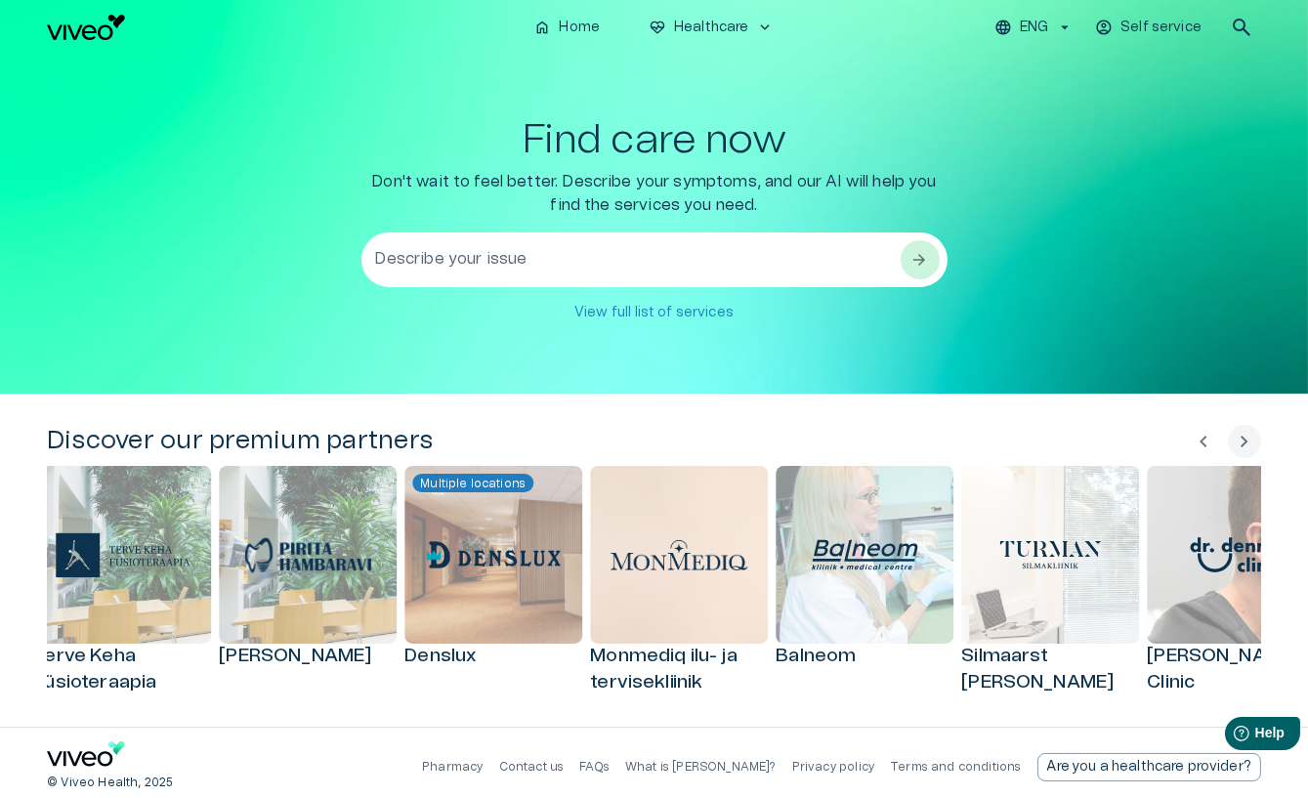
click at [1207, 440] on span "chevron_left" at bounding box center [1203, 441] width 23 height 23
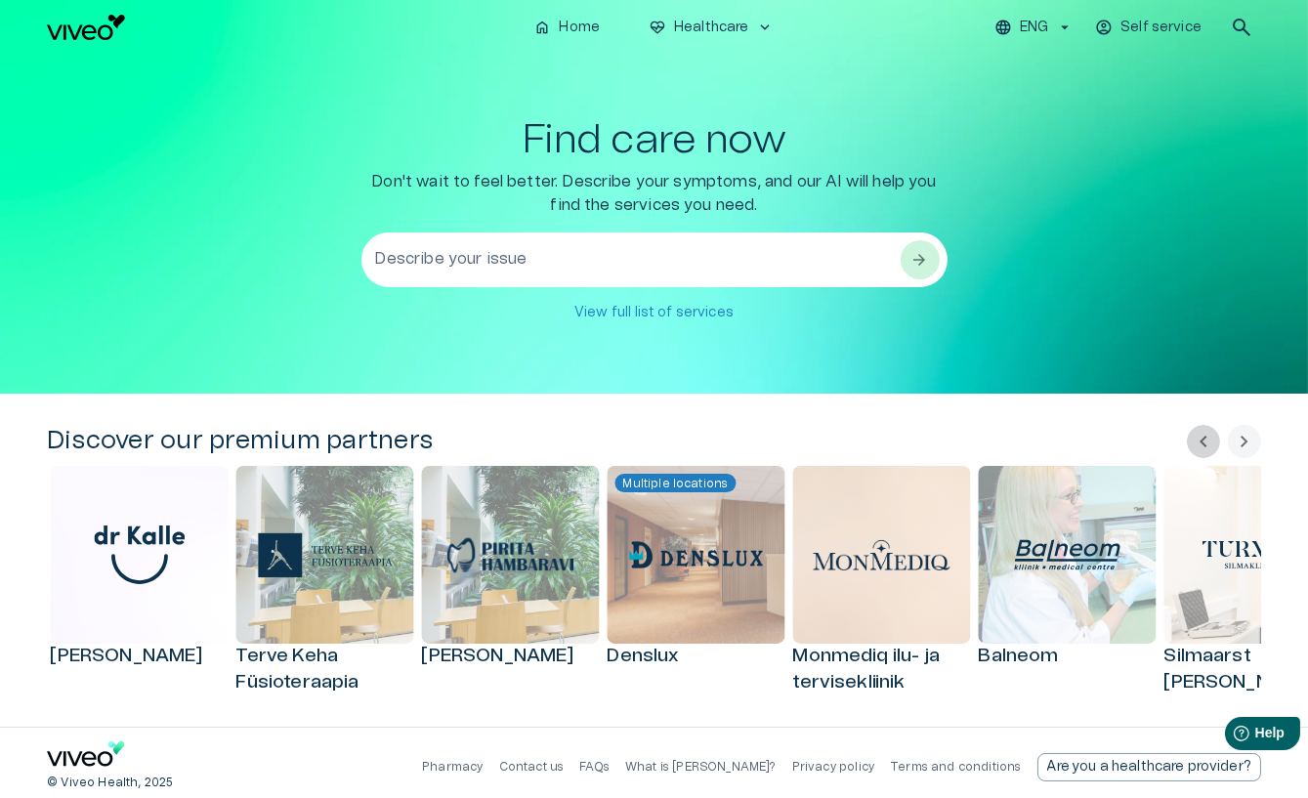
click at [1207, 441] on span "chevron_left" at bounding box center [1203, 441] width 23 height 23
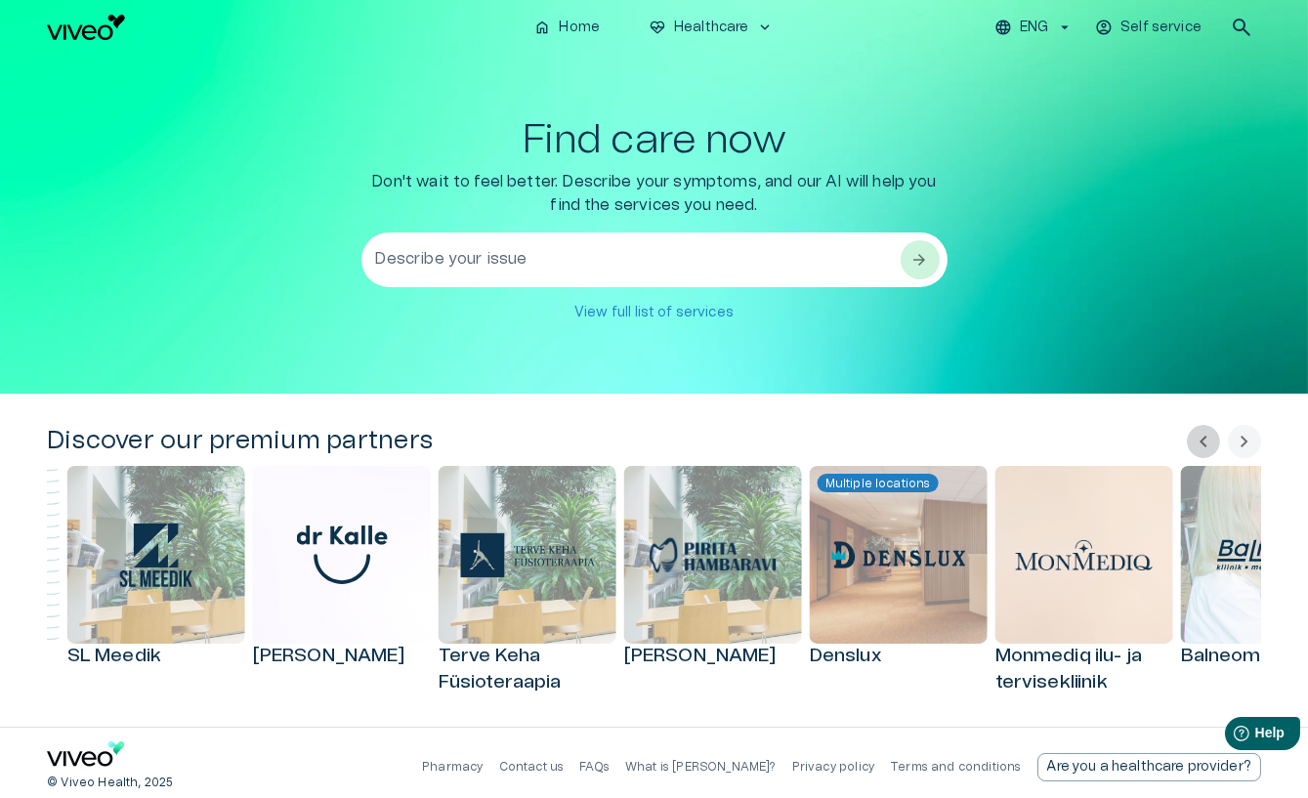
click at [1207, 442] on span "chevron_left" at bounding box center [1203, 441] width 23 height 23
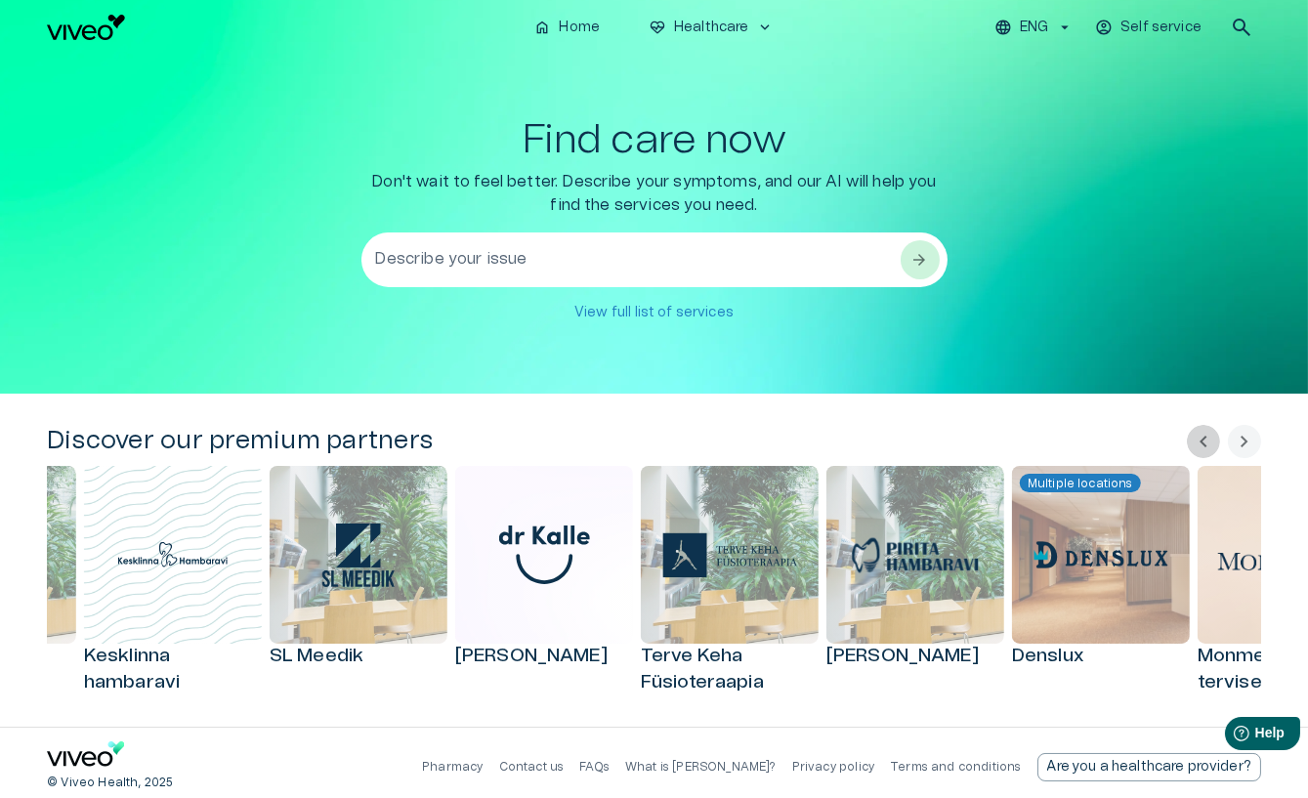
click at [1207, 442] on span "chevron_left" at bounding box center [1203, 441] width 23 height 23
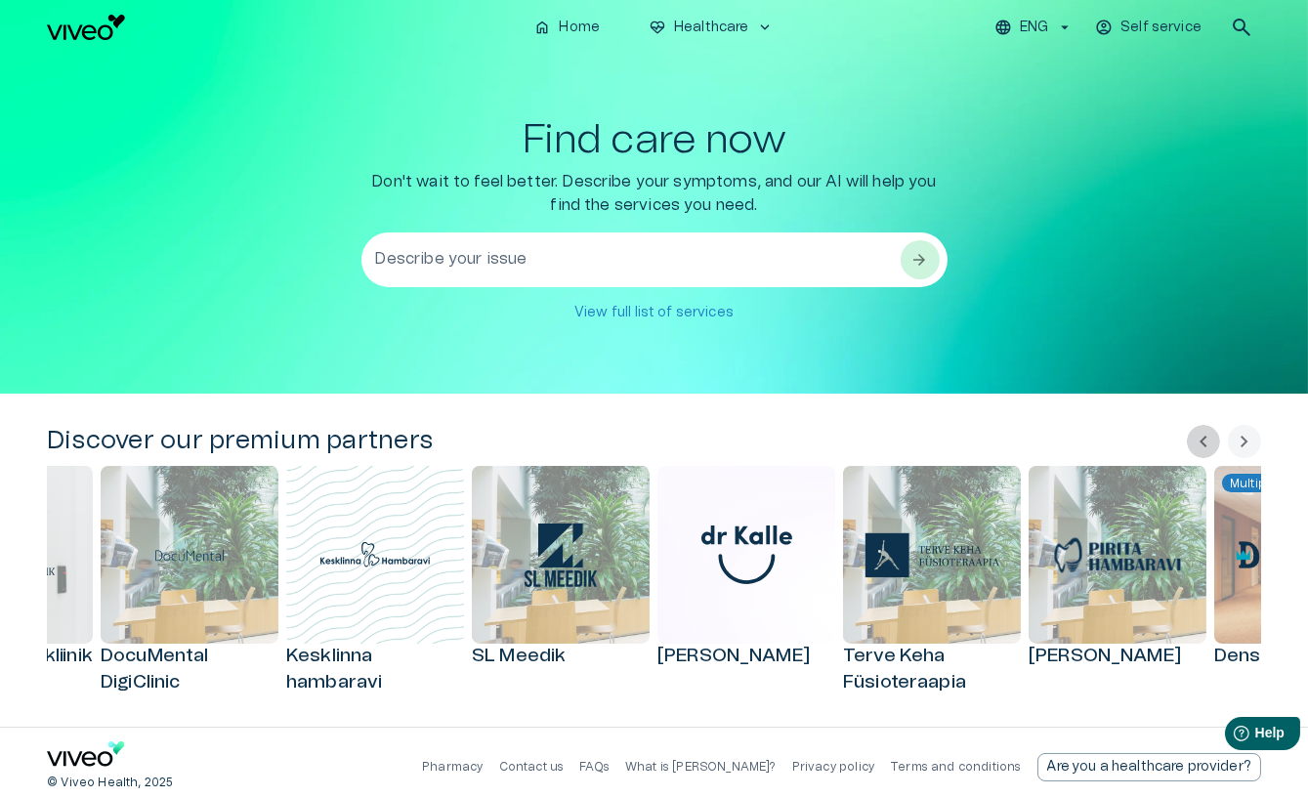
click at [1207, 442] on span "chevron_left" at bounding box center [1203, 441] width 23 height 23
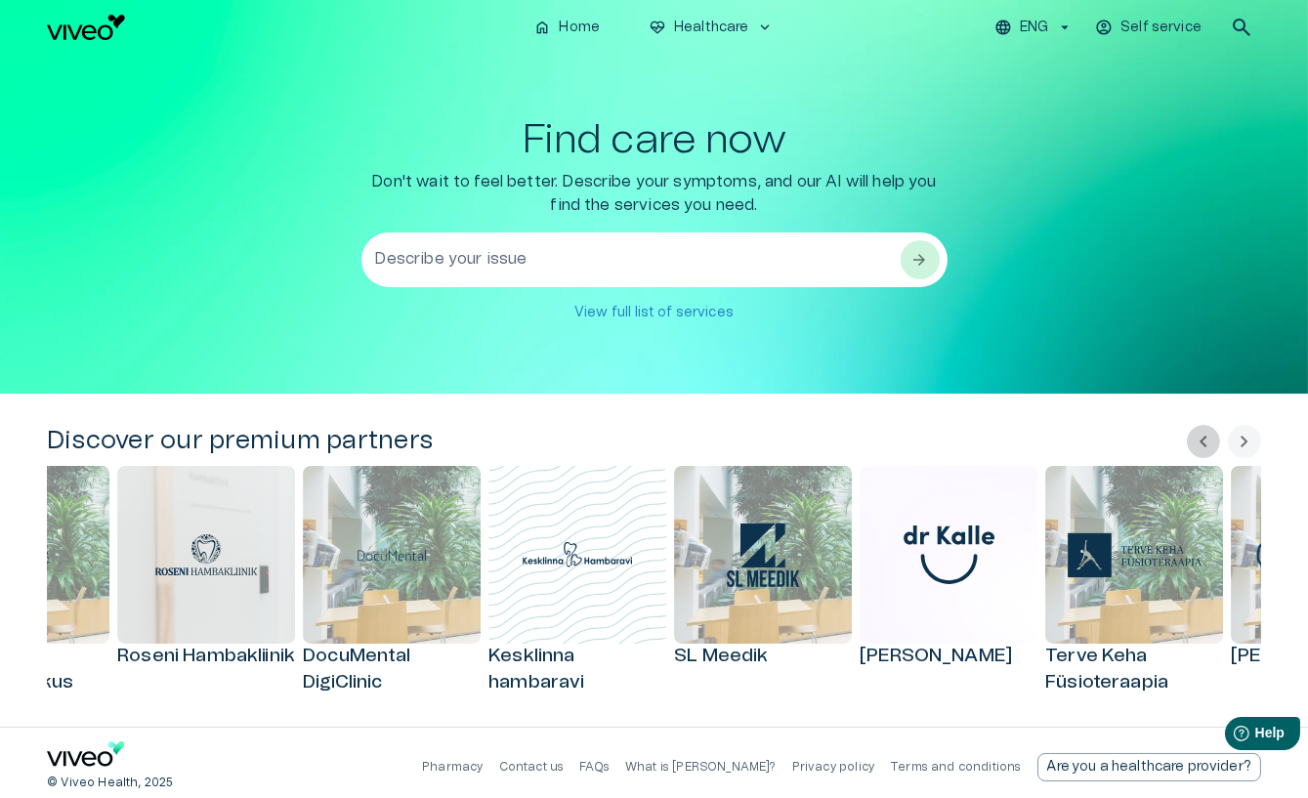
click at [1207, 443] on span "chevron_left" at bounding box center [1203, 441] width 23 height 23
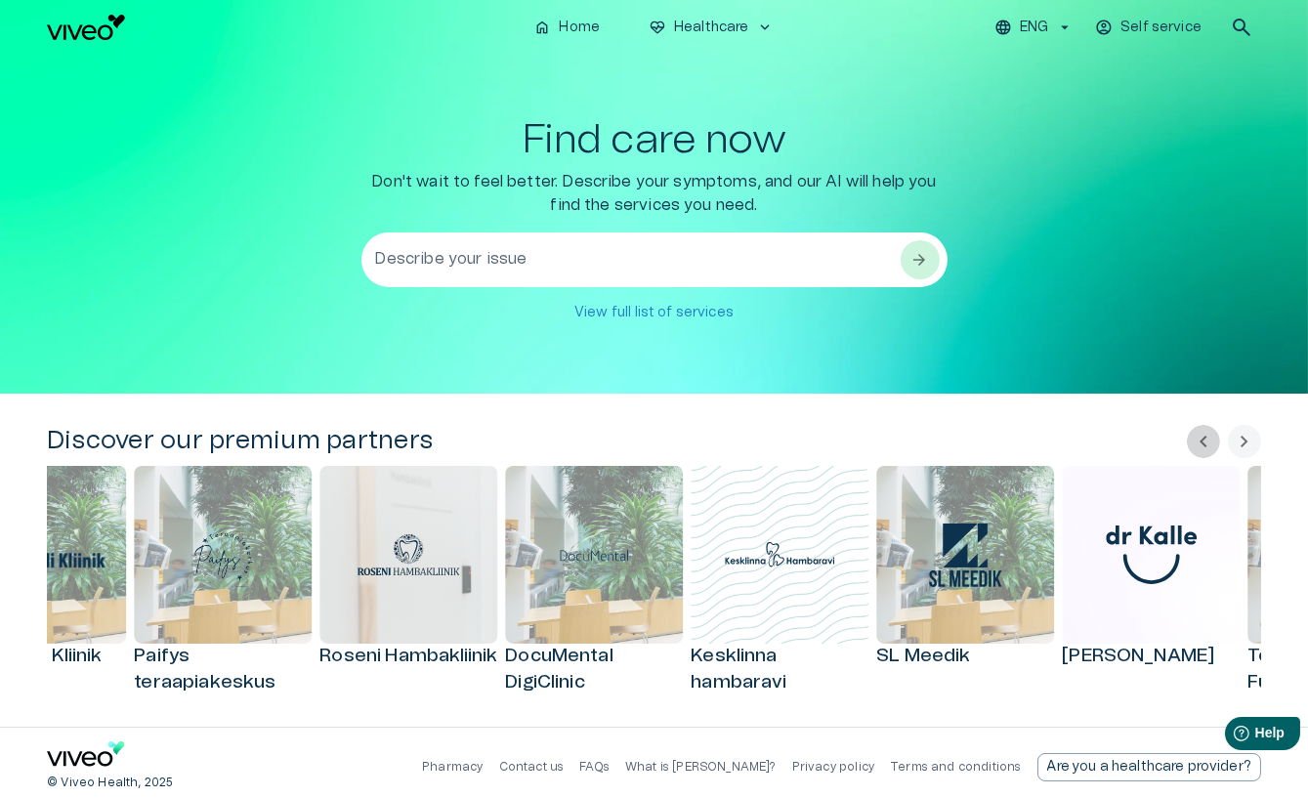
click at [1207, 444] on span "chevron_left" at bounding box center [1203, 441] width 23 height 23
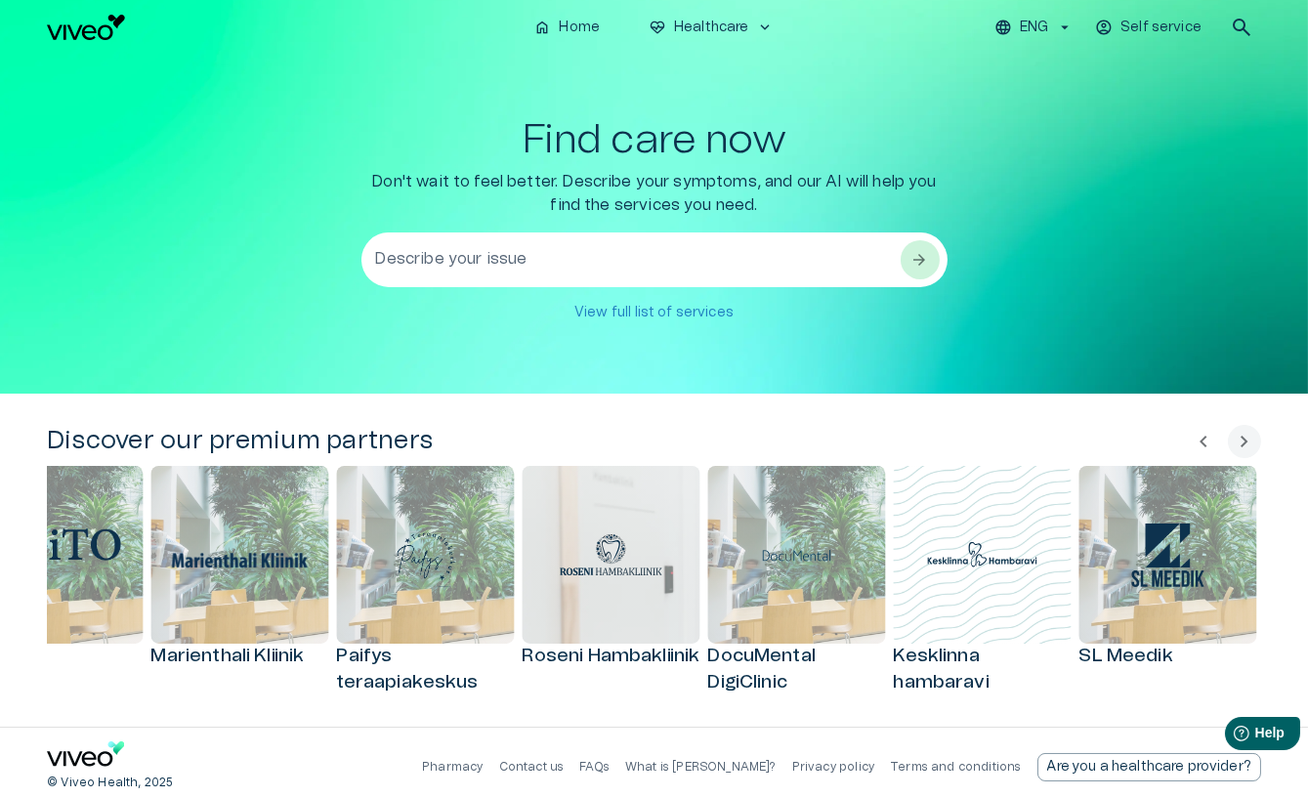
click at [1207, 445] on span "chevron_left" at bounding box center [1203, 441] width 23 height 23
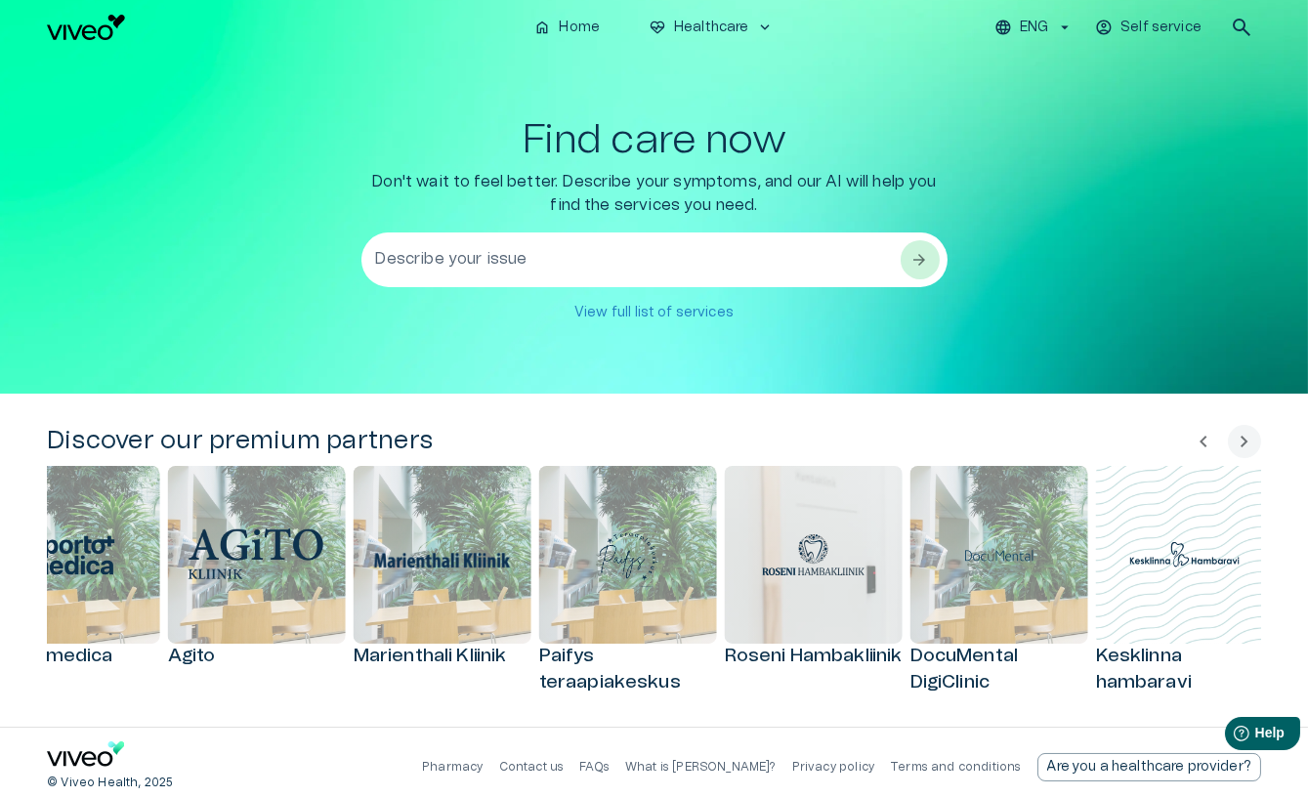
click at [1207, 445] on span "chevron_left" at bounding box center [1203, 441] width 23 height 23
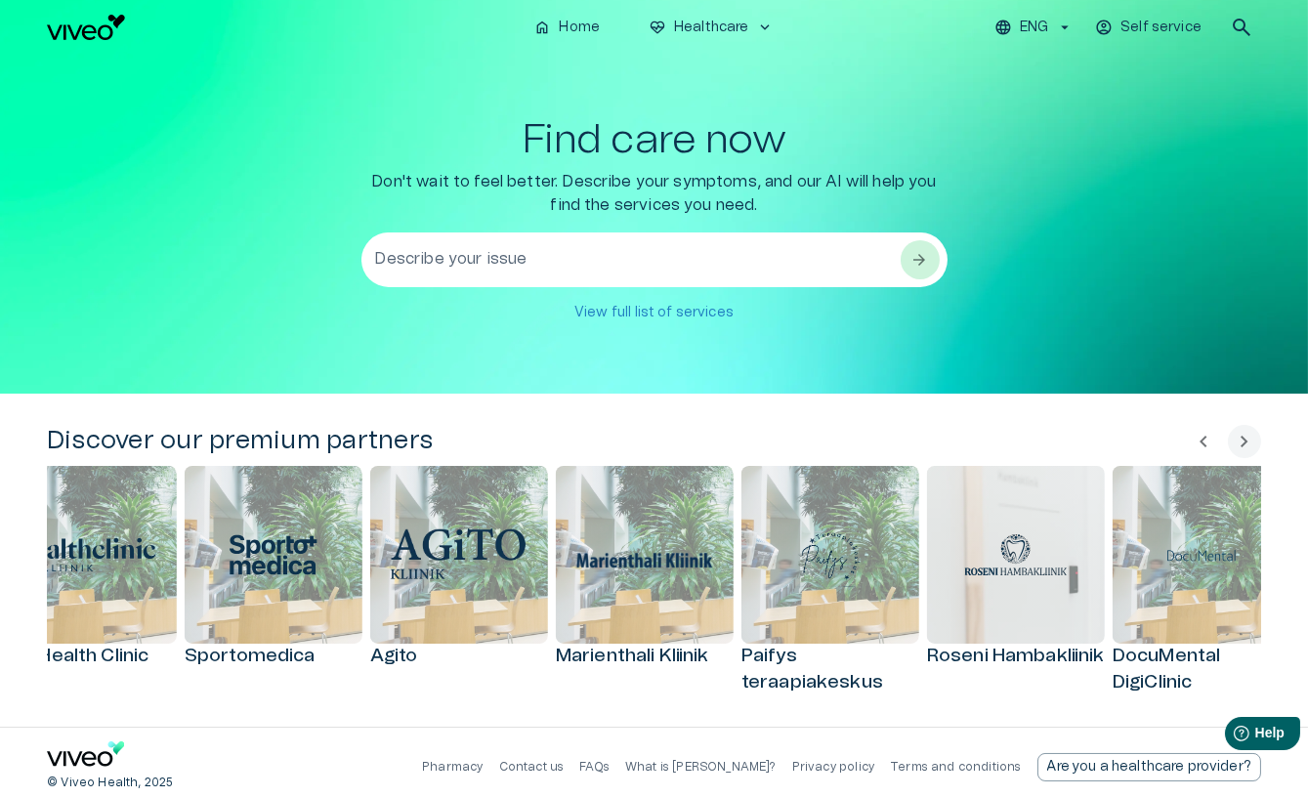
click at [1207, 445] on span "chevron_left" at bounding box center [1203, 441] width 23 height 23
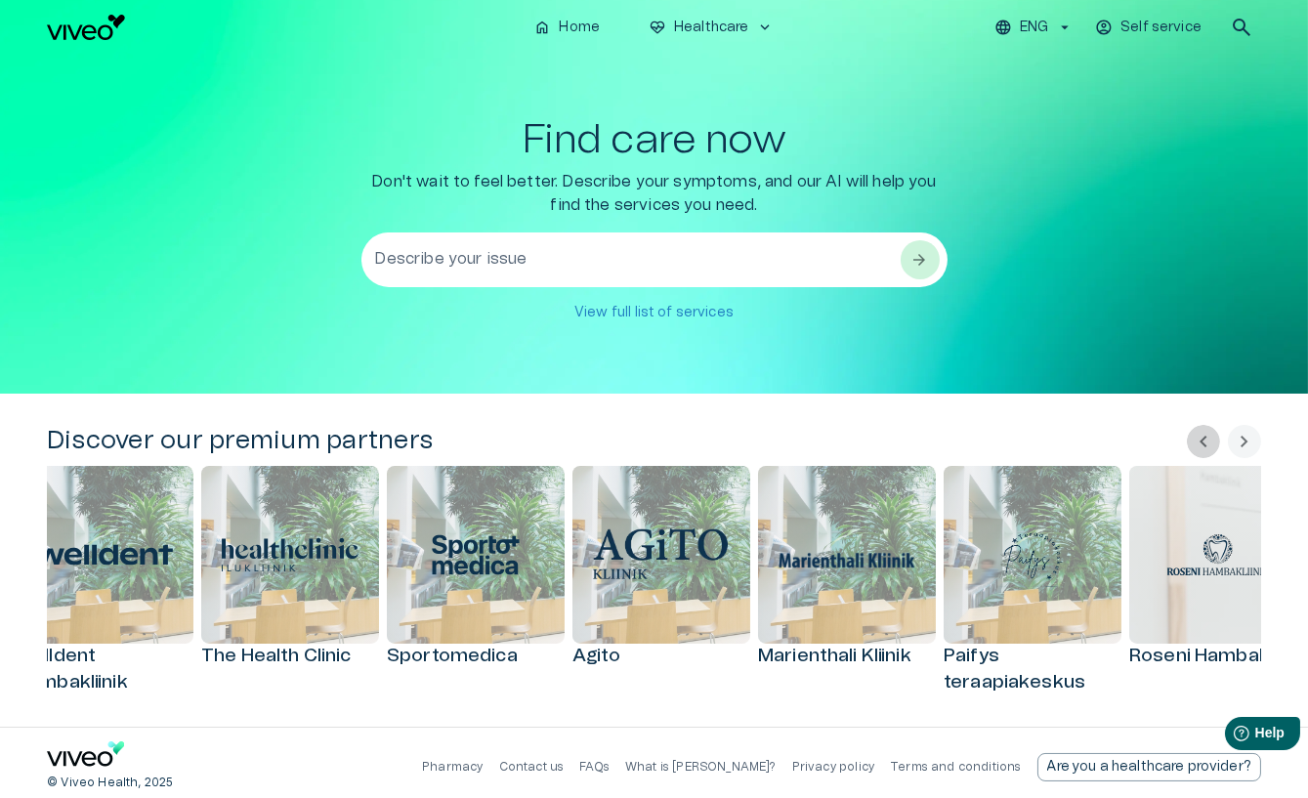
click at [1207, 445] on span "chevron_left" at bounding box center [1203, 441] width 23 height 23
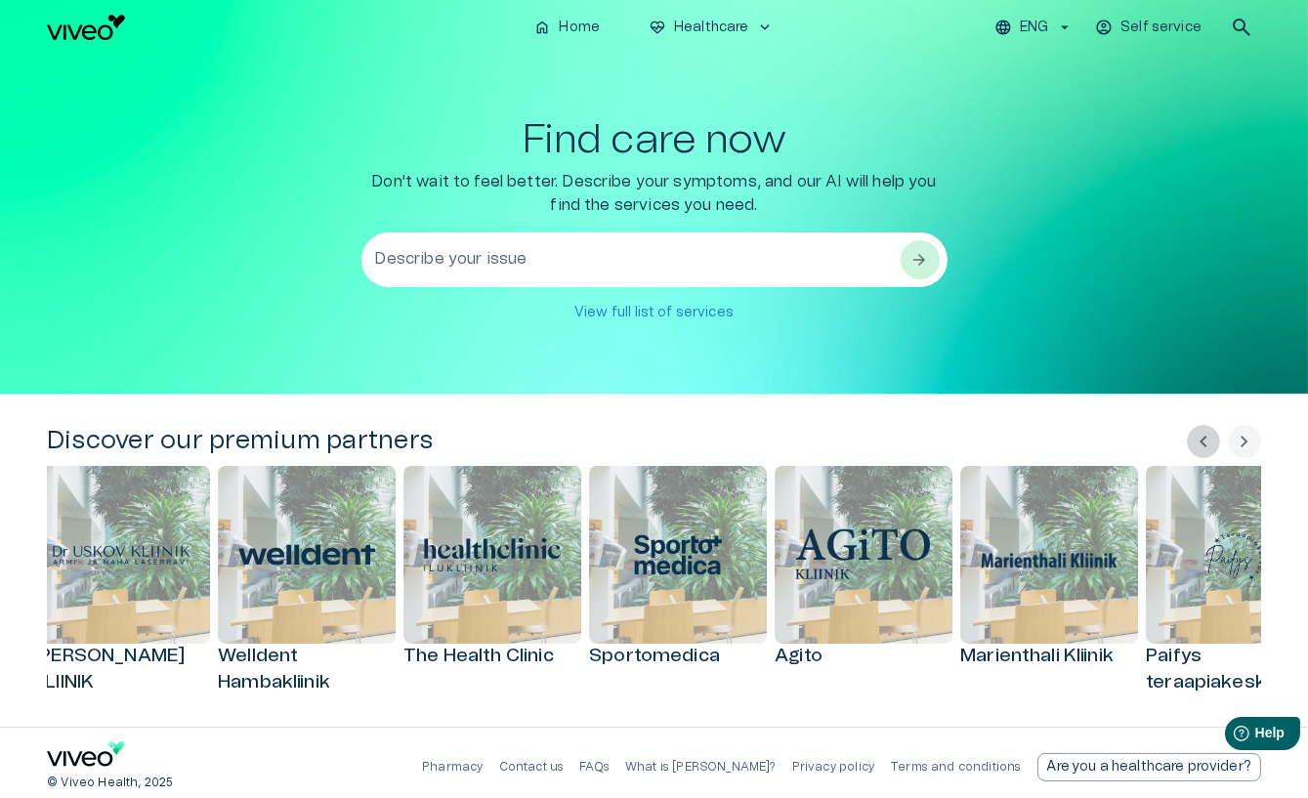
click at [1207, 445] on span "chevron_left" at bounding box center [1203, 441] width 23 height 23
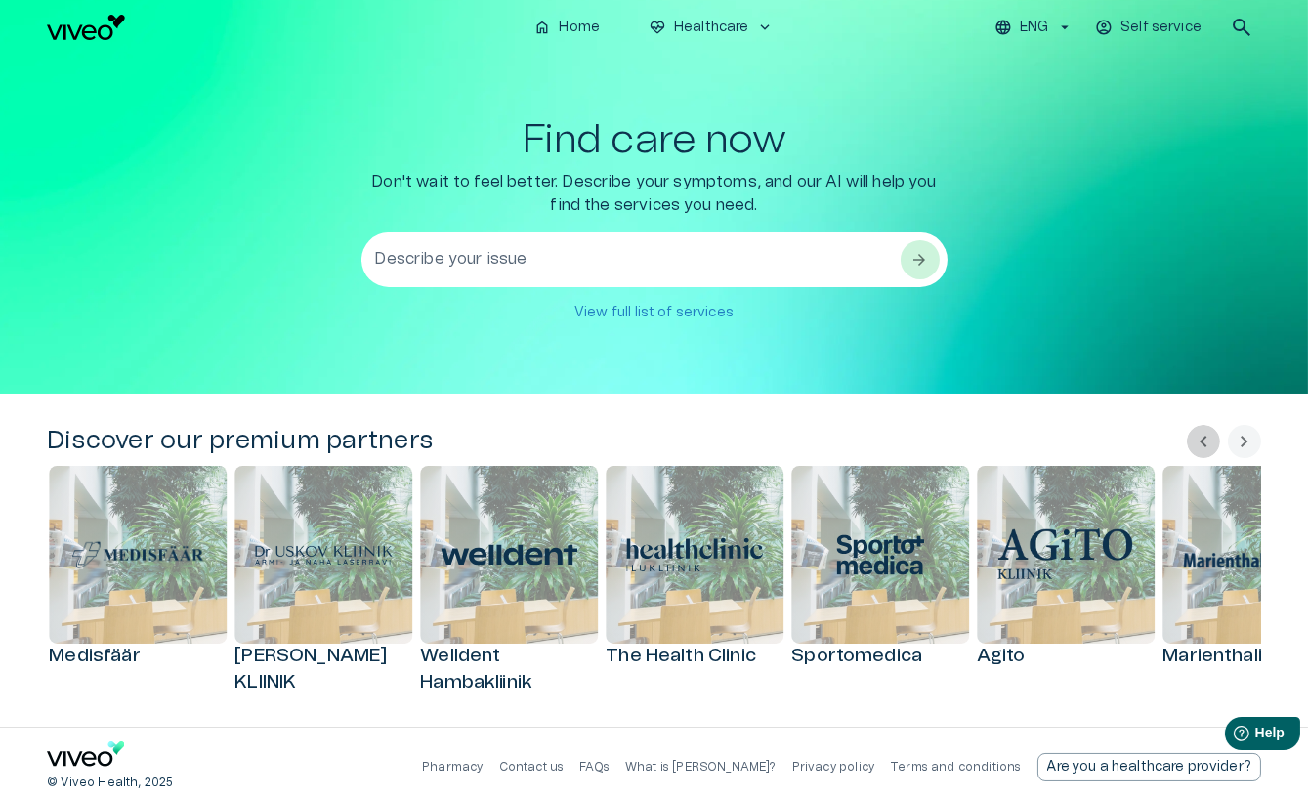
click at [1207, 445] on span "chevron_left" at bounding box center [1203, 441] width 23 height 23
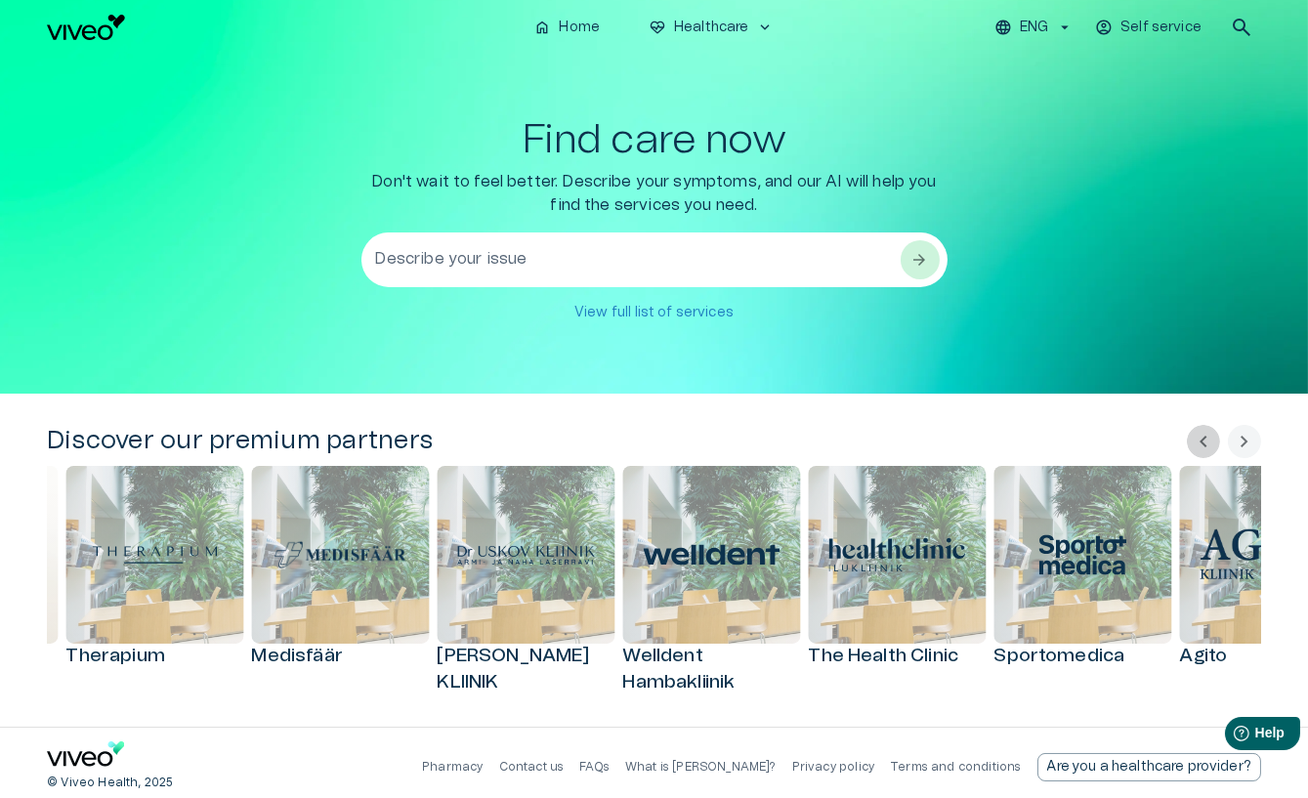
click at [1207, 445] on span "chevron_left" at bounding box center [1203, 441] width 23 height 23
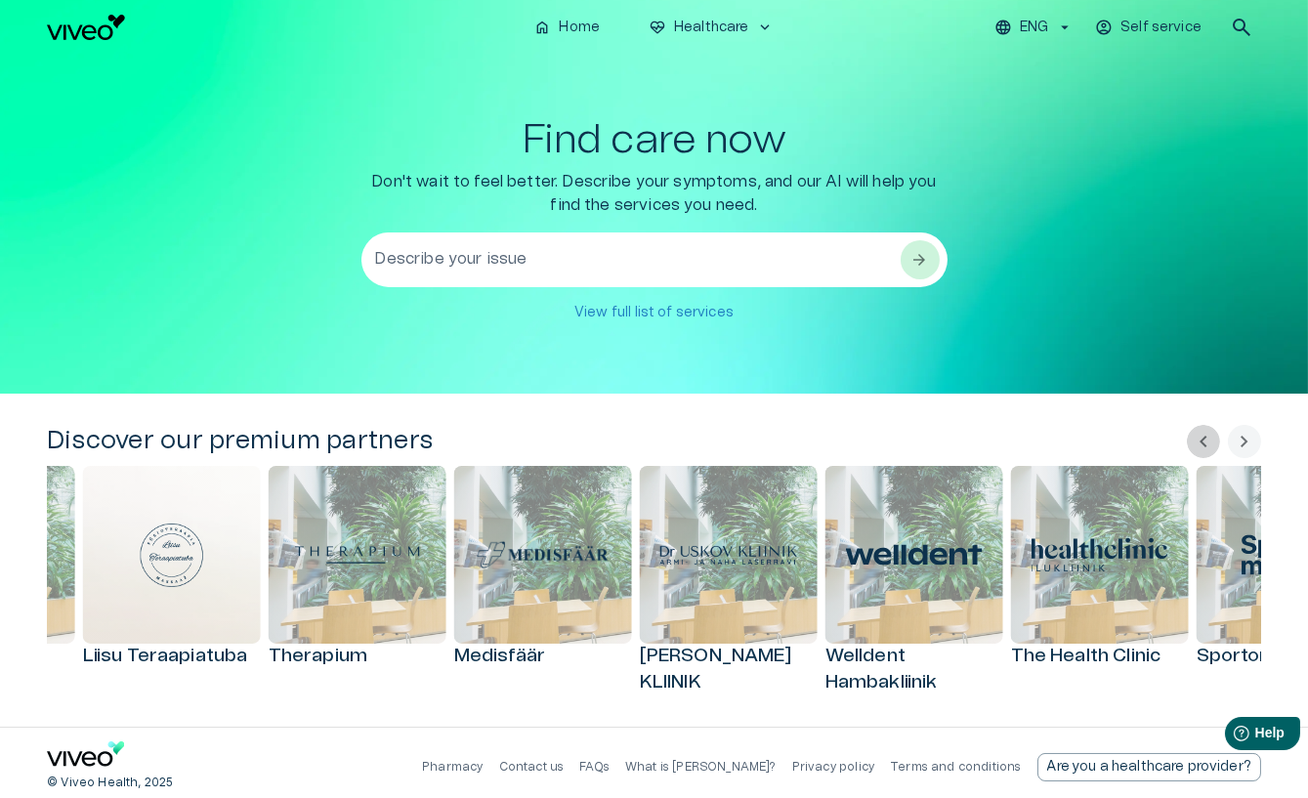
click at [1207, 445] on span "chevron_left" at bounding box center [1203, 441] width 23 height 23
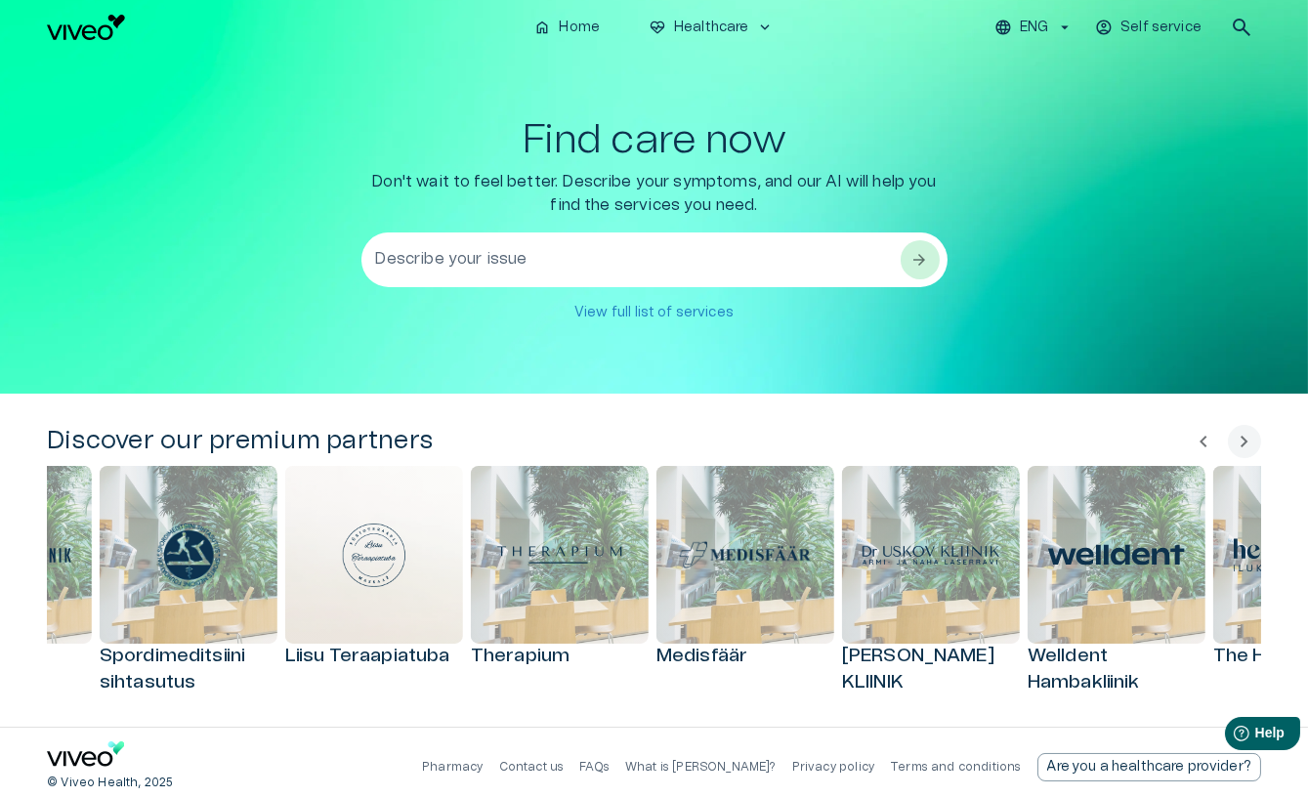
click at [1207, 445] on span "chevron_left" at bounding box center [1203, 441] width 23 height 23
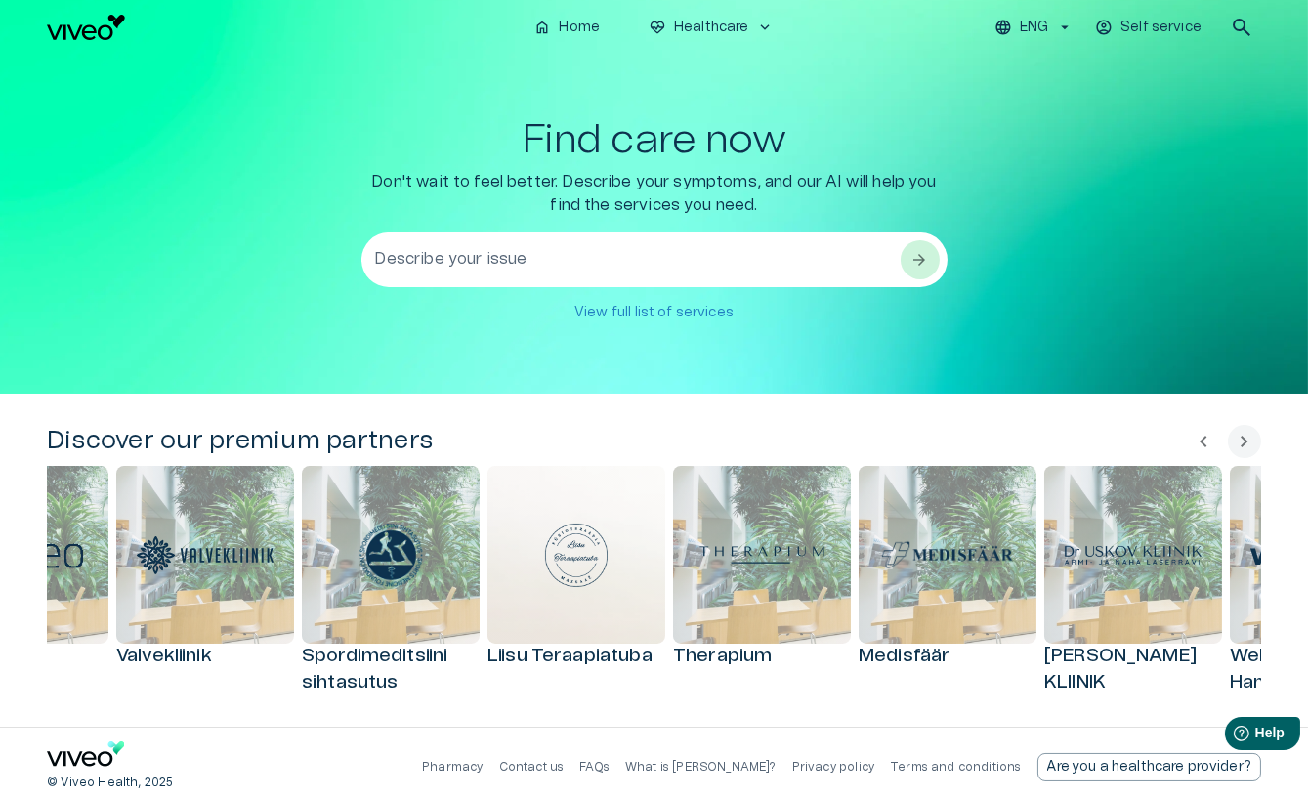
click at [1207, 445] on span "chevron_left" at bounding box center [1203, 441] width 23 height 23
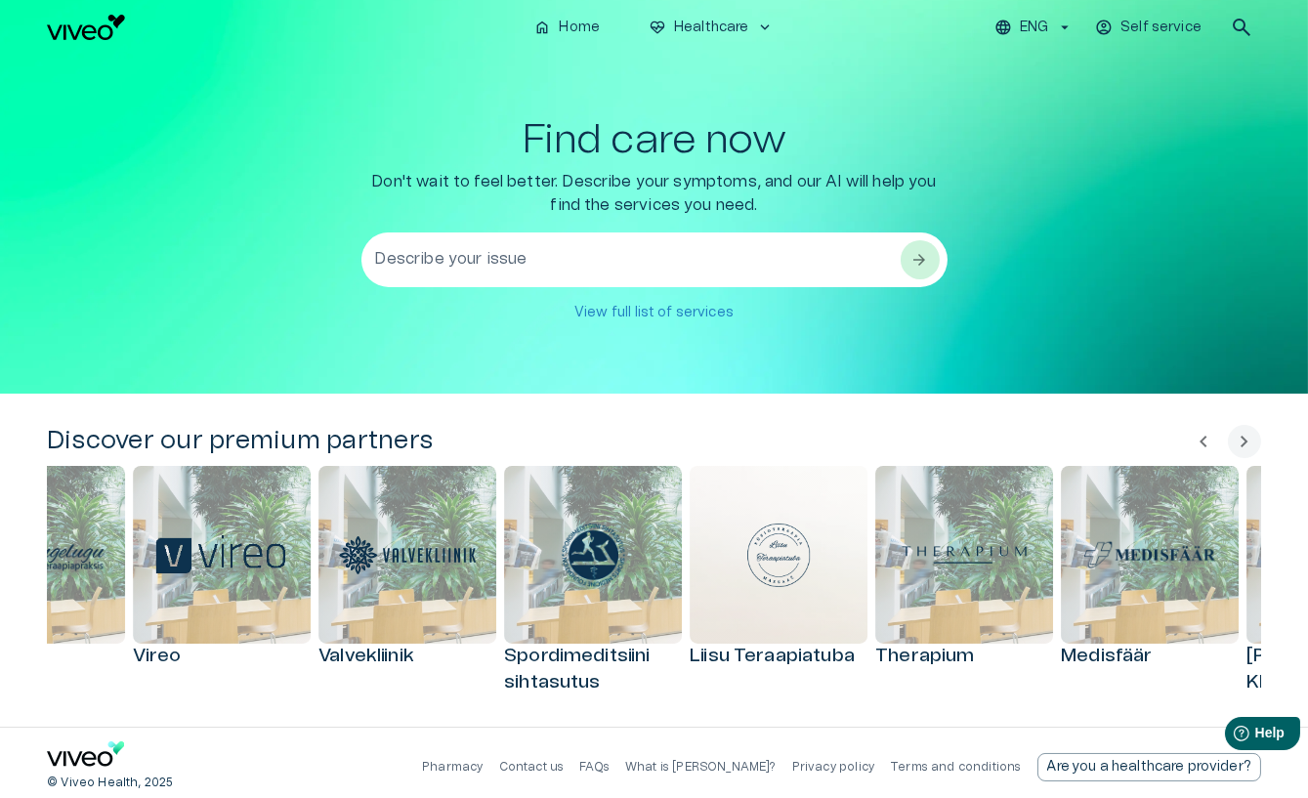
click at [1207, 445] on span "chevron_left" at bounding box center [1203, 441] width 23 height 23
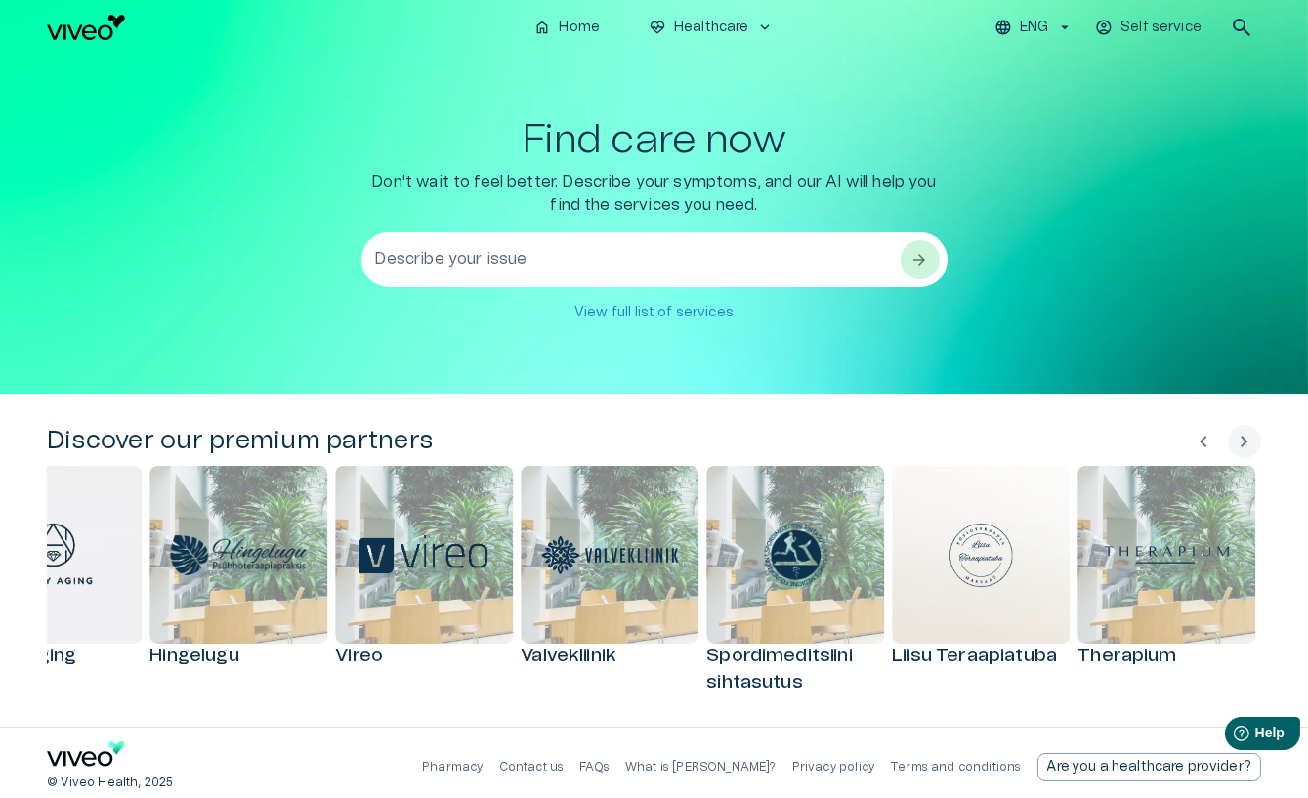
click at [1207, 445] on span "chevron_left" at bounding box center [1203, 441] width 23 height 23
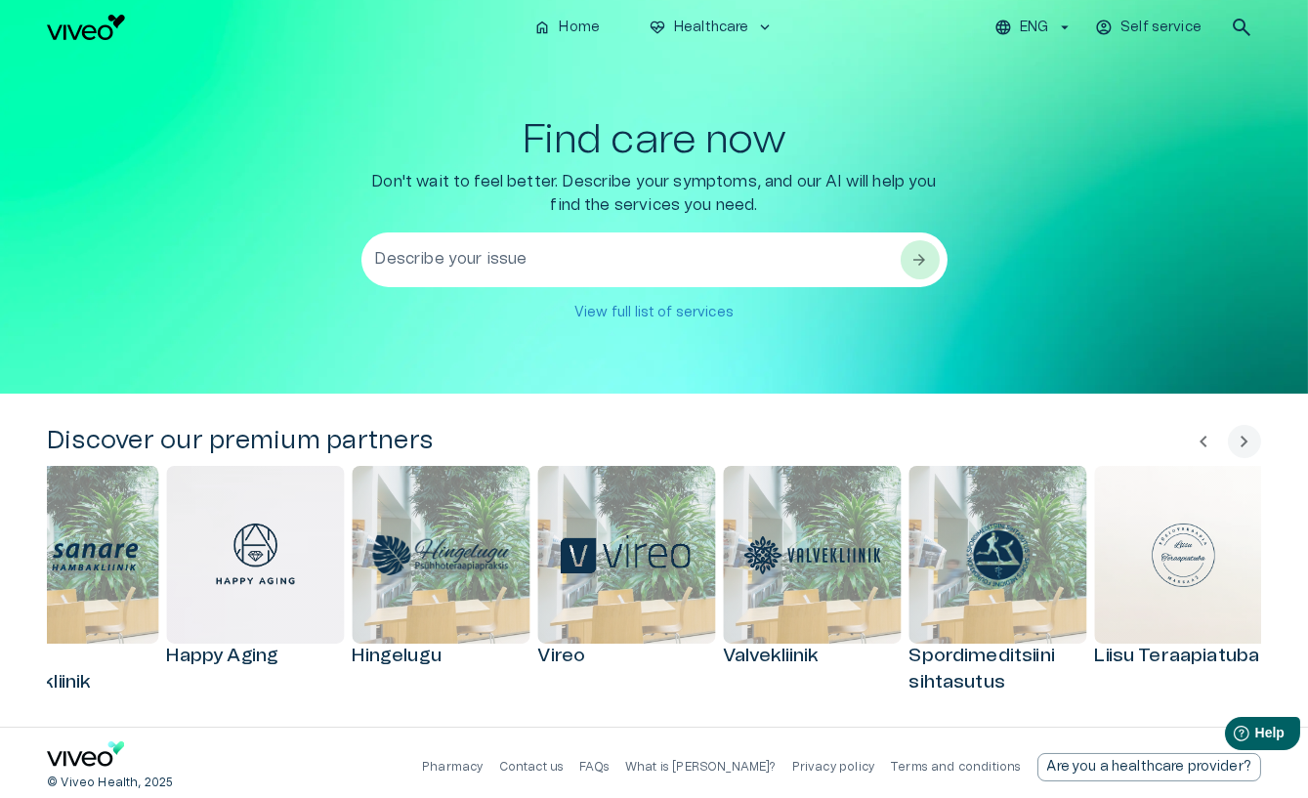
click at [1207, 445] on span "chevron_left" at bounding box center [1203, 441] width 23 height 23
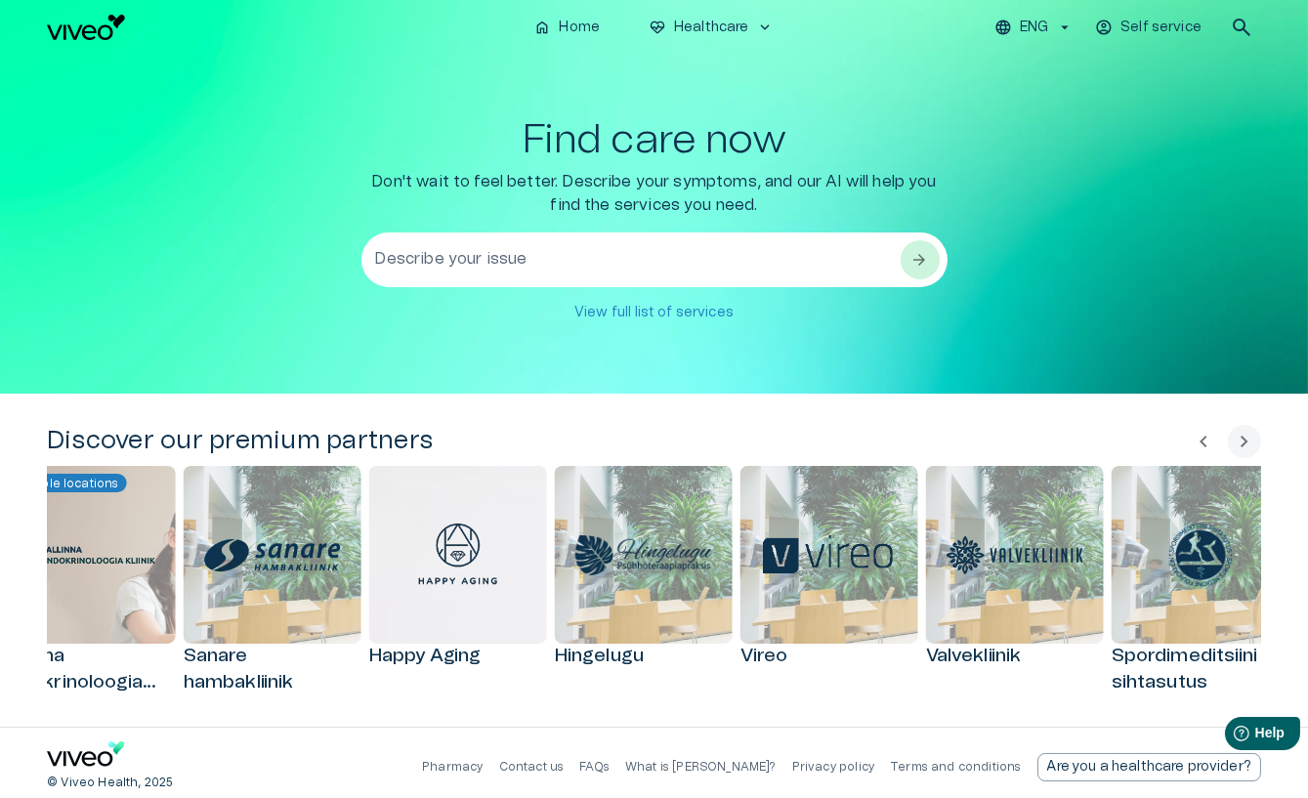
click at [1207, 445] on span "chevron_left" at bounding box center [1203, 441] width 23 height 23
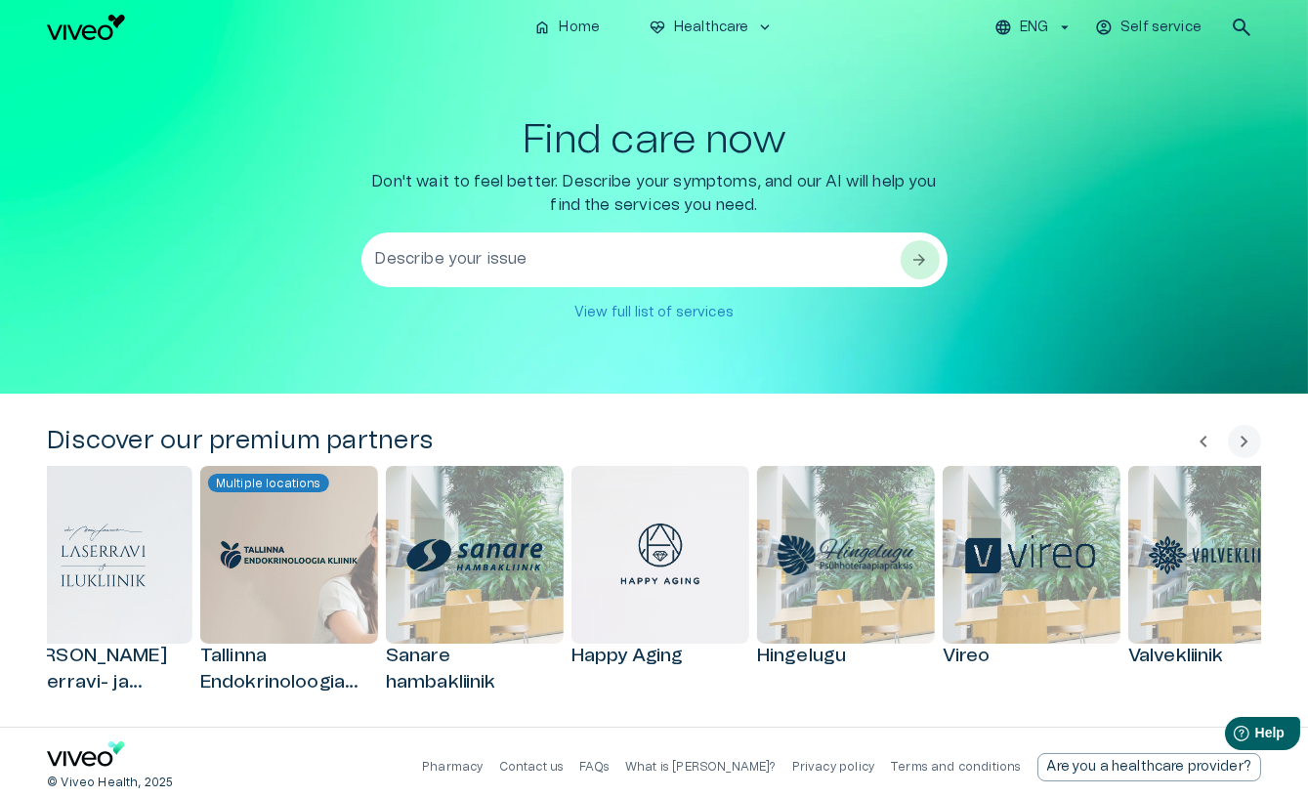
click at [1207, 445] on span "chevron_left" at bounding box center [1203, 441] width 23 height 23
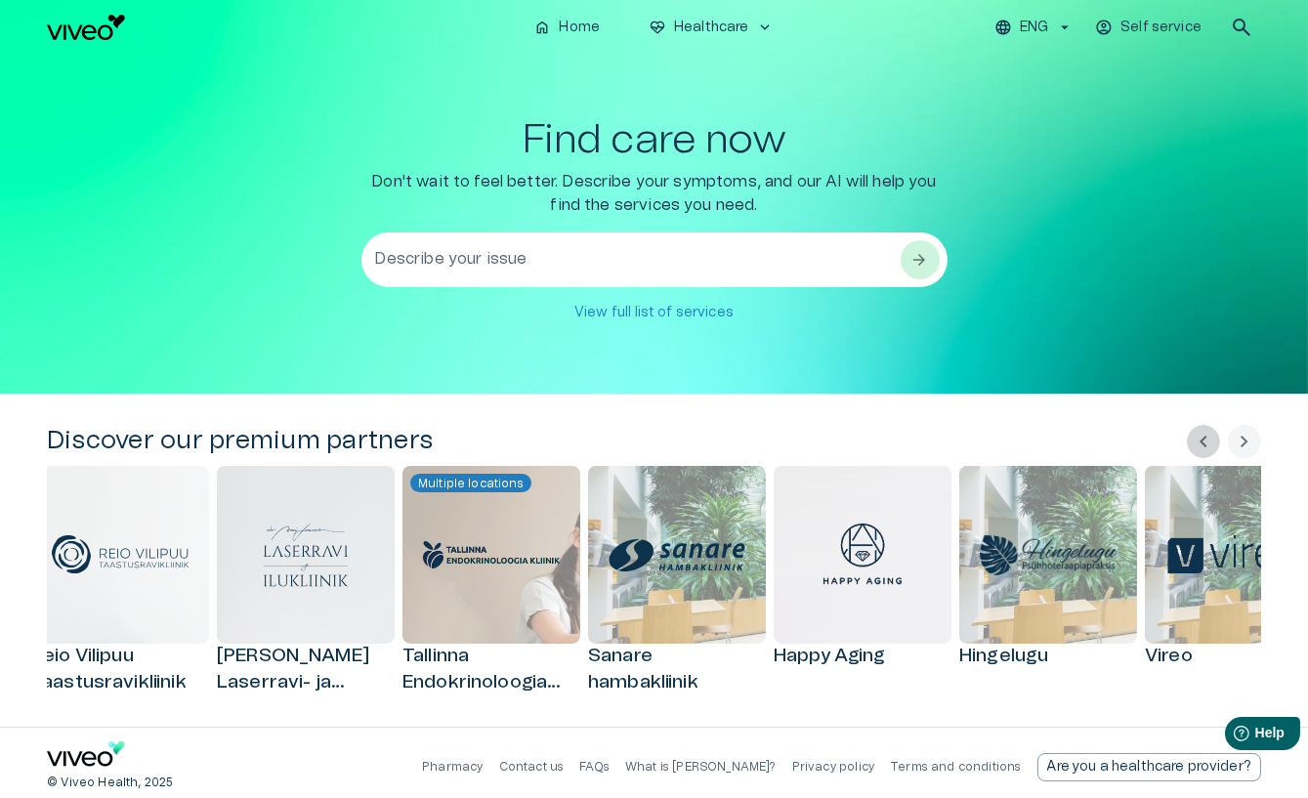
click at [1207, 445] on span "chevron_left" at bounding box center [1203, 441] width 23 height 23
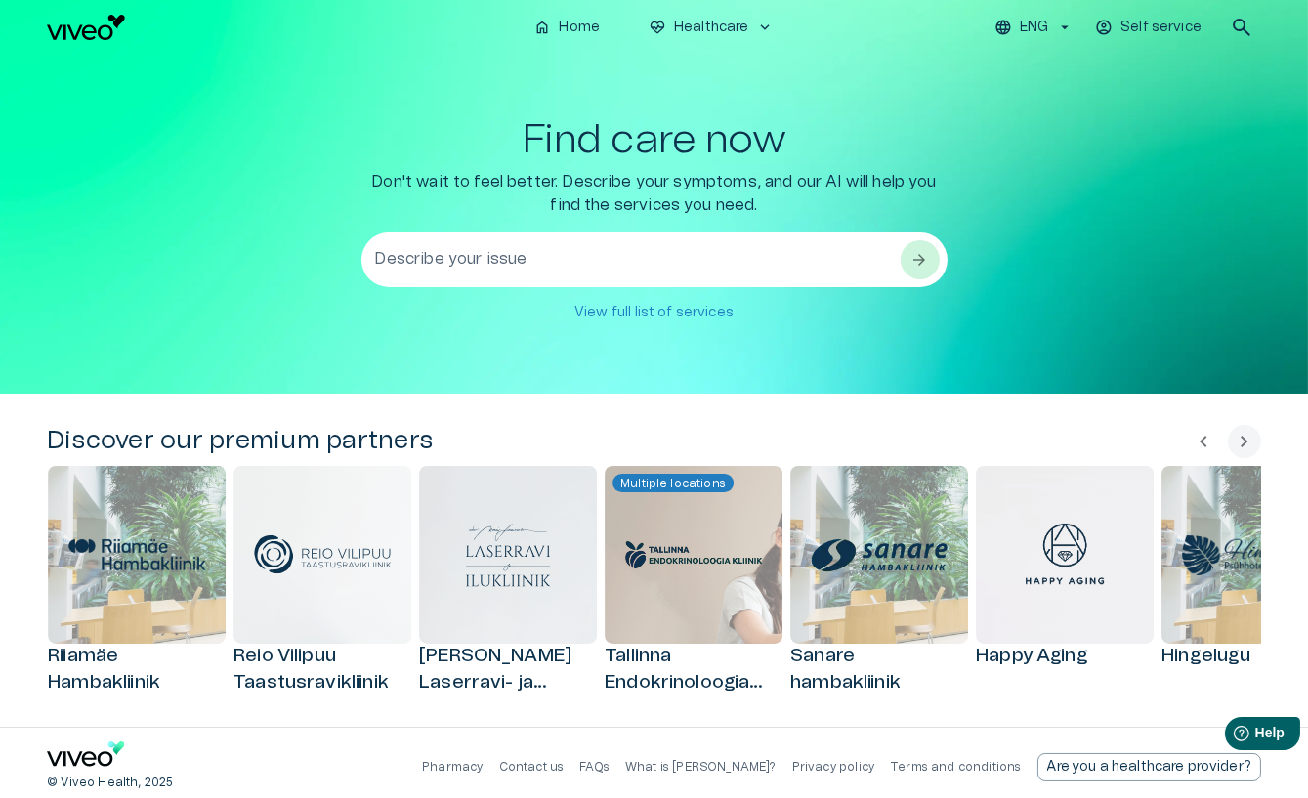
click at [1207, 445] on span "chevron_left" at bounding box center [1203, 441] width 23 height 23
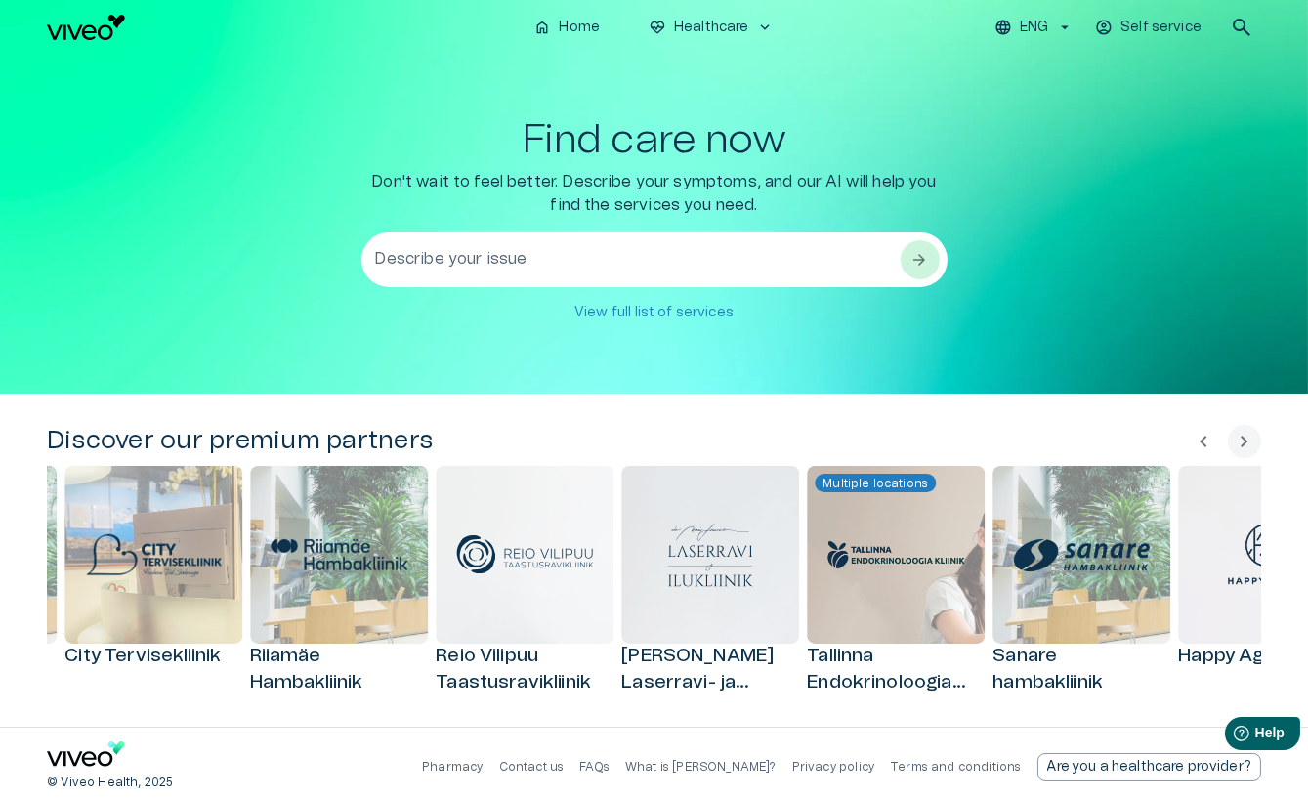
click at [1207, 445] on span "chevron_left" at bounding box center [1203, 441] width 23 height 23
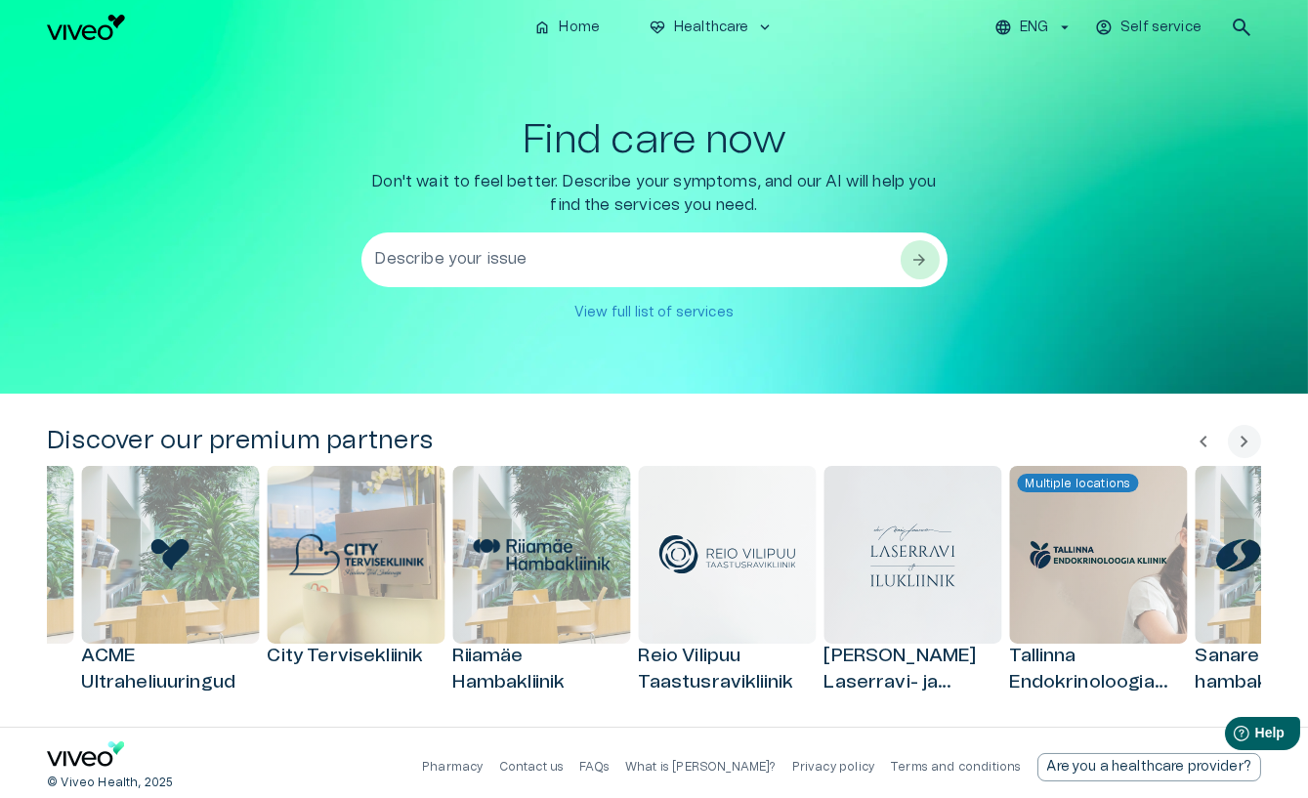
click at [1207, 445] on span "chevron_left" at bounding box center [1203, 441] width 23 height 23
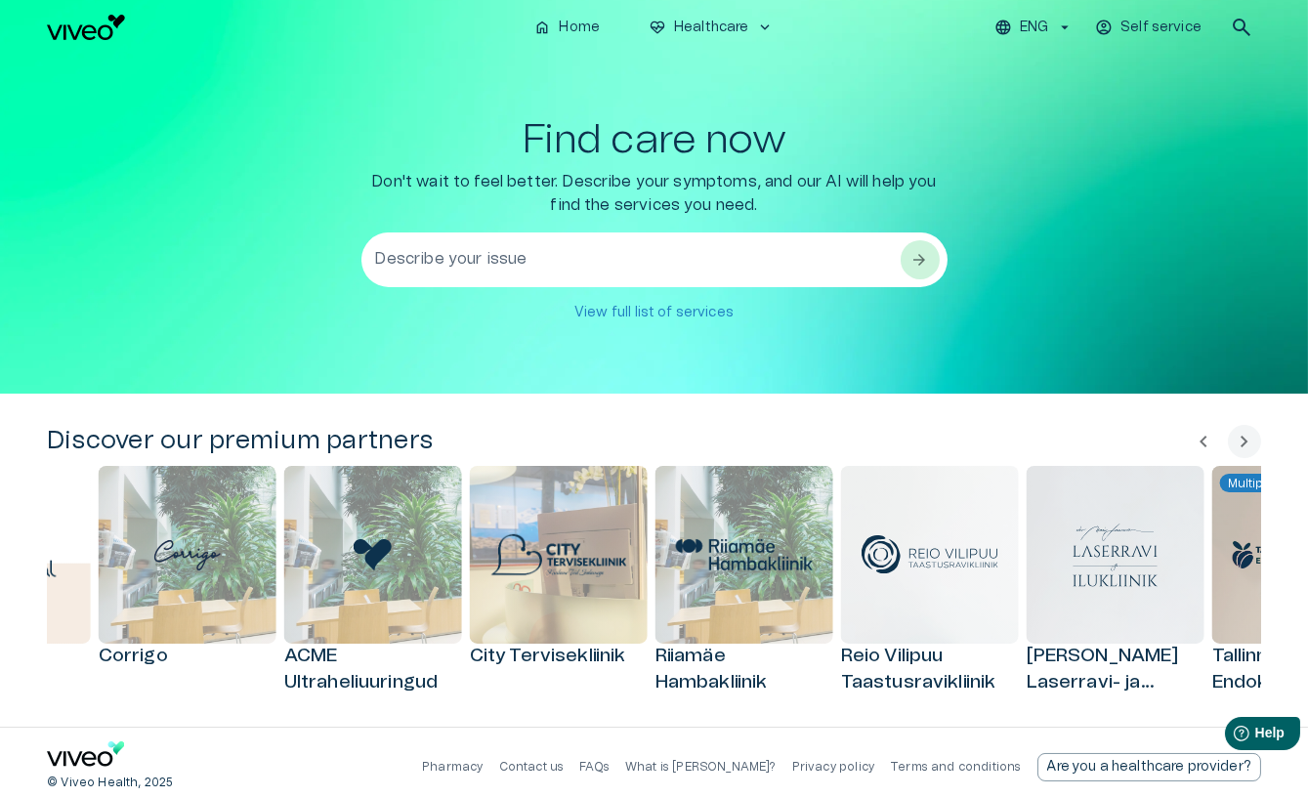
click at [1207, 445] on span "chevron_left" at bounding box center [1203, 441] width 23 height 23
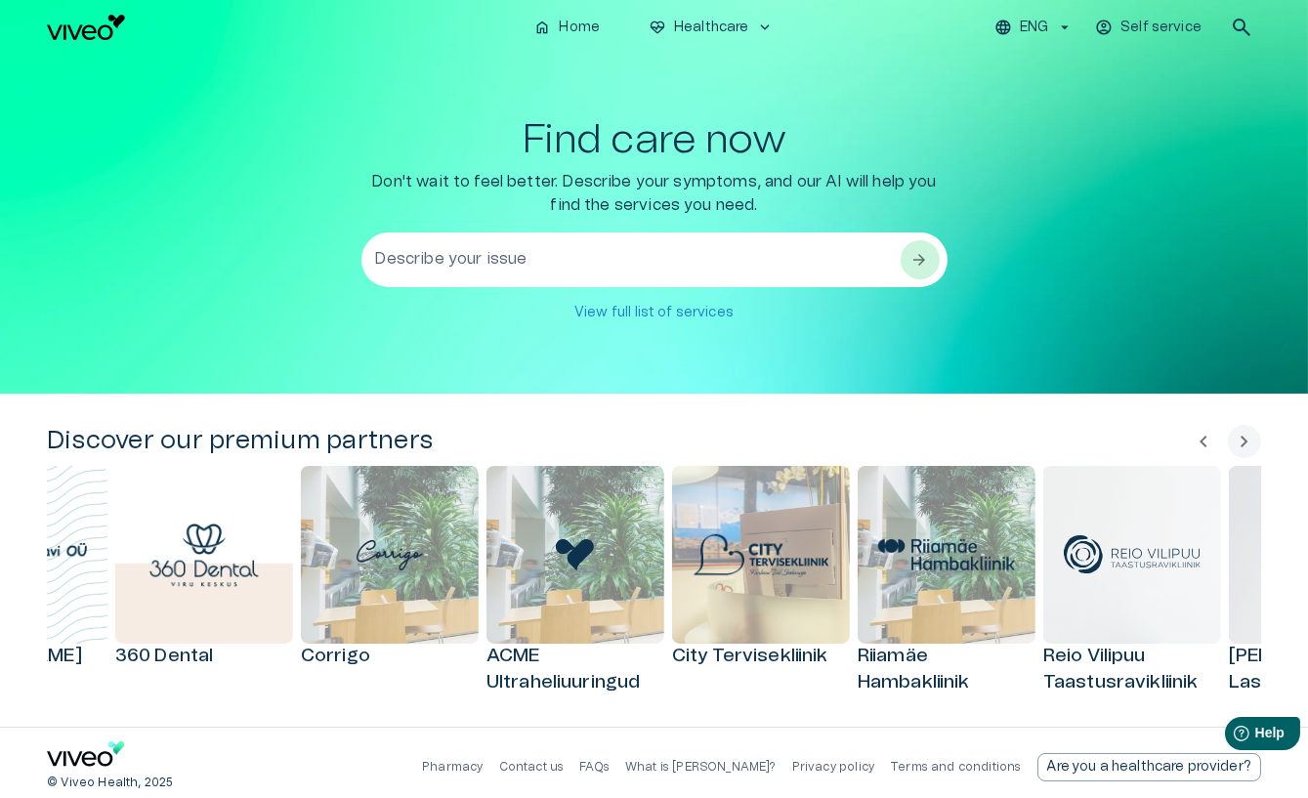
click at [1207, 445] on span "chevron_left" at bounding box center [1203, 441] width 23 height 23
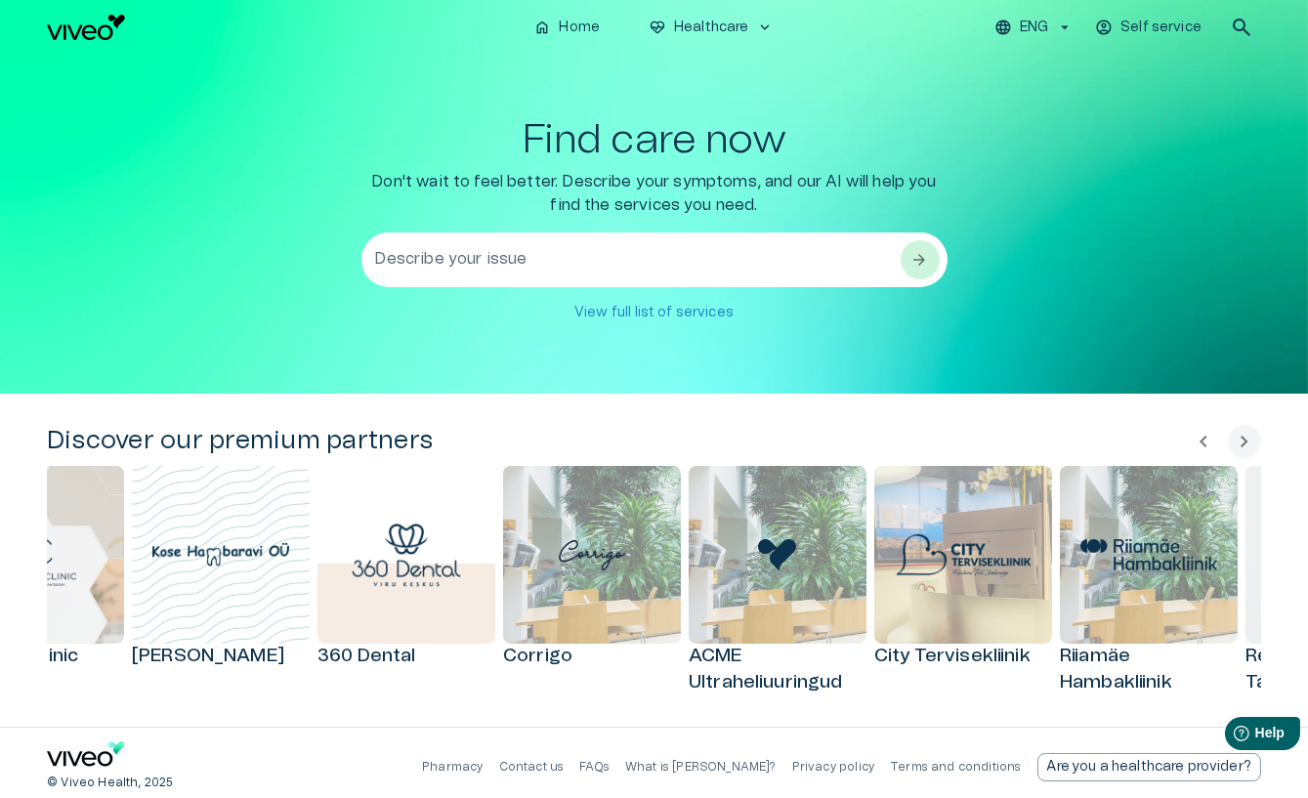
click at [1207, 445] on span "chevron_left" at bounding box center [1203, 441] width 23 height 23
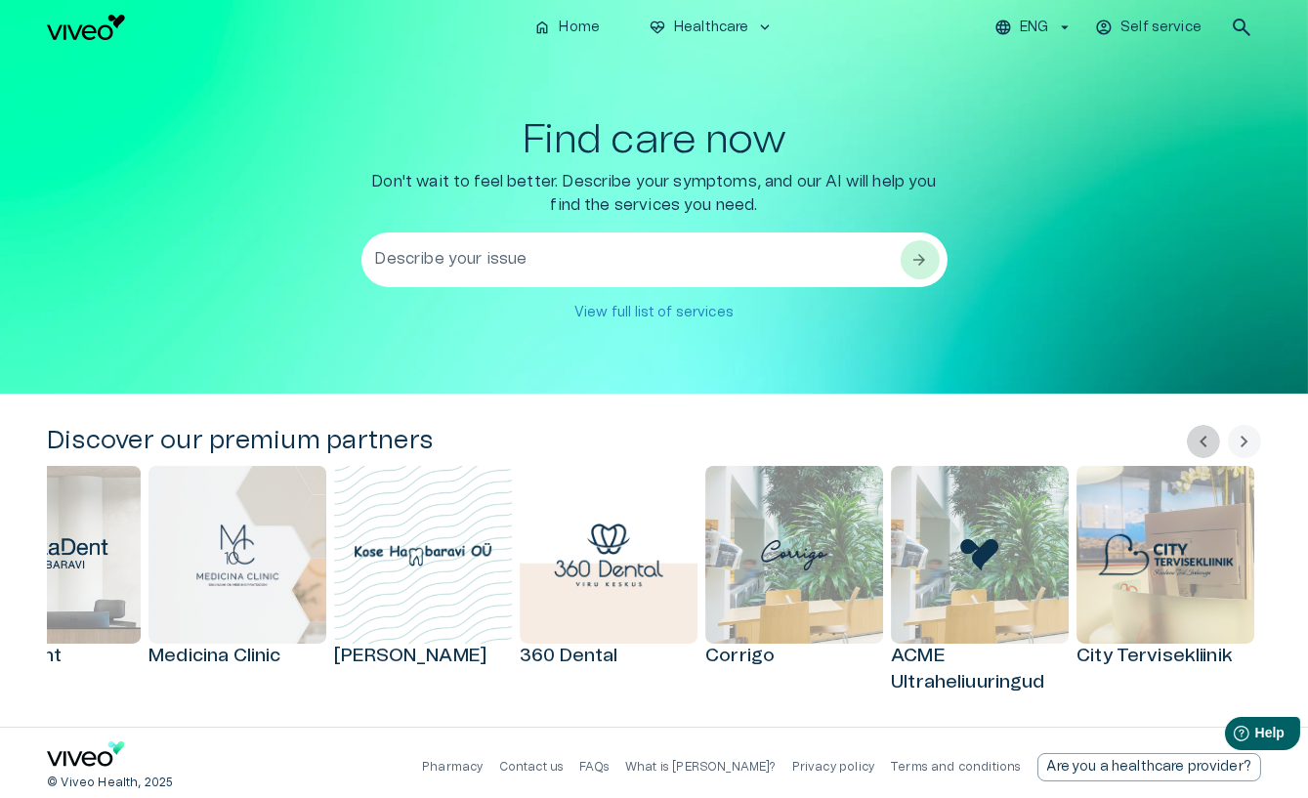
click at [1207, 445] on span "chevron_left" at bounding box center [1203, 441] width 23 height 23
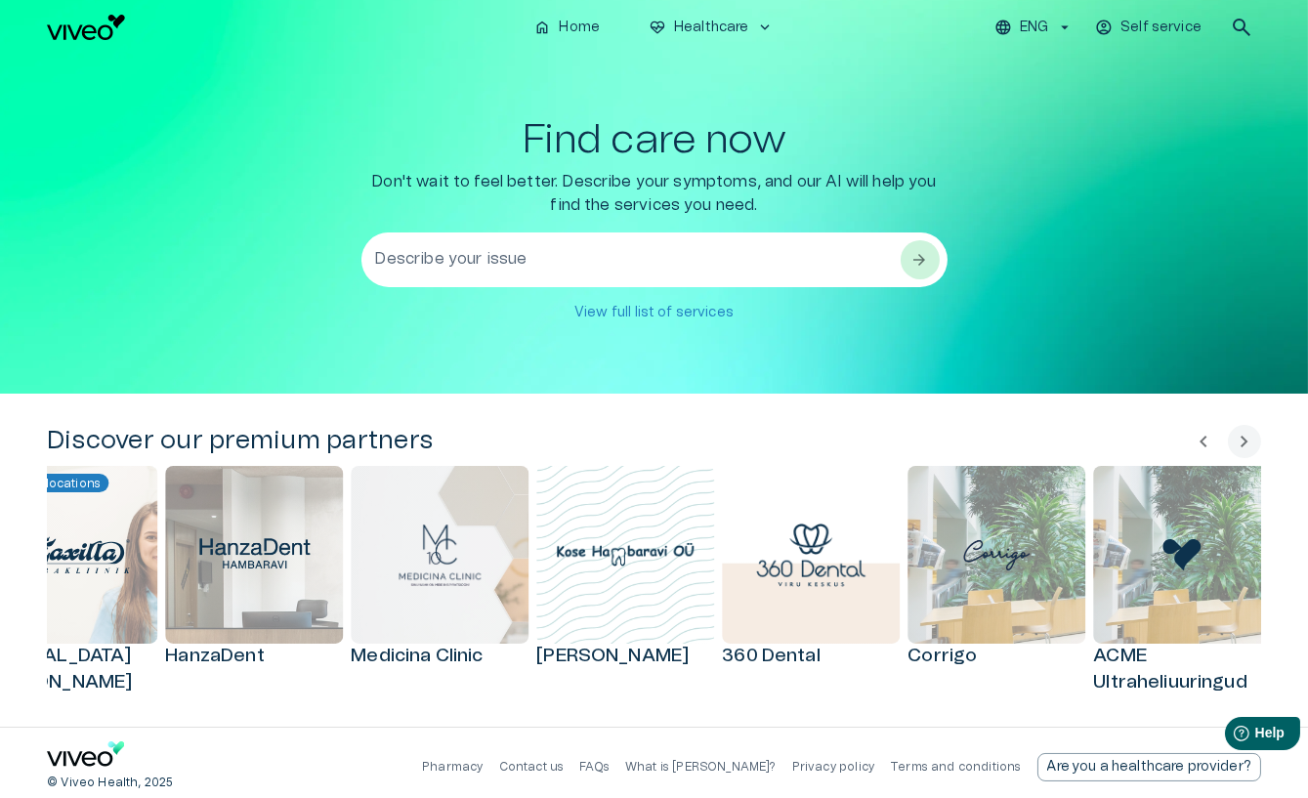
click at [1207, 445] on span "chevron_left" at bounding box center [1203, 441] width 23 height 23
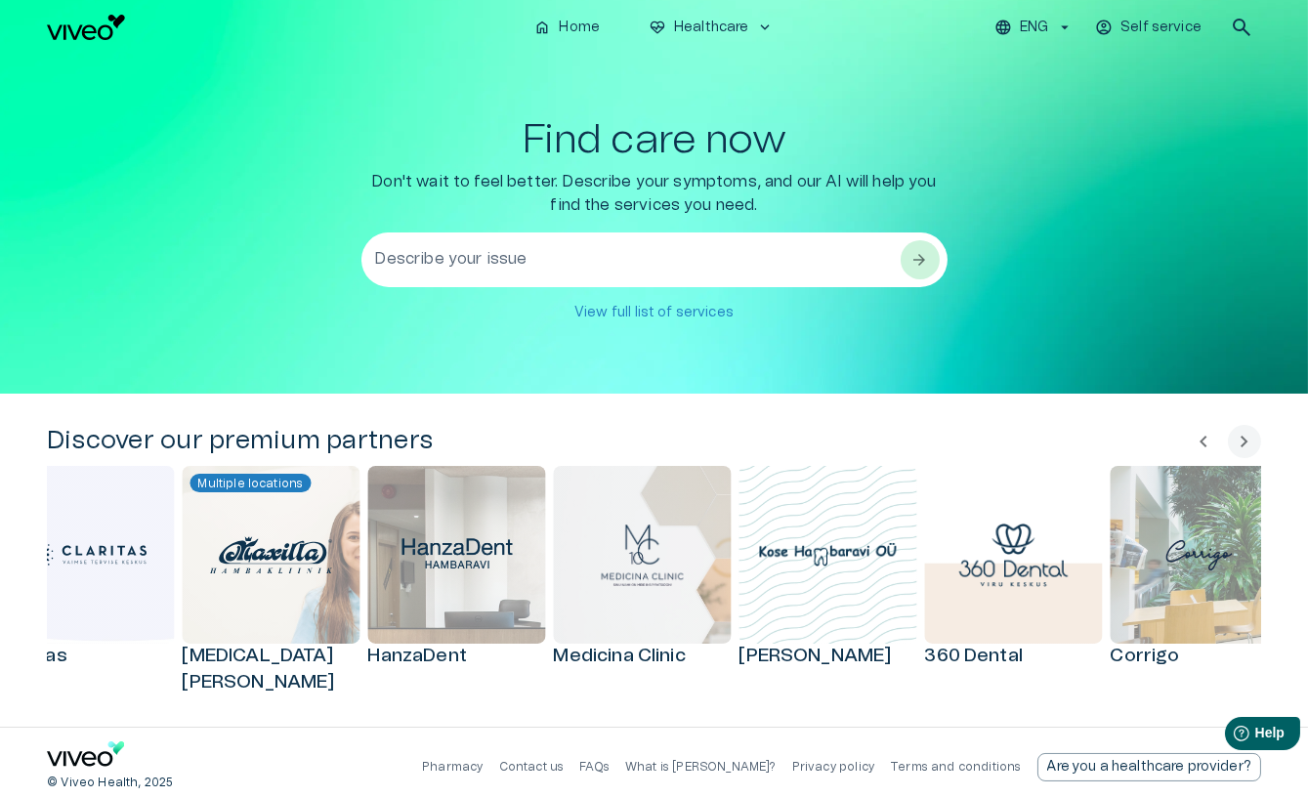
click at [1207, 445] on span "chevron_left" at bounding box center [1203, 441] width 23 height 23
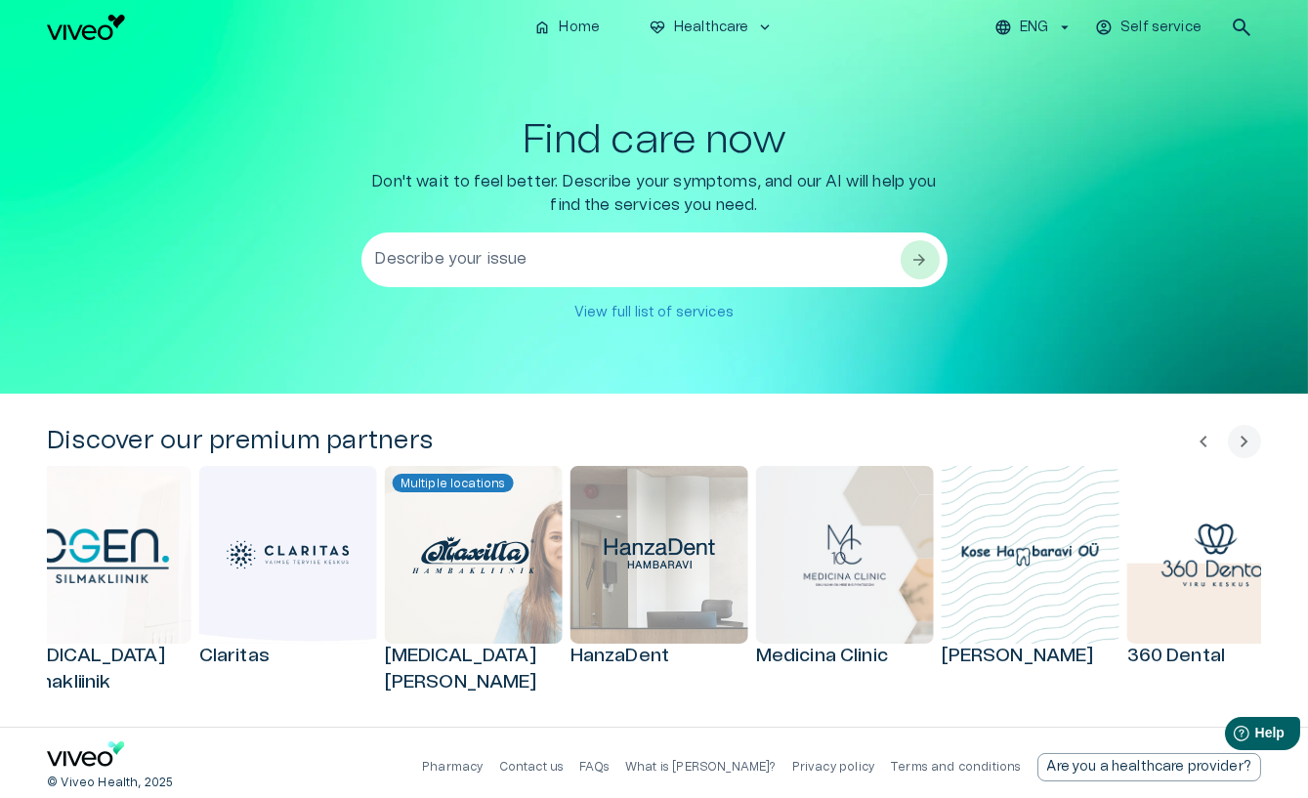
click at [1207, 445] on span "chevron_left" at bounding box center [1203, 441] width 23 height 23
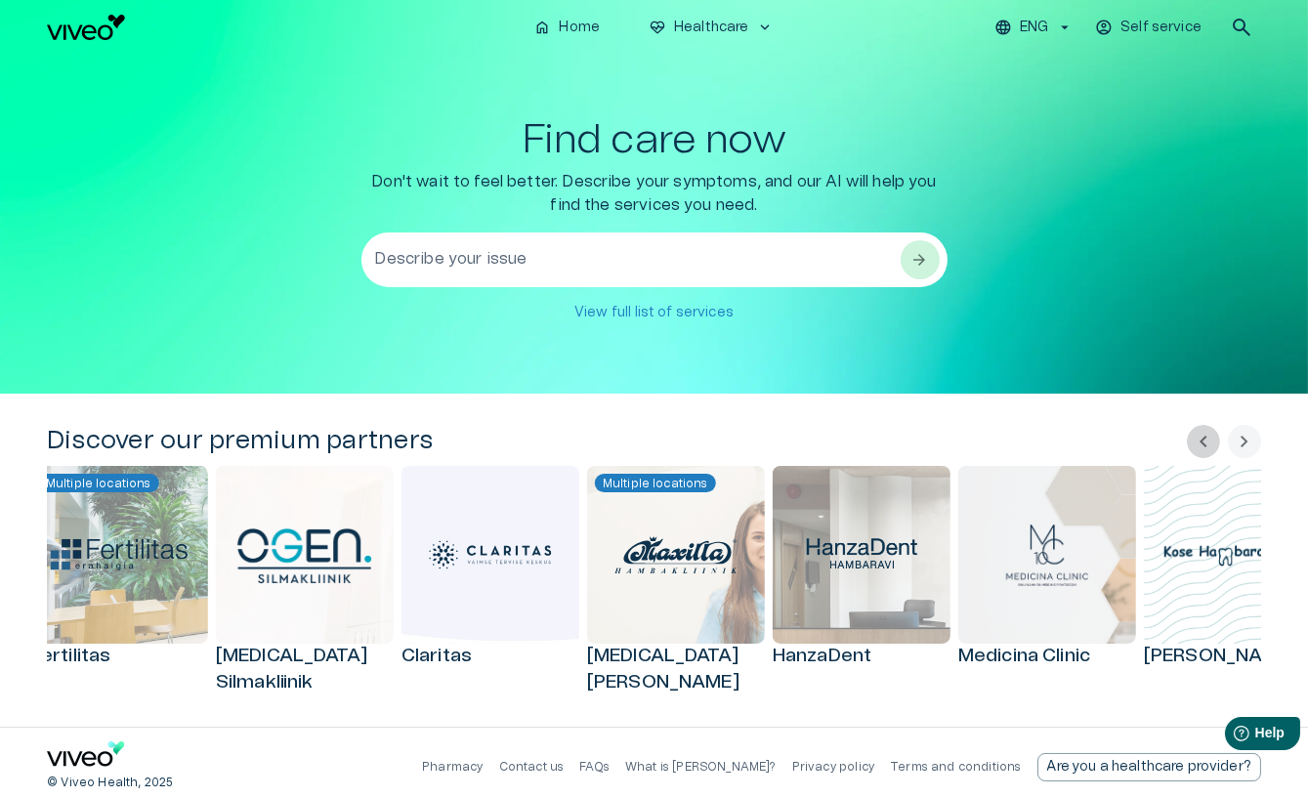
click at [1207, 445] on span "chevron_left" at bounding box center [1203, 441] width 23 height 23
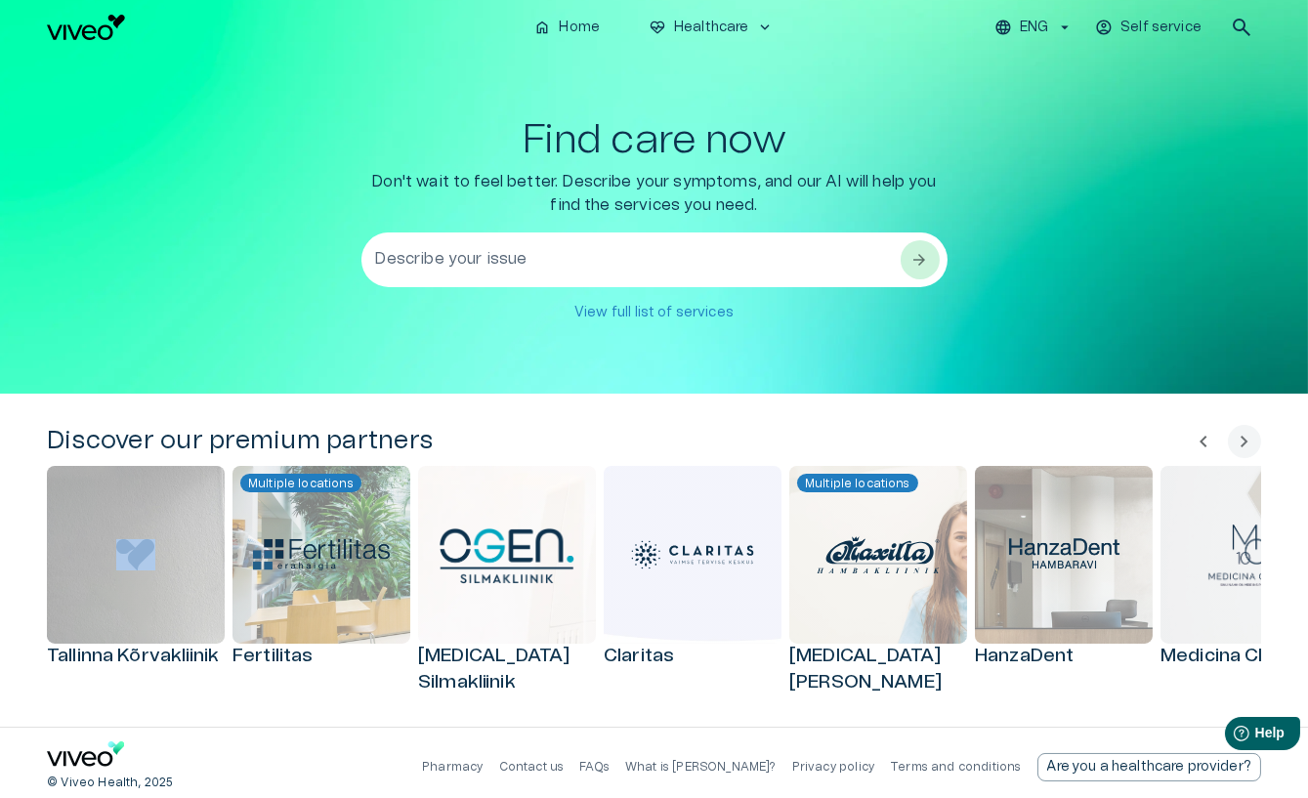
click at [1207, 445] on div "chevron_left chevron_right" at bounding box center [1224, 441] width 74 height 33
click at [948, 416] on div "Discover our premium partners chevron_left chevron_right Tallinna Kõrvakliinik …" at bounding box center [654, 560] width 1308 height 333
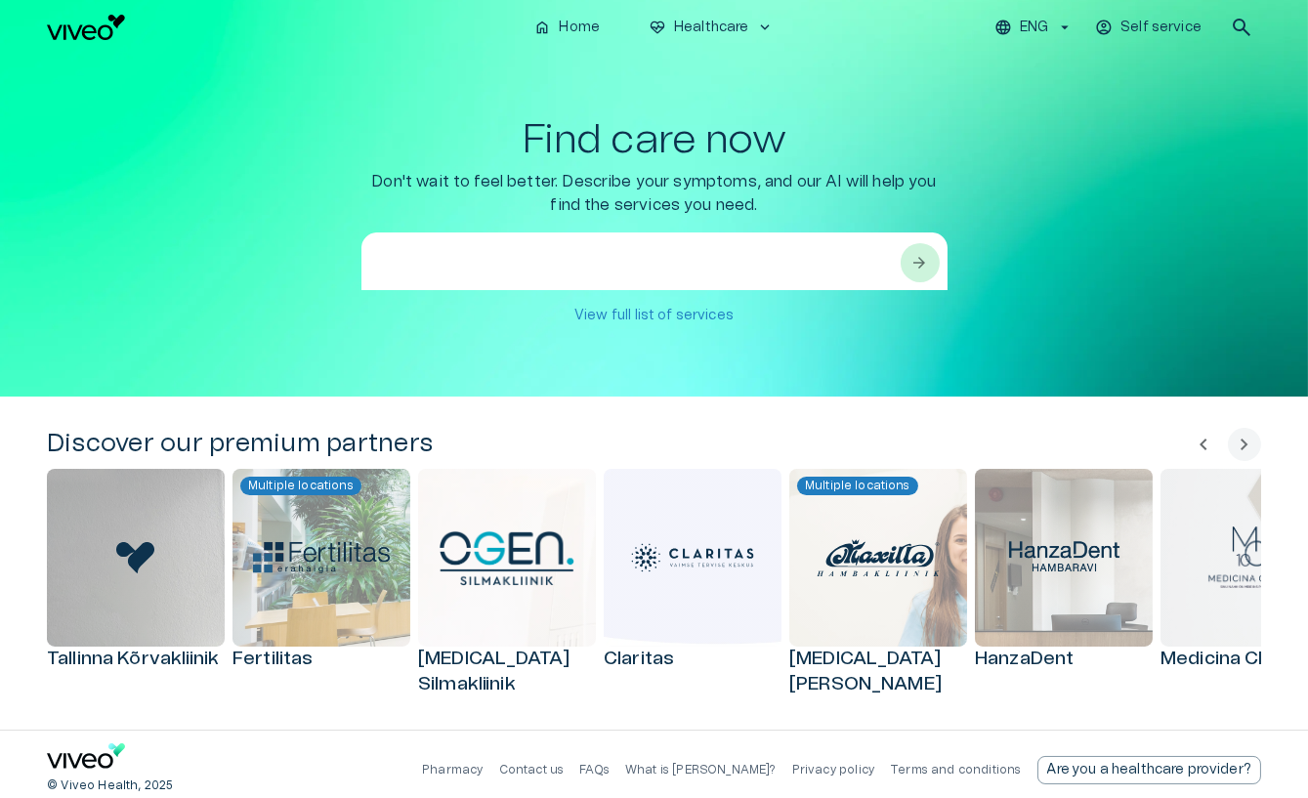
click at [535, 256] on textarea at bounding box center [637, 283] width 524 height 67
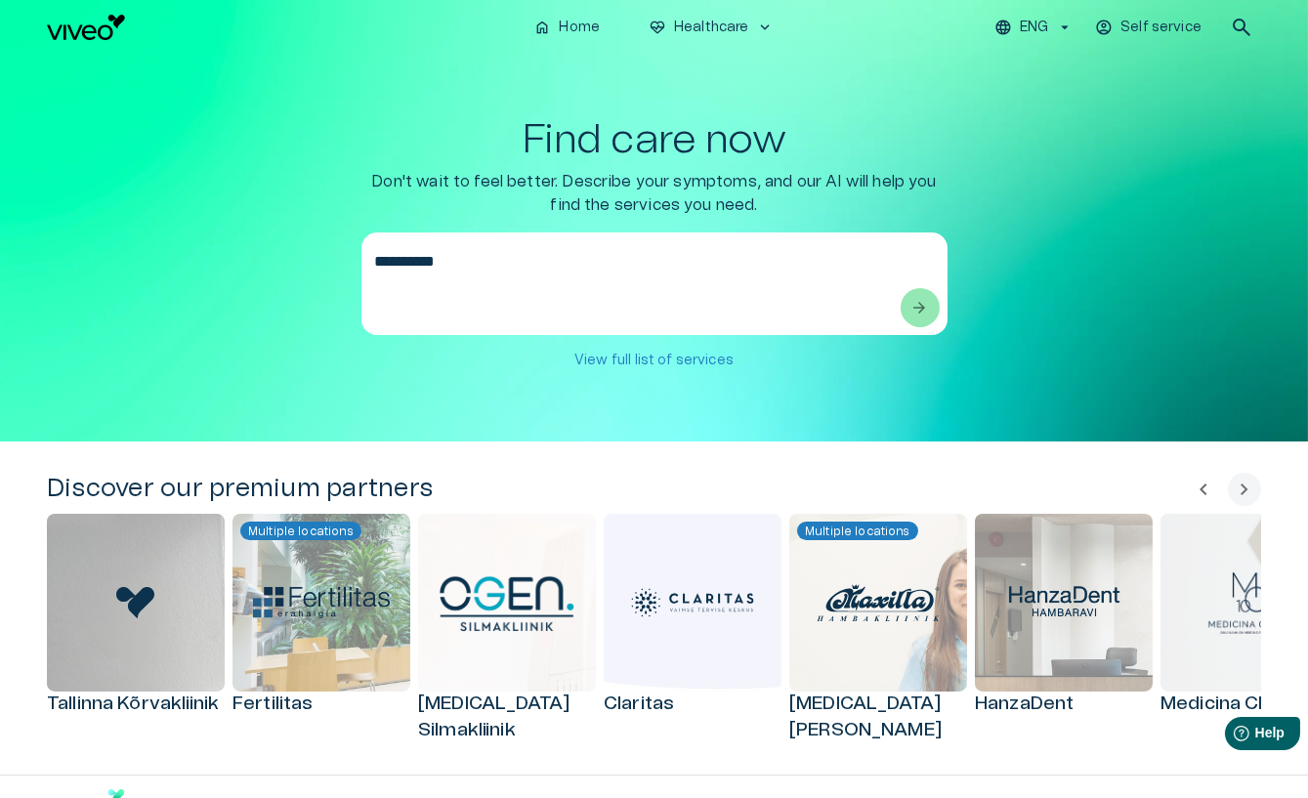
type textarea "**********"
click at [916, 317] on span "arrow_forward" at bounding box center [921, 308] width 20 height 20
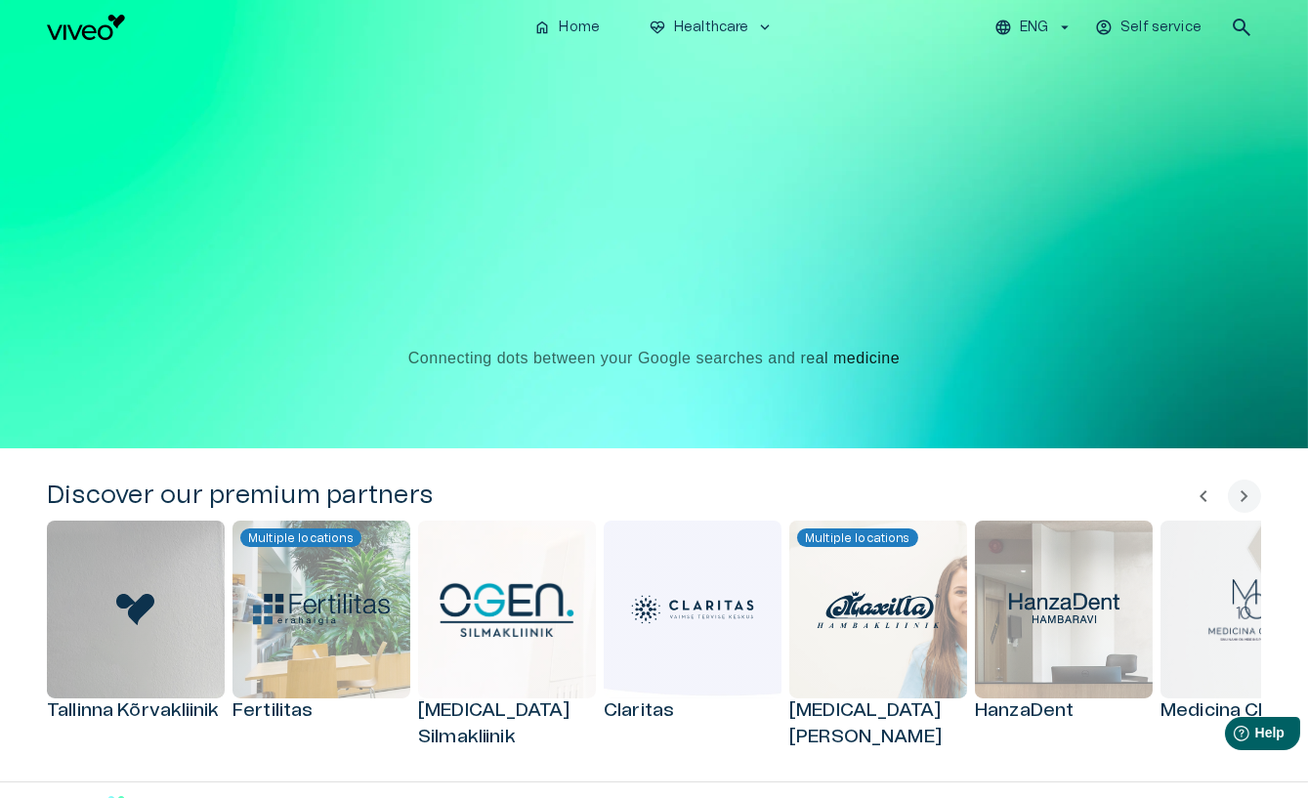
click at [614, 254] on div at bounding box center [654, 216] width 224 height 224
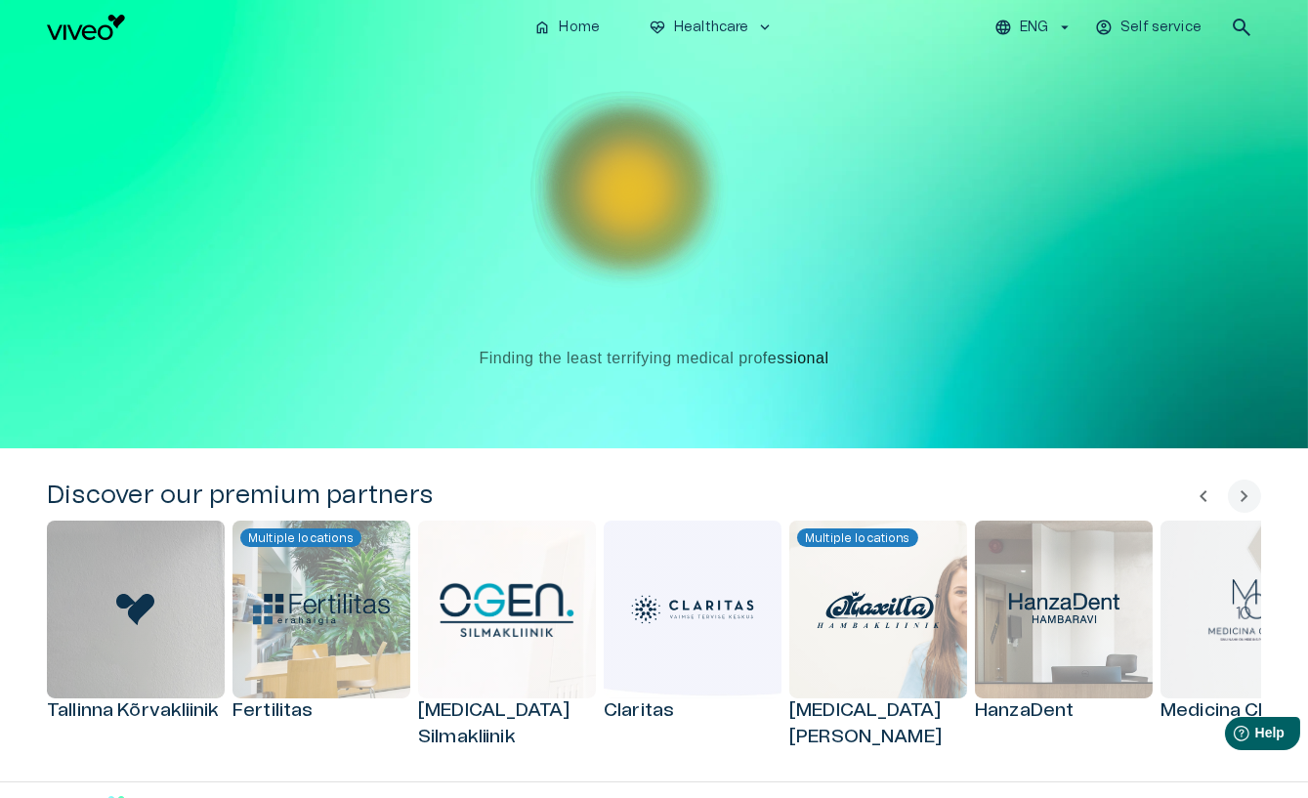
click at [677, 239] on article at bounding box center [626, 188] width 103 height 103
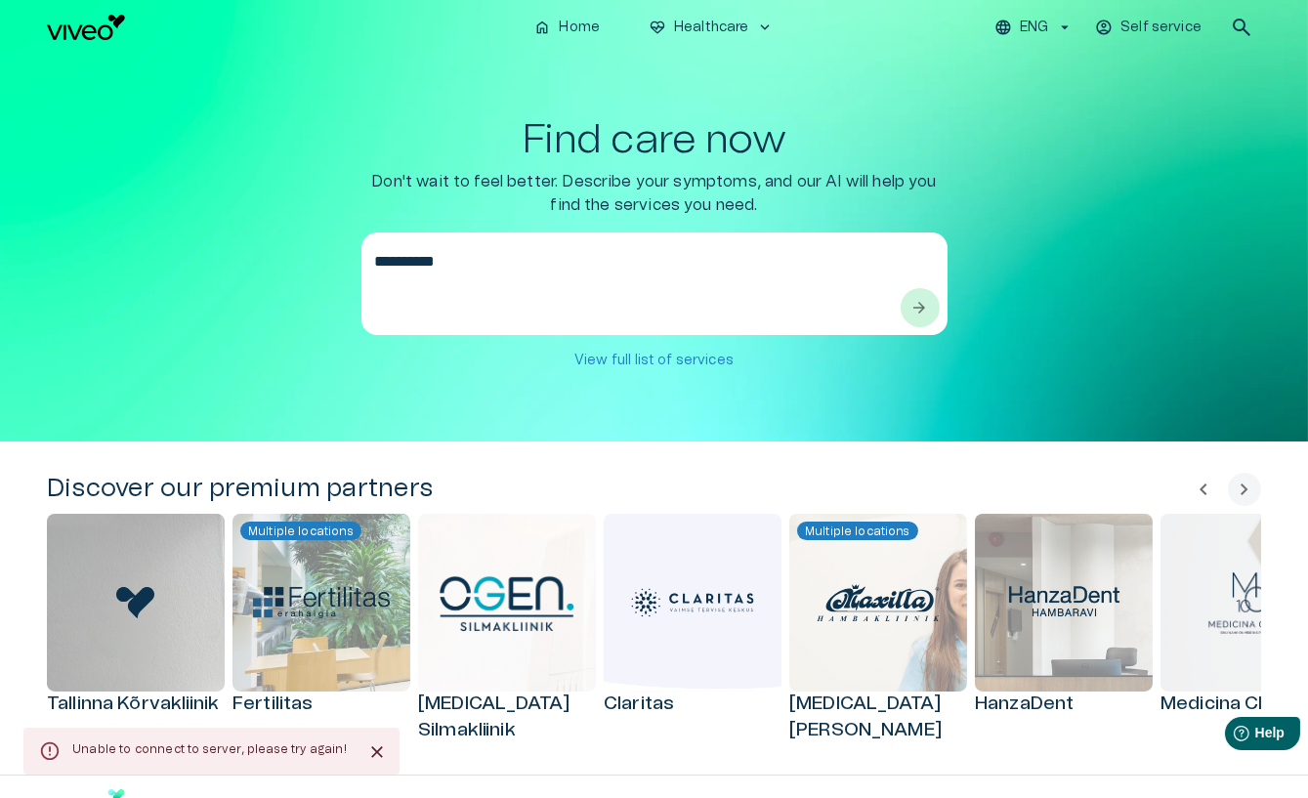
click at [699, 266] on textarea "**********" at bounding box center [637, 283] width 524 height 67
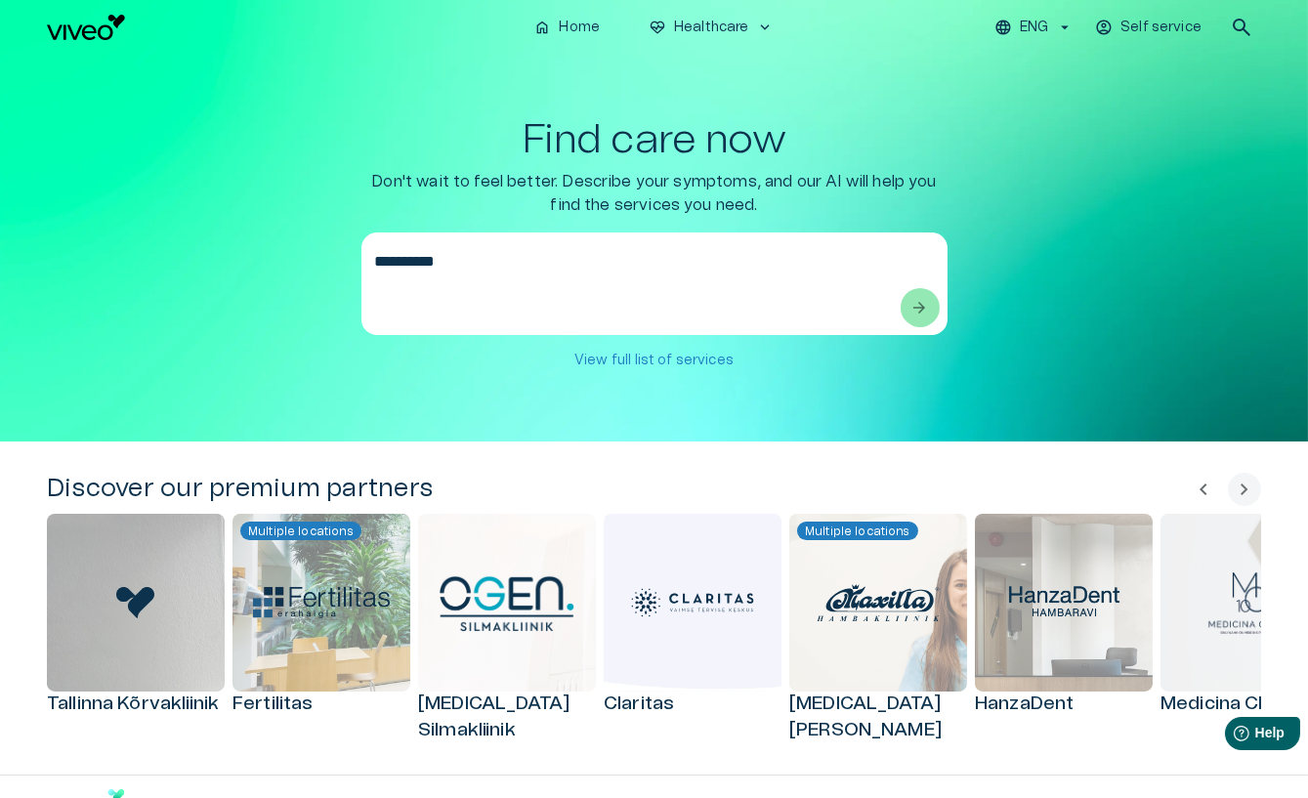
click at [922, 317] on span "arrow_forward" at bounding box center [921, 308] width 20 height 20
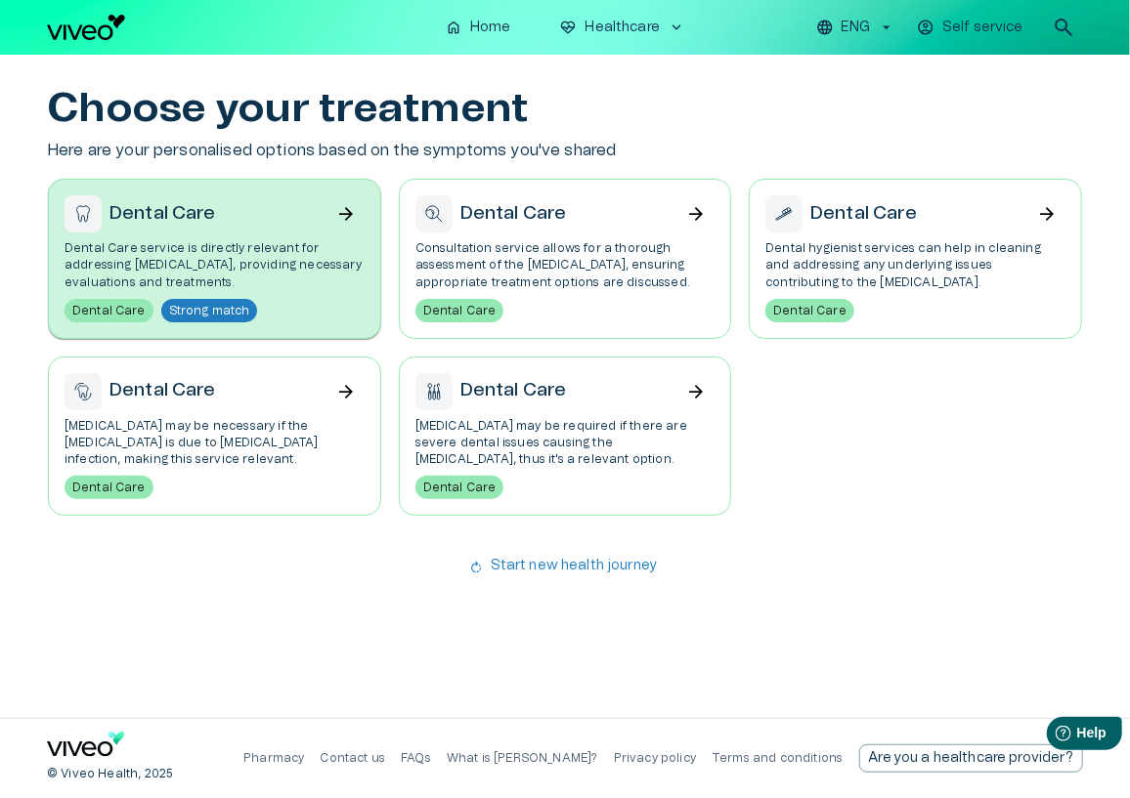
click at [278, 240] on p "Dental Care service is directly relevant for addressing [MEDICAL_DATA], providi…" at bounding box center [214, 265] width 300 height 50
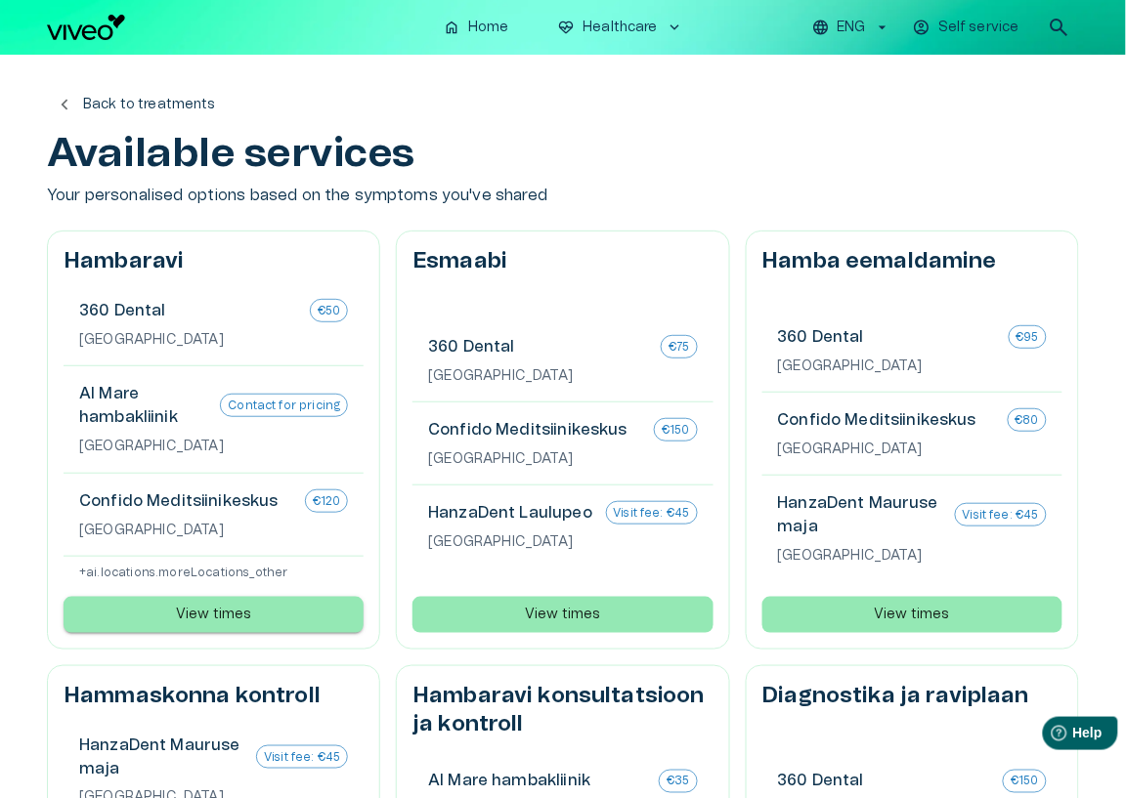
click at [272, 612] on button "View times" at bounding box center [214, 615] width 300 height 36
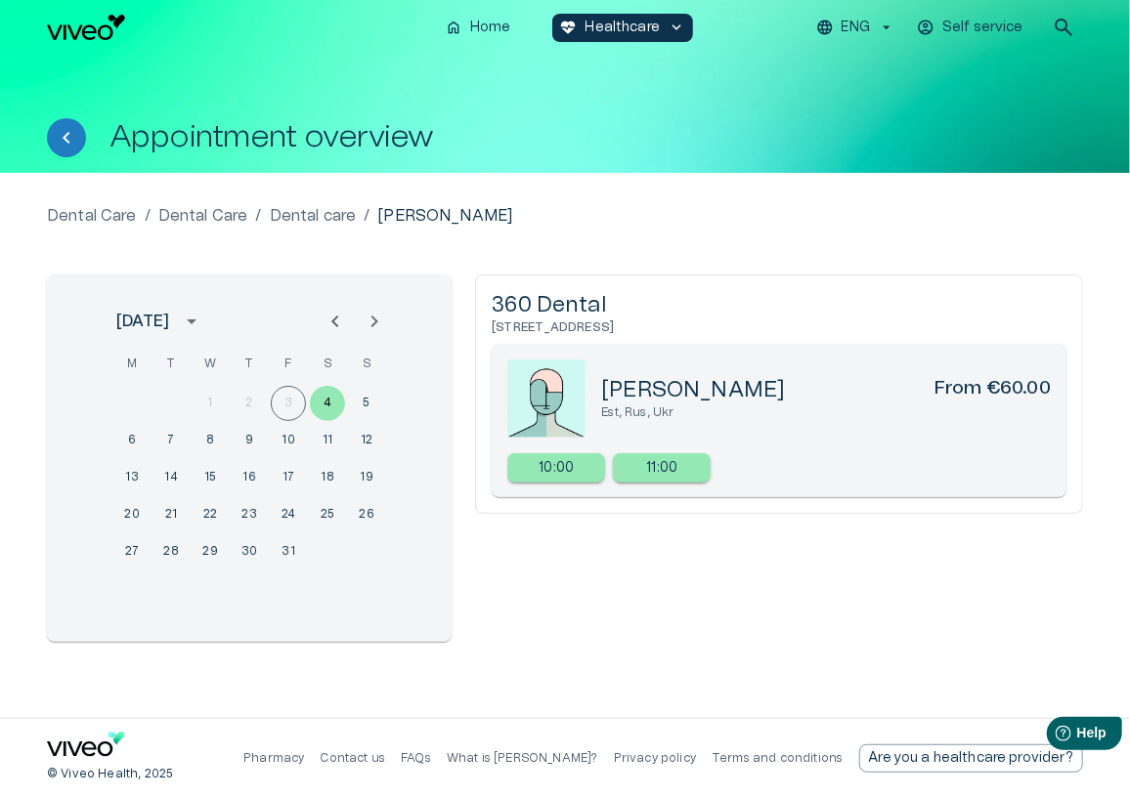
click at [658, 216] on div "Dental Care / Dental Care / Dental care / [PERSON_NAME]" at bounding box center [565, 215] width 1036 height 23
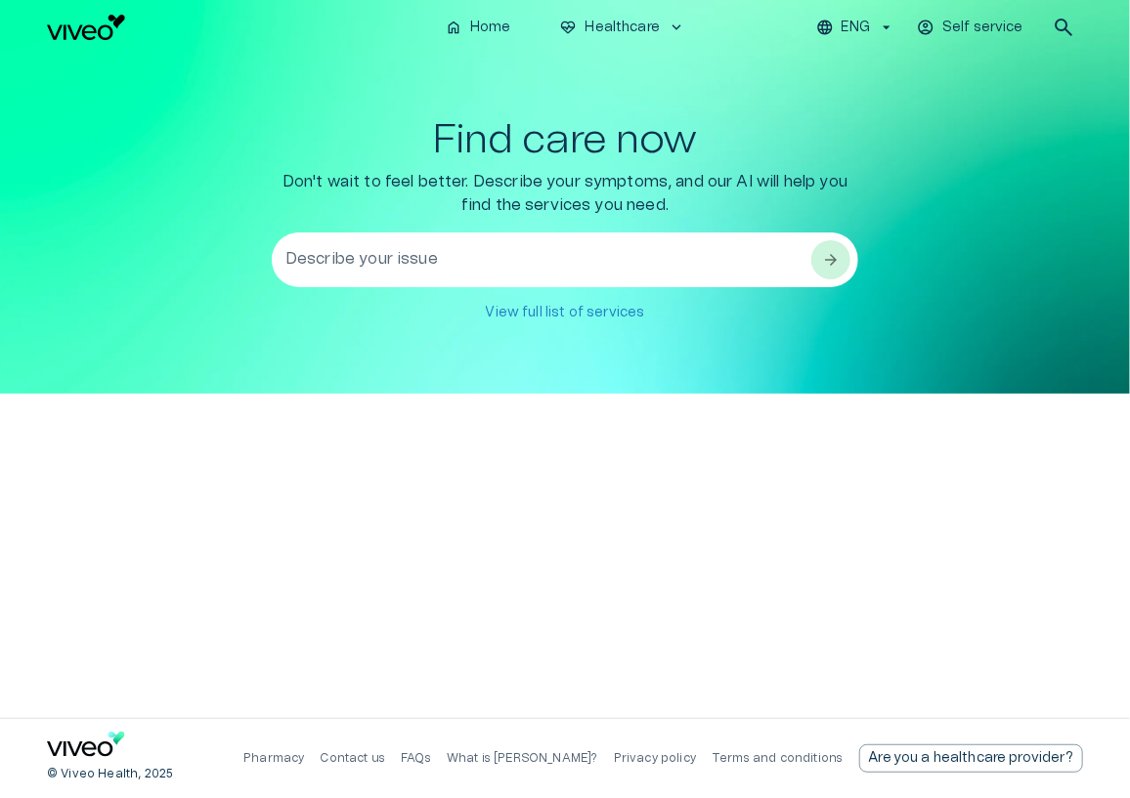
click at [481, 252] on textarea "Describe your issue" at bounding box center [547, 260] width 524 height 67
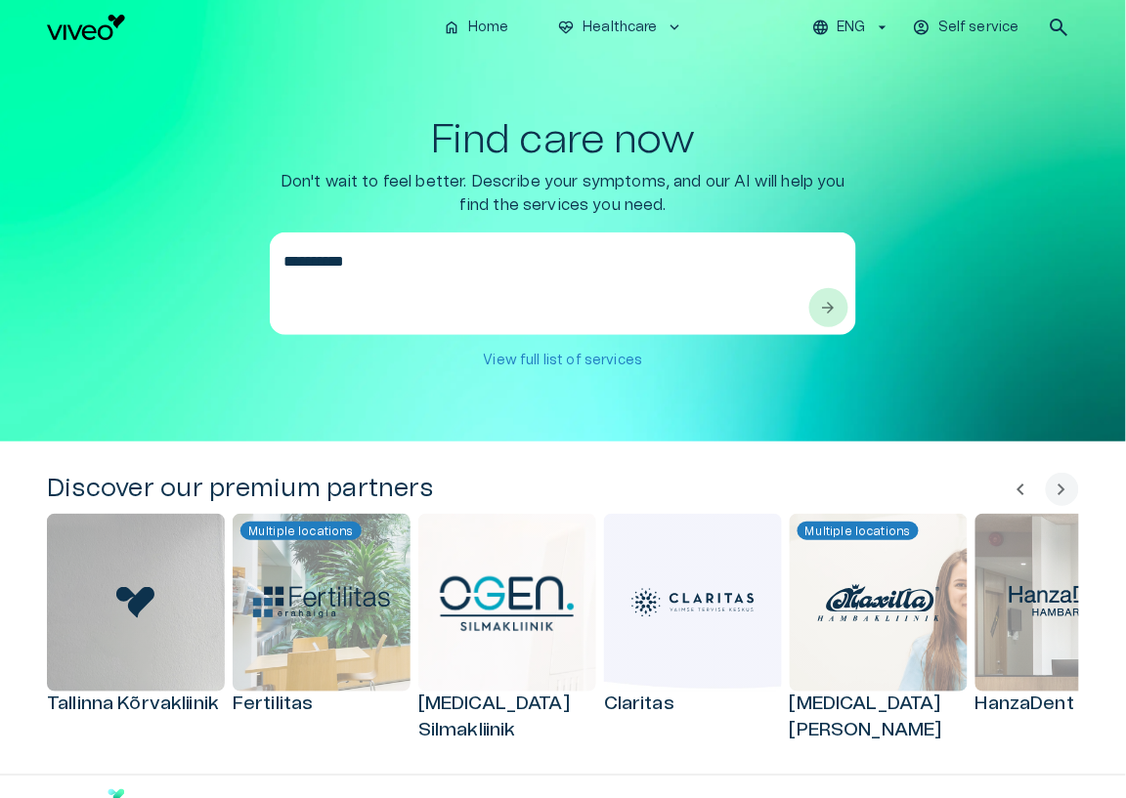
type textarea "**********"
click at [927, 202] on div "**********" at bounding box center [563, 248] width 1032 height 262
click at [826, 311] on span "arrow_forward" at bounding box center [829, 308] width 20 height 20
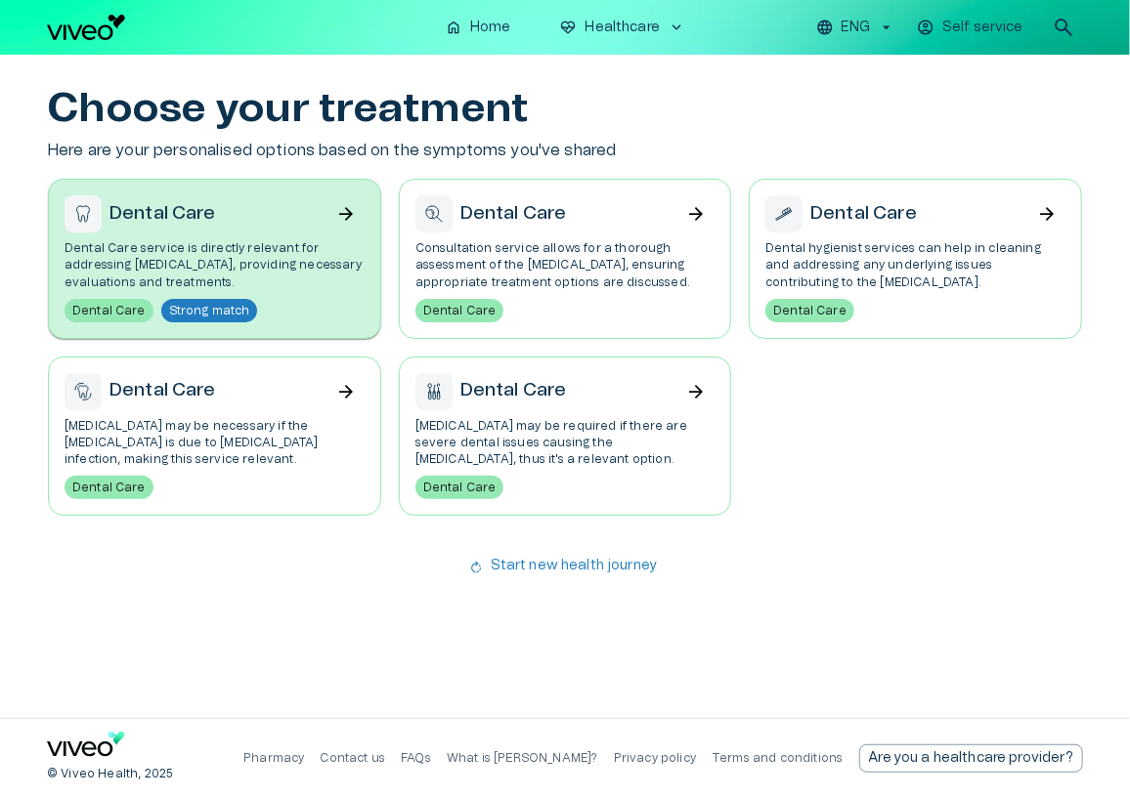
click at [312, 283] on p "Dental Care service is directly relevant for addressing [MEDICAL_DATA], providi…" at bounding box center [214, 265] width 300 height 50
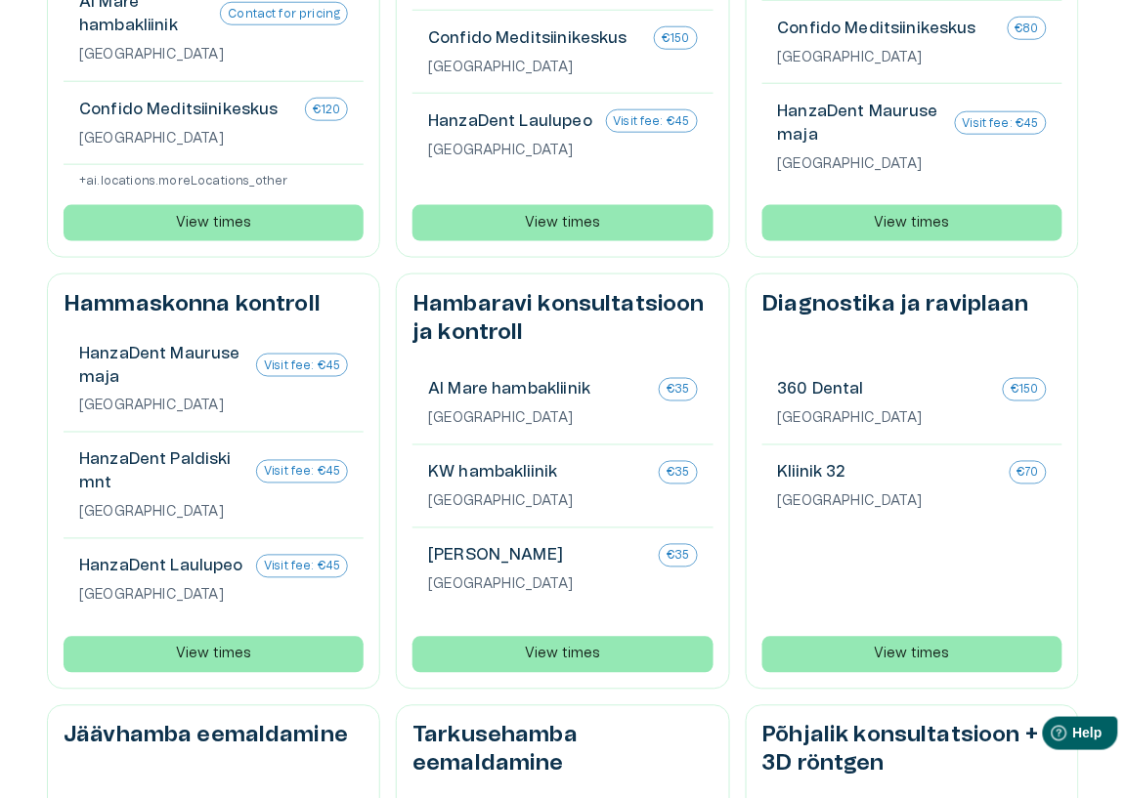
scroll to position [387, 0]
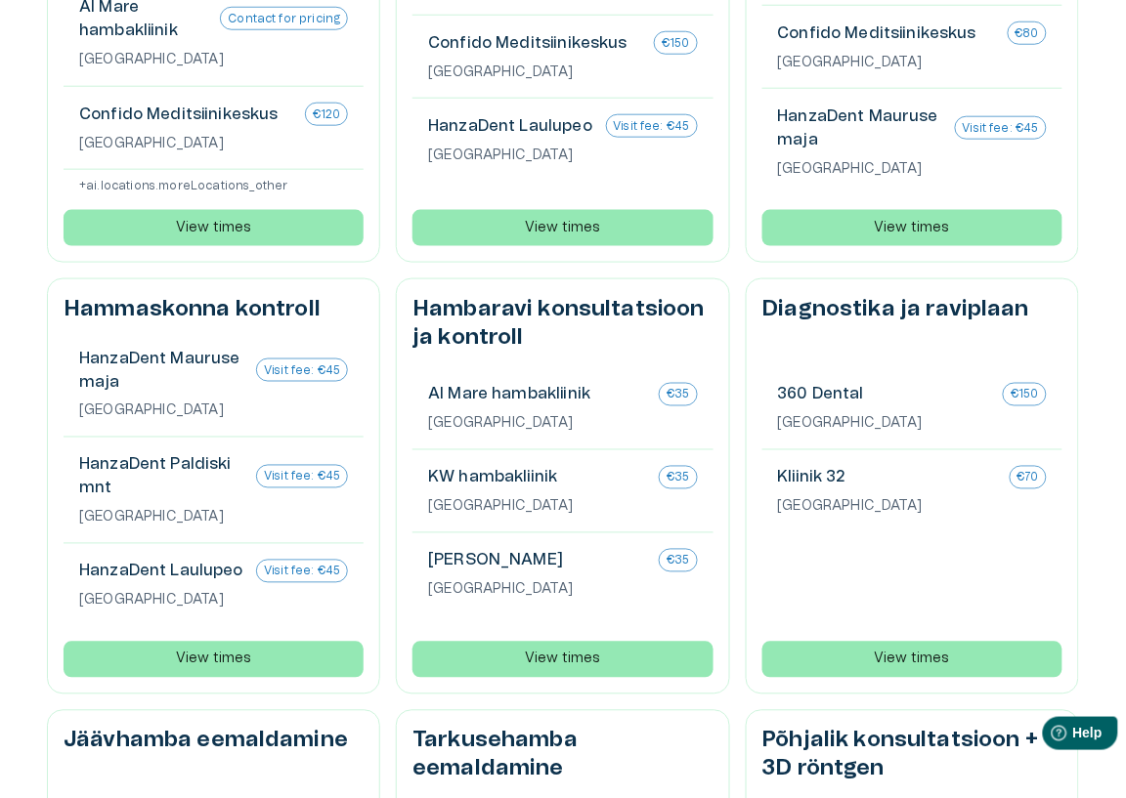
click at [253, 190] on p "+ ai.locations.moreLocations_other" at bounding box center [221, 186] width 284 height 17
click at [396, 139] on div "Esmaabi 360 Dental €75 [GEOGRAPHIC_DATA] Confido Meditsiinikeskus €150 [GEOGRAP…" at bounding box center [562, 53] width 333 height 418
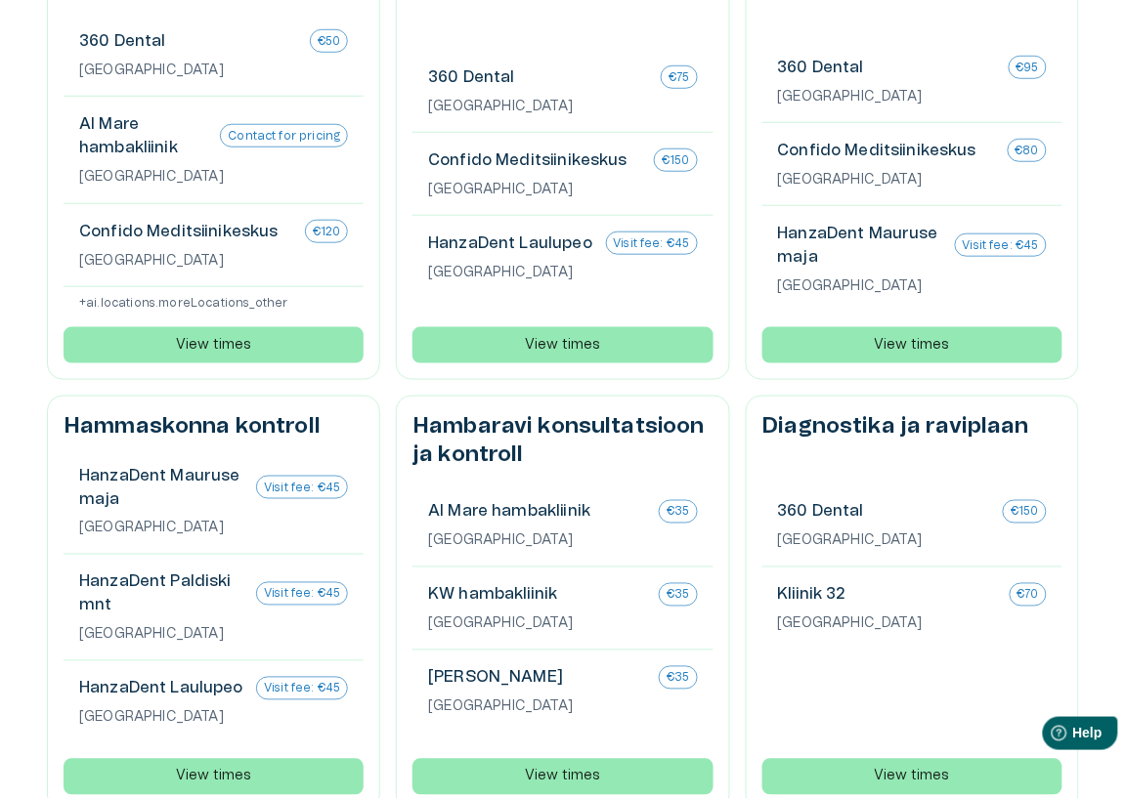
scroll to position [0, 0]
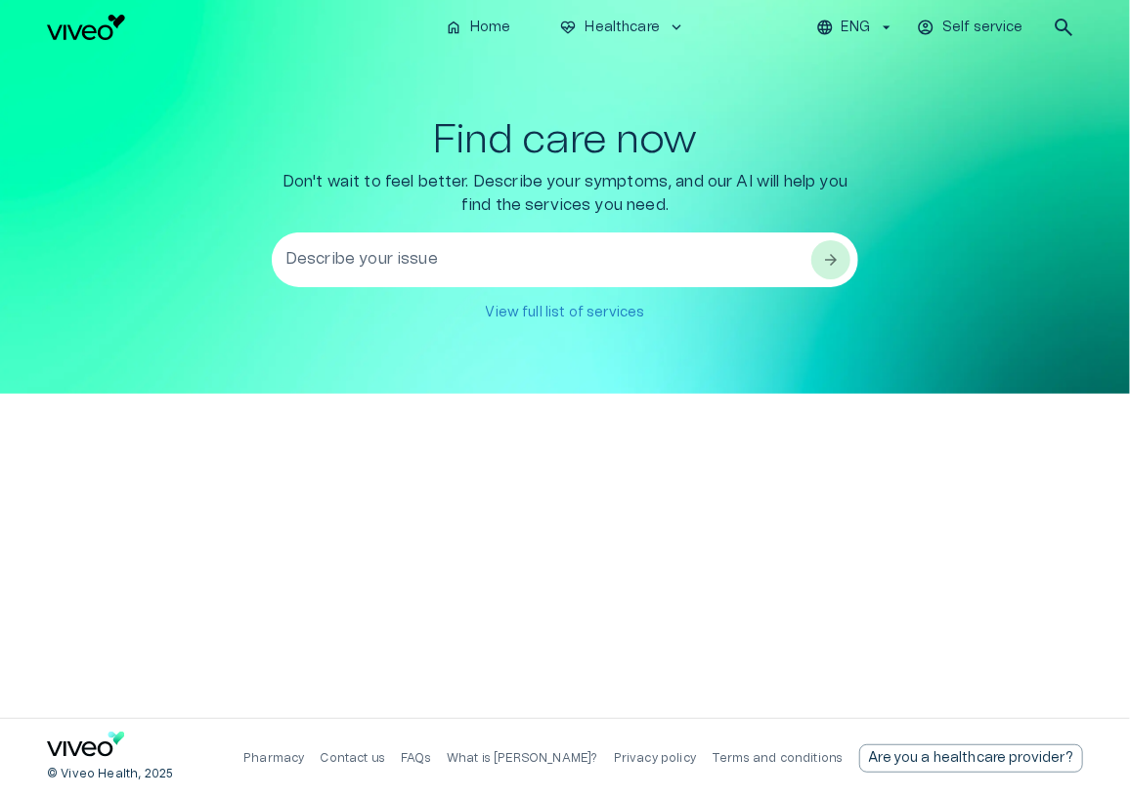
click at [367, 259] on textarea "Describe your issue" at bounding box center [547, 260] width 524 height 67
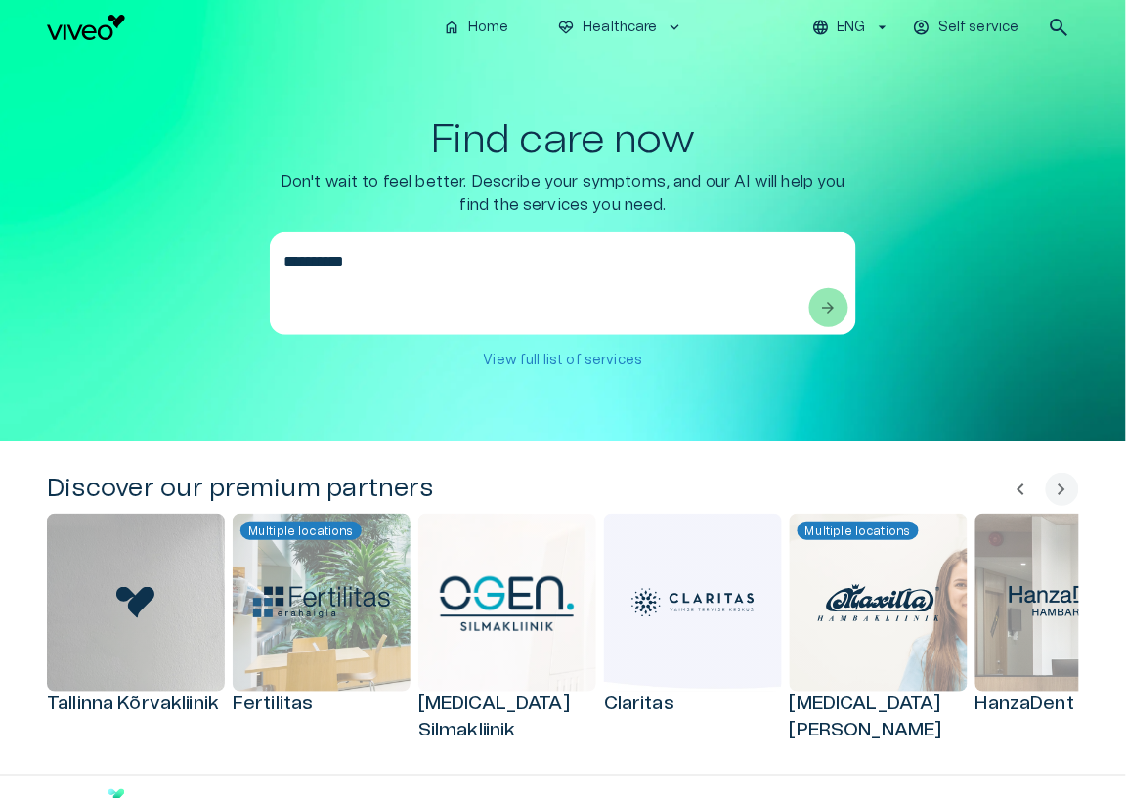
type textarea "**********"
click at [837, 311] on span "arrow_forward" at bounding box center [829, 308] width 20 height 20
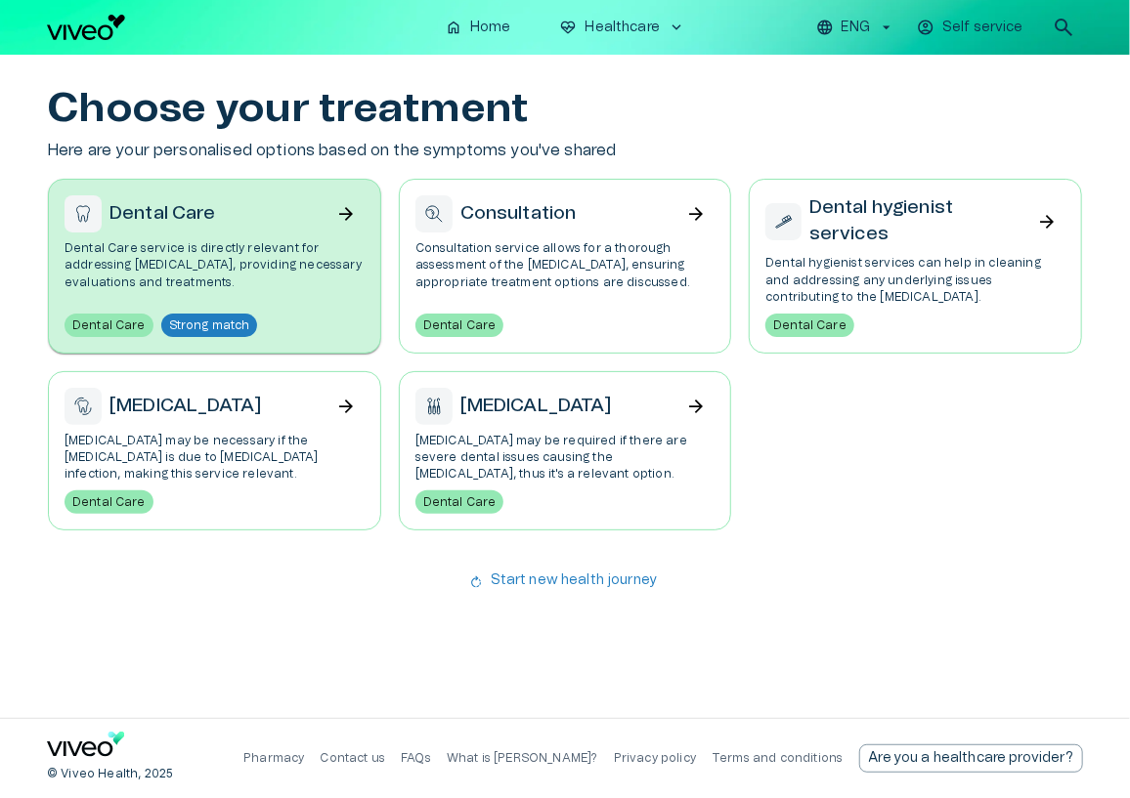
click at [333, 267] on p "Dental Care service is directly relevant for addressing [MEDICAL_DATA], providi…" at bounding box center [214, 265] width 300 height 50
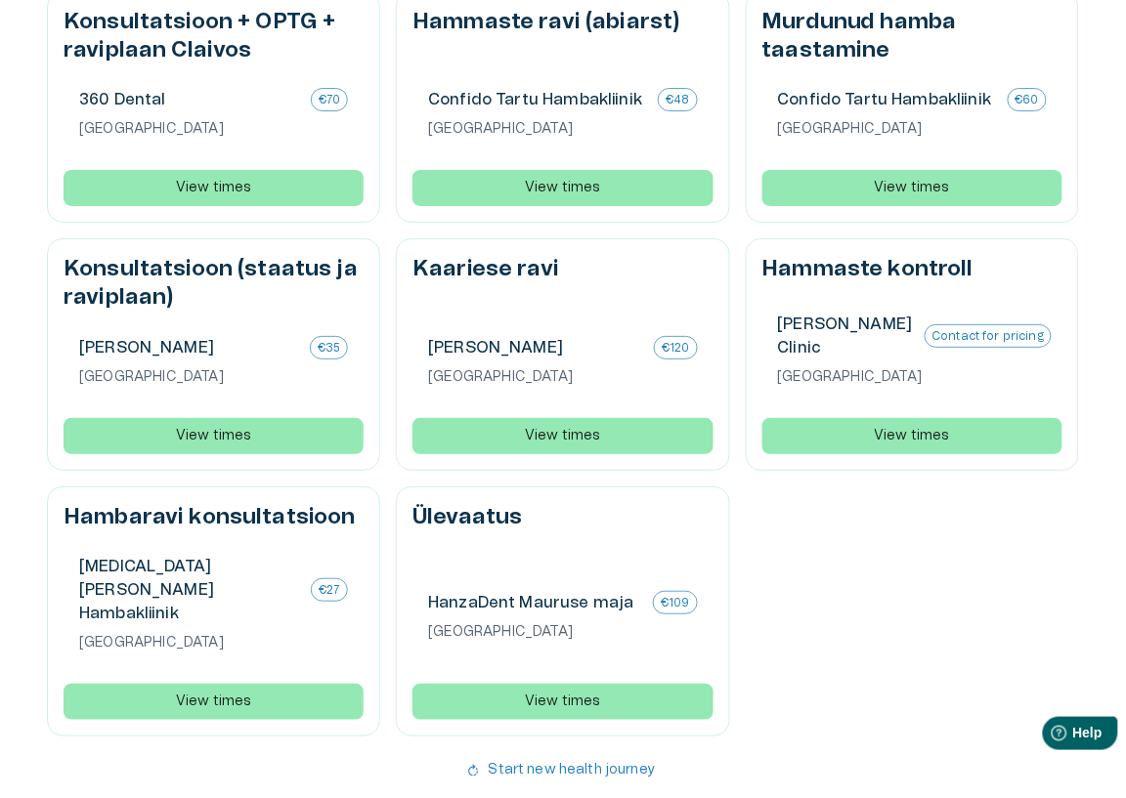
scroll to position [1489, 0]
